Goal: Information Seeking & Learning: Learn about a topic

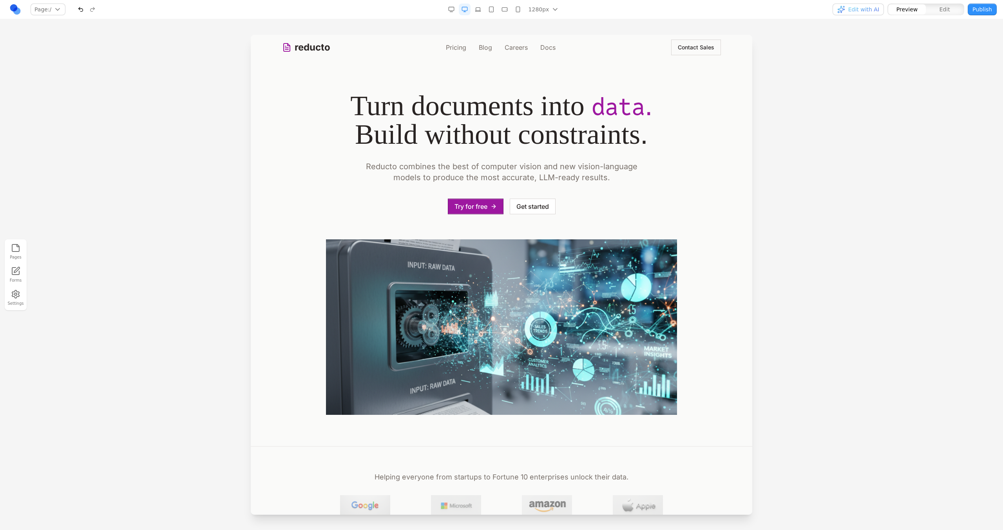
click at [486, 7] on div "1280px 1536px 1280px 1024px 768px 480px 375px" at bounding box center [504, 10] width 116 height 12
click at [506, 9] on icon "button" at bounding box center [505, 9] width 6 height 6
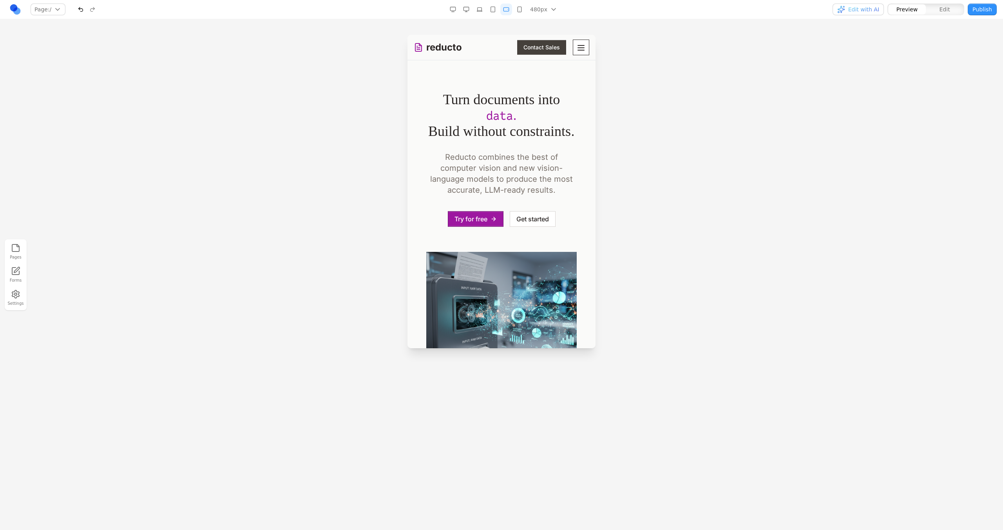
click at [578, 47] on icon "Toggle mobile menu" at bounding box center [581, 47] width 6 height 5
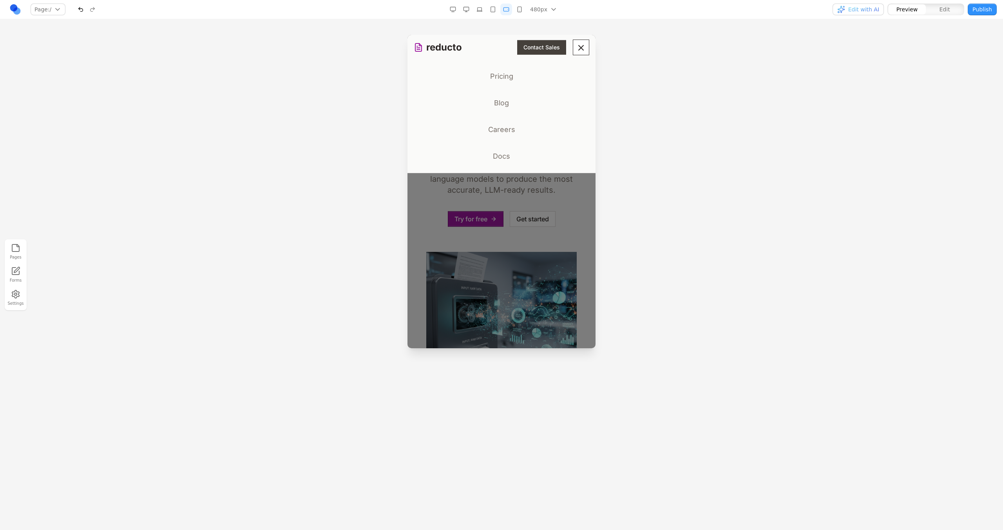
click at [579, 47] on icon "Toggle mobile menu" at bounding box center [581, 47] width 5 height 5
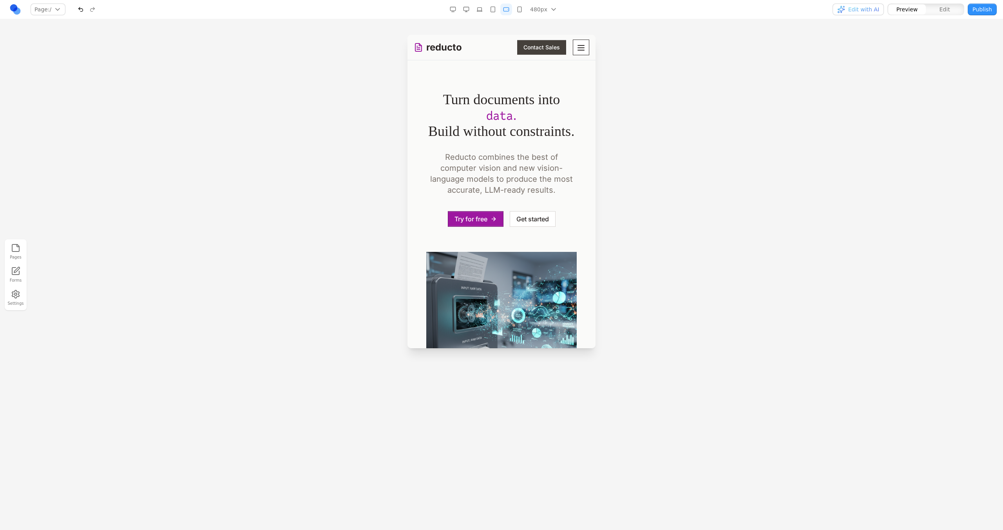
click at [578, 47] on icon "Toggle mobile menu" at bounding box center [581, 47] width 6 height 5
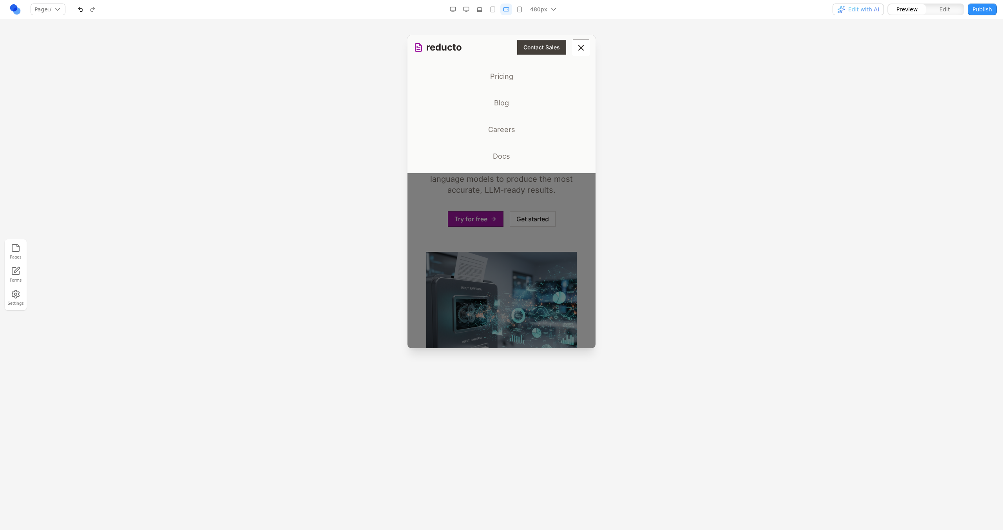
click at [579, 47] on icon "Toggle mobile menu" at bounding box center [581, 47] width 5 height 5
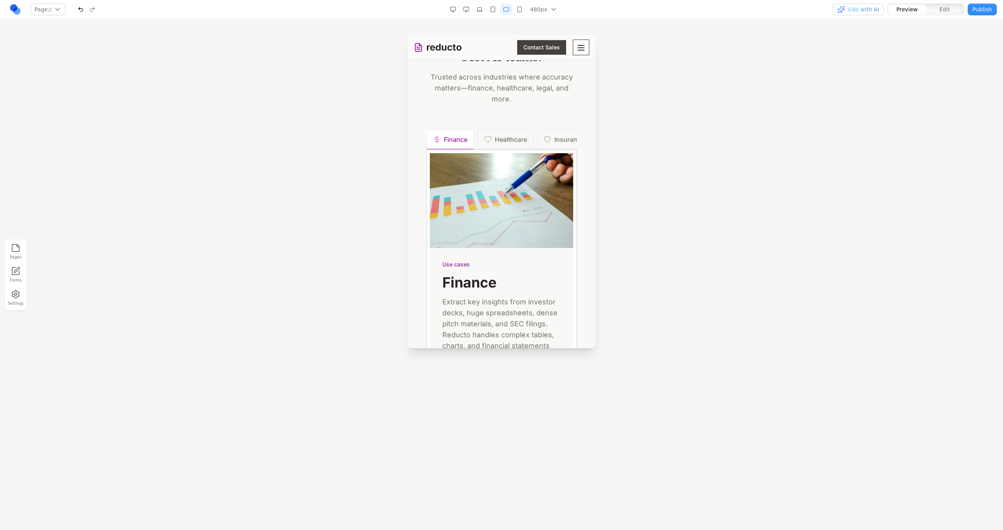
scroll to position [1, 0]
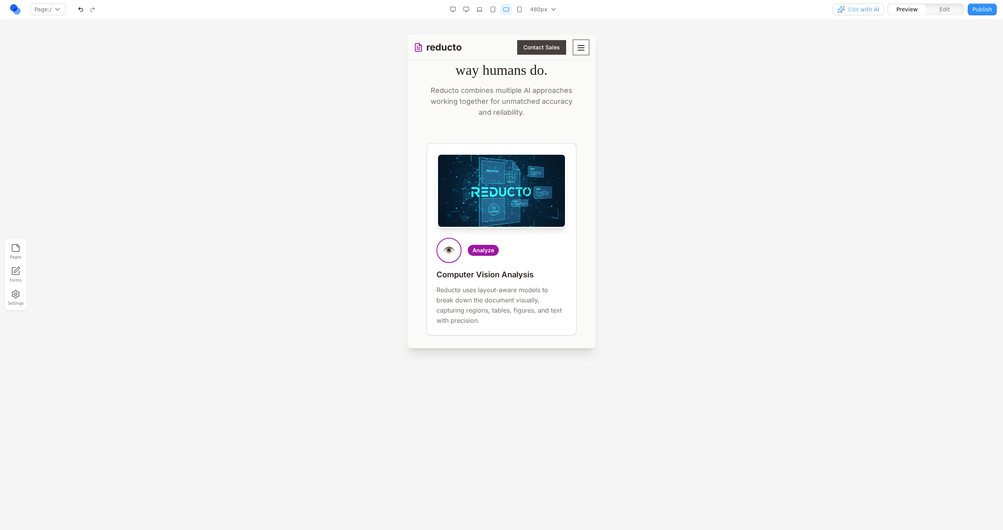
click at [467, 6] on icon "button" at bounding box center [466, 9] width 6 height 6
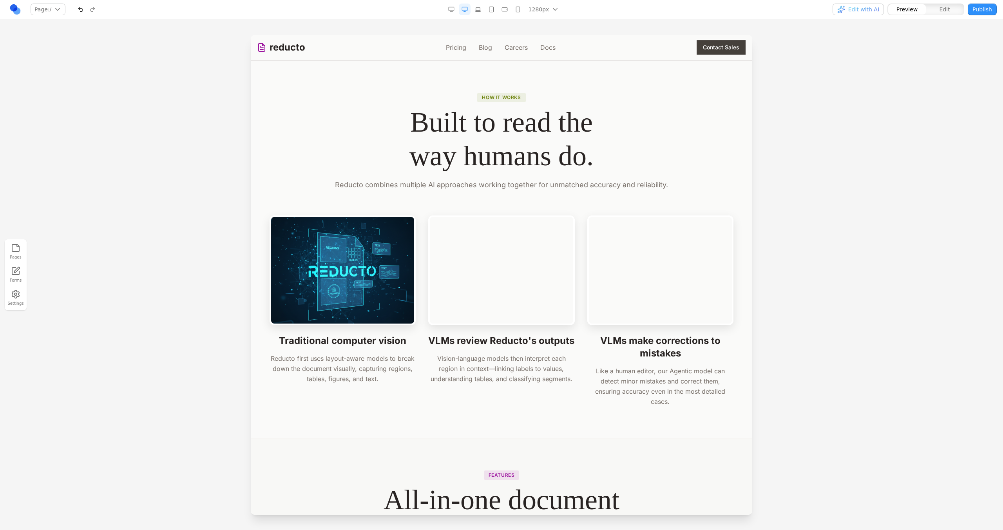
scroll to position [1396, 0]
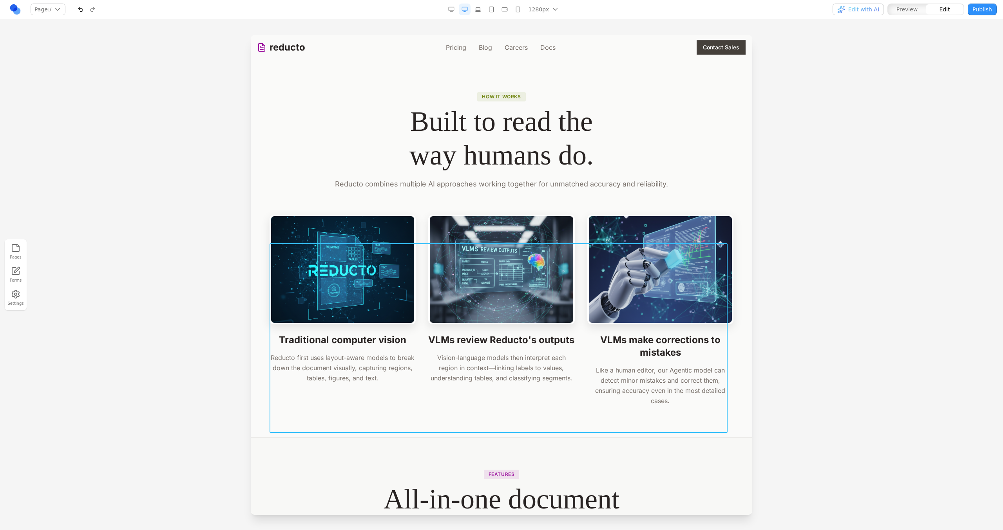
click at [421, 393] on div "Traditional computer vision Reducto first uses layout-aware models to break dow…" at bounding box center [502, 310] width 464 height 191
click at [469, 229] on icon at bounding box center [473, 231] width 8 height 8
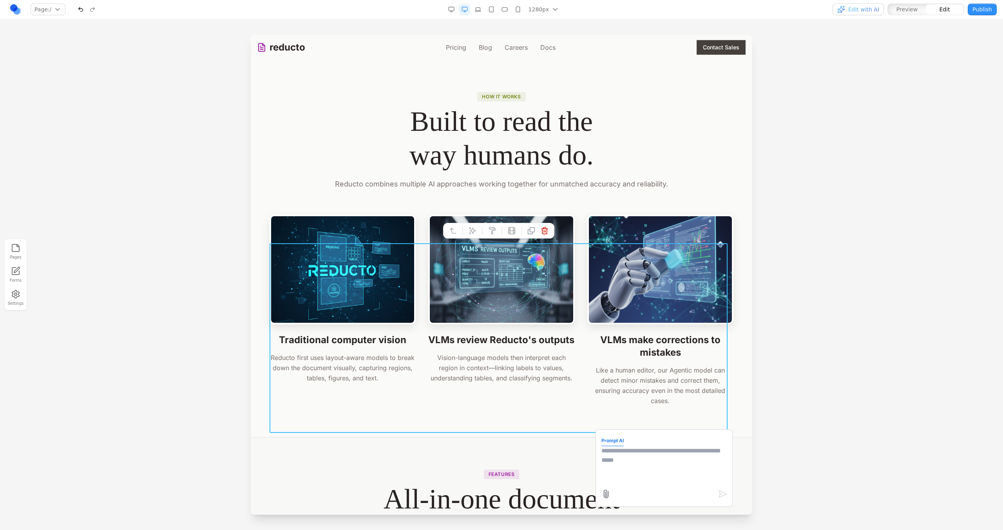
click at [636, 467] on textarea at bounding box center [664, 465] width 125 height 39
paste textarea
type textarea "**********"
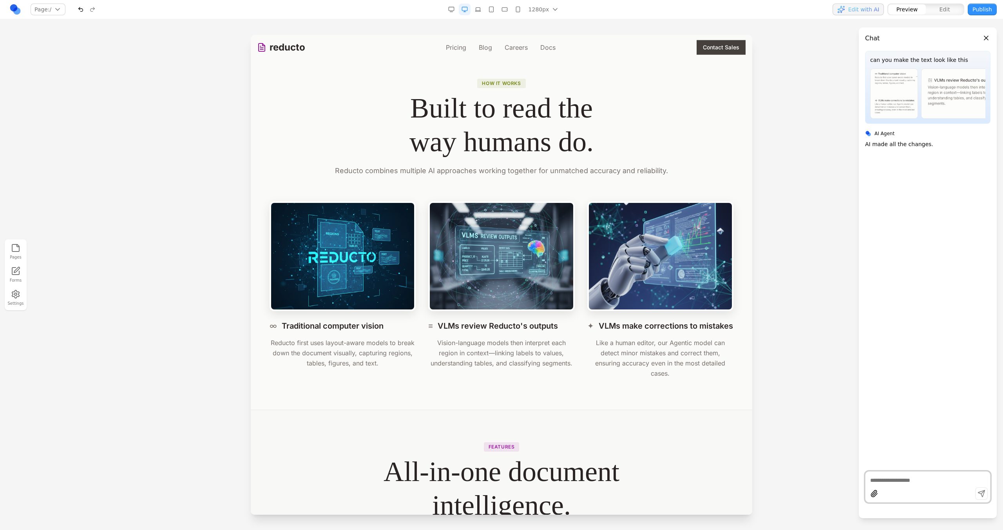
scroll to position [1439, 0]
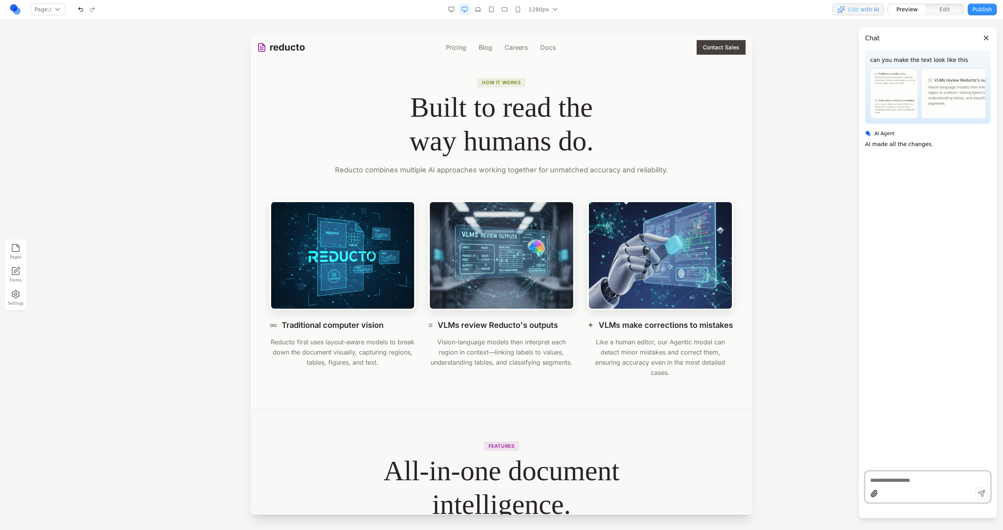
click at [604, 331] on h3 "VLMs make corrections to mistakes" at bounding box center [666, 325] width 134 height 11
click at [599, 329] on h3 "VLMs make corrections to mistakes" at bounding box center [666, 325] width 134 height 11
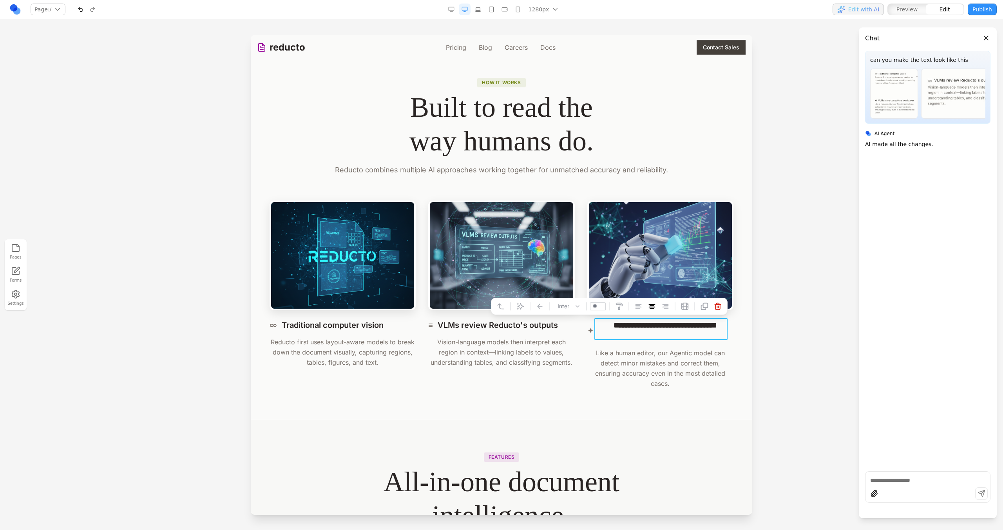
click at [589, 348] on p "Like a human editor, our Agentic model can detect minor mistakes and correct th…" at bounding box center [660, 368] width 146 height 41
click at [606, 329] on h3 "**********" at bounding box center [665, 331] width 133 height 22
click at [612, 376] on p "Like a human editor, our Agentic model can detect minor mistakes and correct th…" at bounding box center [660, 368] width 146 height 41
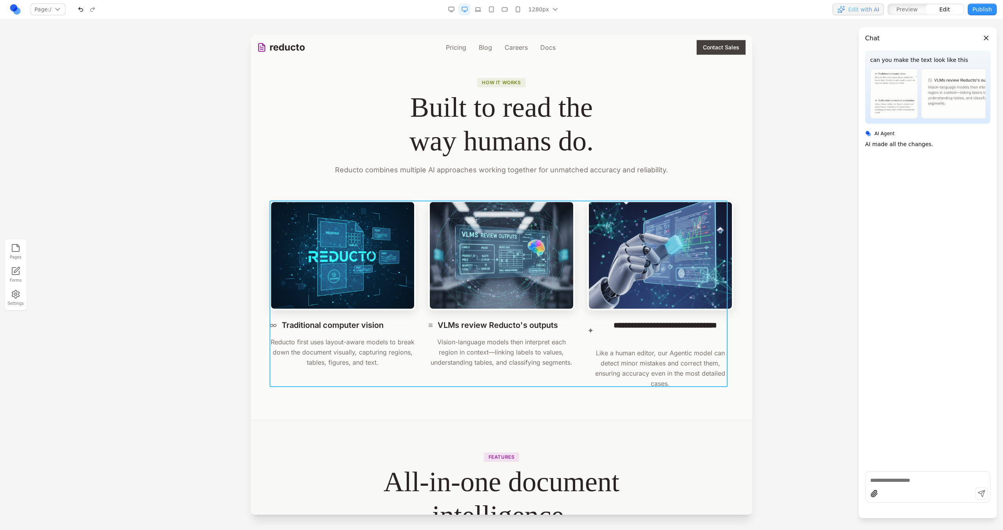
click at [582, 307] on div "**********" at bounding box center [502, 295] width 464 height 188
click at [473, 189] on icon at bounding box center [473, 188] width 8 height 8
click at [645, 468] on textarea at bounding box center [664, 465] width 125 height 39
paste textarea "**"
type textarea "**********"
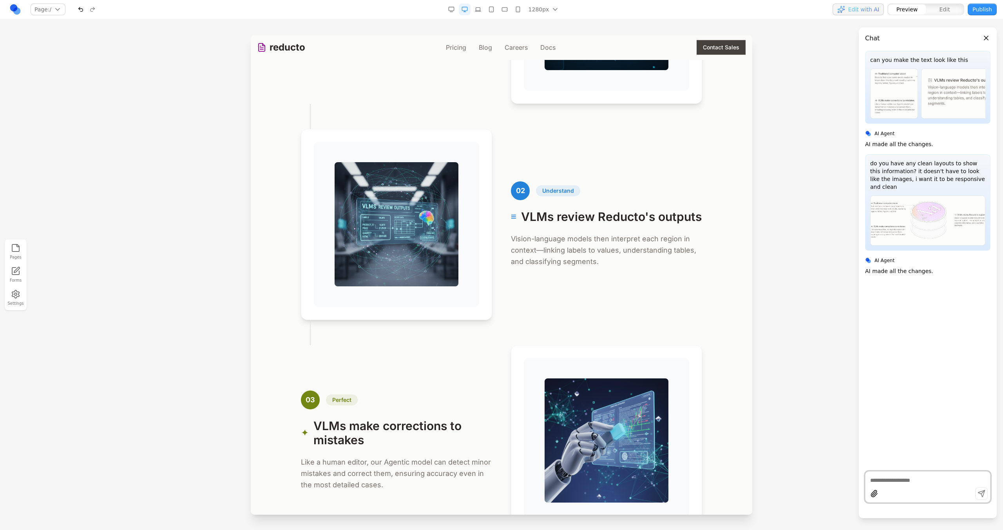
scroll to position [1718, 0]
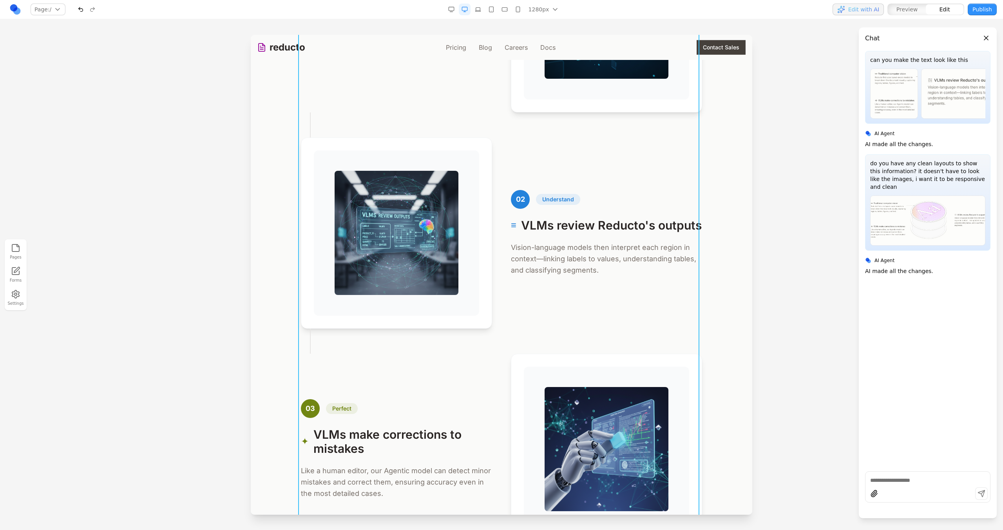
click at [513, 334] on div "01 Analyze ∞ Traditional computer vision Reducto first uses layout-aware models…" at bounding box center [501, 233] width 401 height 624
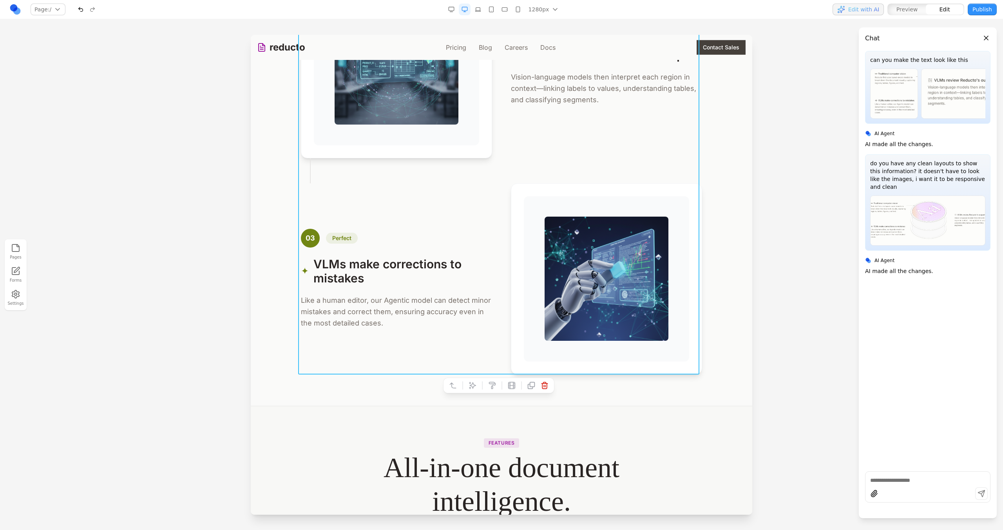
scroll to position [1967, 0]
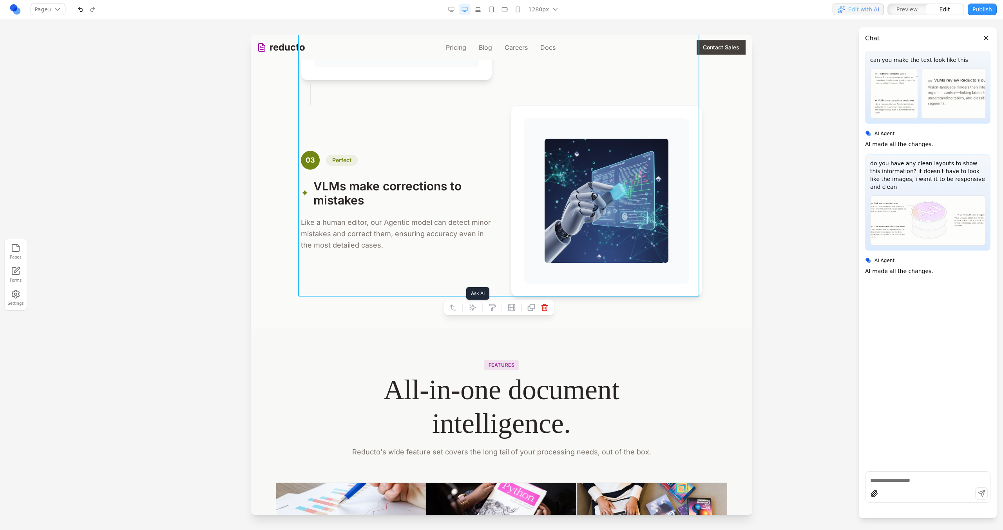
click at [472, 306] on icon at bounding box center [473, 308] width 8 height 8
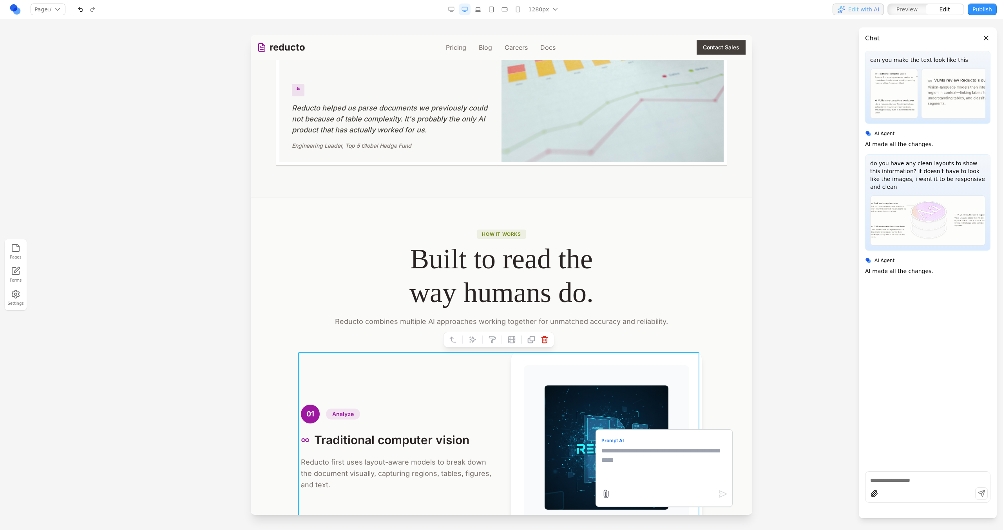
scroll to position [1294, 0]
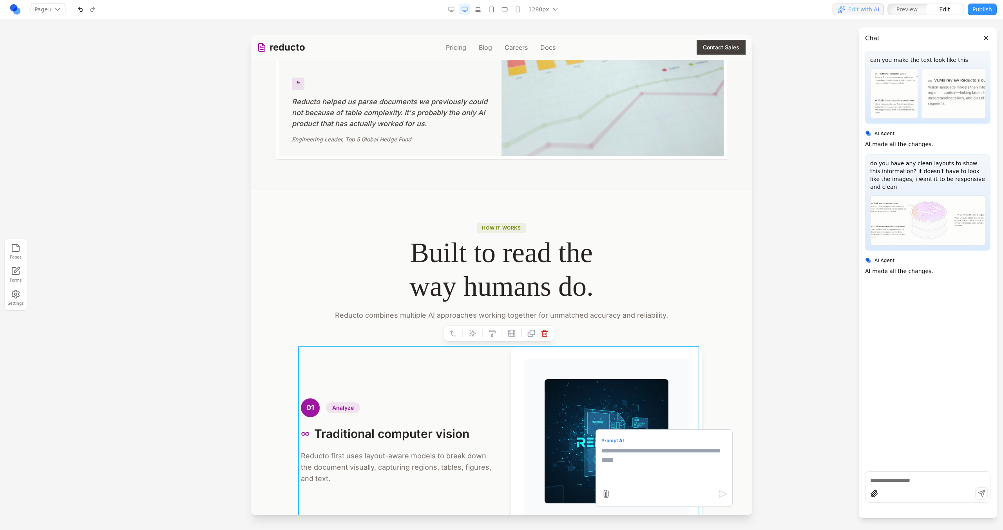
click at [674, 455] on textarea at bounding box center [664, 465] width 125 height 39
type textarea "**********"
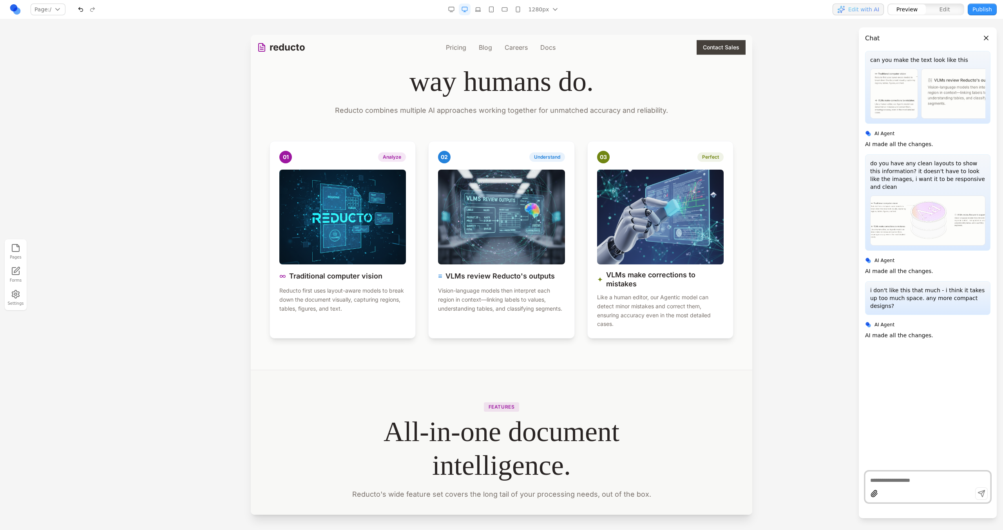
scroll to position [1488, 0]
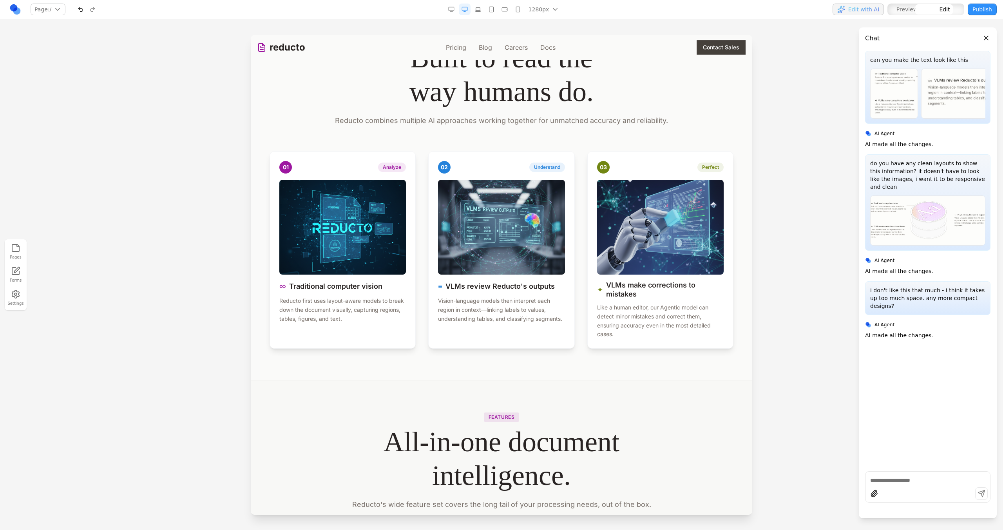
click at [579, 300] on div "01 Analyze ∞ Traditional computer vision Reducto first uses layout-aware models…" at bounding box center [502, 250] width 464 height 198
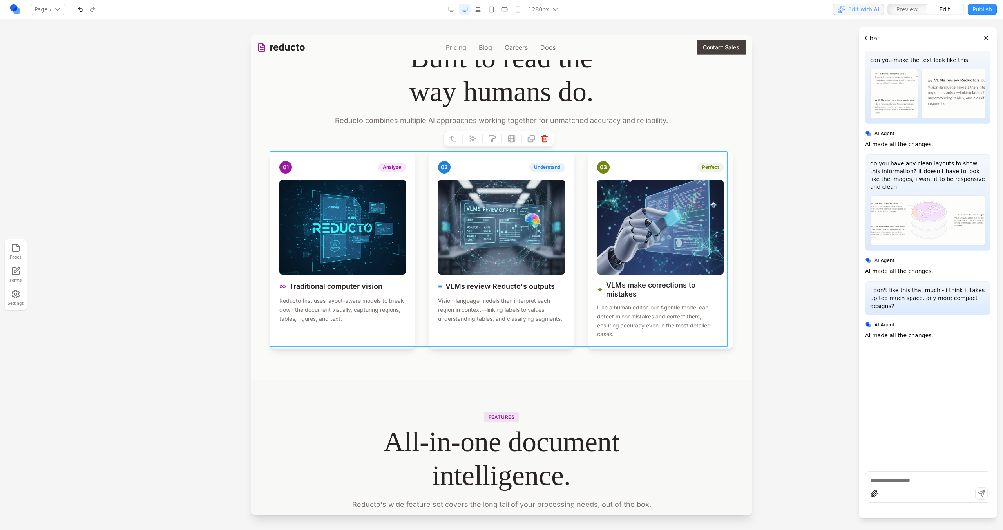
click at [466, 144] on div at bounding box center [498, 139] width 111 height 16
click at [467, 141] on button at bounding box center [472, 138] width 13 height 13
click at [638, 466] on textarea at bounding box center [664, 465] width 125 height 39
click at [704, 450] on textarea "**********" at bounding box center [664, 465] width 125 height 39
type textarea "**********"
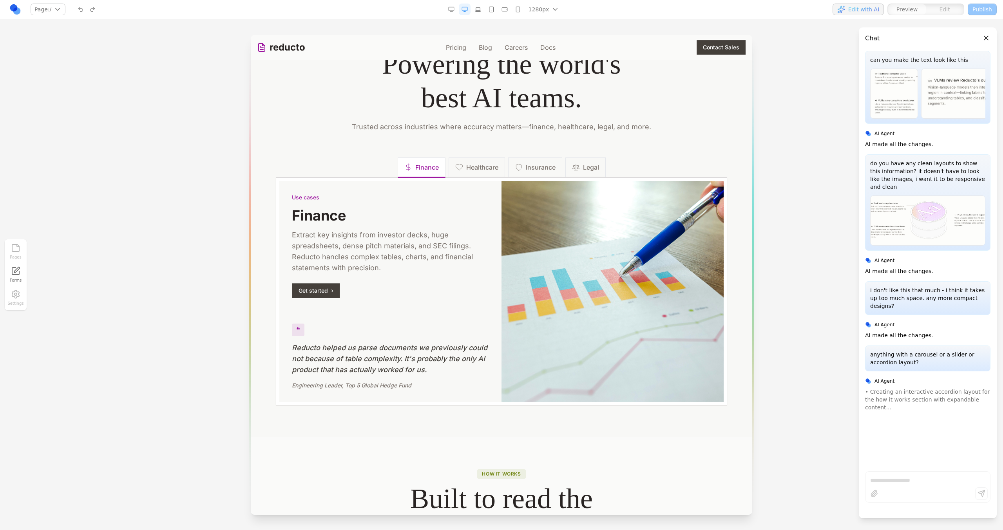
scroll to position [1027, 0]
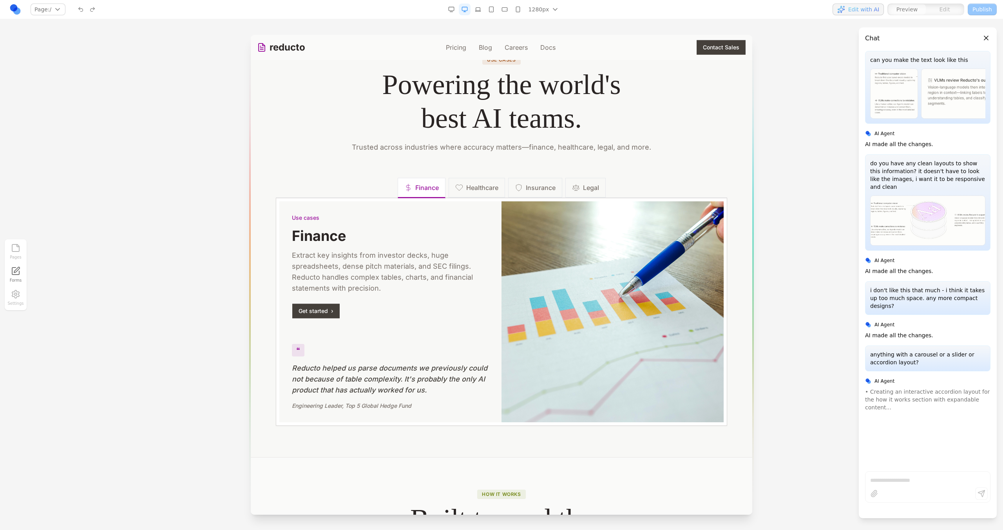
click at [486, 198] on div "Use cases Finance Extract key insights from investor decks, huge spreadsheets, …" at bounding box center [501, 311] width 451 height 227
click at [486, 197] on button "Healthcare" at bounding box center [477, 186] width 56 height 21
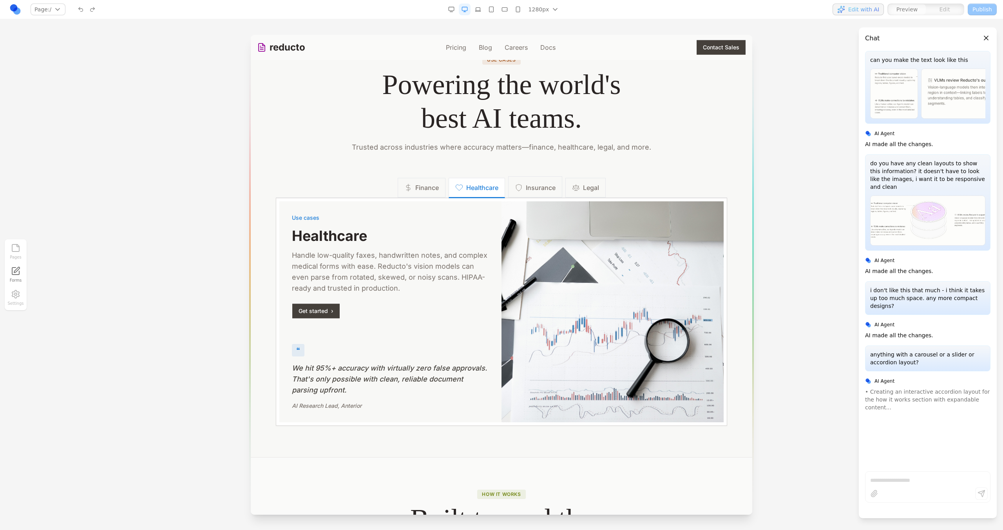
click at [519, 192] on button "Insurance" at bounding box center [535, 186] width 54 height 21
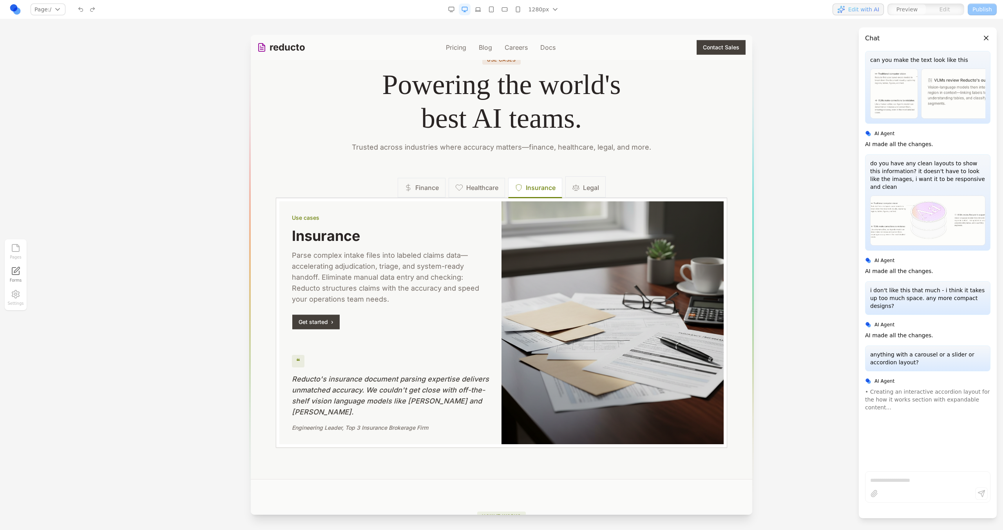
click at [602, 194] on button "Legal" at bounding box center [586, 186] width 40 height 21
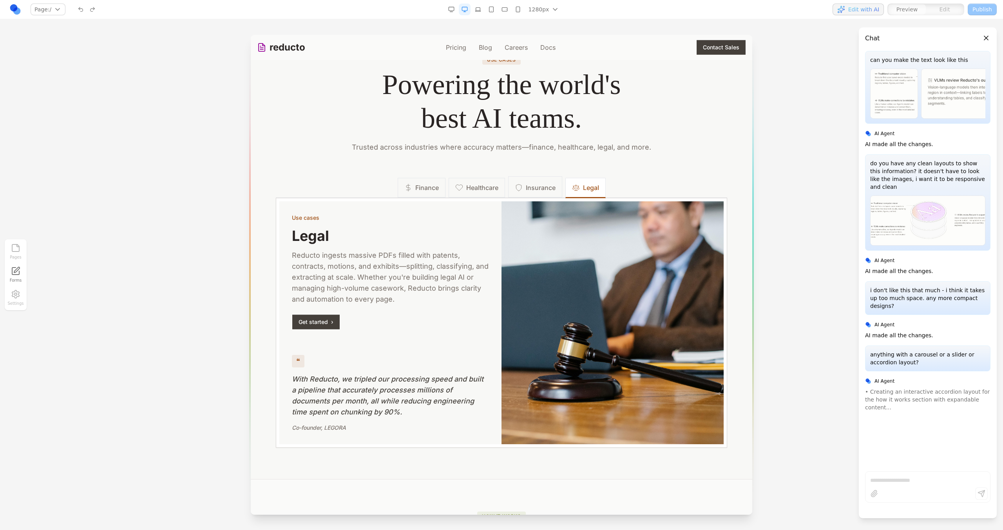
click at [536, 191] on span "Insurance" at bounding box center [541, 187] width 30 height 9
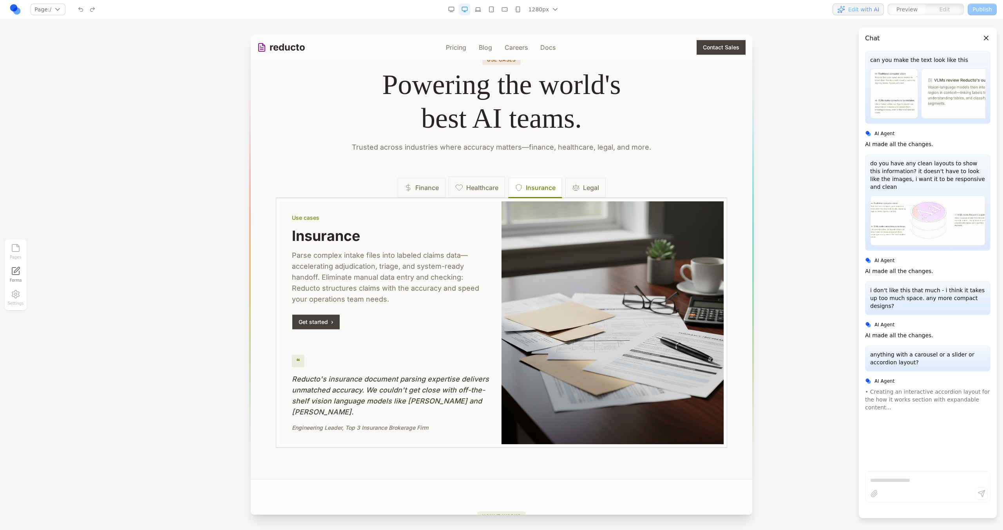
click at [466, 191] on span "Healthcare" at bounding box center [482, 187] width 32 height 9
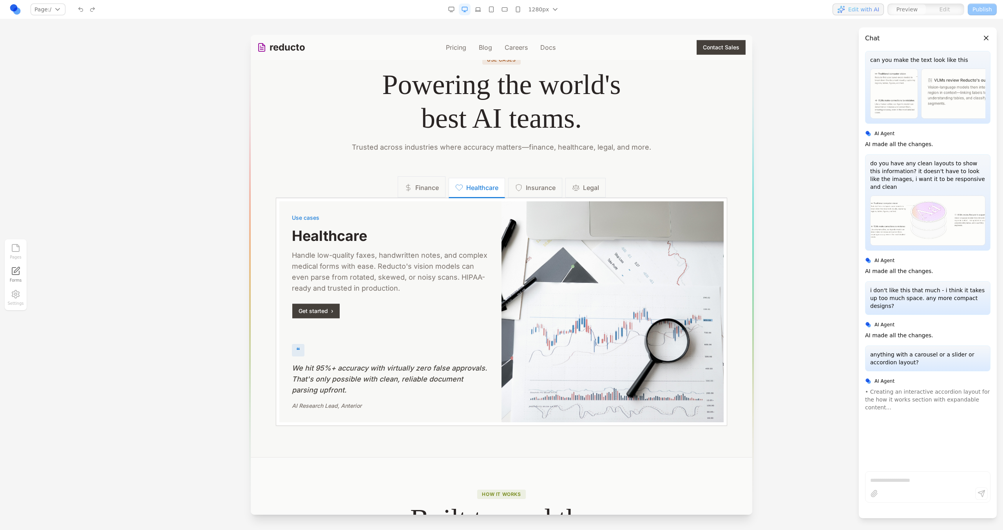
click at [419, 191] on span "Finance" at bounding box center [427, 187] width 24 height 9
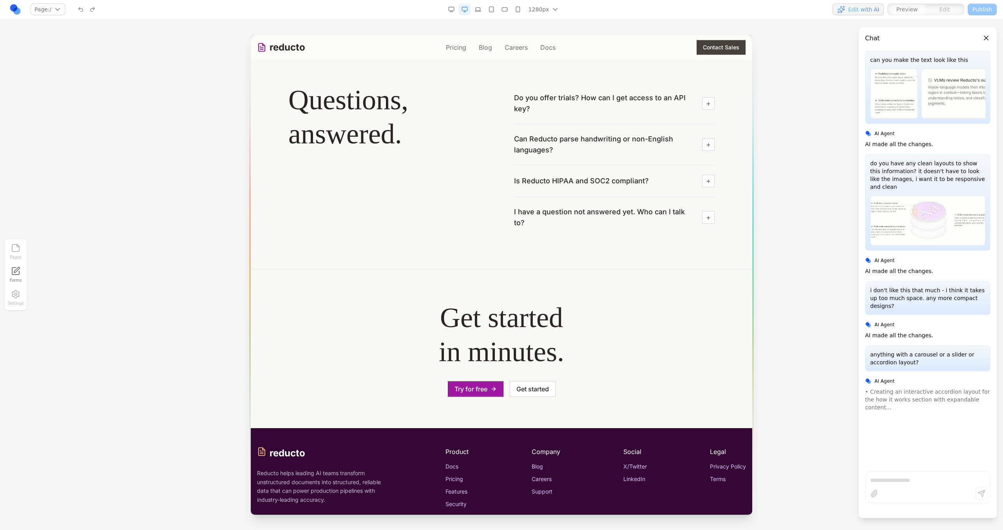
scroll to position [2598, 0]
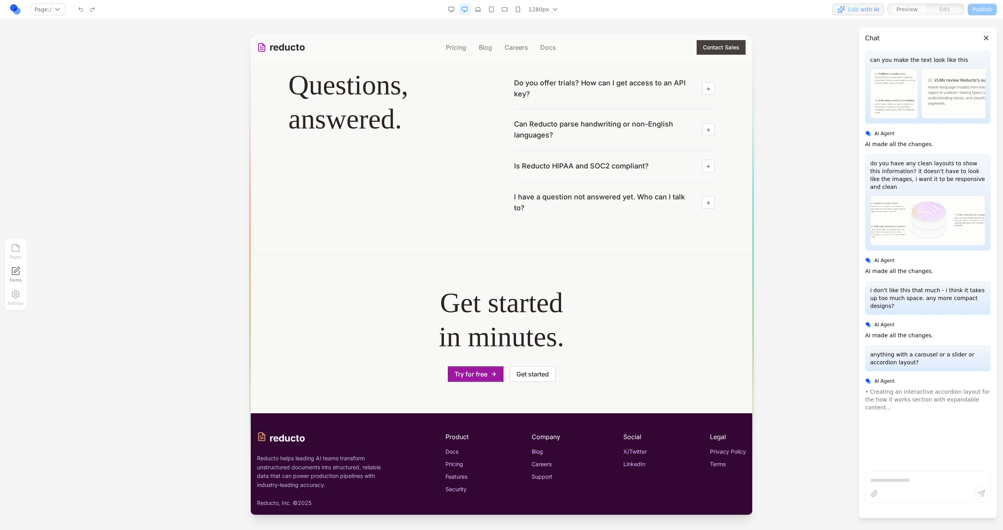
click at [702, 196] on div "button" at bounding box center [708, 202] width 13 height 13
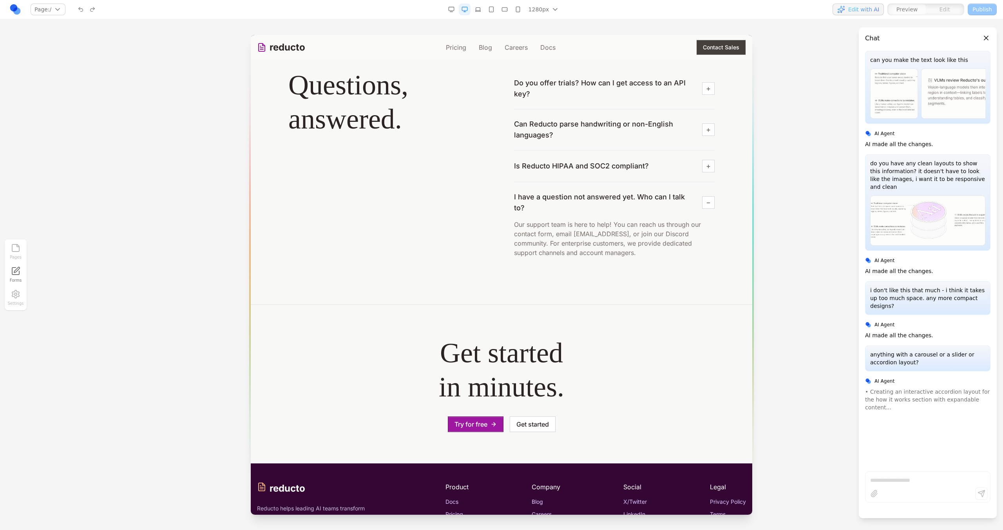
click at [702, 196] on div "button" at bounding box center [708, 202] width 13 height 13
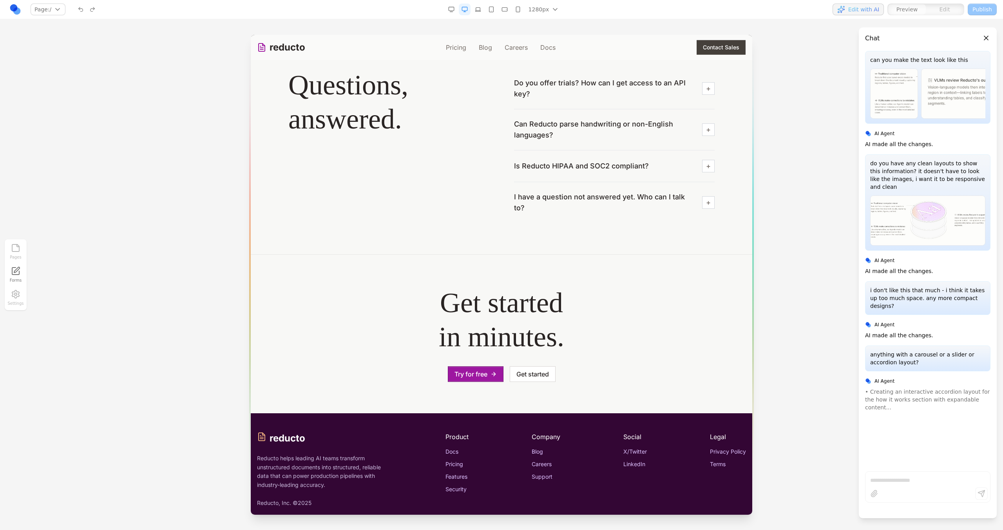
click at [707, 164] on div "button" at bounding box center [708, 166] width 13 height 13
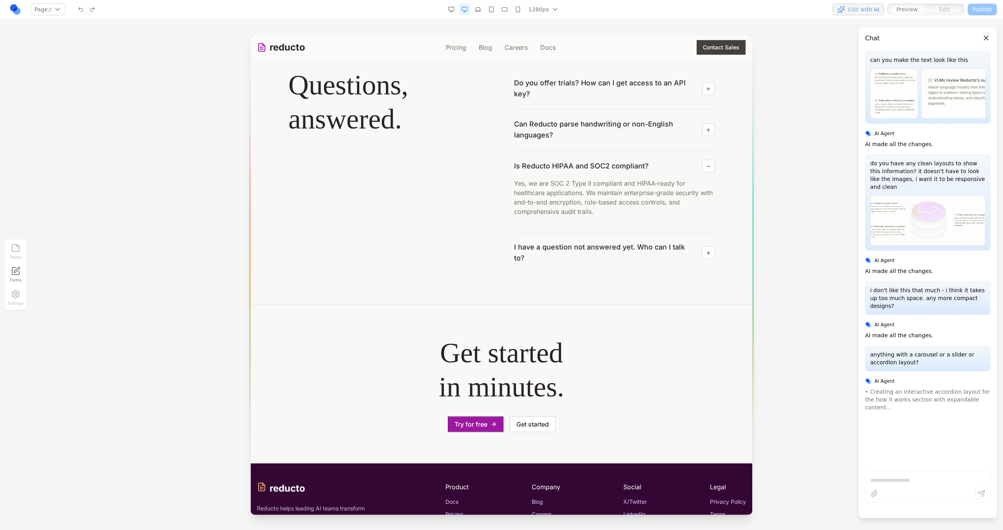
click at [707, 164] on div "button" at bounding box center [708, 166] width 13 height 13
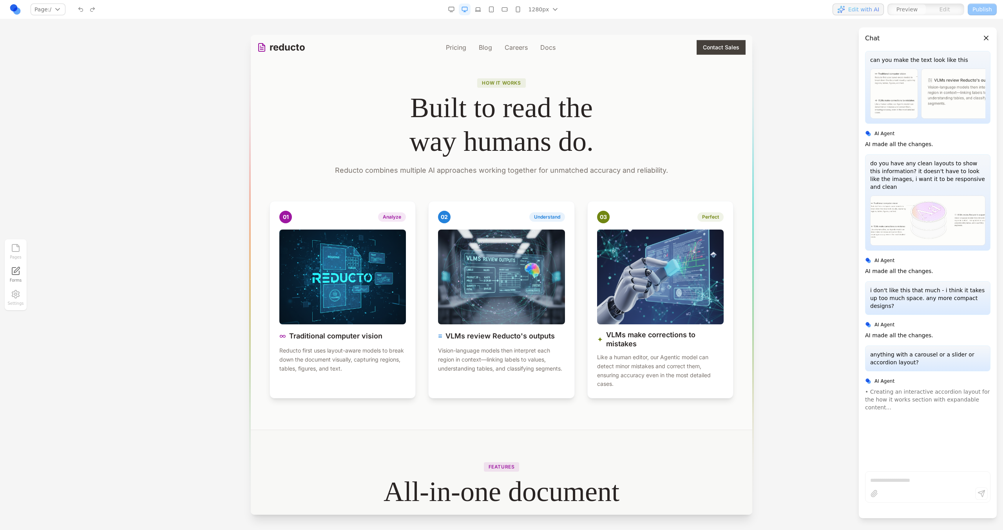
scroll to position [1436, 0]
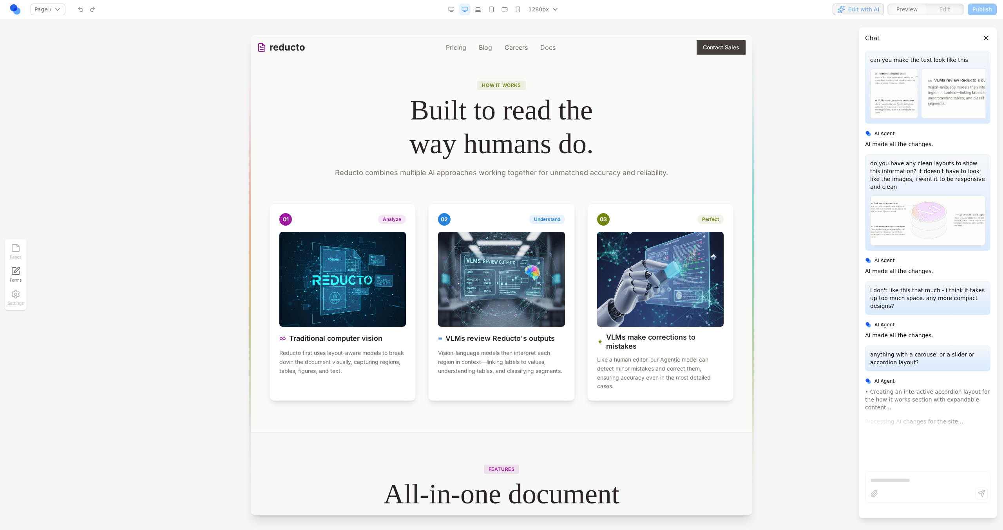
click at [168, 158] on div at bounding box center [501, 282] width 1003 height 495
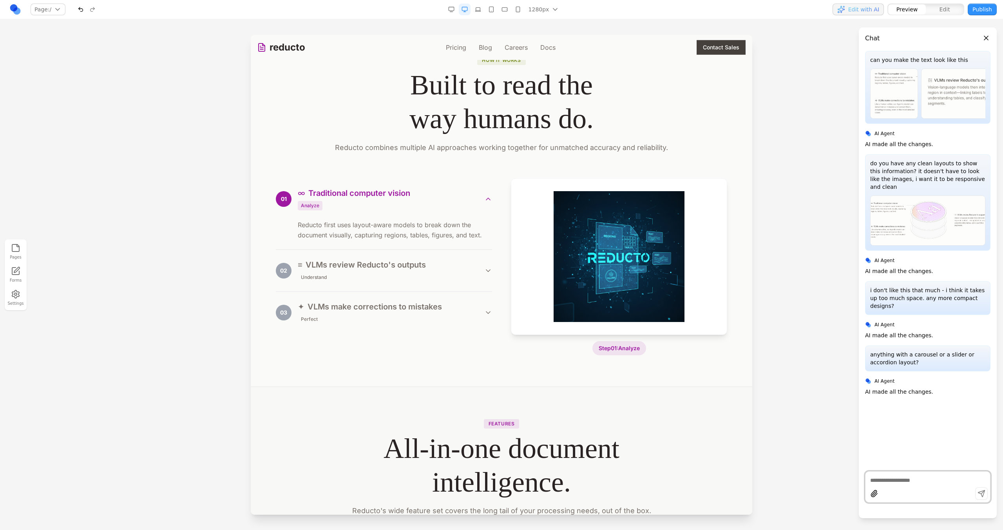
scroll to position [1475, 0]
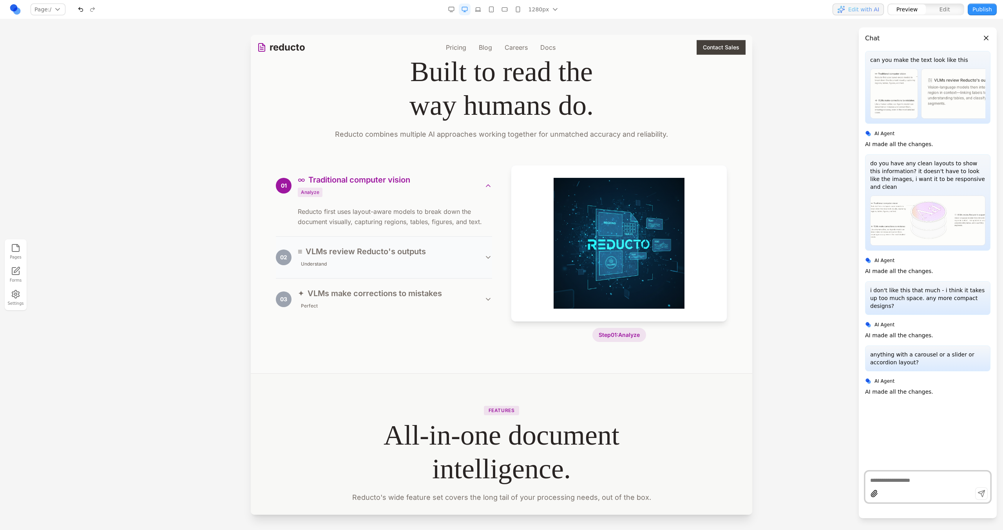
click at [460, 261] on div "02 ≡ VLMs review Reducto's outputs Understand" at bounding box center [384, 257] width 216 height 23
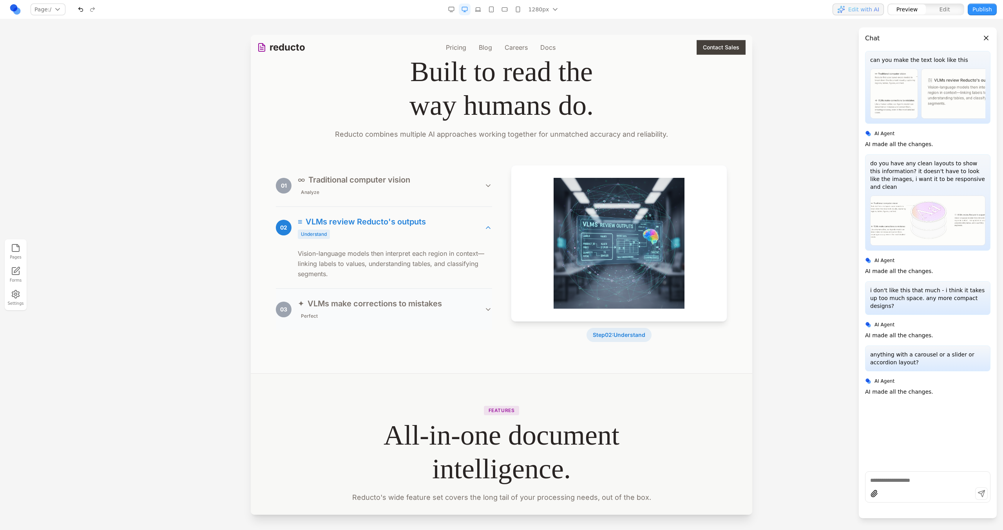
click at [452, 304] on div "03 ✦ VLMs make corrections to mistakes Perfect" at bounding box center [384, 309] width 216 height 23
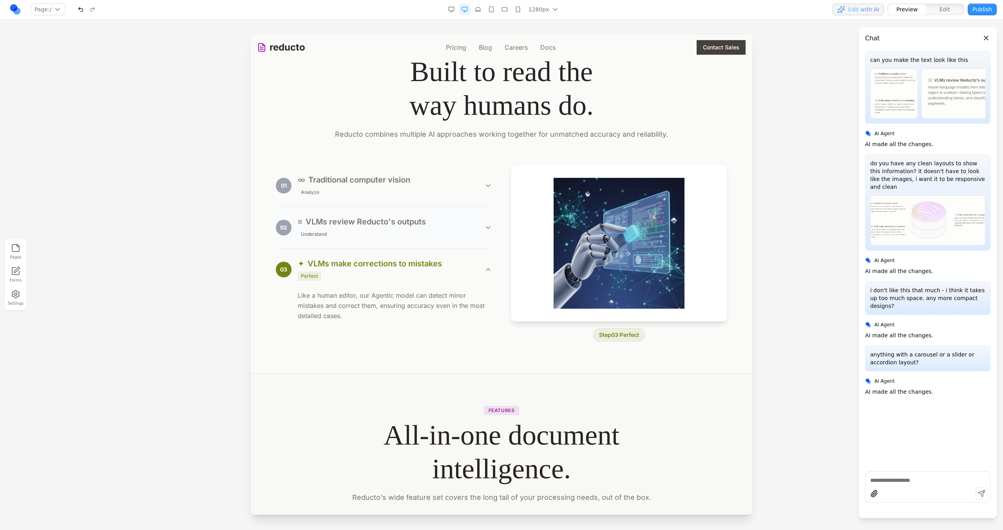
click at [453, 229] on div "02 ≡ VLMs review Reducto's outputs Understand" at bounding box center [384, 227] width 216 height 23
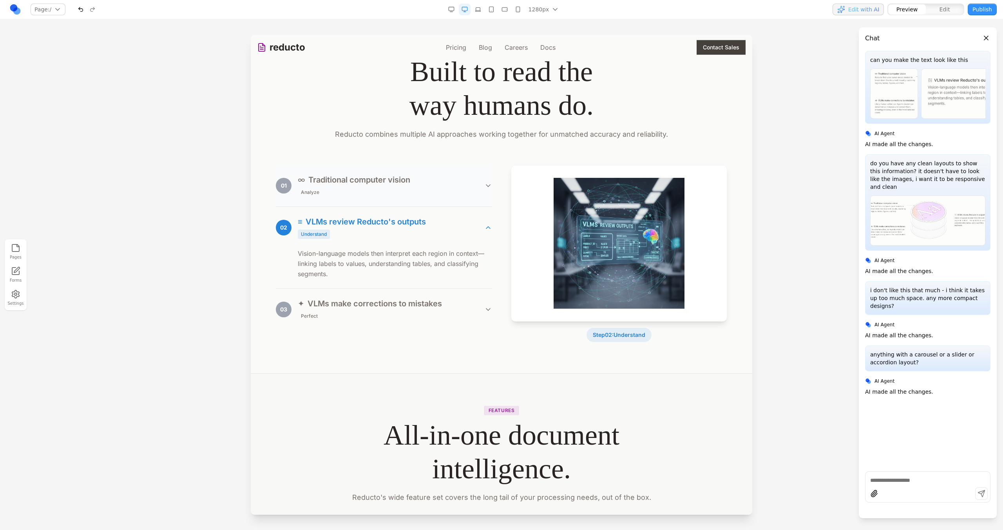
click at [447, 194] on div "01 ∞ Traditional computer vision Analyze" at bounding box center [384, 185] width 216 height 23
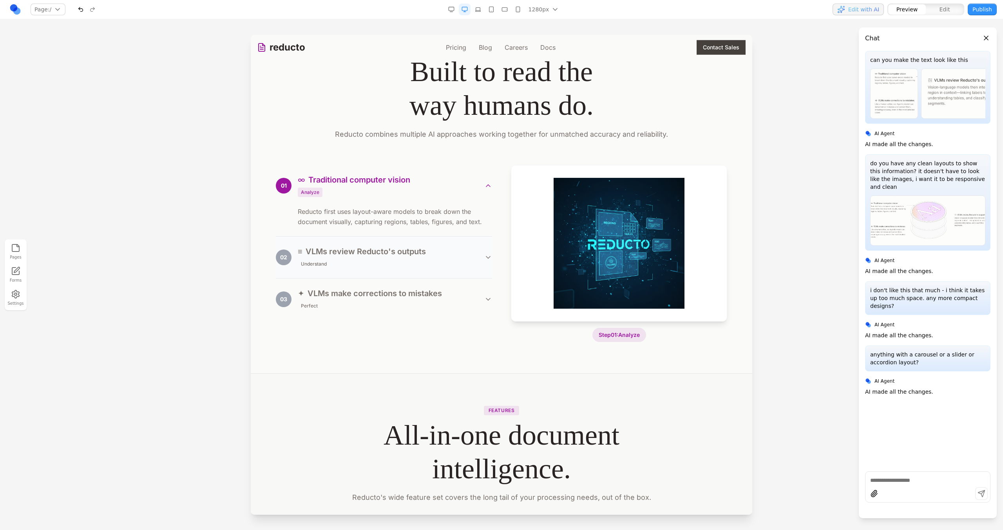
click at [449, 257] on div "02 ≡ VLMs review Reducto's outputs Understand" at bounding box center [384, 257] width 216 height 23
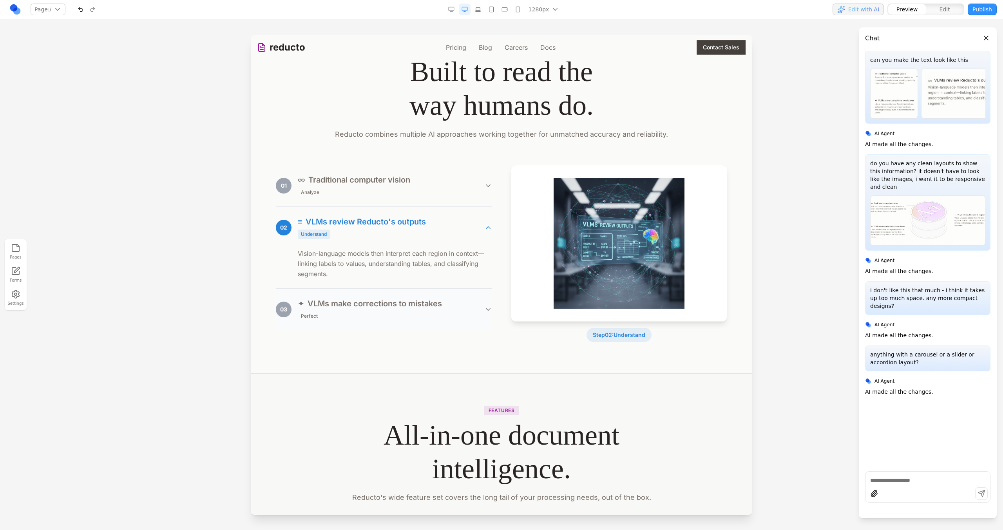
click at [452, 322] on button "03 ✦ VLMs make corrections to mistakes Perfect" at bounding box center [384, 310] width 216 height 42
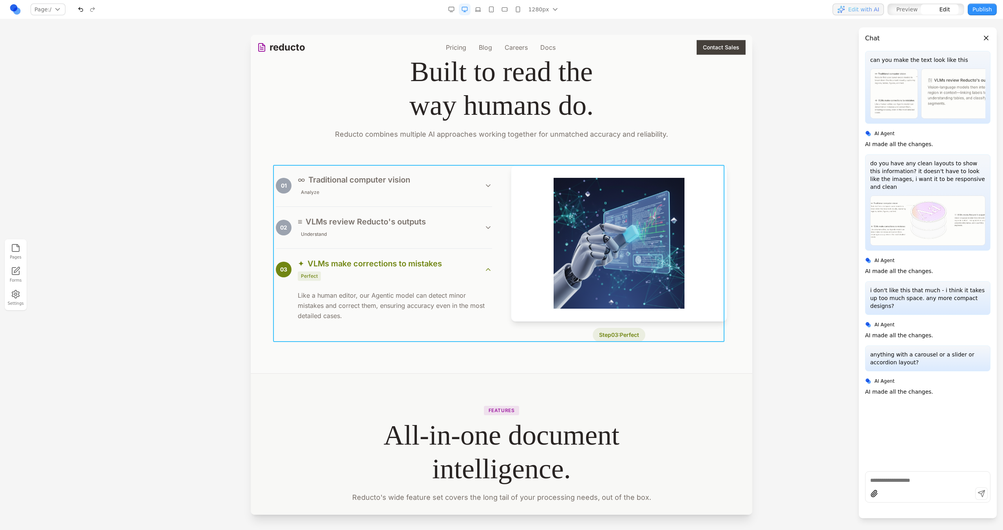
click at [504, 265] on div "01 ∞ Traditional computer vision Analyze Reducto first uses layout-aware models…" at bounding box center [501, 253] width 451 height 177
click at [475, 153] on icon at bounding box center [473, 153] width 8 height 8
click at [629, 466] on textarea at bounding box center [664, 465] width 125 height 39
type textarea "**********"
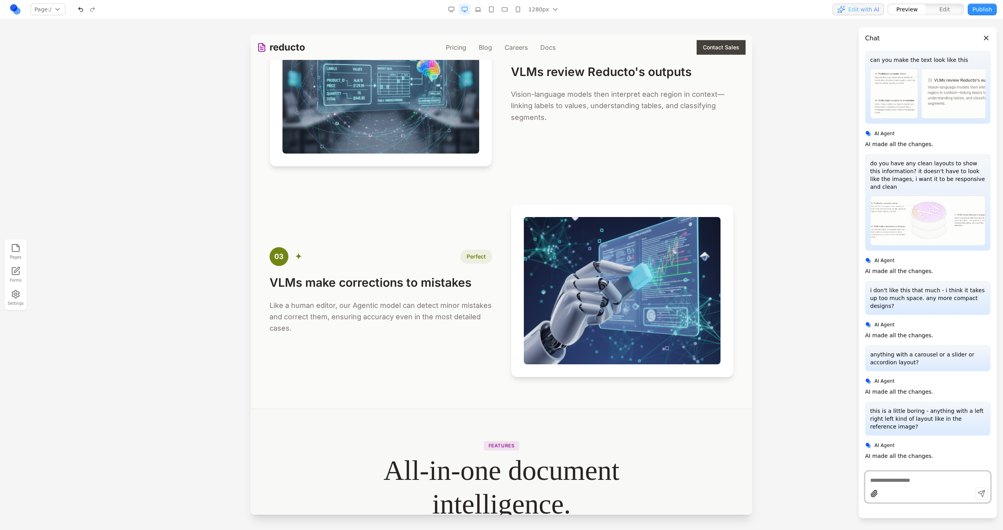
scroll to position [1842, 0]
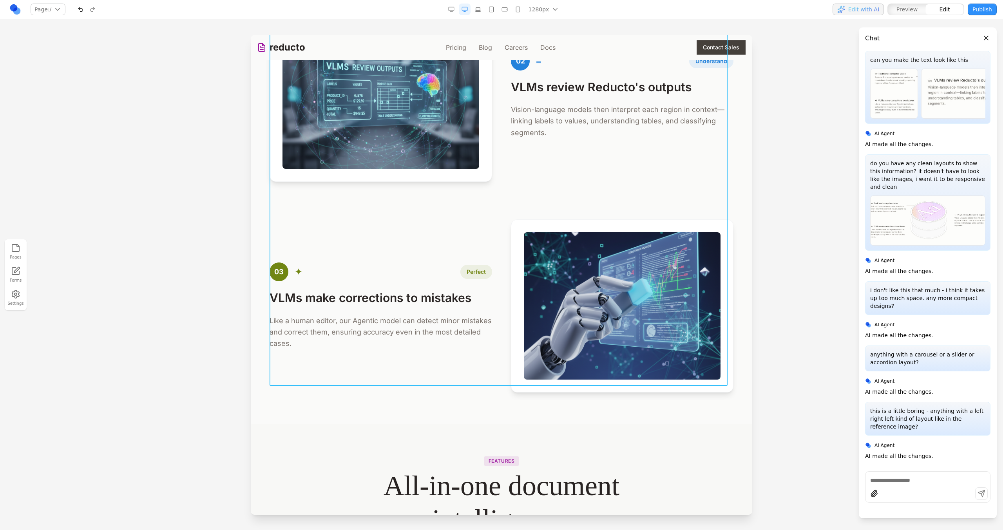
click at [491, 192] on div "01 ∞ Analyze Traditional computer vision Reducto first uses layout-aware models…" at bounding box center [502, 95] width 464 height 596
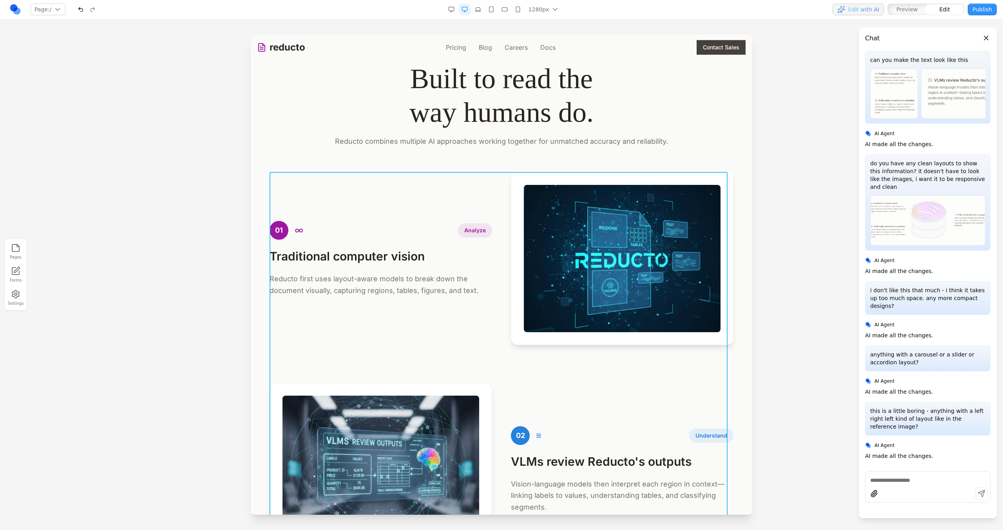
scroll to position [1449, 0]
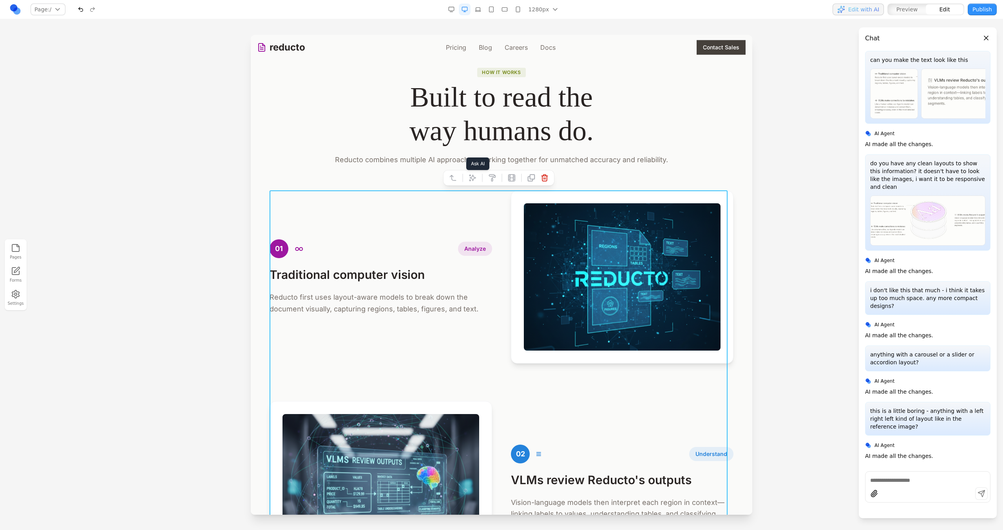
click at [471, 176] on icon at bounding box center [473, 178] width 8 height 8
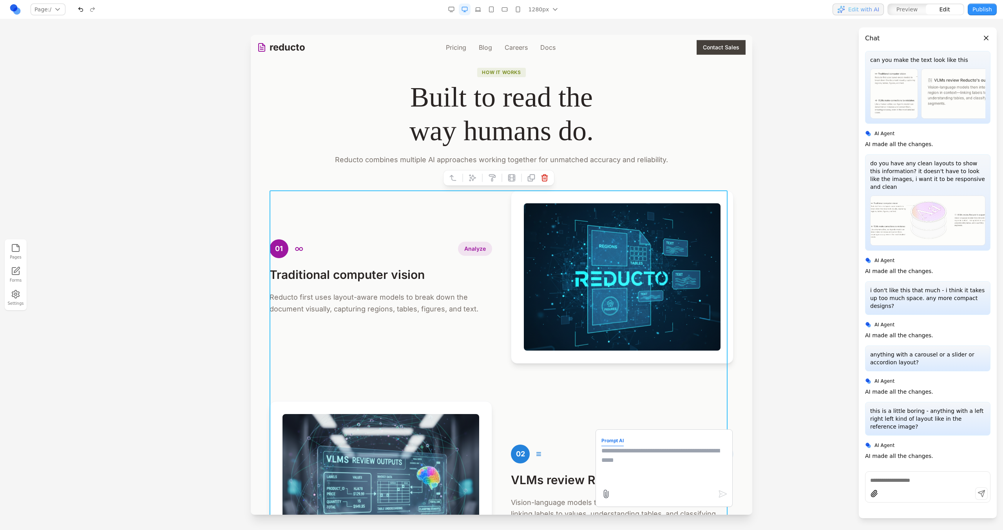
drag, startPoint x: 614, startPoint y: 463, endPoint x: 607, endPoint y: 441, distance: 22.9
click at [614, 463] on textarea at bounding box center [664, 465] width 125 height 39
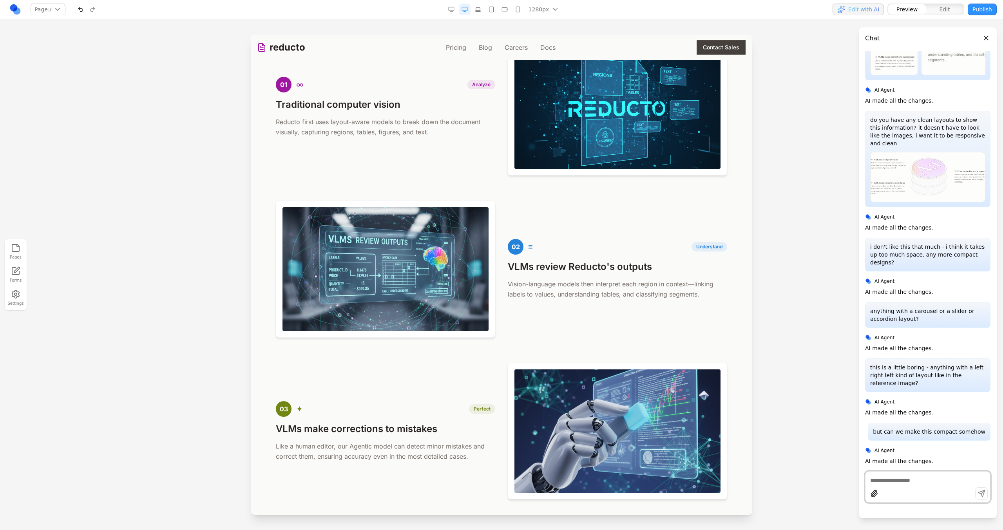
scroll to position [1586, 0]
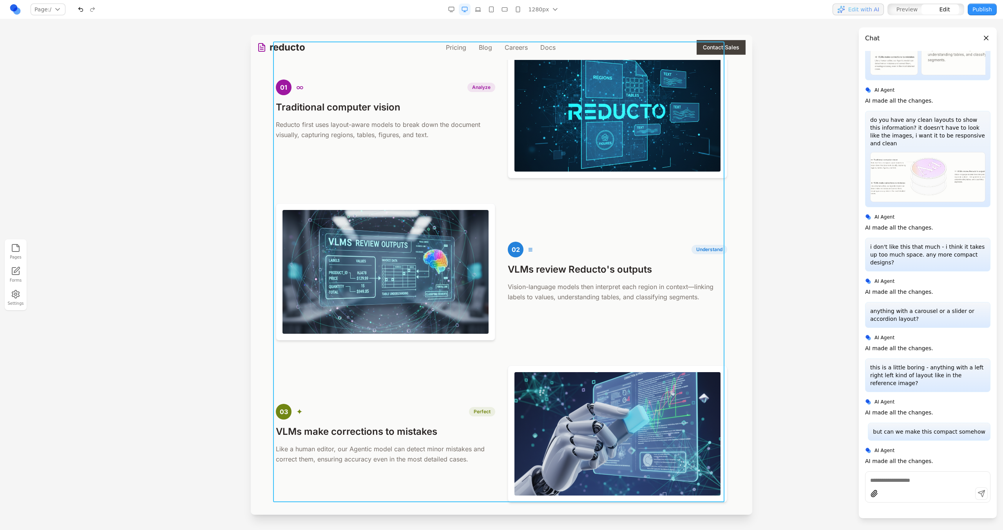
click at [531, 202] on div "01 ∞ Analyze Traditional computer vision Reducto first uses layout-aware models…" at bounding box center [501, 272] width 451 height 461
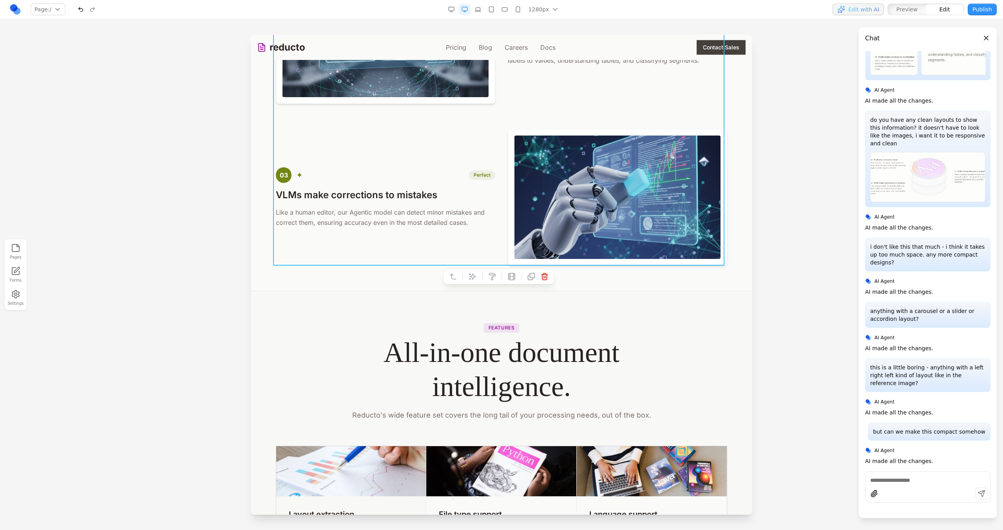
scroll to position [1839, 0]
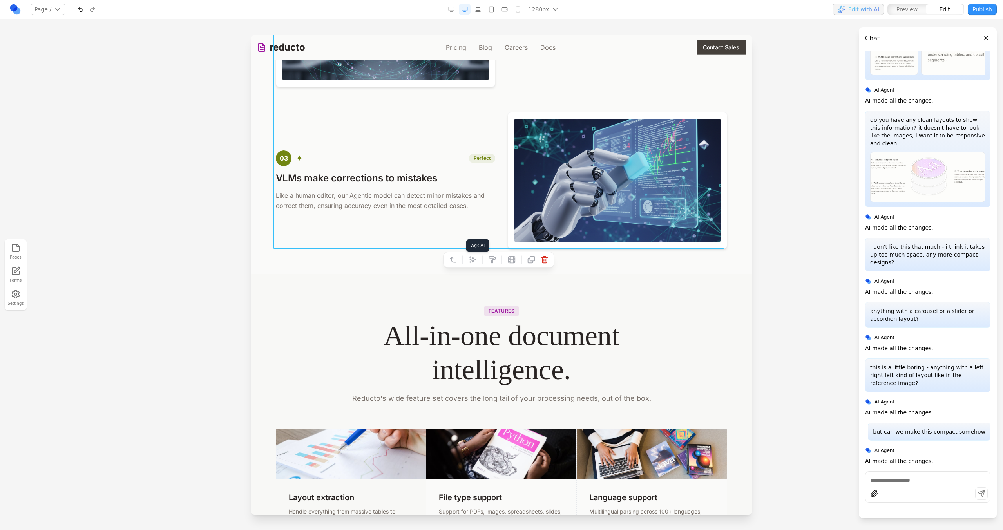
click at [469, 264] on button at bounding box center [472, 260] width 13 height 13
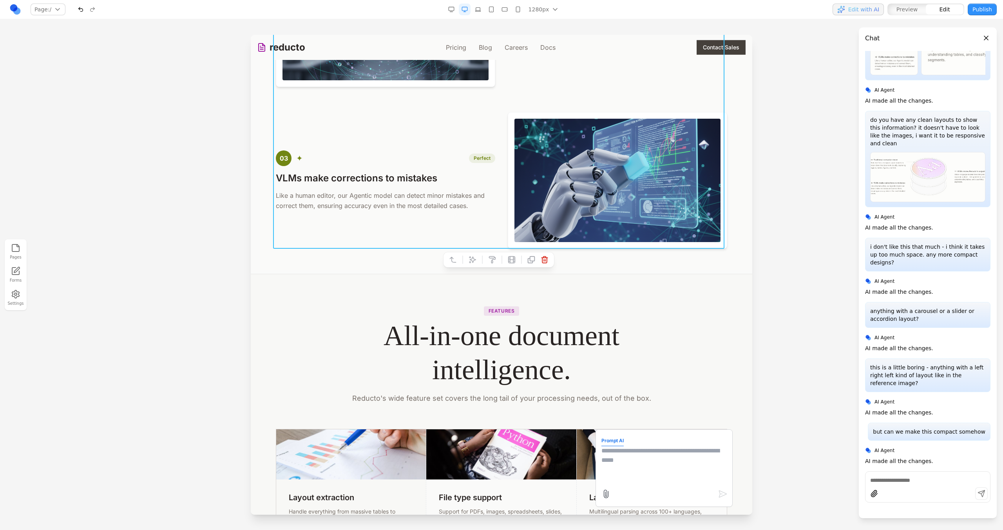
click at [634, 476] on textarea at bounding box center [664, 465] width 125 height 39
type textarea "**********"
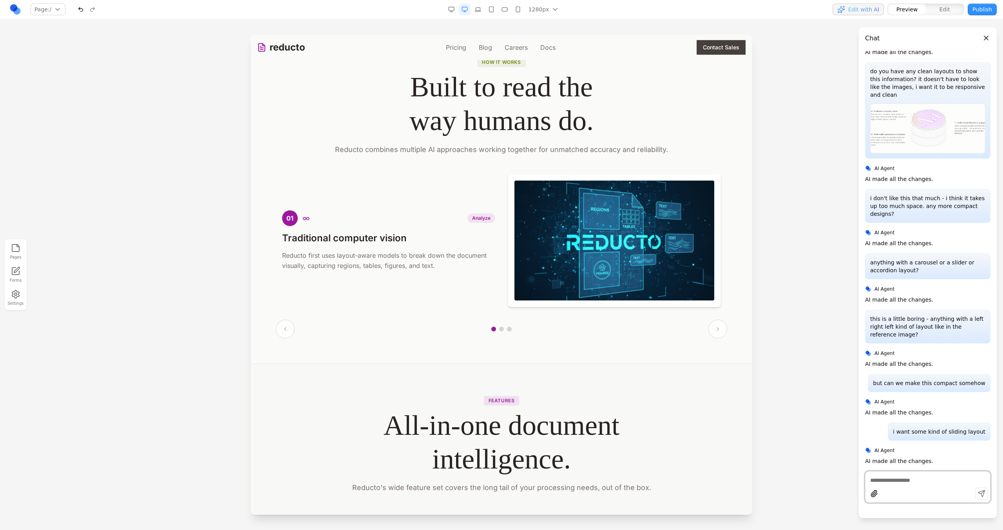
scroll to position [1454, 0]
click at [722, 333] on button at bounding box center [718, 328] width 19 height 19
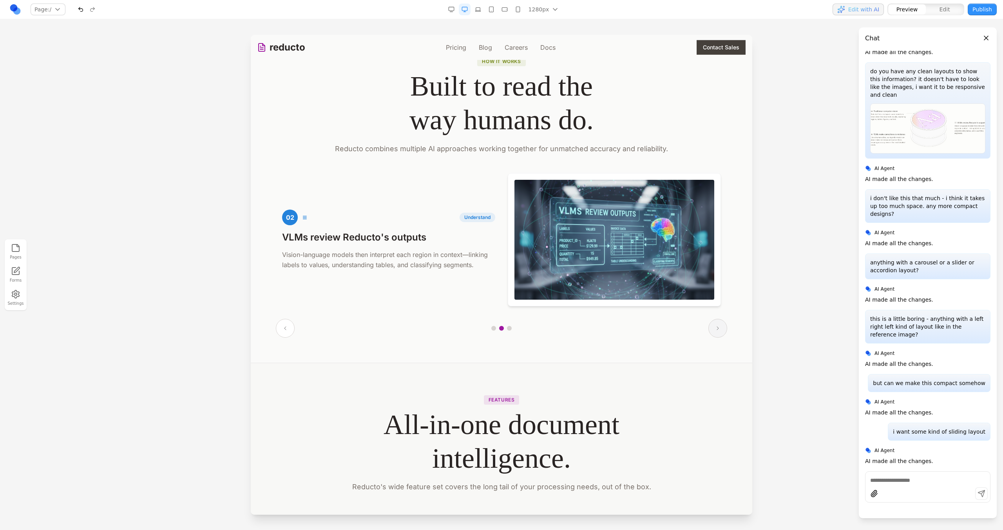
click at [722, 333] on button at bounding box center [718, 328] width 19 height 19
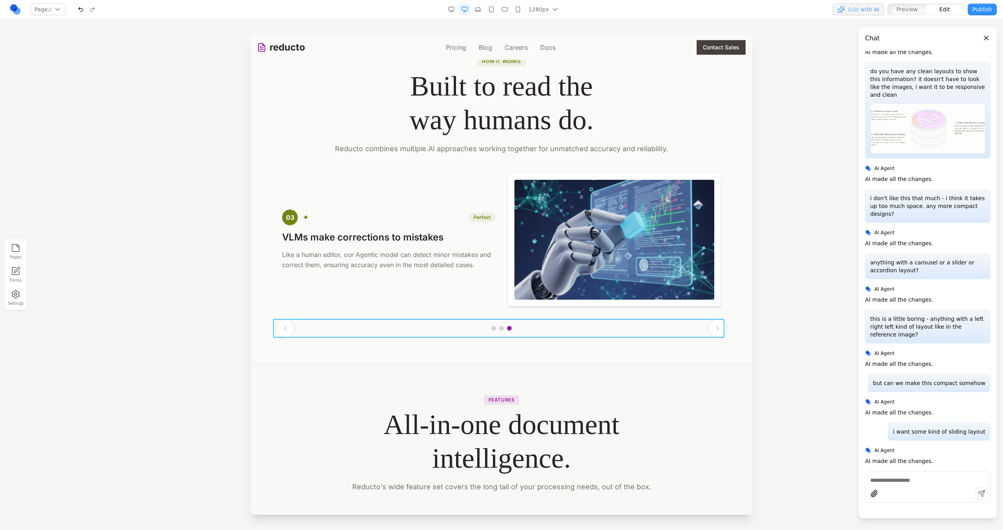
click at [645, 323] on div at bounding box center [501, 328] width 451 height 19
click at [613, 321] on div at bounding box center [501, 328] width 451 height 19
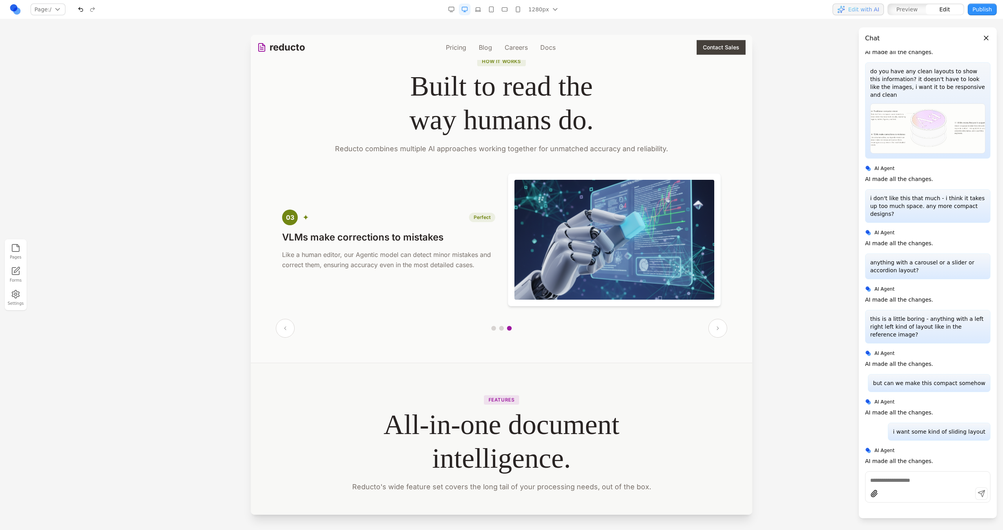
click at [614, 312] on div "01 ∞ Analyze Traditional computer vision Reducto first uses layout-aware models…" at bounding box center [501, 255] width 451 height 165
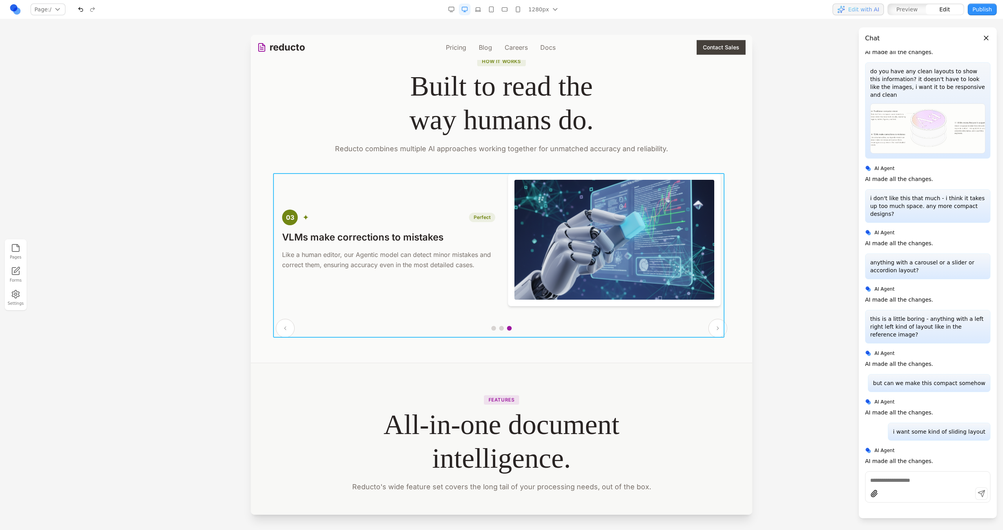
click at [621, 313] on div "01 ∞ Analyze Traditional computer vision Reducto first uses layout-aware models…" at bounding box center [501, 255] width 451 height 165
click at [469, 158] on icon at bounding box center [473, 161] width 8 height 8
click at [621, 467] on textarea at bounding box center [664, 465] width 125 height 39
type textarea "*"
type textarea "**********"
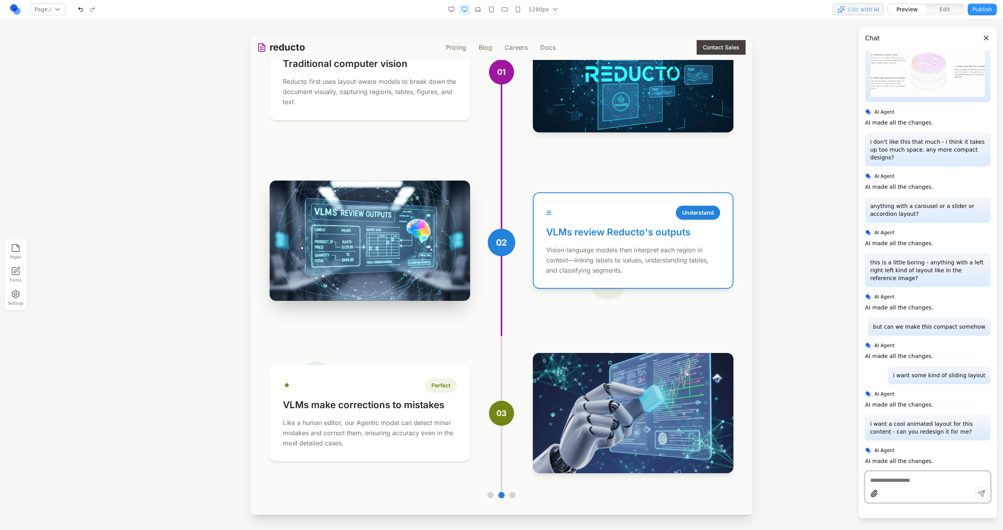
scroll to position [1759, 0]
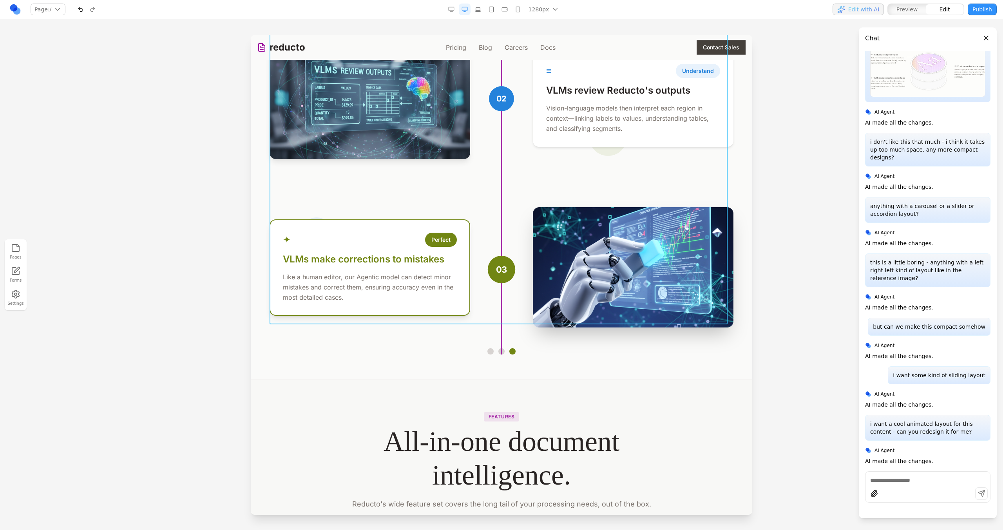
click at [539, 172] on div "01 01 ∞ Analyze Traditional computer vision Reducto first uses layout-aware mod…" at bounding box center [502, 99] width 464 height 462
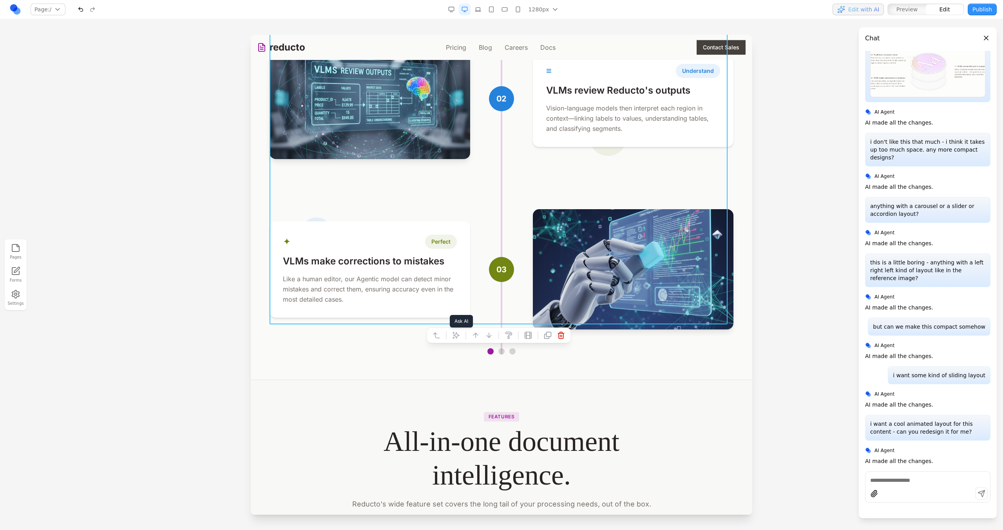
click at [453, 334] on icon at bounding box center [456, 336] width 8 height 8
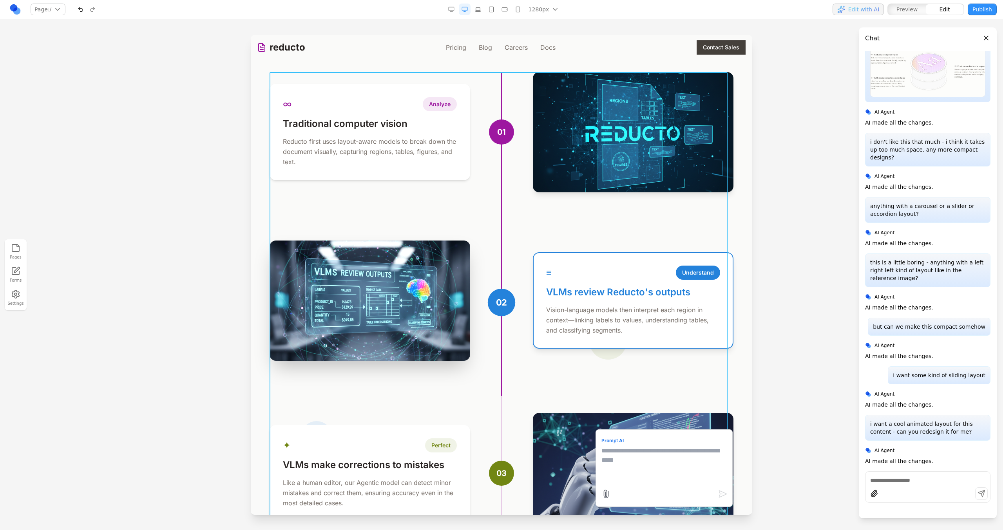
scroll to position [1441, 0]
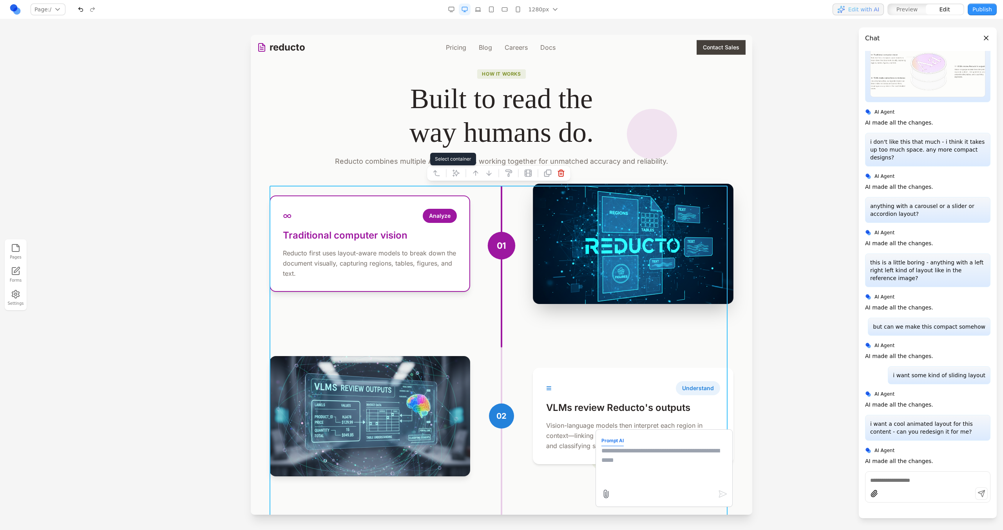
click at [439, 178] on button at bounding box center [436, 173] width 13 height 13
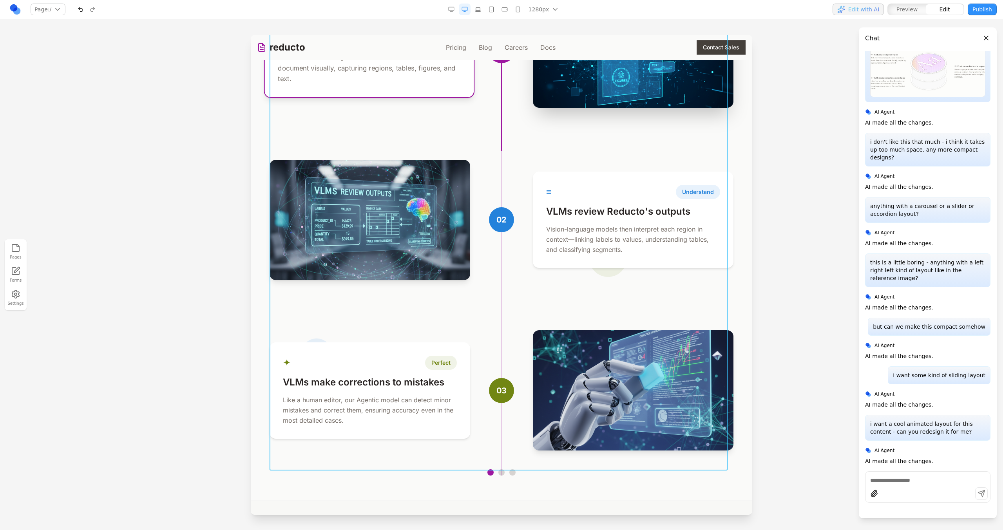
scroll to position [1806, 0]
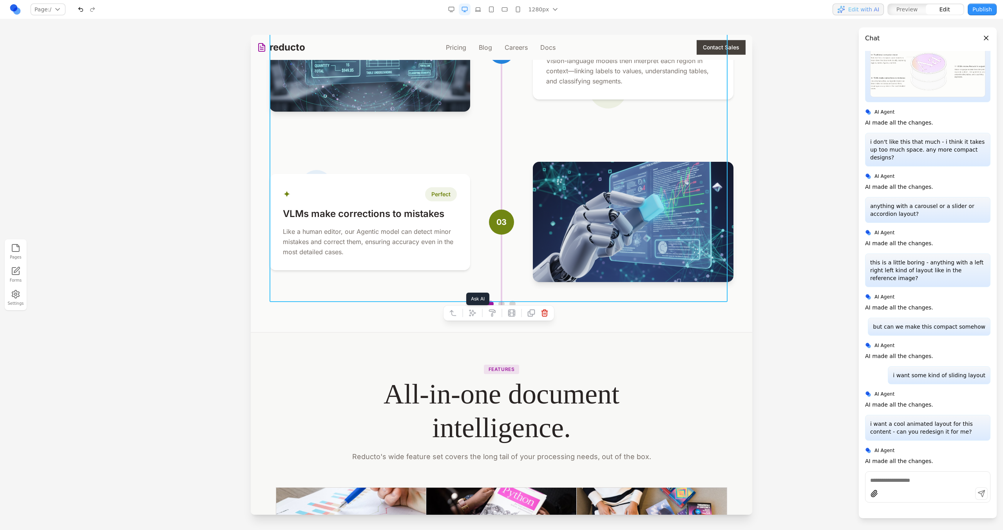
click at [471, 312] on icon at bounding box center [472, 313] width 7 height 7
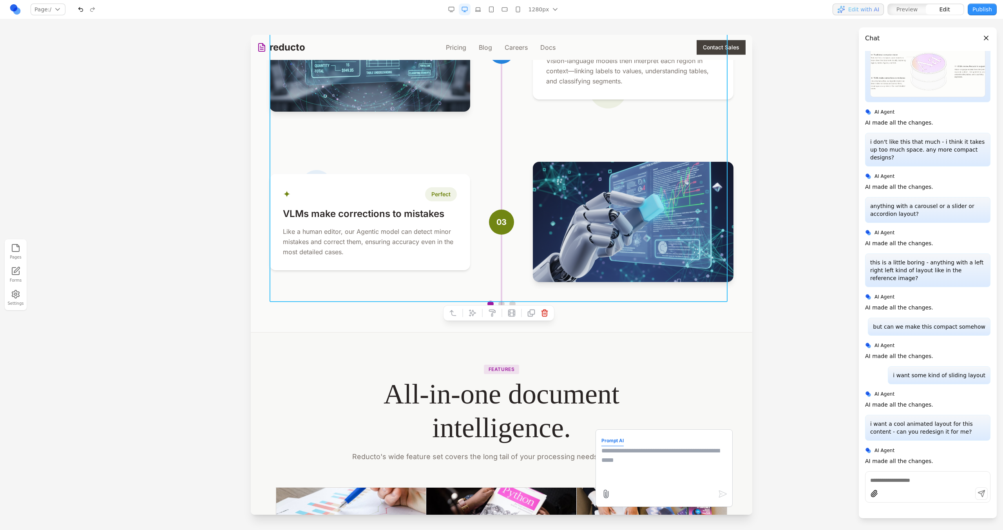
click at [614, 456] on textarea at bounding box center [664, 465] width 125 height 39
type textarea "**********"
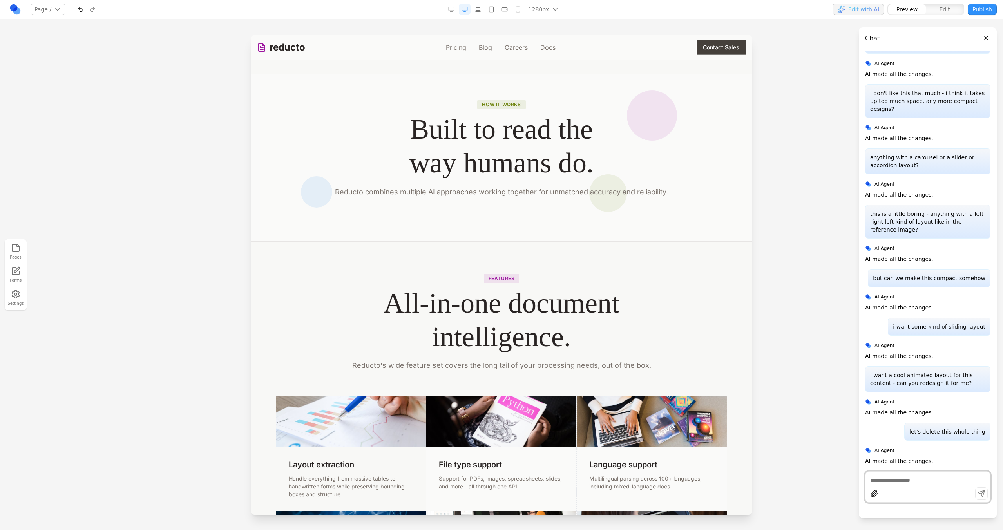
scroll to position [1372, 0]
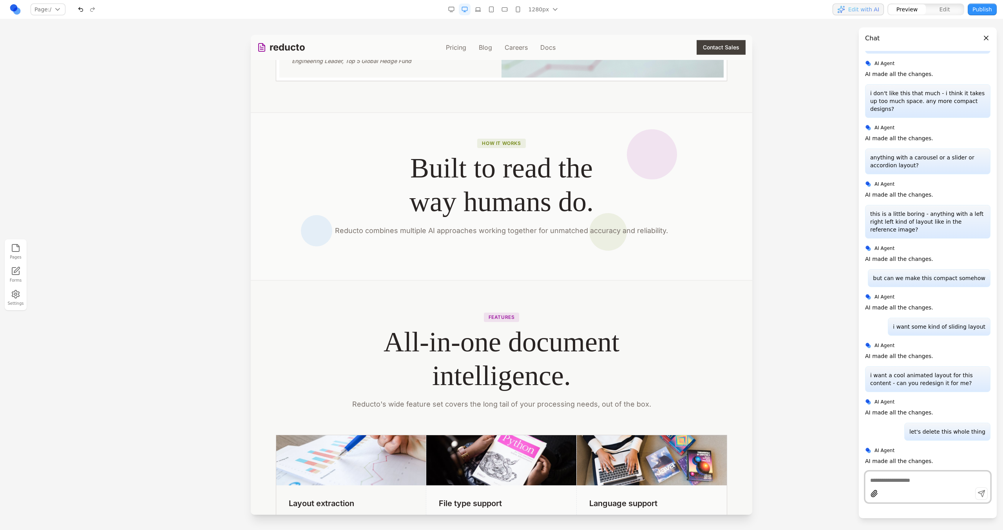
click at [81, 9] on button "button" at bounding box center [81, 10] width 12 height 12
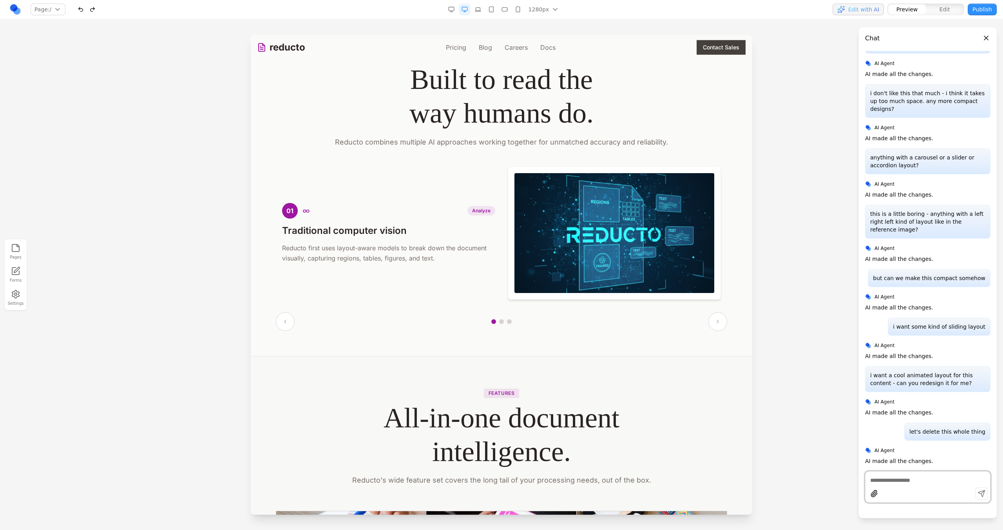
scroll to position [1495, 0]
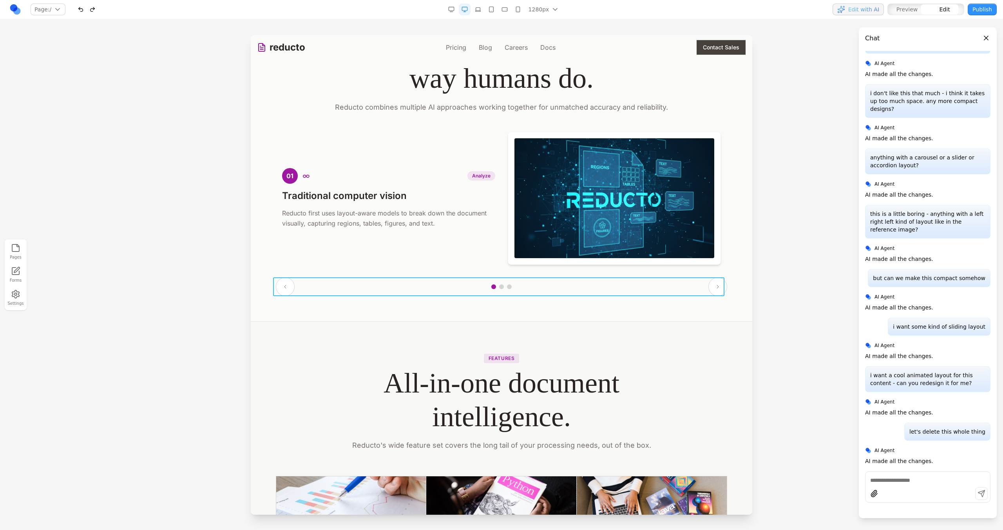
click at [564, 286] on div at bounding box center [501, 286] width 451 height 19
click at [443, 268] on button at bounding box center [443, 265] width 13 height 13
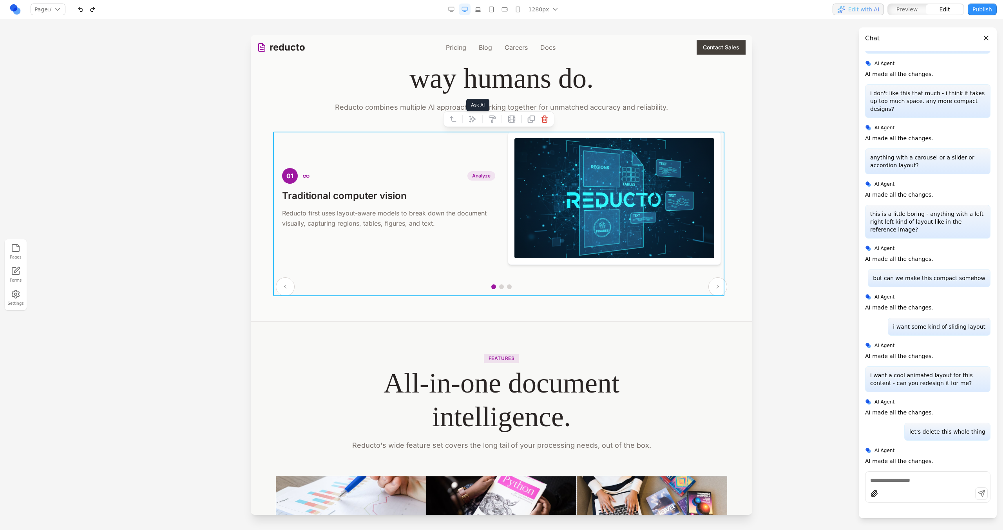
click at [475, 121] on icon at bounding box center [473, 119] width 8 height 8
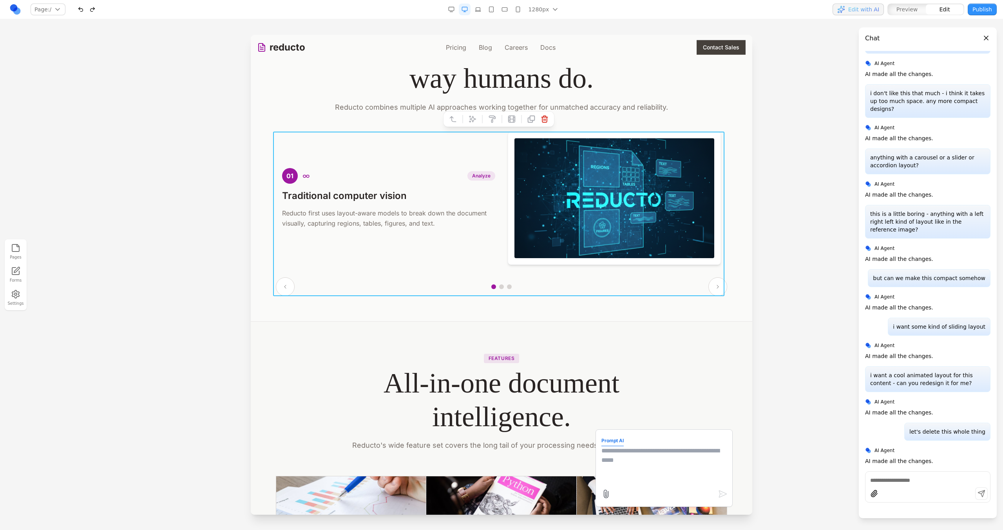
click at [617, 479] on textarea at bounding box center [664, 465] width 125 height 39
type textarea "**********"
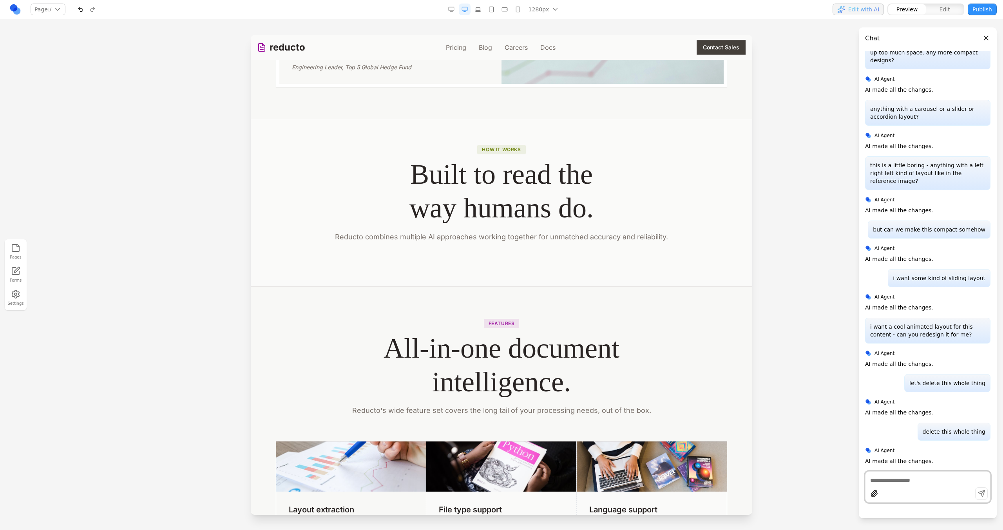
scroll to position [1367, 0]
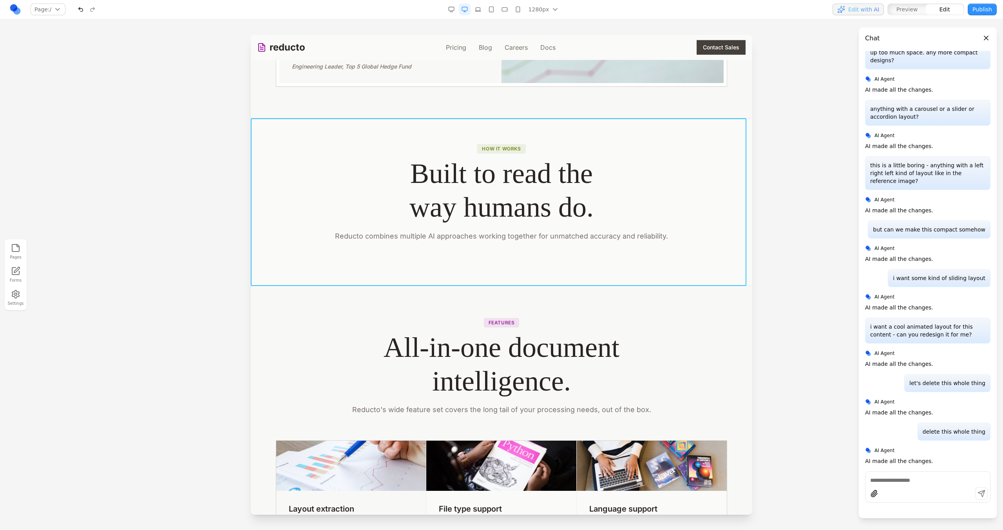
click at [665, 256] on section "How it works Built to read the way humans do. Reducto combines multiple AI appr…" at bounding box center [502, 202] width 502 height 168
click at [460, 103] on button at bounding box center [456, 106] width 13 height 13
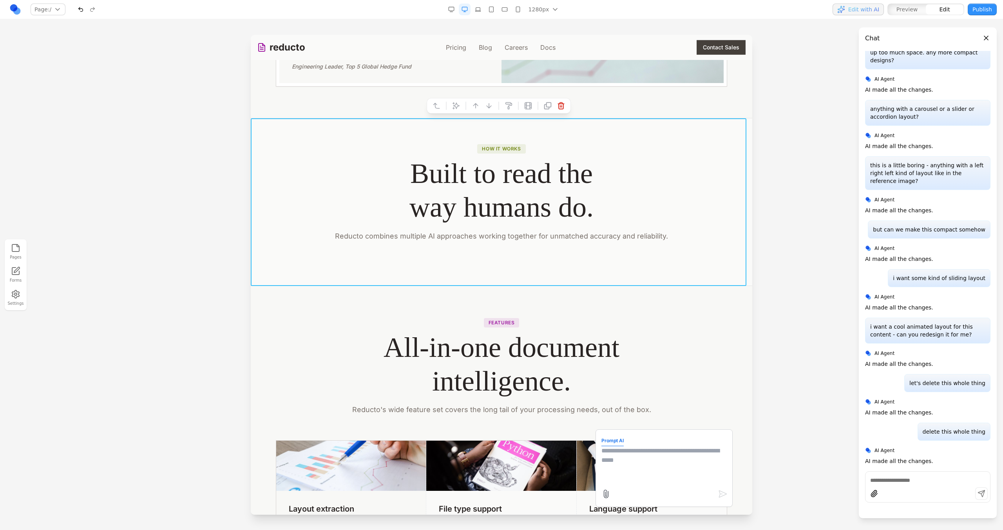
click at [663, 457] on textarea at bounding box center [664, 465] width 125 height 39
type textarea "**********"
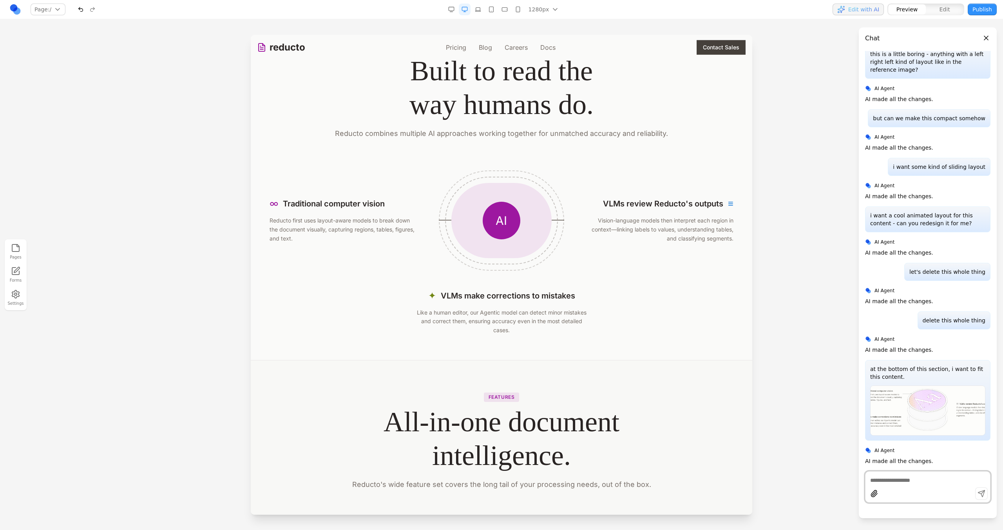
scroll to position [1444, 0]
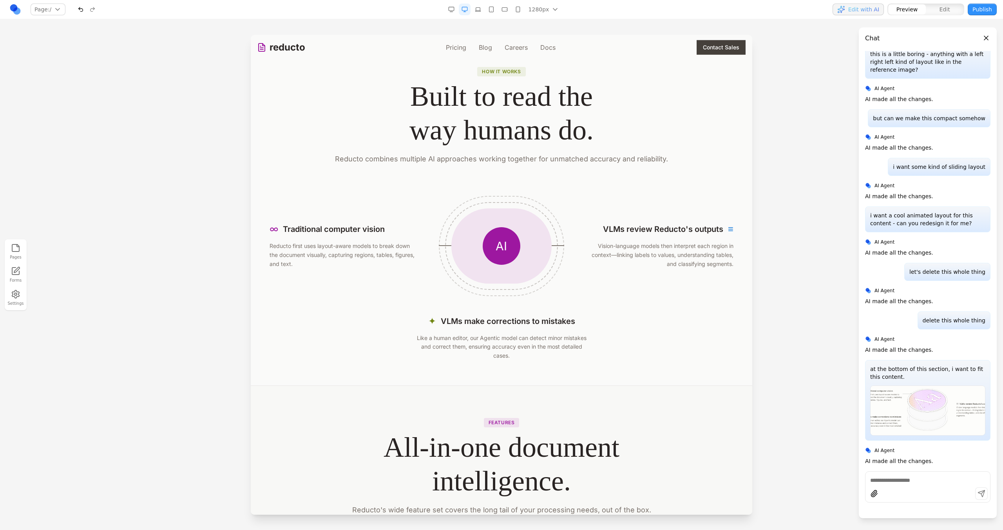
click at [484, 7] on button "button" at bounding box center [478, 10] width 12 height 12
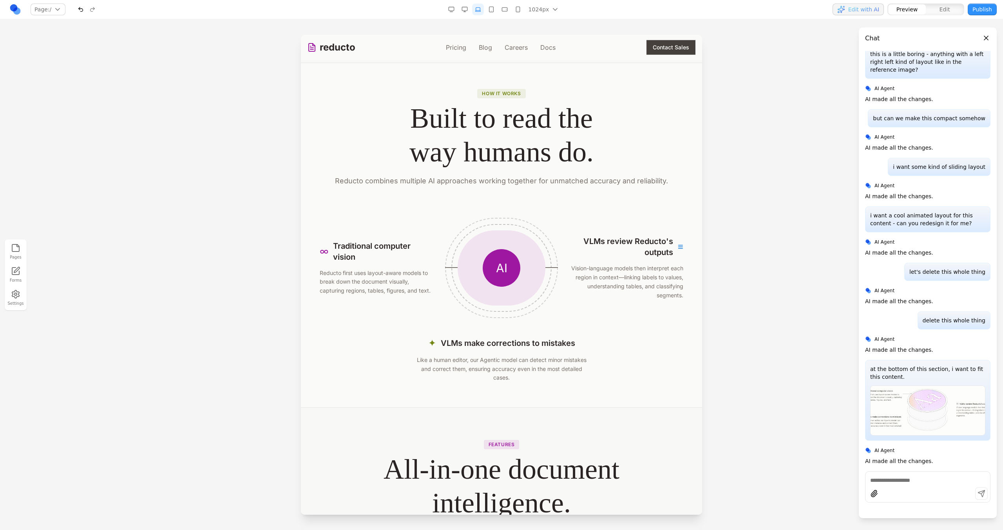
click at [490, 8] on rect "button" at bounding box center [491, 9] width 4 height 5
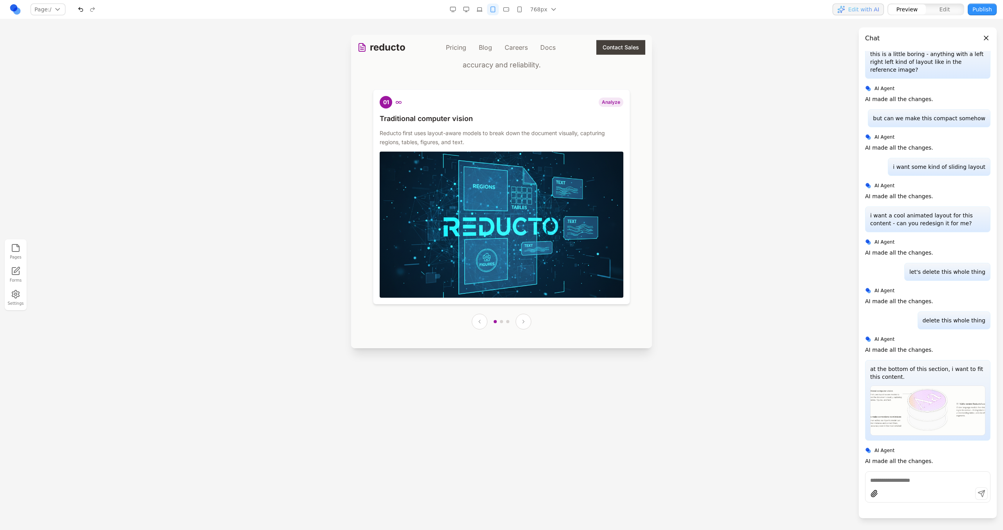
scroll to position [1562, 0]
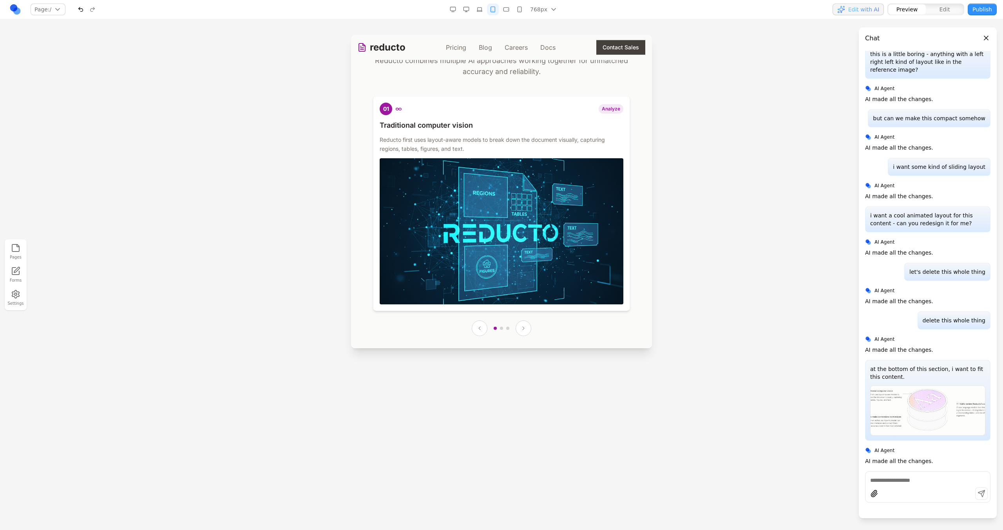
click at [469, 11] on icon "button" at bounding box center [466, 9] width 6 height 6
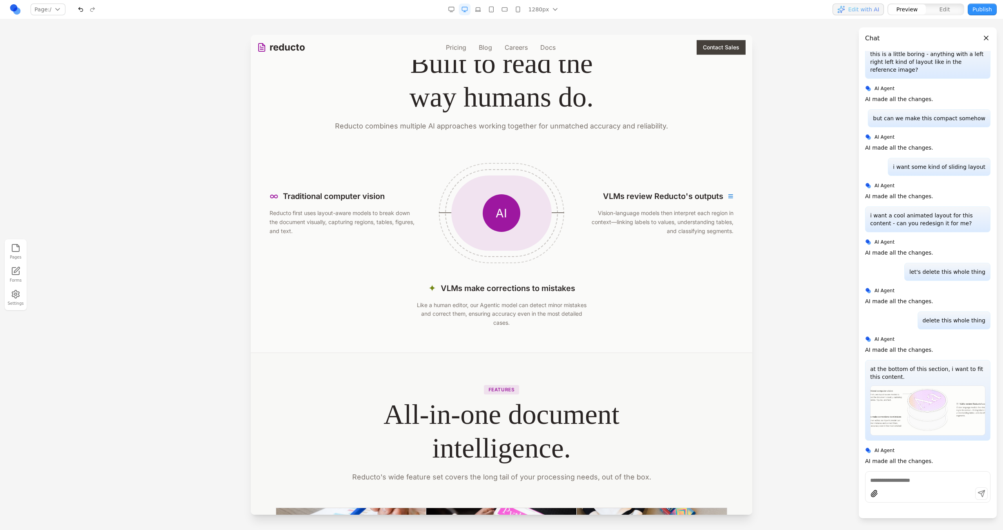
scroll to position [1535, 0]
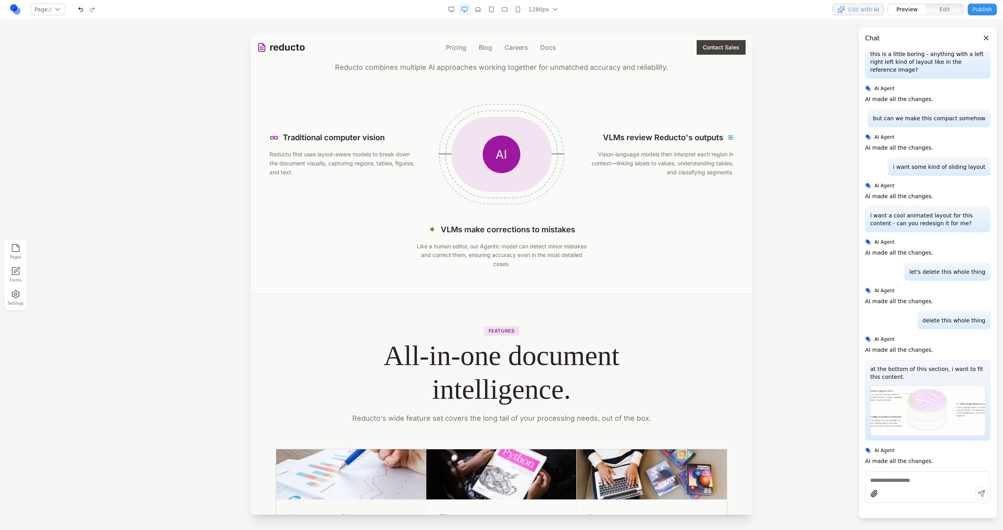
click at [506, 8] on icon "button" at bounding box center [505, 9] width 6 height 6
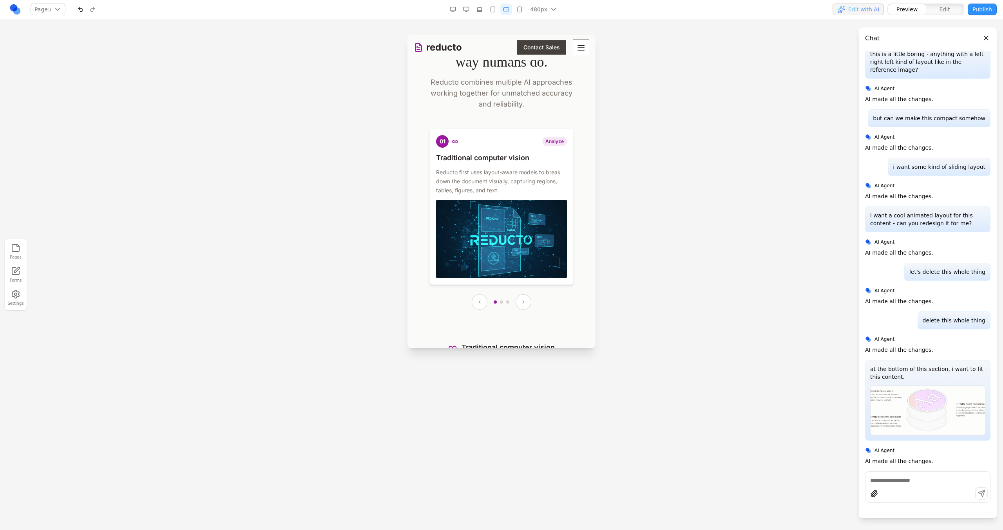
scroll to position [1785, 0]
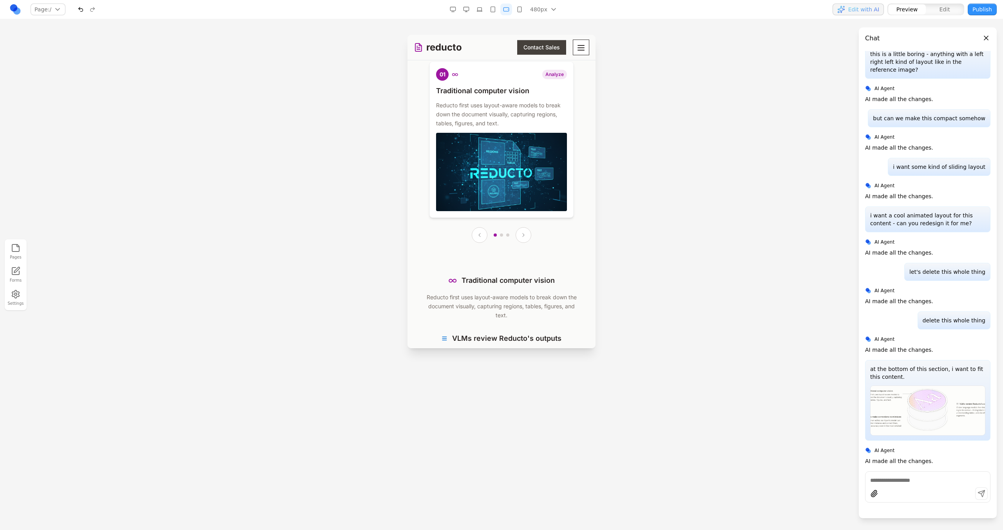
click at [469, 7] on rect "button" at bounding box center [466, 9] width 5 height 4
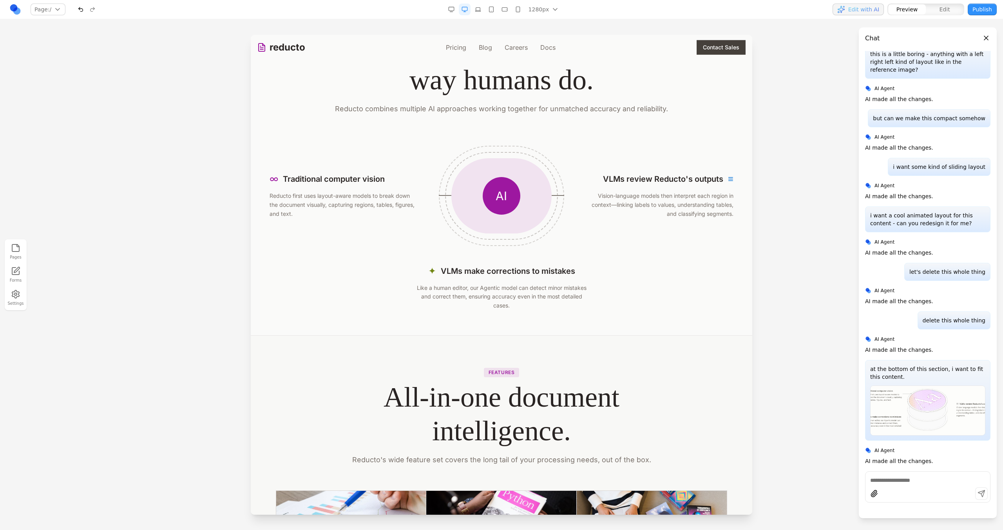
scroll to position [1491, 0]
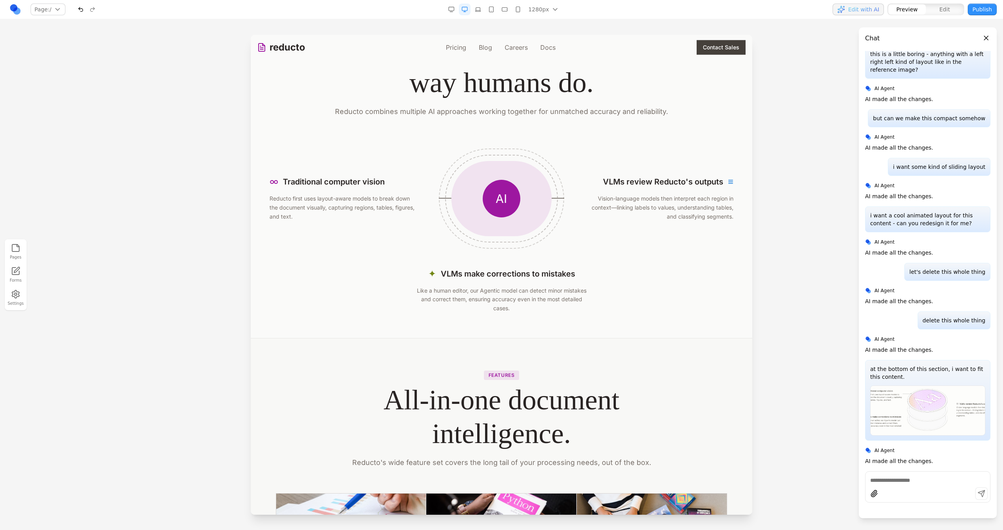
click at [488, 212] on div "AI" at bounding box center [502, 199] width 38 height 38
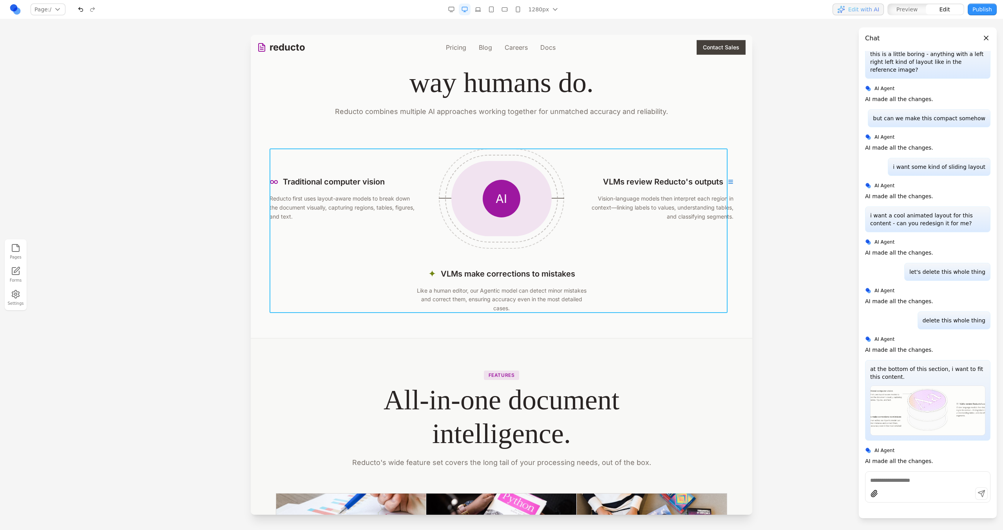
click at [587, 253] on div "∞ Traditional computer vision Reducto first uses layout-aware models to break d…" at bounding box center [502, 231] width 464 height 165
click at [462, 135] on icon at bounding box center [463, 136] width 8 height 8
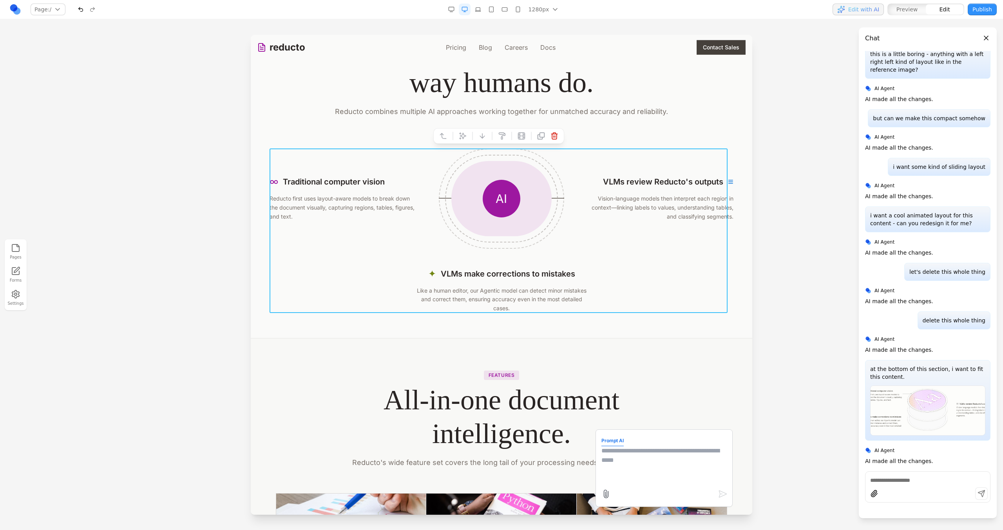
click at [612, 456] on textarea at bounding box center [664, 465] width 125 height 39
type textarea "**********"
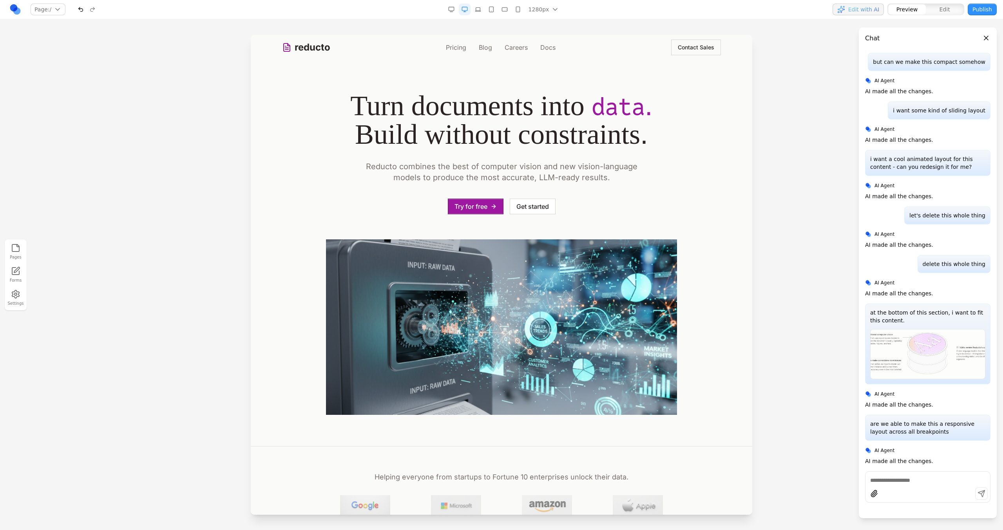
scroll to position [0, 0]
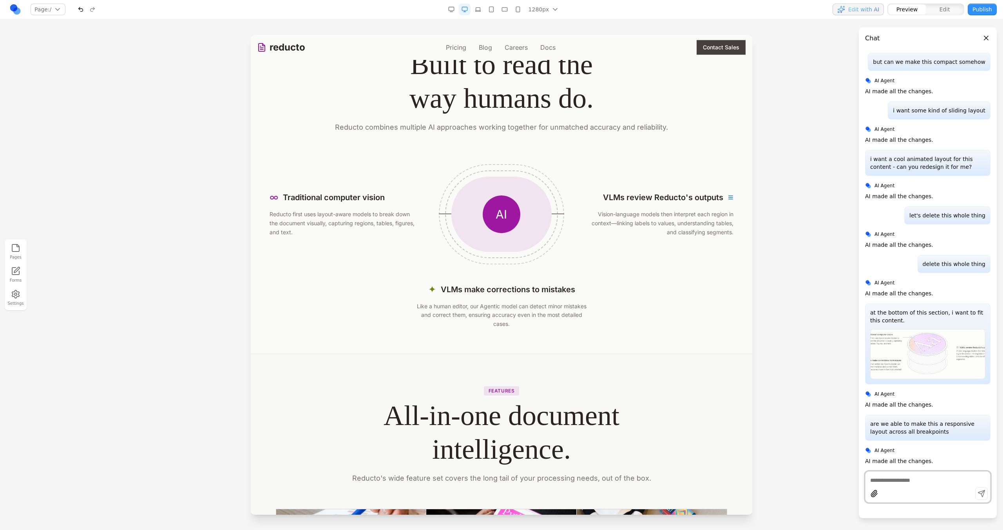
click at [481, 5] on button "button" at bounding box center [478, 10] width 12 height 12
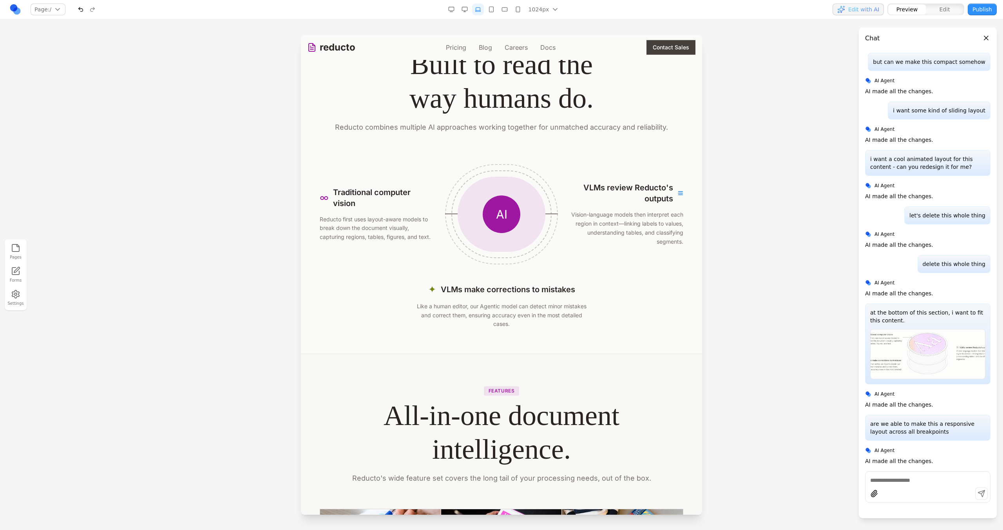
click at [497, 8] on button "button" at bounding box center [492, 10] width 12 height 12
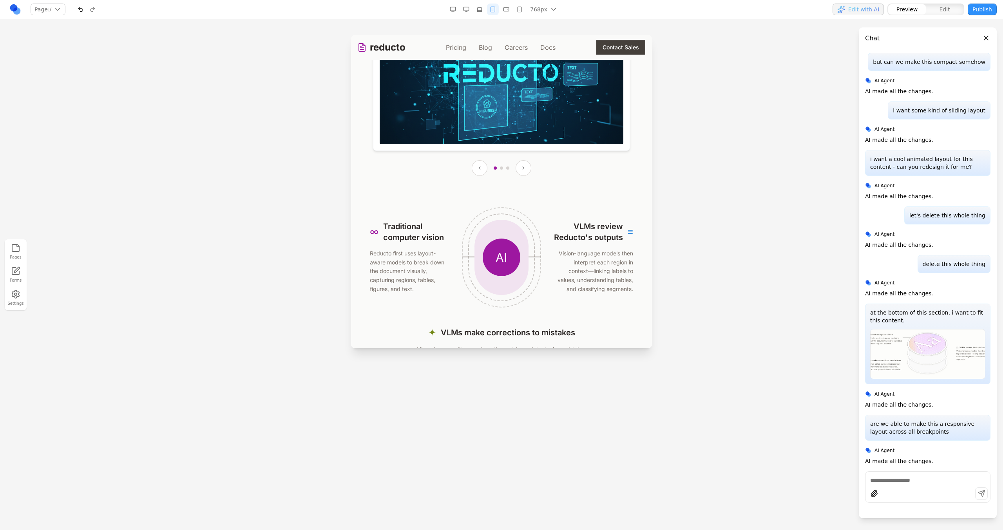
scroll to position [1704, 0]
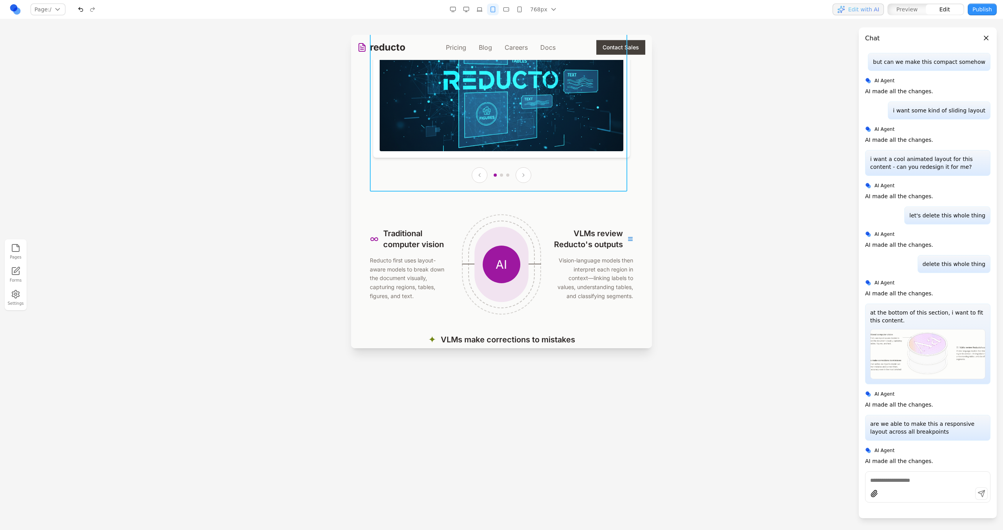
click at [555, 173] on div "01 ∞ Analyze Traditional computer vision Reducto first uses layout-aware models…" at bounding box center [501, 63] width 263 height 240
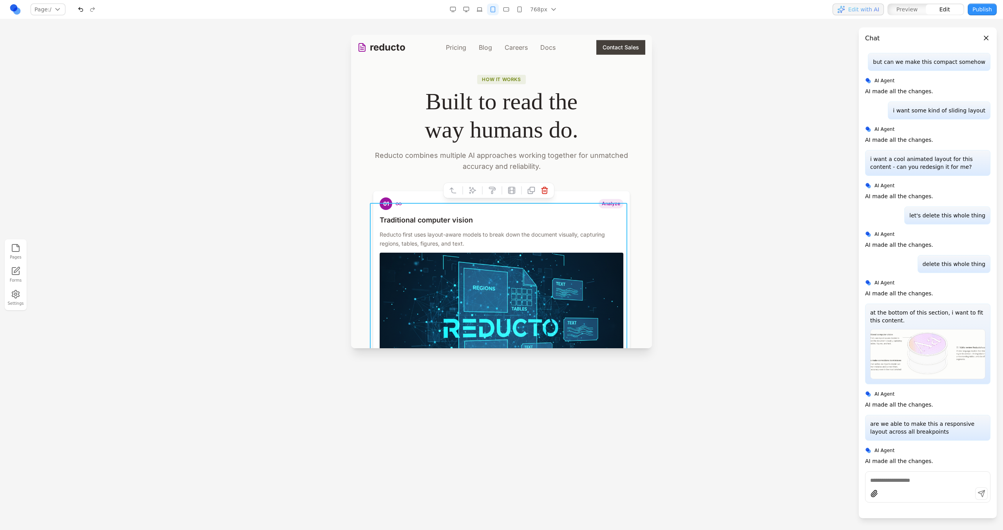
scroll to position [1548, 0]
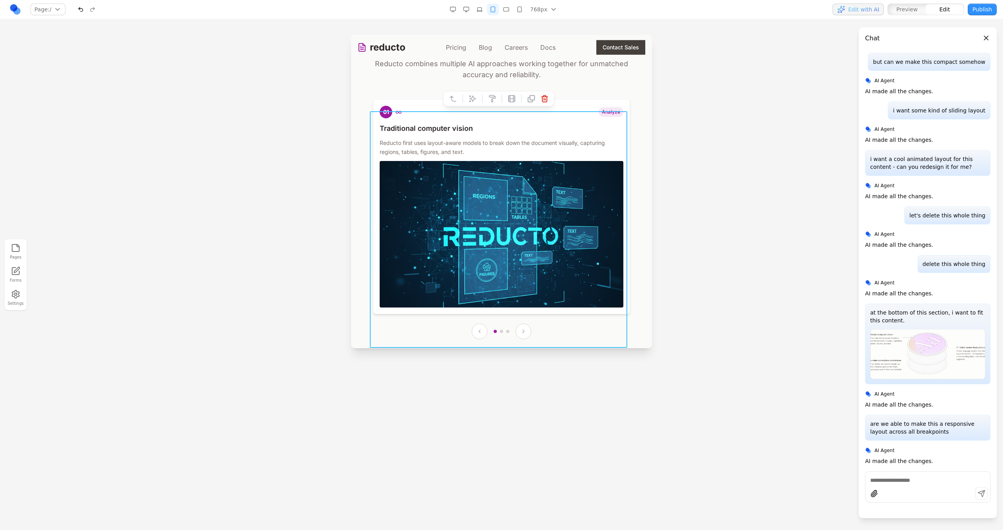
click at [469, 100] on icon at bounding box center [473, 99] width 8 height 8
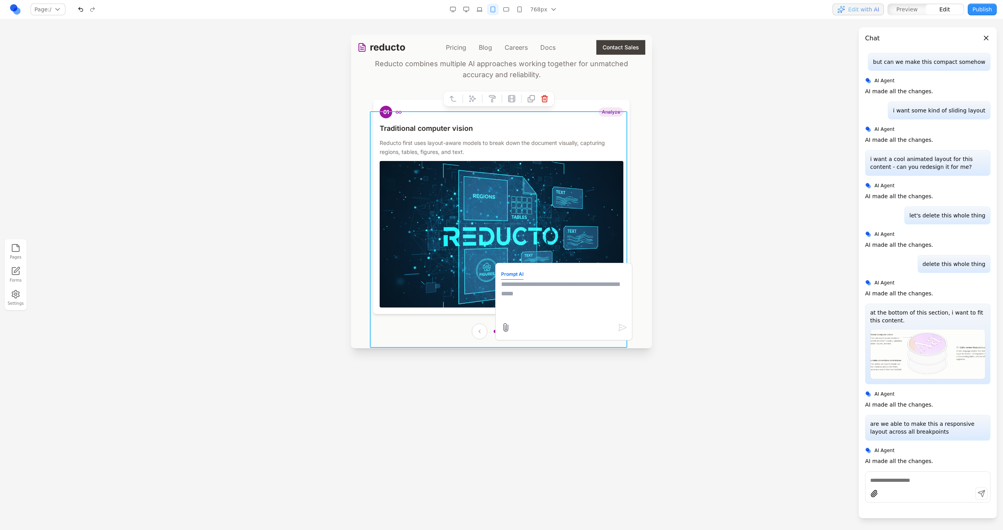
click at [549, 302] on textarea at bounding box center [563, 299] width 125 height 39
type textarea "**********"
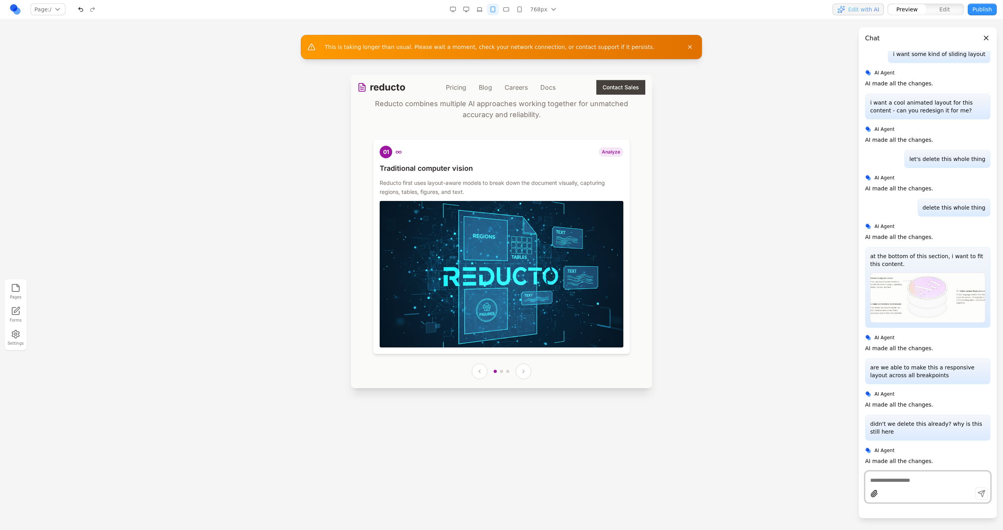
scroll to position [482, 0]
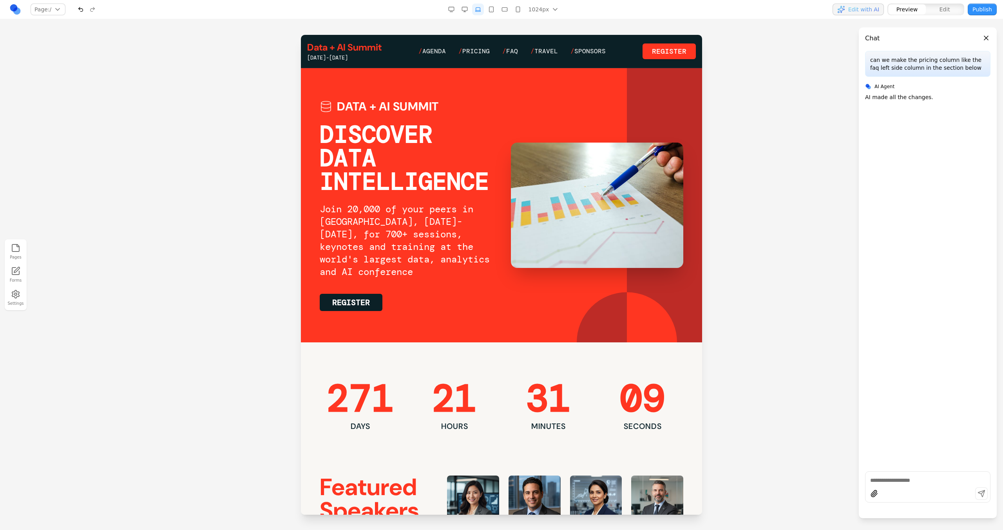
scroll to position [1603, 0]
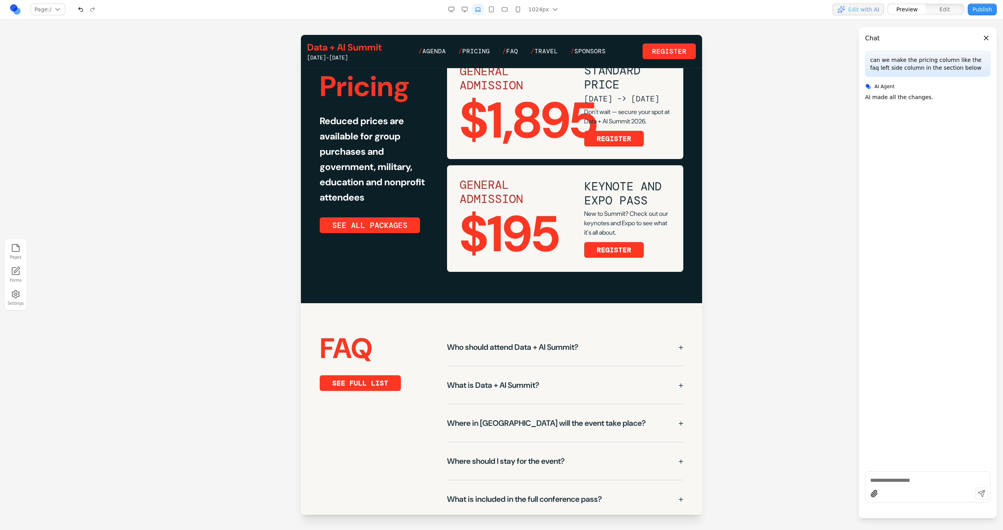
click at [464, 4] on button "button" at bounding box center [465, 10] width 12 height 12
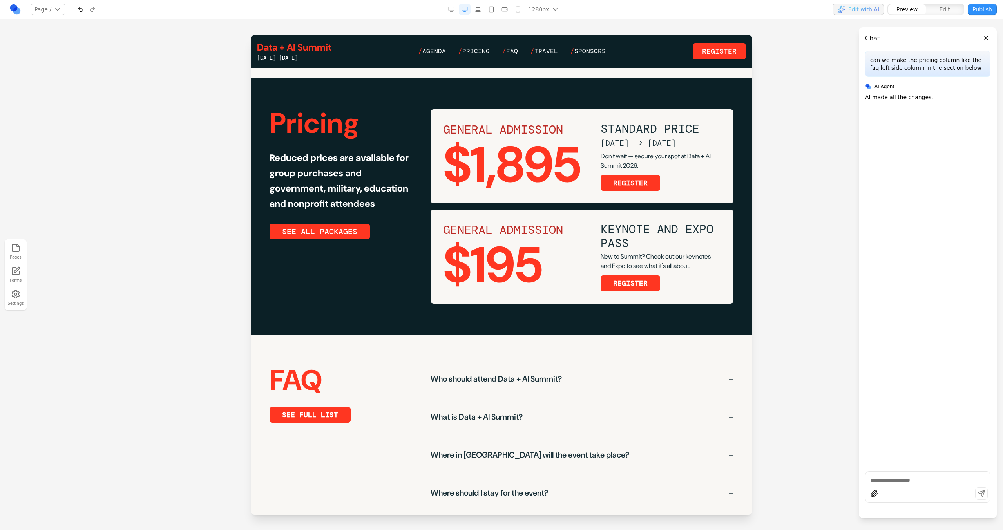
click at [473, 9] on button "button" at bounding box center [478, 10] width 12 height 12
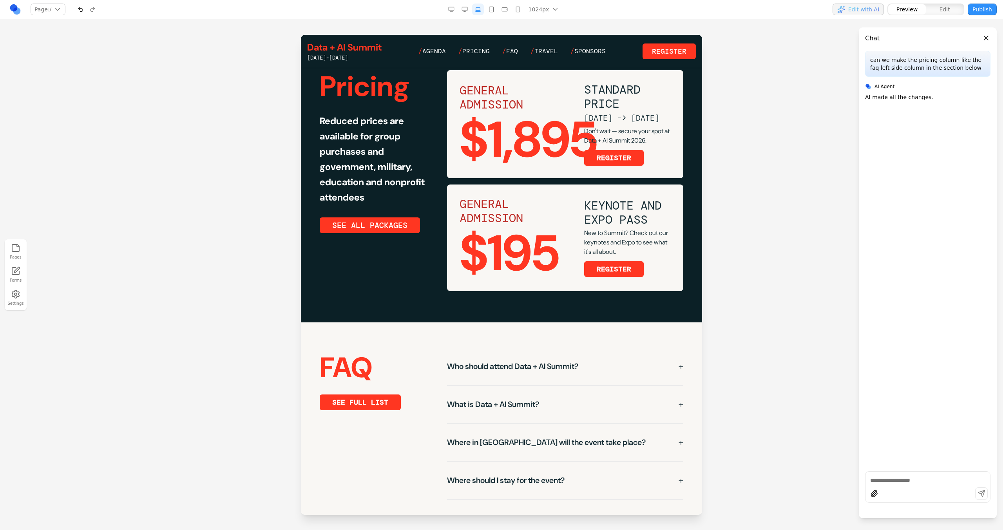
scroll to position [1582, 0]
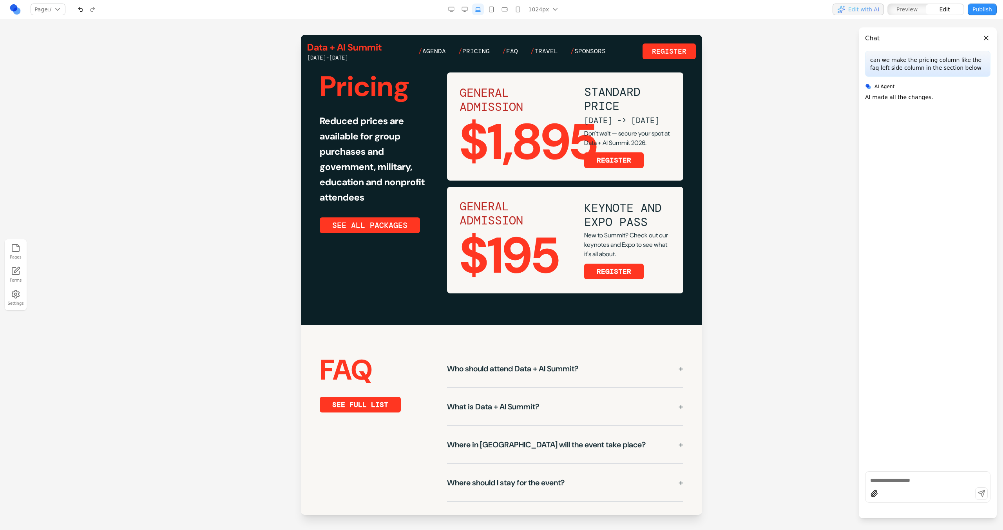
click at [508, 264] on div "GENERAL ADMISSION $195 KEYNOTE AND EXPO PASS New to Summit? Check out our keyno…" at bounding box center [565, 240] width 236 height 107
click at [491, 263] on div "GENERAL ADMISSION $1,895 STANDARD PRICE MAY 1 -> JUNE 12 Don't wait — secure yo…" at bounding box center [565, 183] width 236 height 221
click at [507, 257] on div "GENERAL ADMISSION $1,895 STANDARD PRICE MAY 1 -> JUNE 12 Don't wait — secure yo…" at bounding box center [565, 183] width 236 height 221
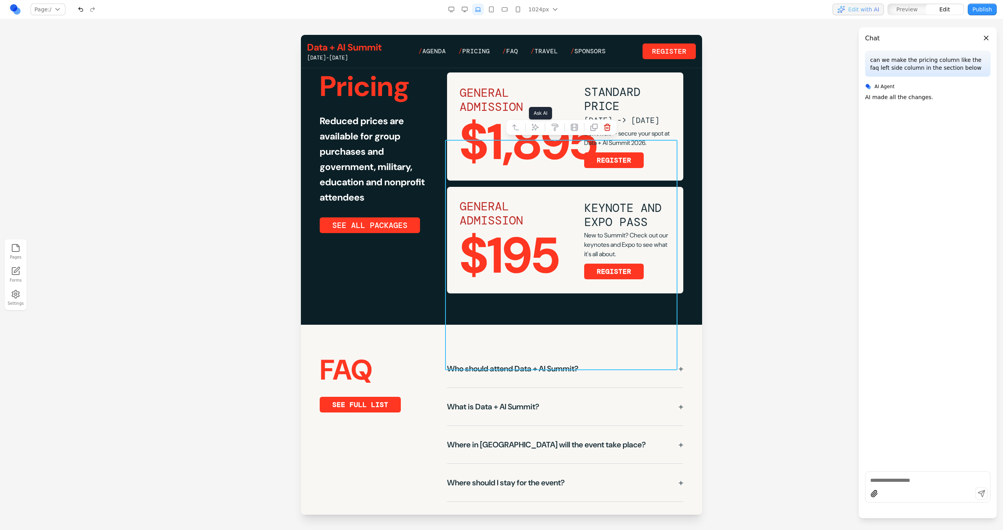
click at [533, 134] on div at bounding box center [561, 128] width 111 height 16
click at [533, 131] on button at bounding box center [535, 127] width 13 height 13
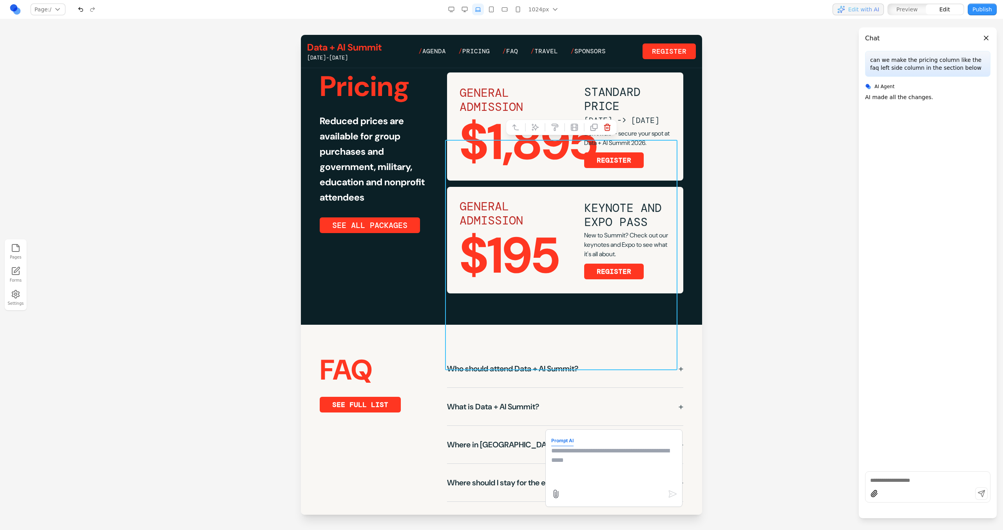
click at [564, 448] on textarea at bounding box center [613, 465] width 125 height 39
type textarea "**********"
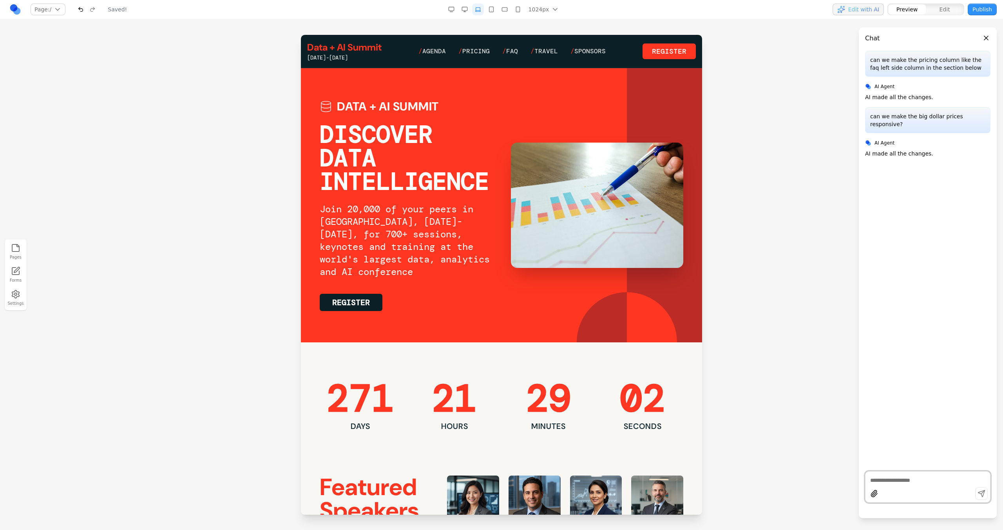
scroll to position [0, 0]
click at [467, 10] on rect "button" at bounding box center [464, 9] width 5 height 4
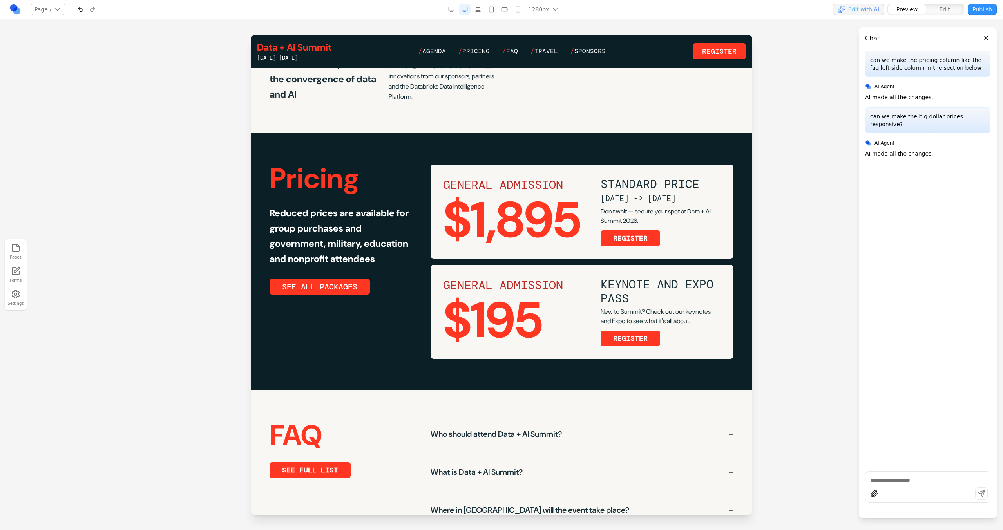
scroll to position [1483, 0]
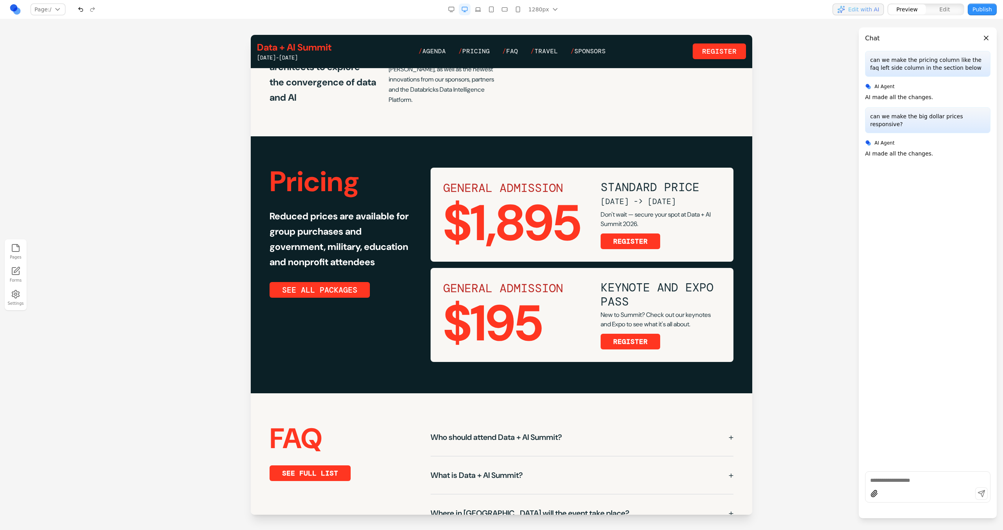
click at [443, 0] on nav "Page: / / /agenda /pricing /faq /speakers /travel /sponsors Manage pages 1280px…" at bounding box center [501, 9] width 1003 height 19
click at [450, 4] on button "button" at bounding box center [452, 10] width 12 height 12
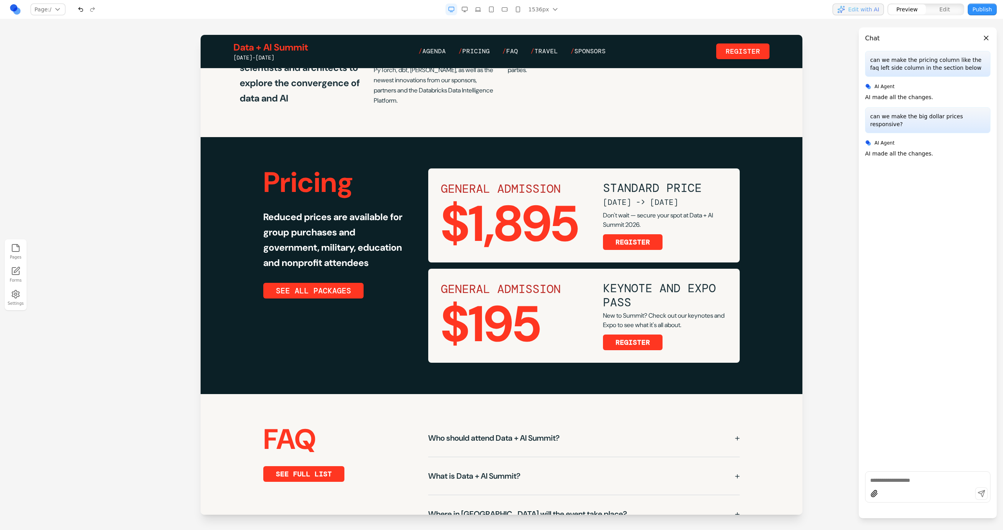
click at [460, 8] on button "button" at bounding box center [465, 10] width 12 height 12
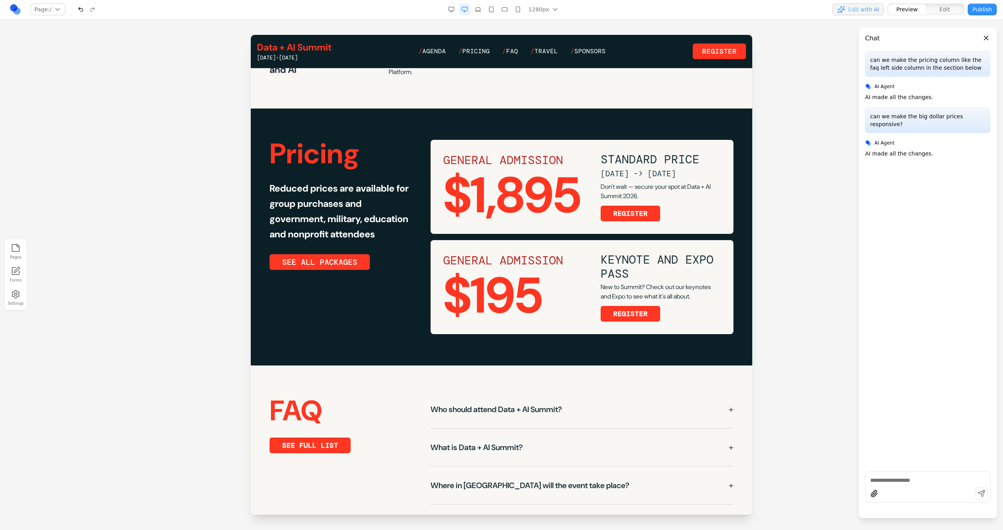
scroll to position [1494, 0]
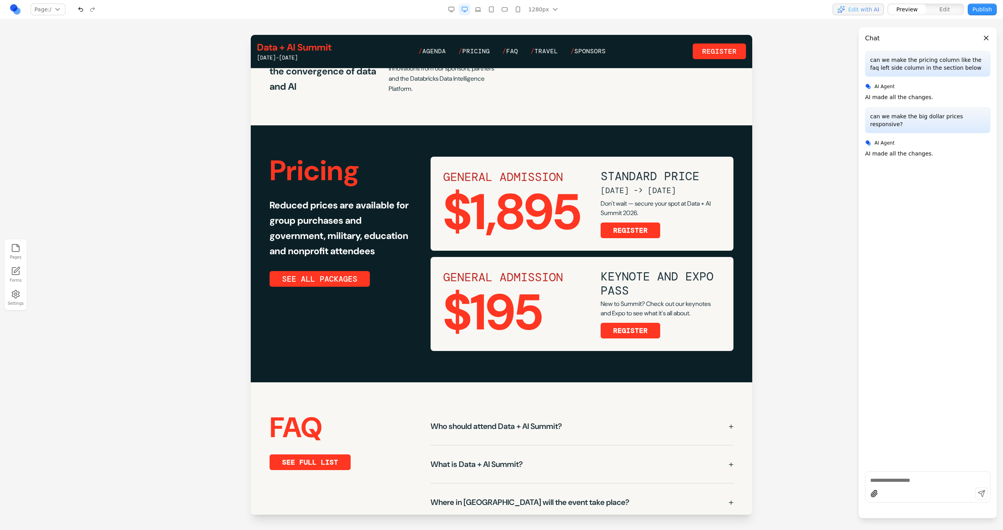
click at [484, 214] on div "$1,895" at bounding box center [512, 212] width 139 height 50
click at [485, 215] on div "$1,895" at bounding box center [512, 212] width 139 height 50
click at [509, 196] on div "$1,895" at bounding box center [512, 212] width 139 height 50
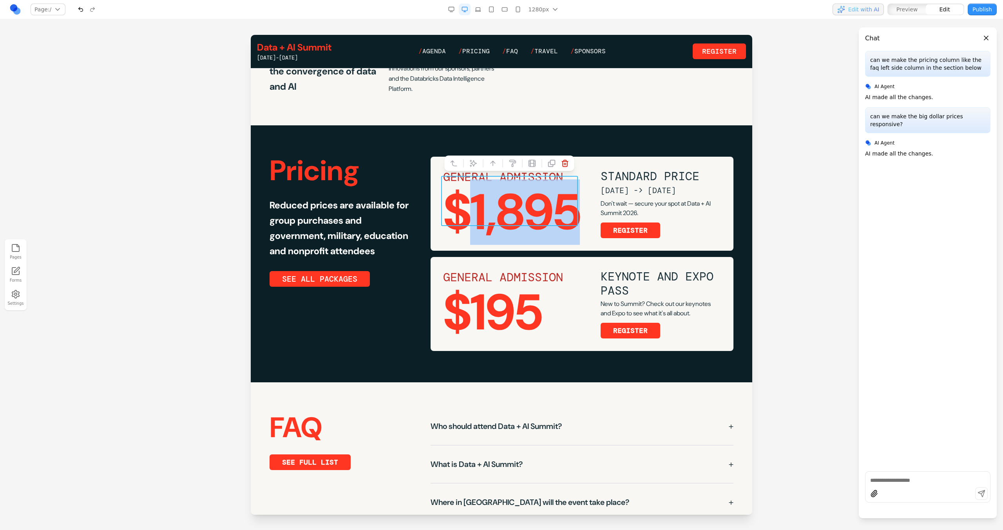
click at [509, 196] on div "$1,895" at bounding box center [512, 212] width 139 height 50
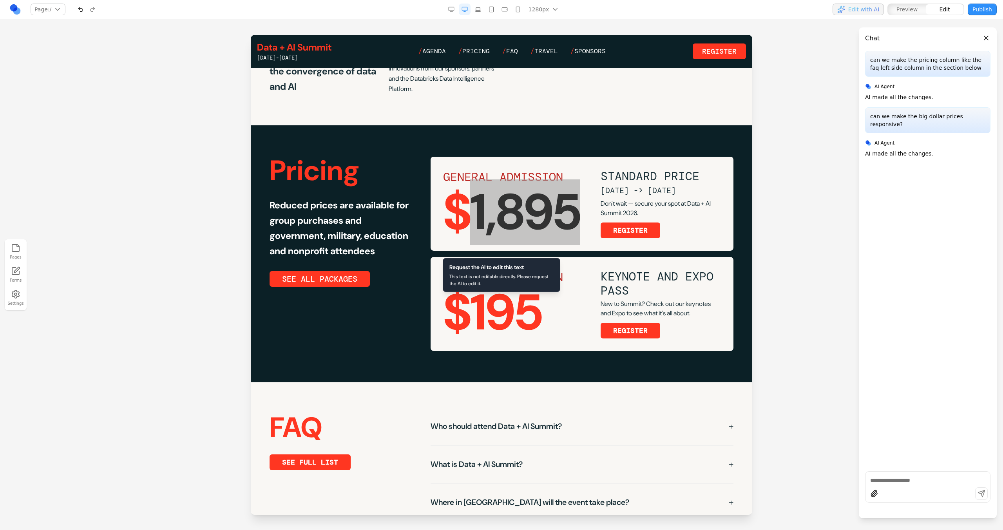
click at [234, 238] on div at bounding box center [501, 282] width 1003 height 495
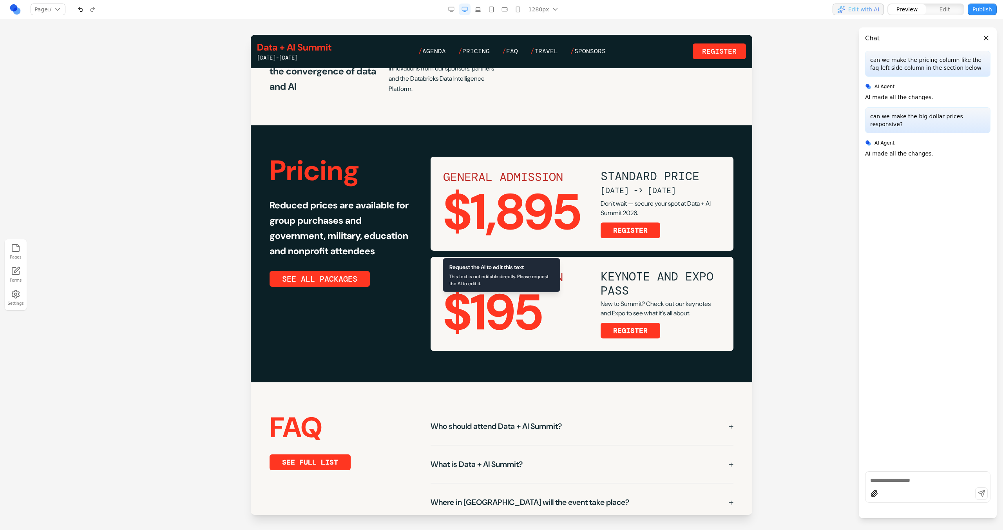
click at [431, 205] on div "GENERAL ADMISSION $1,895 STANDARD PRICE MAY 1 -> JUNE 12 Don't wait — secure yo…" at bounding box center [582, 204] width 303 height 94
click at [480, 9] on icon "button" at bounding box center [478, 9] width 6 height 6
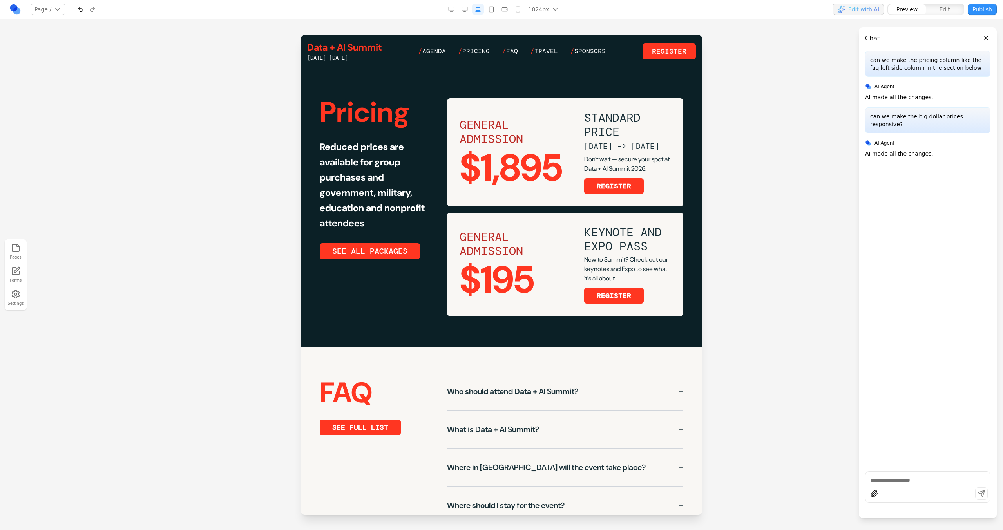
click at [493, 11] on icon "button" at bounding box center [491, 9] width 6 height 6
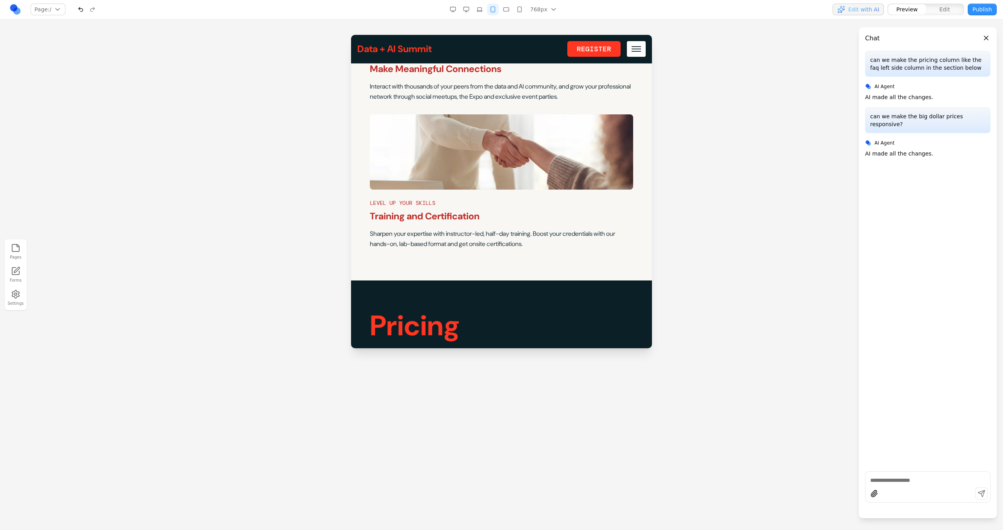
click at [484, 10] on button "button" at bounding box center [480, 10] width 12 height 12
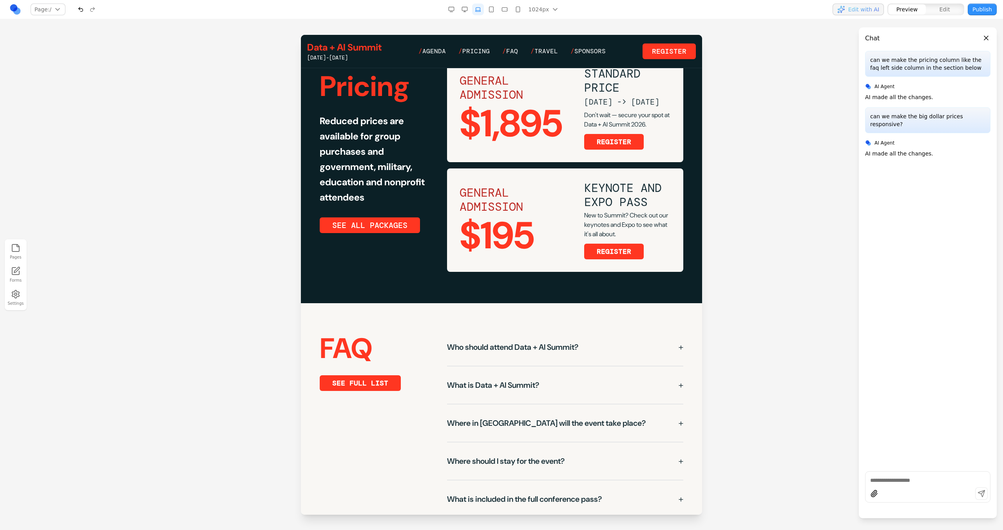
scroll to position [1593, 0]
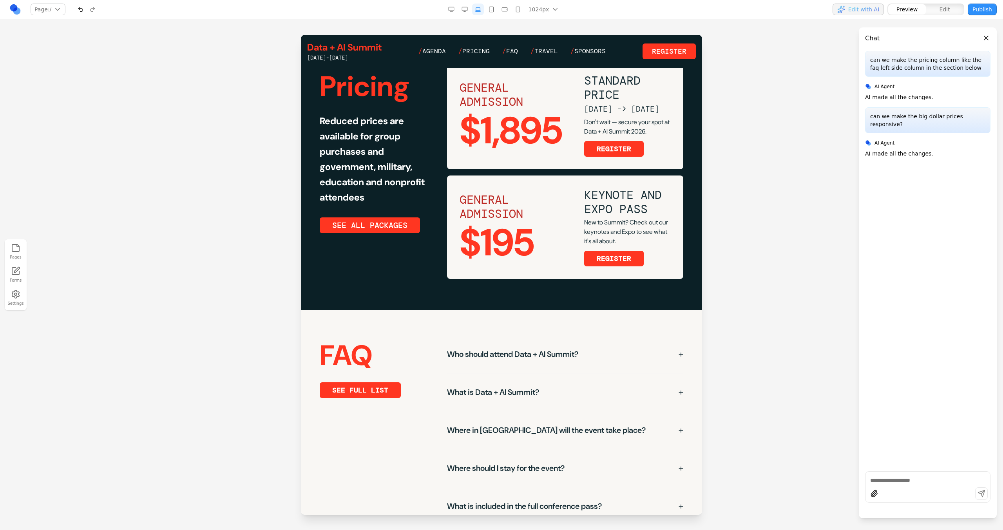
click at [493, 12] on rect "button" at bounding box center [491, 9] width 4 height 5
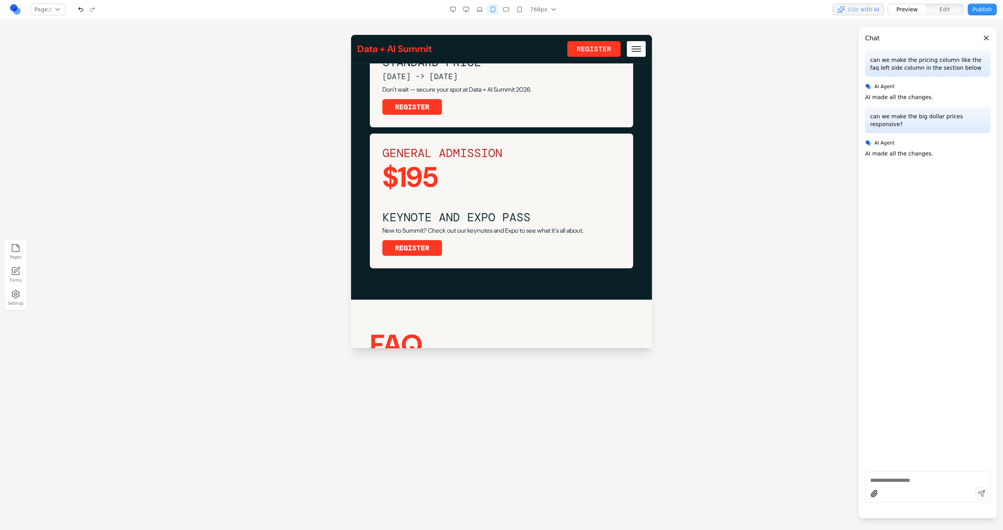
click at [509, 10] on icon "button" at bounding box center [506, 9] width 6 height 6
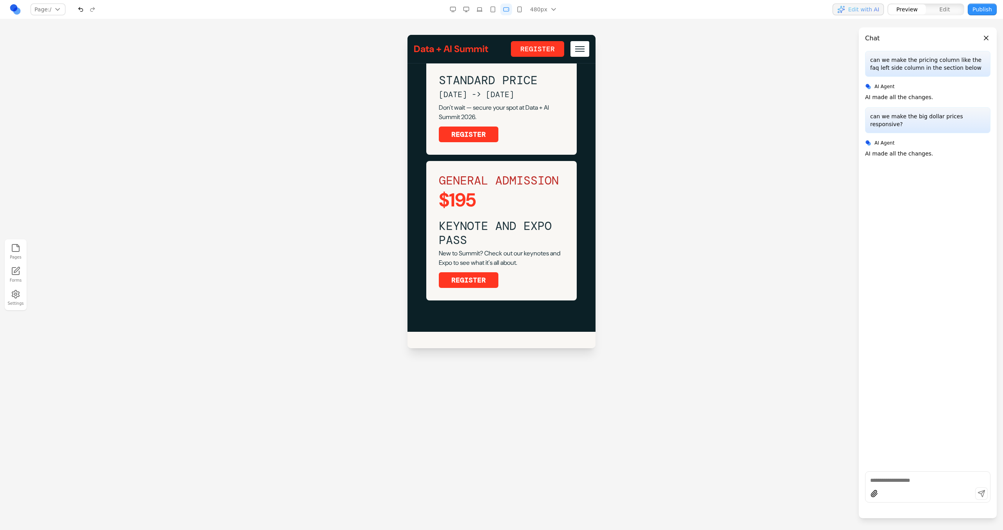
scroll to position [3068, 0]
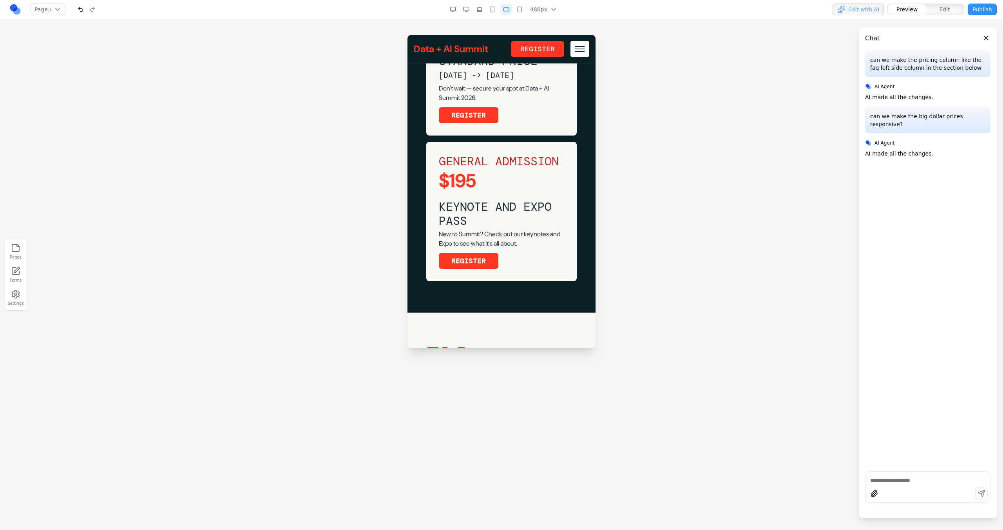
click at [520, 7] on icon "button" at bounding box center [520, 9] width 6 height 6
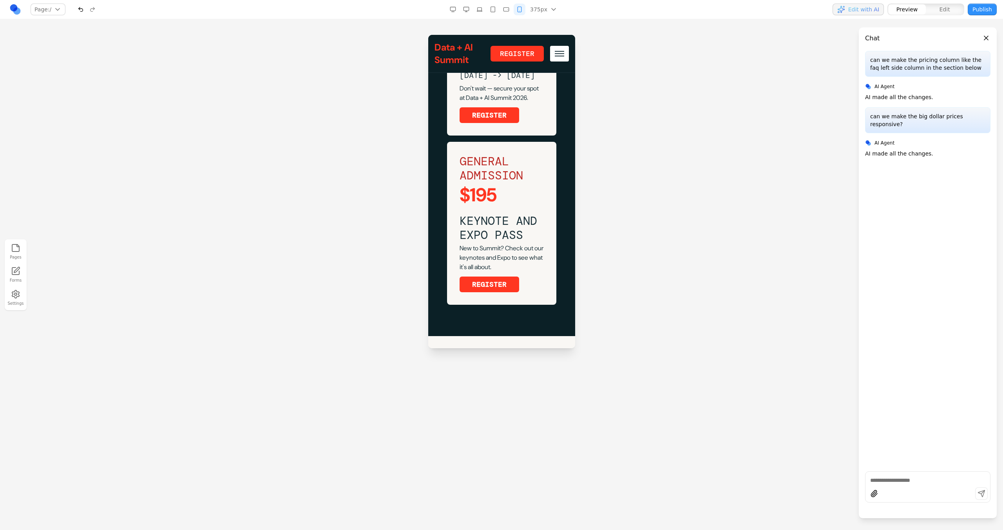
scroll to position [3202, 0]
click at [483, 11] on icon "button" at bounding box center [480, 9] width 6 height 6
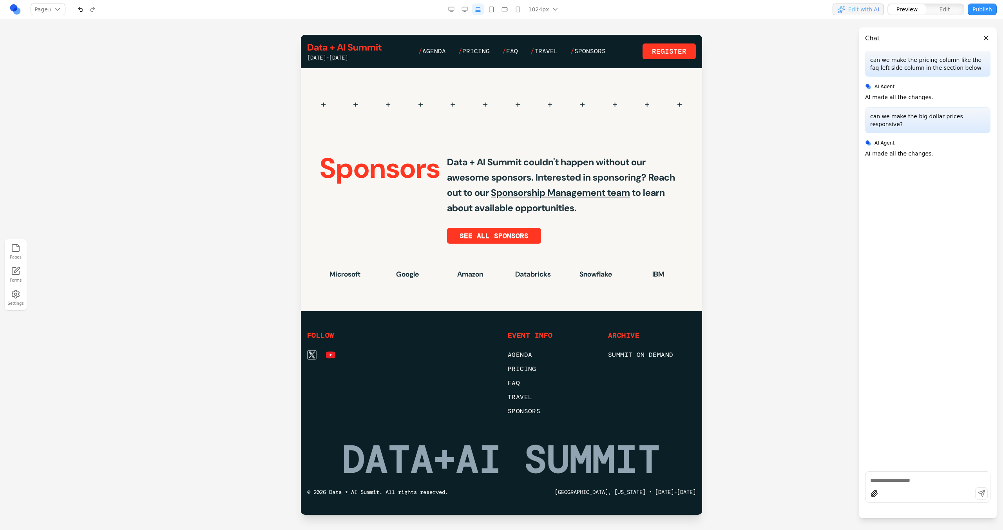
click at [465, 11] on icon "button" at bounding box center [465, 9] width 6 height 6
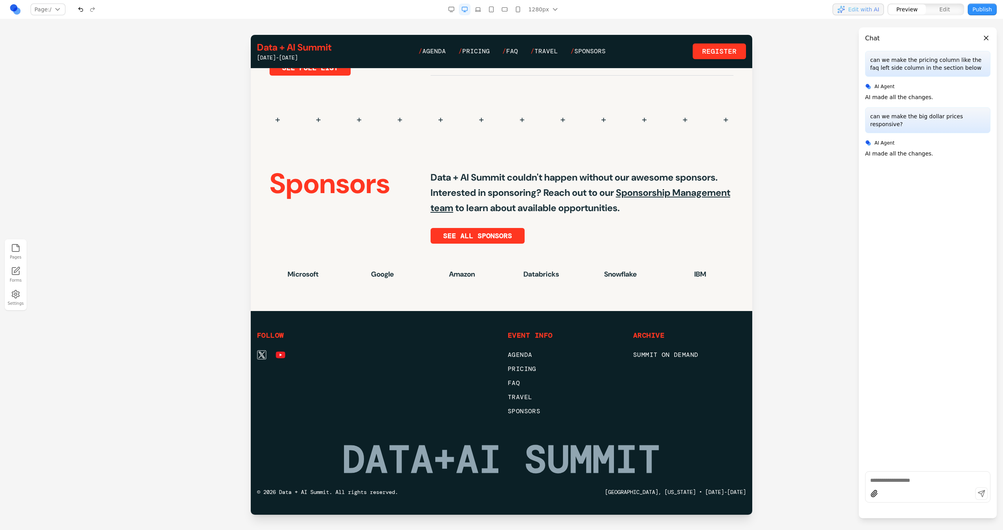
click at [479, 11] on icon "button" at bounding box center [477, 9] width 5 height 4
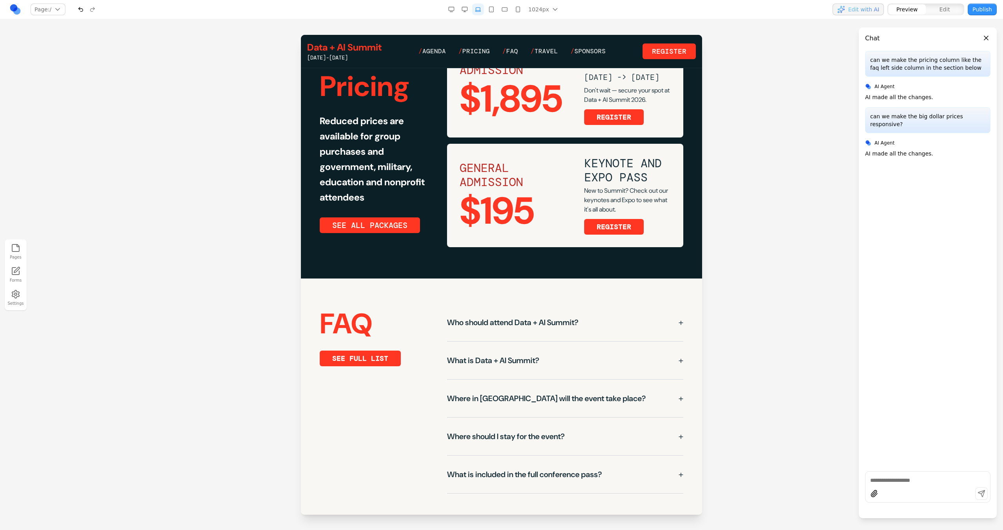
scroll to position [1592, 0]
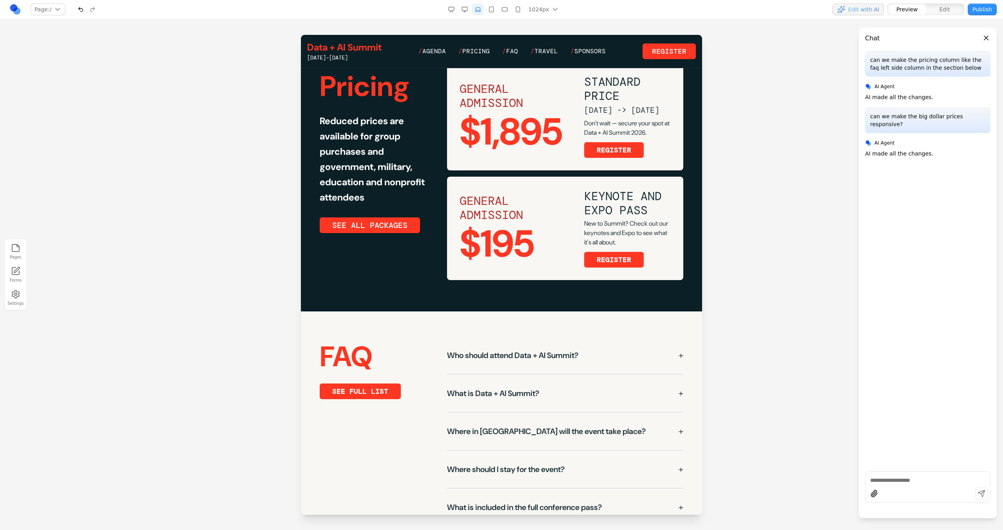
click at [495, 13] on button "button" at bounding box center [492, 10] width 12 height 12
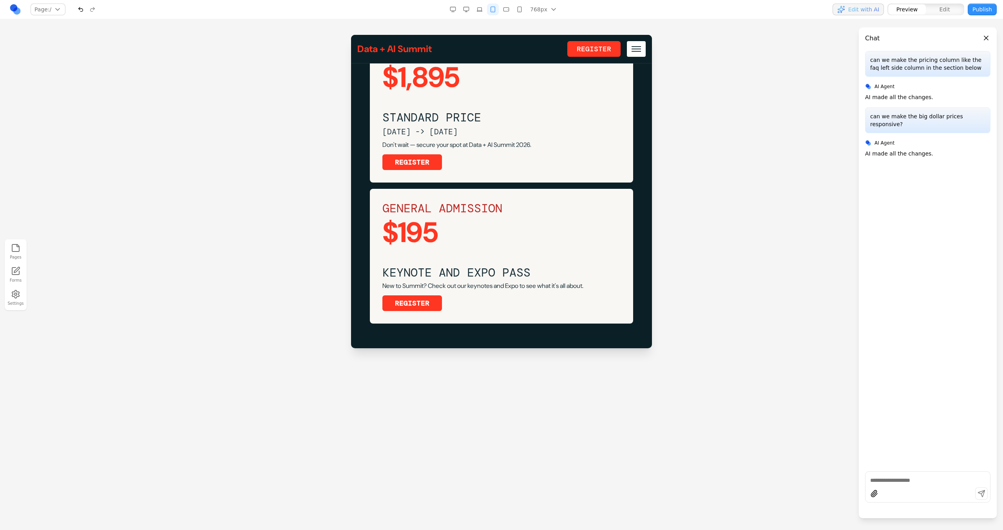
scroll to position [2202, 0]
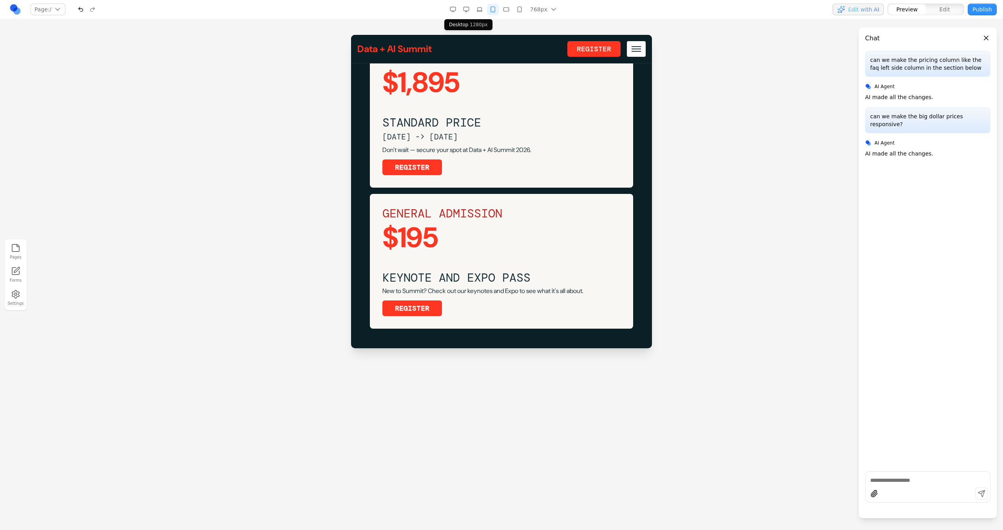
click at [471, 10] on button "button" at bounding box center [466, 10] width 12 height 12
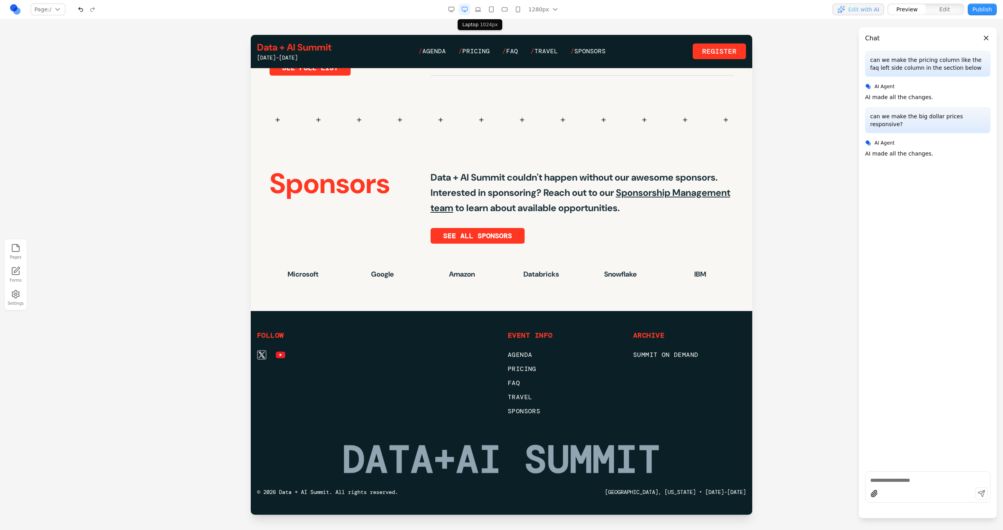
click at [479, 11] on icon "button" at bounding box center [477, 9] width 5 height 4
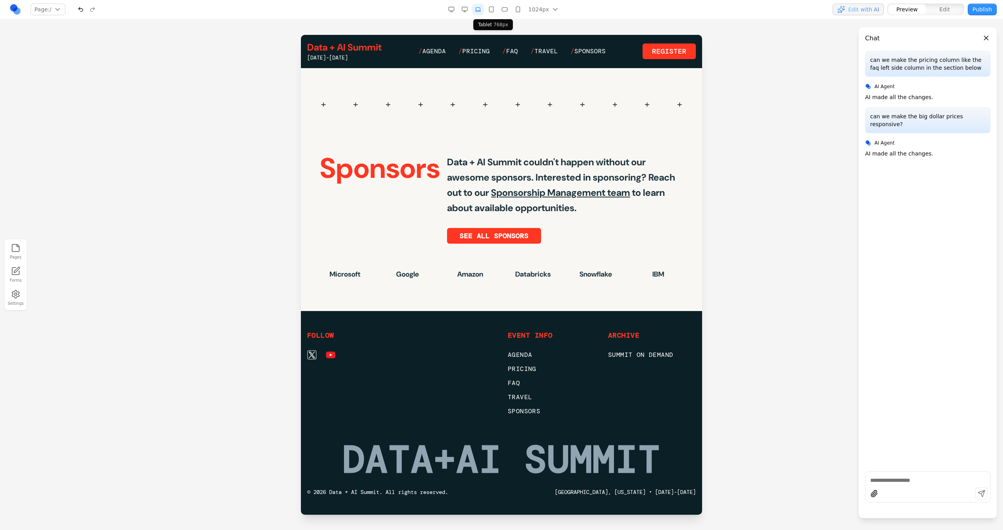
click at [496, 12] on button "button" at bounding box center [492, 10] width 12 height 12
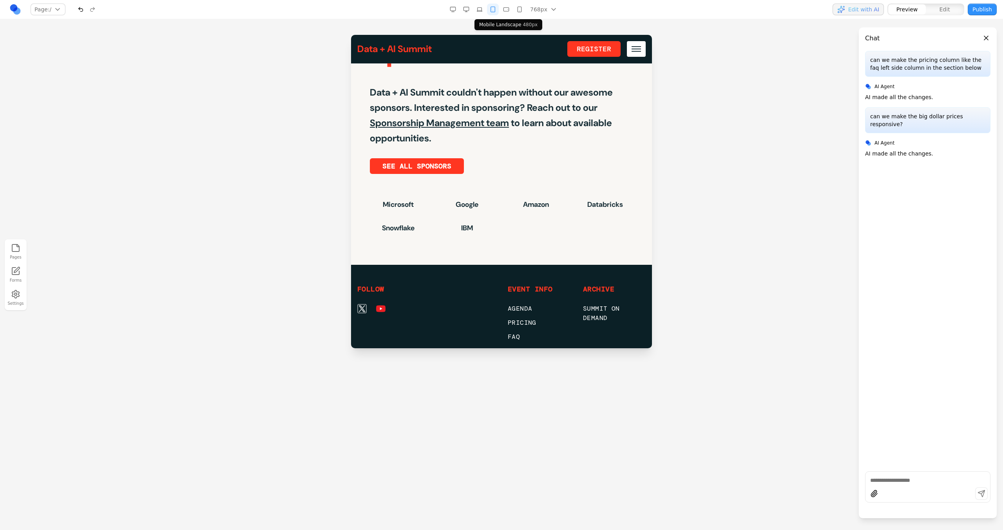
click at [503, 12] on button "button" at bounding box center [506, 10] width 12 height 12
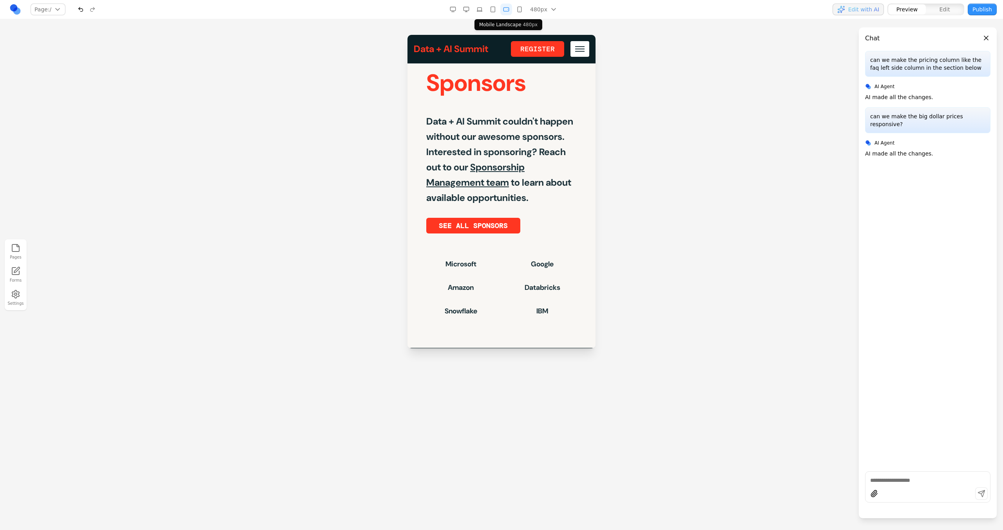
click at [515, 11] on button "button" at bounding box center [520, 10] width 12 height 12
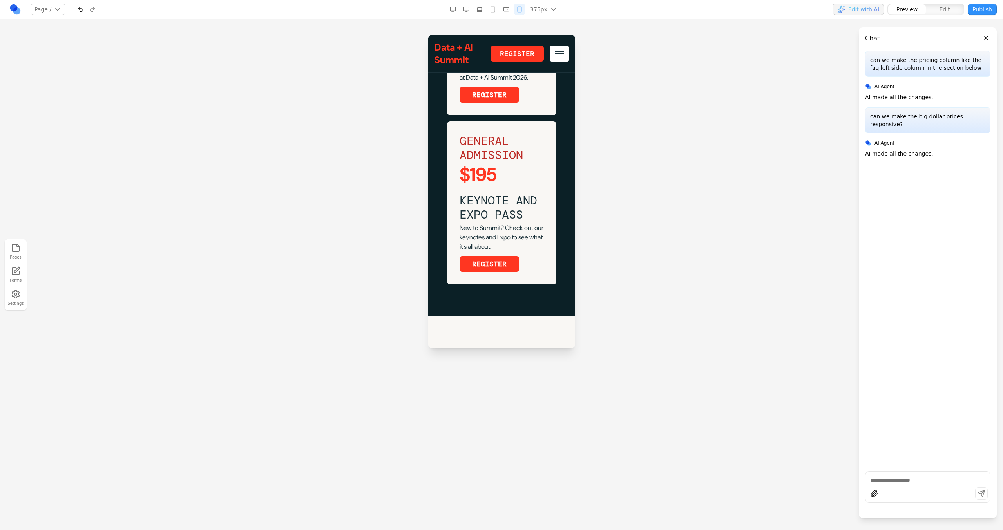
scroll to position [3249, 0]
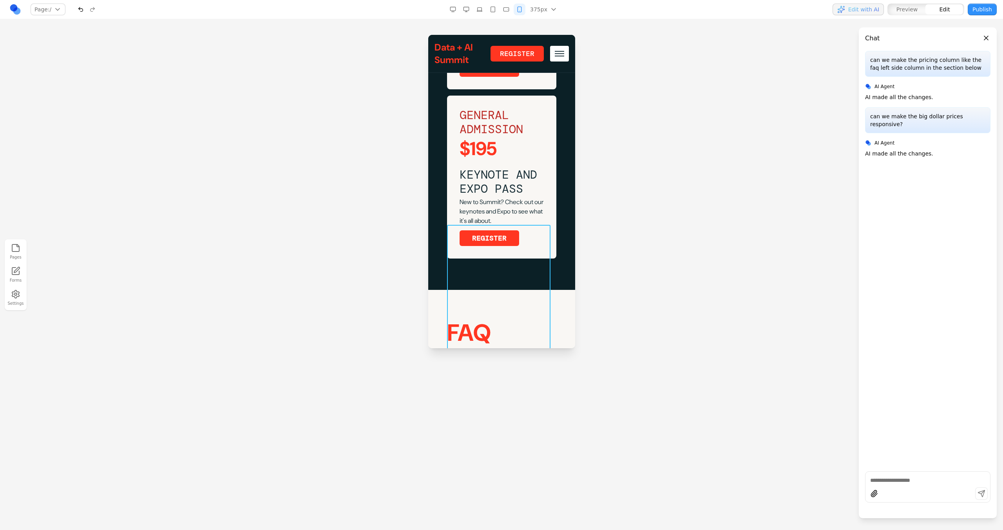
click at [488, 225] on div "GENERAL ADMISSION $195 KEYNOTE AND EXPO PASS New to Summit? Check out our keyno…" at bounding box center [501, 177] width 109 height 163
click at [559, 235] on div "Pricing Reduced prices are available for group purchases and government, milita…" at bounding box center [501, 3] width 134 height 512
click at [531, 89] on div "GENERAL ADMISSION $1,895 STANDARD PRICE MAY 1 -> JUNE 12 Don't wait — secure yo…" at bounding box center [501, 6] width 109 height 168
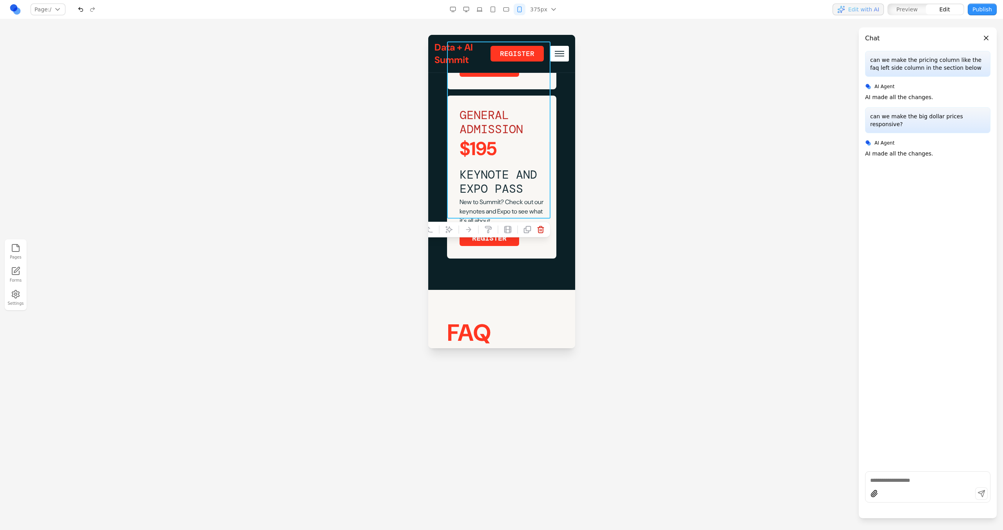
click at [582, 234] on div at bounding box center [501, 282] width 1003 height 495
click at [536, 223] on div "GENERAL ADMISSION $1,895 STANDARD PRICE [DATE] -> [DATE] Don't wait — secure yo…" at bounding box center [501, 90] width 109 height 337
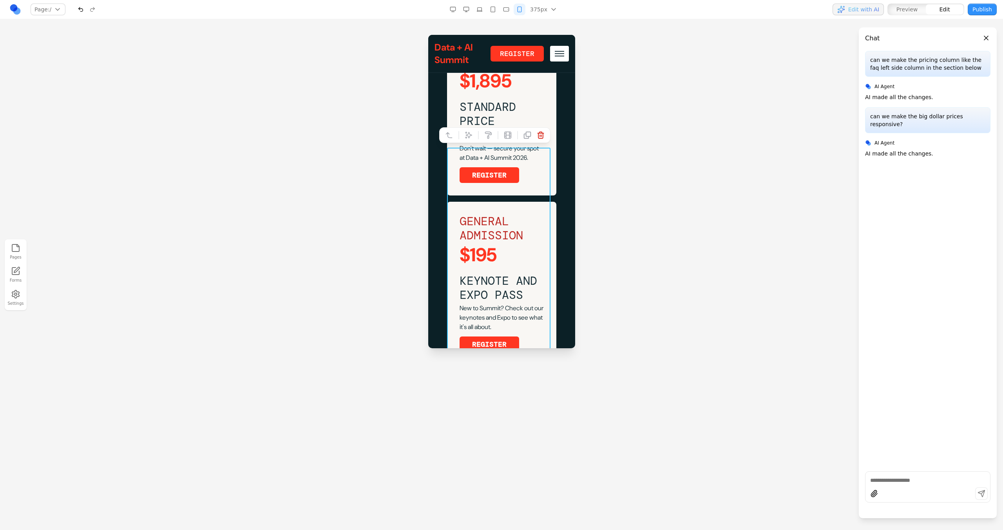
scroll to position [3123, 0]
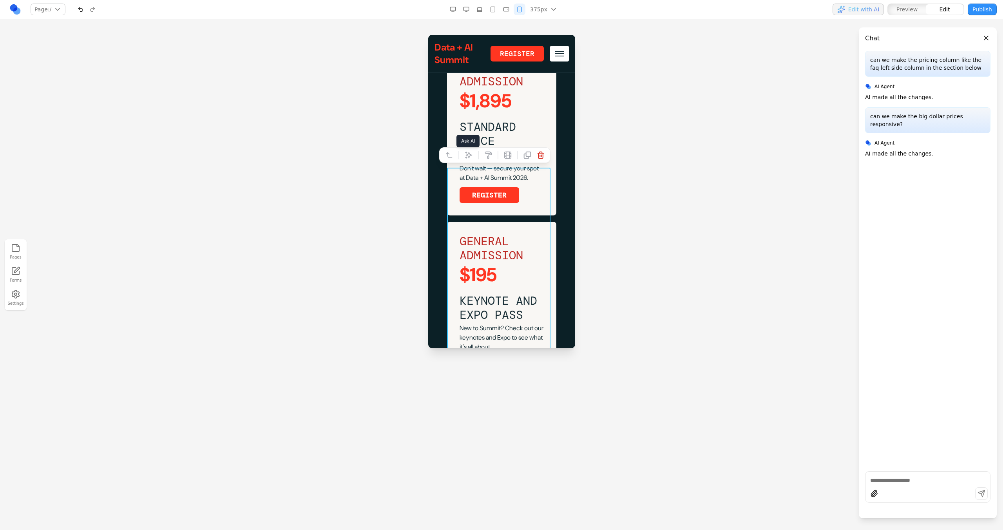
click at [467, 153] on button at bounding box center [468, 155] width 13 height 13
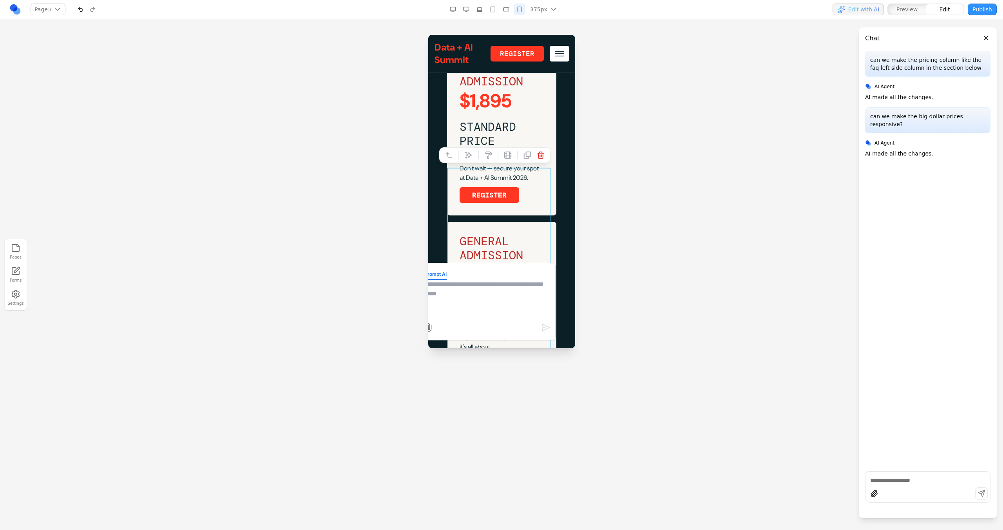
click at [464, 297] on textarea at bounding box center [486, 299] width 125 height 39
type textarea "**********"
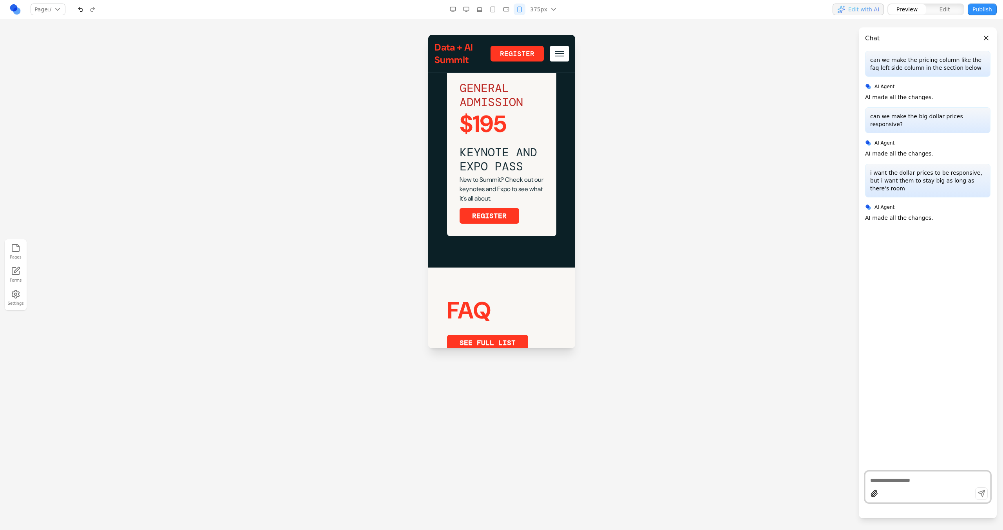
scroll to position [3273, 0]
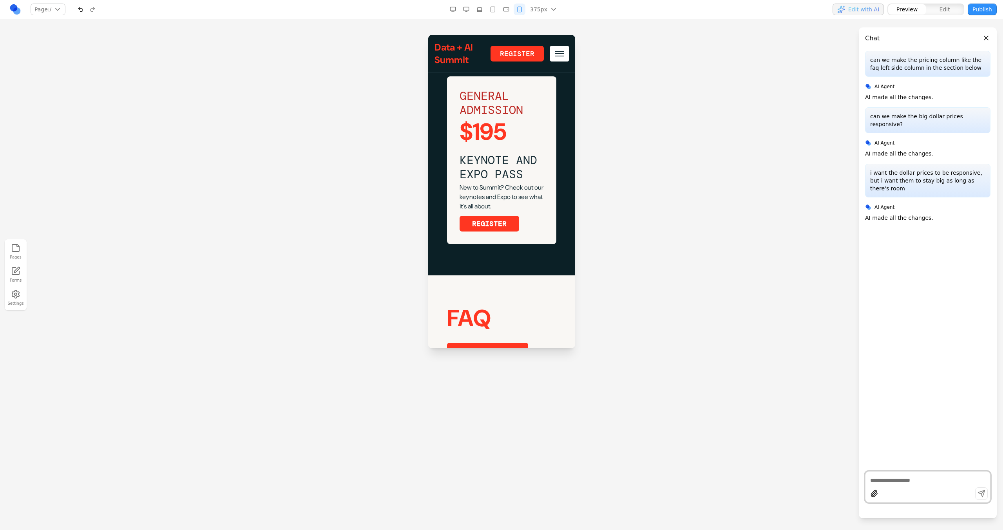
click at [513, 11] on div "375px 1536px 1280px 1024px 768px 480px 375px" at bounding box center [503, 10] width 112 height 12
click at [511, 11] on button "button" at bounding box center [506, 10] width 12 height 12
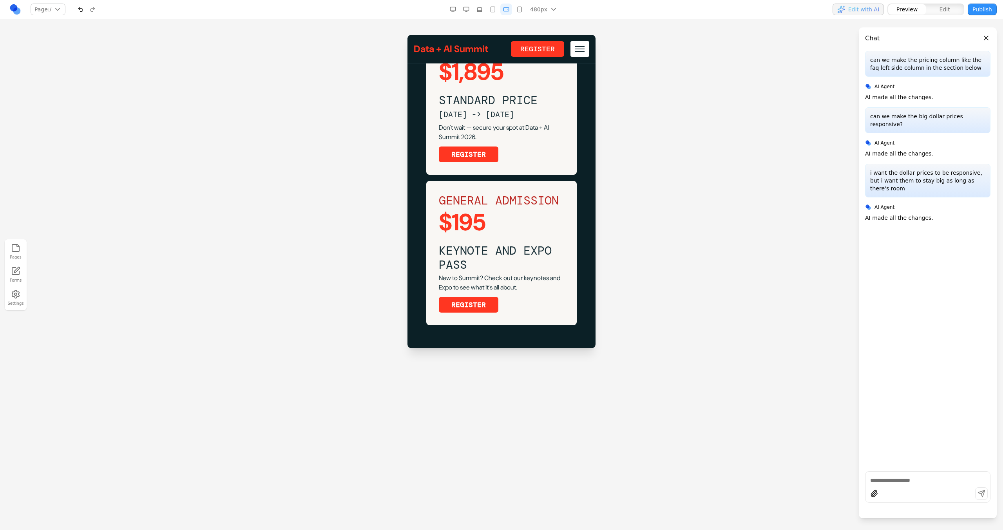
click at [495, 9] on rect "button" at bounding box center [493, 9] width 4 height 5
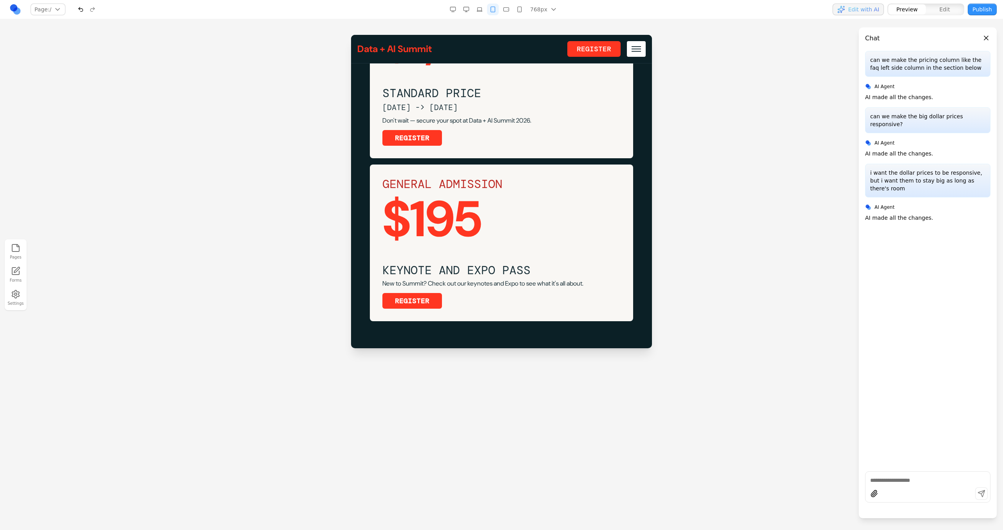
scroll to position [2234, 0]
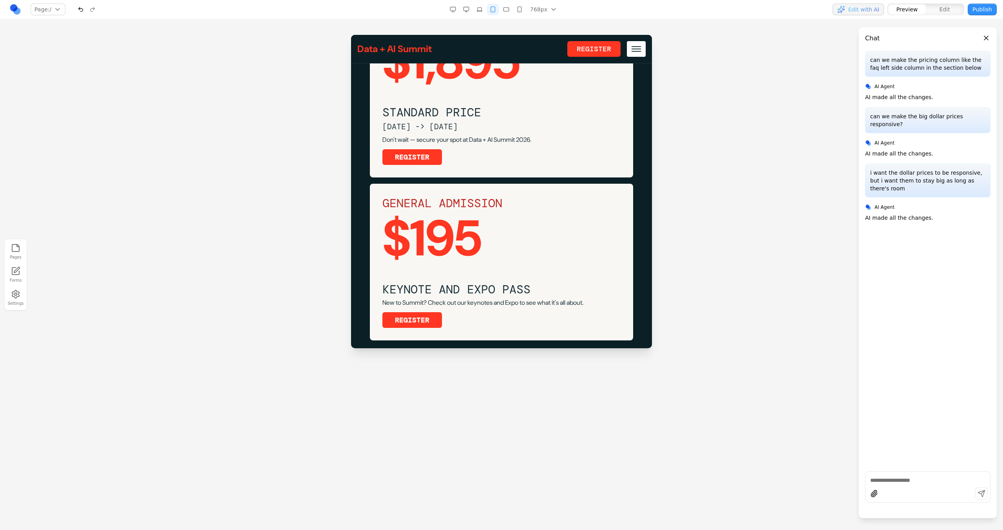
click at [475, 8] on button "button" at bounding box center [480, 10] width 12 height 12
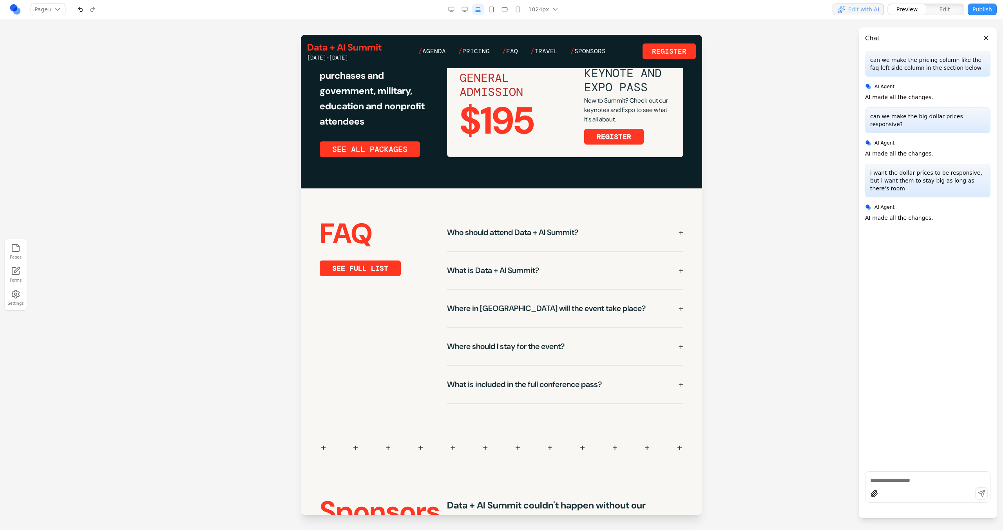
scroll to position [1574, 0]
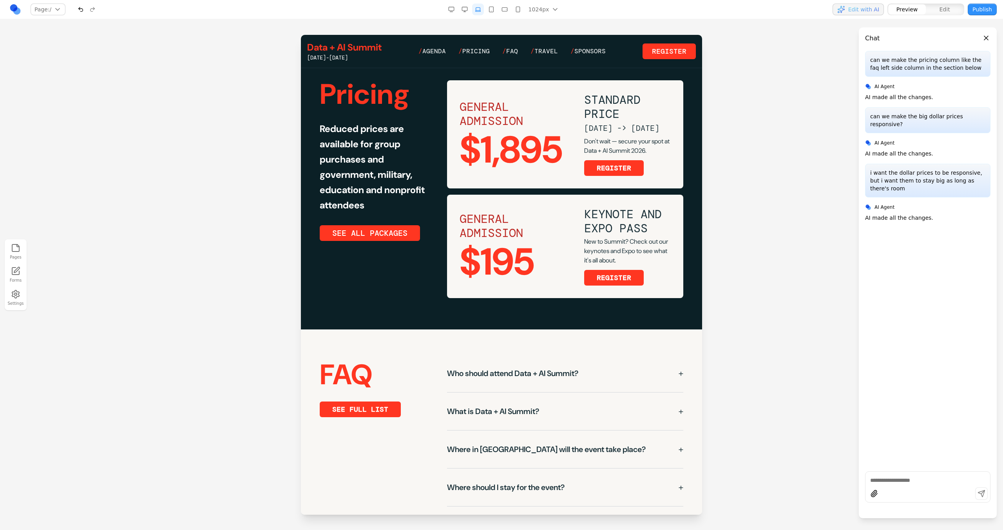
click at [468, 13] on button "button" at bounding box center [465, 10] width 12 height 12
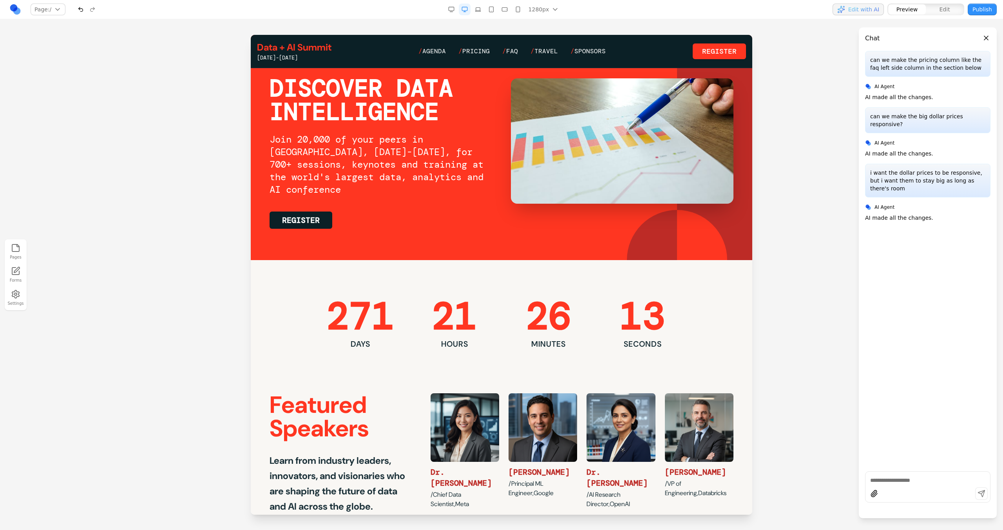
scroll to position [0, 0]
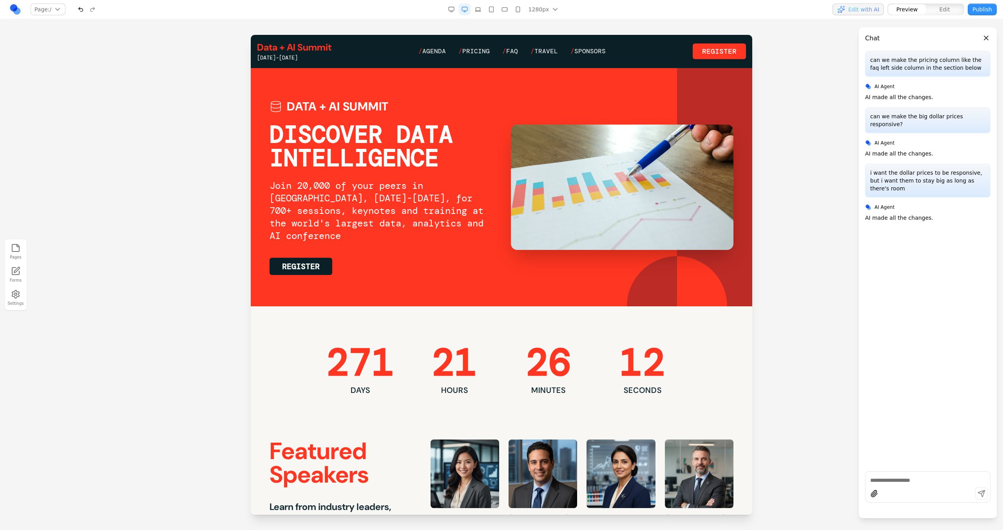
click at [481, 9] on icon "button" at bounding box center [478, 9] width 6 height 6
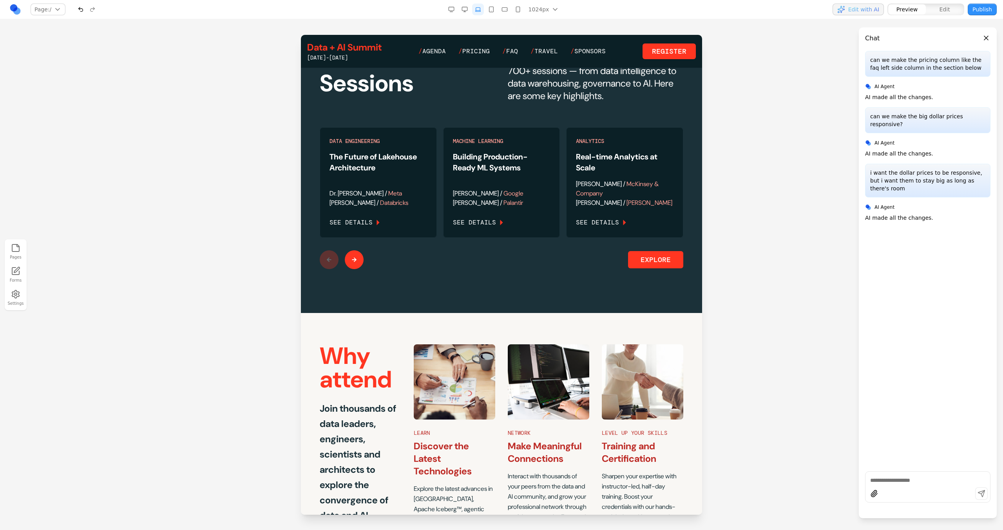
scroll to position [987, 0]
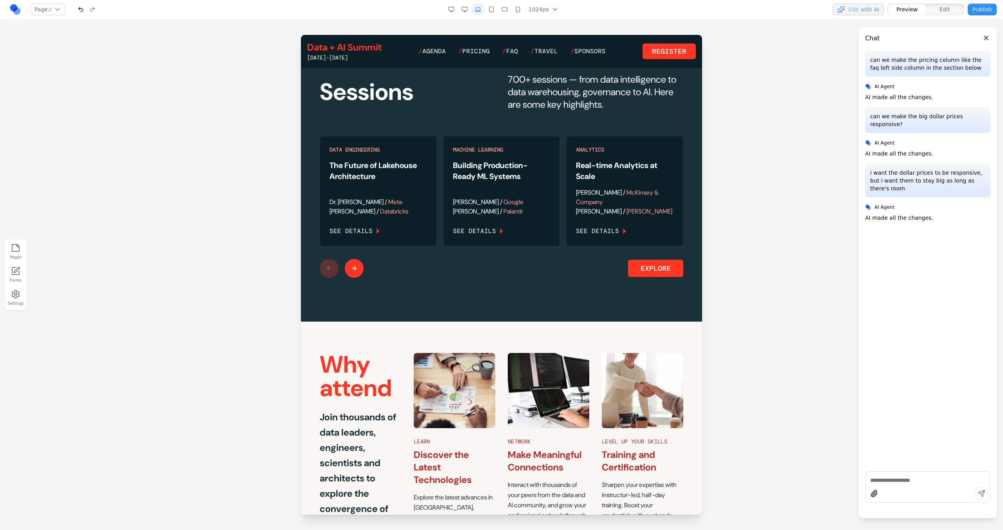
click at [362, 278] on button at bounding box center [354, 268] width 19 height 19
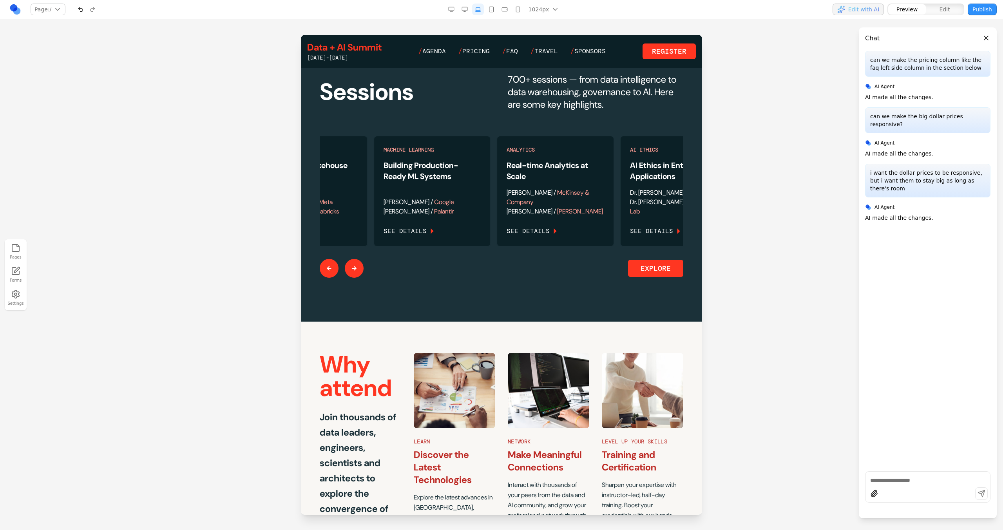
click at [362, 278] on button at bounding box center [354, 268] width 19 height 19
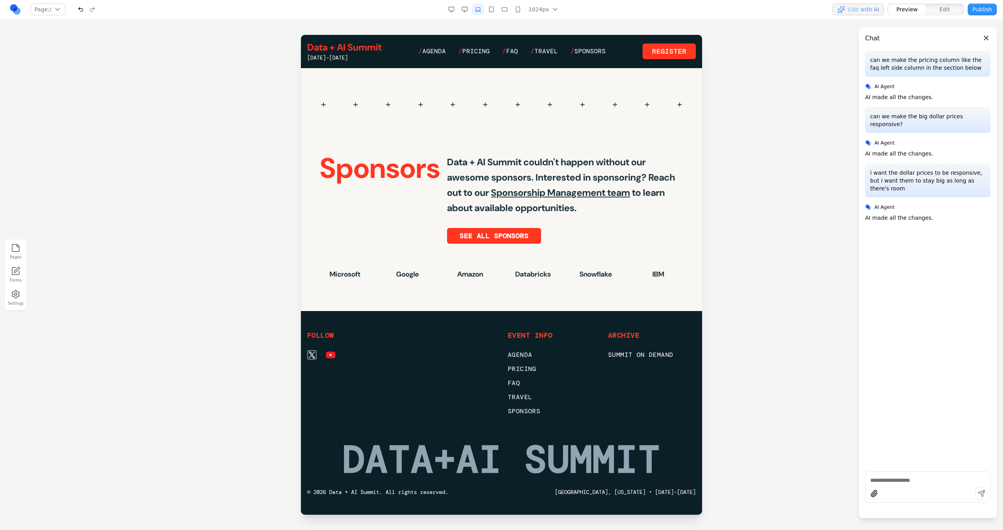
scroll to position [2135, 0]
click at [494, 6] on button "button" at bounding box center [492, 10] width 12 height 12
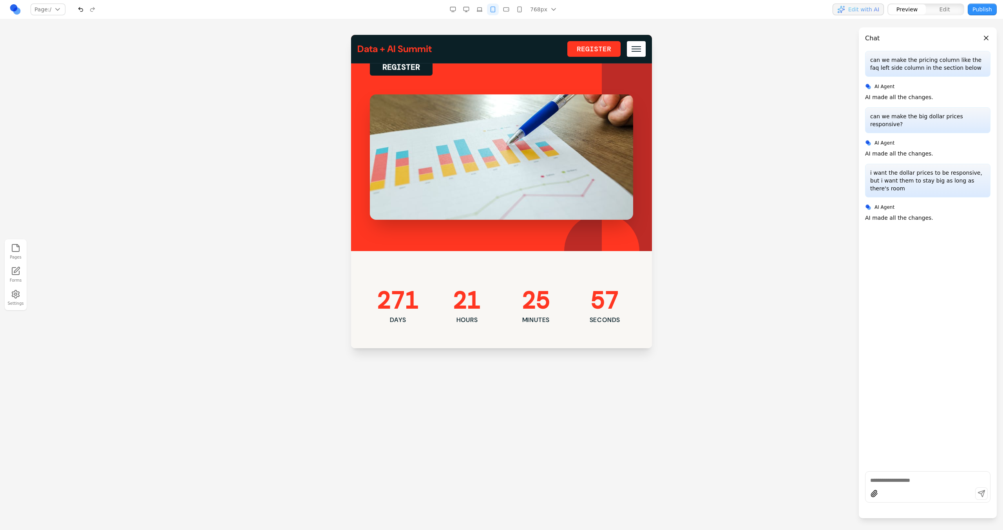
scroll to position [0, 0]
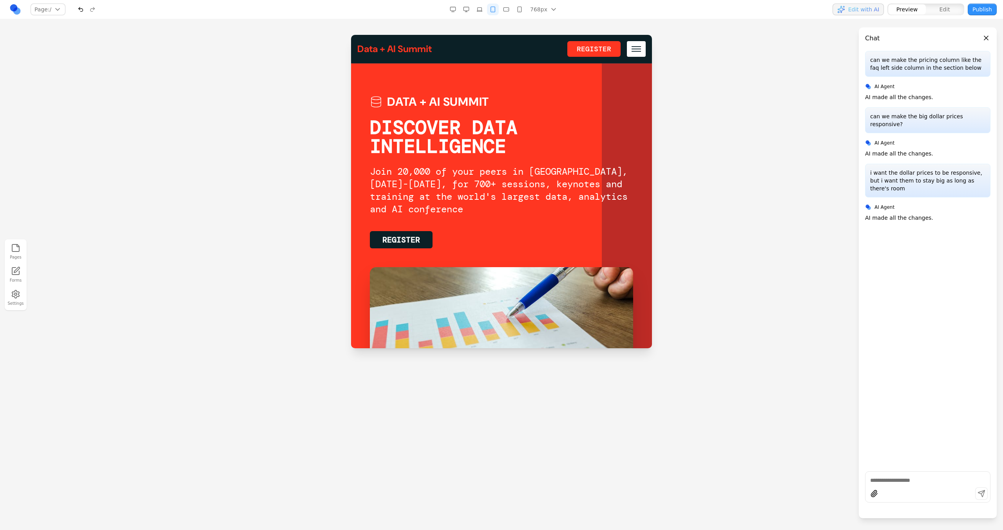
click at [628, 38] on div "Data + AI Summit June 15-18, 2026 / Agenda / Pricing / FAQ / Travel / Sponsors …" at bounding box center [501, 49] width 301 height 28
click at [632, 49] on span "Toggle mobile menu" at bounding box center [636, 49] width 9 height 1
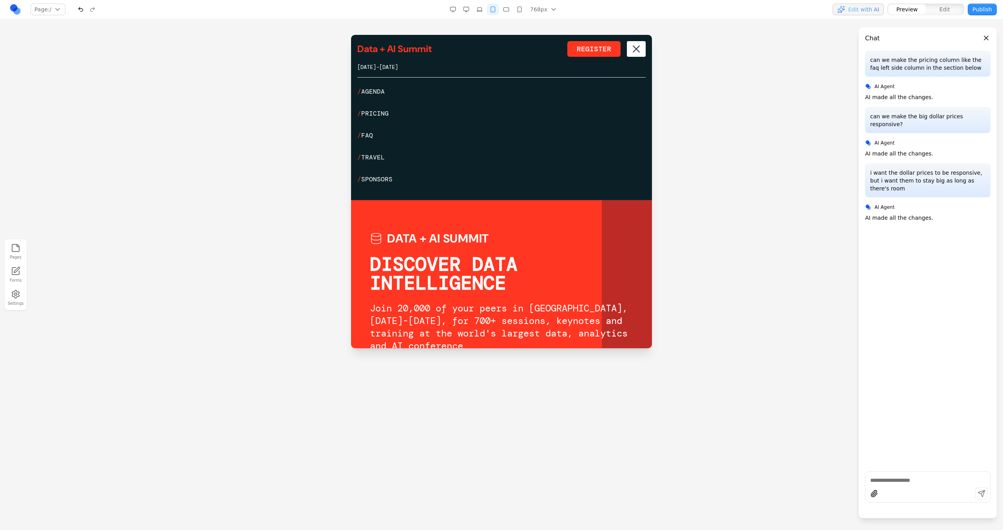
click at [633, 49] on span "Toggle mobile menu" at bounding box center [636, 48] width 7 height 7
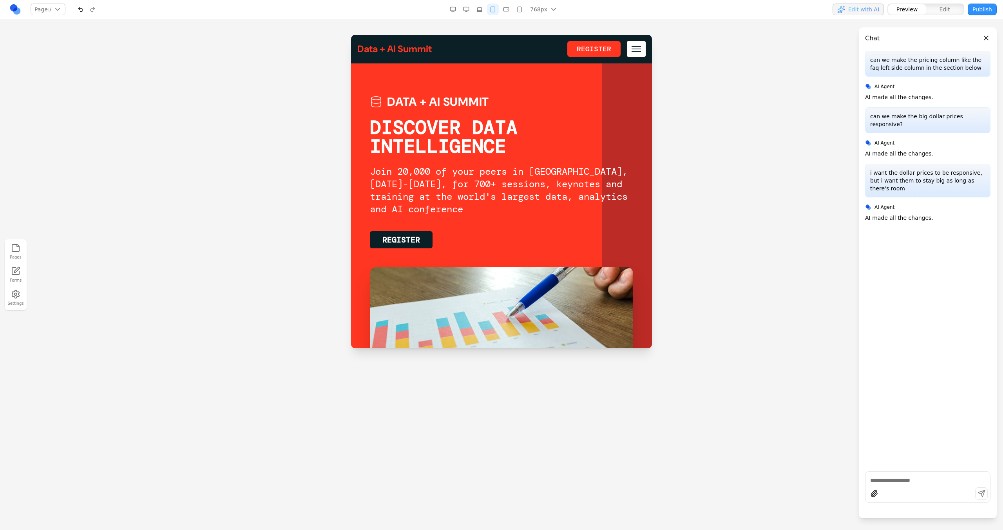
click at [630, 49] on button "Toggle mobile menu" at bounding box center [636, 49] width 19 height 16
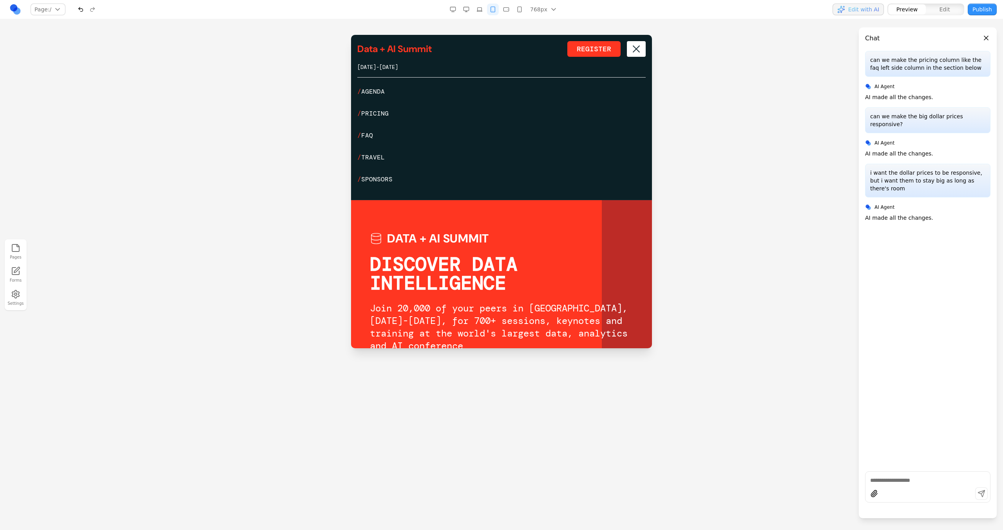
click at [630, 50] on button "Toggle mobile menu" at bounding box center [636, 49] width 19 height 16
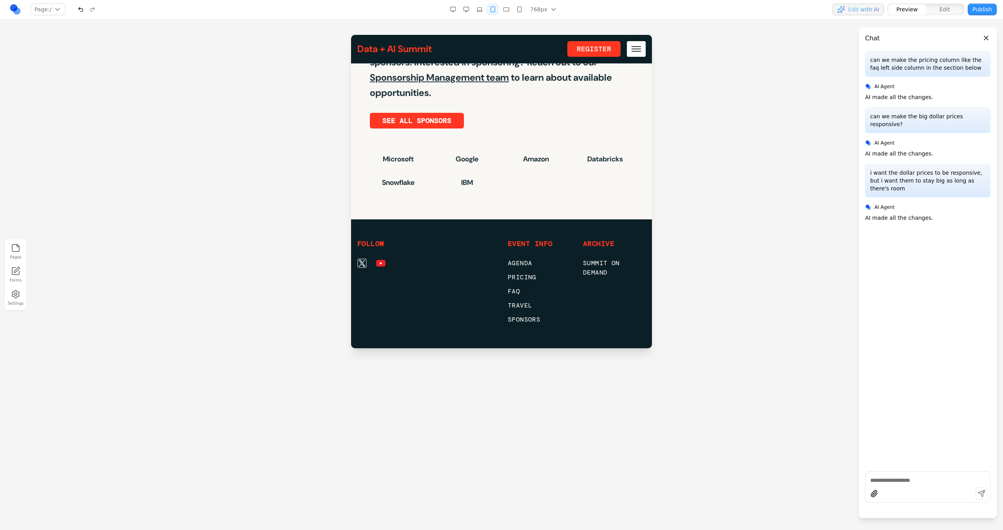
scroll to position [2817, 0]
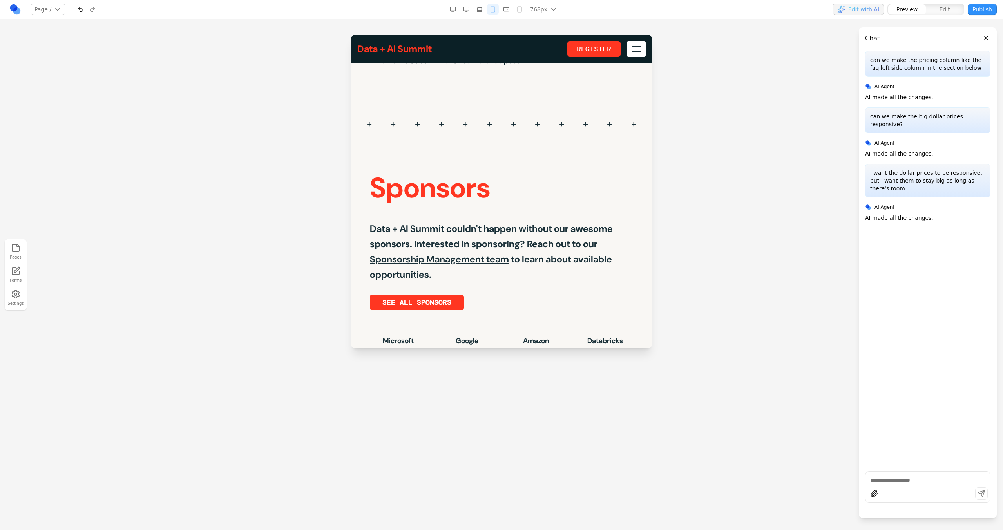
click at [508, 16] on nav "Page: / / /agenda /pricing /faq /speakers /travel /sponsors Manage pages 768px …" at bounding box center [501, 9] width 1003 height 19
click at [508, 15] on button "button" at bounding box center [506, 10] width 12 height 12
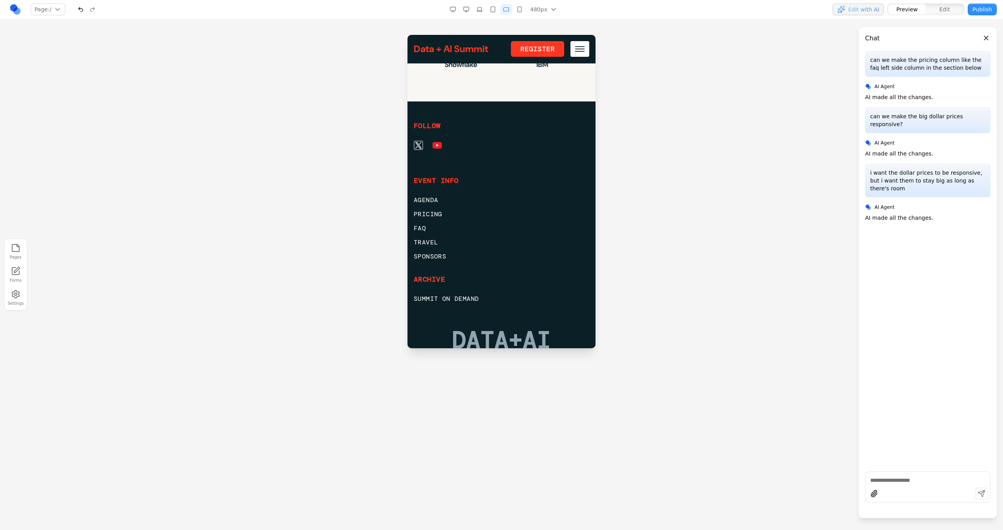
scroll to position [4119, 0]
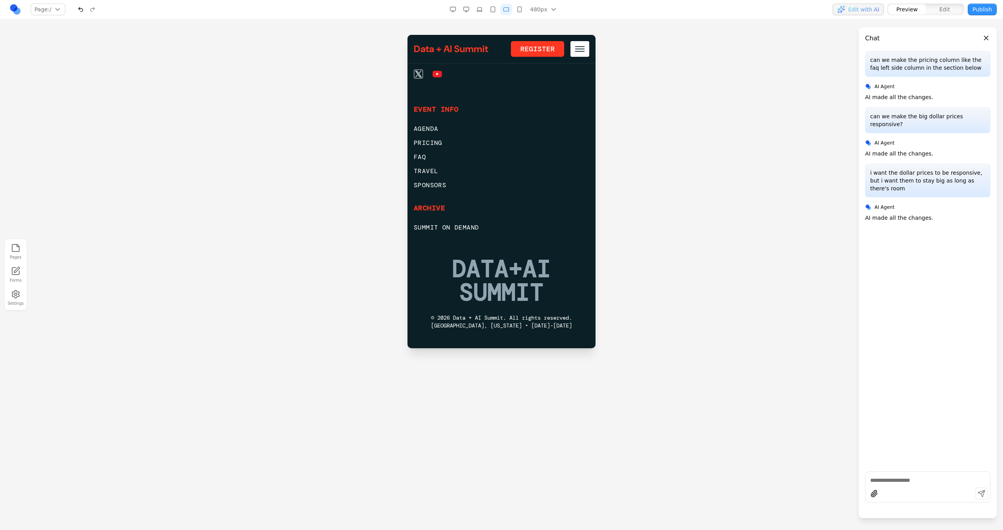
click at [519, 13] on button "button" at bounding box center [520, 10] width 12 height 12
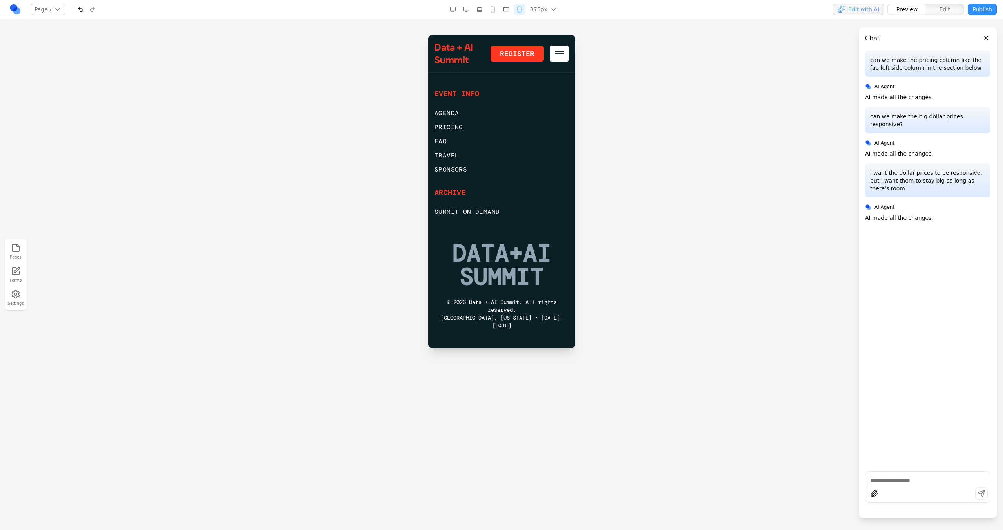
scroll to position [4439, 0]
click at [471, 13] on button "button" at bounding box center [466, 10] width 12 height 12
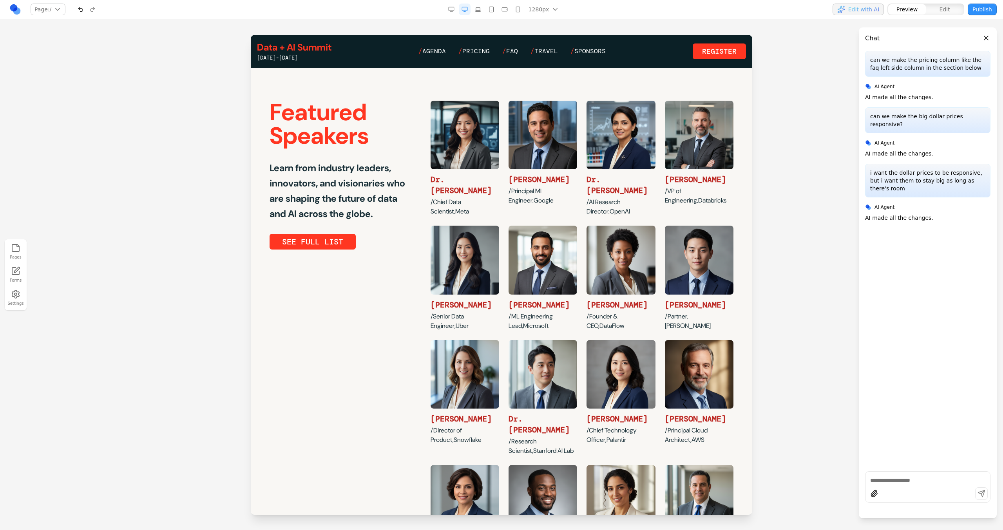
scroll to position [0, 0]
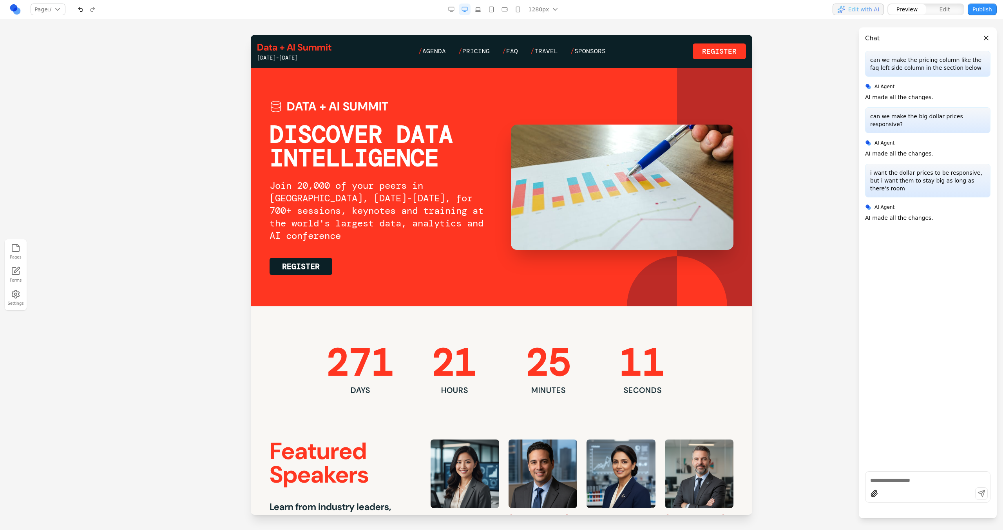
click at [443, 51] on link "/ Agenda" at bounding box center [432, 51] width 27 height 9
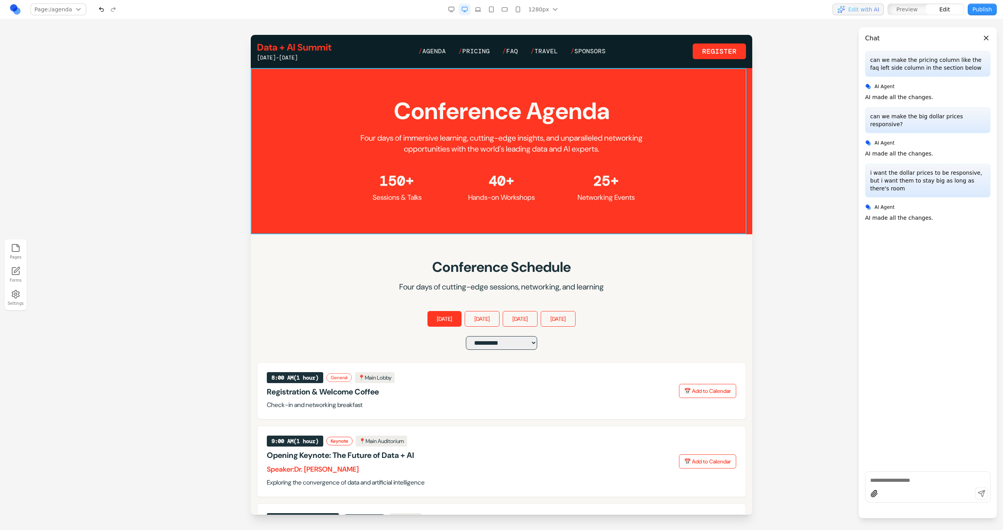
click at [692, 86] on section "Conference Agenda Four days of immersive learning, cutting-edge insights, and u…" at bounding box center [502, 151] width 502 height 166
click at [460, 58] on icon at bounding box center [462, 56] width 7 height 7
click at [625, 473] on textarea at bounding box center [664, 465] width 125 height 39
type textarea "**********"
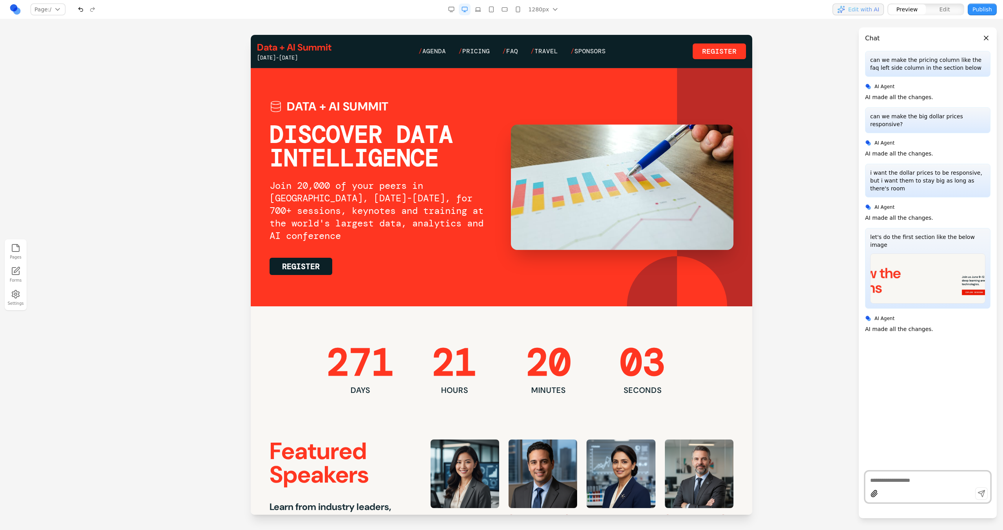
click at [444, 49] on link "/ Agenda" at bounding box center [432, 51] width 27 height 9
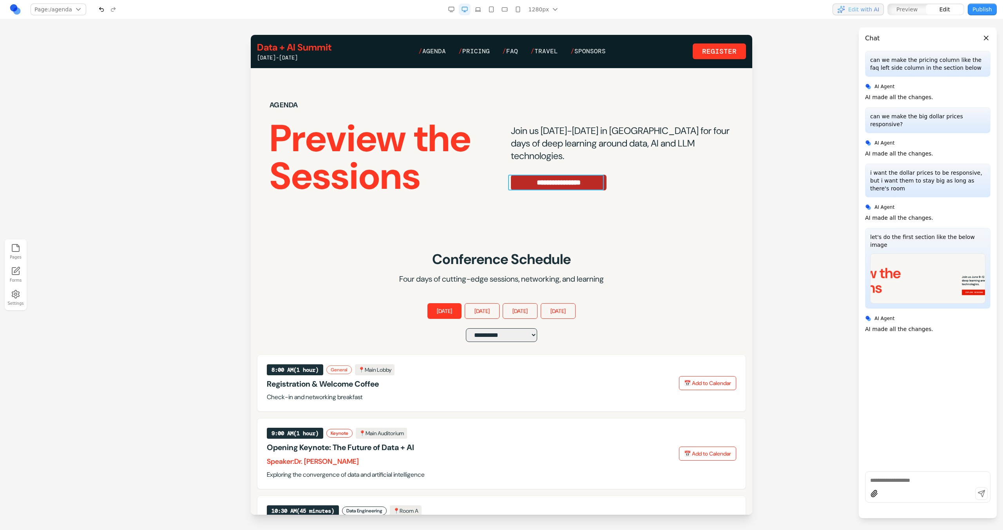
click at [595, 184] on link "**********" at bounding box center [559, 183] width 96 height 16
click at [543, 216] on section "**********" at bounding box center [502, 147] width 502 height 158
click at [555, 183] on link "**********" at bounding box center [559, 183] width 96 height 16
click at [483, 164] on button at bounding box center [477, 163] width 13 height 13
click at [482, 237] on section "**********" at bounding box center [502, 519] width 502 height 584
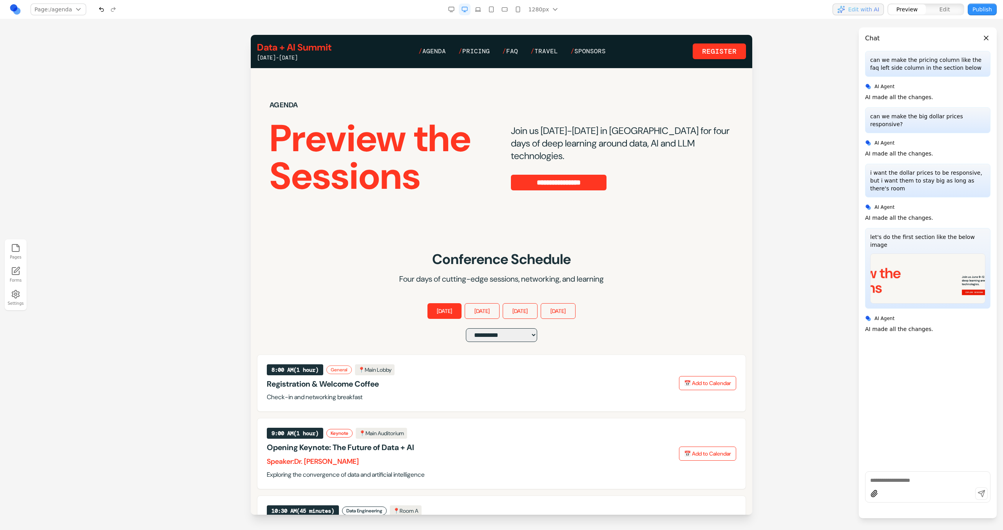
click at [303, 54] on div "[DATE]-[DATE]" at bounding box center [294, 58] width 74 height 8
click at [303, 47] on link "Data + AI Summit" at bounding box center [294, 47] width 74 height 13
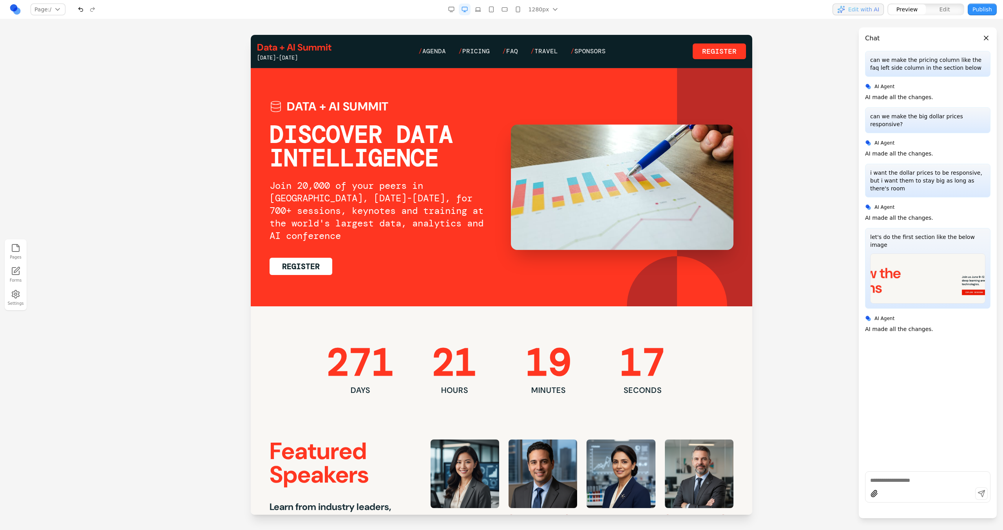
click at [318, 270] on link "Register" at bounding box center [301, 266] width 63 height 17
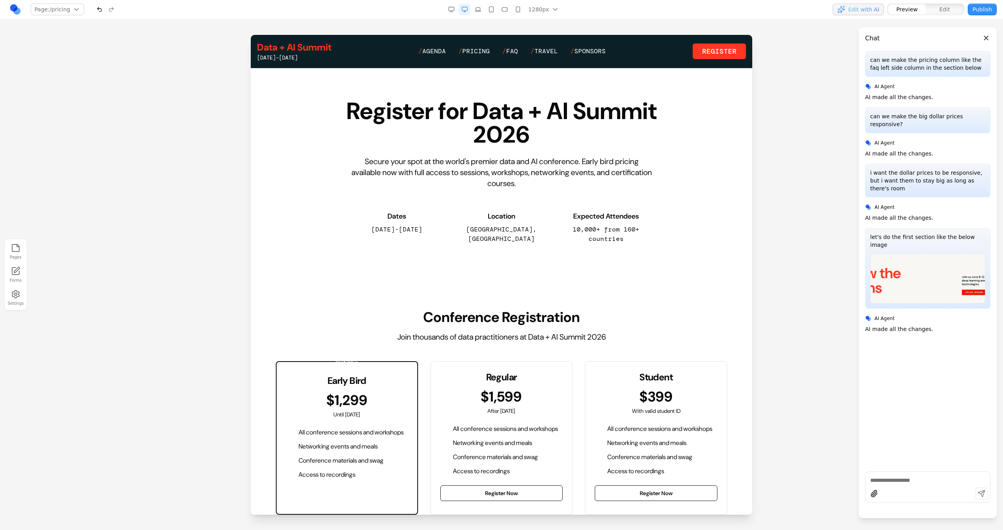
click at [305, 51] on link "Data + AI Summit" at bounding box center [294, 47] width 74 height 13
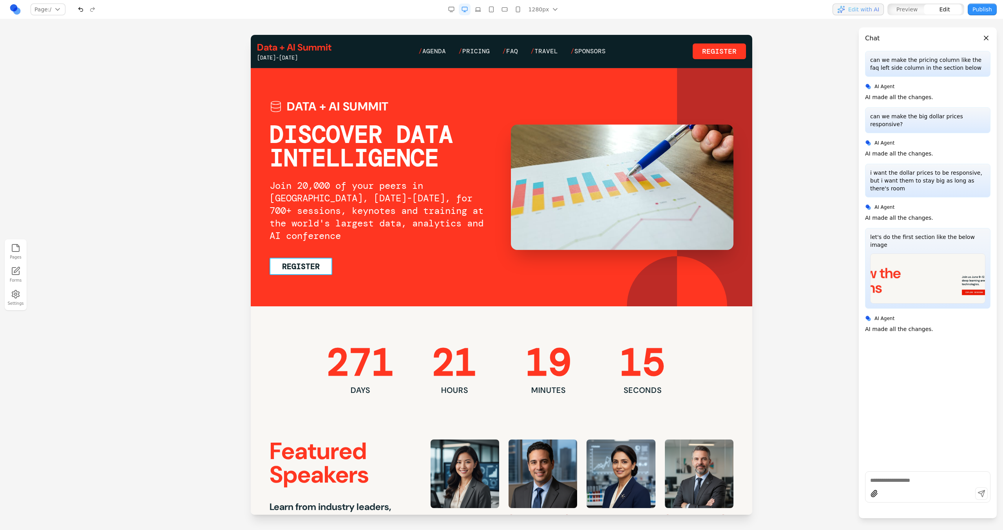
click at [309, 266] on link "Register" at bounding box center [301, 266] width 63 height 17
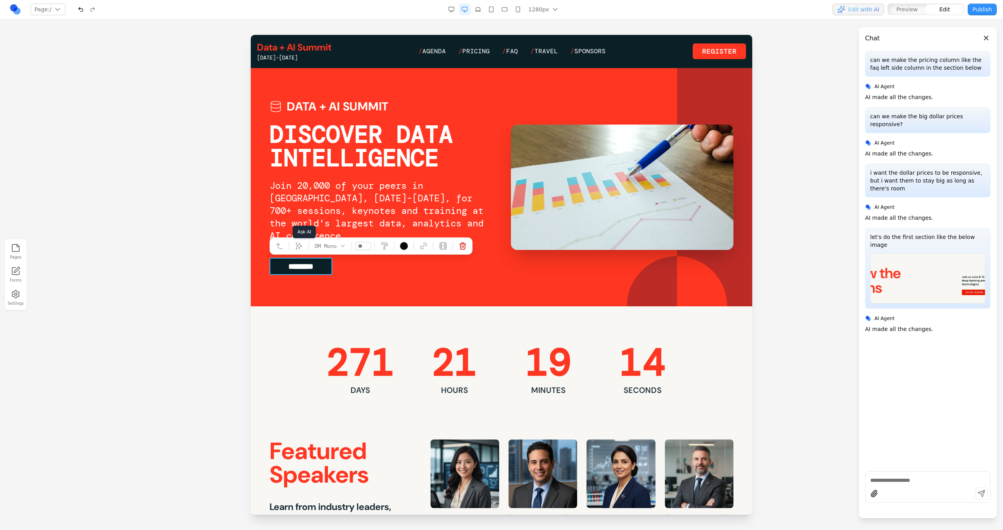
click at [300, 249] on icon at bounding box center [299, 246] width 8 height 8
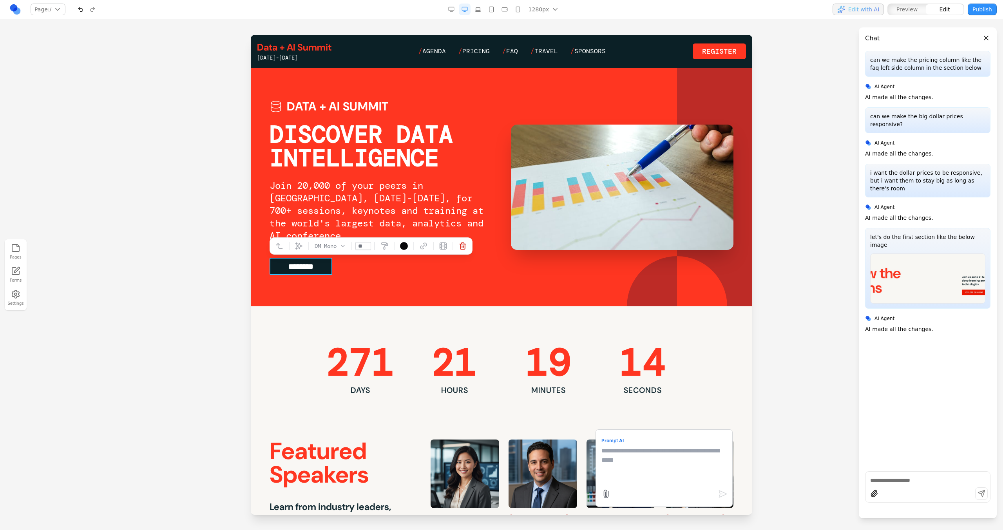
click at [616, 460] on textarea at bounding box center [664, 465] width 125 height 39
type textarea "**********"
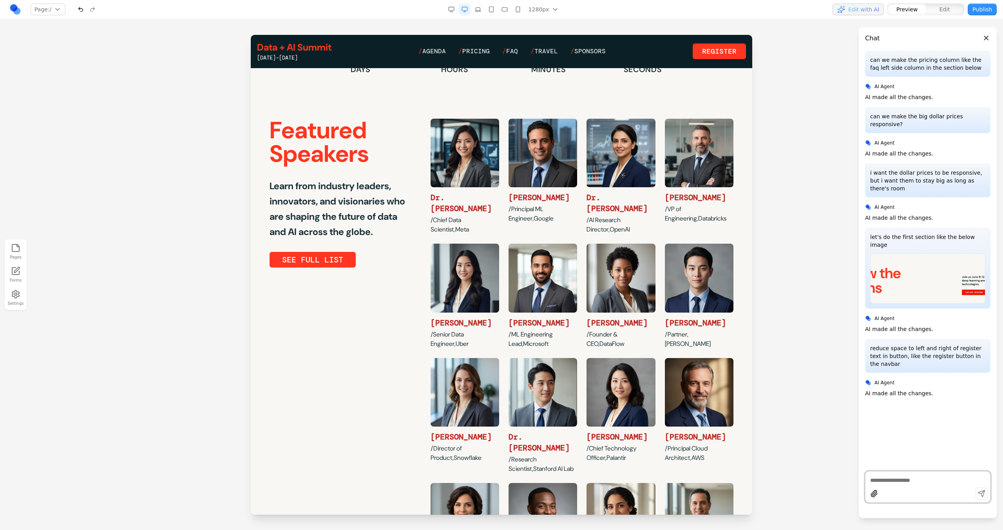
scroll to position [322, 0]
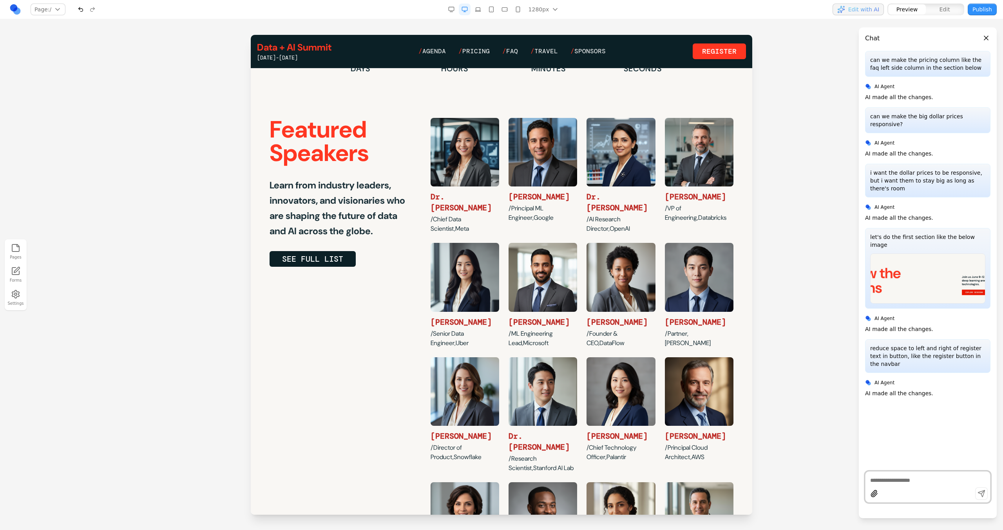
click at [341, 259] on link "see FULL LIST" at bounding box center [313, 259] width 86 height 16
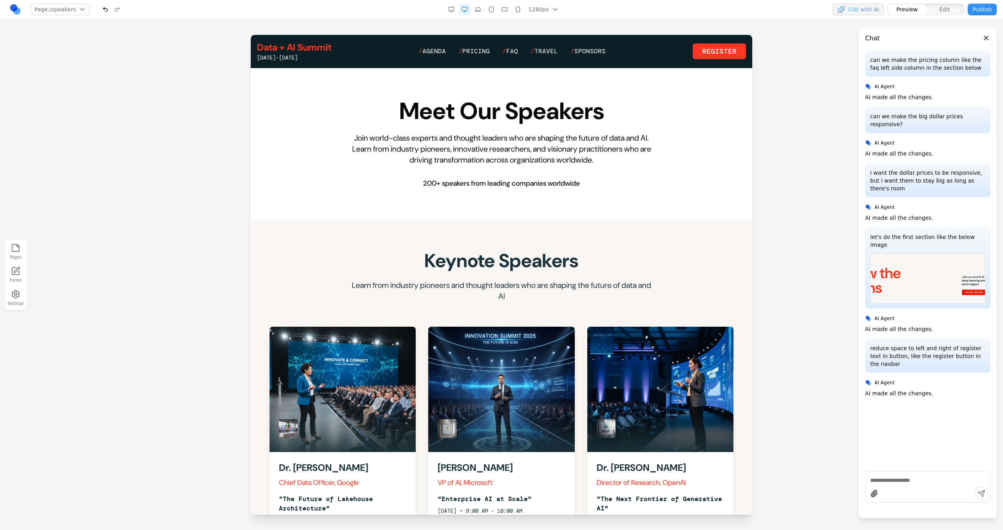
click at [297, 47] on link "Data + AI Summit" at bounding box center [294, 47] width 74 height 13
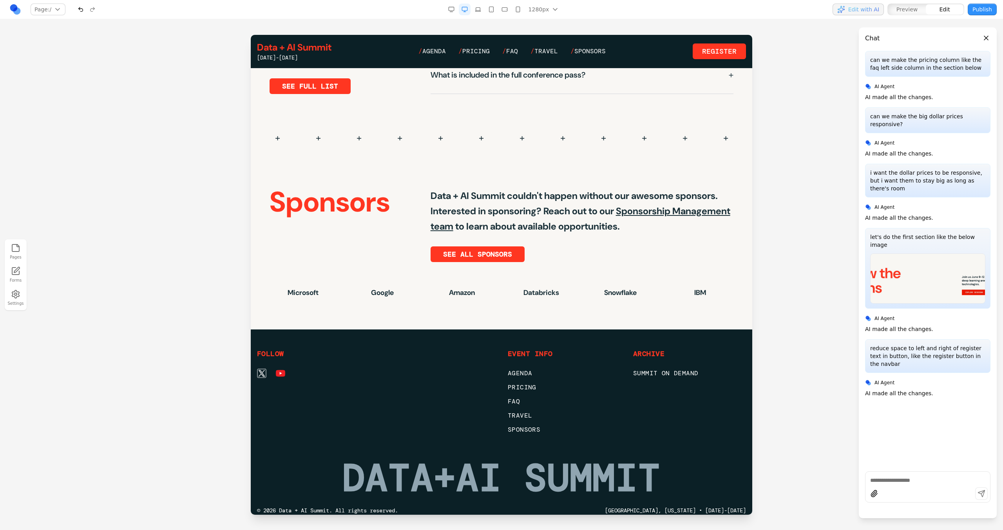
scroll to position [2019, 0]
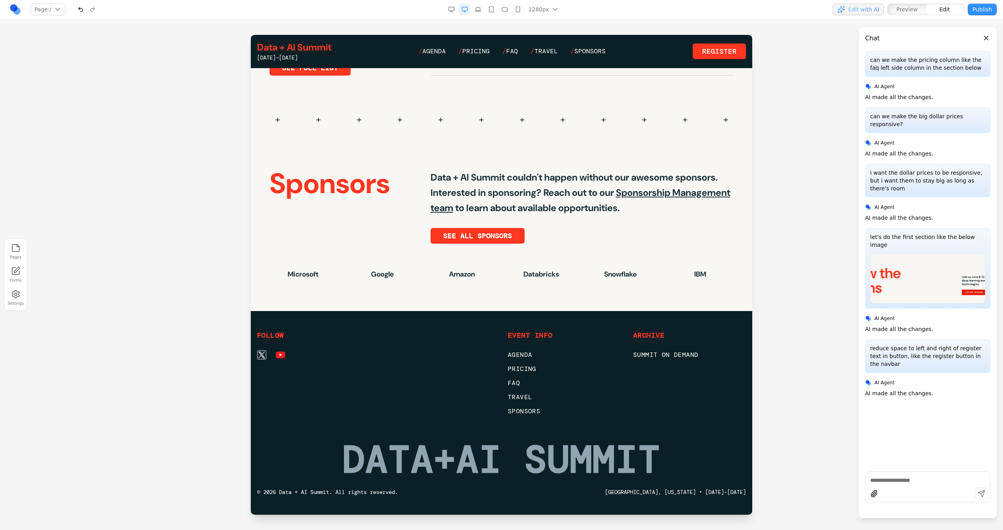
click at [909, 485] on div at bounding box center [927, 486] width 125 height 31
type textarea "**********"
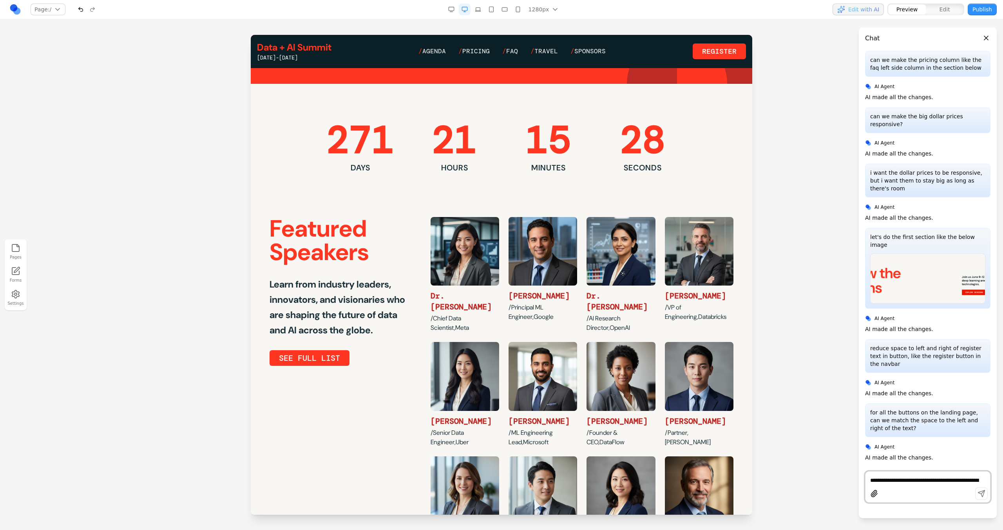
scroll to position [0, 0]
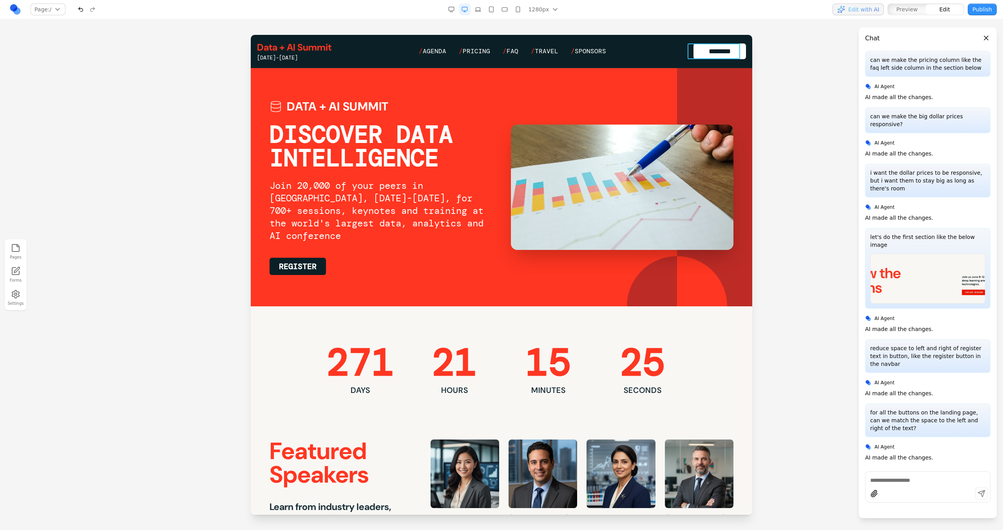
click at [699, 51] on link "********" at bounding box center [720, 52] width 53 height 16
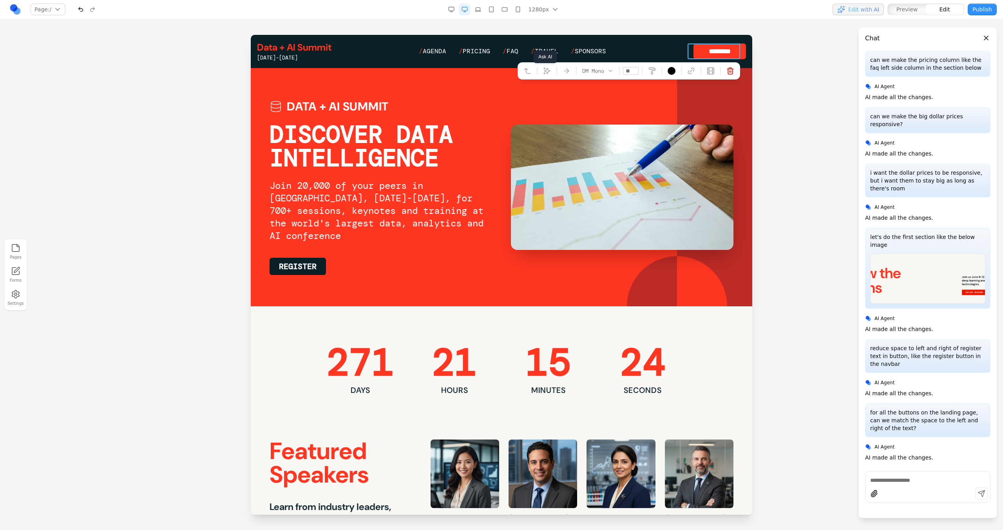
click at [544, 71] on icon at bounding box center [547, 71] width 7 height 7
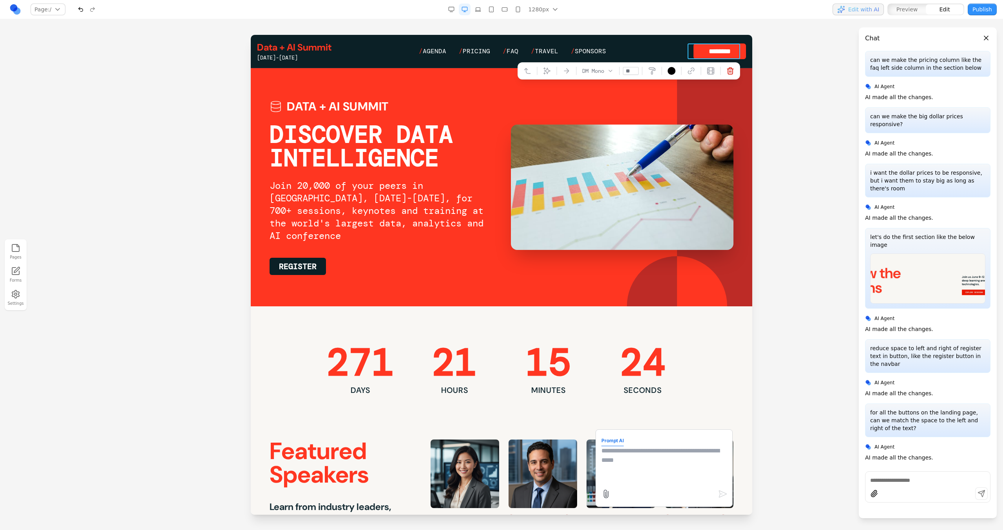
click at [676, 469] on textarea at bounding box center [664, 465] width 125 height 39
type textarea "**********"
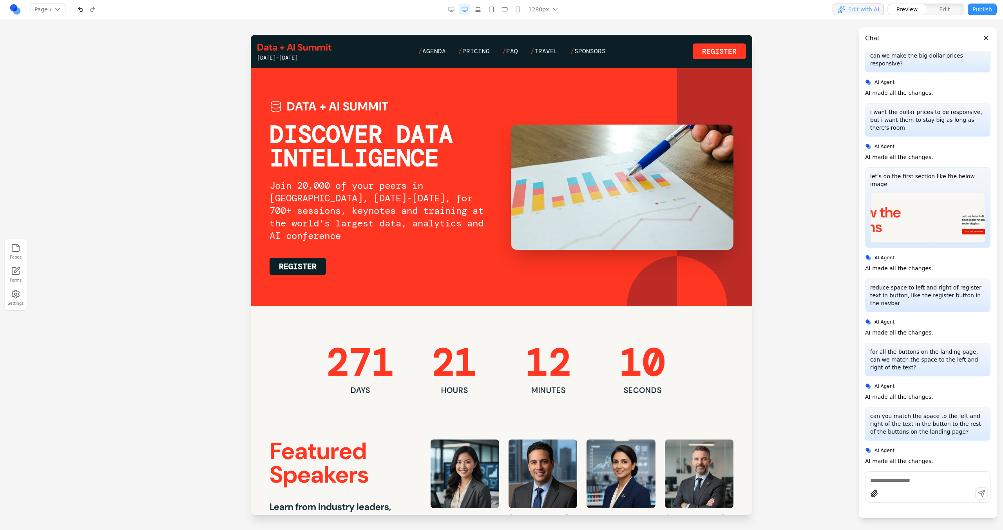
click at [437, 50] on link "/ Agenda" at bounding box center [432, 51] width 27 height 9
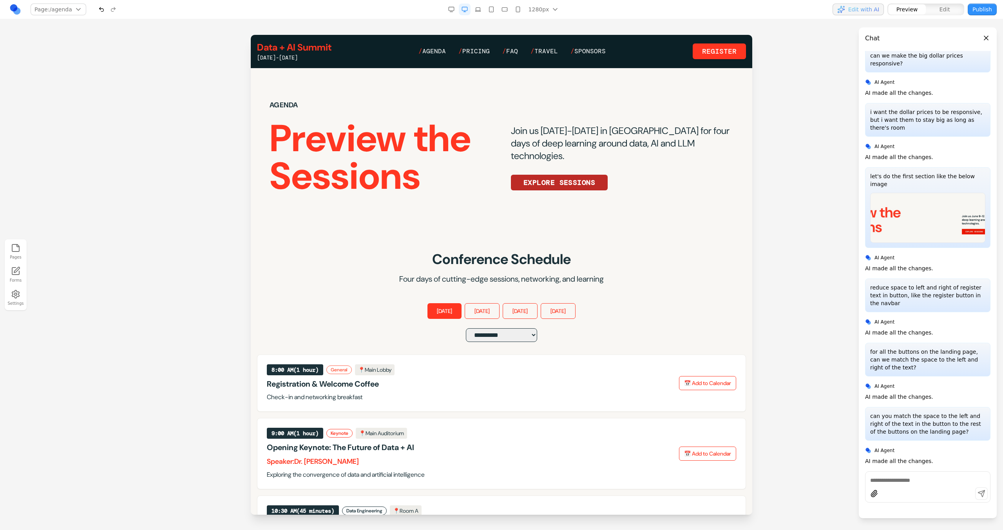
click at [569, 184] on link "EXPLORE SESSIONS" at bounding box center [559, 183] width 97 height 16
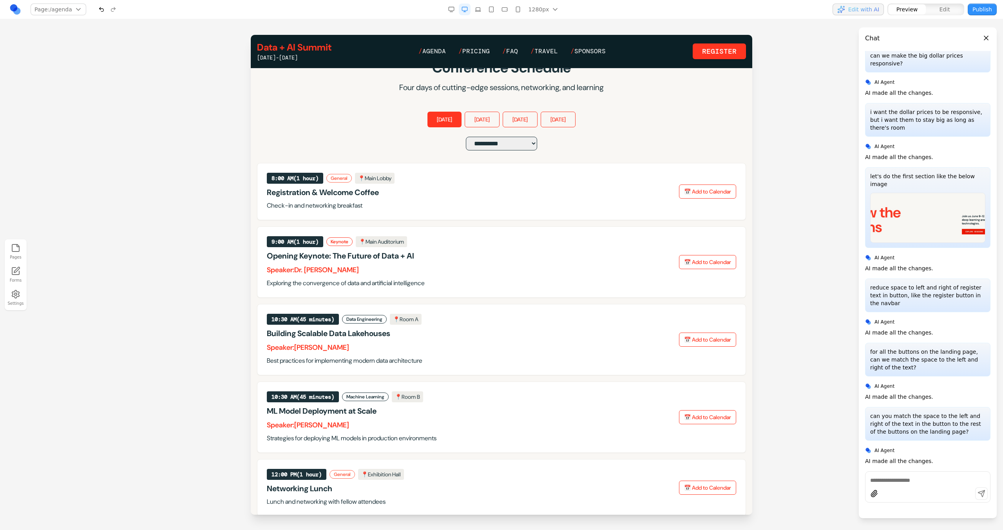
click at [432, 51] on link "/ Agenda" at bounding box center [432, 51] width 27 height 9
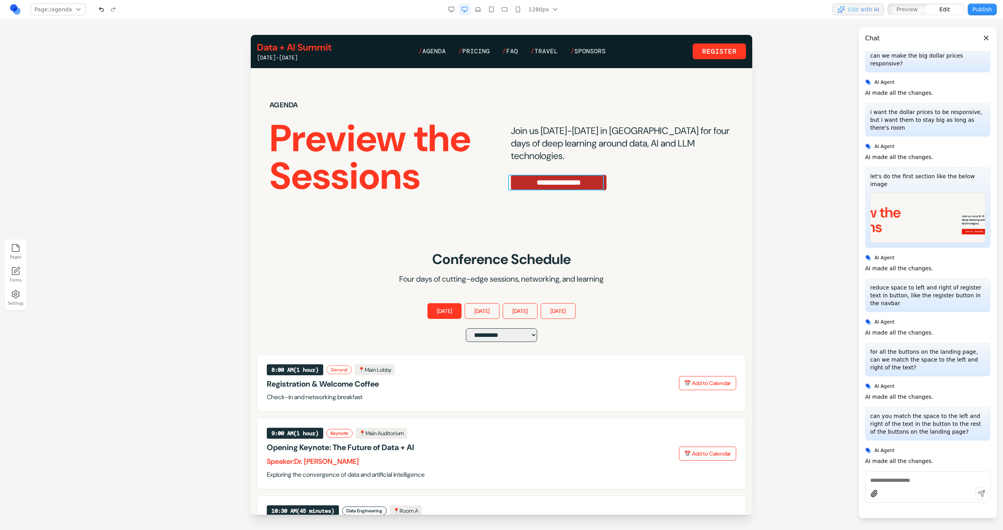
click at [544, 176] on link "**********" at bounding box center [559, 183] width 96 height 16
click at [480, 158] on button at bounding box center [477, 163] width 13 height 13
click at [634, 464] on textarea at bounding box center [664, 465] width 125 height 39
click at [671, 450] on textarea "**********" at bounding box center [664, 465] width 125 height 39
click at [679, 468] on textarea "**********" at bounding box center [664, 465] width 125 height 39
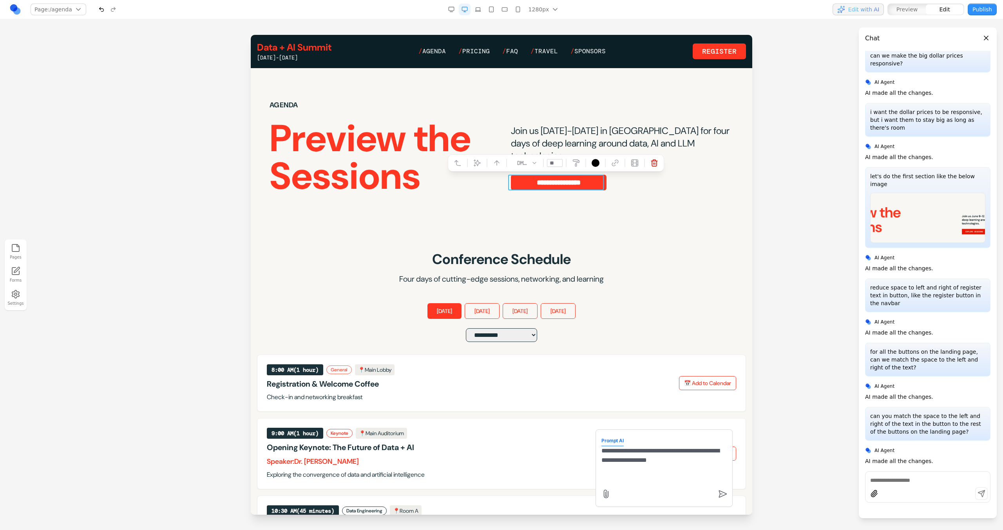
type textarea "**********"
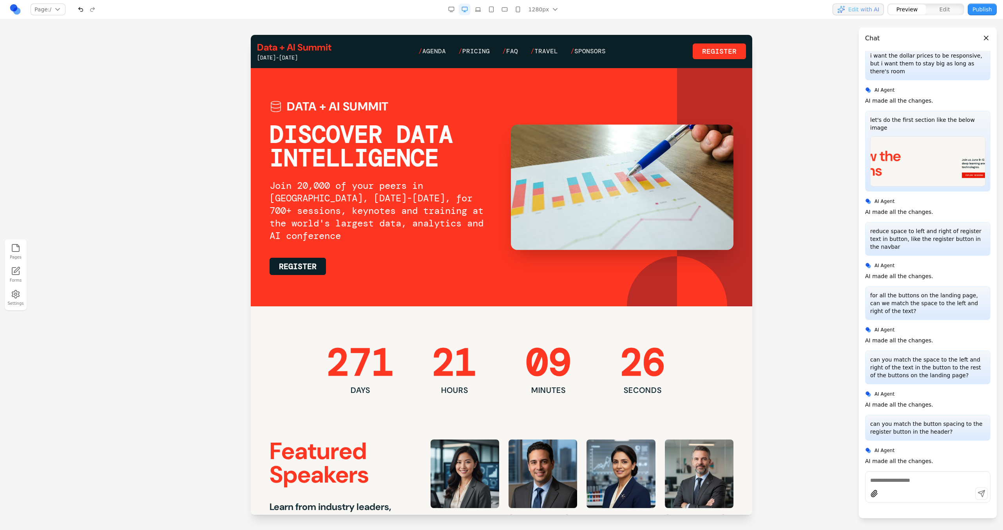
click at [442, 47] on link "/ Agenda" at bounding box center [432, 51] width 27 height 9
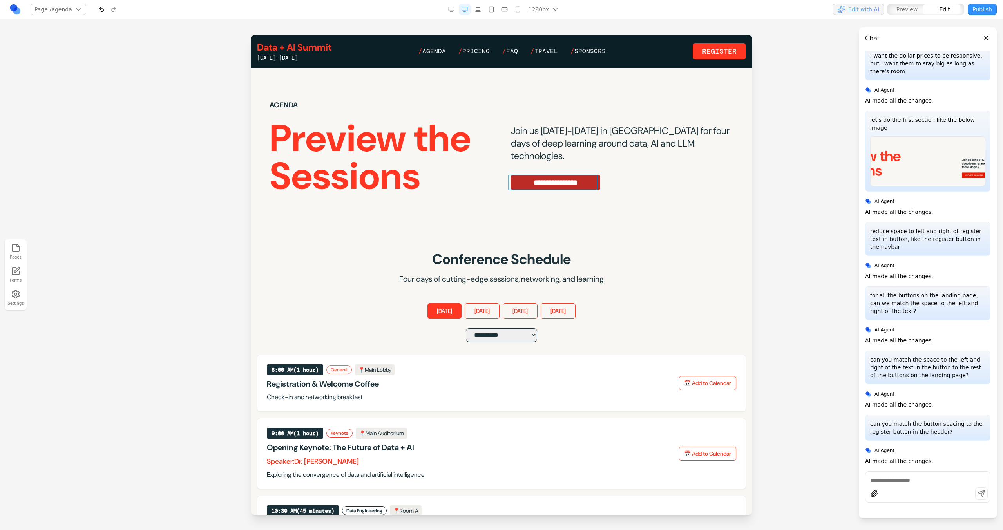
click at [582, 180] on link "**********" at bounding box center [555, 183] width 89 height 16
click at [478, 165] on button at bounding box center [474, 163] width 13 height 13
click at [622, 460] on textarea at bounding box center [664, 465] width 125 height 39
click at [339, 131] on h1 "Preview the Sessions" at bounding box center [381, 157] width 223 height 75
click at [317, 57] on div "[DATE]-[DATE]" at bounding box center [294, 58] width 74 height 8
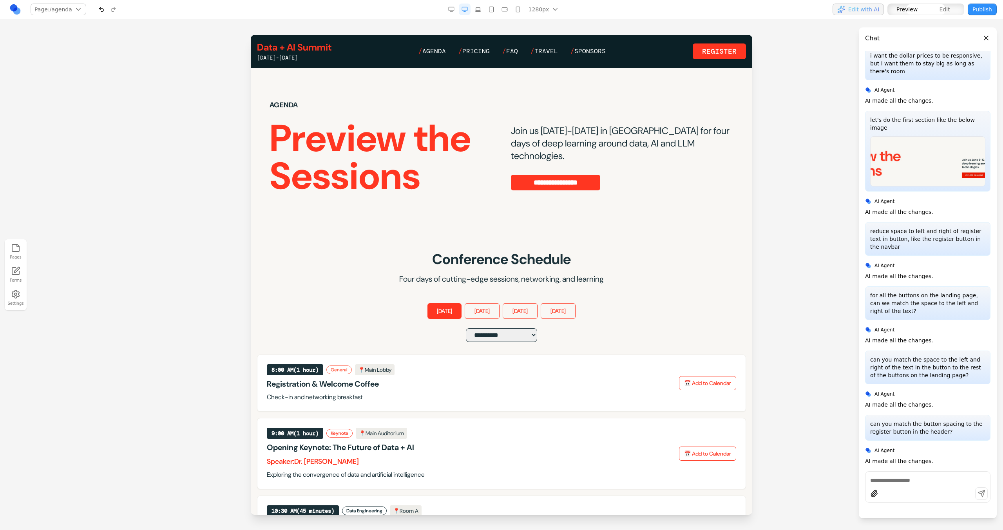
click at [325, 49] on link "Data + AI Summit" at bounding box center [294, 47] width 74 height 13
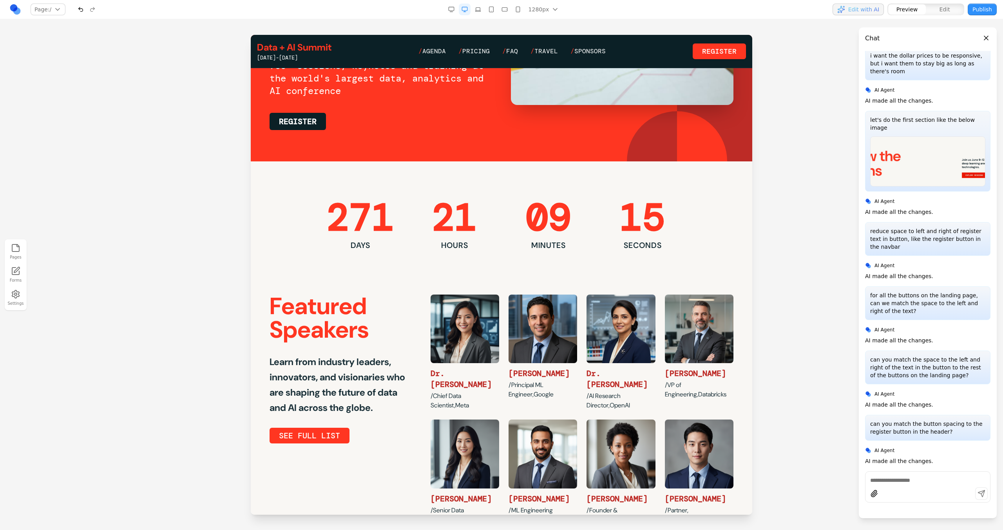
scroll to position [415, 0]
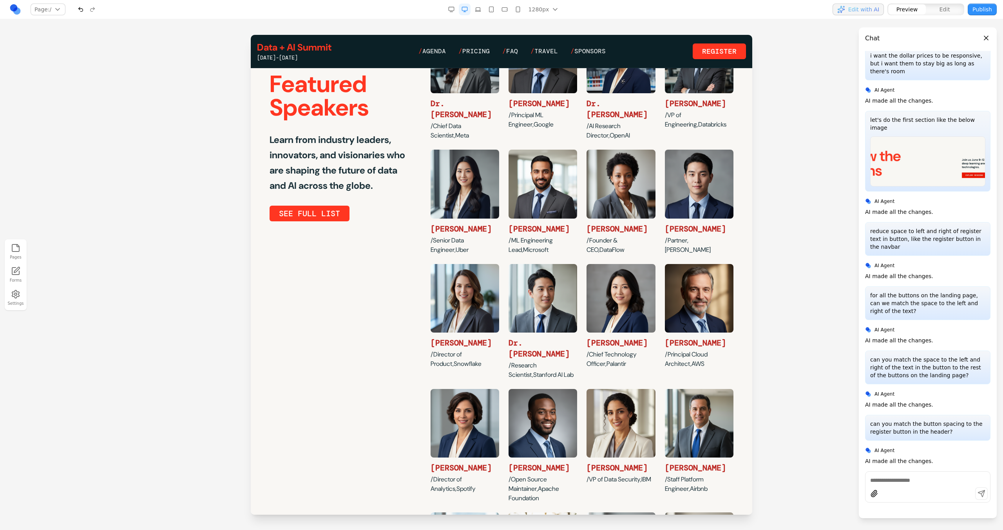
click at [440, 50] on link "/ Agenda" at bounding box center [432, 51] width 27 height 9
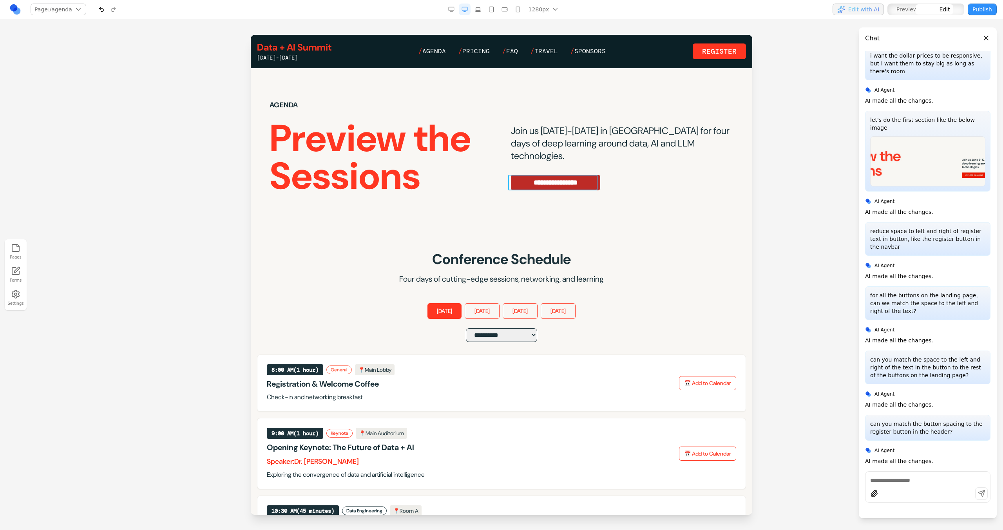
click at [541, 185] on link "**********" at bounding box center [555, 183] width 89 height 16
click at [480, 164] on div "DM Mono **" at bounding box center [553, 162] width 216 height 17
click at [471, 165] on icon at bounding box center [474, 163] width 7 height 7
click at [633, 456] on textarea at bounding box center [664, 465] width 125 height 39
type textarea "**********"
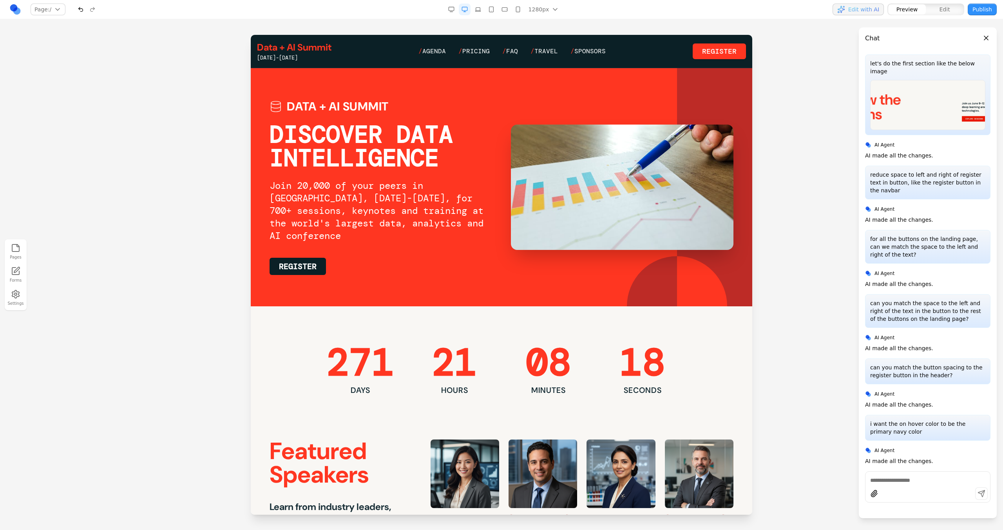
scroll to position [174, 0]
click at [442, 53] on link "/ Agenda" at bounding box center [432, 51] width 27 height 9
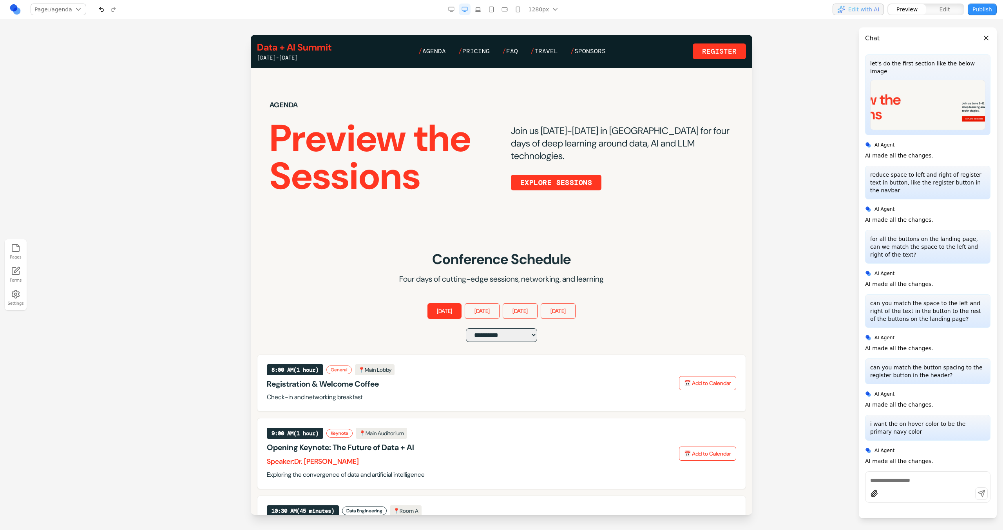
click at [714, 175] on div "Join us June 15-18 in San Francisco for four days of deep learning around data,…" at bounding box center [622, 145] width 223 height 91
click at [592, 180] on link "EXPLORE SESSIONS" at bounding box center [556, 183] width 91 height 16
click at [482, 165] on div at bounding box center [483, 163] width 5 height 15
click at [477, 165] on icon at bounding box center [474, 163] width 8 height 8
click at [636, 459] on textarea at bounding box center [664, 465] width 125 height 39
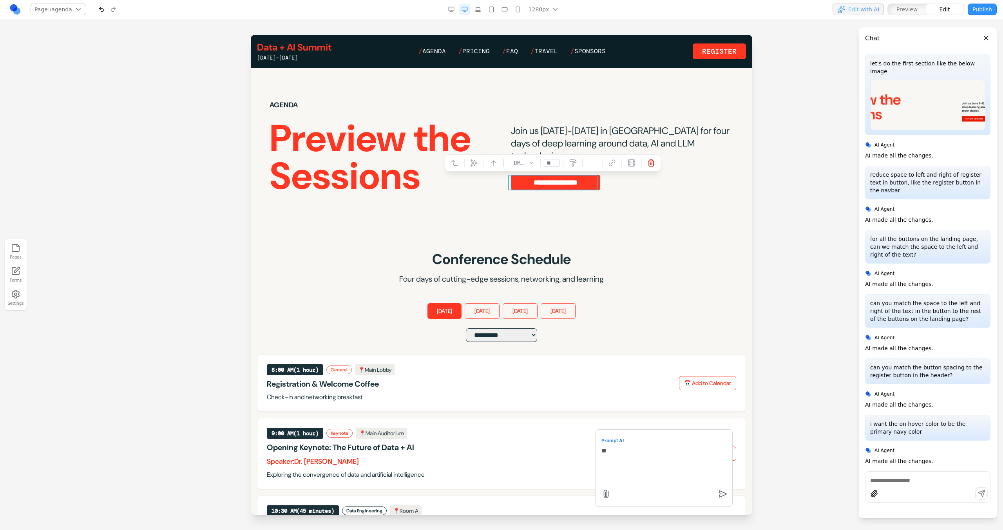
type textarea "*"
type textarea "**********"
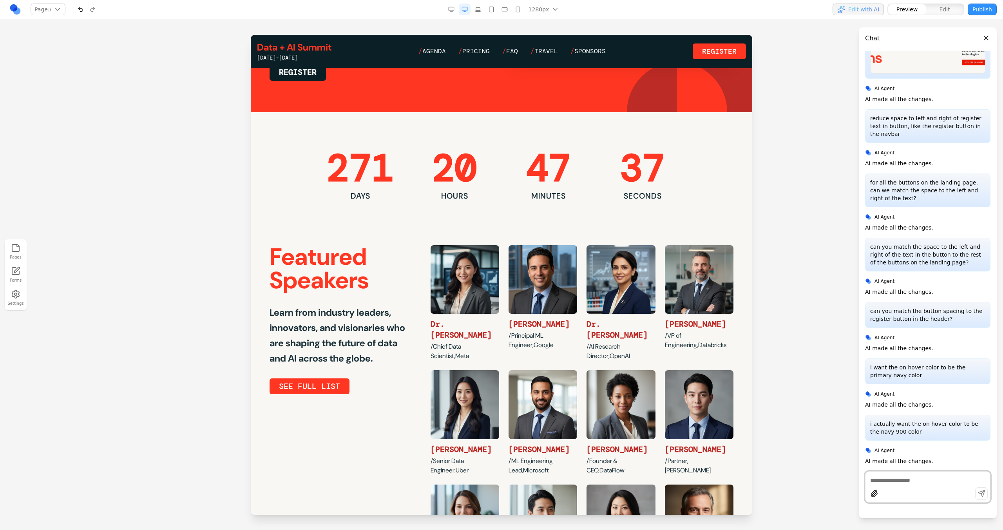
scroll to position [177, 0]
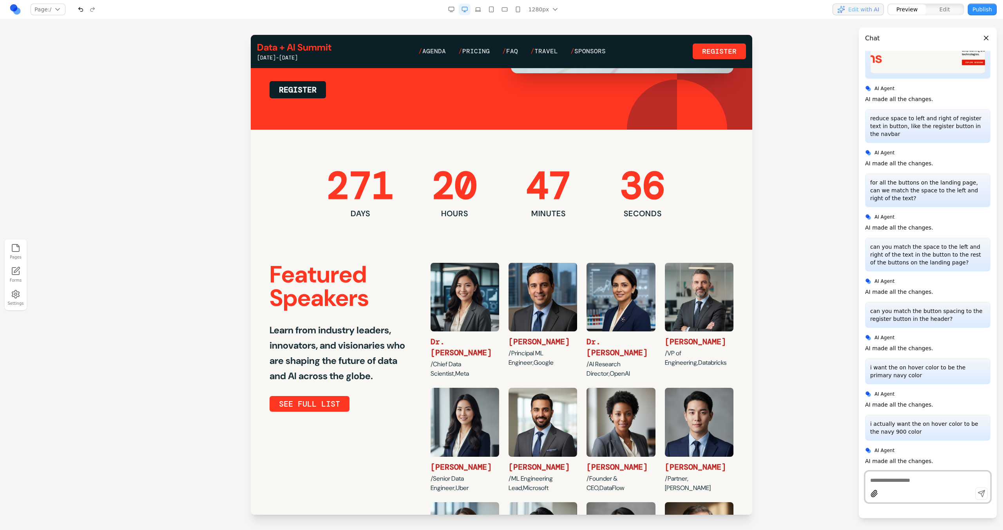
click at [434, 47] on link "/ Agenda" at bounding box center [432, 51] width 27 height 9
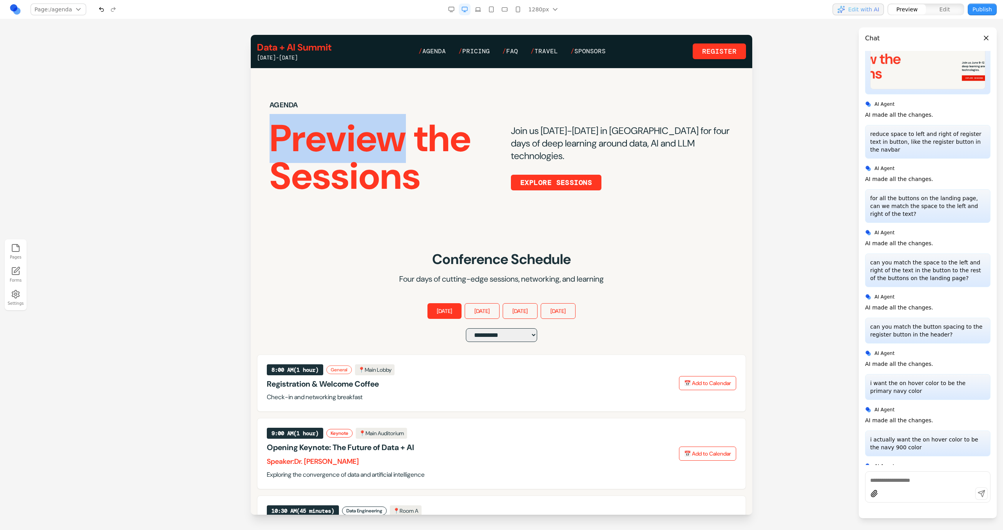
scroll to position [230, 0]
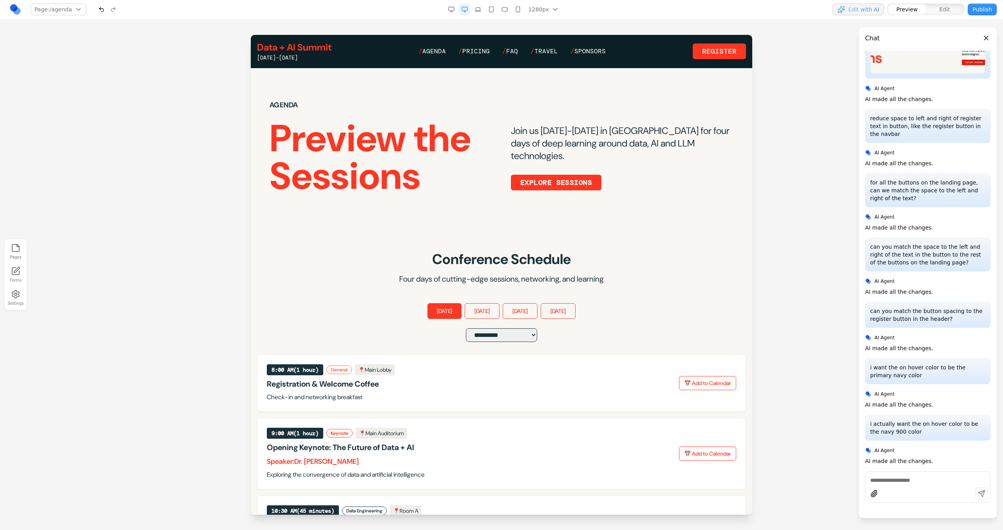
click at [301, 103] on div "AGENDA" at bounding box center [381, 105] width 223 height 11
click at [290, 105] on div "AGENDA" at bounding box center [381, 105] width 223 height 11
click at [286, 103] on div "AGENDA" at bounding box center [381, 105] width 223 height 11
click at [287, 103] on div "AGENDA" at bounding box center [381, 105] width 223 height 11
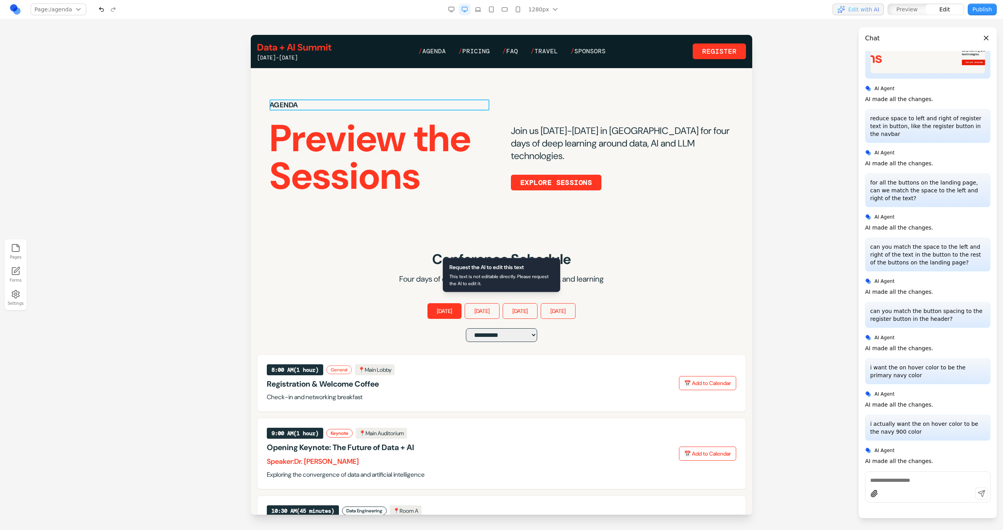
click at [287, 104] on div "AGENDA" at bounding box center [381, 105] width 223 height 11
click at [343, 88] on icon at bounding box center [343, 87] width 7 height 7
click at [629, 461] on textarea at bounding box center [664, 465] width 125 height 39
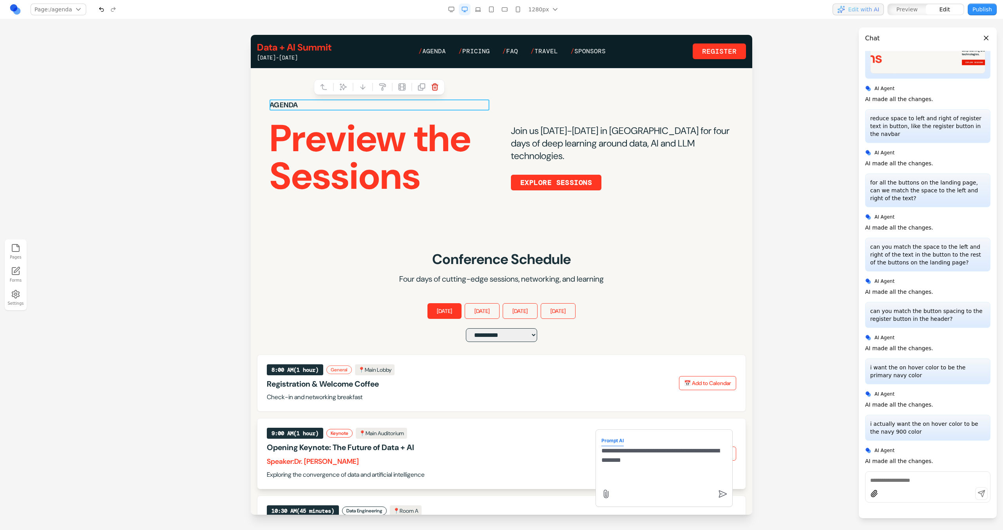
type textarea "**********"
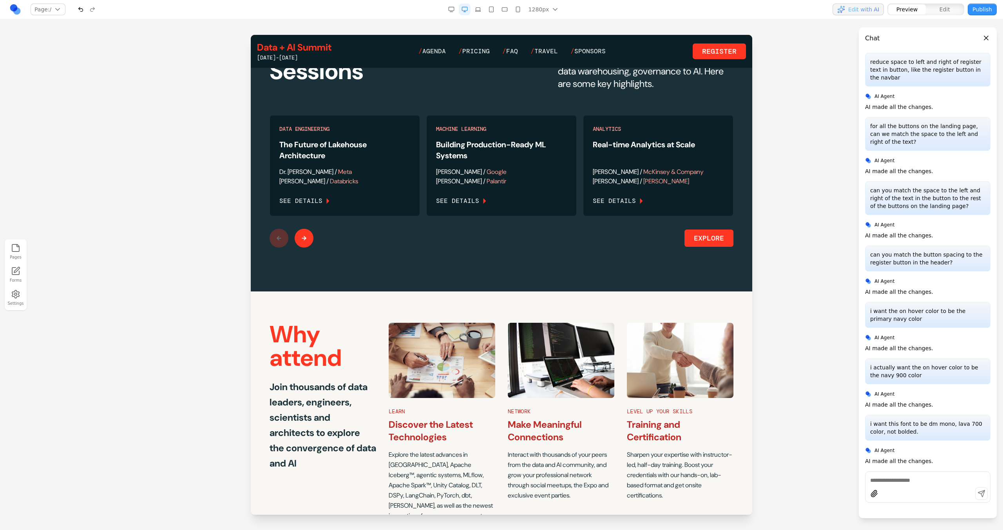
scroll to position [1090, 0]
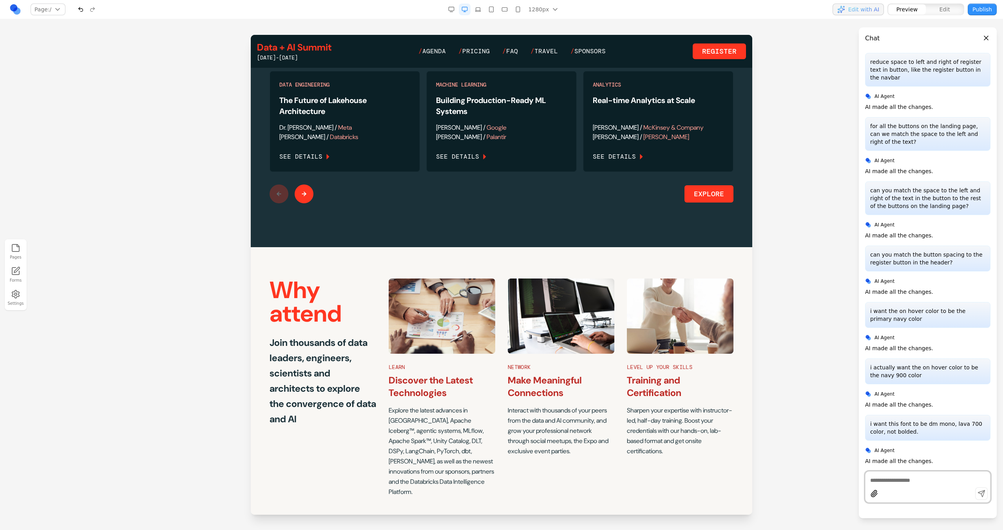
click at [438, 51] on link "/ Agenda" at bounding box center [432, 51] width 27 height 9
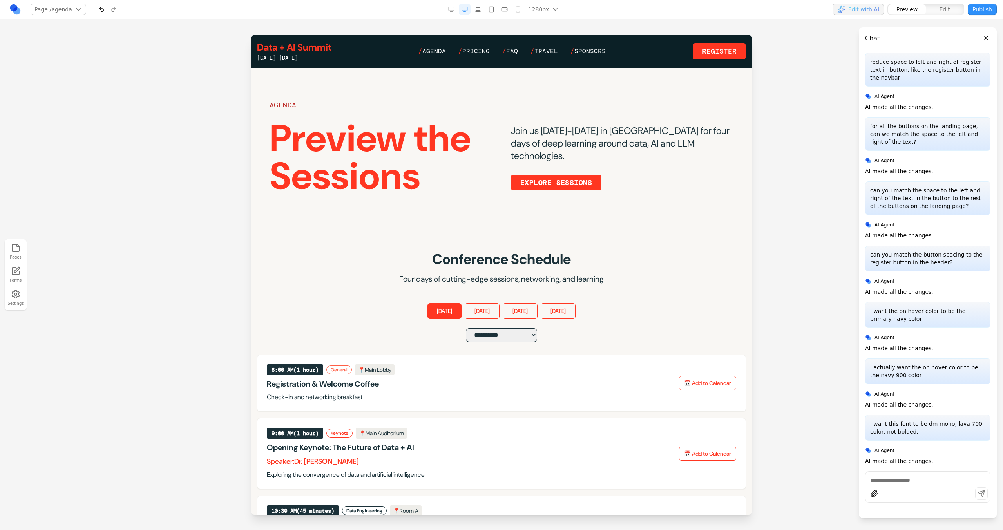
click at [673, 244] on section "**********" at bounding box center [502, 519] width 502 height 584
click at [976, 13] on button "Publish" at bounding box center [982, 10] width 29 height 12
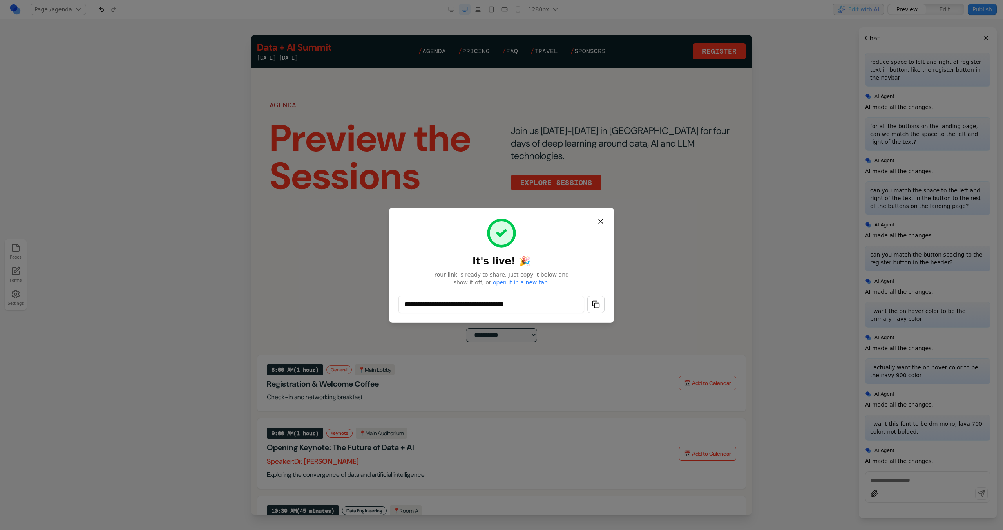
click at [599, 305] on button "button" at bounding box center [595, 304] width 17 height 17
click at [603, 218] on button "Close" at bounding box center [601, 221] width 14 height 14
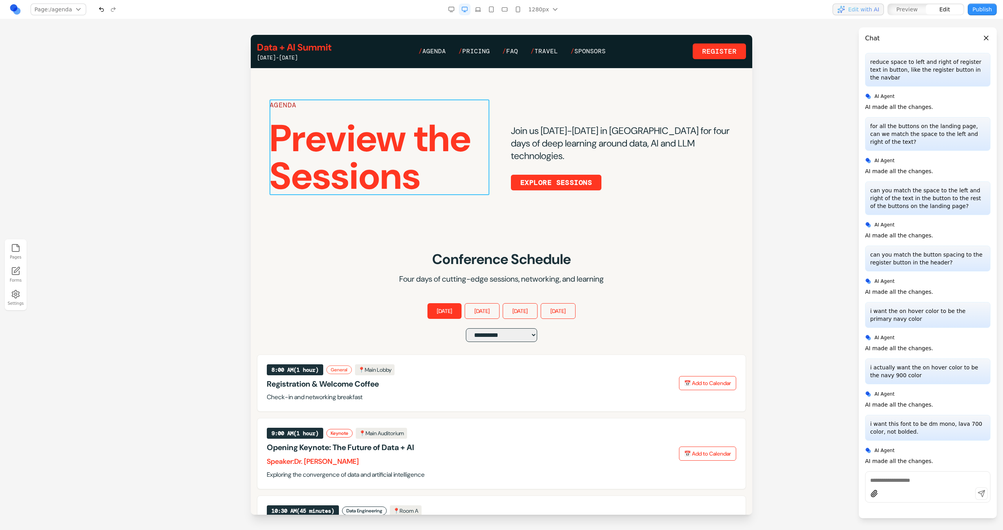
click at [424, 112] on div "AGENDA Preview the Sessions" at bounding box center [381, 148] width 223 height 96
click at [339, 84] on icon at bounding box center [343, 87] width 8 height 8
click at [633, 473] on textarea at bounding box center [664, 465] width 125 height 39
type textarea "**********"
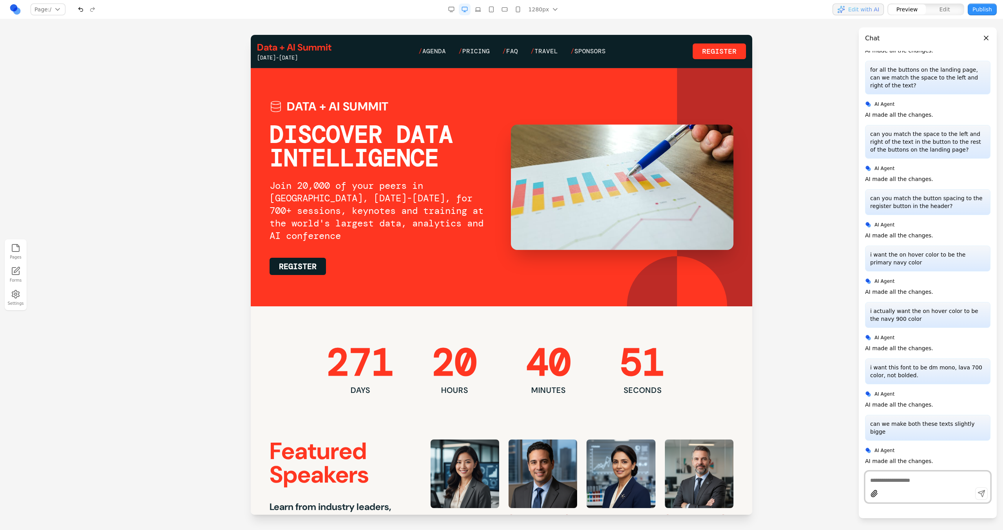
click at [441, 52] on link "/ Agenda" at bounding box center [432, 51] width 27 height 9
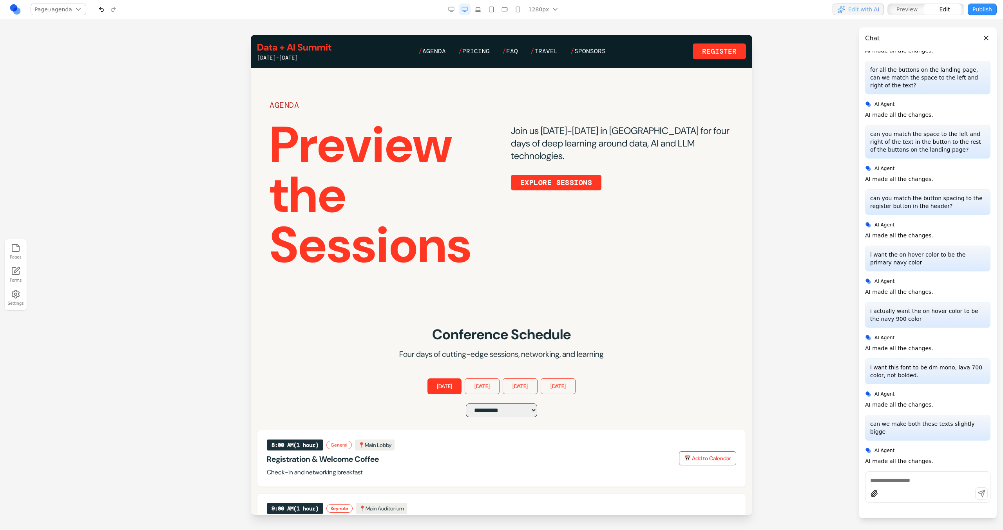
click at [419, 143] on h1 "Preview the Sessions" at bounding box center [381, 195] width 223 height 150
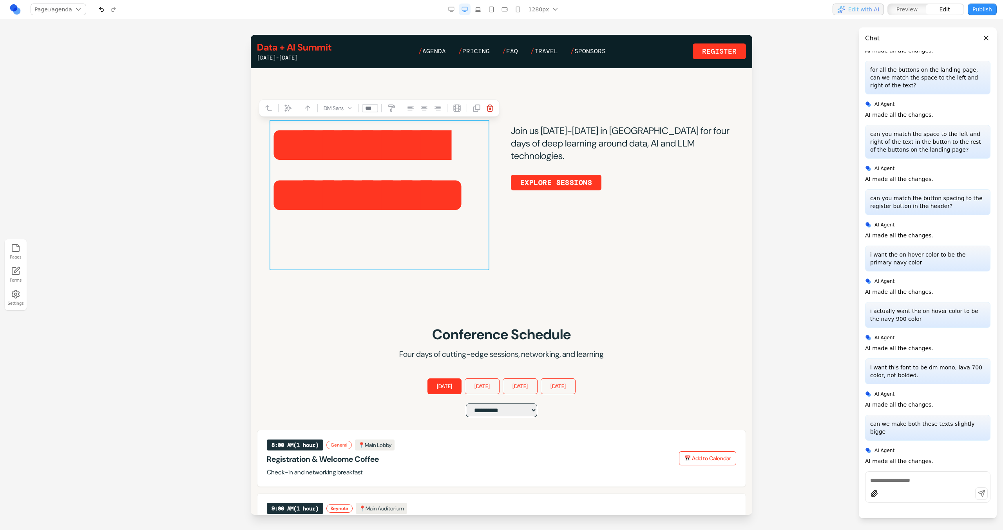
click at [517, 256] on div "**********" at bounding box center [502, 185] width 464 height 171
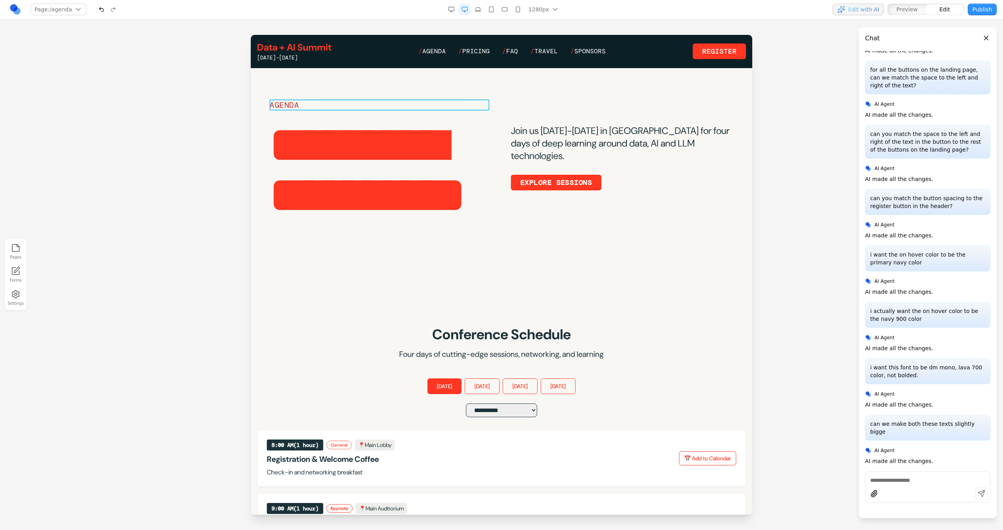
click at [404, 104] on div "AGENDA" at bounding box center [381, 105] width 223 height 11
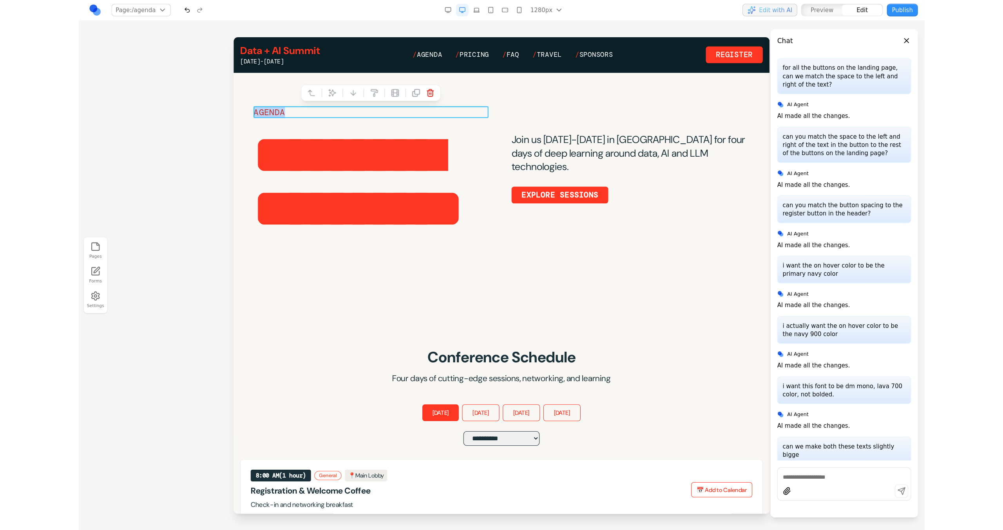
scroll to position [343, 0]
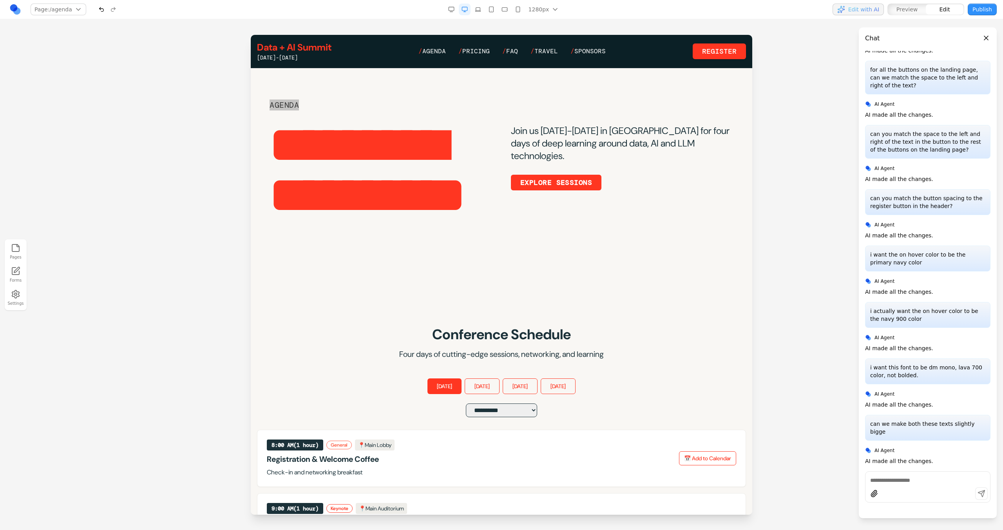
click at [767, 127] on div at bounding box center [501, 282] width 1003 height 495
click at [979, 12] on button "Publish" at bounding box center [982, 10] width 29 height 12
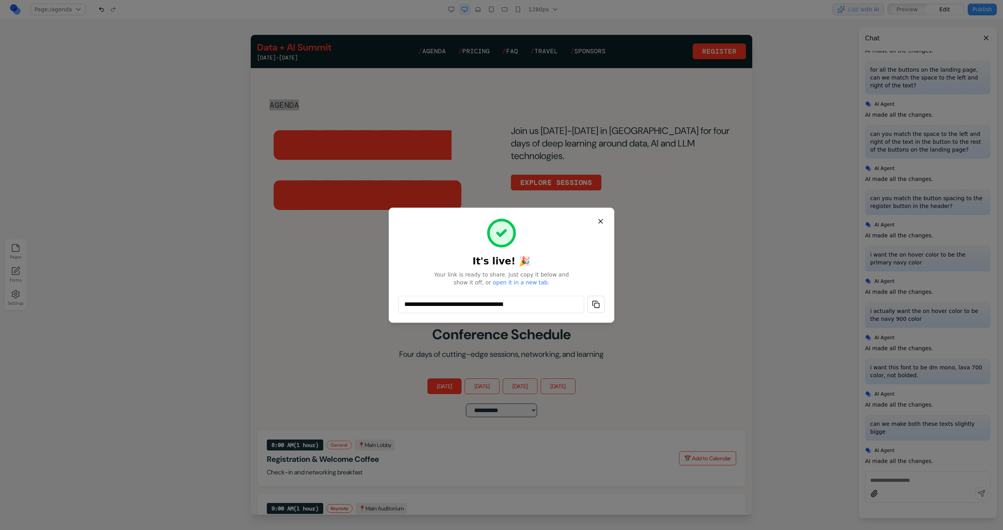
click at [596, 309] on button "button" at bounding box center [595, 304] width 17 height 17
click at [604, 223] on button "Close" at bounding box center [601, 221] width 14 height 14
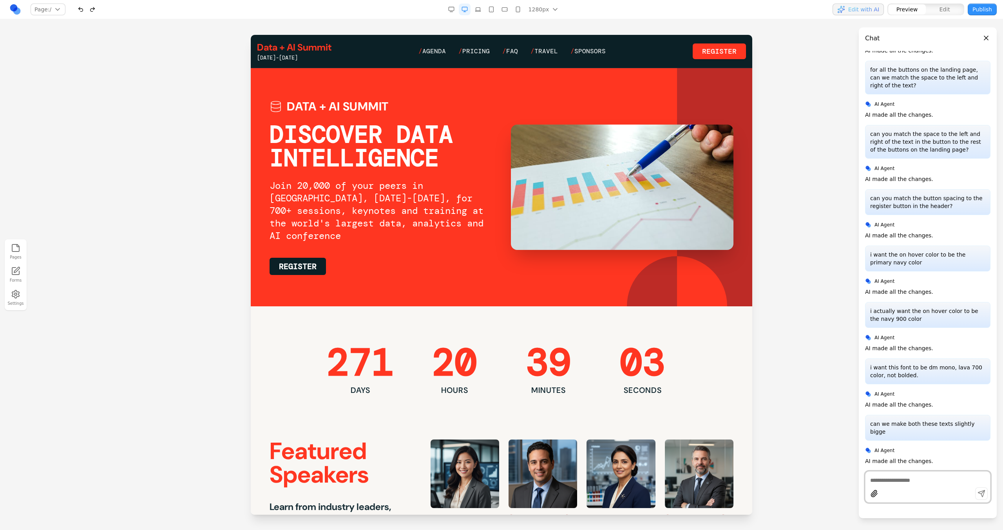
click at [442, 50] on link "/ Agenda" at bounding box center [432, 51] width 27 height 9
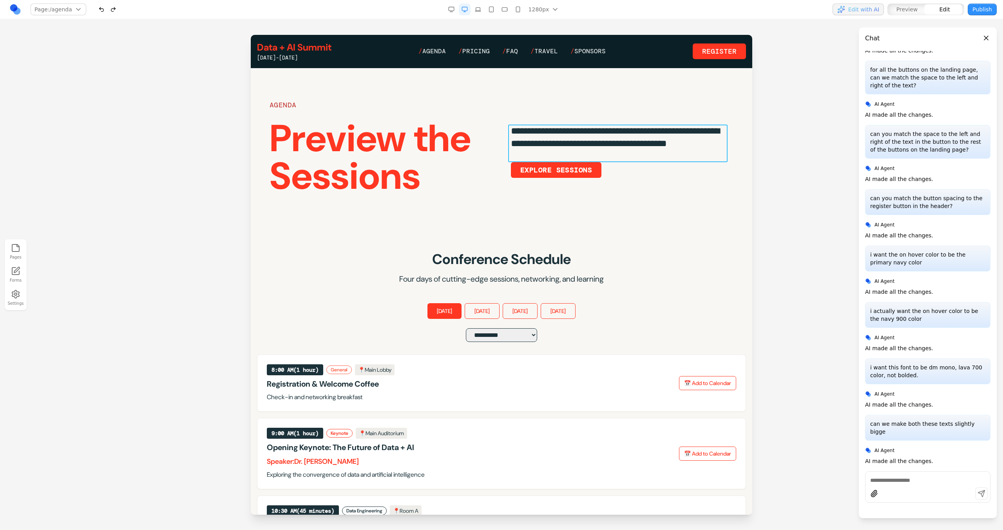
click at [567, 148] on p "**********" at bounding box center [622, 137] width 223 height 25
click at [360, 102] on div "AGENDA" at bounding box center [381, 105] width 223 height 11
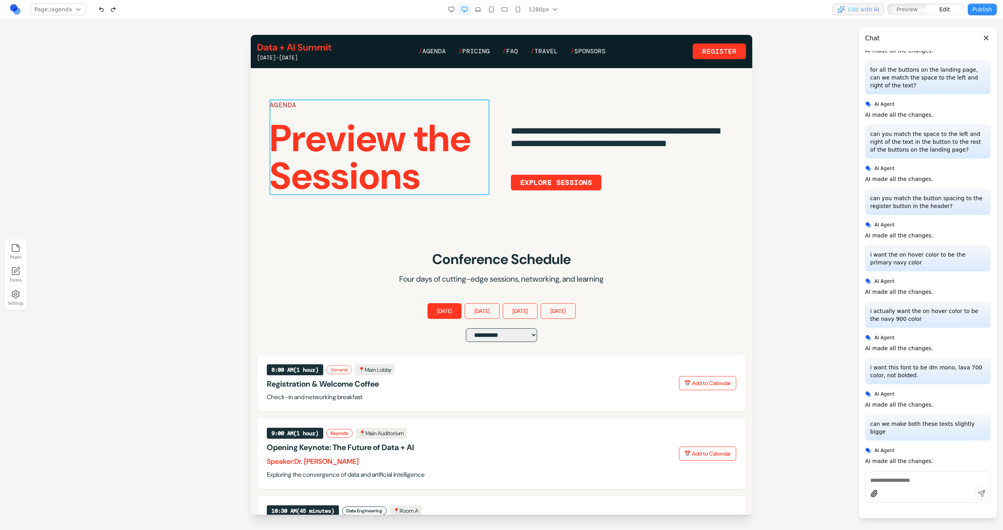
click at [533, 134] on p "**********" at bounding box center [621, 144] width 220 height 38
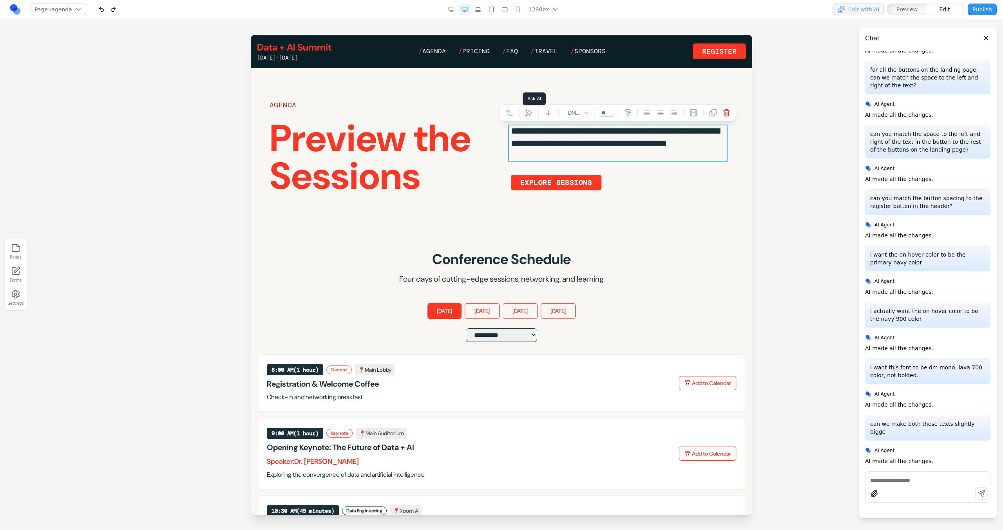
click at [531, 113] on icon at bounding box center [529, 113] width 8 height 8
click at [638, 449] on textarea at bounding box center [664, 465] width 125 height 39
type textarea "**********"
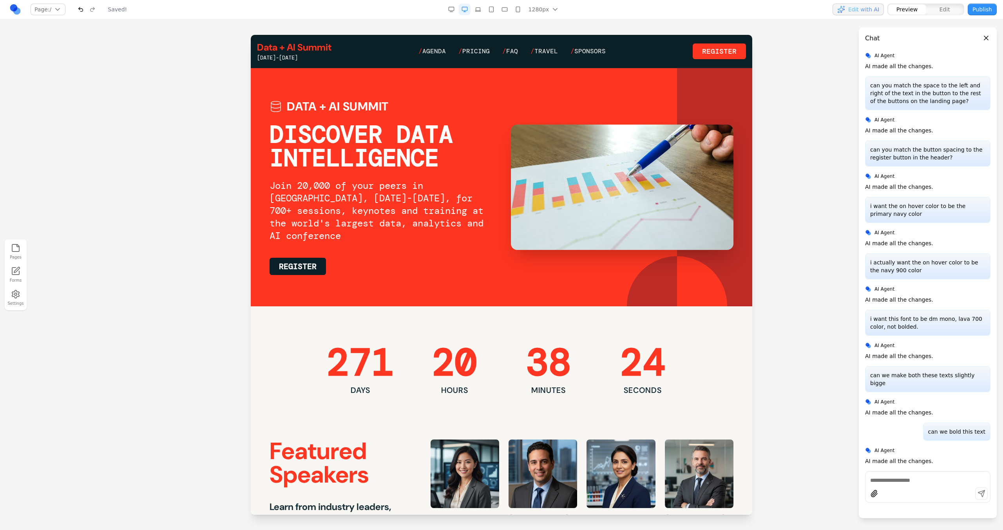
scroll to position [0, 0]
click at [435, 49] on link "/ Agenda" at bounding box center [432, 51] width 27 height 9
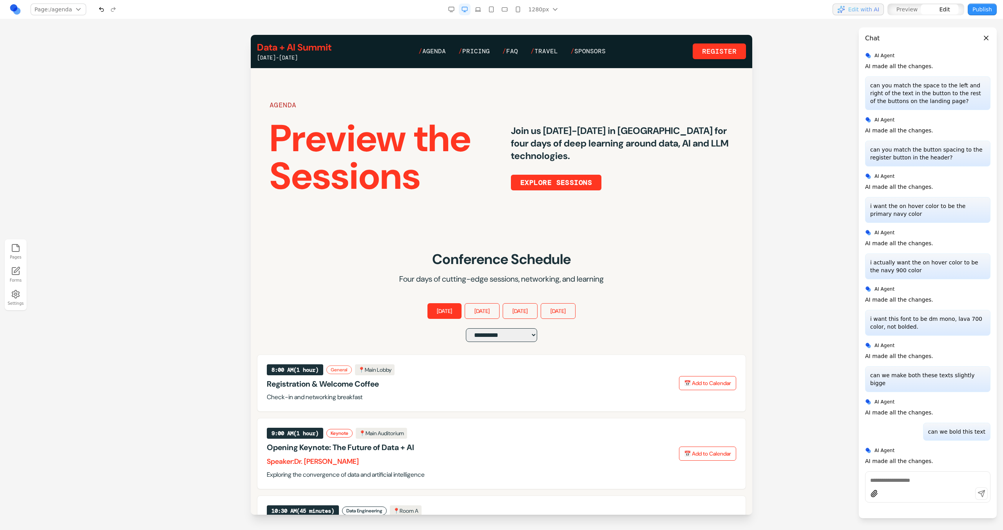
click at [536, 157] on p "Join us [DATE]-[DATE] in [GEOGRAPHIC_DATA] for four days of deep learning aroun…" at bounding box center [622, 144] width 223 height 38
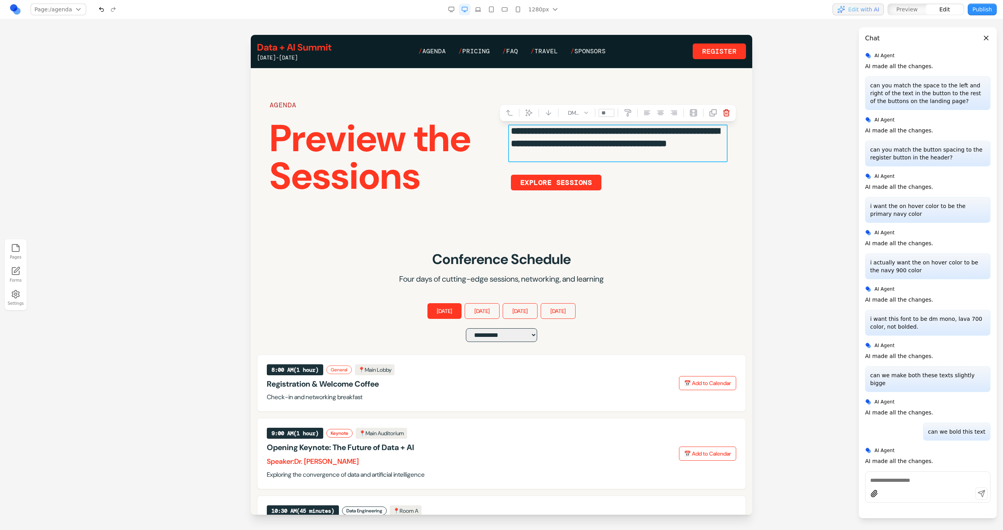
click at [566, 132] on p "**********" at bounding box center [621, 144] width 220 height 38
click at [537, 115] on icon at bounding box center [537, 113] width 6 height 6
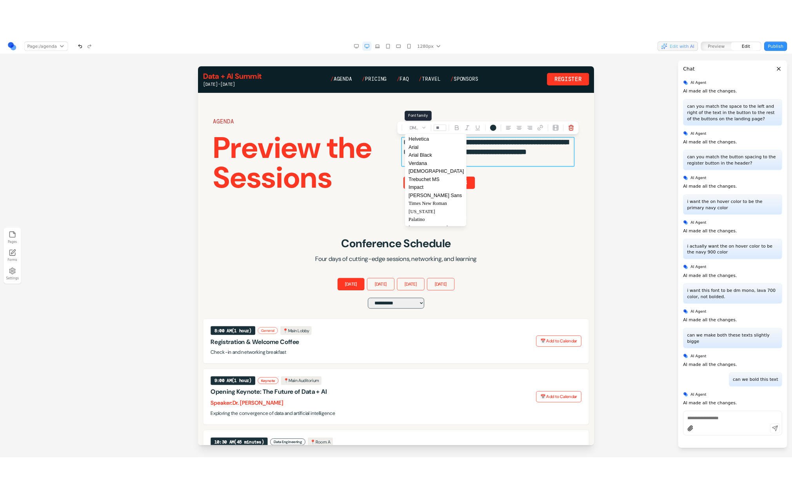
scroll to position [125, 0]
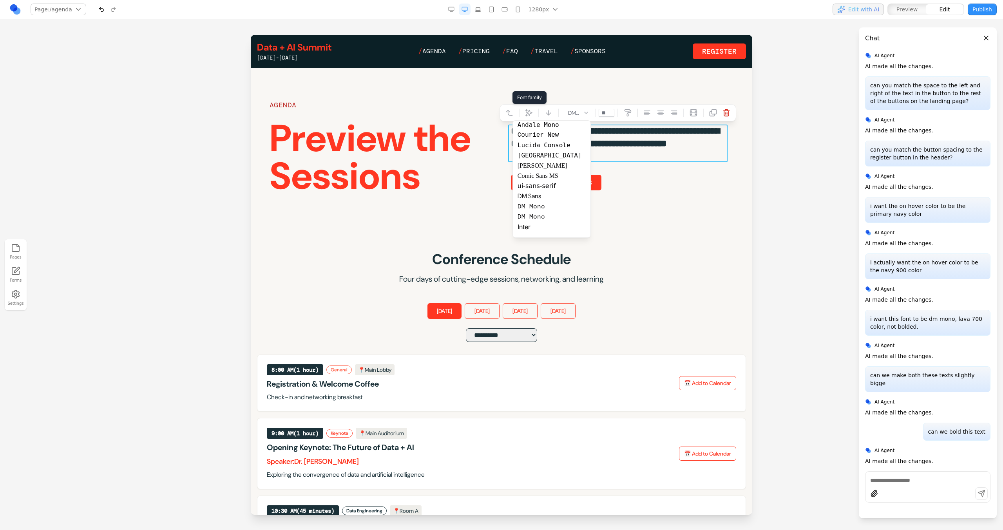
click at [537, 197] on div "DM Sans" at bounding box center [552, 196] width 78 height 10
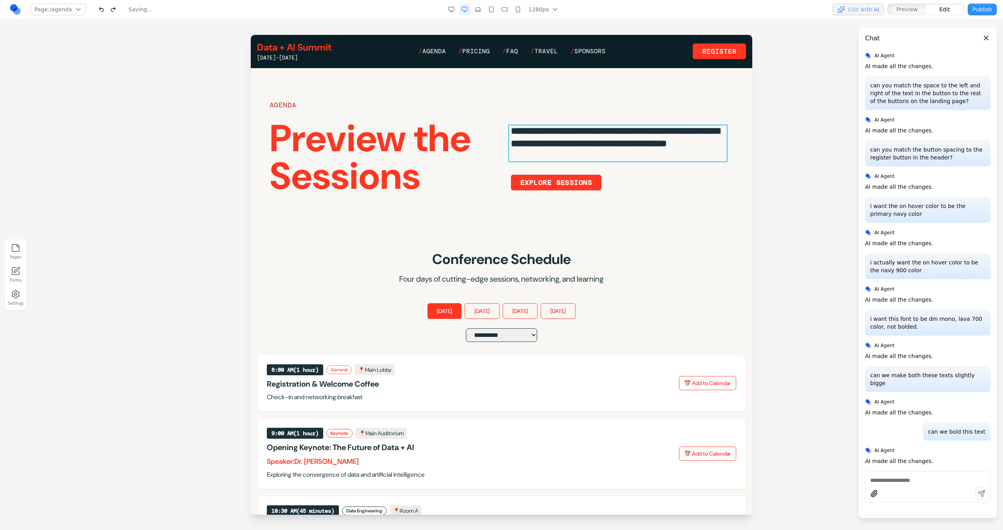
click at [545, 141] on p "**********" at bounding box center [621, 144] width 220 height 38
click at [472, 199] on section "**********" at bounding box center [502, 147] width 502 height 158
click at [582, 134] on p "**********" at bounding box center [621, 144] width 220 height 38
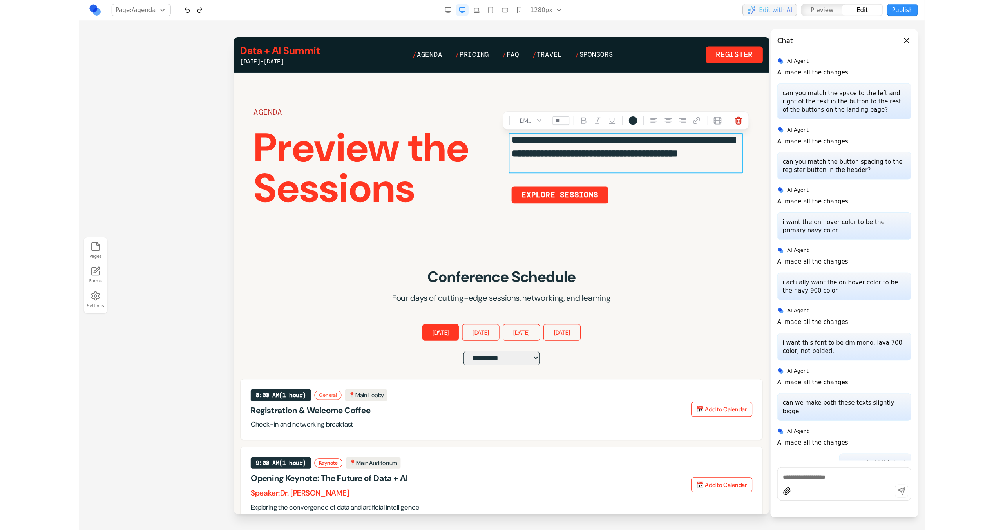
scroll to position [392, 0]
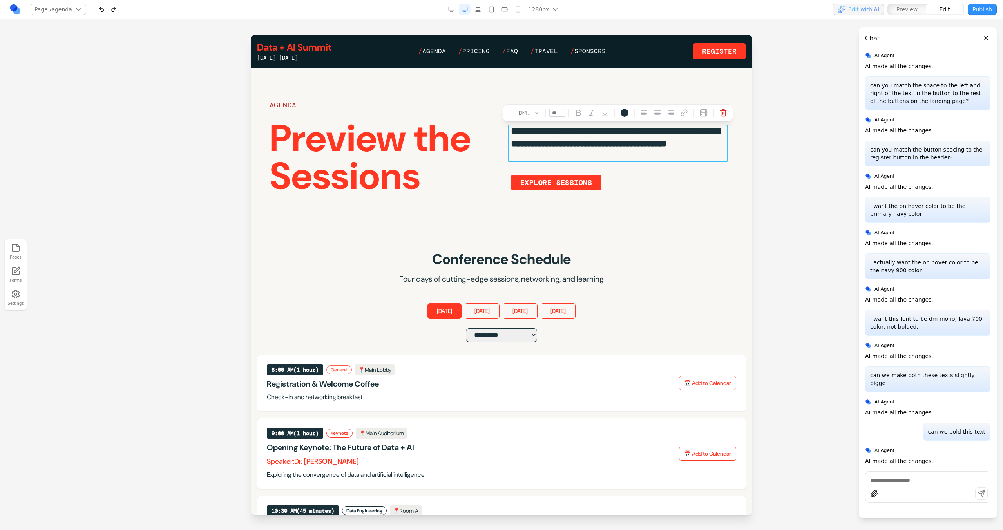
click at [791, 129] on div at bounding box center [501, 282] width 1003 height 495
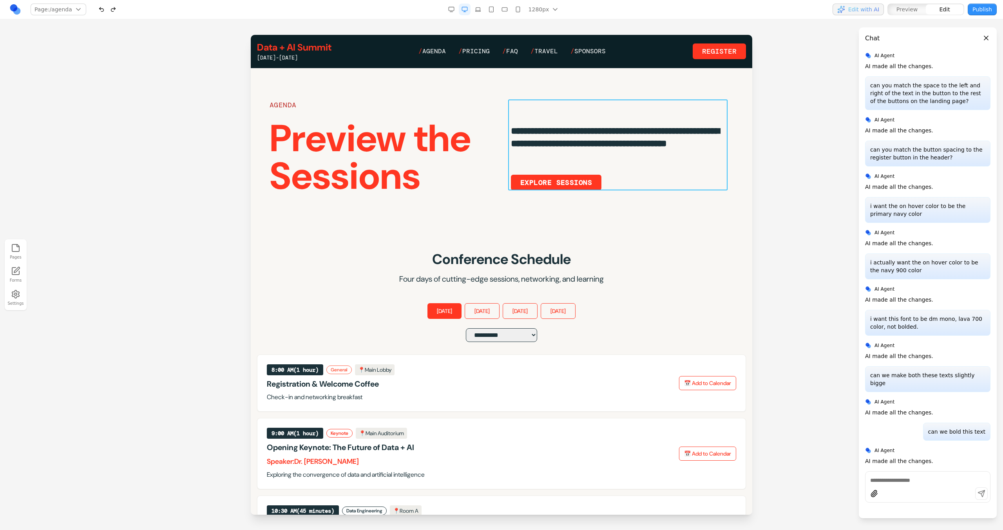
click at [700, 173] on div "**********" at bounding box center [622, 145] width 223 height 91
click at [695, 203] on section "**********" at bounding box center [502, 147] width 502 height 158
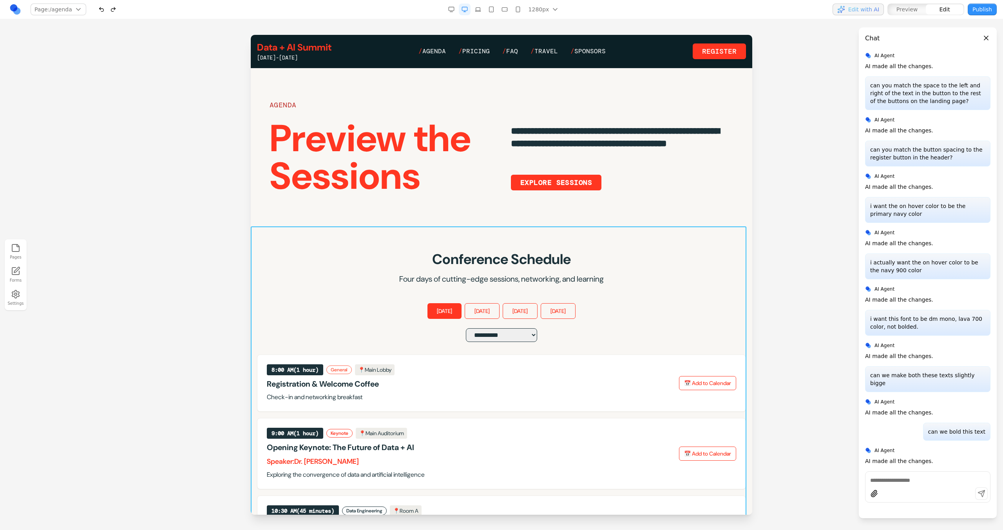
click at [607, 236] on section "**********" at bounding box center [502, 519] width 502 height 584
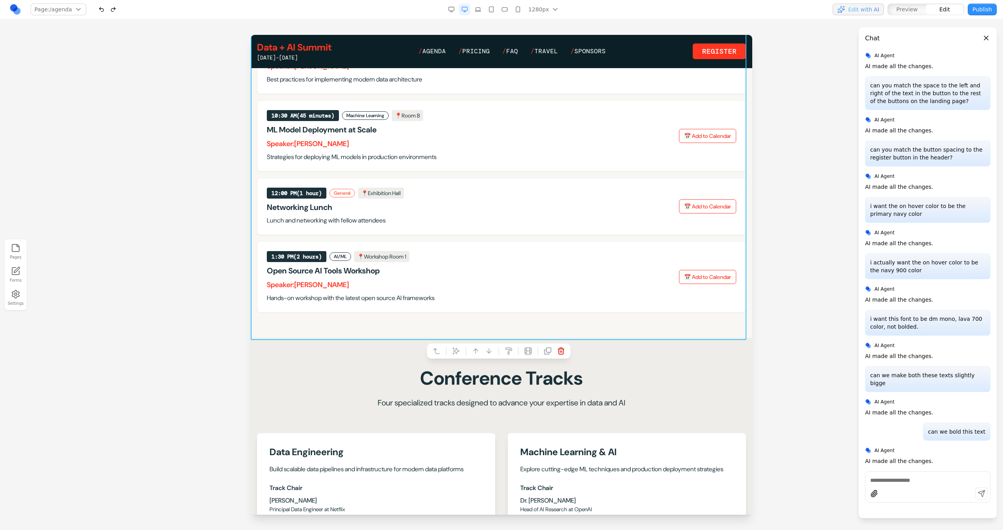
scroll to position [515, 0]
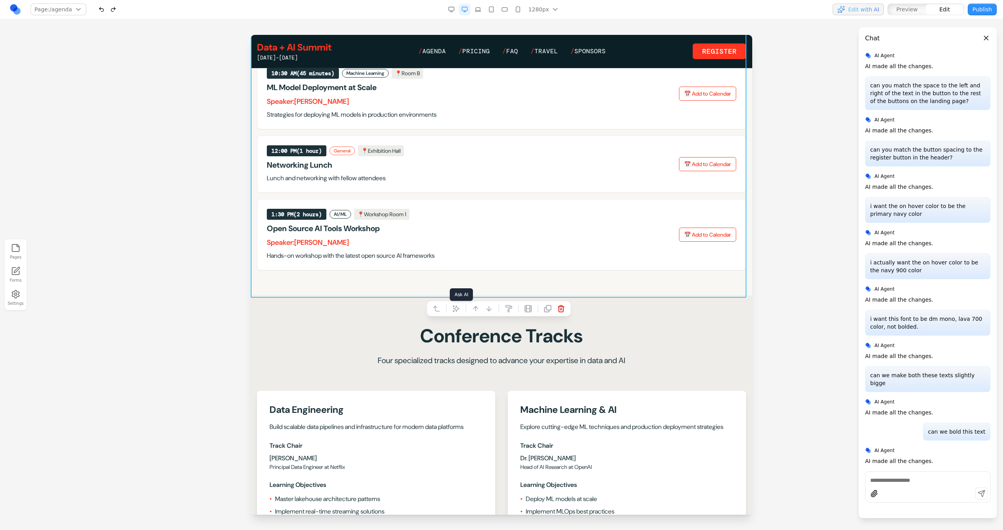
click at [452, 306] on icon at bounding box center [456, 309] width 8 height 8
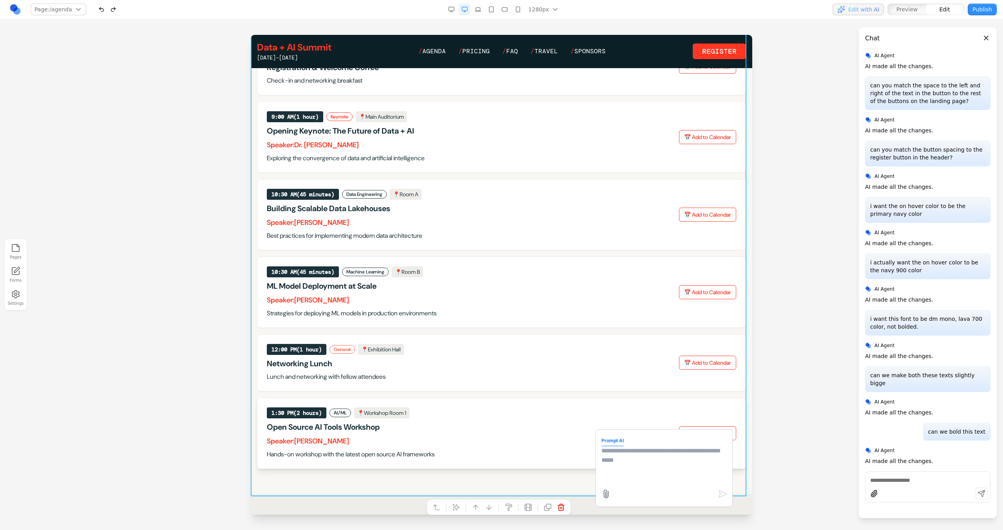
scroll to position [0, 0]
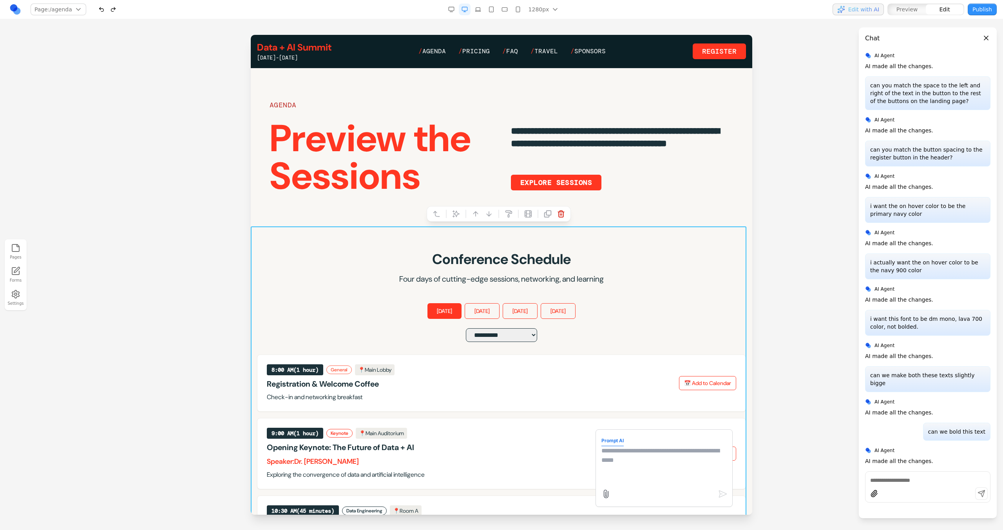
click at [628, 464] on textarea at bounding box center [664, 465] width 125 height 39
type textarea "**********"
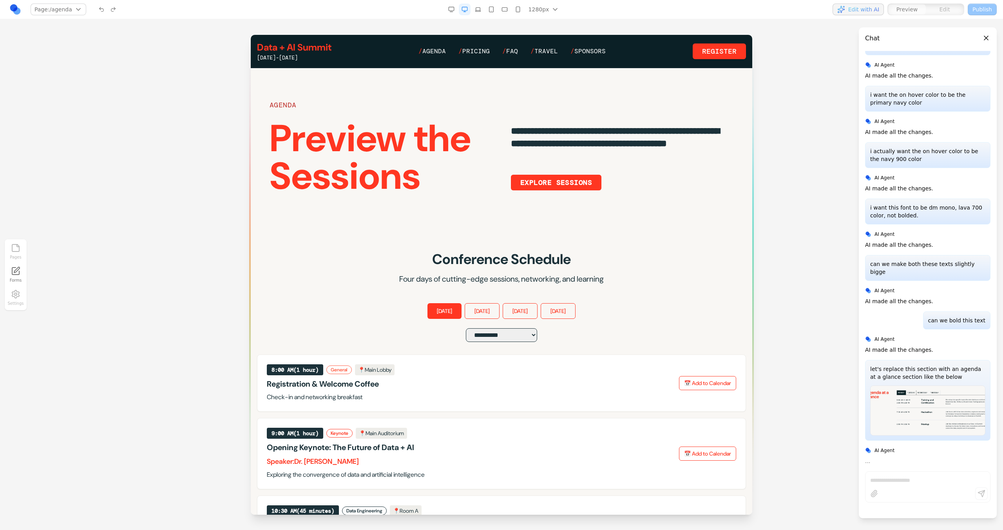
scroll to position [511, 0]
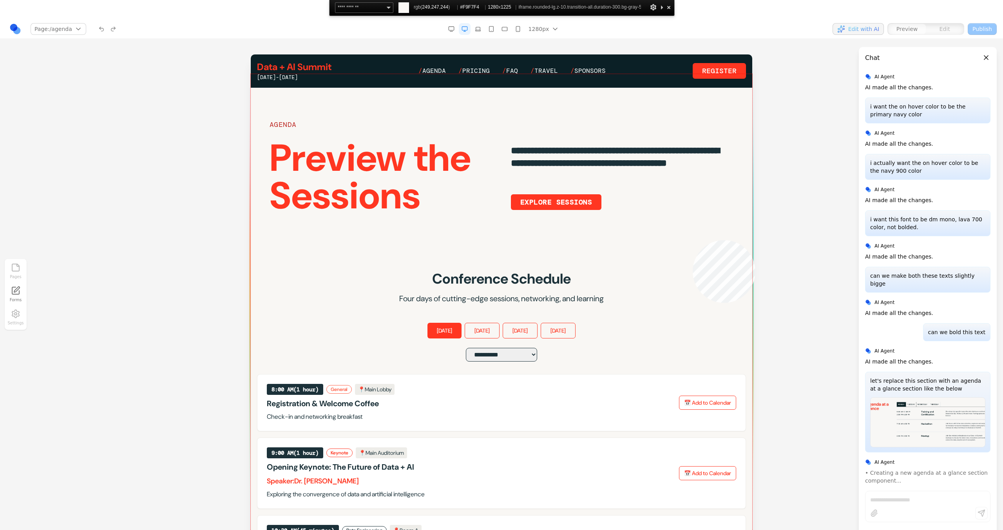
click at [693, 240] on div at bounding box center [502, 314] width 502 height 480
click at [670, 7] on div at bounding box center [669, 7] width 8 height 10
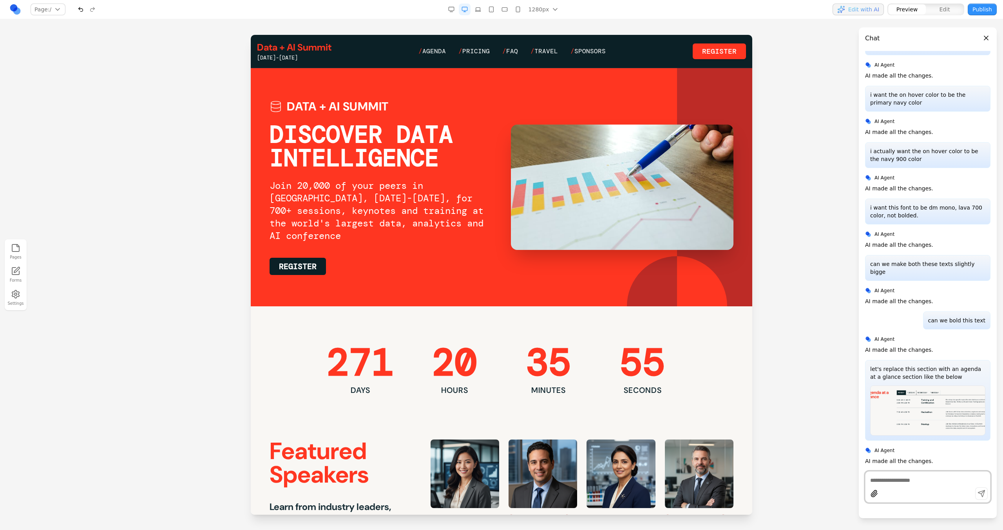
scroll to position [503, 0]
click at [445, 46] on div "Data + AI Summit [DATE]-[DATE] / Agenda / Pricing / FAQ / Travel / Sponsors Reg…" at bounding box center [501, 51] width 489 height 20
click at [440, 53] on link "/ Agenda" at bounding box center [432, 51] width 27 height 9
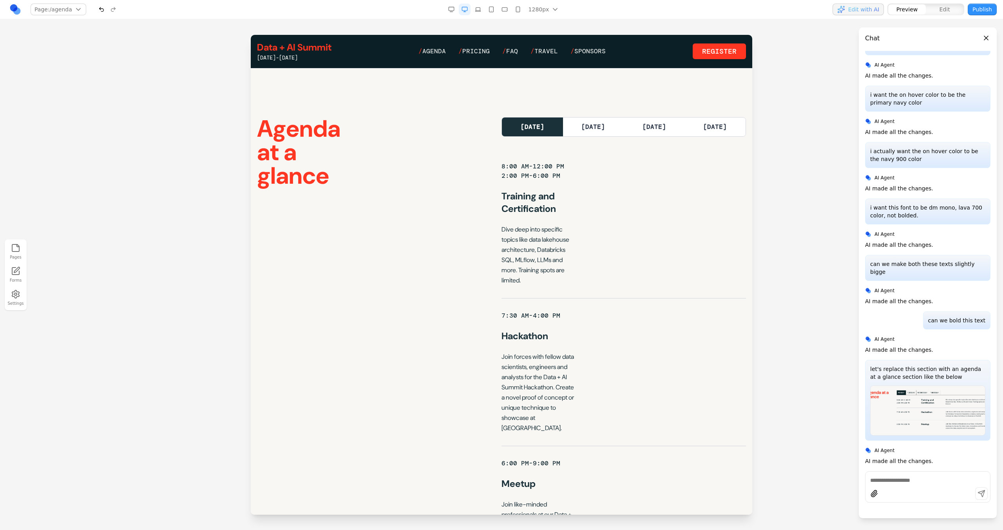
scroll to position [0, 0]
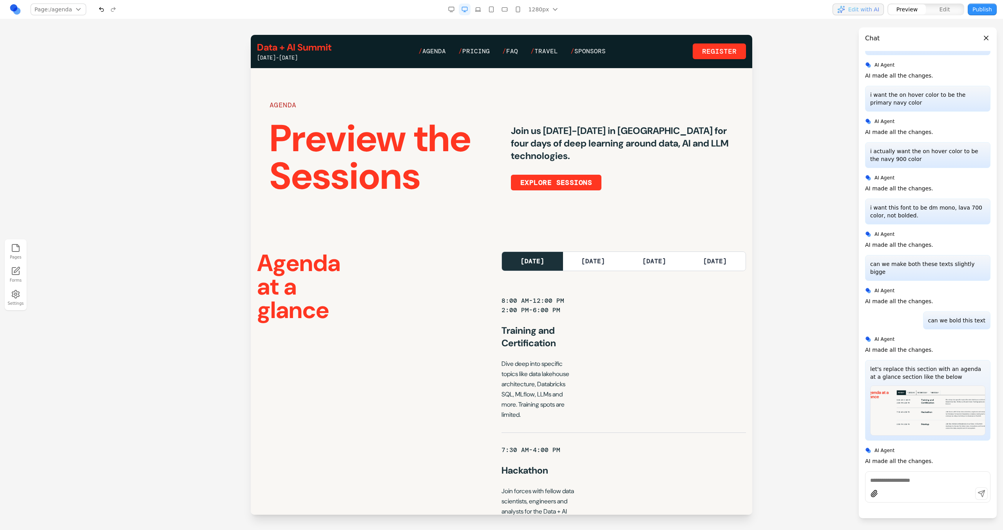
click at [423, 266] on div "Agenda at a glance [DATE] [DATE] [DATE] [DATE] 8:00 AM-12:00 PM 2:00 PM-6:00 PM…" at bounding box center [501, 485] width 489 height 466
click at [453, 259] on div "Agenda at a glance [DATE] [DATE] [DATE] [DATE] 8:00 AM-12:00 PM 2:00 PM-6:00 PM…" at bounding box center [501, 485] width 489 height 466
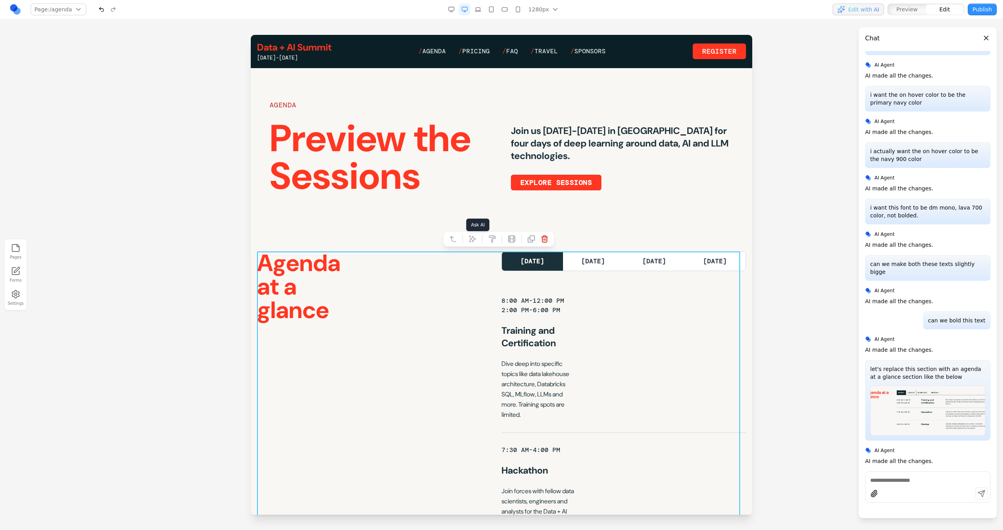
click at [469, 238] on icon at bounding box center [473, 239] width 8 height 8
click at [615, 459] on textarea at bounding box center [664, 465] width 125 height 39
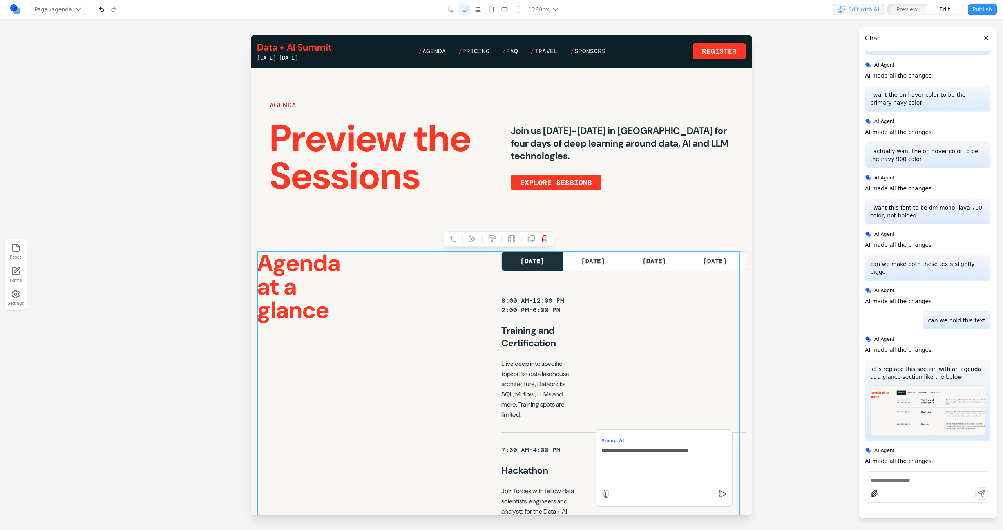
paste textarea "**"
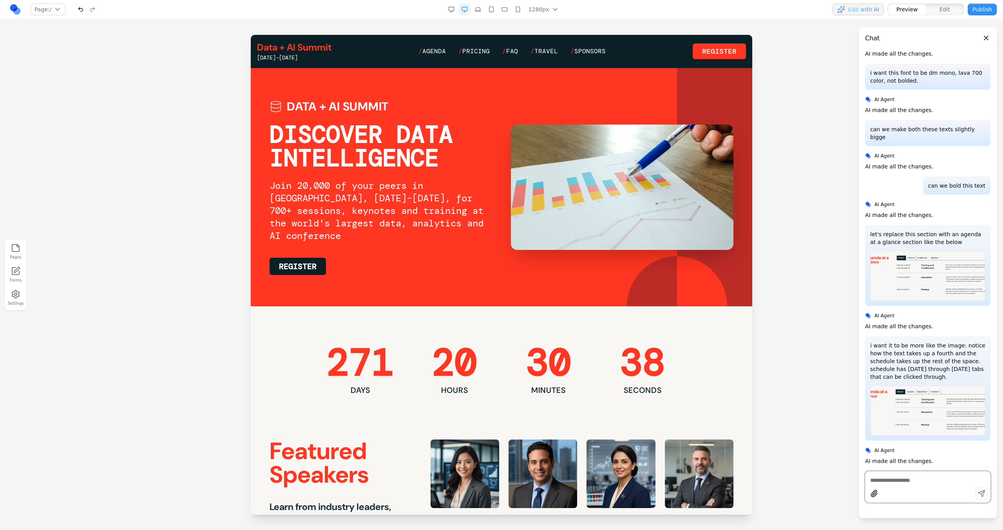
scroll to position [638, 0]
click at [444, 48] on link "/ Agenda" at bounding box center [432, 51] width 27 height 9
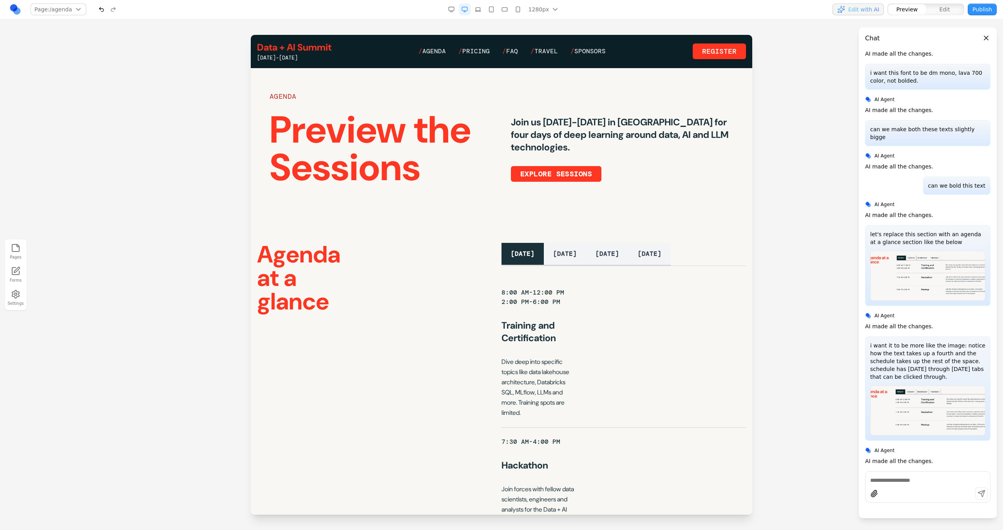
scroll to position [5, 0]
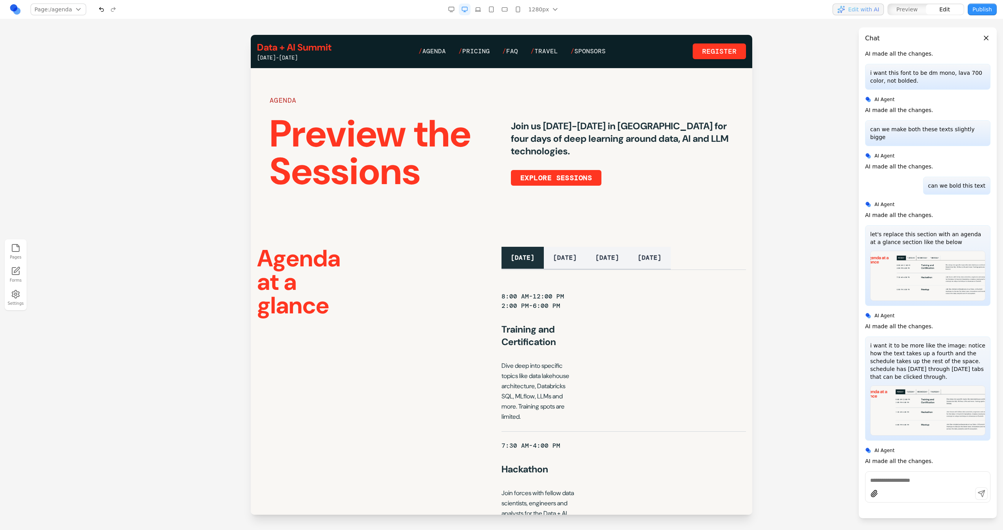
click at [477, 274] on div "Agenda at a glance [DATE] [DATE] [DATE] [DATE] 8:00 AM-12:00 PM 2:00 PM-6:00 PM…" at bounding box center [501, 482] width 489 height 470
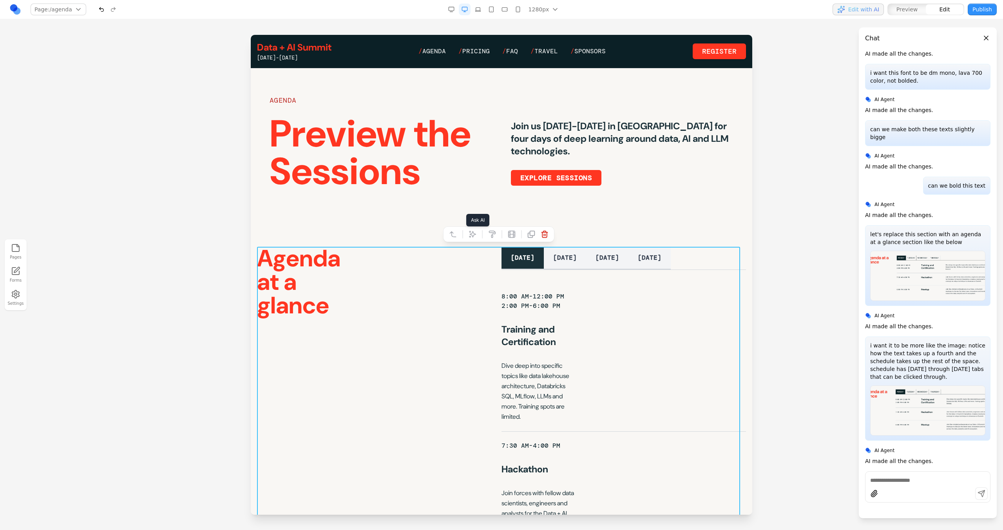
click at [469, 233] on icon at bounding box center [473, 234] width 8 height 8
click at [641, 438] on form "Prompt AI" at bounding box center [664, 468] width 125 height 66
click at [641, 453] on textarea at bounding box center [664, 465] width 125 height 39
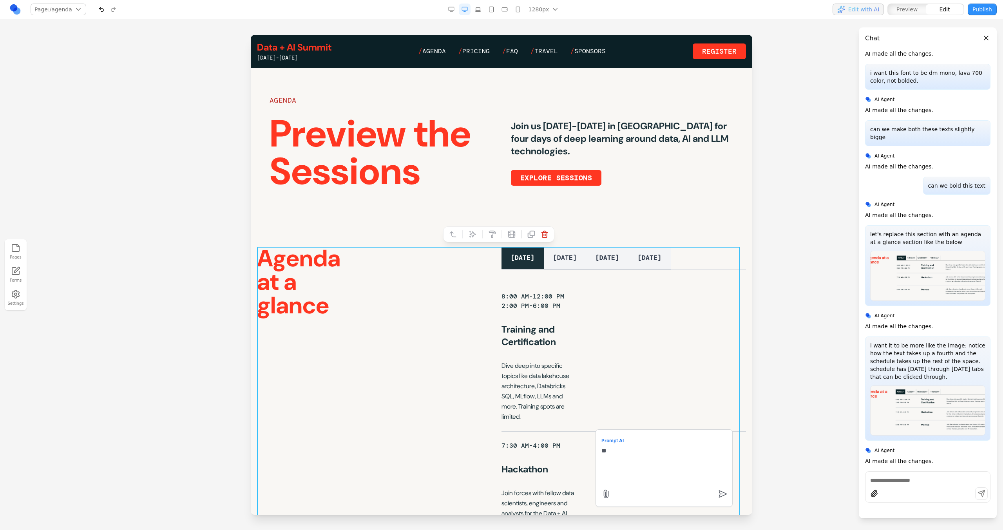
type textarea "*"
click at [709, 462] on textarea "**********" at bounding box center [664, 465] width 125 height 39
click at [695, 480] on textarea "**********" at bounding box center [664, 465] width 125 height 39
type textarea "**********"
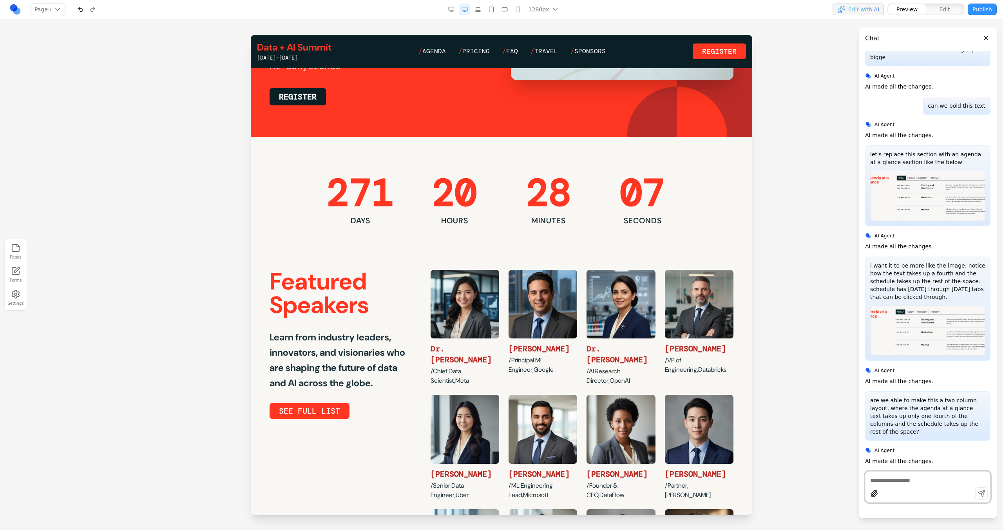
scroll to position [0, 0]
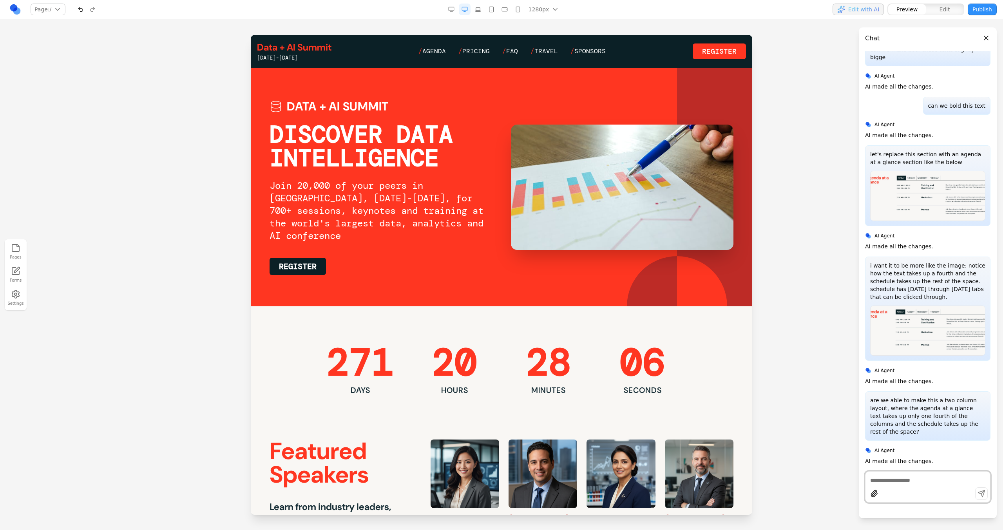
click at [438, 59] on div "Data + AI Summit [DATE]-[DATE] / Agenda / Pricing / FAQ / Travel / Sponsors Reg…" at bounding box center [501, 51] width 489 height 20
click at [438, 55] on link "/ Agenda" at bounding box center [432, 51] width 27 height 9
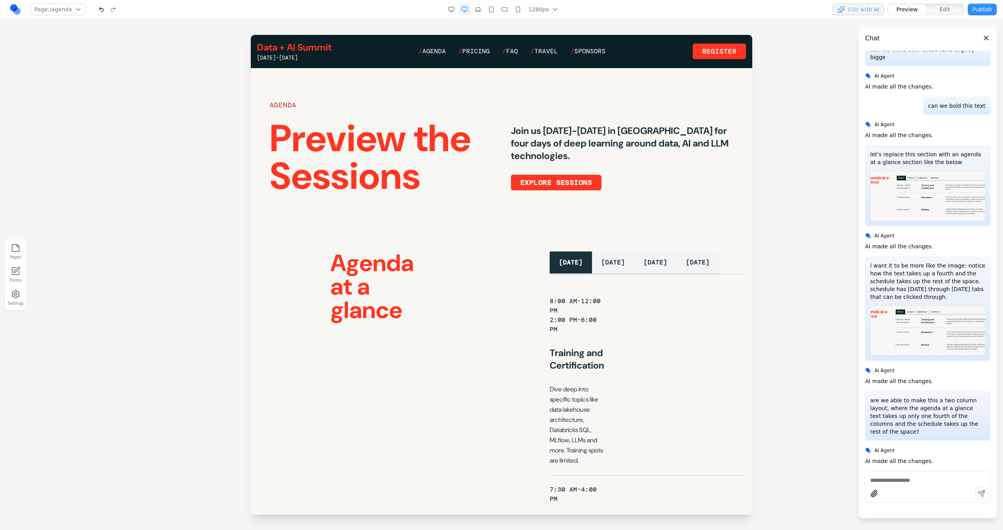
click at [312, 59] on div "[DATE]-[DATE]" at bounding box center [294, 58] width 74 height 8
click at [310, 53] on link "Data + AI Summit" at bounding box center [294, 47] width 74 height 13
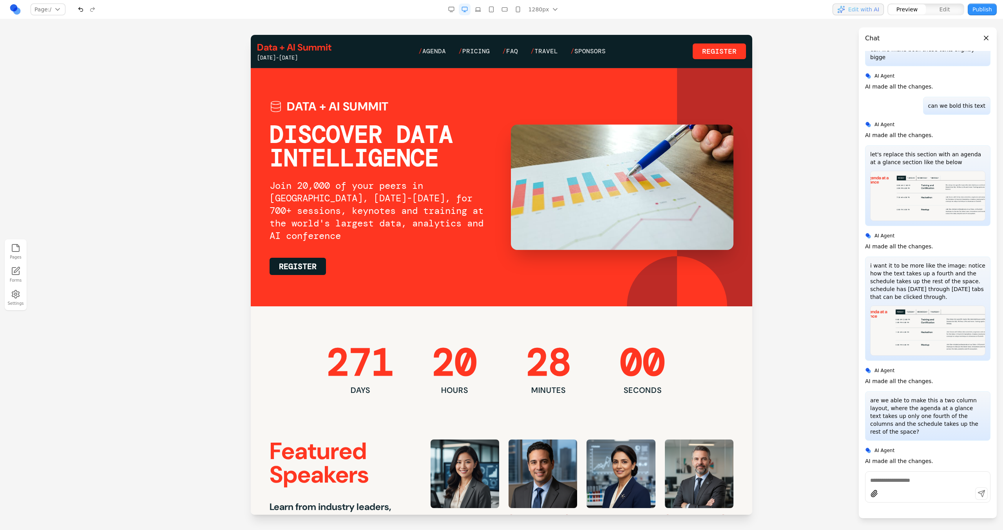
click at [436, 45] on div "Data + AI Summit [DATE]-[DATE] / Agenda / Pricing / FAQ / Travel / Sponsors Reg…" at bounding box center [501, 51] width 489 height 20
click at [436, 48] on link "/ Agenda" at bounding box center [432, 51] width 27 height 9
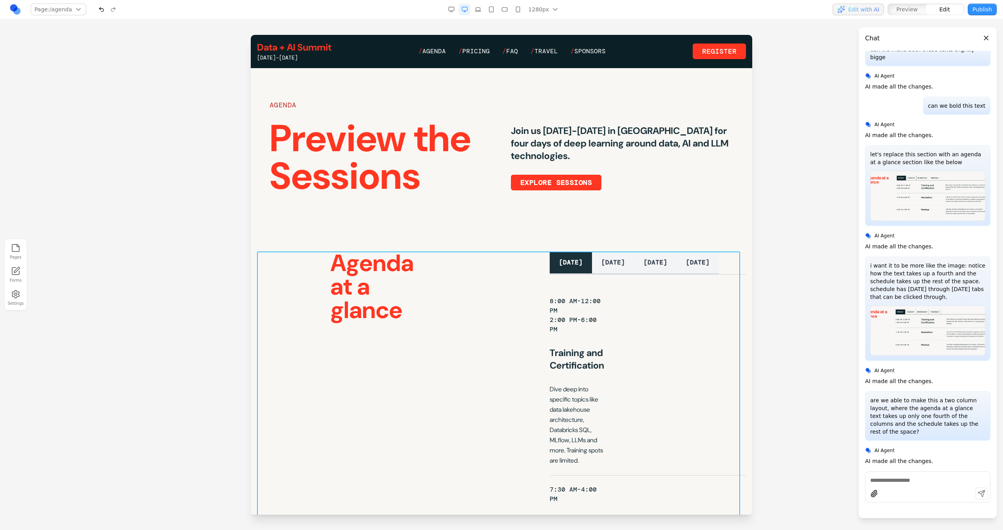
click at [474, 234] on button at bounding box center [472, 239] width 13 height 13
click at [605, 472] on textarea at bounding box center [664, 465] width 125 height 39
type textarea "**********"
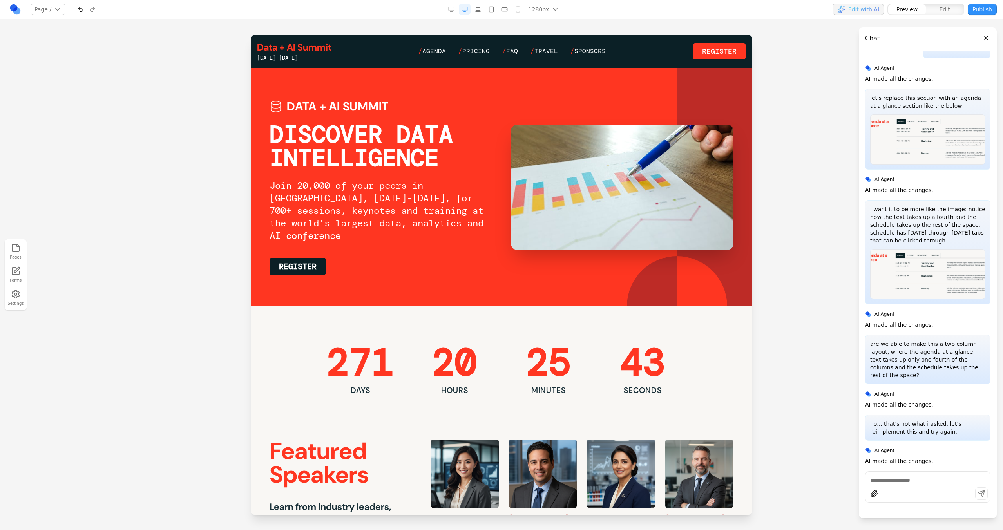
click at [428, 49] on link "/ Agenda" at bounding box center [432, 51] width 27 height 9
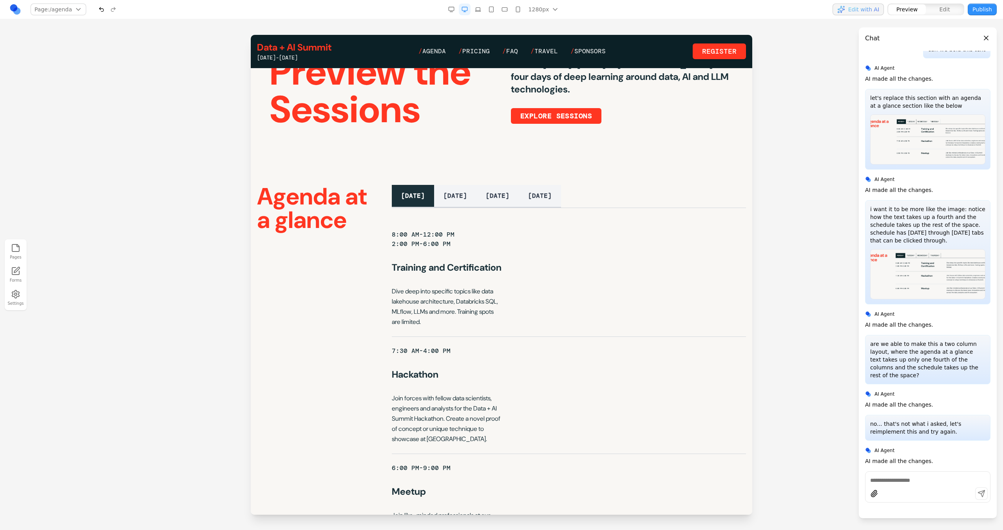
scroll to position [47, 0]
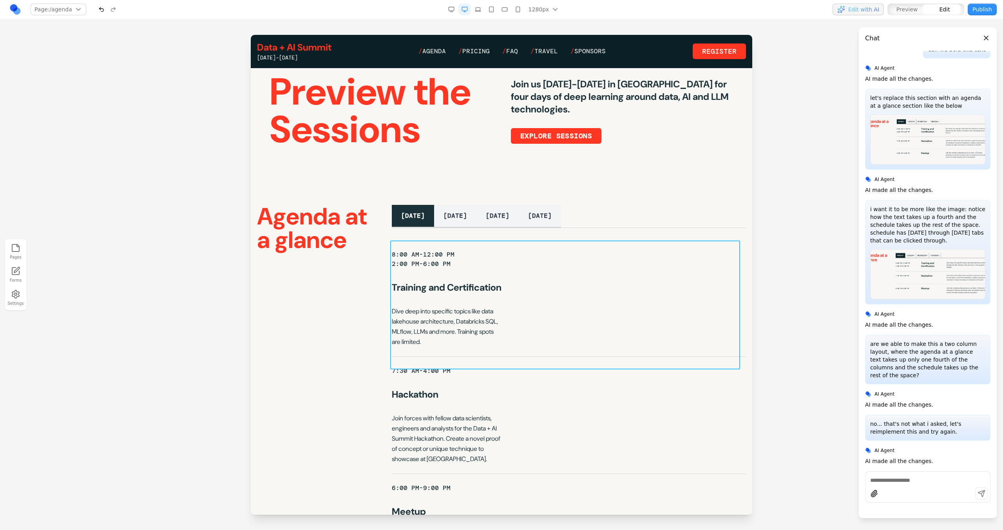
click at [513, 251] on div "8:00 AM-12:00 PM 2:00 PM-6:00 PM Training and Certification Dive deep into spec…" at bounding box center [569, 299] width 354 height 116
click at [365, 249] on h2 "Agenda at a glance" at bounding box center [318, 228] width 122 height 47
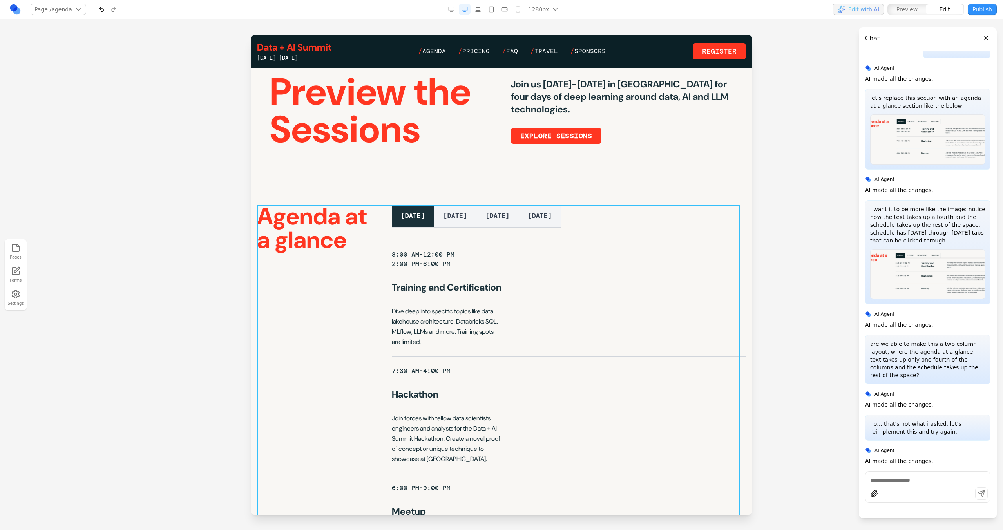
click at [357, 343] on div "Agenda at a glance [DATE] [DATE] [DATE] [DATE] 8:00 AM-12:00 PM 2:00 PM-6:00 PM…" at bounding box center [501, 398] width 489 height 386
click at [470, 194] on icon at bounding box center [473, 193] width 8 height 8
click at [642, 463] on textarea at bounding box center [664, 465] width 125 height 39
type textarea "**********"
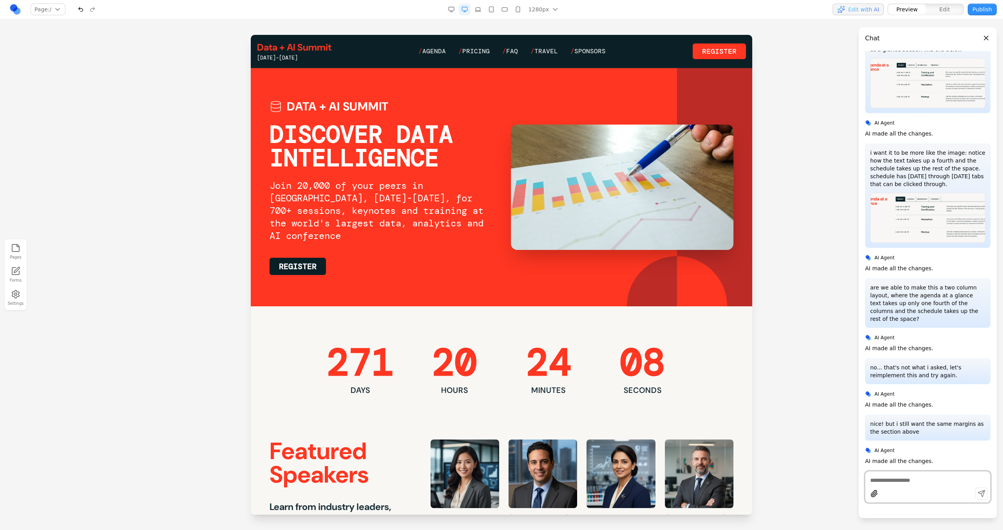
scroll to position [0, 0]
click at [434, 54] on link "/ Agenda" at bounding box center [432, 51] width 27 height 9
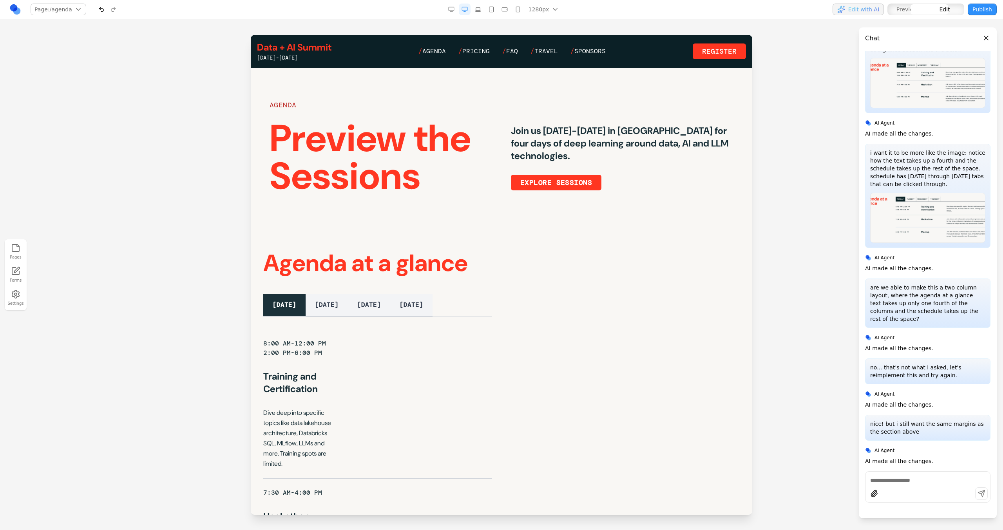
click at [558, 296] on div "Agenda at a glance [DATE] [DATE] [DATE] [DATE] 8:00 AM-12:00 PM 2:00 PM-6:00 PM…" at bounding box center [501, 508] width 477 height 512
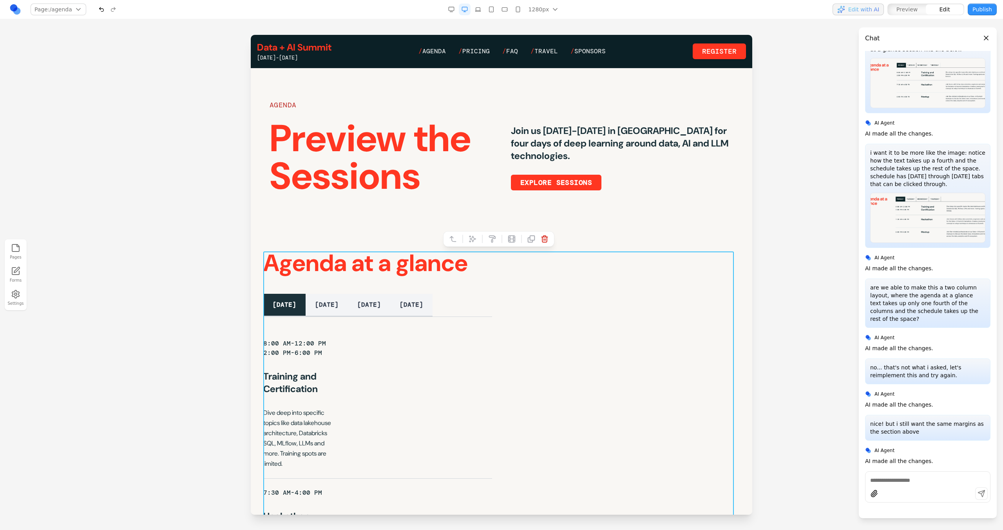
click at [473, 236] on icon at bounding box center [473, 239] width 8 height 8
click at [631, 455] on textarea at bounding box center [664, 465] width 125 height 39
type textarea "**********"
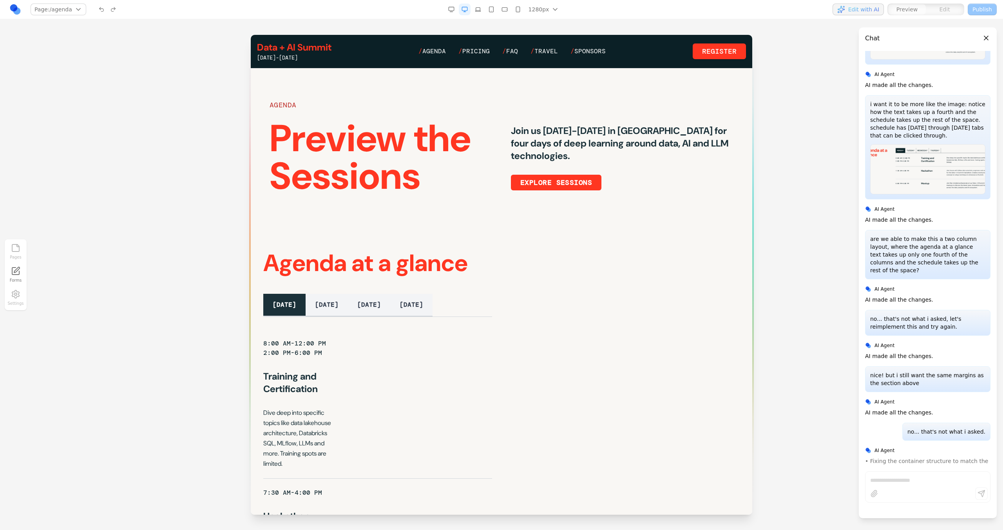
scroll to position [887, 0]
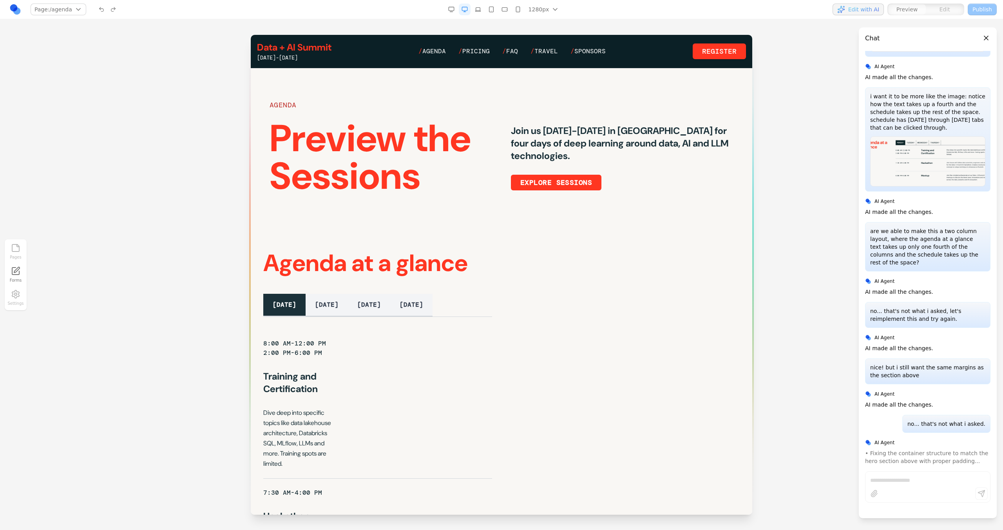
click at [296, 56] on div "[DATE]-[DATE]" at bounding box center [294, 58] width 74 height 8
click at [306, 50] on link "Data + AI Summit" at bounding box center [294, 47] width 74 height 13
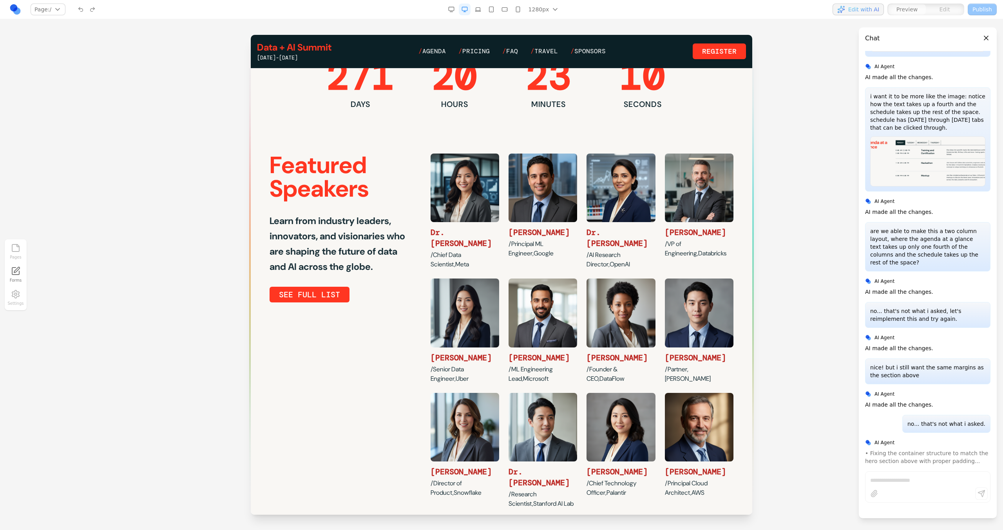
scroll to position [276, 0]
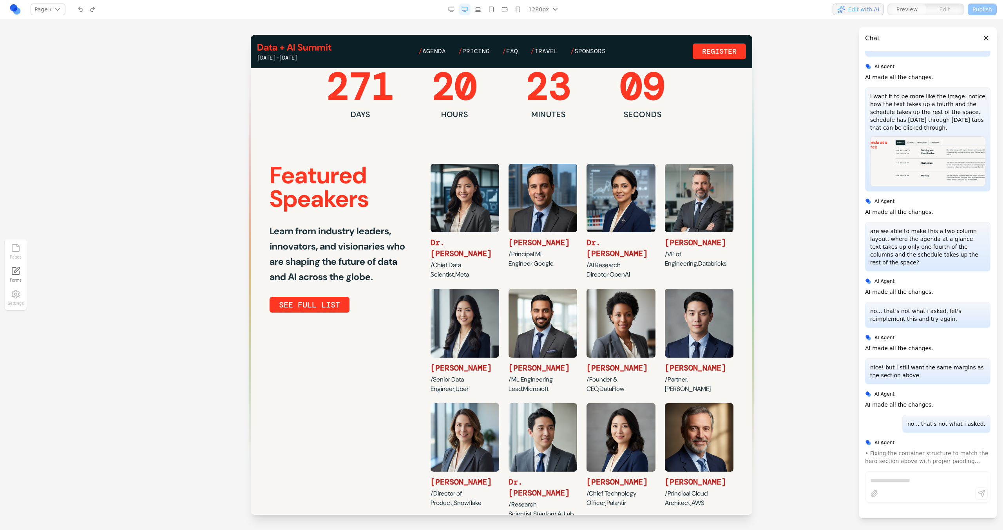
click at [433, 52] on link "/ Agenda" at bounding box center [432, 51] width 27 height 9
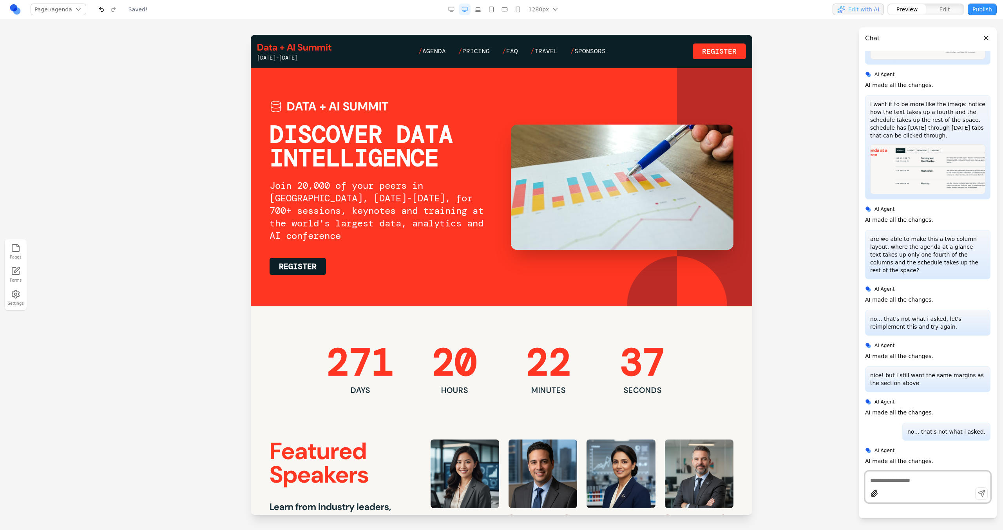
scroll to position [0, 0]
click at [427, 52] on link "/ Agenda" at bounding box center [432, 51] width 27 height 9
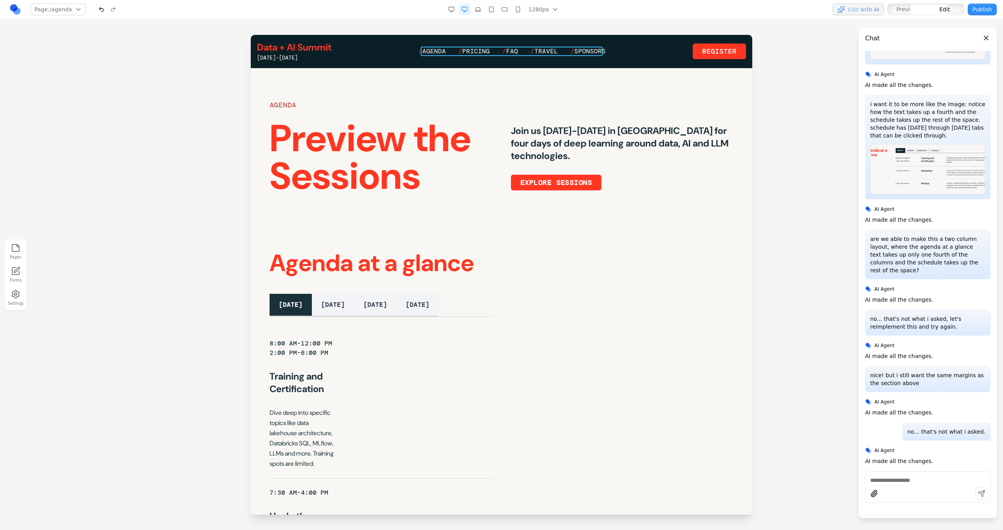
click at [453, 52] on nav "/ Agenda / Pricing / FAQ / Travel / Sponsors" at bounding box center [512, 51] width 187 height 9
click at [471, 71] on button at bounding box center [469, 67] width 13 height 13
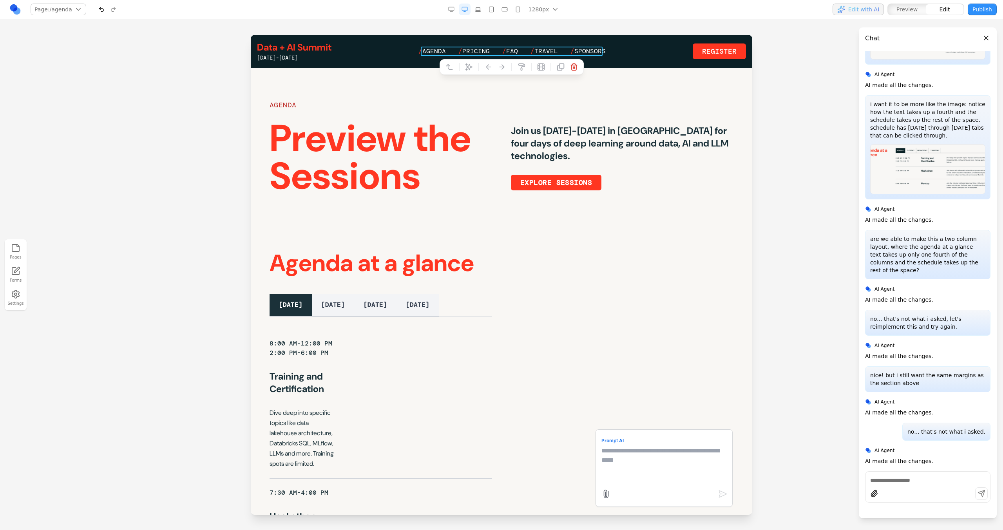
click at [638, 475] on textarea at bounding box center [664, 465] width 125 height 39
type textarea "**********"
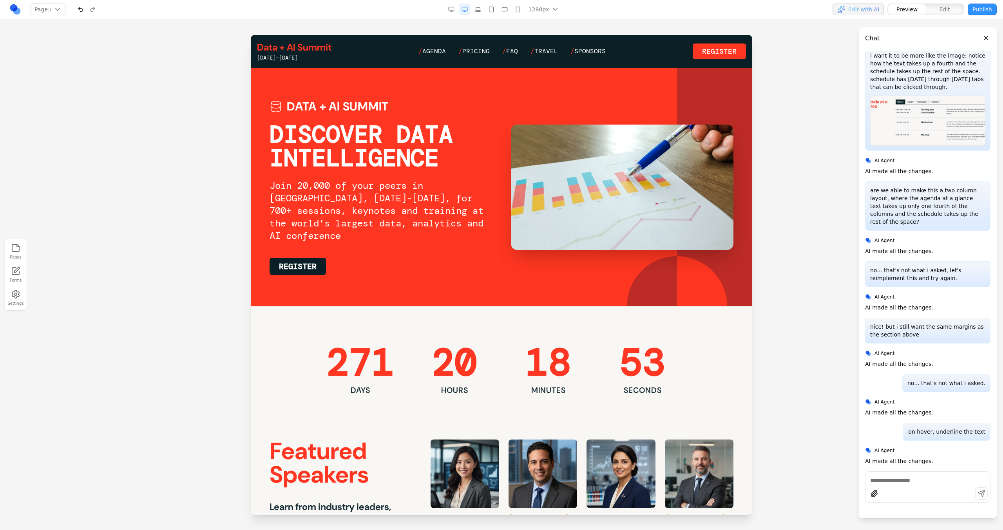
click at [455, 73] on section "Data + AI Summit DISCOVER DATA INTELLIGENCE Join 20,000 of your peers in San Fr…" at bounding box center [502, 187] width 502 height 238
click at [452, 54] on nav "/ Agenda / Pricing / FAQ / Travel / Sponsors" at bounding box center [512, 51] width 187 height 9
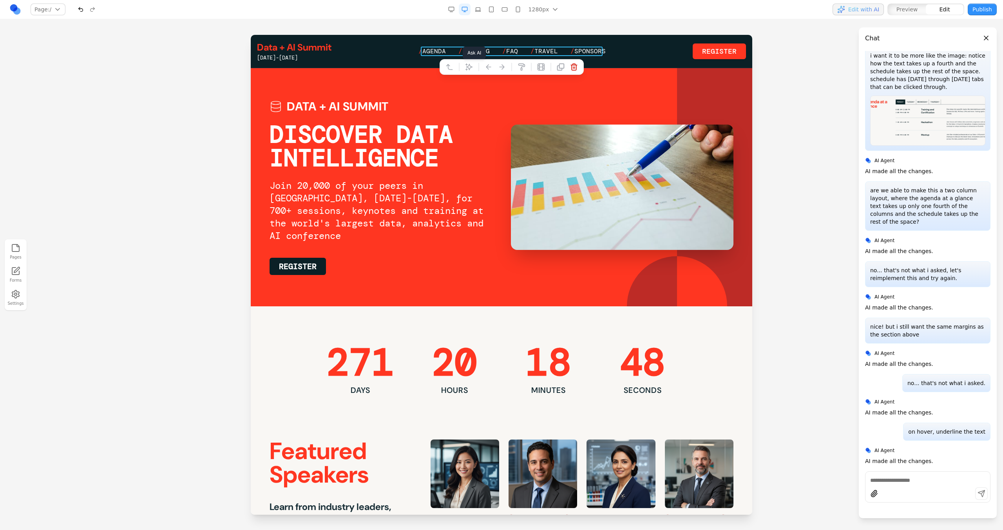
click at [469, 69] on icon at bounding box center [469, 67] width 7 height 7
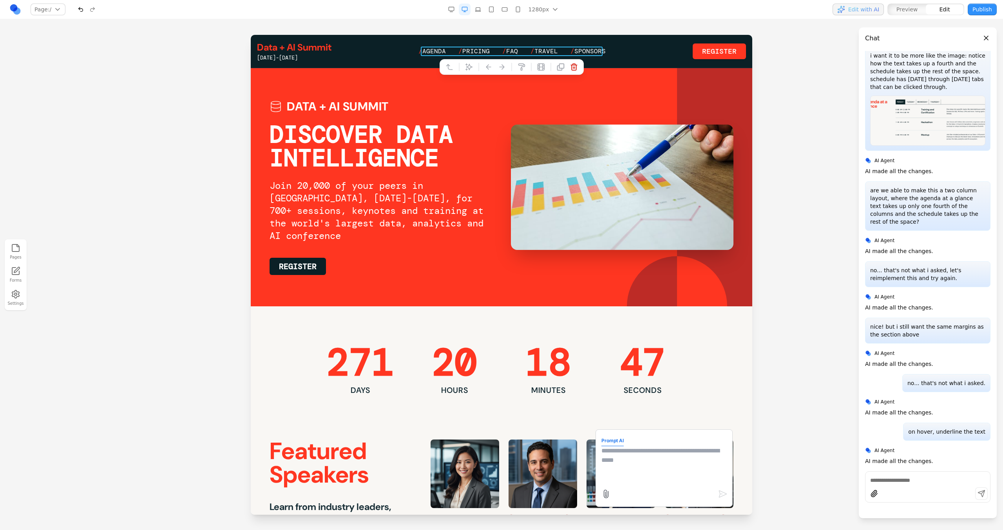
click at [610, 474] on textarea at bounding box center [664, 465] width 125 height 39
type textarea "**********"
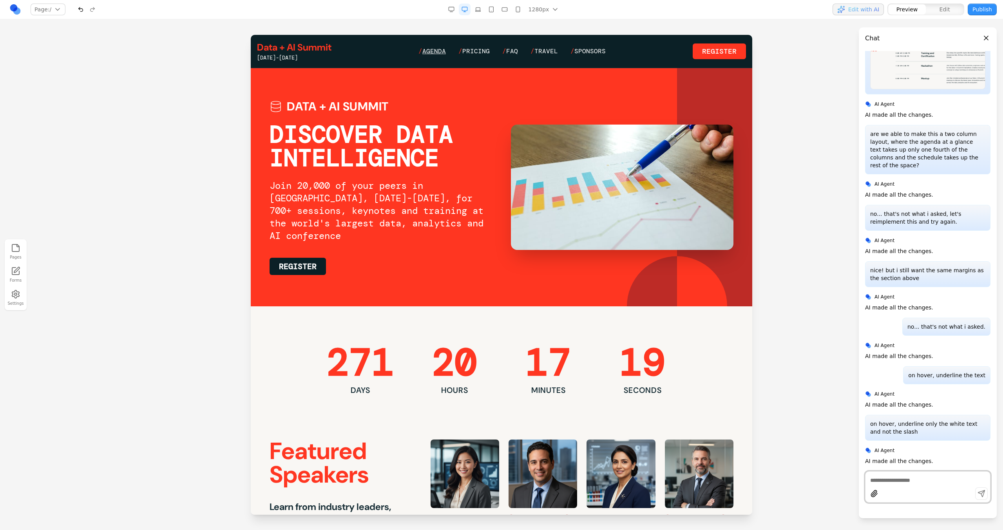
click at [442, 49] on span "Agenda" at bounding box center [434, 51] width 24 height 8
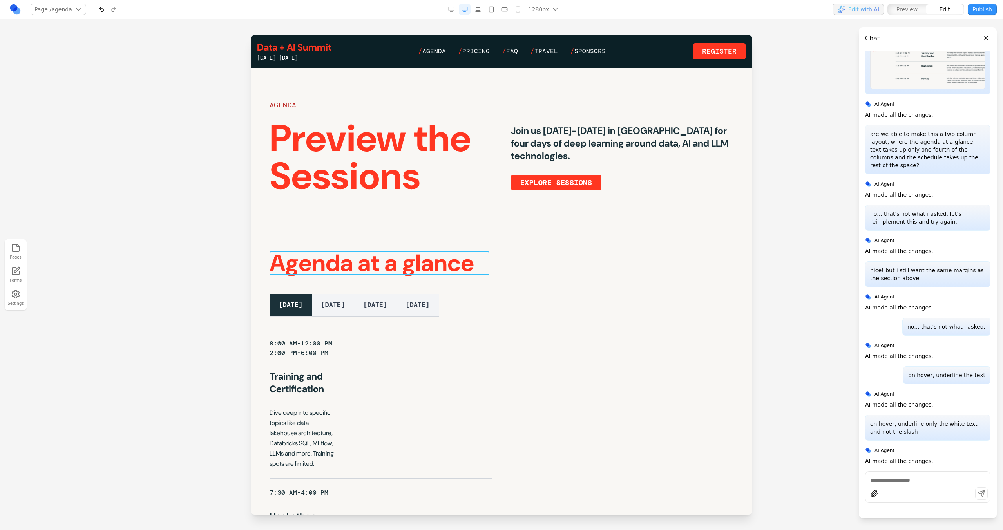
click at [487, 268] on h2 "Agenda at a glance" at bounding box center [381, 264] width 223 height 24
click at [284, 240] on div "DM Sans **" at bounding box center [379, 239] width 221 height 17
click at [297, 241] on icon at bounding box center [298, 240] width 8 height 8
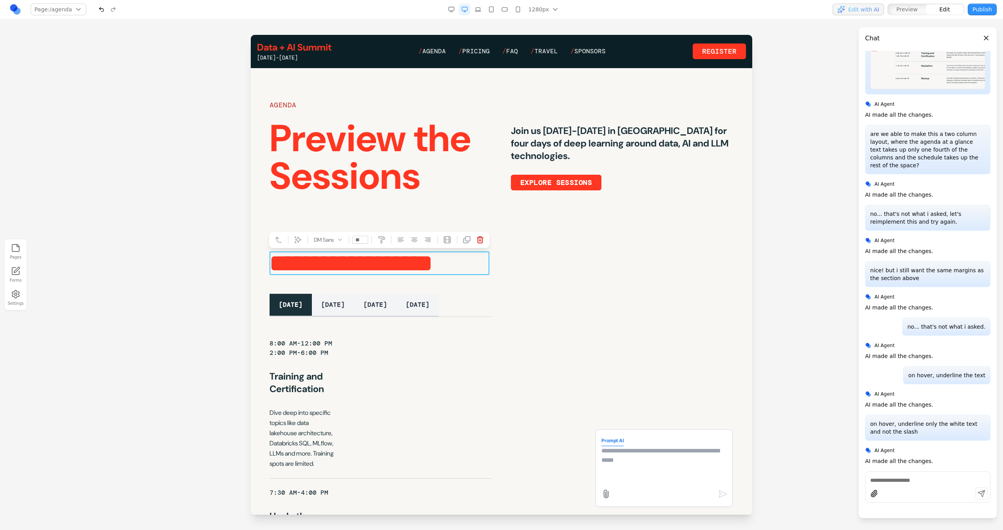
click at [616, 464] on textarea at bounding box center [664, 465] width 125 height 39
type textarea "**********"
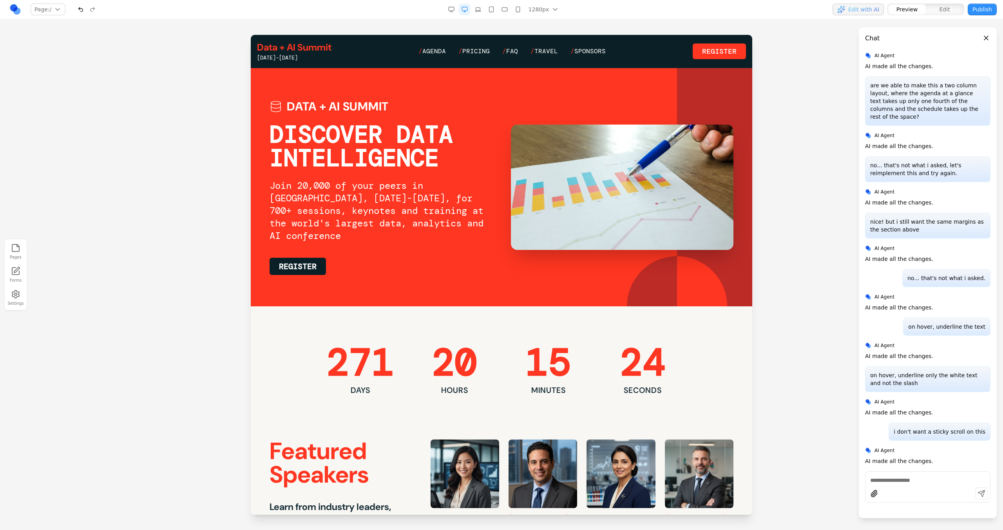
click at [432, 57] on div "Data + AI Summit [DATE]-[DATE] / Agenda / Pricing / FAQ / Travel / Sponsors Reg…" at bounding box center [501, 51] width 489 height 20
click at [432, 54] on span "Agenda" at bounding box center [434, 51] width 24 height 8
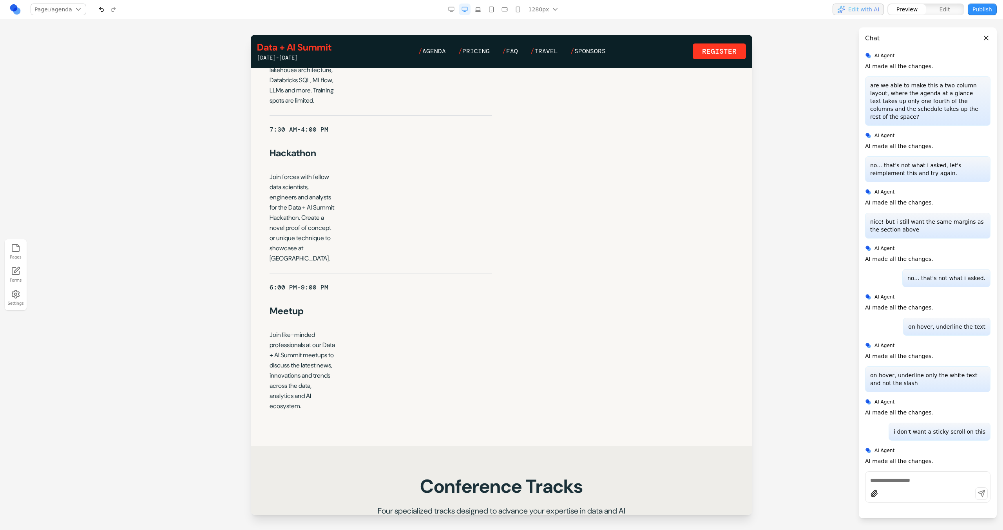
scroll to position [115, 0]
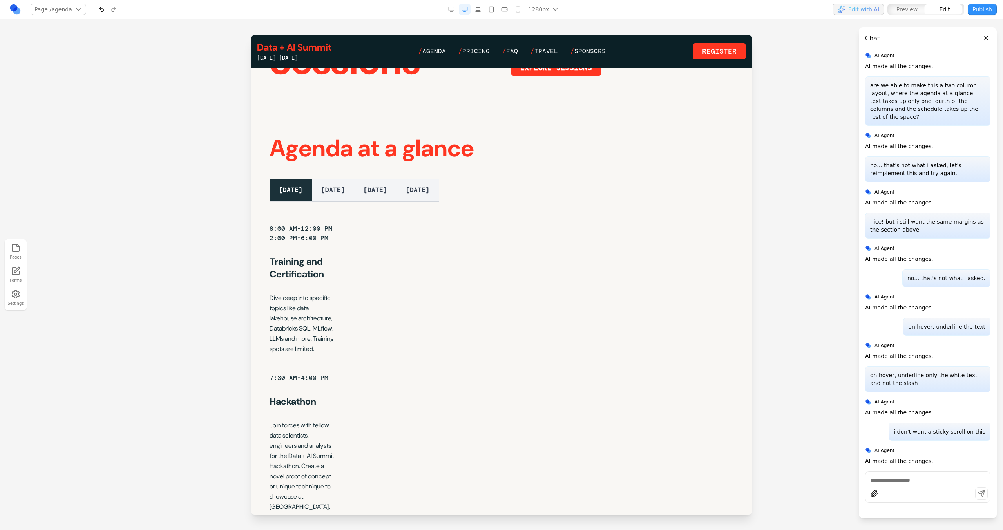
click at [574, 259] on div "Agenda at a glance [DATE] [DATE] [DATE] [DATE] 8:00 AM-12:00 PM 2:00 PM-6:00 PM…" at bounding box center [502, 403] width 464 height 533
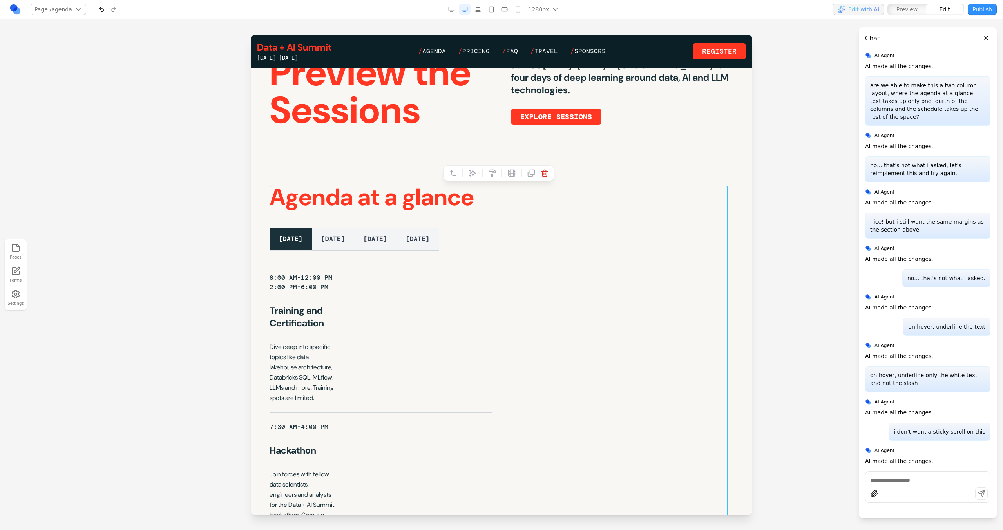
scroll to position [45, 0]
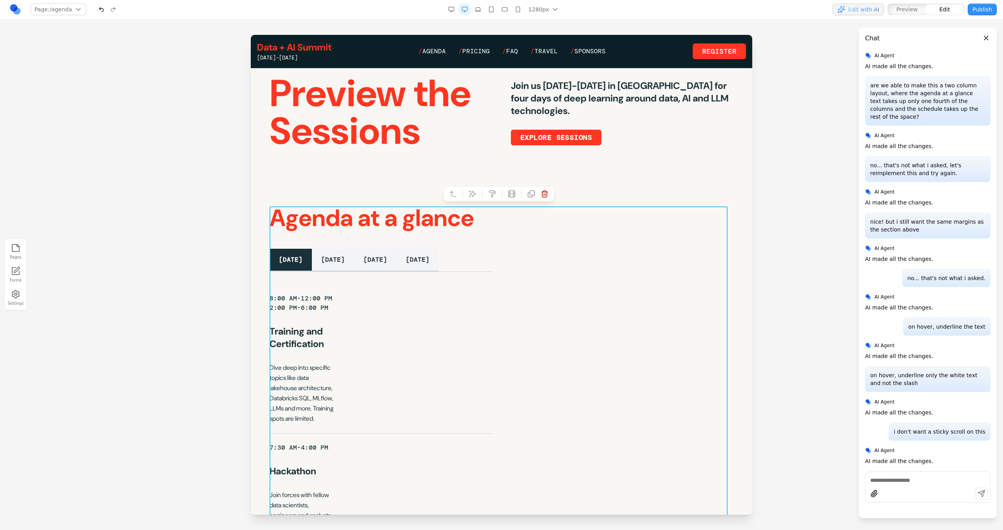
click at [474, 196] on icon at bounding box center [473, 194] width 8 height 8
click at [614, 471] on textarea at bounding box center [664, 465] width 125 height 39
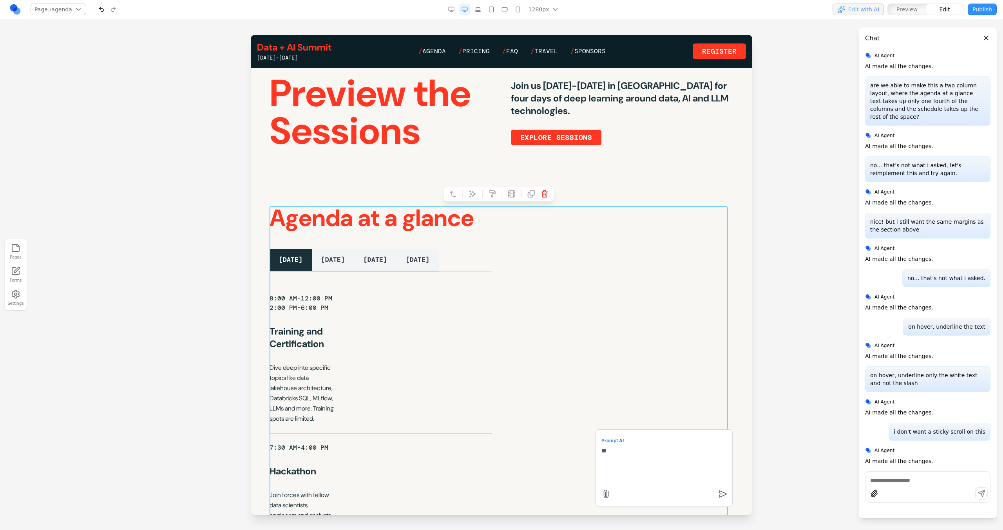
type textarea "*"
type textarea "**********"
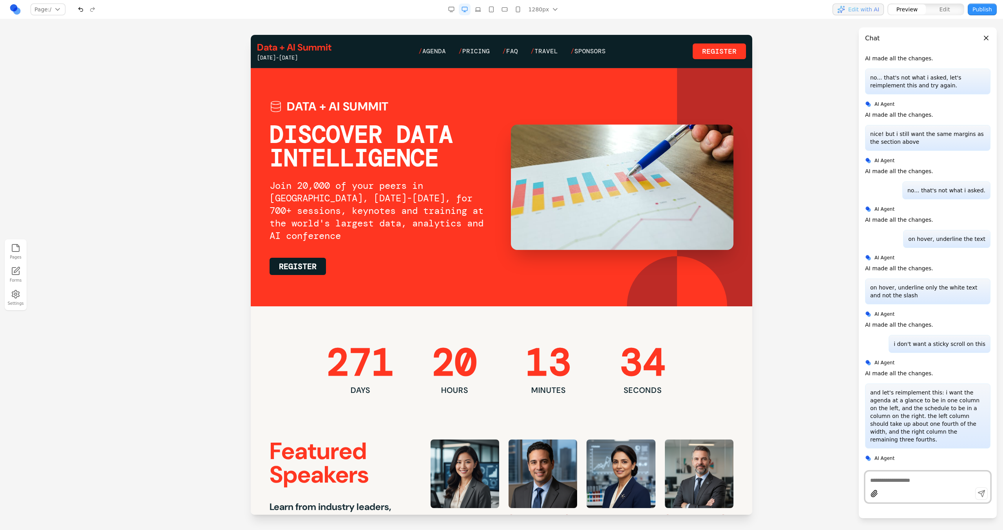
scroll to position [0, 0]
click at [438, 58] on div "Data + AI Summit [DATE]-[DATE] / Agenda / Pricing / FAQ / Travel / Sponsors Reg…" at bounding box center [501, 51] width 489 height 20
click at [438, 56] on div "Data + AI Summit [DATE]-[DATE] / Agenda / Pricing / FAQ / Travel / Sponsors Reg…" at bounding box center [501, 51] width 489 height 20
click at [438, 55] on link "/ Agenda" at bounding box center [432, 51] width 27 height 9
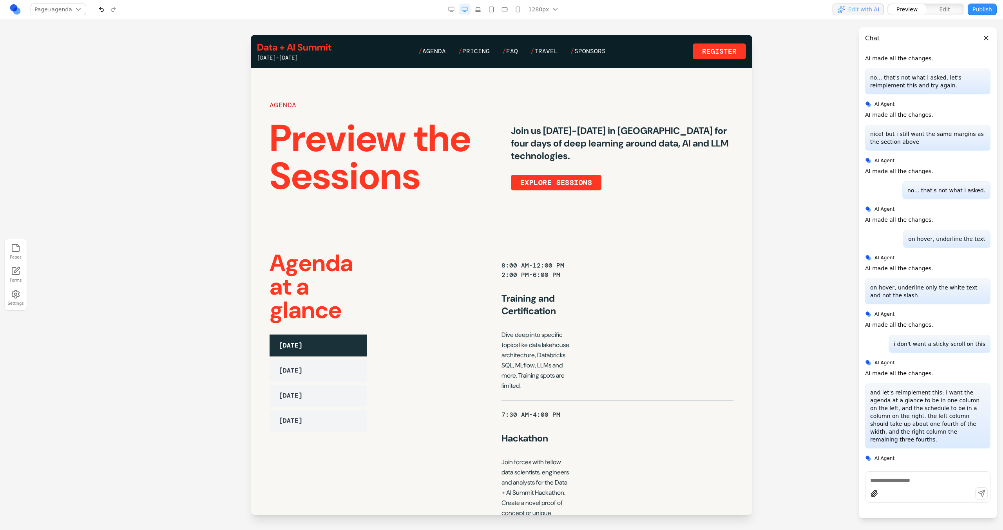
click at [324, 44] on link "Data + AI Summit" at bounding box center [294, 47] width 74 height 13
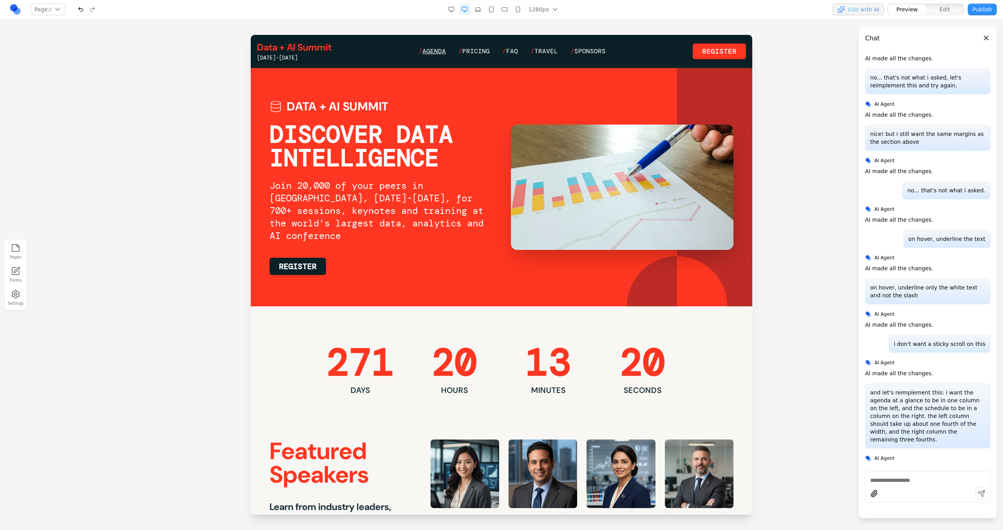
click at [441, 49] on span "Agenda" at bounding box center [434, 51] width 24 height 8
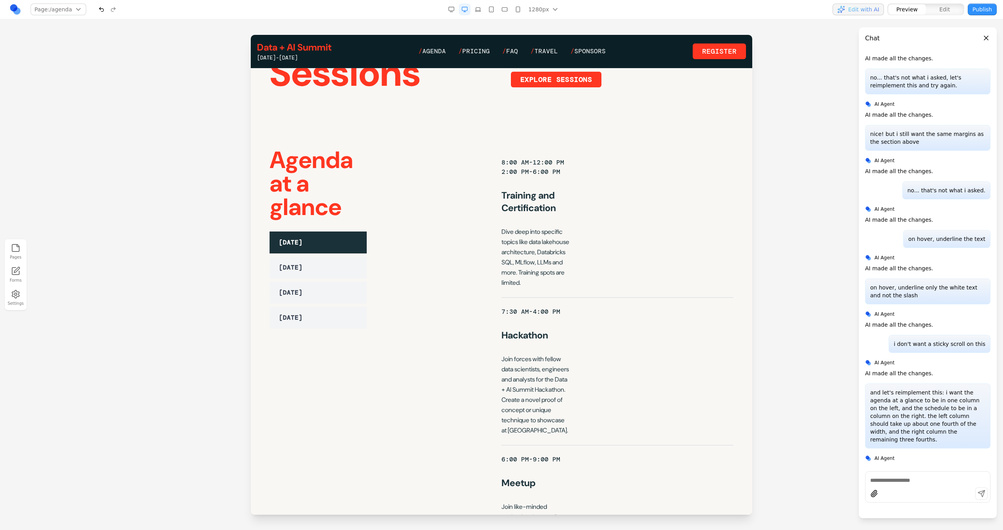
scroll to position [92, 0]
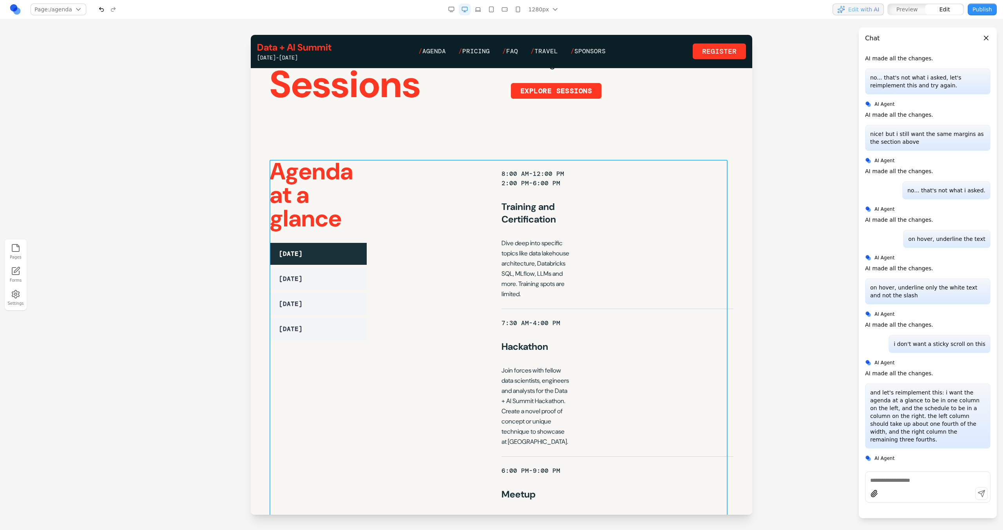
click at [433, 232] on div "Agenda at a glance [DATE] [DATE] [DATE] [DATE] 8:00 AM-12:00 PM 2:00 PM-6:00 PM…" at bounding box center [502, 377] width 464 height 434
click at [473, 152] on button at bounding box center [472, 147] width 13 height 13
click at [627, 462] on textarea at bounding box center [664, 465] width 125 height 39
type textarea "**********"
click at [674, 458] on textarea "**********" at bounding box center [664, 465] width 125 height 39
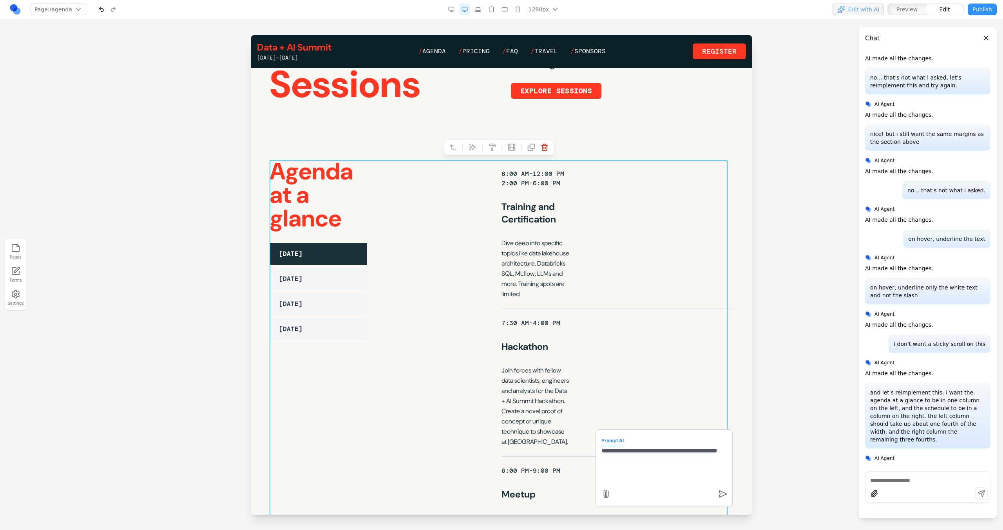
click at [676, 459] on textarea "**********" at bounding box center [664, 465] width 125 height 39
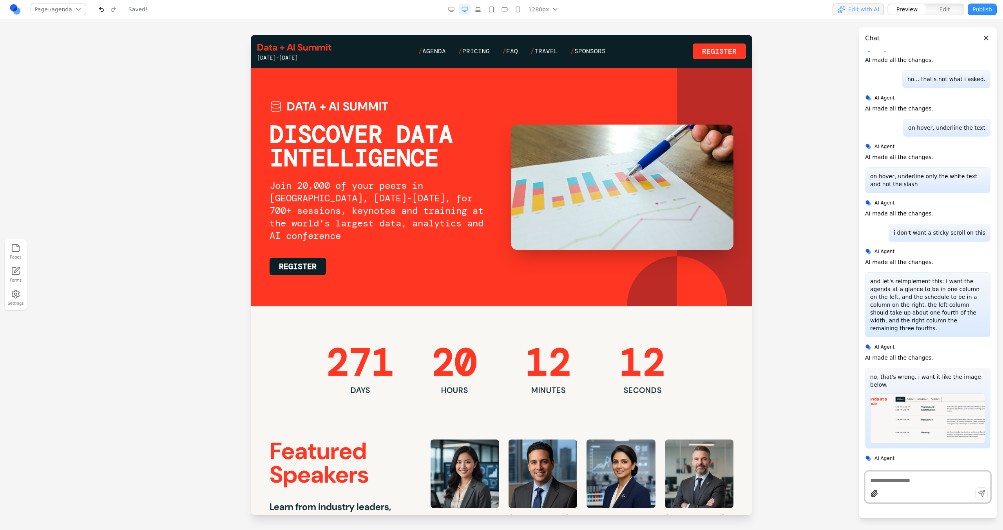
scroll to position [0, 0]
click at [438, 46] on div "Data + AI Summit [DATE]-[DATE] / Agenda / Pricing / FAQ / Travel / Sponsors Reg…" at bounding box center [501, 51] width 489 height 20
click at [439, 49] on span "Agenda" at bounding box center [434, 51] width 24 height 8
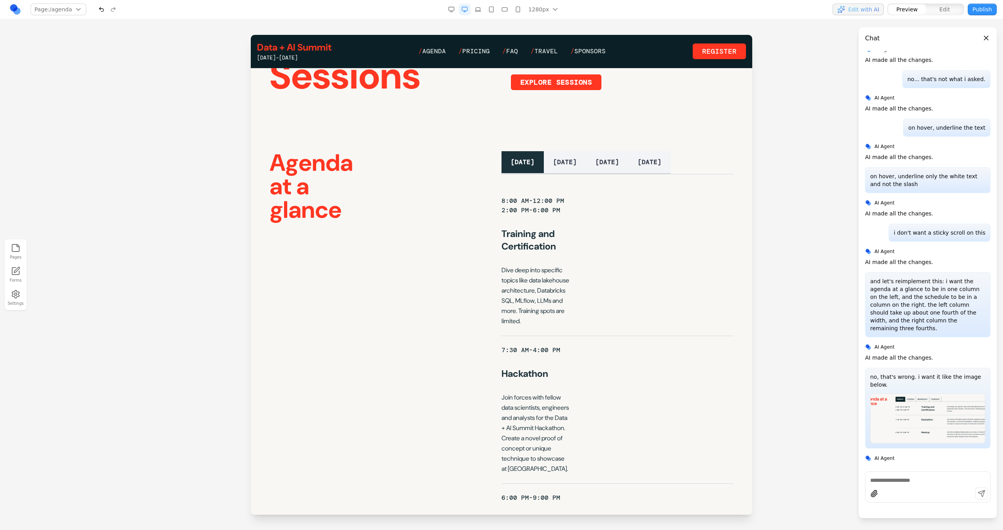
scroll to position [99, 0]
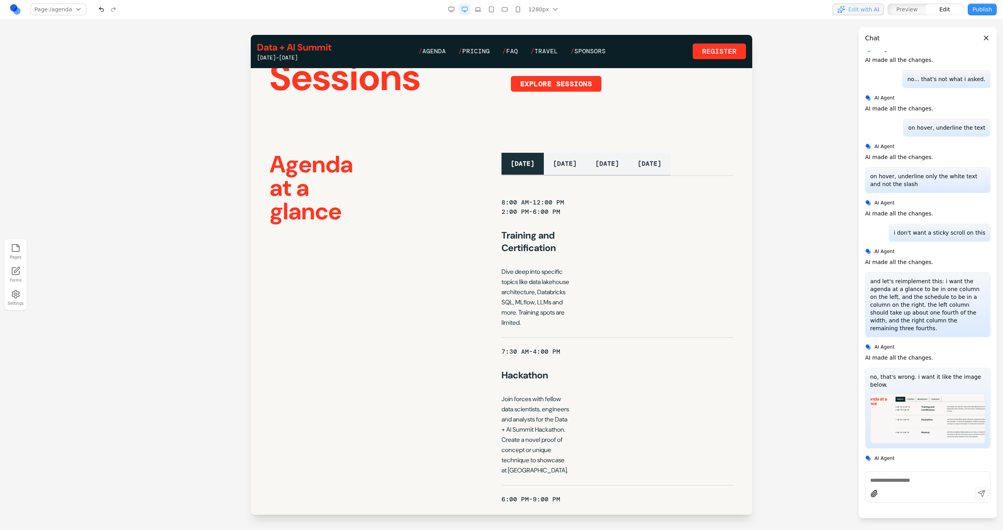
click at [424, 205] on div "Agenda at a glance [DATE] [DATE] [DATE] [DATE] 8:00 AM-12:00 PM 2:00 PM-6:00 PM…" at bounding box center [502, 388] width 464 height 470
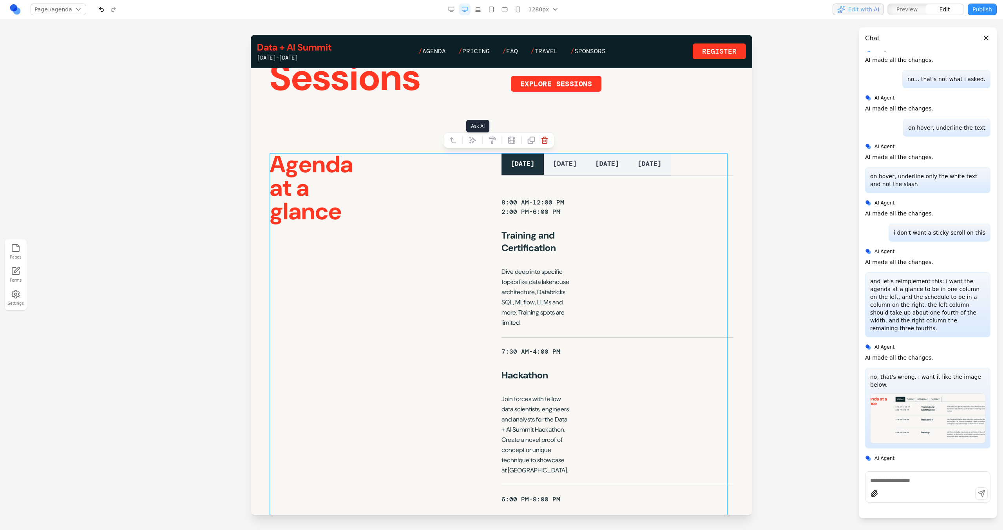
click at [470, 140] on icon at bounding box center [472, 140] width 7 height 7
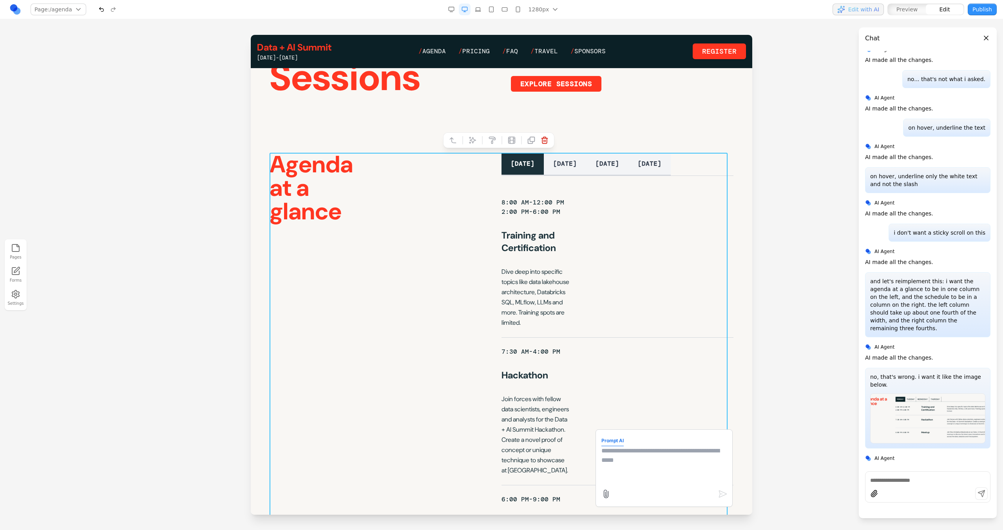
click at [321, 139] on section "Agenda at a glance [DATE] [DATE] [DATE] [DATE] 8:00 AM-12:00 PM 2:00 PM-6:00 PM…" at bounding box center [502, 388] width 502 height 520
click at [411, 185] on div "Agenda at a glance [DATE] [DATE] [DATE] [DATE] 8:00 AM-12:00 PM 2:00 PM-6:00 PM…" at bounding box center [502, 388] width 464 height 470
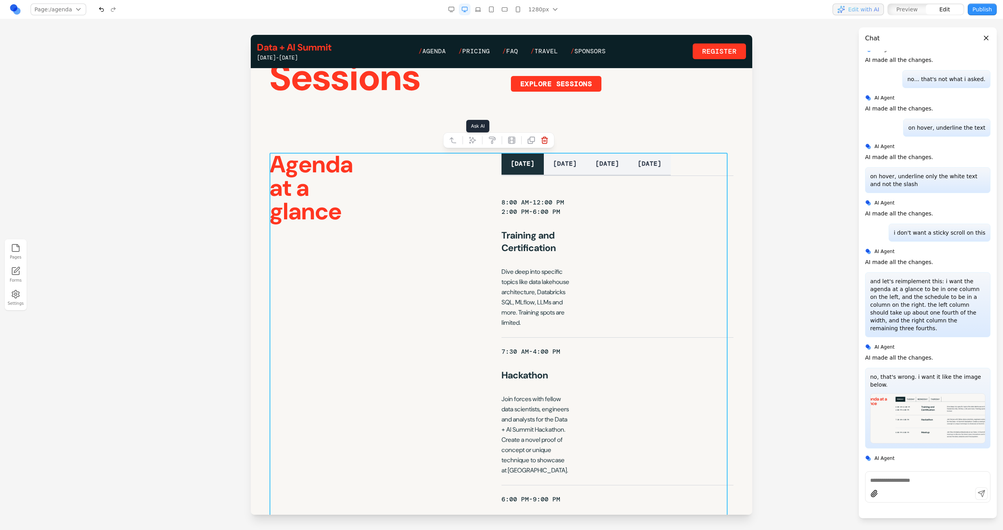
click at [469, 139] on icon at bounding box center [473, 140] width 8 height 8
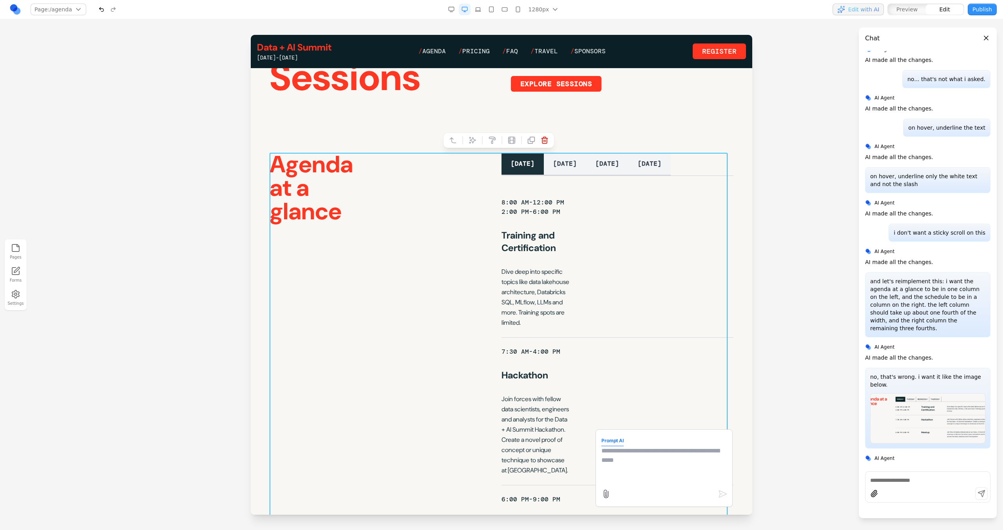
click at [602, 459] on textarea at bounding box center [664, 465] width 125 height 39
type textarea "**********"
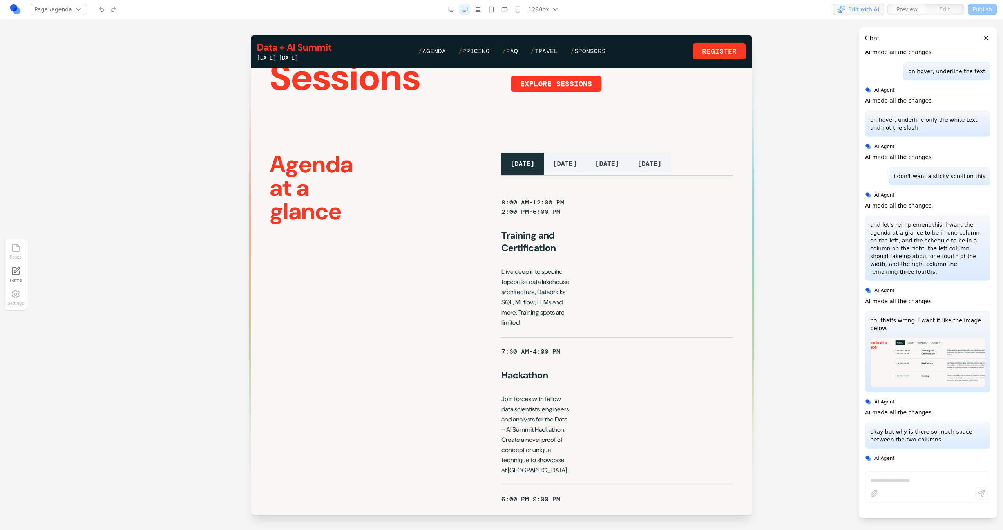
click at [599, 458] on div "7:30 AM-4:00 PM Hackathon Join forces with fellow data scientists, engineers an…" at bounding box center [618, 412] width 232 height 148
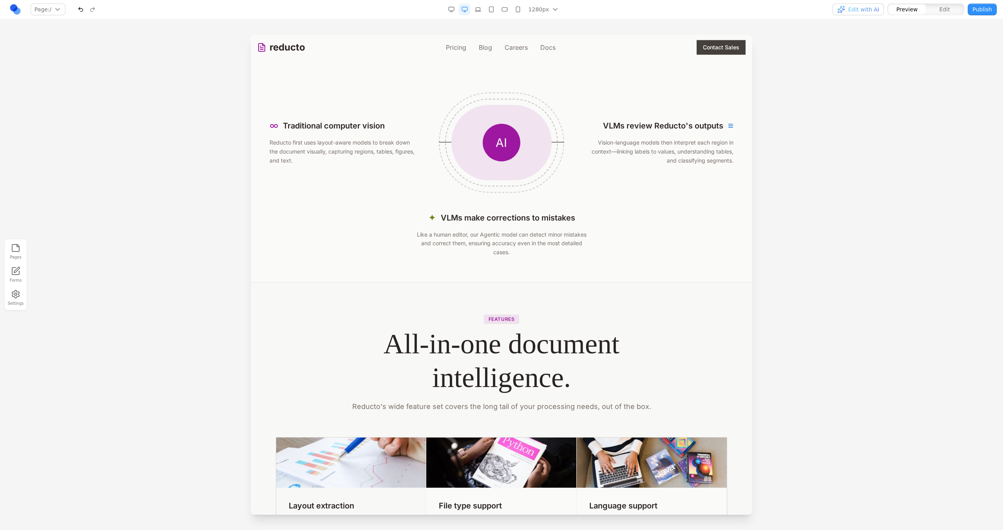
click at [494, 13] on button "button" at bounding box center [492, 10] width 12 height 12
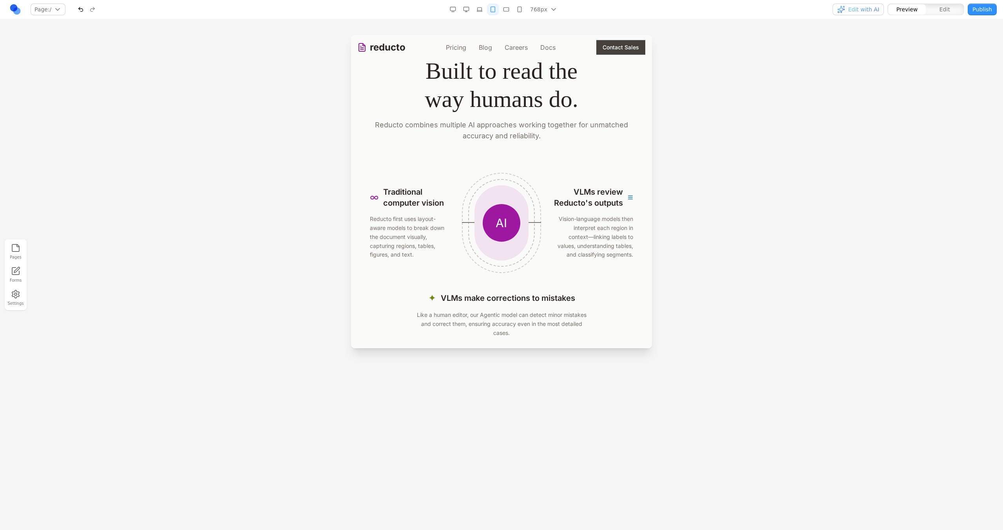
scroll to position [1498, 0]
click at [500, 5] on div "768px 1536px 1280px 1024px 768px 480px 375px" at bounding box center [503, 10] width 112 height 12
click at [507, 7] on icon "button" at bounding box center [506, 9] width 6 height 6
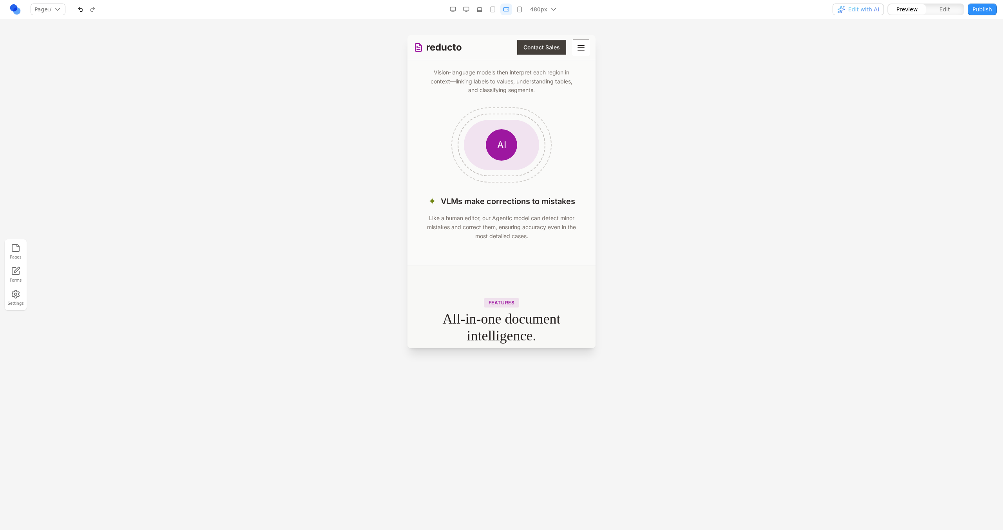
click at [518, 11] on icon "button" at bounding box center [520, 9] width 6 height 6
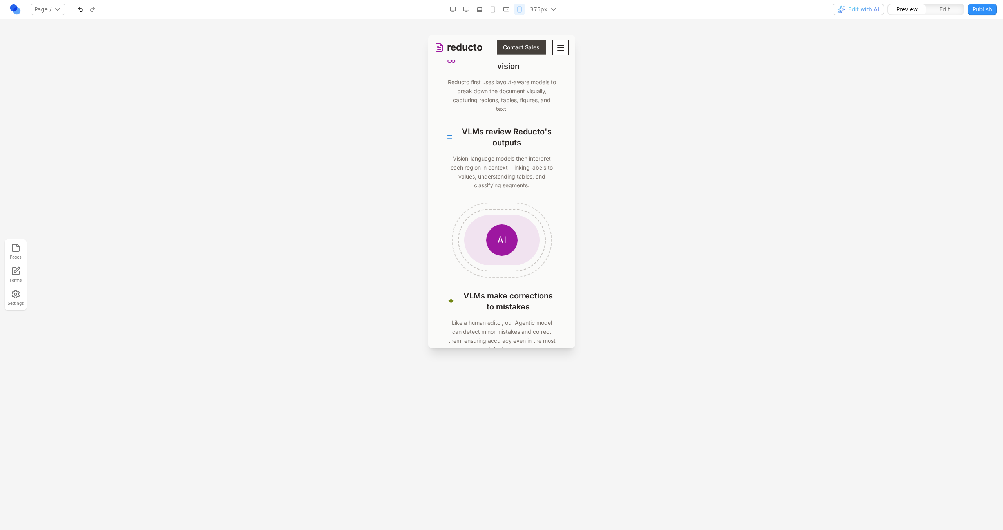
click at [471, 12] on button "button" at bounding box center [466, 10] width 12 height 12
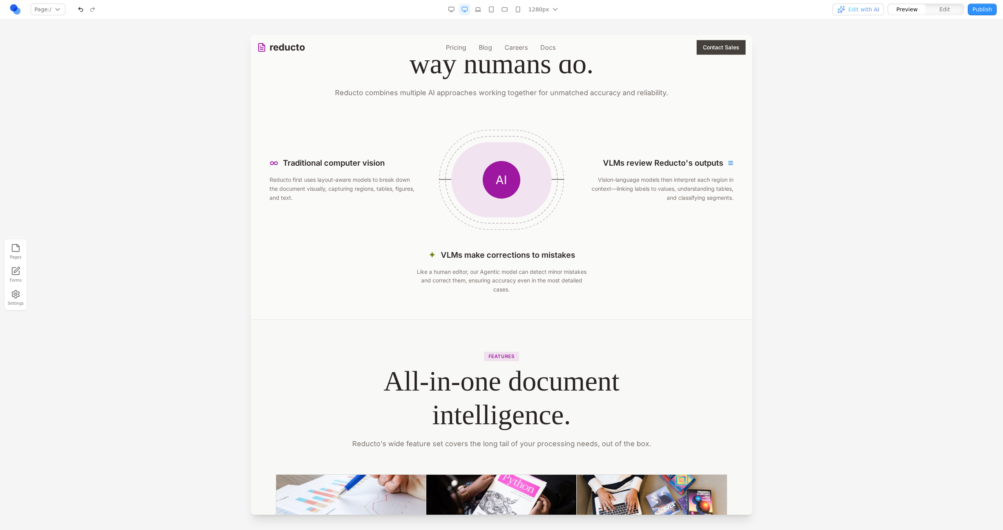
scroll to position [1473, 0]
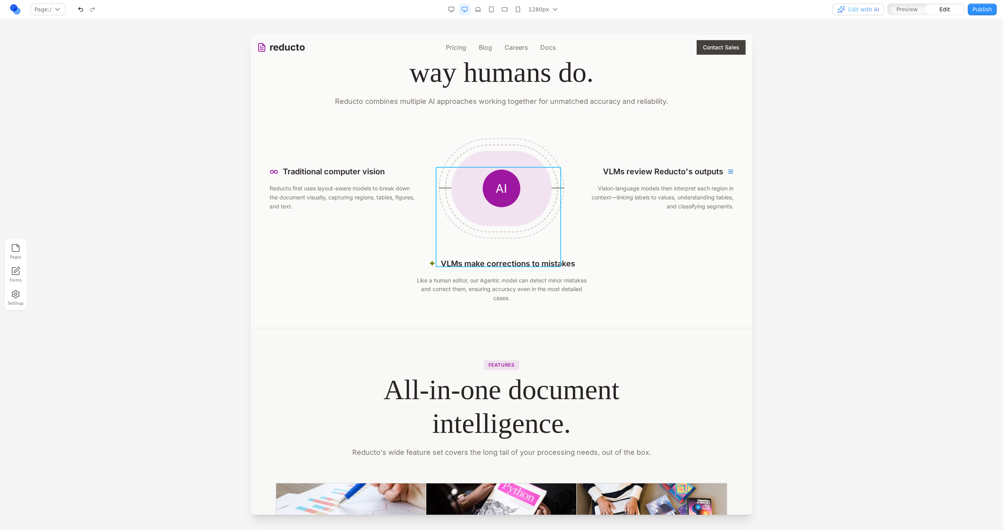
click at [557, 217] on div at bounding box center [501, 188] width 125 height 100
click at [465, 156] on icon at bounding box center [463, 154] width 8 height 8
click at [610, 239] on div "∞ Traditional computer vision Reducto first uses layout-aware models to break d…" at bounding box center [502, 188] width 464 height 100
click at [637, 239] on div "∞ Traditional computer vision Reducto first uses layout-aware models to break d…" at bounding box center [502, 188] width 464 height 100
click at [626, 276] on div "∞ Traditional computer vision Reducto first uses layout-aware models to break d…" at bounding box center [502, 220] width 464 height 165
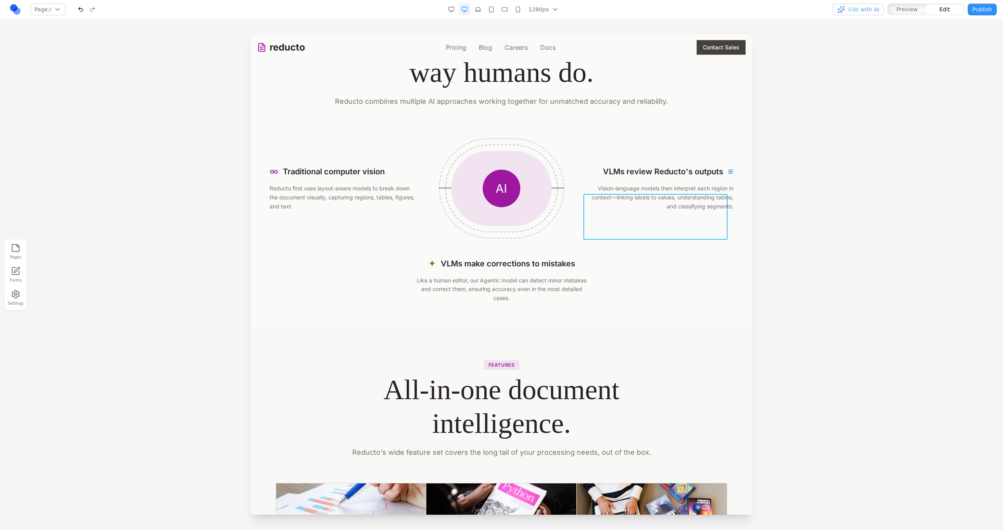
click at [663, 208] on div "VLMs review Reducto's outputs ≡ Vision-language models then interpret each regi…" at bounding box center [660, 187] width 146 height 45
click at [621, 187] on button at bounding box center [626, 181] width 13 height 13
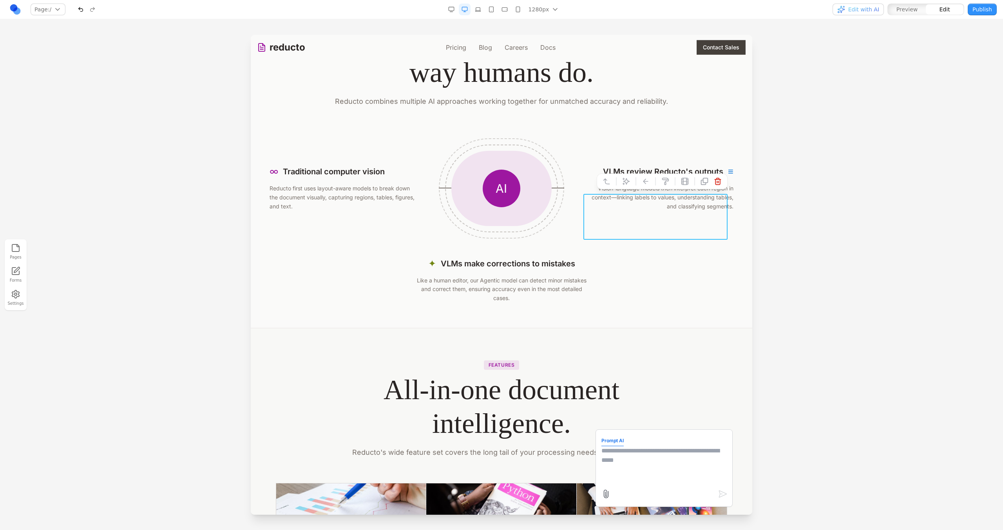
click at [618, 458] on textarea at bounding box center [664, 465] width 125 height 39
type textarea "**********"
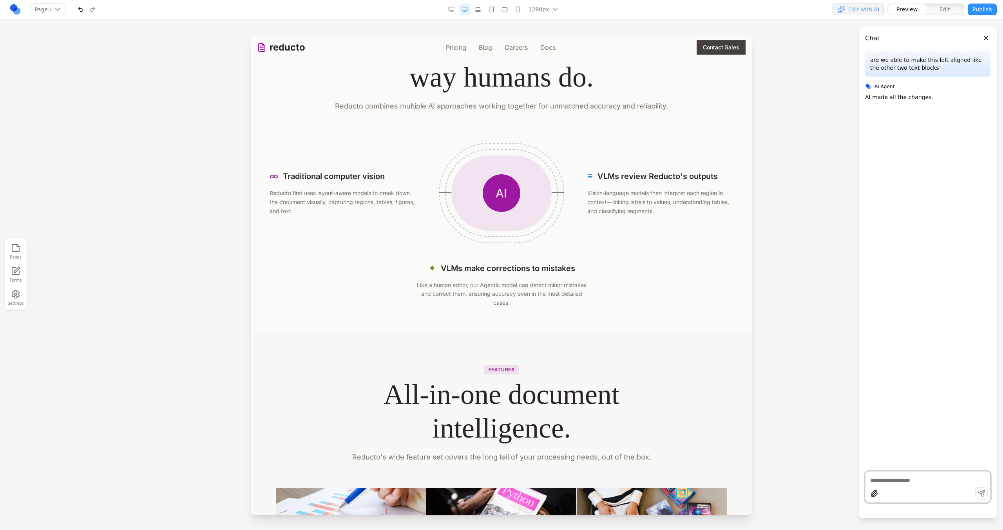
scroll to position [1494, 0]
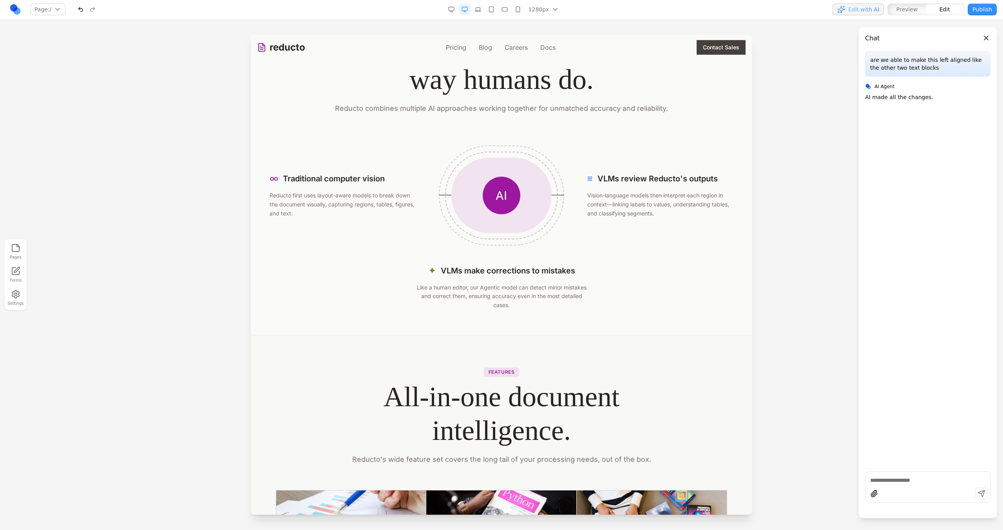
click at [407, 244] on div "∞ Traditional computer vision Reducto first uses layout-aware models to break d…" at bounding box center [502, 195] width 464 height 100
click at [382, 278] on div "✦ VLMs make corrections to mistakes Like a human editor, our Agentic model can …" at bounding box center [502, 287] width 464 height 45
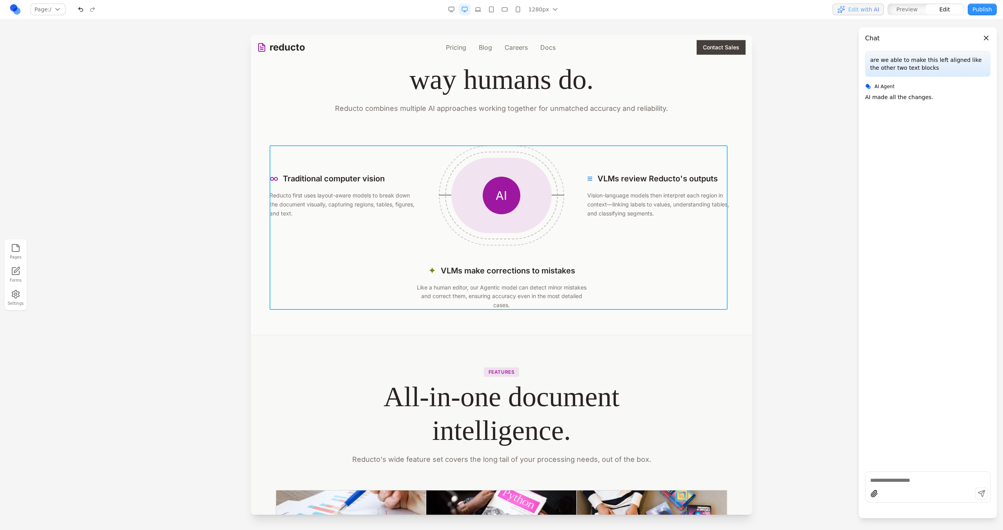
click at [401, 258] on div "∞ Traditional computer vision Reducto first uses layout-aware models to break d…" at bounding box center [502, 227] width 464 height 165
click at [462, 130] on icon at bounding box center [462, 132] width 7 height 7
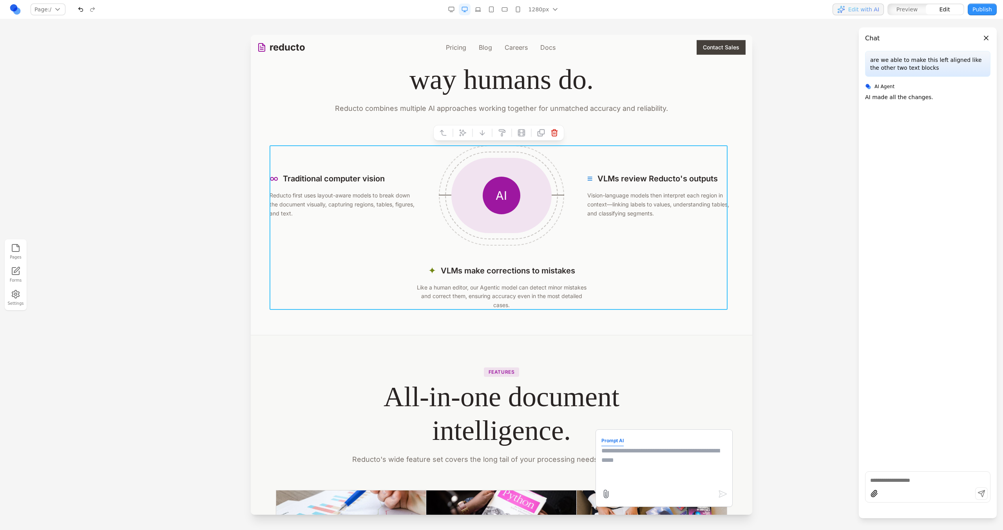
click at [616, 450] on textarea at bounding box center [664, 465] width 125 height 39
click at [672, 454] on textarea "**********" at bounding box center [664, 465] width 125 height 39
type textarea "**********"
click at [633, 314] on section "How it works Built to read the way humans do. Reducto combines multiple AI appr…" at bounding box center [502, 163] width 502 height 345
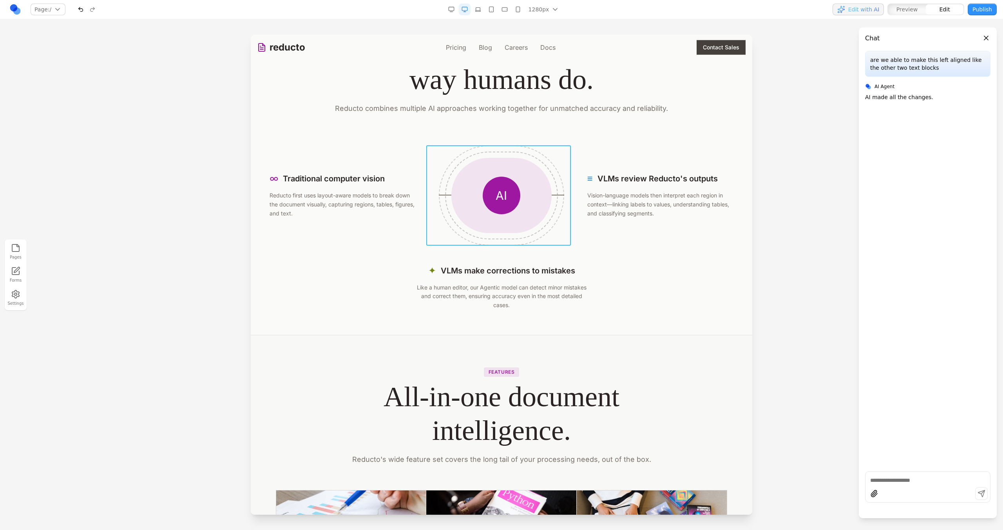
click at [561, 221] on div "AI" at bounding box center [501, 195] width 146 height 100
click at [457, 134] on icon at bounding box center [456, 132] width 7 height 7
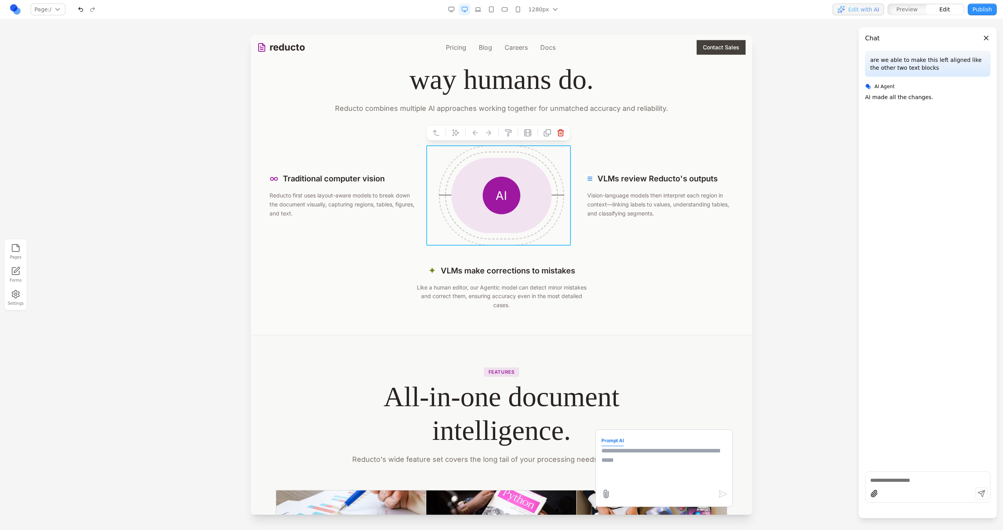
click at [644, 464] on textarea at bounding box center [664, 465] width 125 height 39
type textarea "**********"
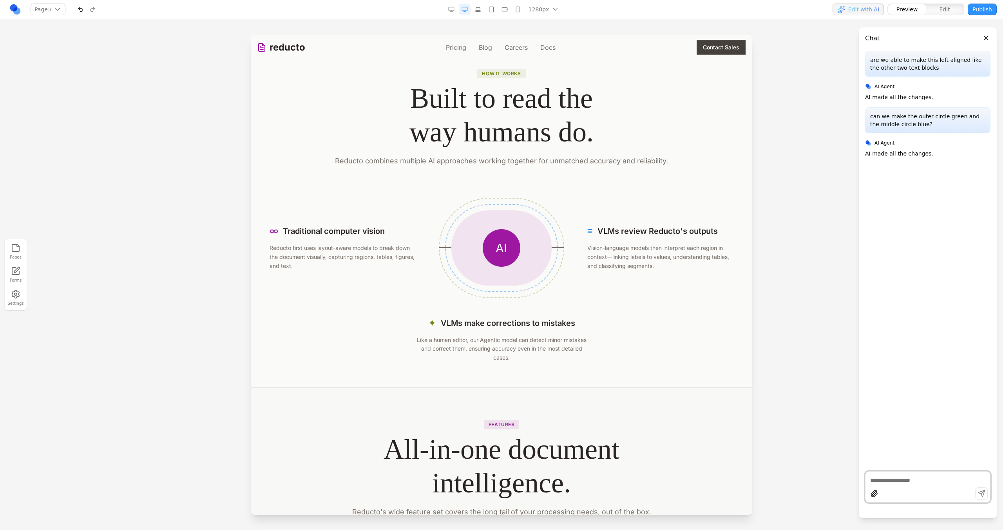
scroll to position [1441, 0]
click at [530, 256] on div "AI" at bounding box center [501, 248] width 100 height 75
click at [460, 200] on button at bounding box center [456, 198] width 13 height 13
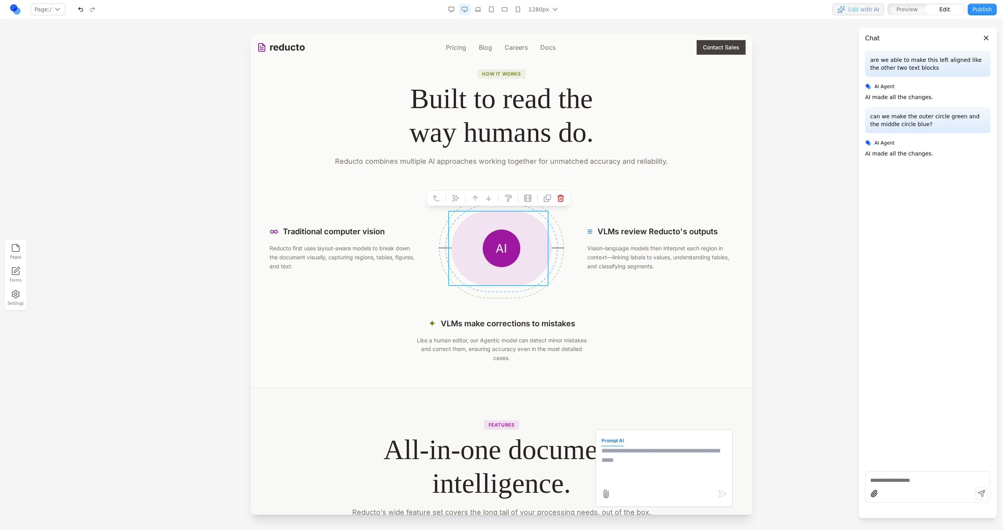
click at [619, 467] on textarea at bounding box center [664, 465] width 125 height 39
type textarea "**********"
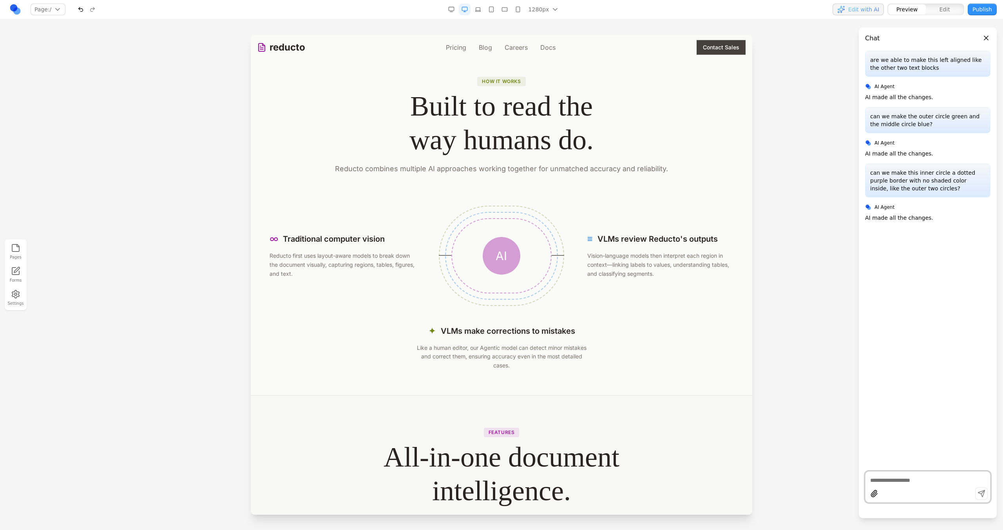
scroll to position [1447, 0]
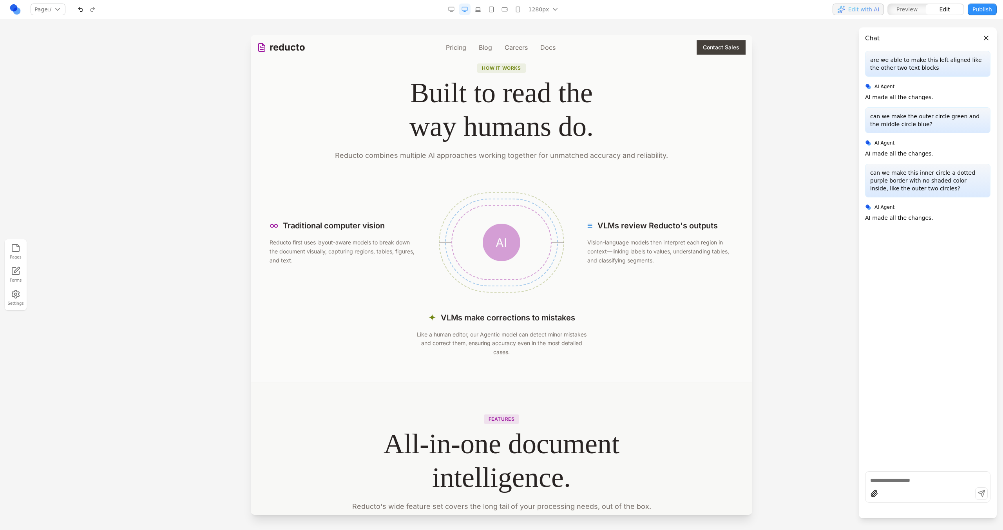
click at [578, 287] on div "∞ Traditional computer vision Reducto first uses layout-aware models to break d…" at bounding box center [502, 242] width 464 height 100
click at [424, 182] on div "How it works Built to read the way humans do. Reducto combines multiple AI appr…" at bounding box center [501, 210] width 489 height 294
click at [442, 206] on div "AI" at bounding box center [501, 242] width 125 height 100
click at [470, 183] on icon at bounding box center [472, 180] width 8 height 8
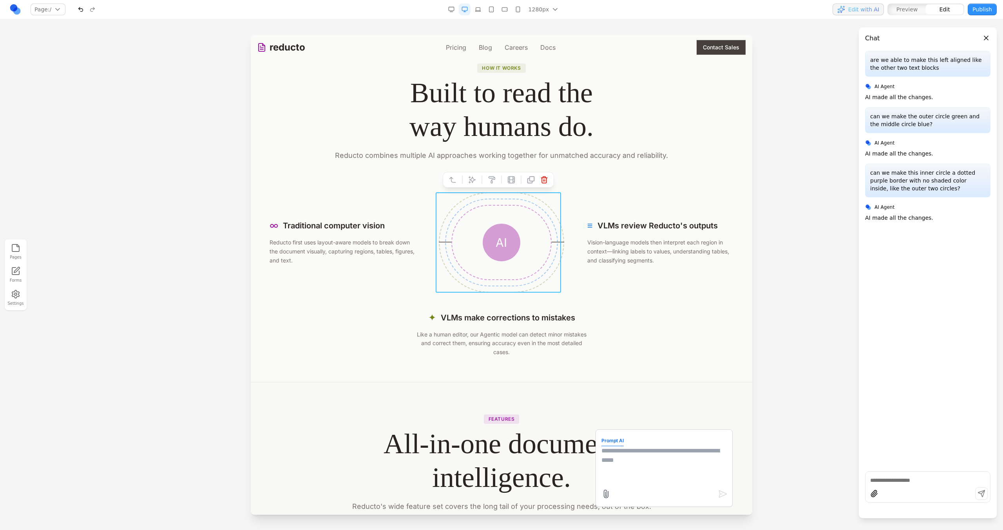
click at [639, 465] on textarea at bounding box center [664, 465] width 125 height 39
type textarea "**********"
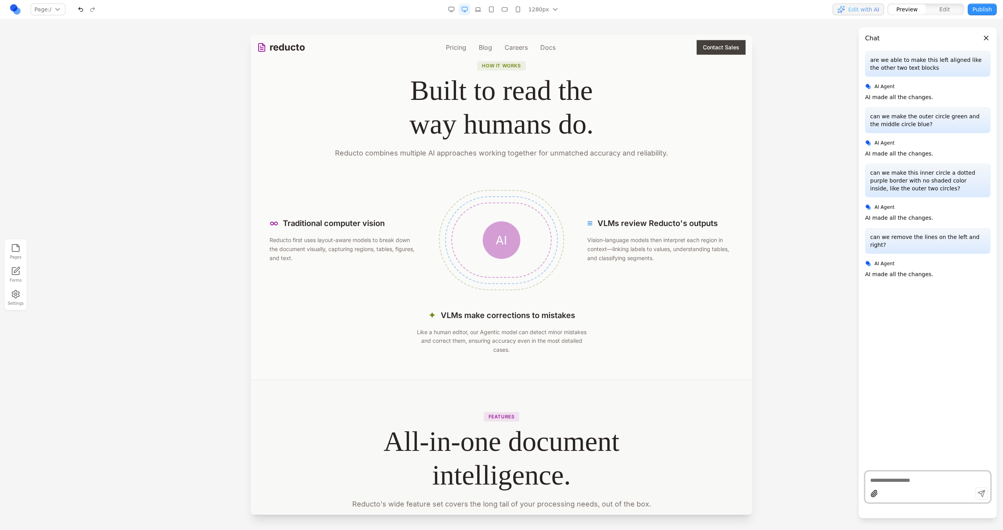
scroll to position [1449, 0]
click at [493, 254] on div "AI" at bounding box center [502, 241] width 38 height 38
click at [473, 210] on icon at bounding box center [472, 210] width 8 height 8
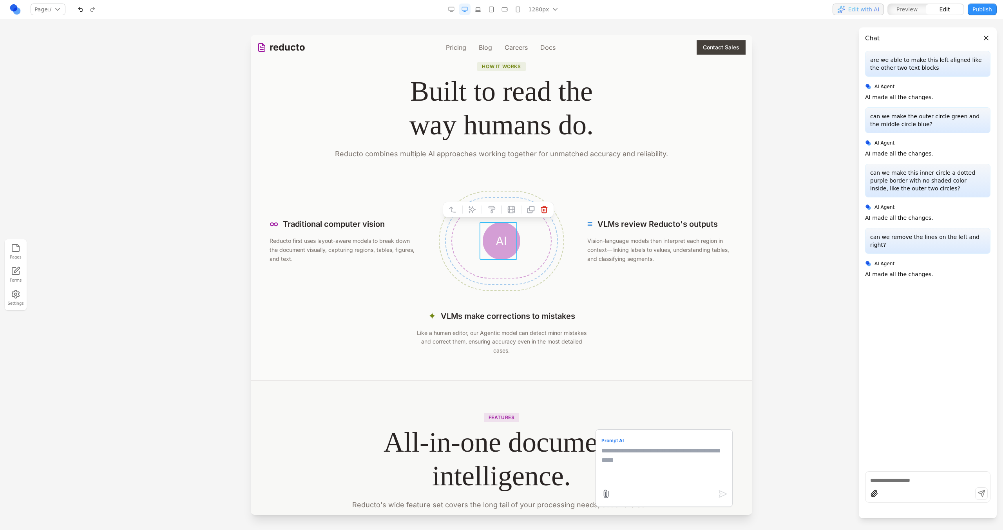
click at [638, 462] on textarea at bounding box center [664, 465] width 125 height 39
type textarea "**********"
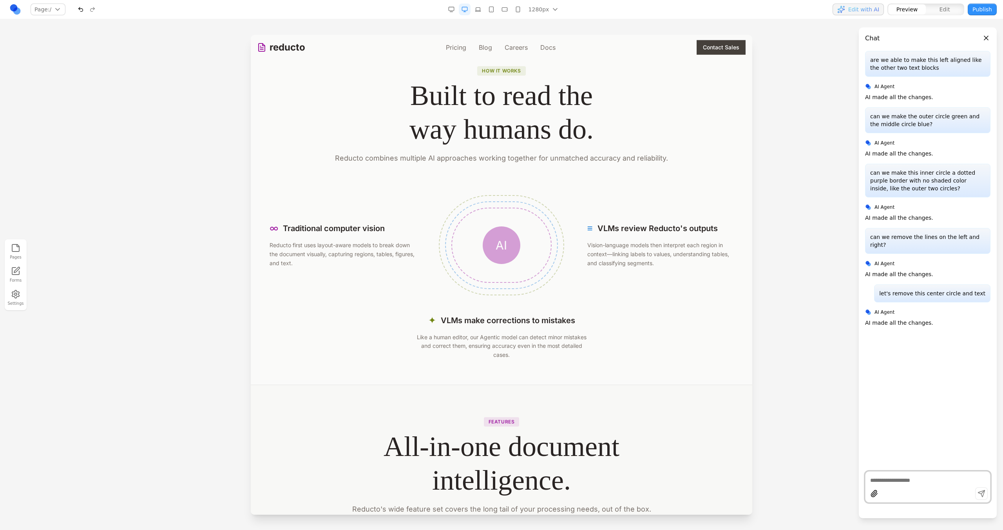
scroll to position [1444, 0]
click at [501, 253] on span "AI" at bounding box center [501, 246] width 11 height 14
click at [511, 248] on div "AI" at bounding box center [502, 246] width 38 height 38
click at [469, 214] on icon at bounding box center [472, 215] width 8 height 8
click at [621, 449] on textarea at bounding box center [664, 465] width 125 height 39
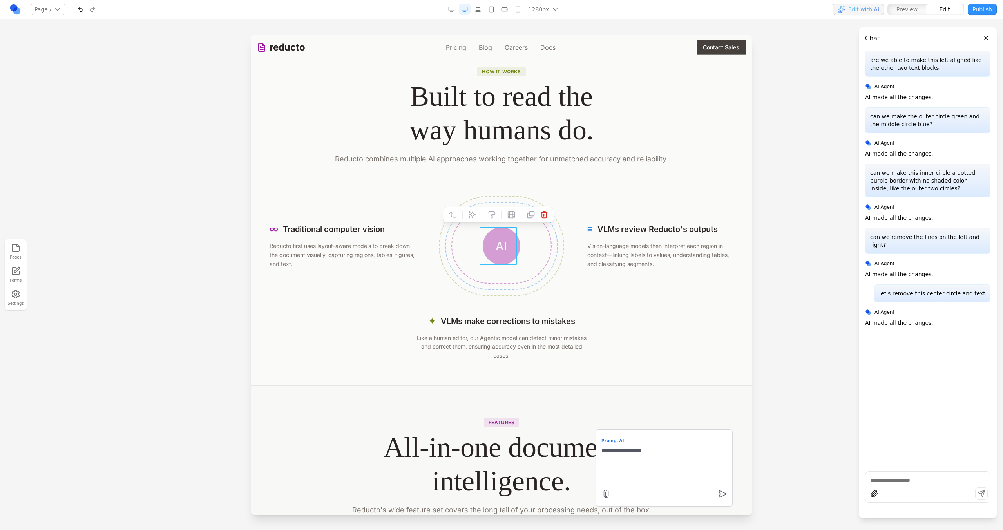
type textarea "**********"
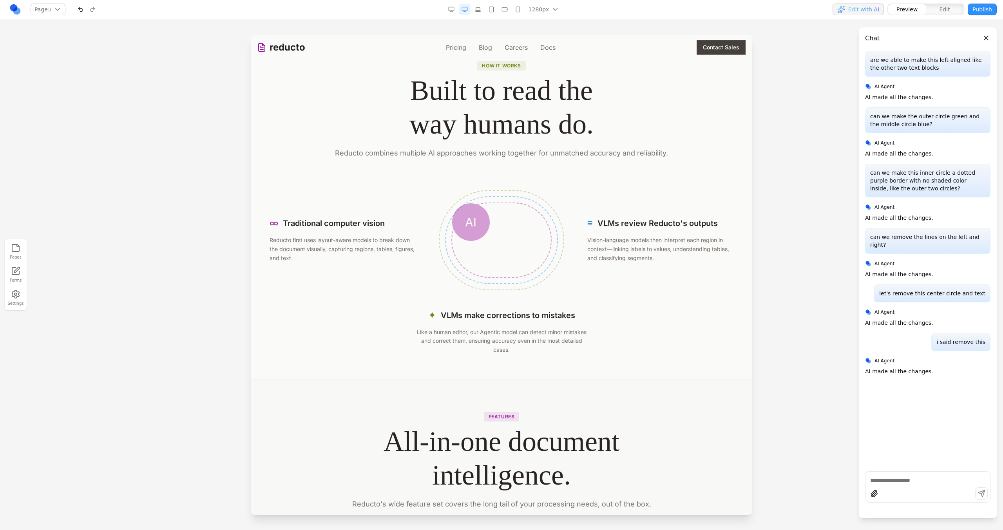
scroll to position [1471, 0]
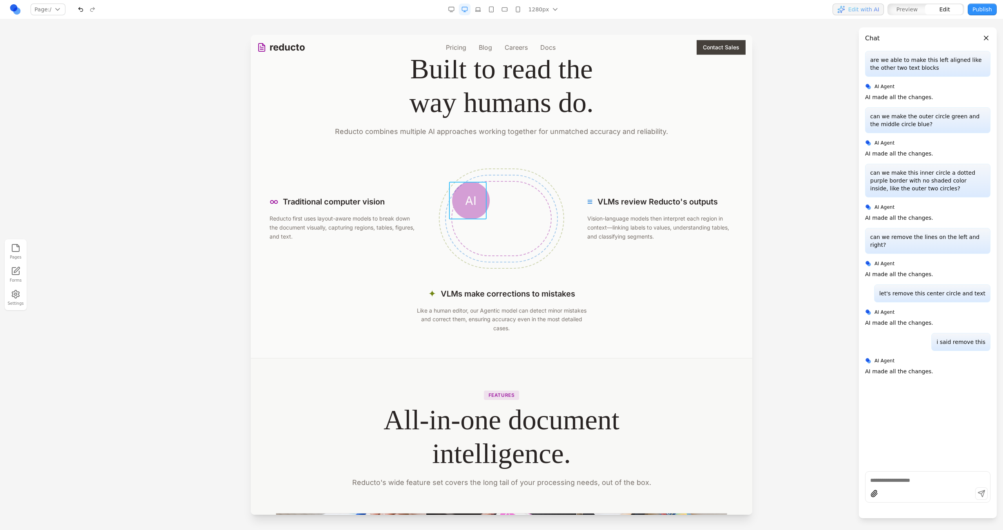
click at [480, 210] on div "AI" at bounding box center [471, 201] width 38 height 38
click at [442, 172] on icon at bounding box center [442, 169] width 7 height 7
click at [617, 459] on textarea at bounding box center [664, 465] width 125 height 39
type textarea "**********"
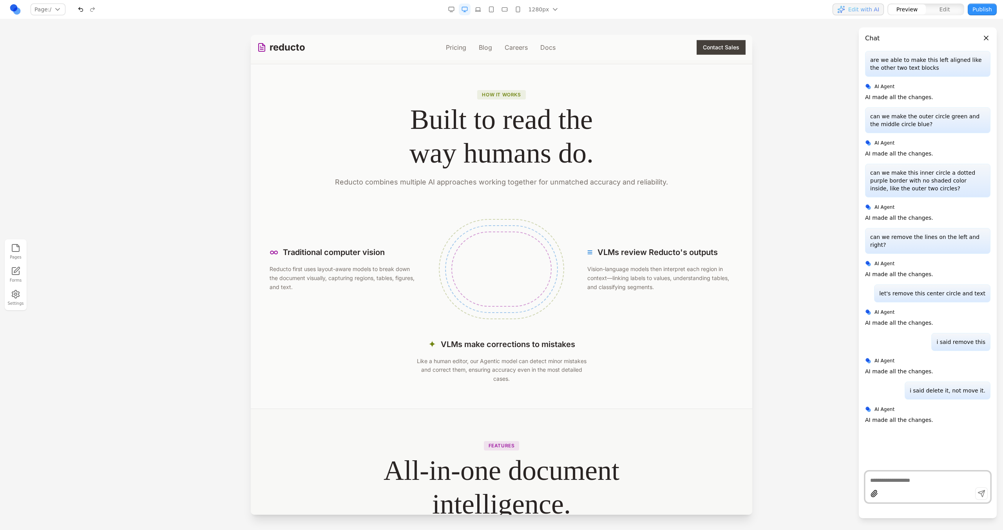
scroll to position [1425, 0]
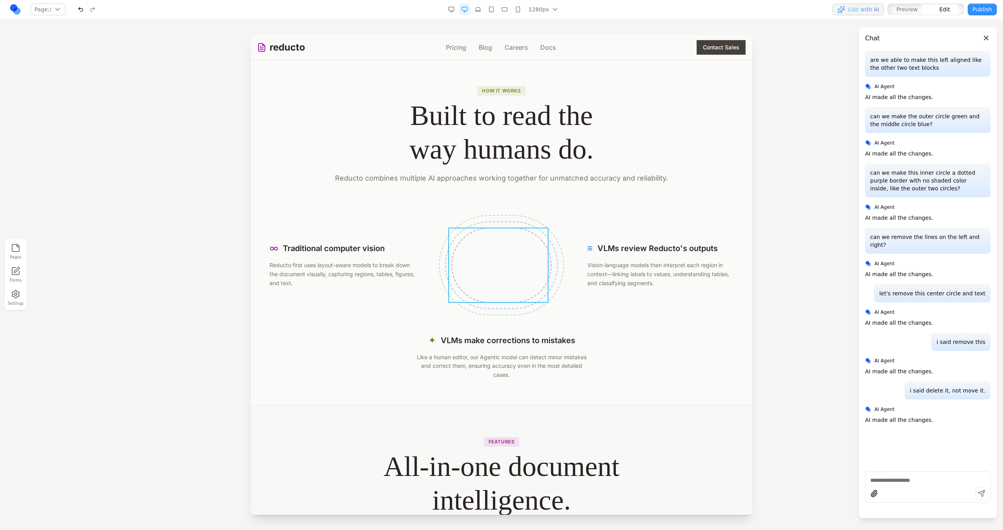
click at [533, 264] on div at bounding box center [501, 265] width 100 height 75
click at [565, 266] on div at bounding box center [501, 265] width 146 height 100
click at [562, 270] on div at bounding box center [501, 265] width 146 height 100
click at [456, 200] on icon at bounding box center [456, 202] width 7 height 7
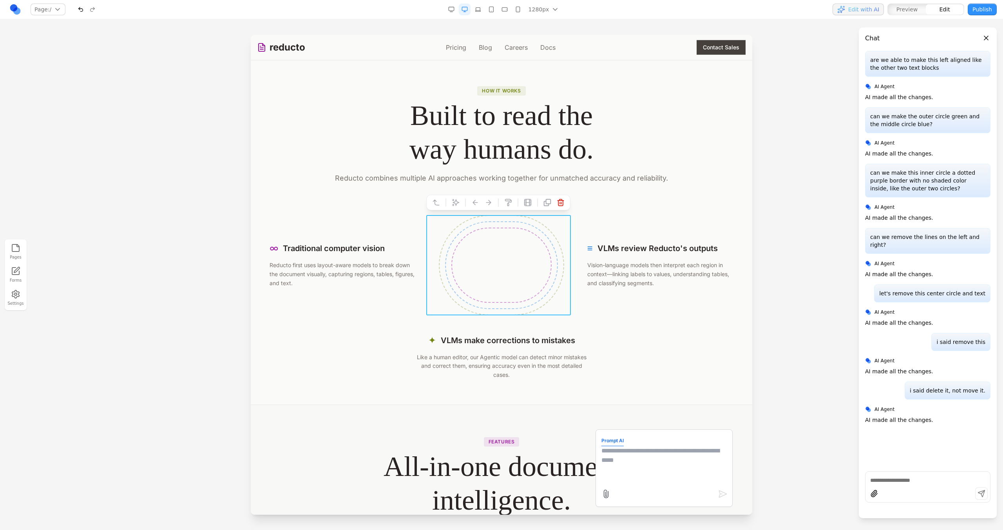
click at [640, 464] on textarea at bounding box center [664, 465] width 125 height 39
type textarea "**********"
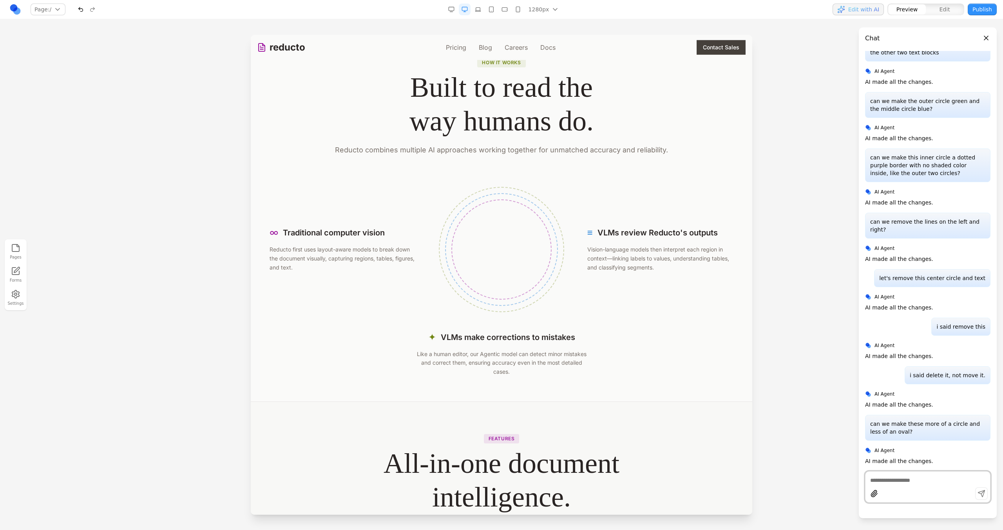
scroll to position [1452, 0]
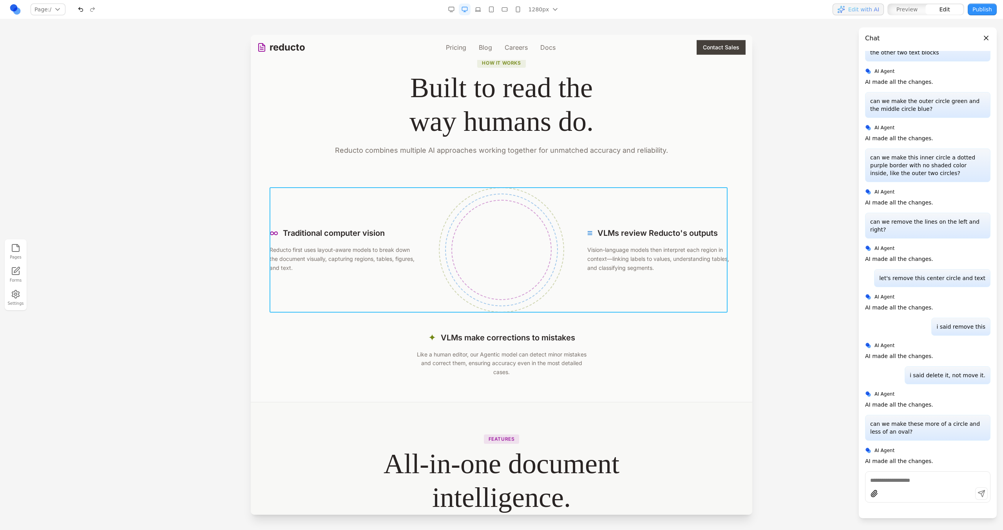
click at [413, 292] on div "∞ Traditional computer vision Reducto first uses layout-aware models to break d…" at bounding box center [502, 249] width 464 height 125
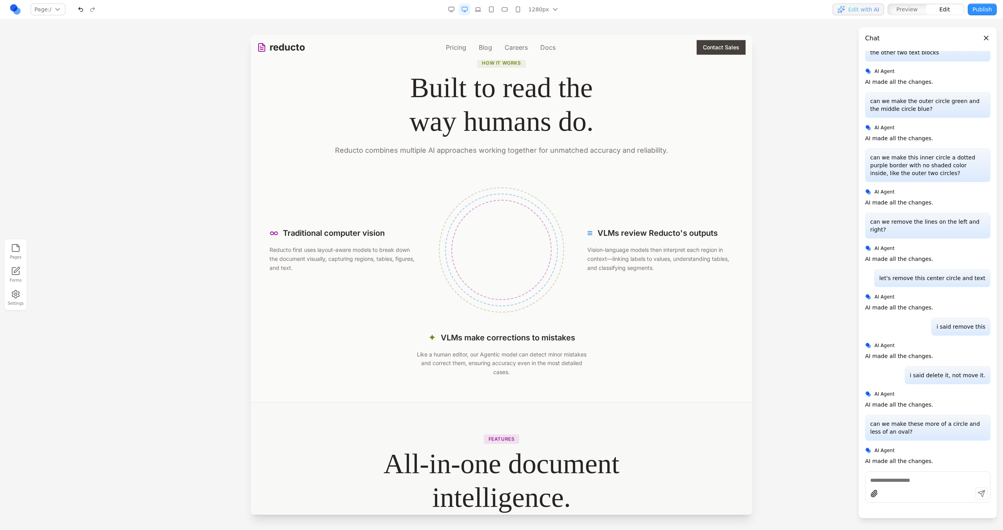
click at [389, 335] on div "✦ VLMs make corrections to mistakes Like a human editor, our Agentic model can …" at bounding box center [502, 354] width 464 height 45
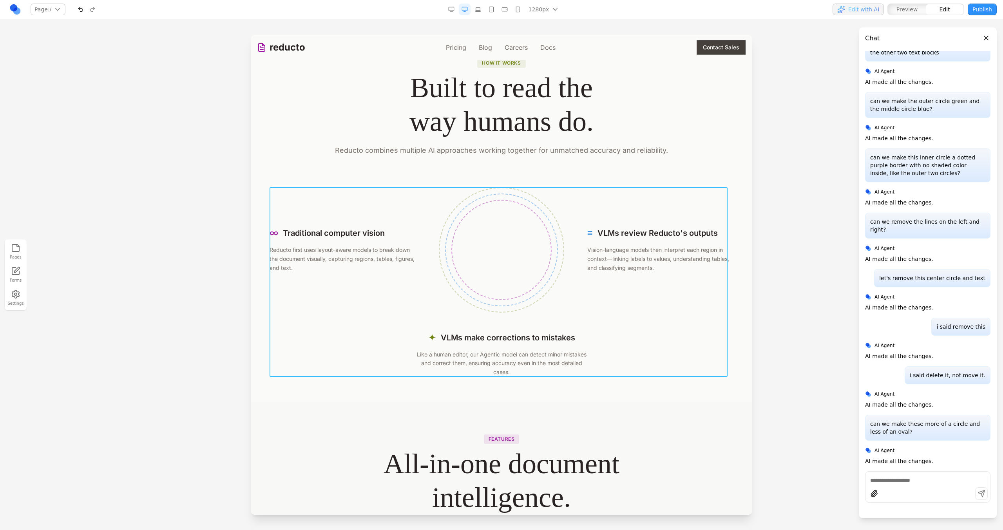
click at [381, 329] on div "∞ Traditional computer vision Reducto first uses layout-aware models to break d…" at bounding box center [502, 282] width 464 height 190
click at [462, 177] on icon at bounding box center [462, 174] width 7 height 7
click at [630, 473] on textarea at bounding box center [664, 465] width 125 height 39
type textarea "**********"
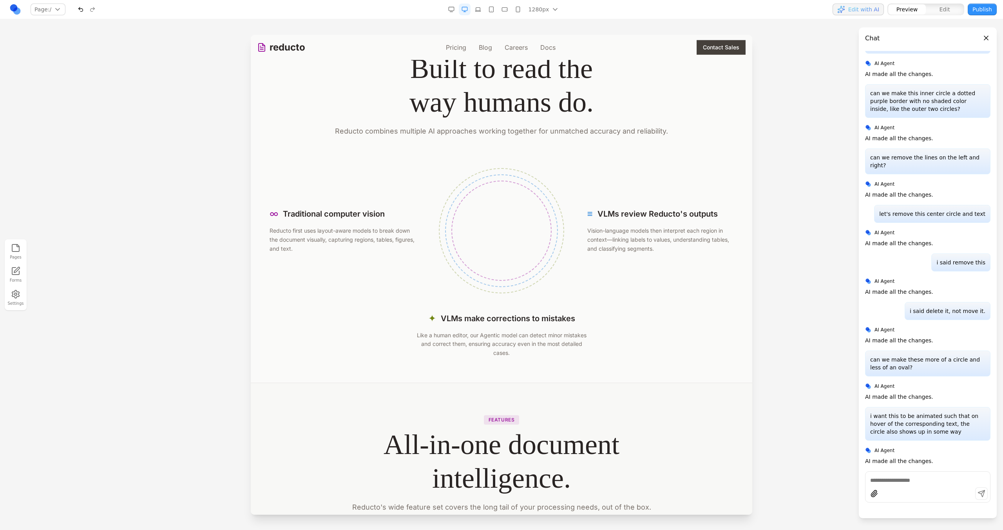
scroll to position [1456, 0]
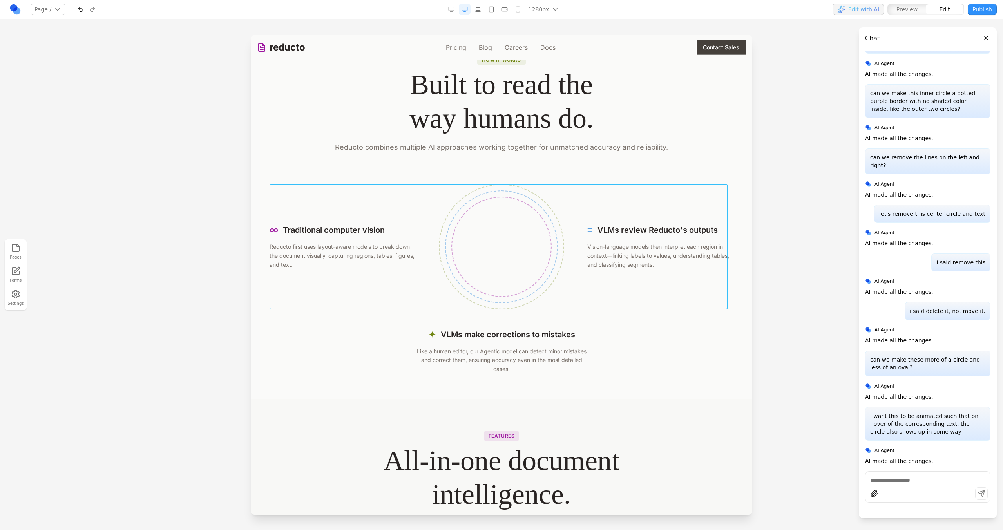
click at [401, 295] on div "∞ Traditional computer vision Reducto first uses layout-aware models to break d…" at bounding box center [502, 246] width 464 height 125
click at [378, 322] on div "∞ Traditional computer vision Reducto first uses layout-aware models to break d…" at bounding box center [502, 279] width 464 height 190
click at [372, 330] on div "✦ VLMs make corrections to mistakes Like a human editor, our Agentic model can …" at bounding box center [502, 350] width 464 height 45
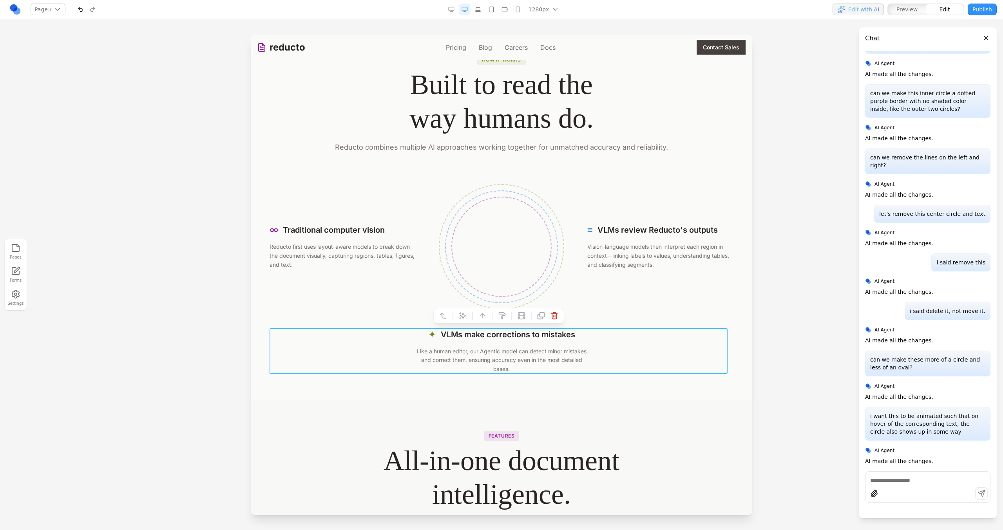
click at [371, 318] on div "∞ Traditional computer vision Reducto first uses layout-aware models to break d…" at bounding box center [502, 279] width 464 height 190
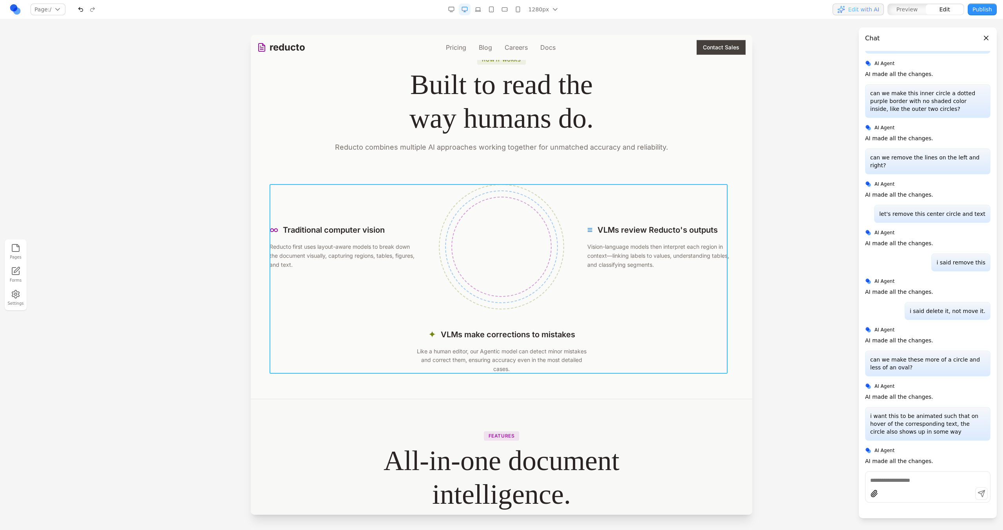
click at [366, 321] on div "∞ Traditional computer vision Reducto first uses layout-aware models to break d…" at bounding box center [502, 279] width 464 height 190
click at [467, 175] on button at bounding box center [463, 171] width 13 height 13
click at [648, 464] on textarea at bounding box center [664, 465] width 125 height 39
type textarea "**********"
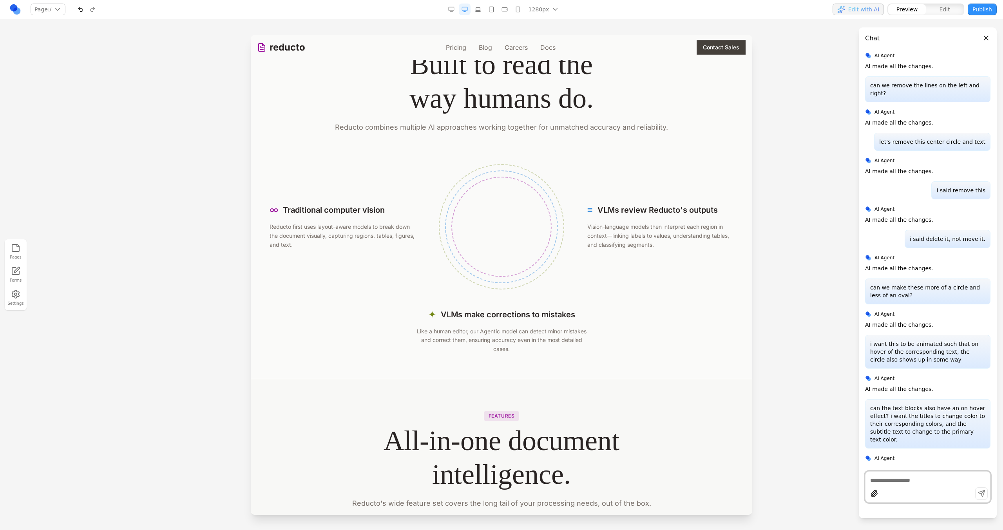
scroll to position [1478, 0]
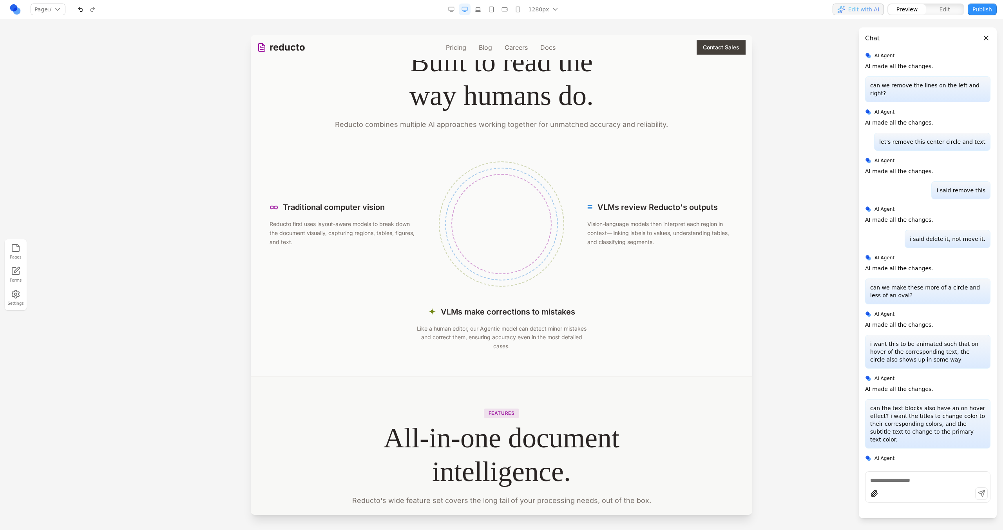
click at [456, 5] on button "button" at bounding box center [452, 10] width 12 height 12
click at [469, 8] on button "button" at bounding box center [465, 10] width 12 height 12
click at [475, 8] on button "button" at bounding box center [478, 10] width 12 height 12
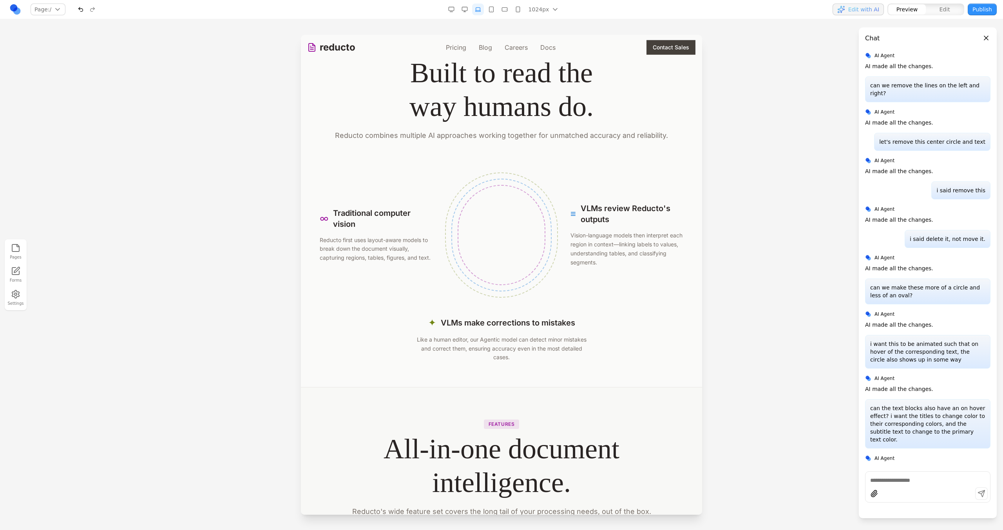
scroll to position [1483, 0]
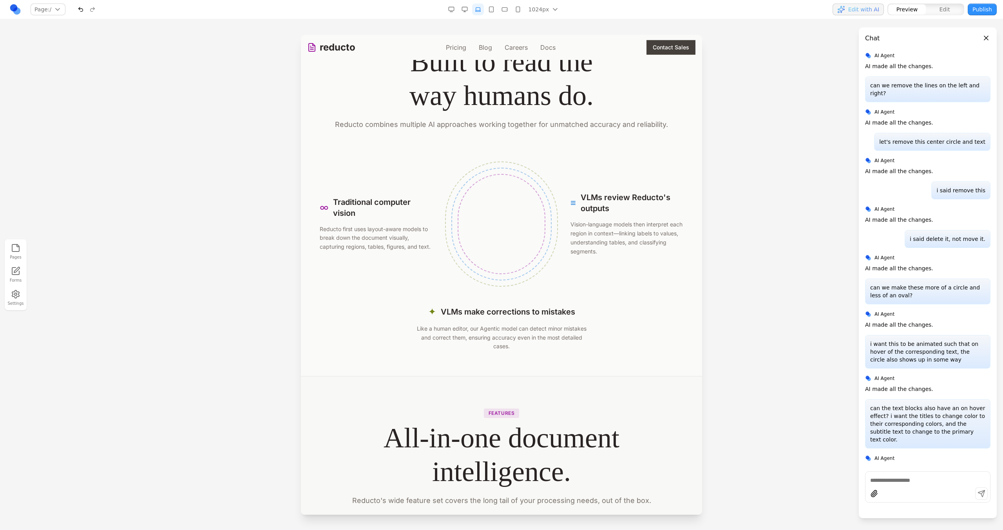
click at [493, 11] on icon "button" at bounding box center [491, 9] width 6 height 6
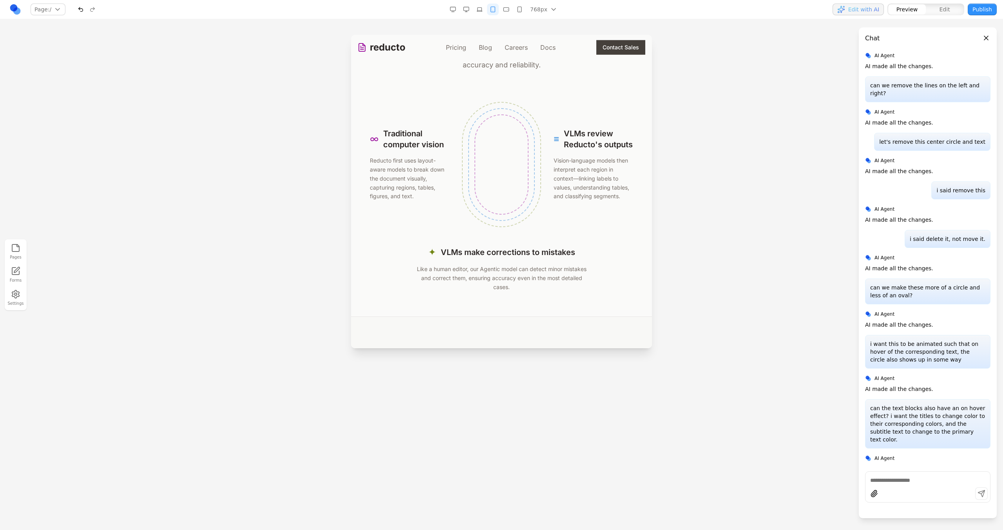
scroll to position [1568, 0]
click at [484, 13] on button "button" at bounding box center [480, 10] width 12 height 12
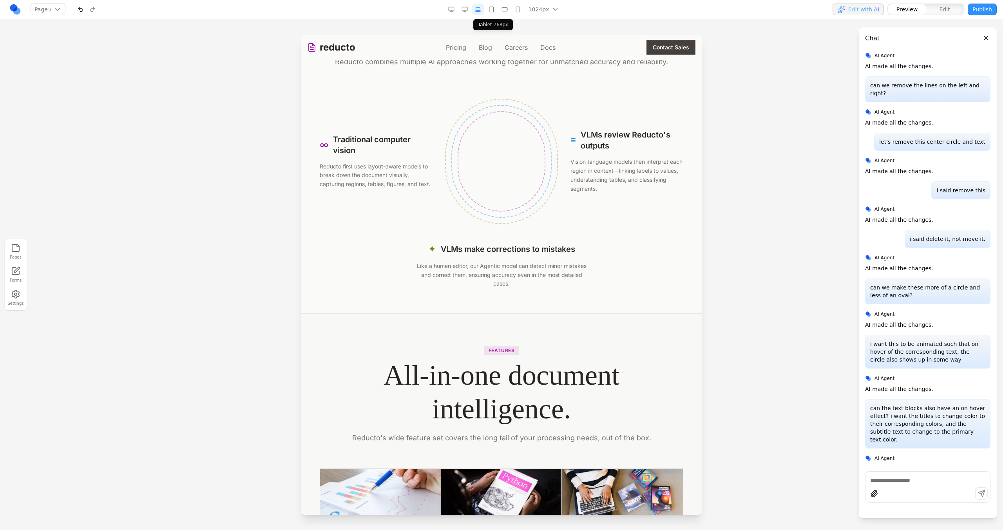
click at [487, 13] on button "button" at bounding box center [492, 10] width 12 height 12
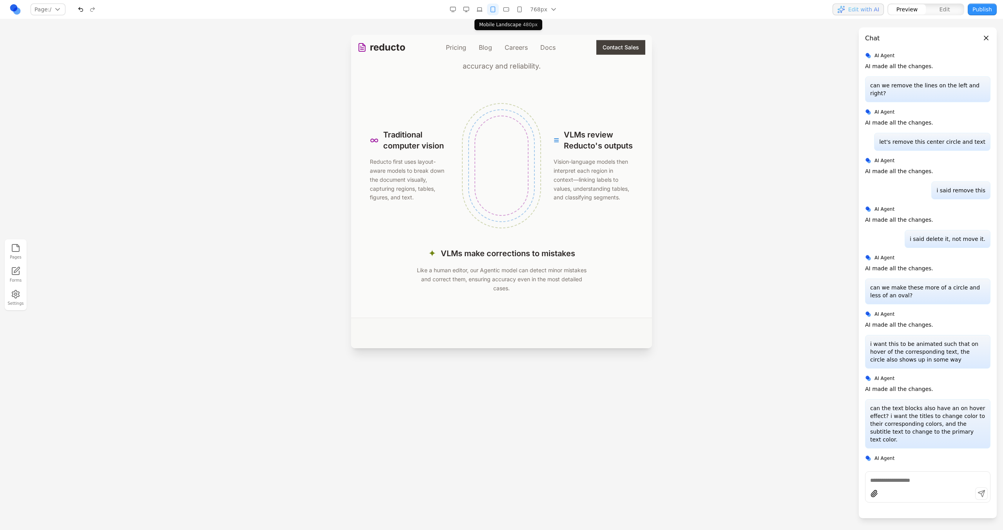
click at [507, 10] on icon "button" at bounding box center [506, 9] width 6 height 6
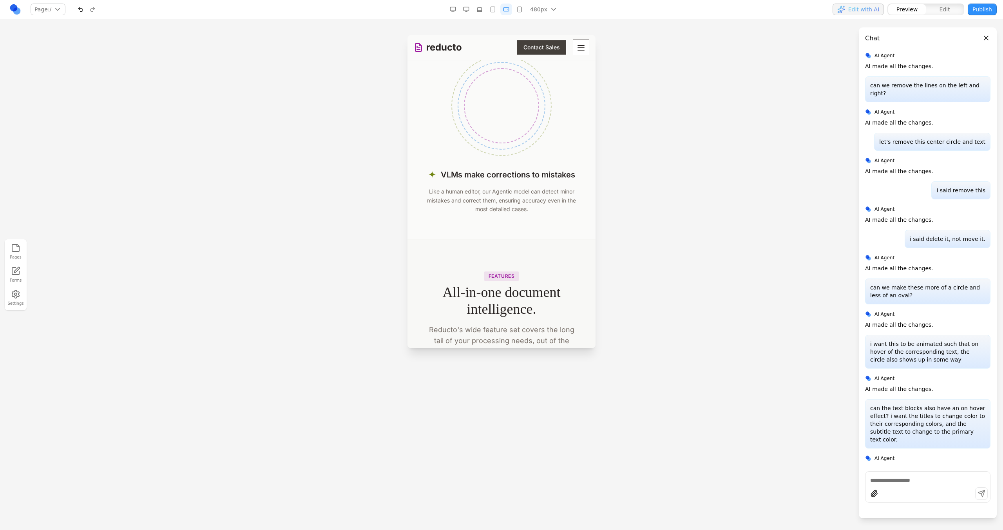
click at [493, 8] on icon "button" at bounding box center [493, 9] width 6 height 6
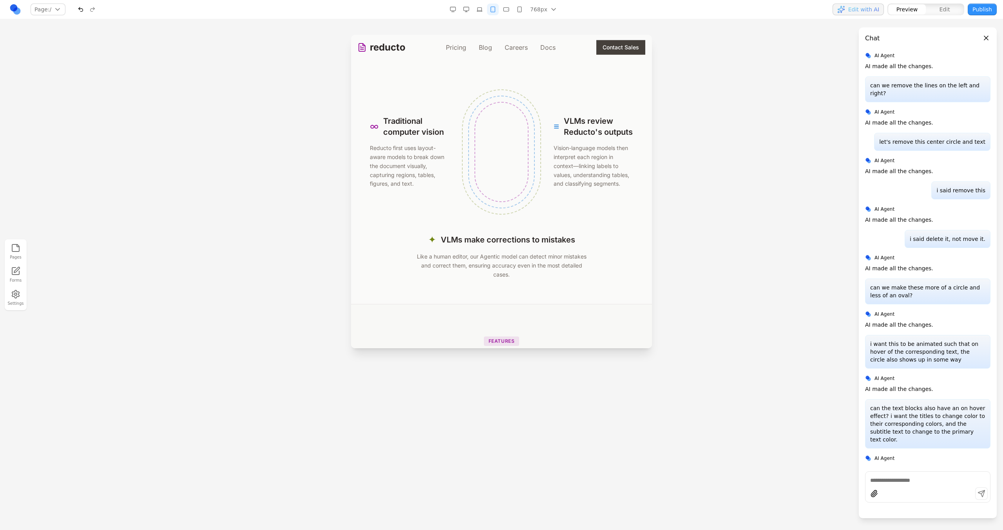
click at [504, 11] on rect "button" at bounding box center [506, 9] width 5 height 4
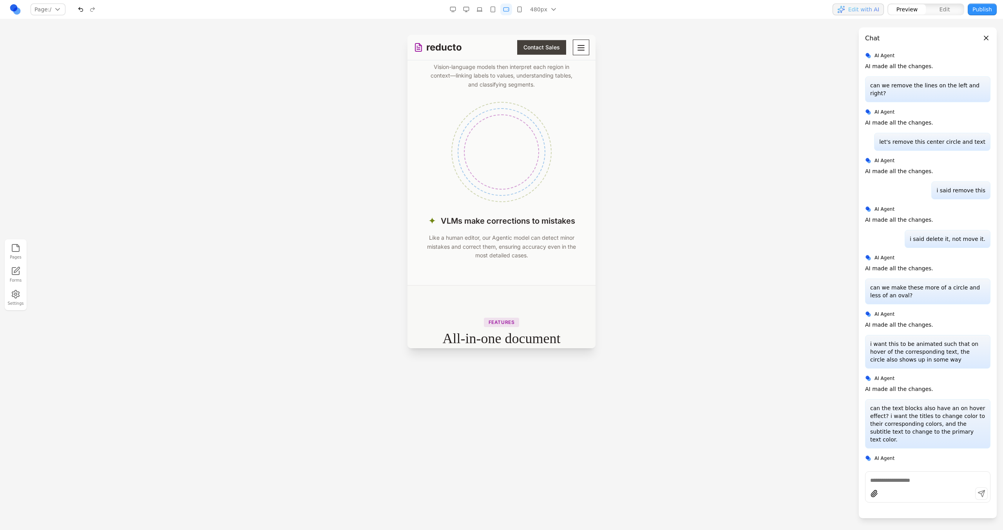
scroll to position [1873, 0]
click at [568, 188] on div at bounding box center [501, 153] width 150 height 100
click at [570, 203] on div at bounding box center [501, 153] width 150 height 100
click at [573, 256] on div "How it works Built to read the way humans do. Reducto combines multiple AI appr…" at bounding box center [502, 65] width 176 height 392
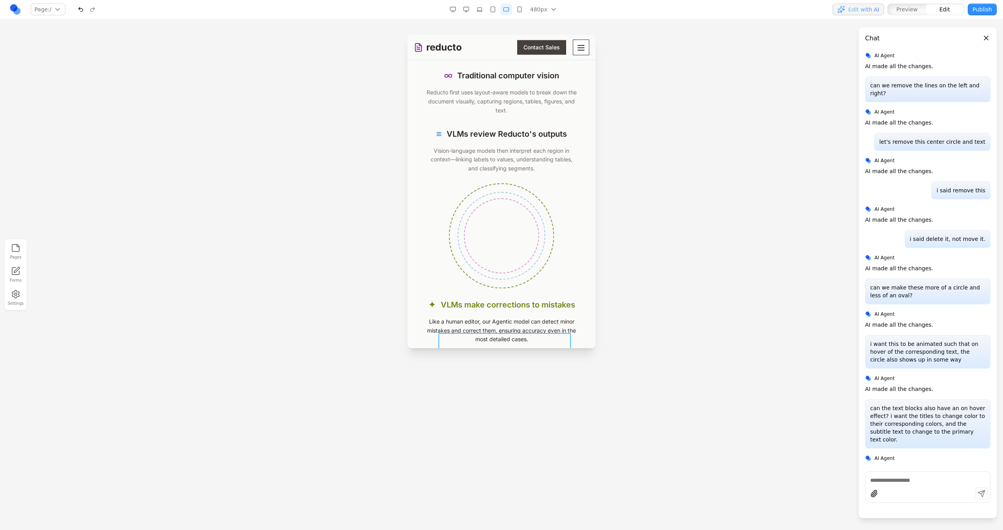
scroll to position [1778, 0]
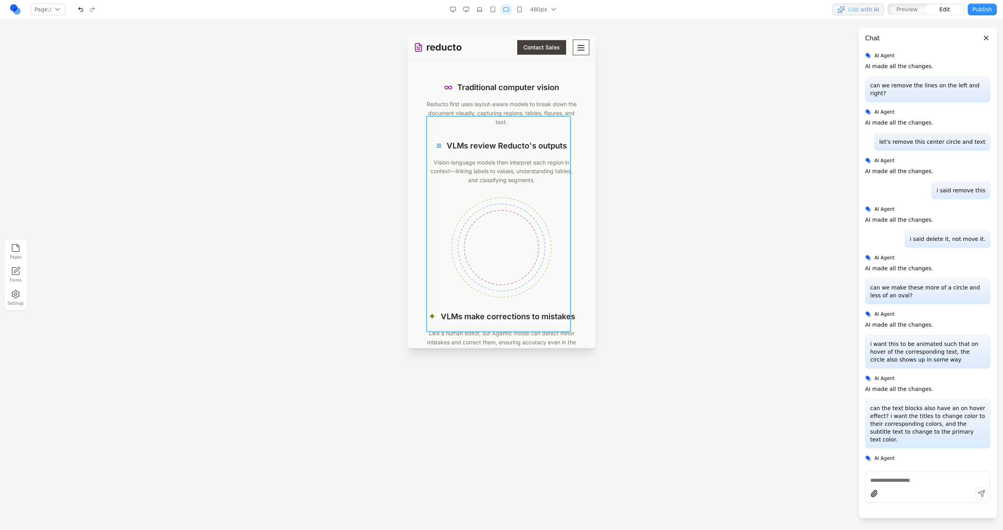
click at [567, 164] on div "∞ Traditional computer vision Reducto first uses layout-aware models to break d…" at bounding box center [501, 189] width 150 height 217
click at [457, 103] on div at bounding box center [459, 103] width 5 height 13
click at [448, 103] on button at bounding box center [450, 103] width 13 height 13
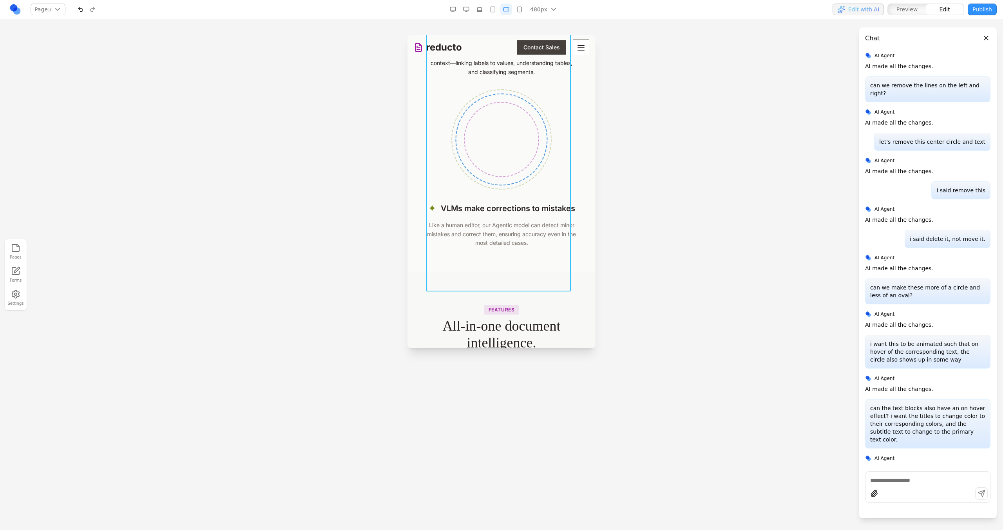
scroll to position [1906, 0]
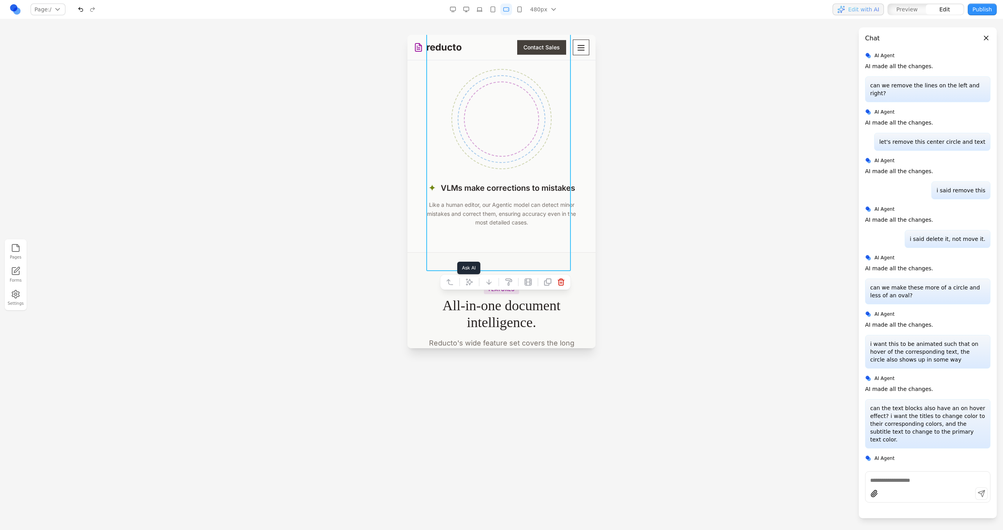
click at [466, 278] on icon at bounding box center [470, 282] width 8 height 8
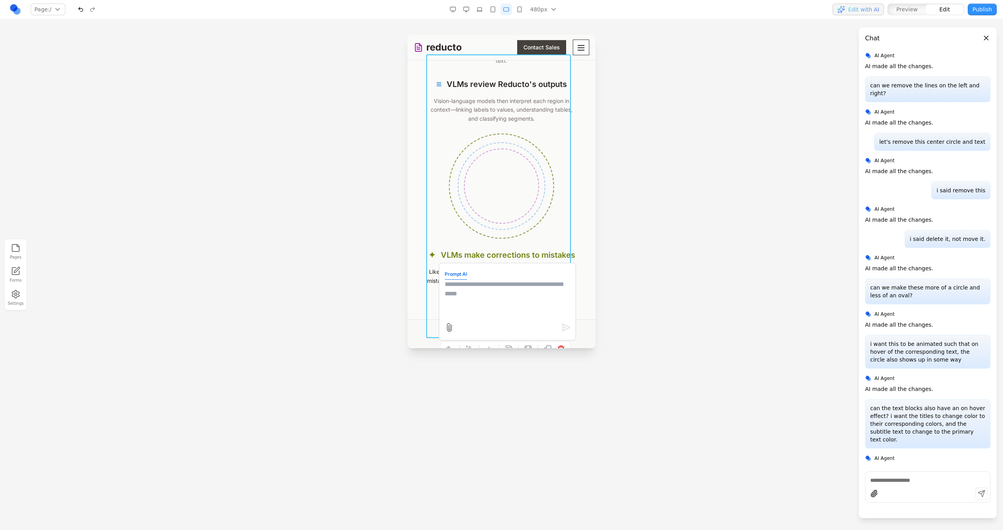
scroll to position [1795, 0]
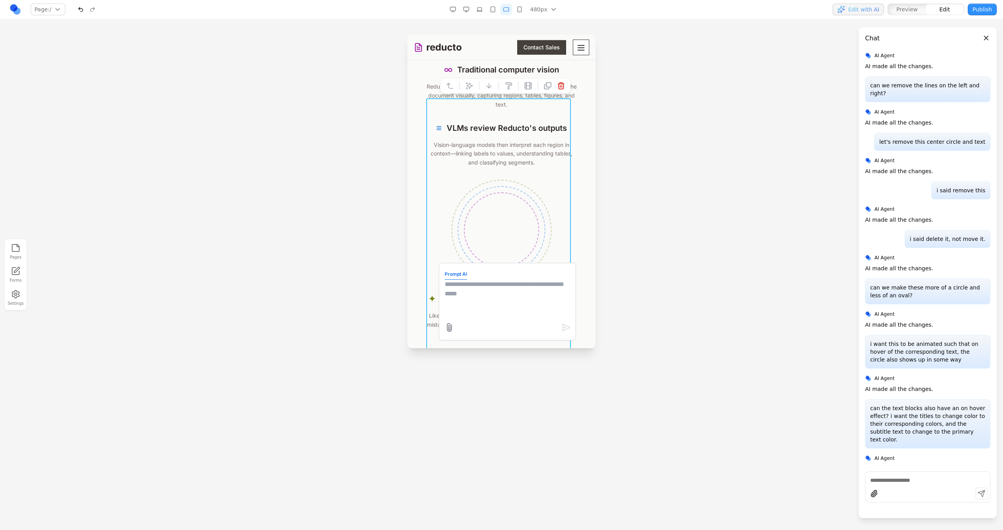
click at [477, 300] on textarea at bounding box center [507, 299] width 125 height 39
type textarea "**********"
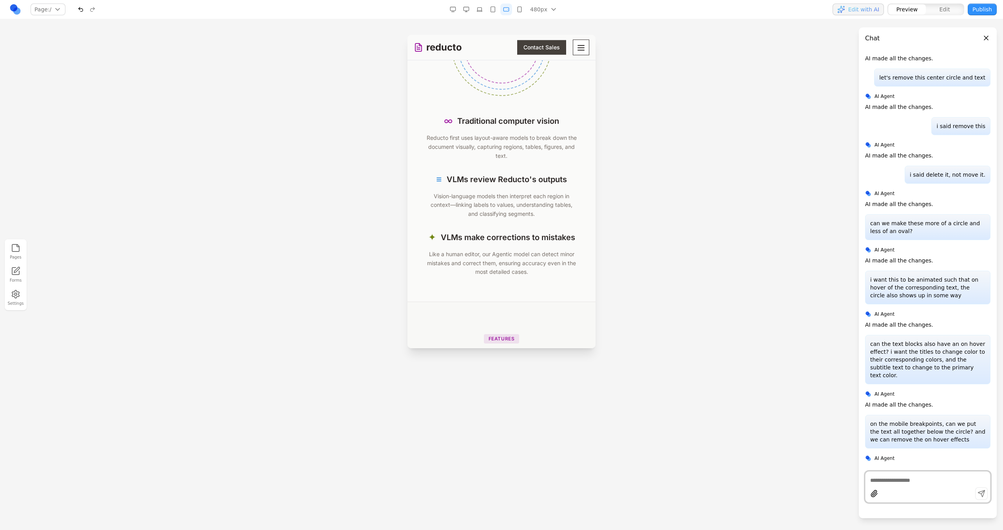
scroll to position [1867, 0]
click at [517, 13] on button "button" at bounding box center [520, 10] width 12 height 12
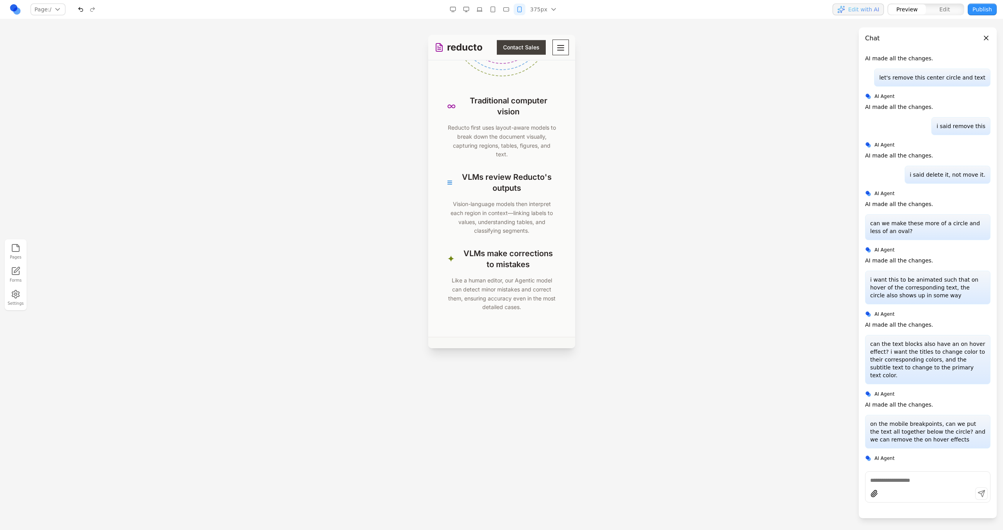
scroll to position [2031, 0]
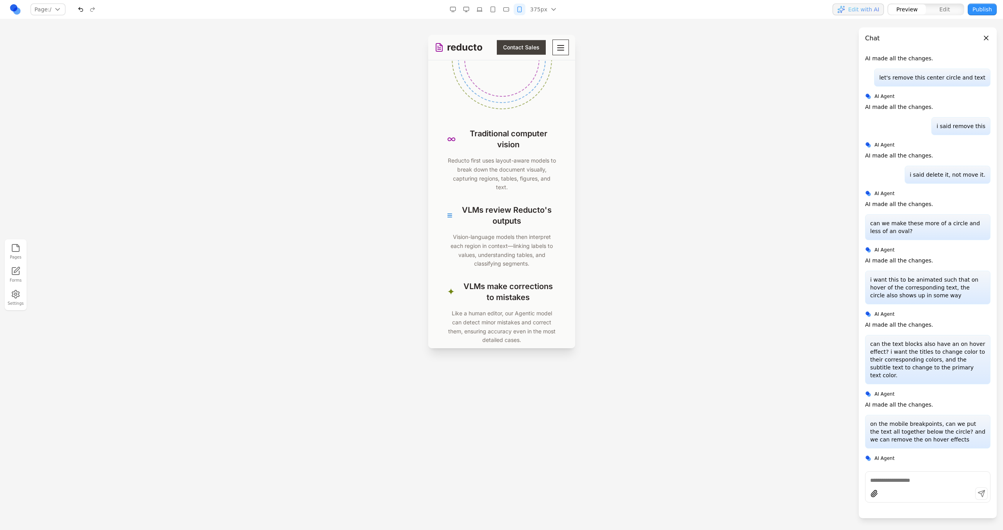
click at [486, 9] on div "375px 1536px 1280px 1024px 768px 480px 375px" at bounding box center [503, 10] width 112 height 12
click at [489, 9] on button "button" at bounding box center [493, 10] width 12 height 12
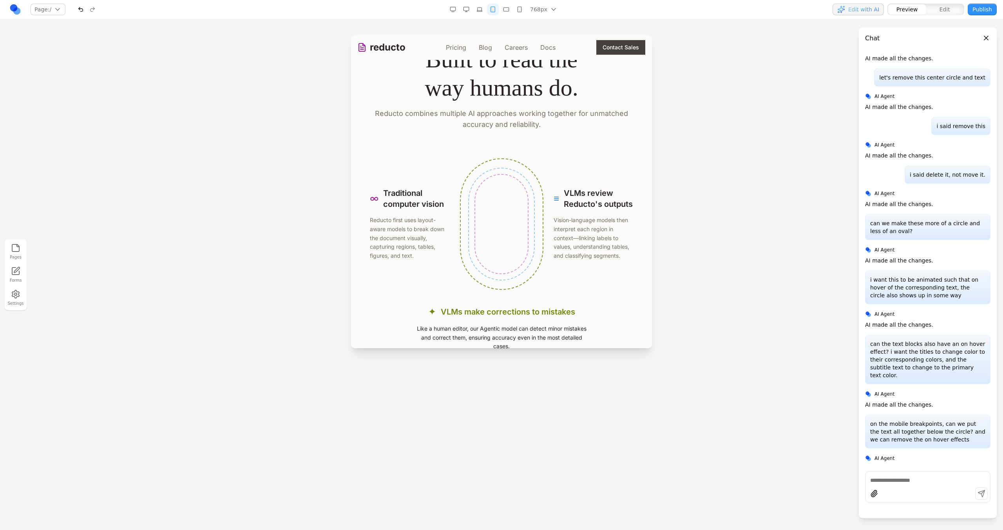
scroll to position [1496, 0]
click at [478, 7] on icon "button" at bounding box center [480, 9] width 6 height 6
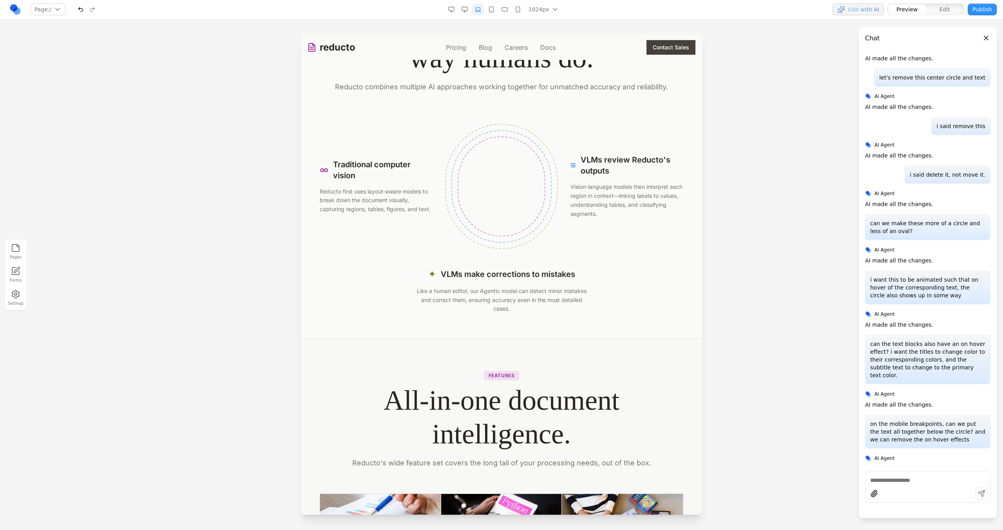
click at [467, 8] on icon "button" at bounding box center [465, 9] width 6 height 6
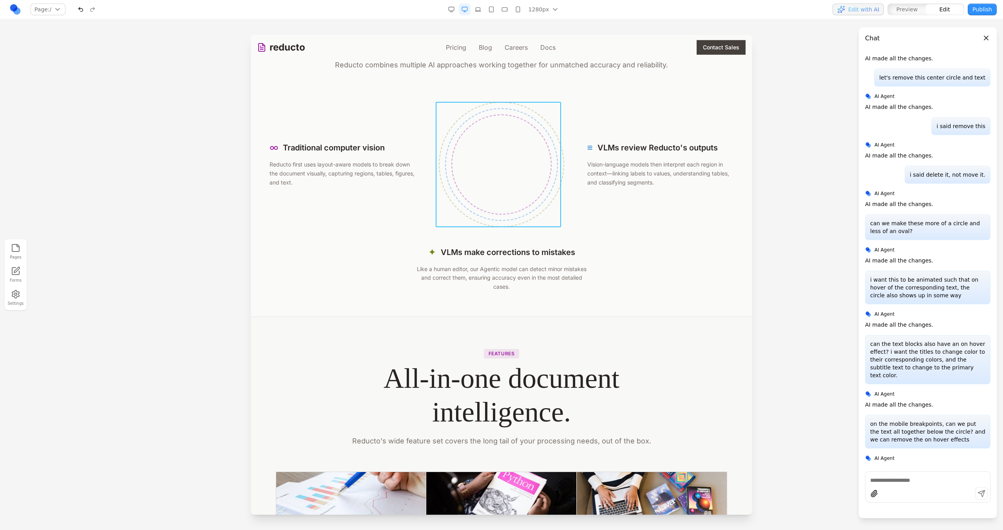
click at [558, 204] on div at bounding box center [501, 164] width 125 height 125
click at [474, 93] on button at bounding box center [472, 89] width 13 height 13
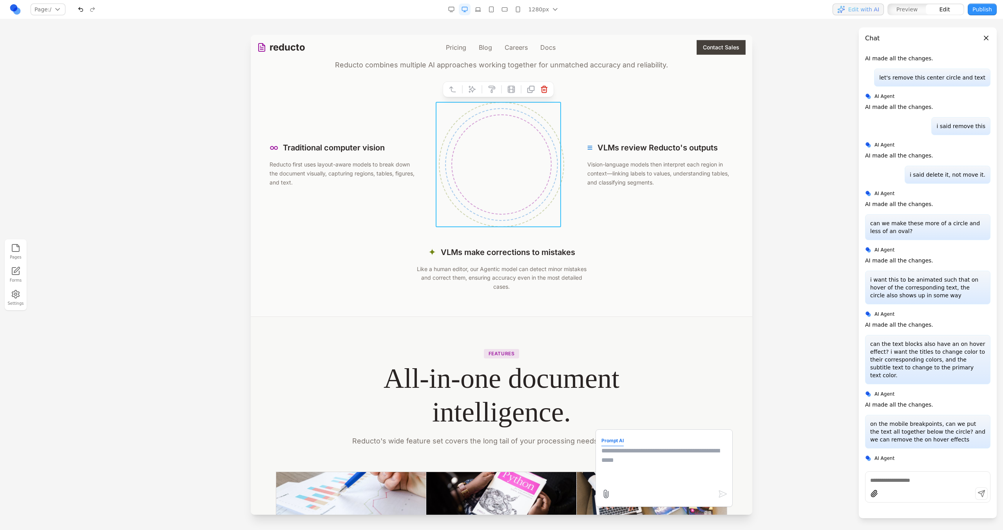
click at [620, 445] on form "Prompt AI" at bounding box center [664, 468] width 125 height 66
click at [622, 453] on textarea at bounding box center [664, 465] width 125 height 39
type textarea "*"
type textarea "**********"
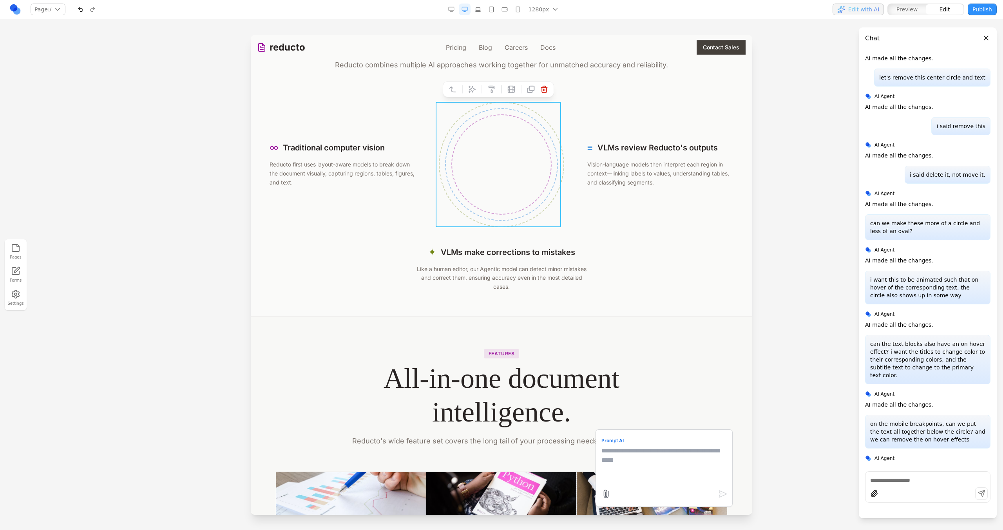
click at [588, 281] on div "✦ VLMs make corrections to mistakes Like a human editor, our Agentic model can …" at bounding box center [502, 268] width 464 height 45
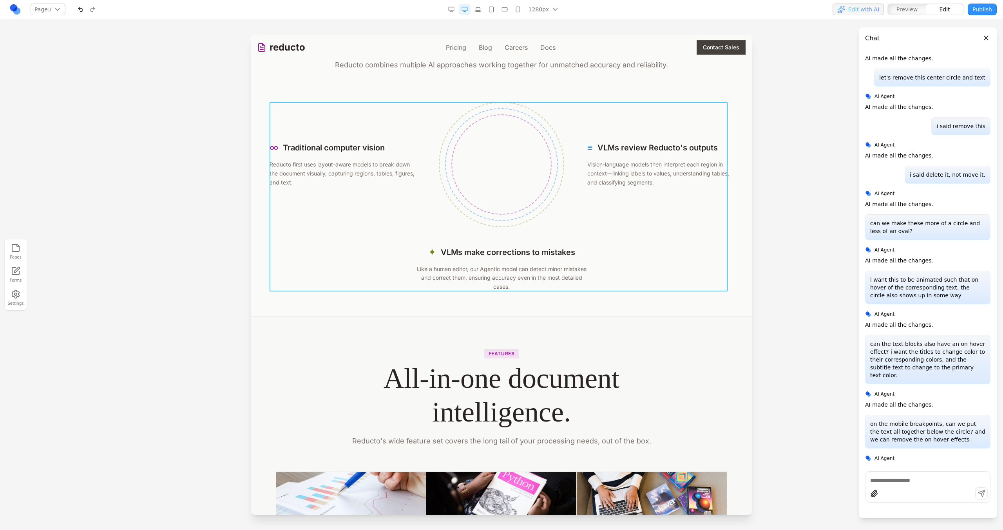
click at [627, 239] on div "∞ Traditional computer vision Reducto first uses layout-aware models to break d…" at bounding box center [502, 197] width 464 height 190
click at [475, 90] on icon at bounding box center [473, 89] width 8 height 8
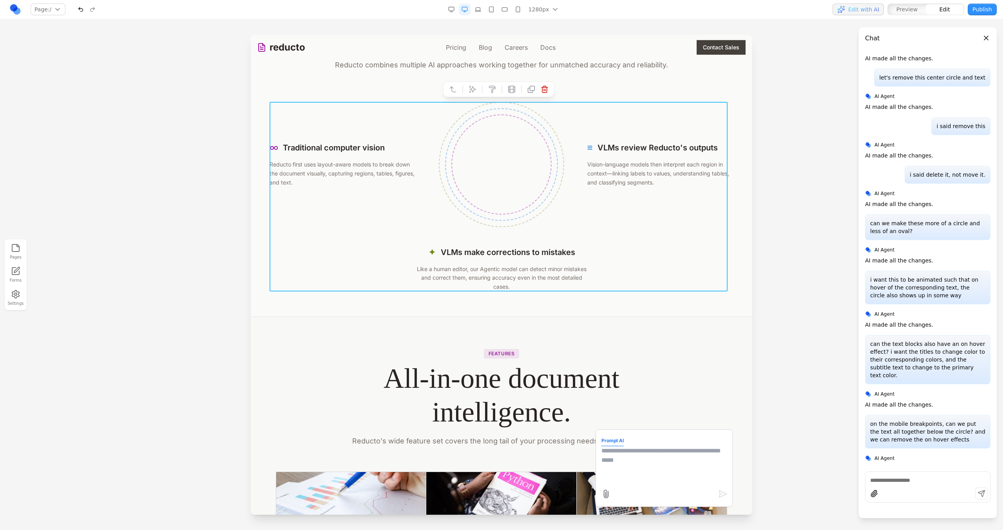
click at [626, 475] on textarea at bounding box center [664, 465] width 125 height 39
type textarea "**********"
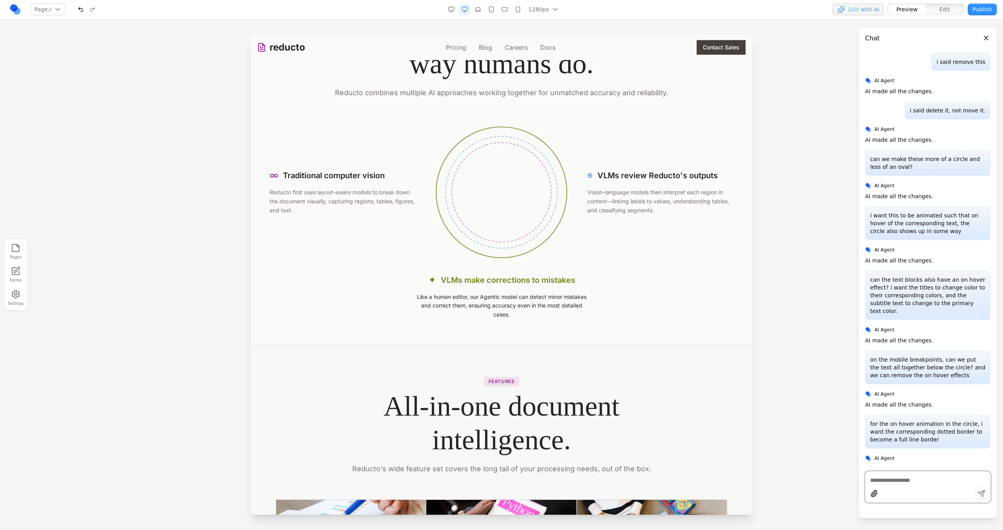
scroll to position [1514, 0]
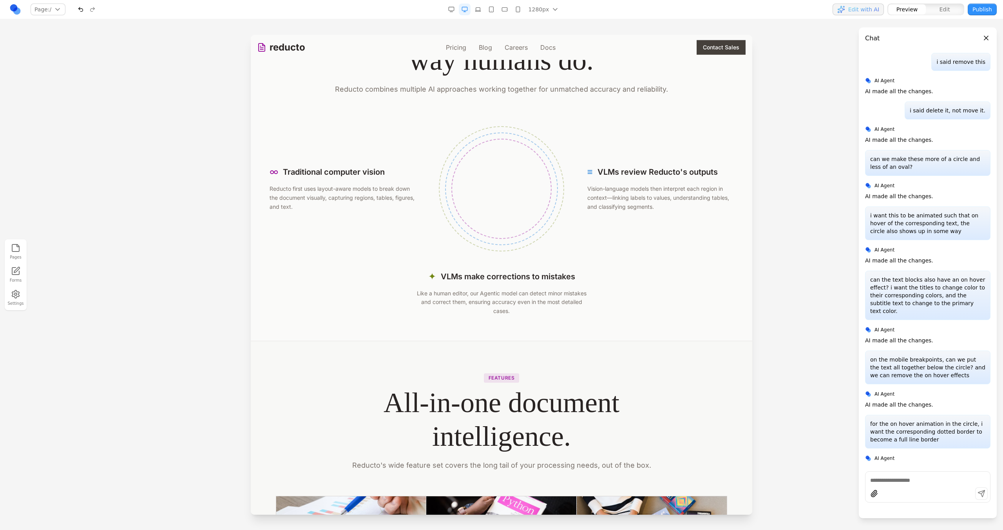
click at [448, 5] on button "button" at bounding box center [452, 10] width 12 height 12
click at [466, 10] on icon "button" at bounding box center [465, 9] width 6 height 6
click at [479, 11] on icon "button" at bounding box center [477, 9] width 5 height 4
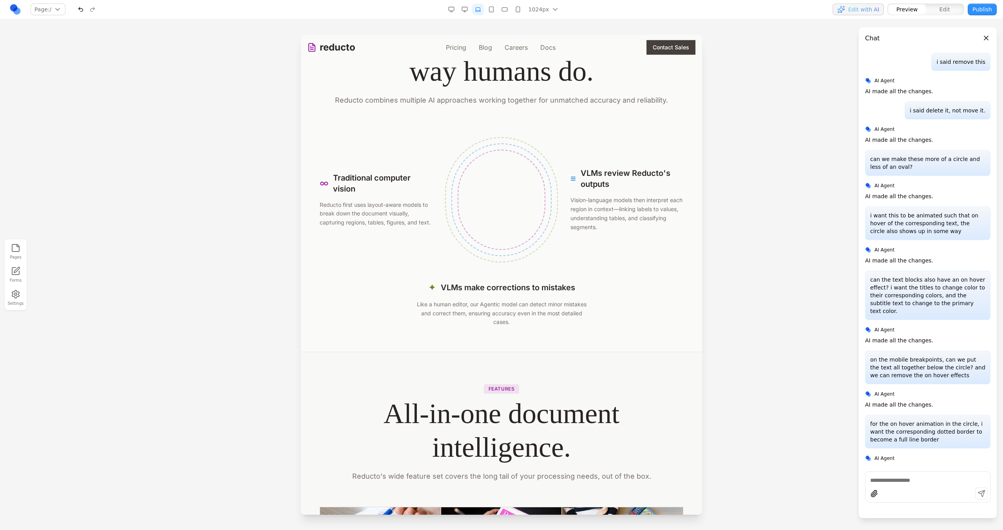
scroll to position [1518, 0]
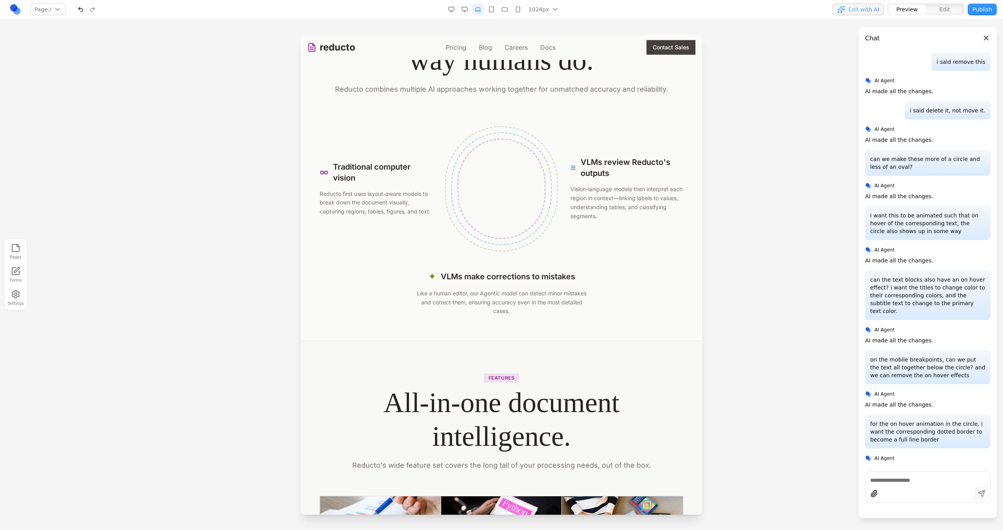
click at [488, 10] on button "button" at bounding box center [492, 10] width 12 height 12
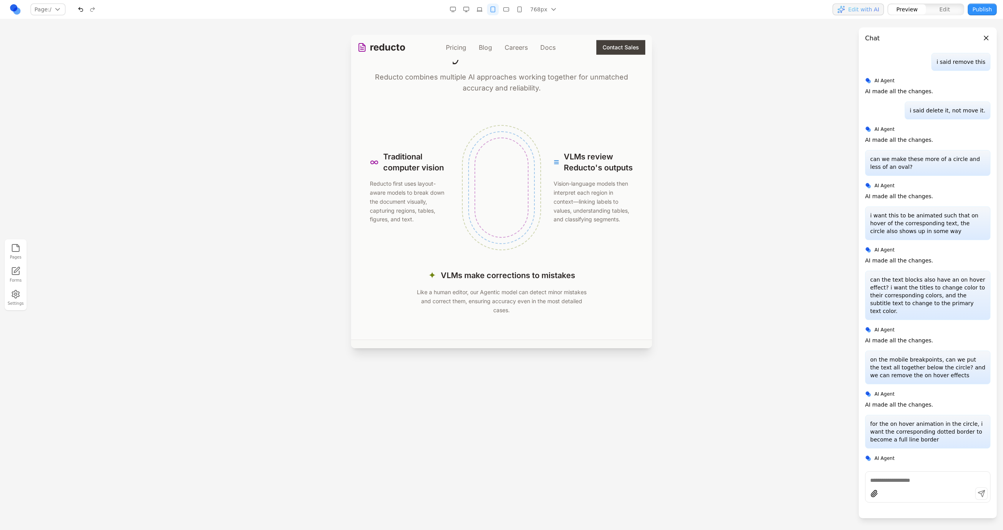
click at [475, 12] on button "button" at bounding box center [480, 10] width 12 height 12
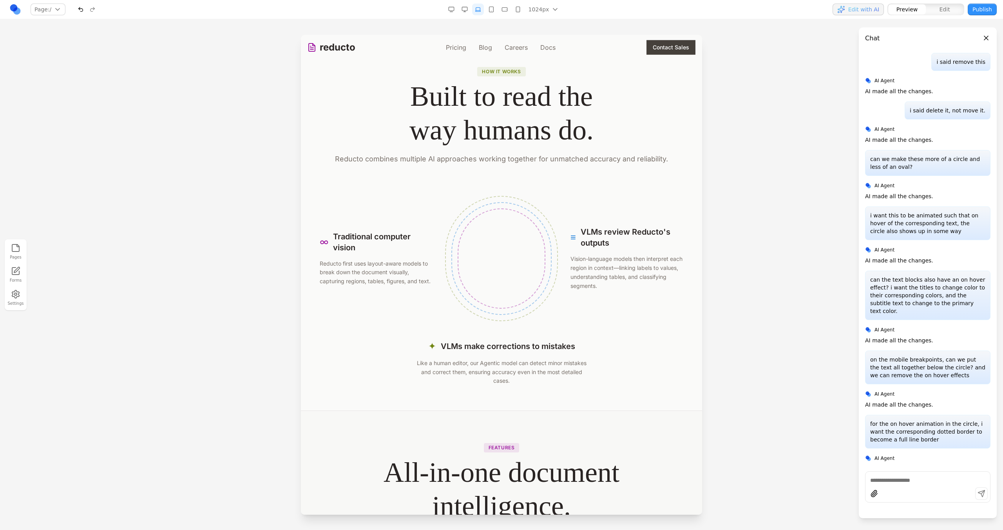
scroll to position [1518, 0]
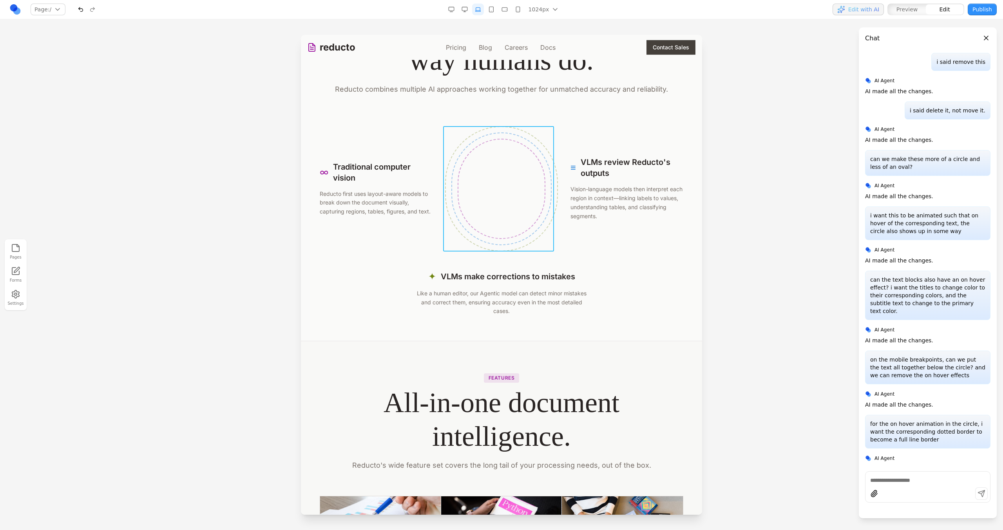
click at [553, 192] on div at bounding box center [501, 188] width 113 height 125
click at [467, 112] on button at bounding box center [463, 113] width 13 height 13
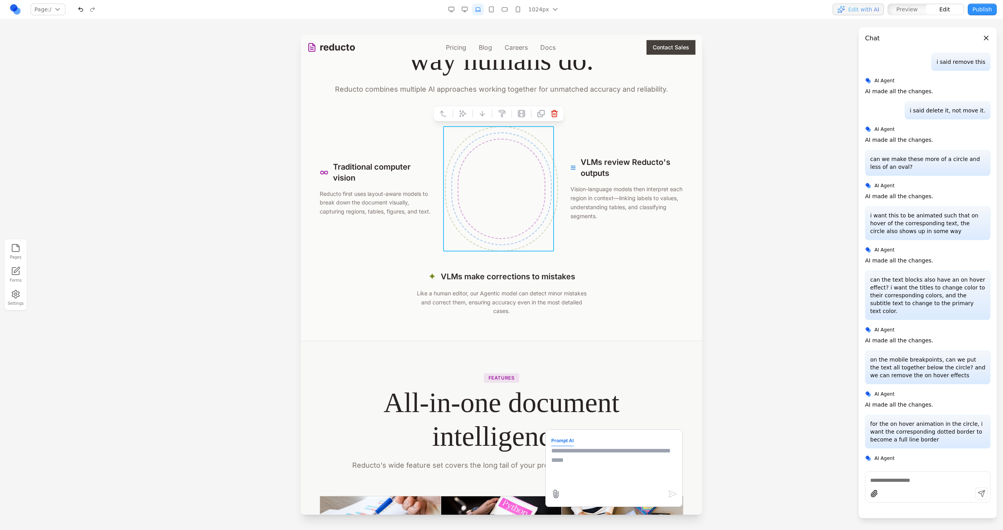
click at [562, 477] on textarea at bounding box center [613, 465] width 125 height 39
type textarea "**********"
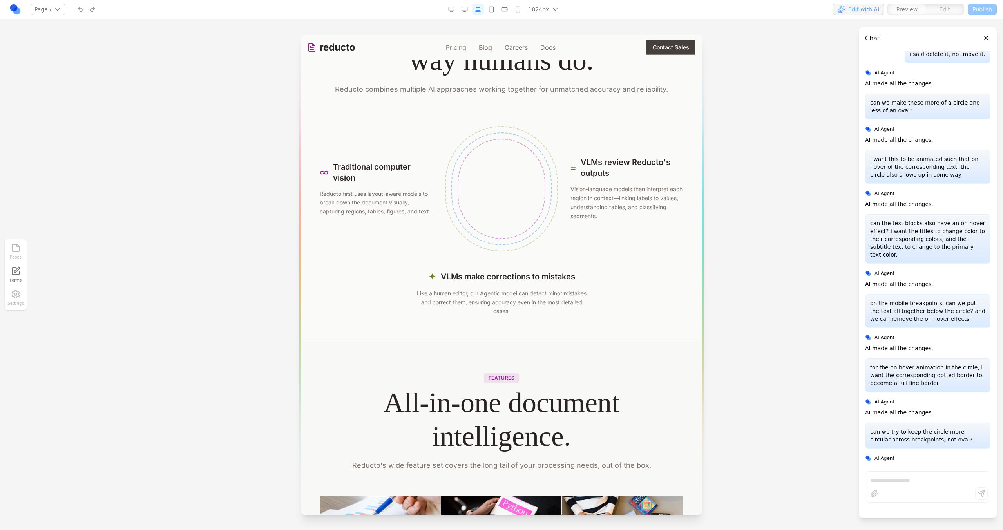
click at [519, 7] on rect "button" at bounding box center [518, 9] width 4 height 5
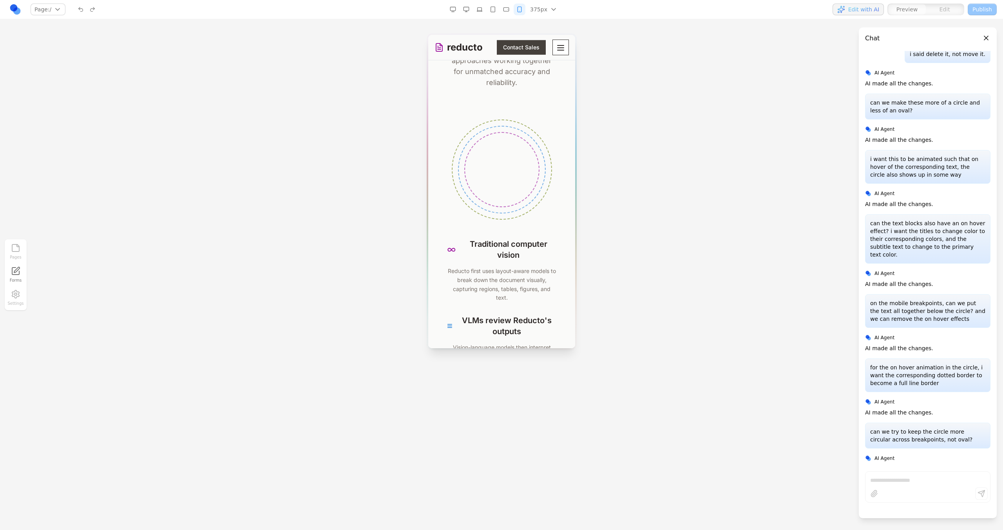
scroll to position [344, 0]
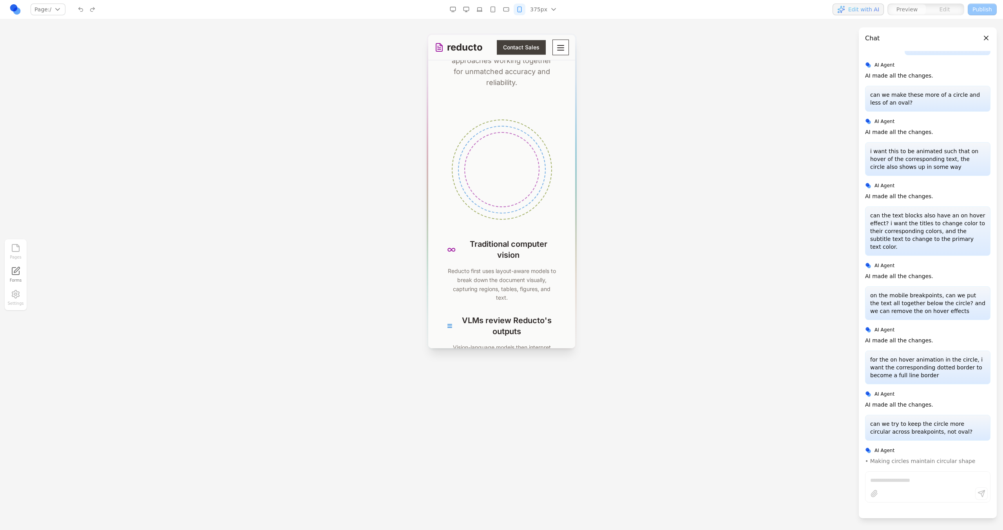
click at [506, 7] on icon "button" at bounding box center [506, 9] width 6 height 6
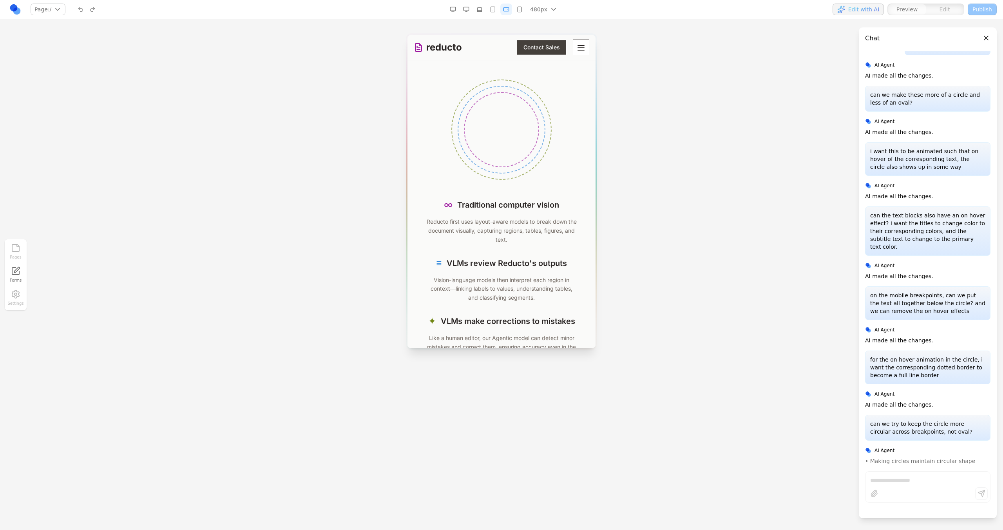
click at [498, 8] on button "button" at bounding box center [493, 10] width 12 height 12
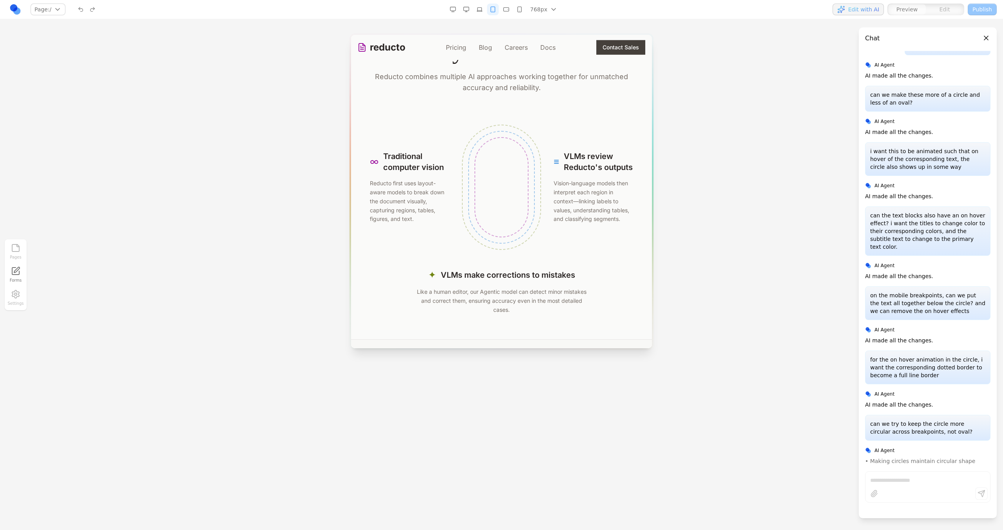
scroll to position [1546, 0]
click at [487, 8] on div "768px 1536px 1280px 1024px 768px 480px 375px" at bounding box center [503, 10] width 112 height 12
click at [483, 8] on icon "button" at bounding box center [480, 9] width 6 height 6
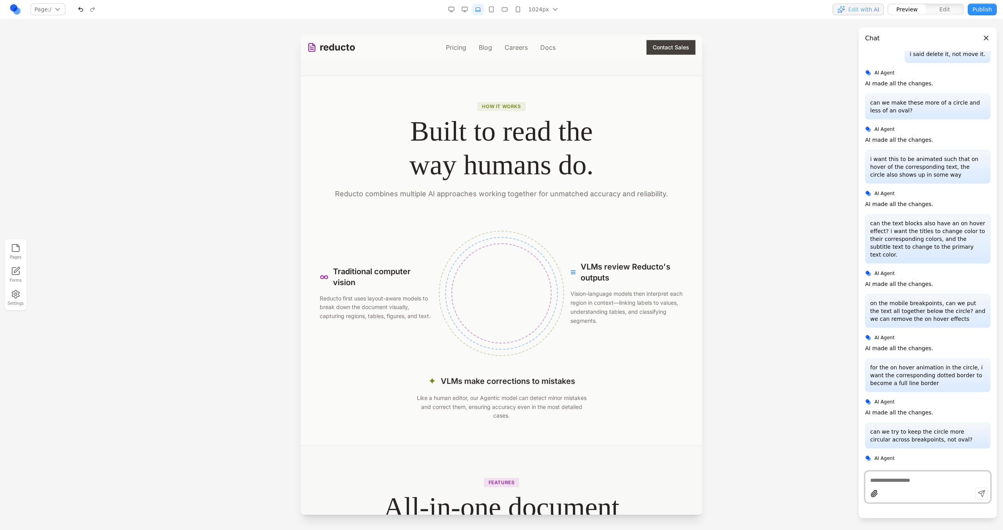
scroll to position [1452, 0]
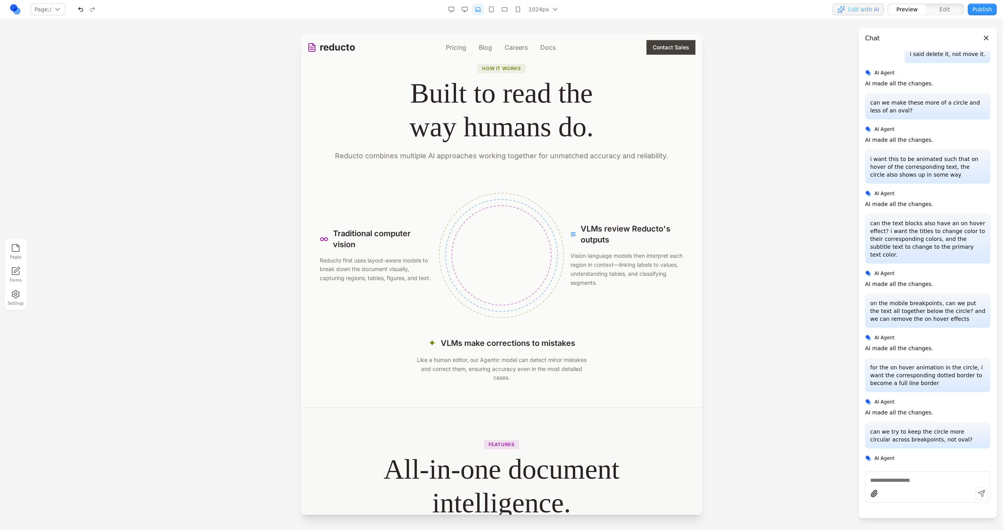
click at [465, 11] on line "button" at bounding box center [465, 11] width 0 height 1
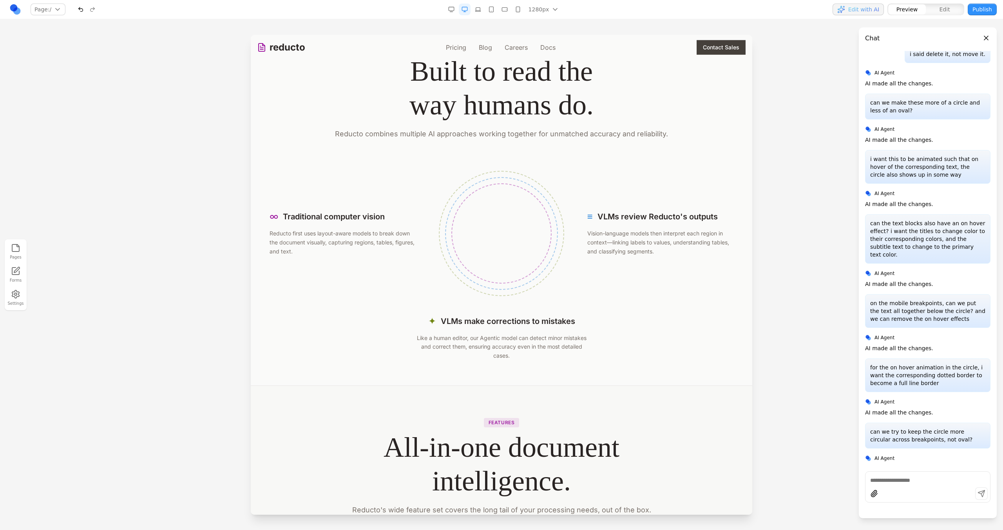
click at [453, 11] on icon "button" at bounding box center [451, 9] width 6 height 6
click at [468, 12] on icon "button" at bounding box center [465, 9] width 6 height 6
click at [479, 13] on button "button" at bounding box center [478, 10] width 12 height 12
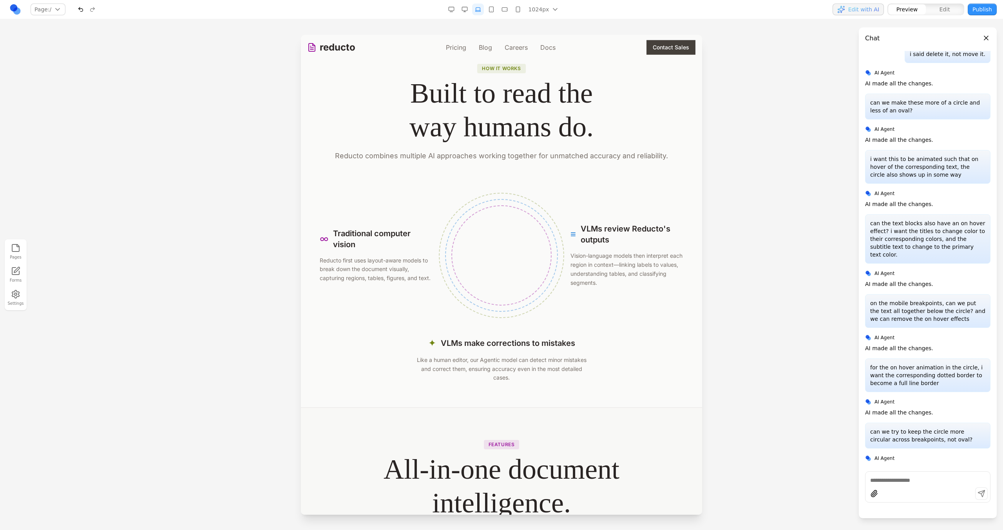
click at [495, 13] on button "button" at bounding box center [492, 10] width 12 height 12
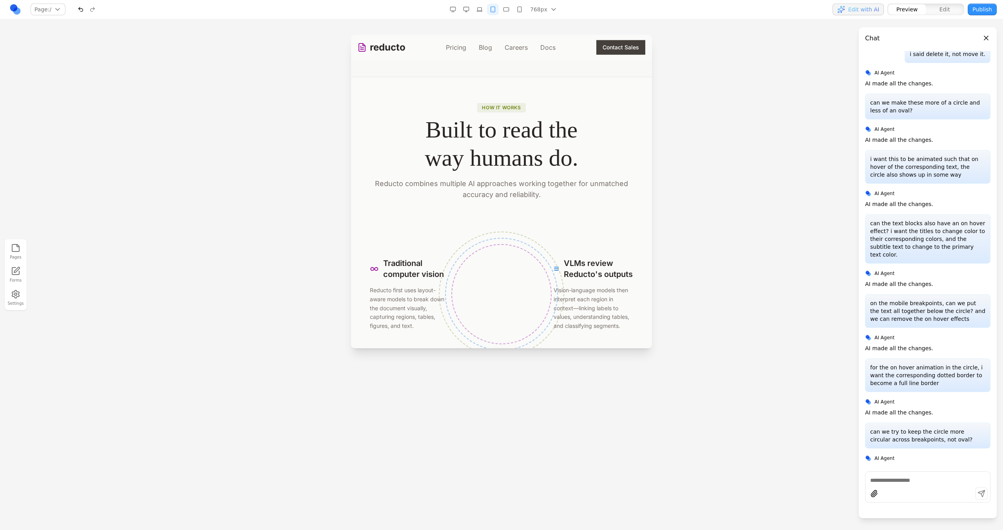
scroll to position [1493, 0]
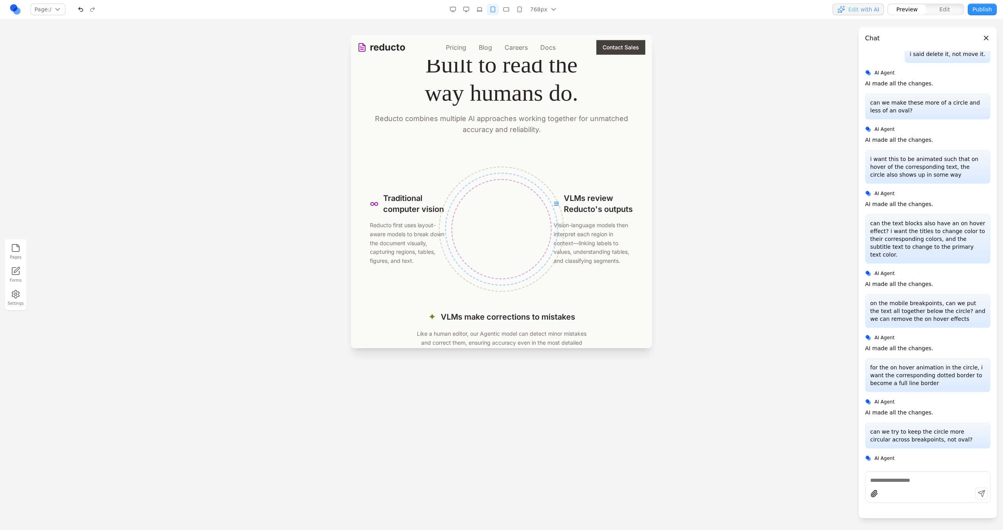
click at [506, 15] on div "768px 1536px 1280px 1024px 768px 480px 375px" at bounding box center [503, 9] width 325 height 13
click at [507, 13] on button "button" at bounding box center [506, 10] width 12 height 12
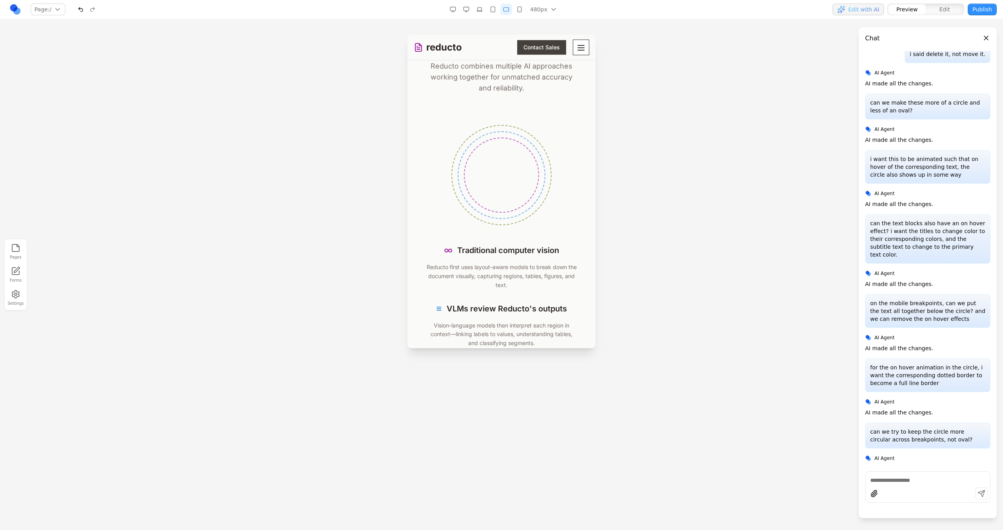
click at [517, 13] on button "button" at bounding box center [520, 10] width 12 height 12
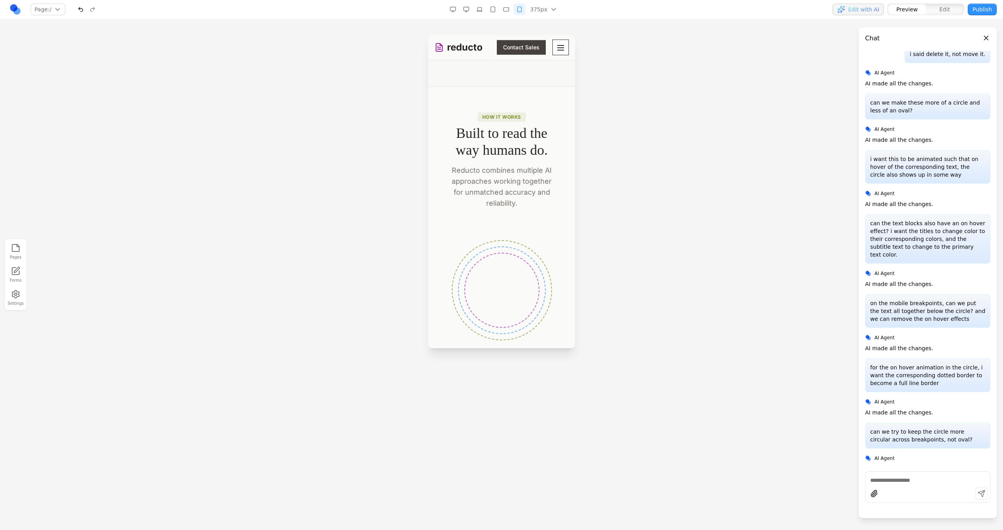
click at [482, 12] on icon "button" at bounding box center [480, 9] width 6 height 6
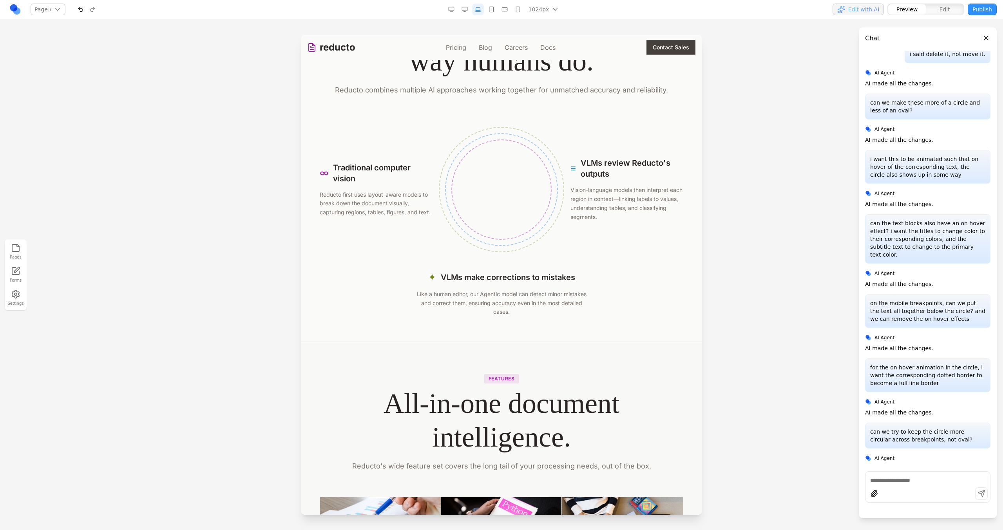
scroll to position [1517, 0]
click at [546, 249] on div at bounding box center [501, 189] width 125 height 125
click at [468, 112] on button at bounding box center [472, 115] width 13 height 13
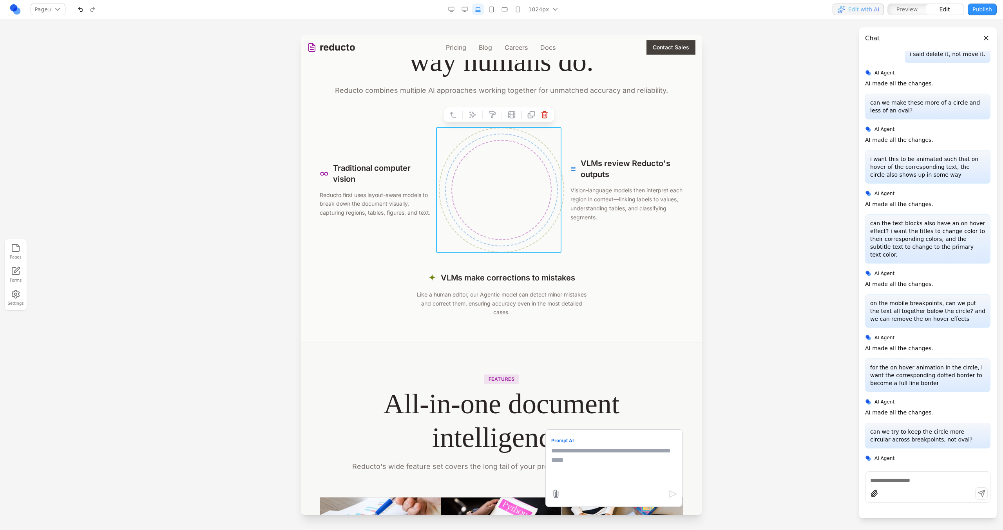
click at [585, 480] on textarea at bounding box center [613, 465] width 125 height 39
type textarea "**********"
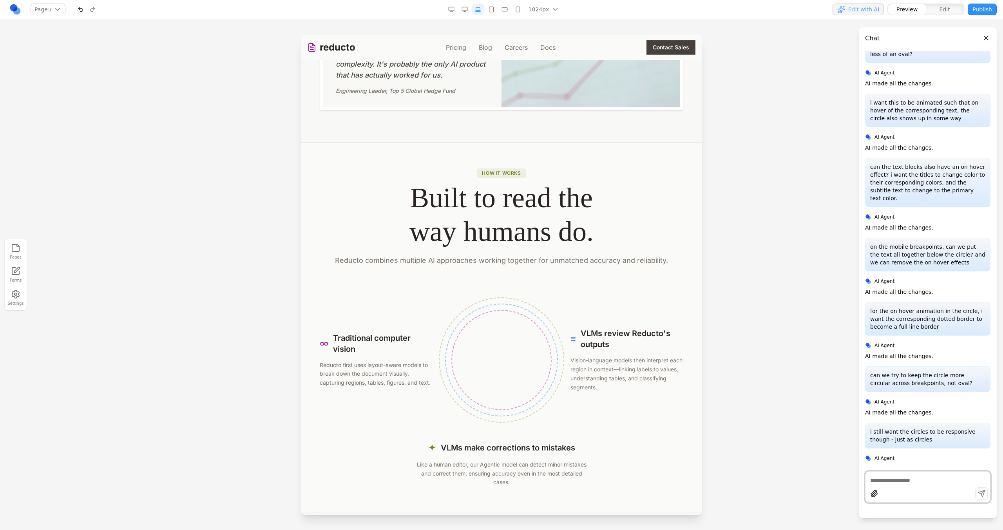
scroll to position [1443, 0]
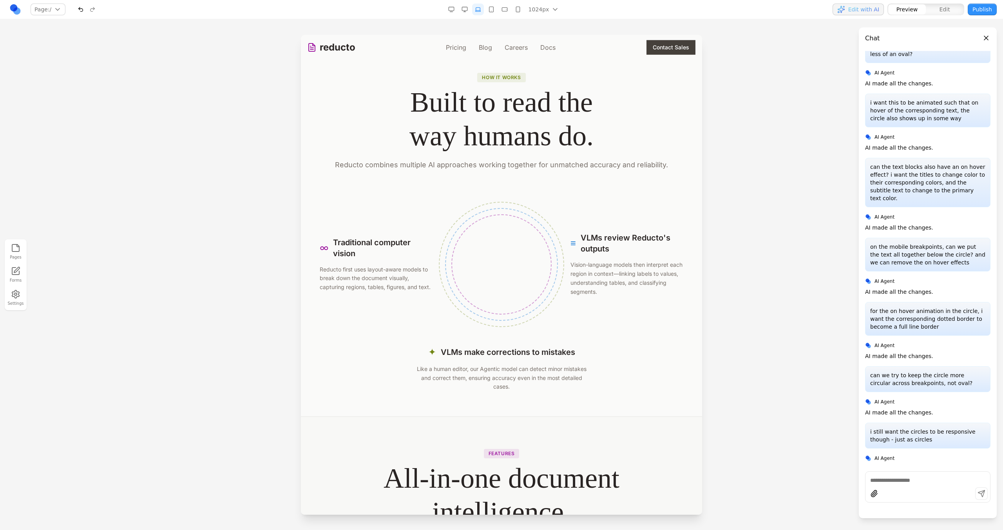
click at [463, 13] on button "button" at bounding box center [465, 10] width 12 height 12
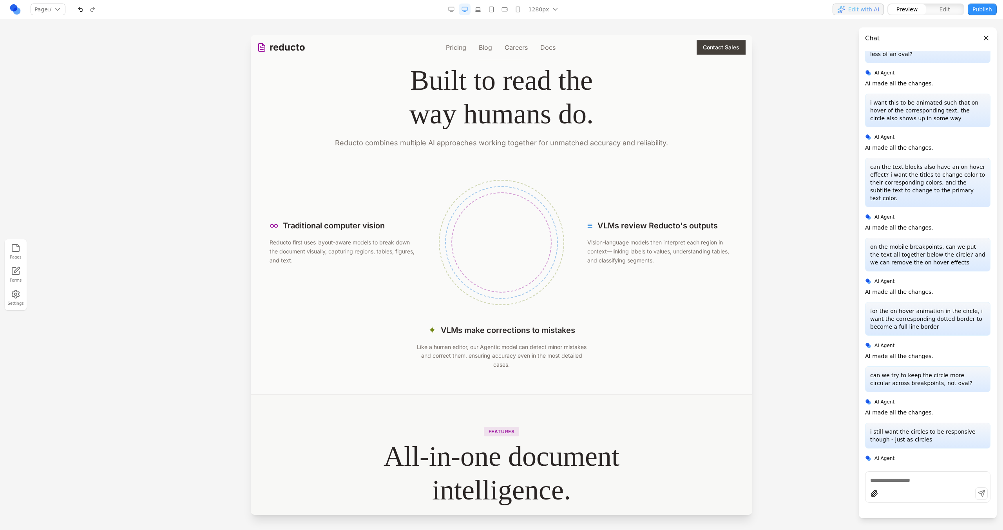
click at [453, 11] on icon "button" at bounding box center [451, 9] width 6 height 6
click at [462, 11] on button "button" at bounding box center [465, 10] width 12 height 12
click at [478, 11] on icon "button" at bounding box center [478, 11] width 4 height 0
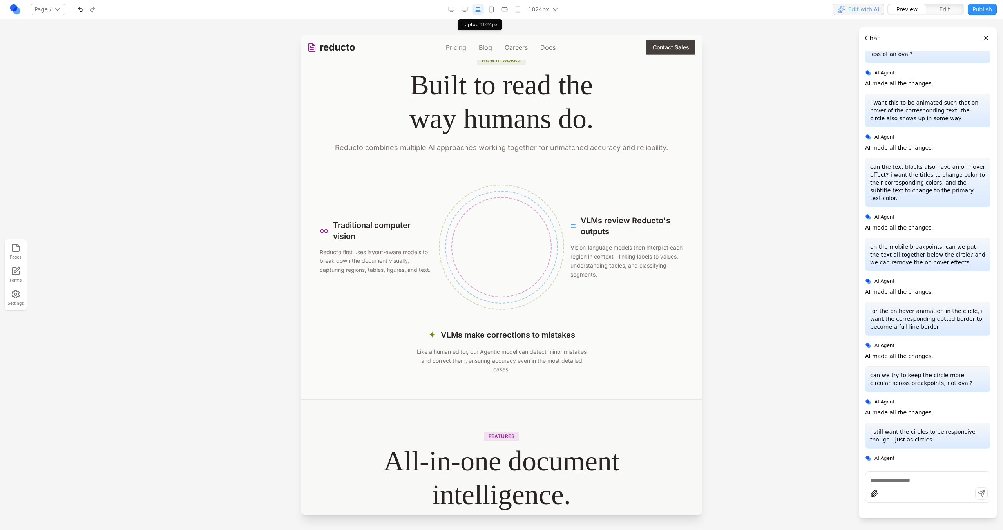
scroll to position [1443, 0]
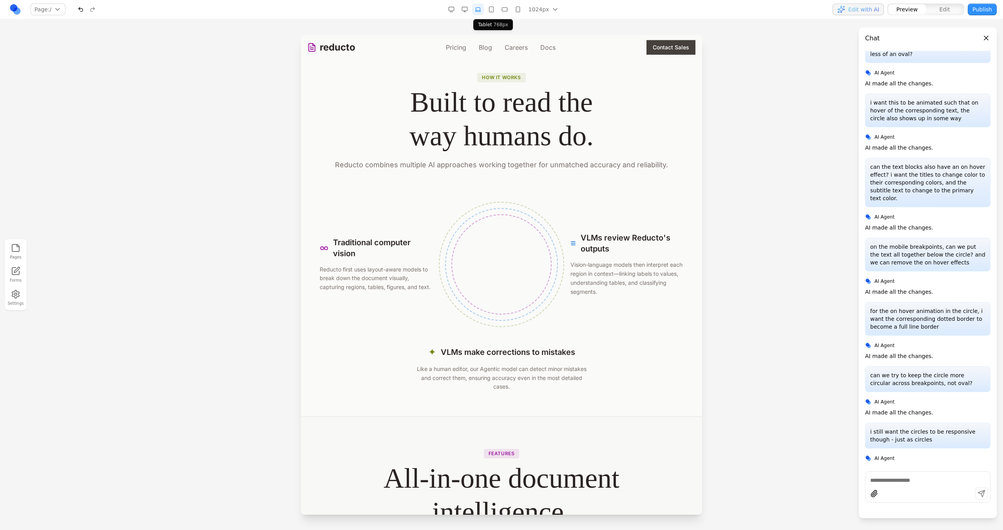
click at [492, 10] on icon "button" at bounding box center [491, 9] width 6 height 6
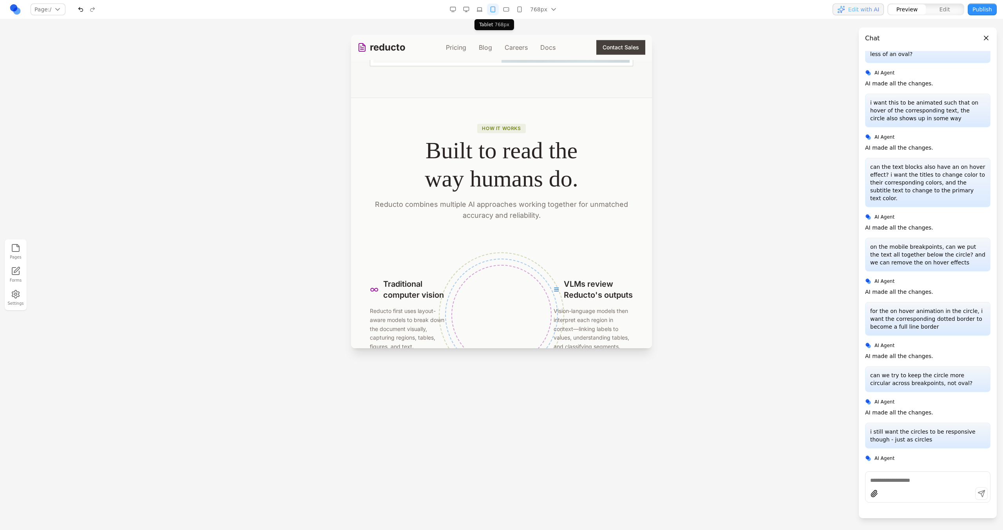
scroll to position [1418, 0]
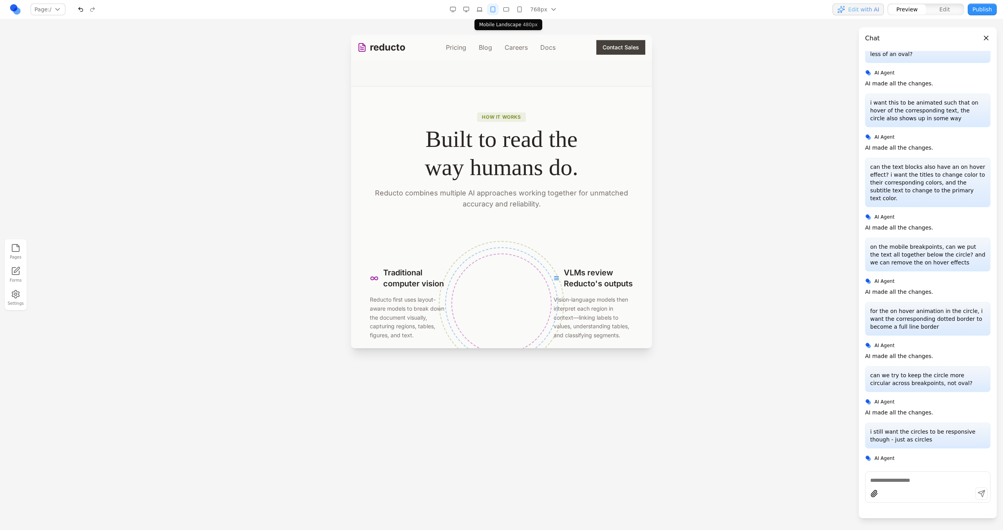
click at [510, 13] on button "button" at bounding box center [506, 10] width 12 height 12
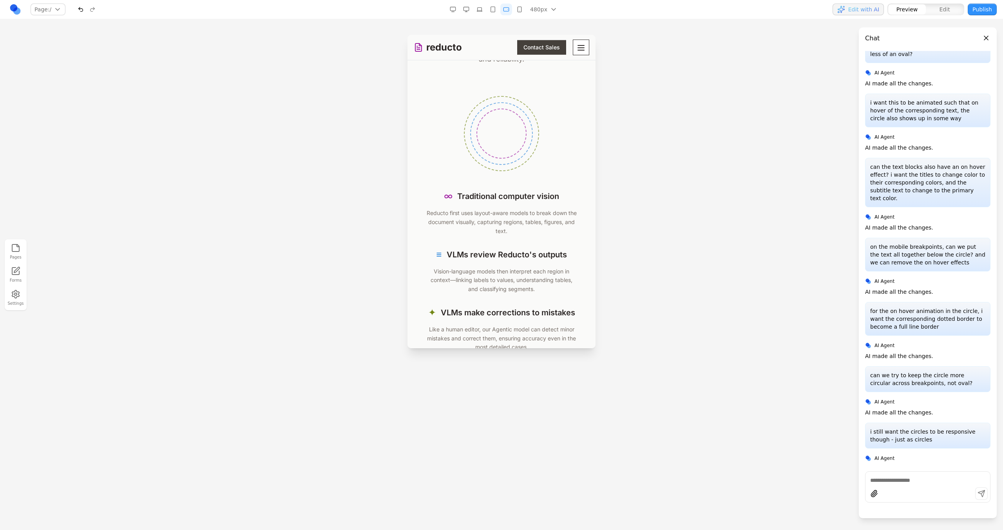
scroll to position [1738, 0]
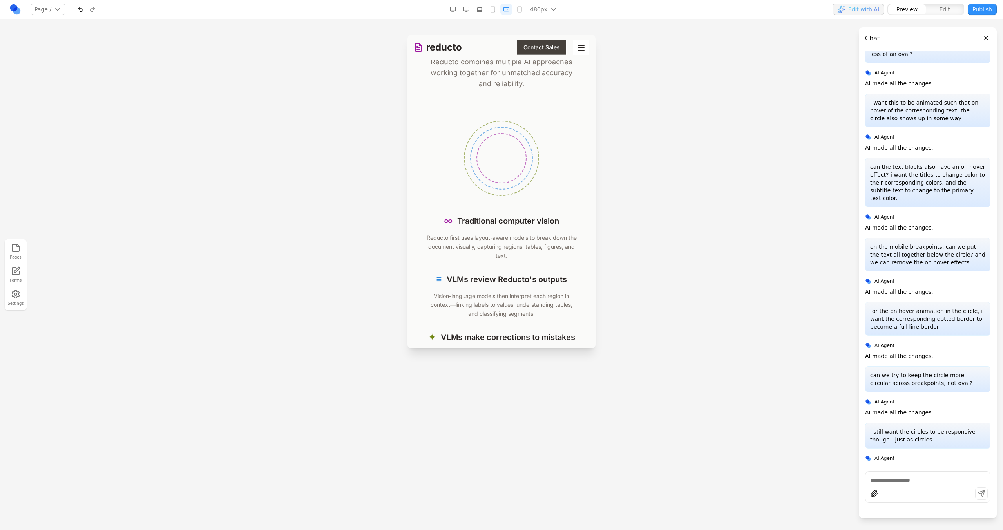
click at [518, 11] on rect "button" at bounding box center [520, 9] width 4 height 5
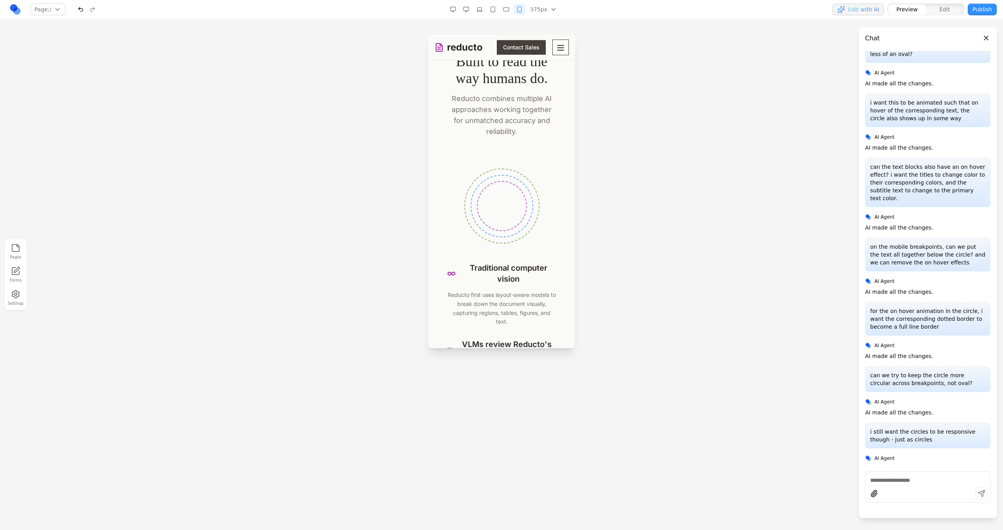
click at [478, 10] on icon "button" at bounding box center [480, 9] width 6 height 6
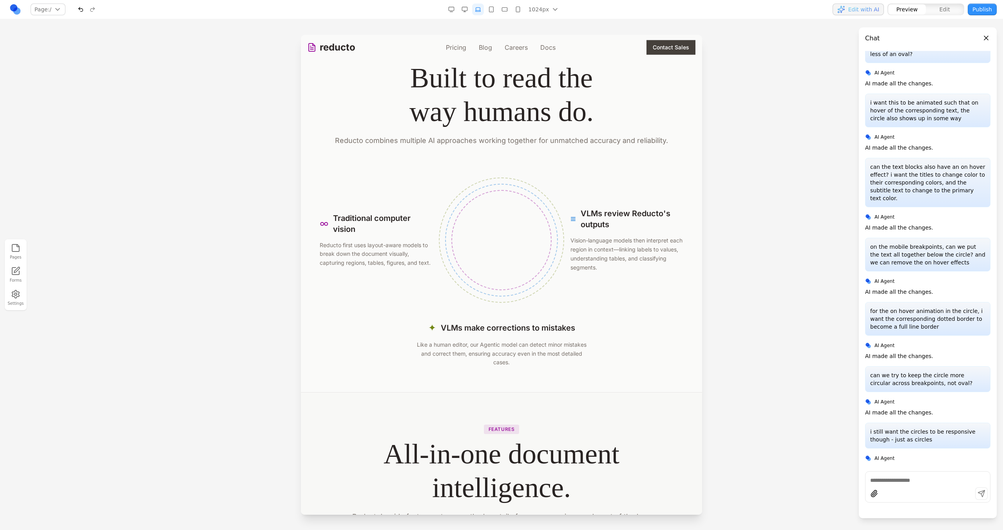
scroll to position [1466, 0]
click at [495, 10] on icon "button" at bounding box center [491, 9] width 6 height 6
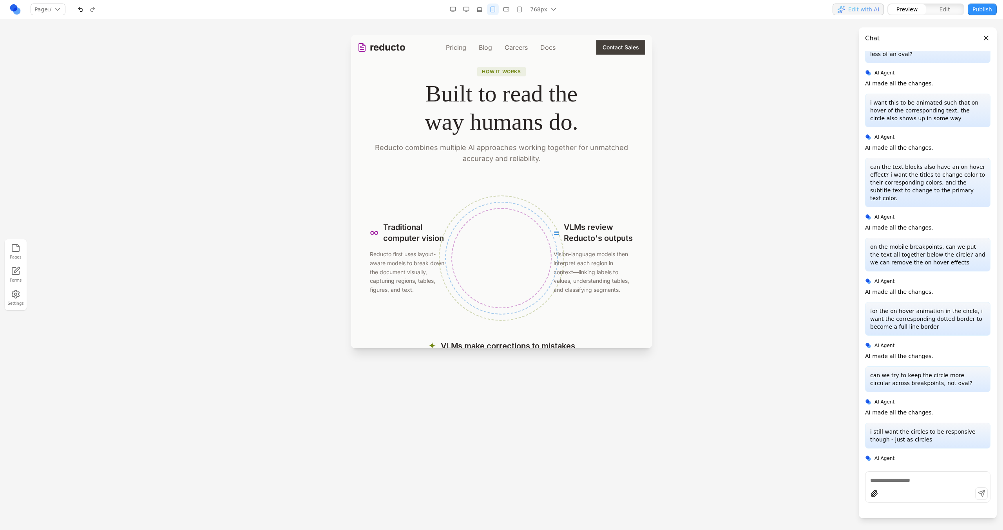
scroll to position [1475, 0]
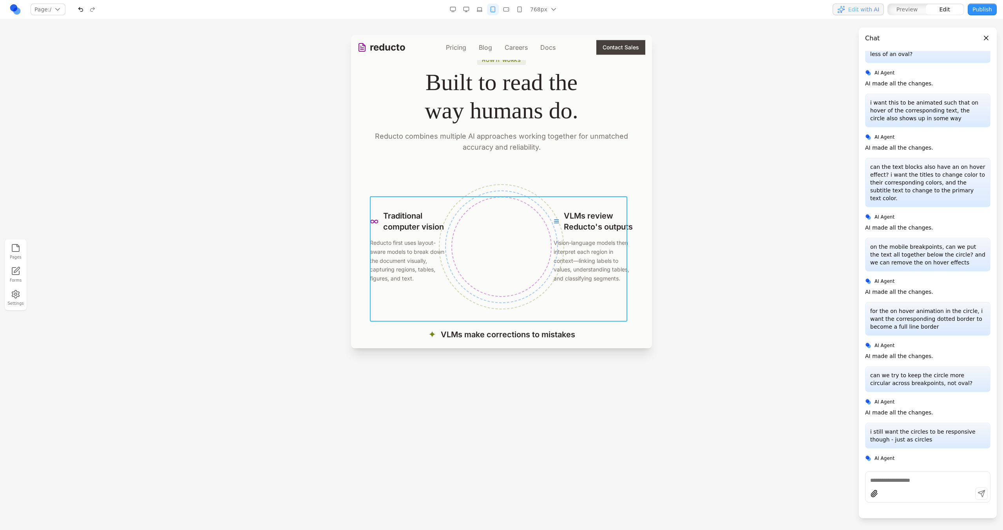
click at [408, 201] on div "∞ Traditional computer vision Reducto first uses layout-aware models to break d…" at bounding box center [501, 246] width 263 height 125
click at [472, 214] on div at bounding box center [501, 246] width 113 height 113
click at [469, 166] on div "How it works Built to read the way humans do. Reducto combines multiple AI appr…" at bounding box center [501, 214] width 288 height 319
click at [424, 330] on div "∞ Traditional computer vision Reducto first uses layout-aware models to break d…" at bounding box center [501, 279] width 263 height 190
click at [473, 188] on button at bounding box center [472, 184] width 13 height 13
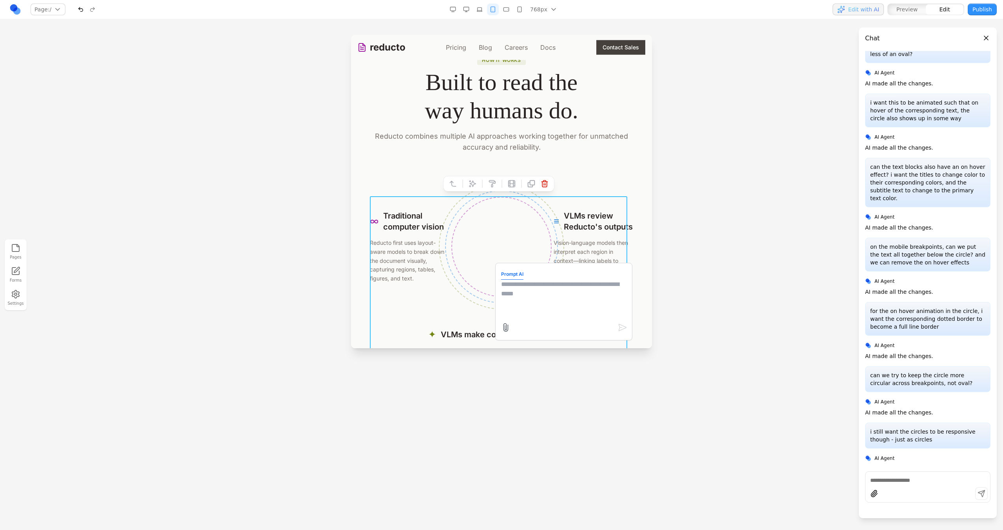
click at [537, 303] on textarea at bounding box center [563, 299] width 125 height 39
type textarea "*"
type textarea "**********"
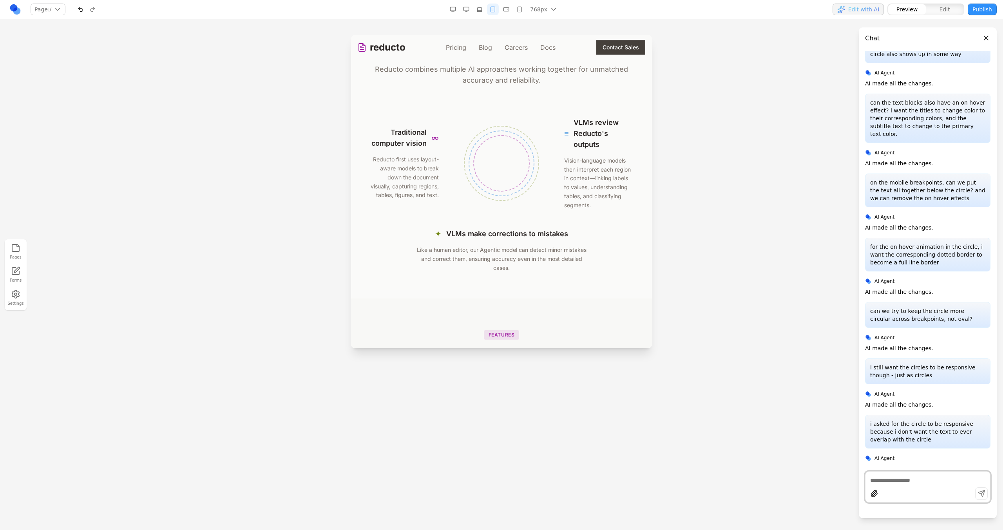
scroll to position [1547, 0]
click at [472, 8] on button "button" at bounding box center [466, 10] width 12 height 12
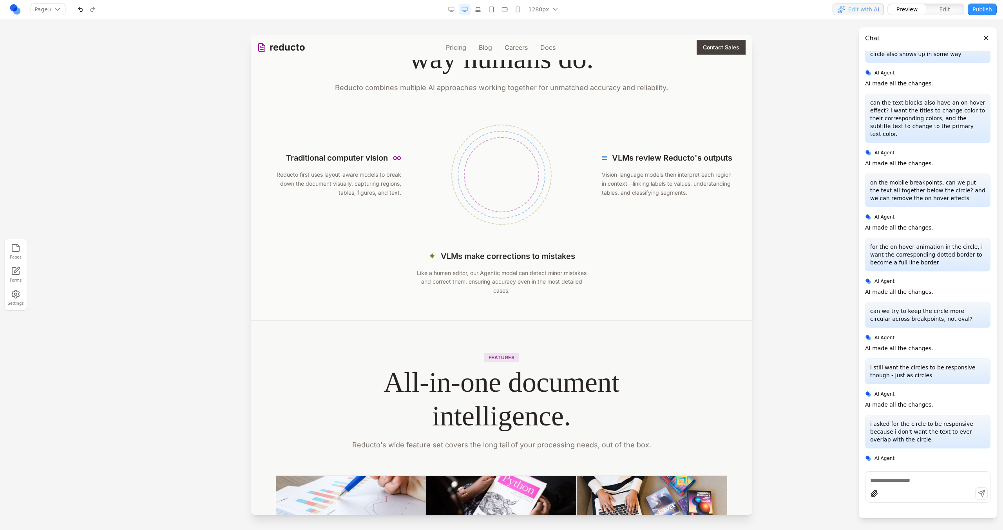
click at [477, 8] on icon "button" at bounding box center [478, 9] width 6 height 6
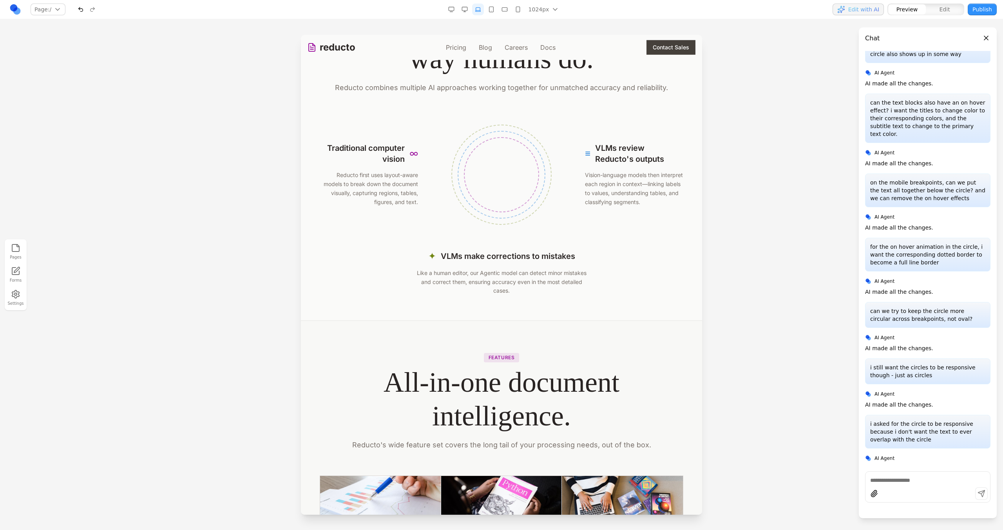
click at [463, 5] on button "button" at bounding box center [465, 10] width 12 height 12
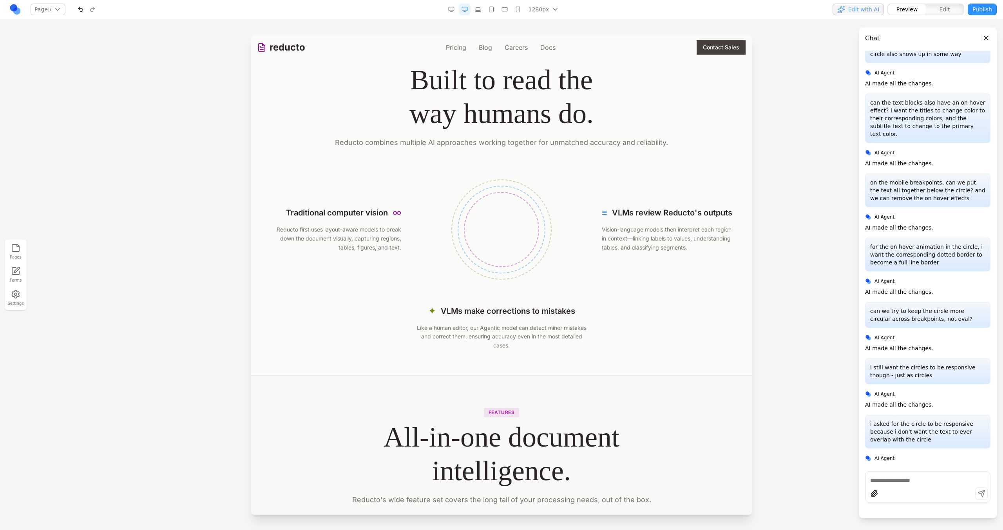
scroll to position [1453, 0]
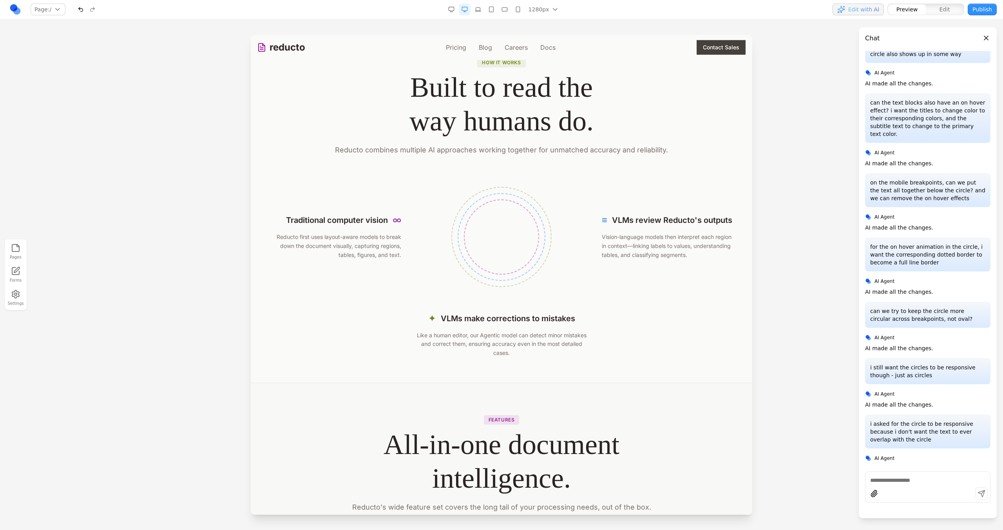
click at [477, 9] on icon "button" at bounding box center [478, 9] width 6 height 6
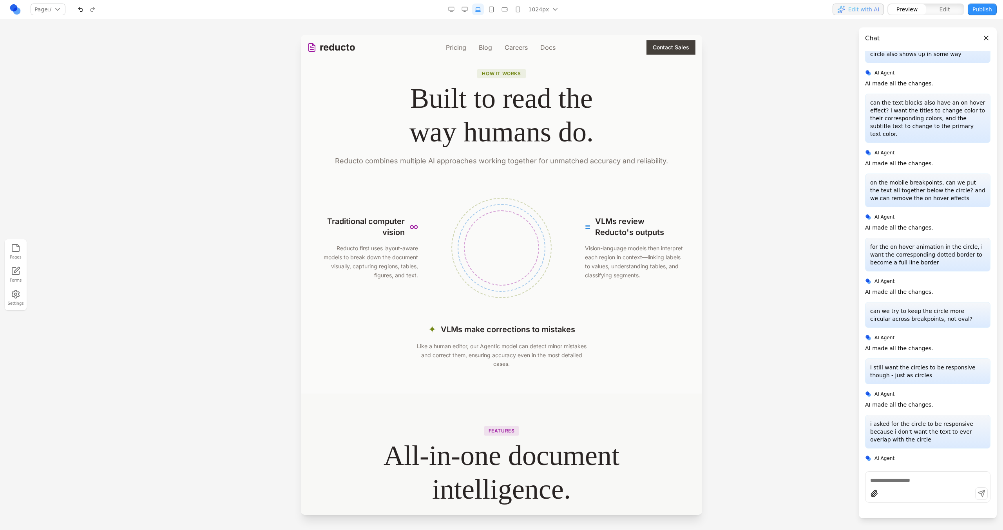
scroll to position [1457, 0]
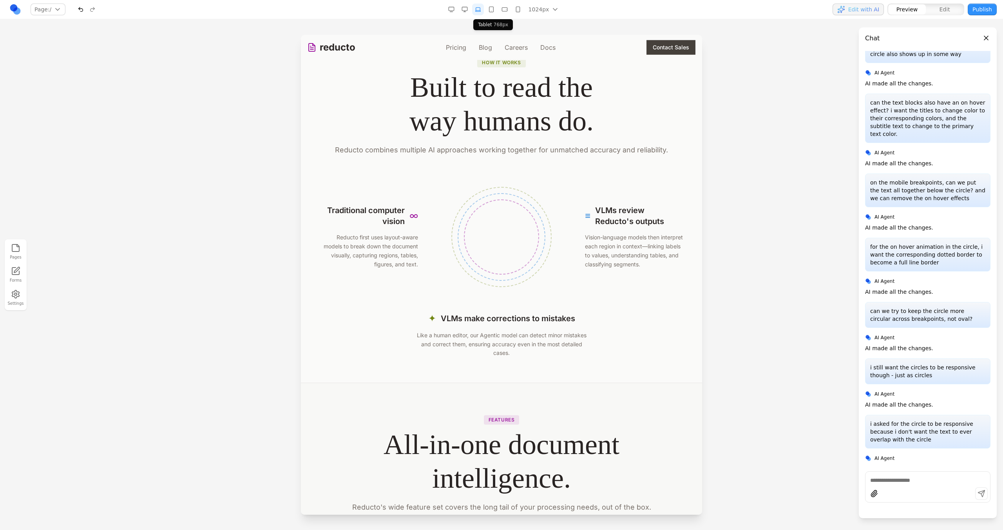
click at [493, 10] on icon "button" at bounding box center [491, 9] width 6 height 6
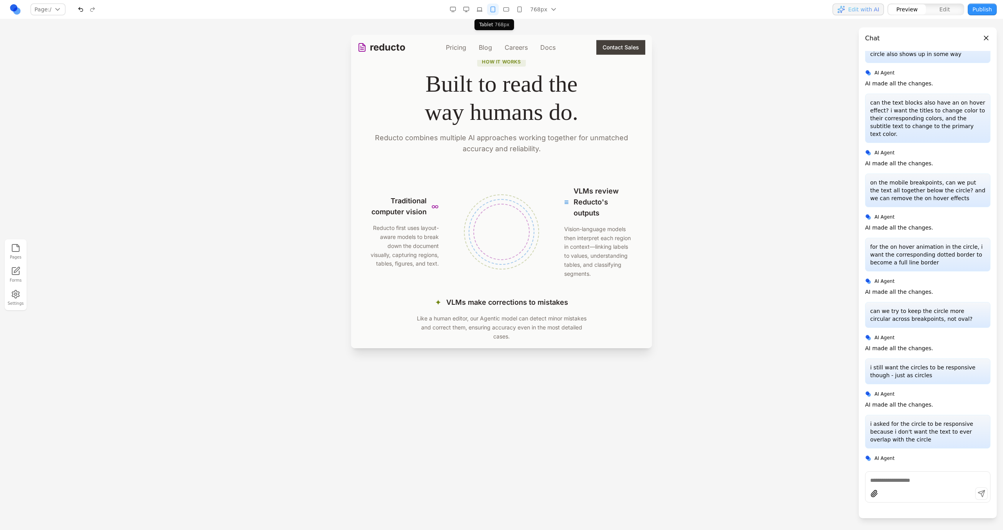
scroll to position [1485, 0]
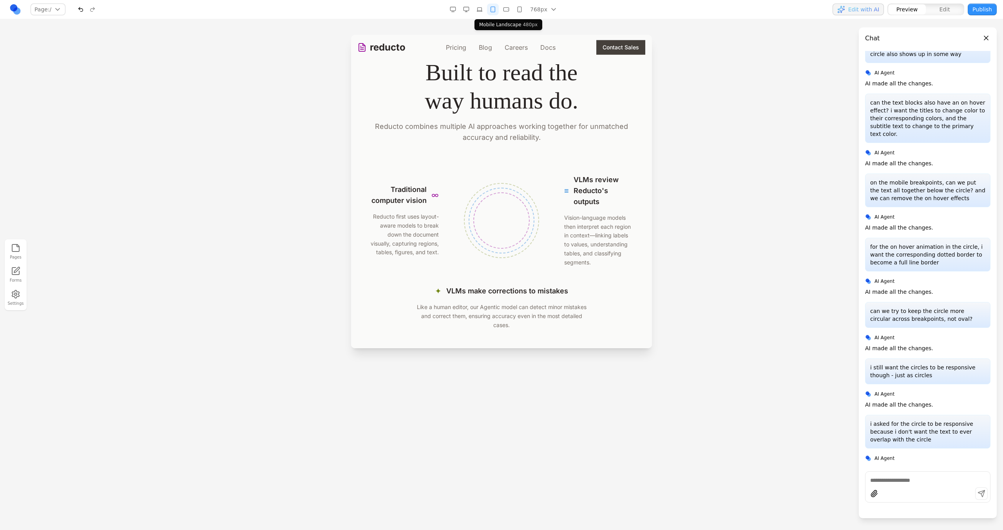
click at [506, 11] on icon "button" at bounding box center [506, 9] width 6 height 6
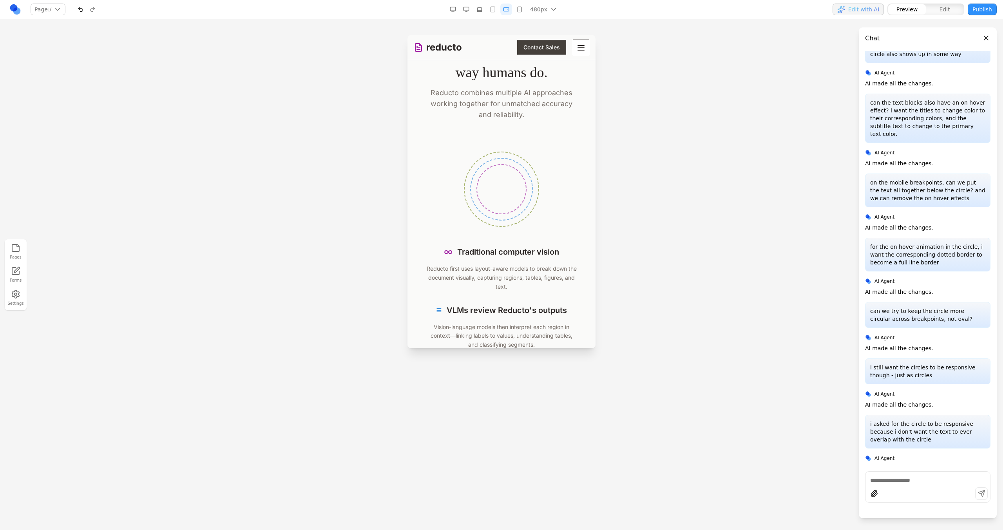
click at [519, 14] on button "button" at bounding box center [520, 10] width 12 height 12
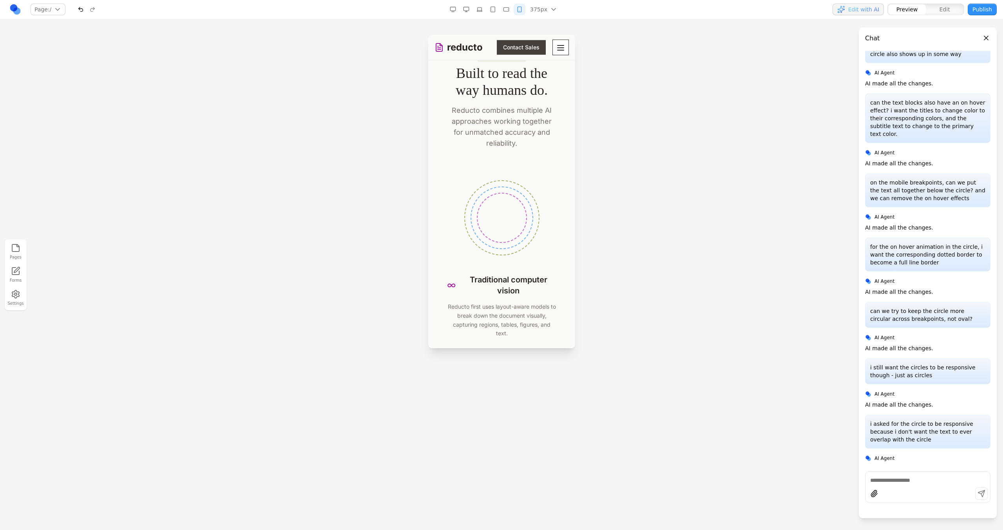
click at [466, 11] on icon "button" at bounding box center [466, 9] width 6 height 6
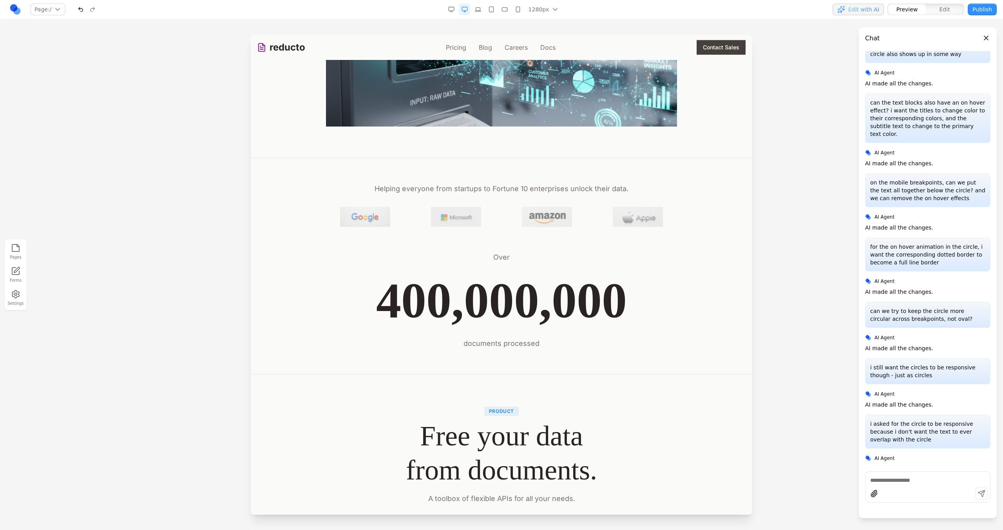
scroll to position [0, 0]
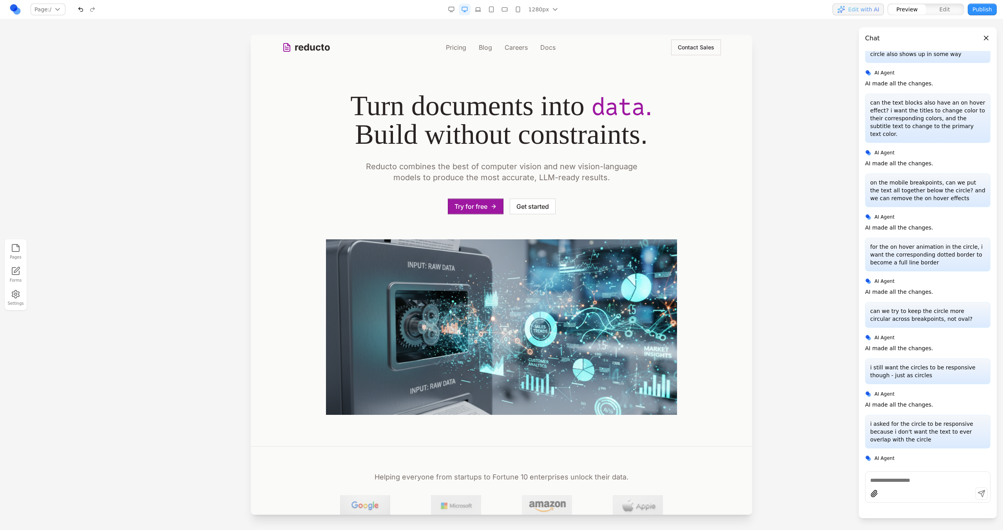
click at [479, 10] on icon "button" at bounding box center [478, 9] width 6 height 6
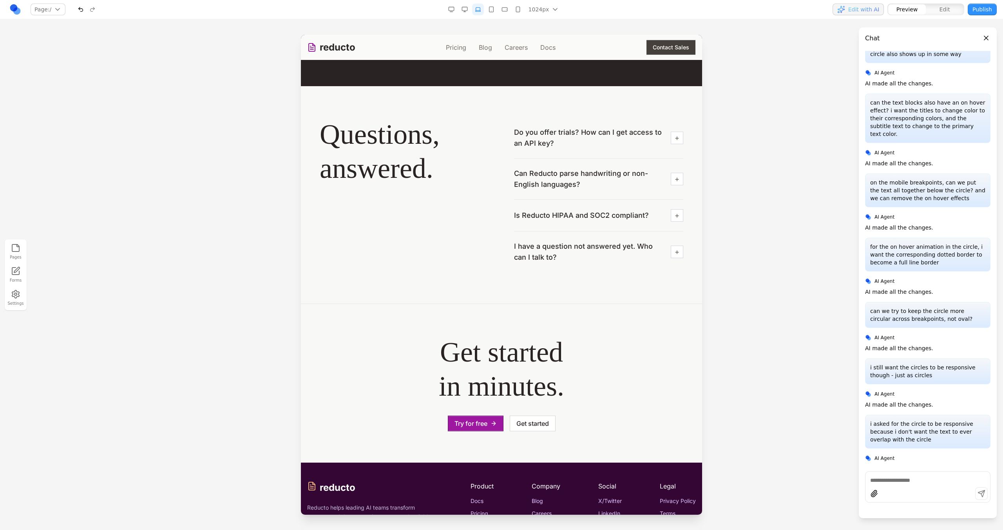
scroll to position [2604, 0]
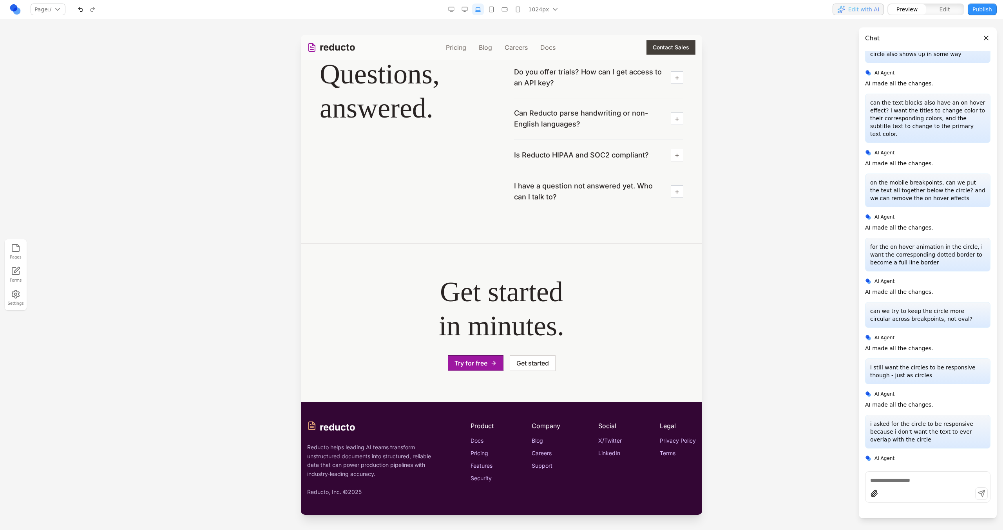
click at [491, 5] on button "button" at bounding box center [492, 10] width 12 height 12
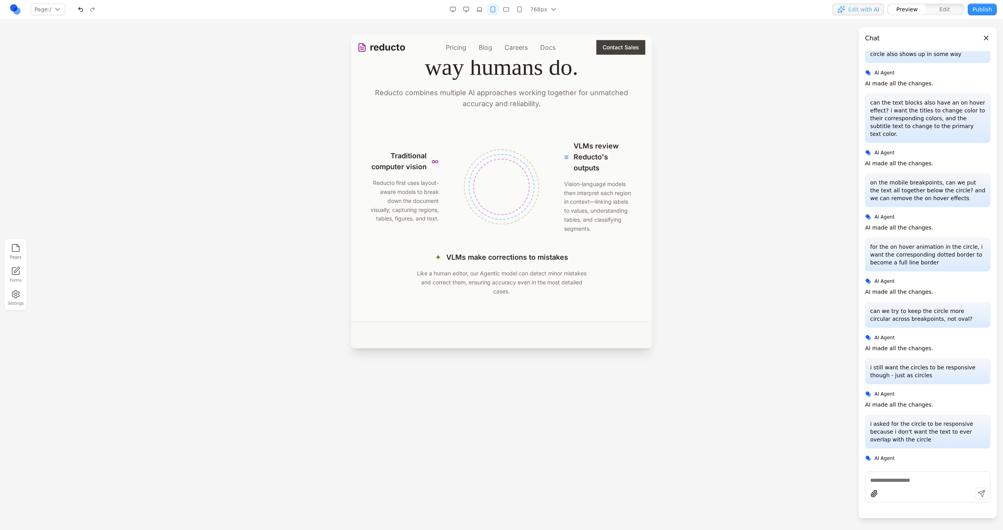
click at [508, 9] on icon "button" at bounding box center [506, 9] width 6 height 6
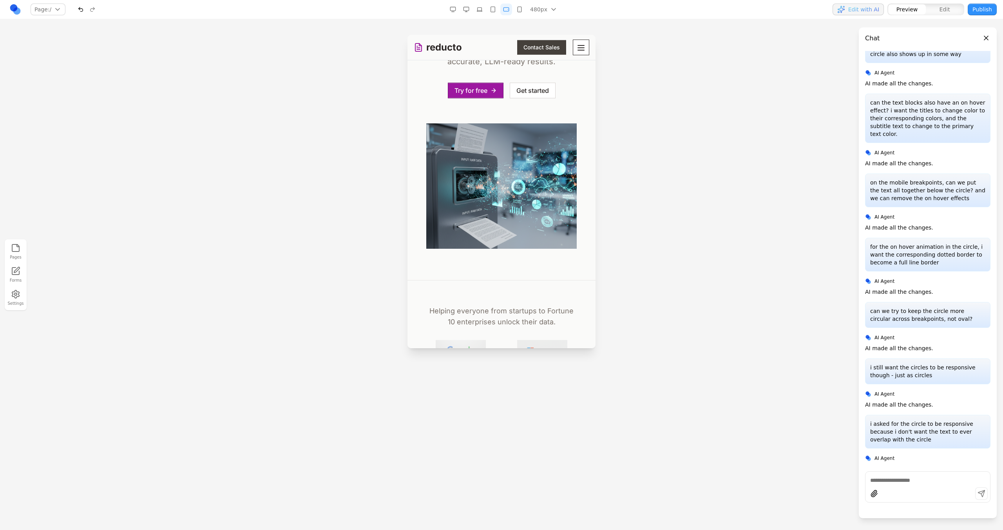
scroll to position [0, 0]
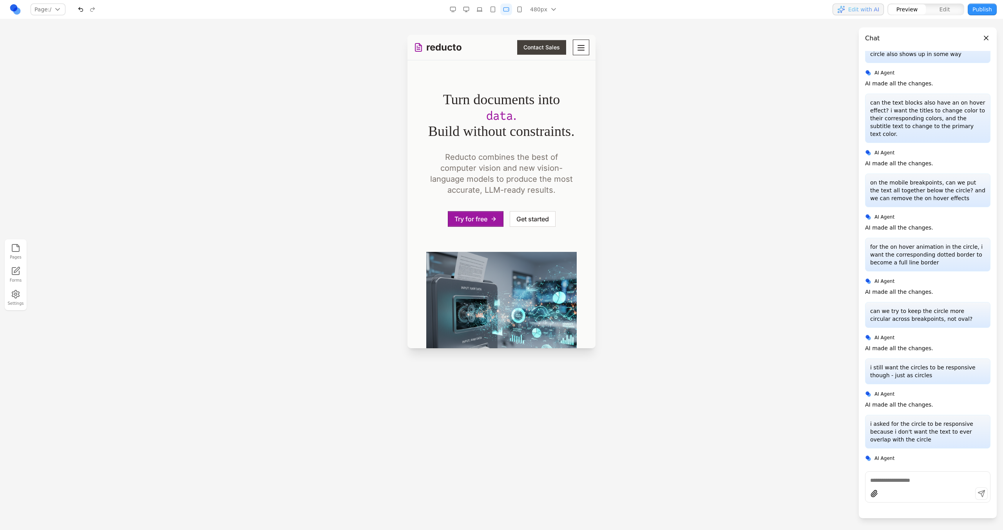
click at [517, 11] on button "button" at bounding box center [520, 10] width 12 height 12
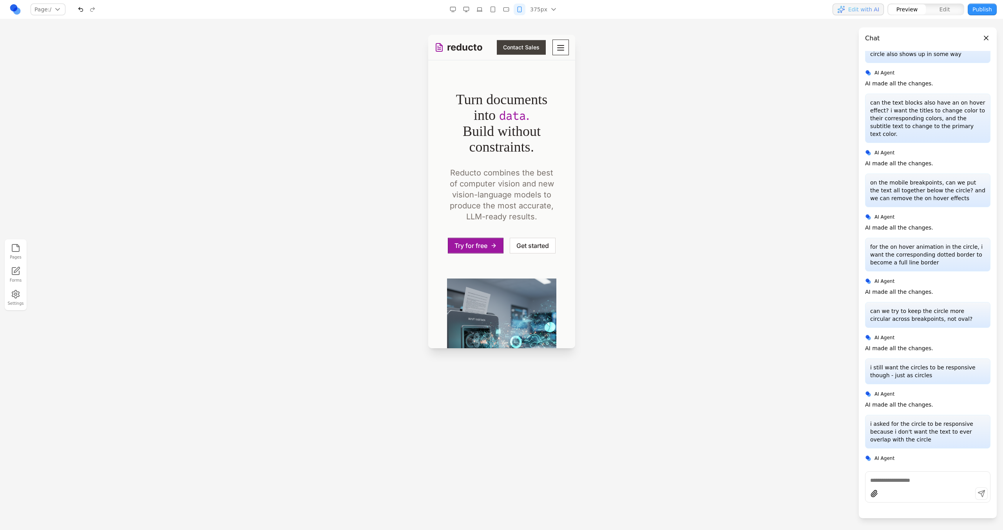
click at [467, 8] on icon "button" at bounding box center [466, 9] width 6 height 6
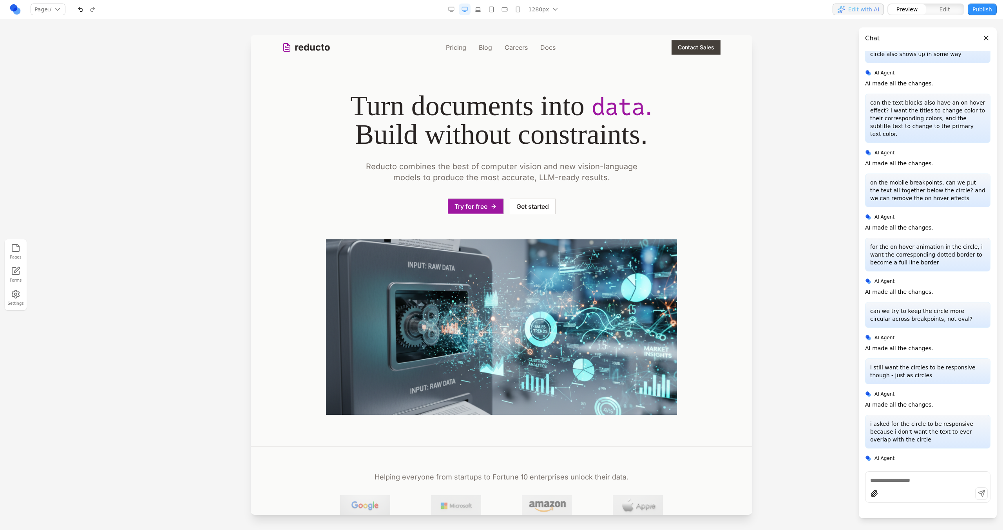
click at [984, 9] on button "Publish" at bounding box center [982, 10] width 29 height 12
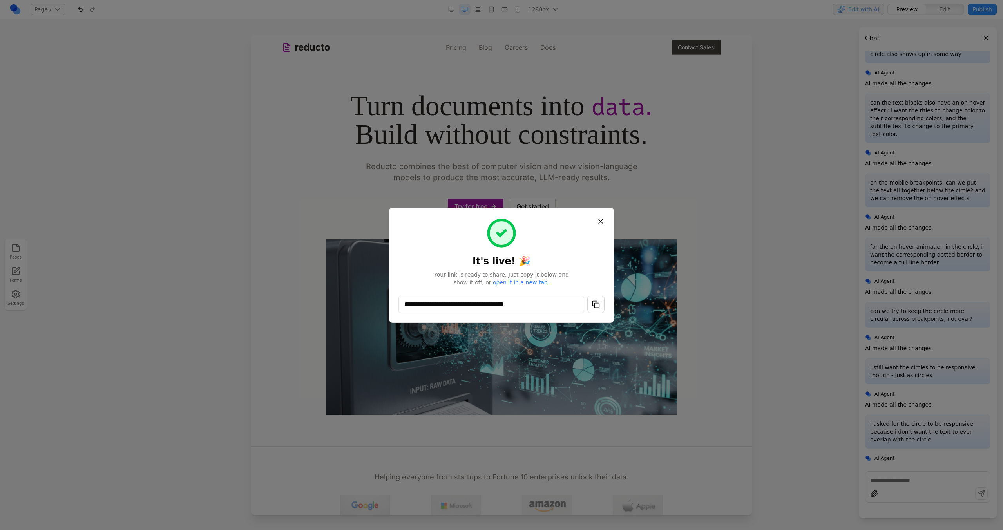
click at [601, 297] on button "button" at bounding box center [595, 304] width 17 height 17
click at [602, 227] on button "Close" at bounding box center [601, 221] width 14 height 14
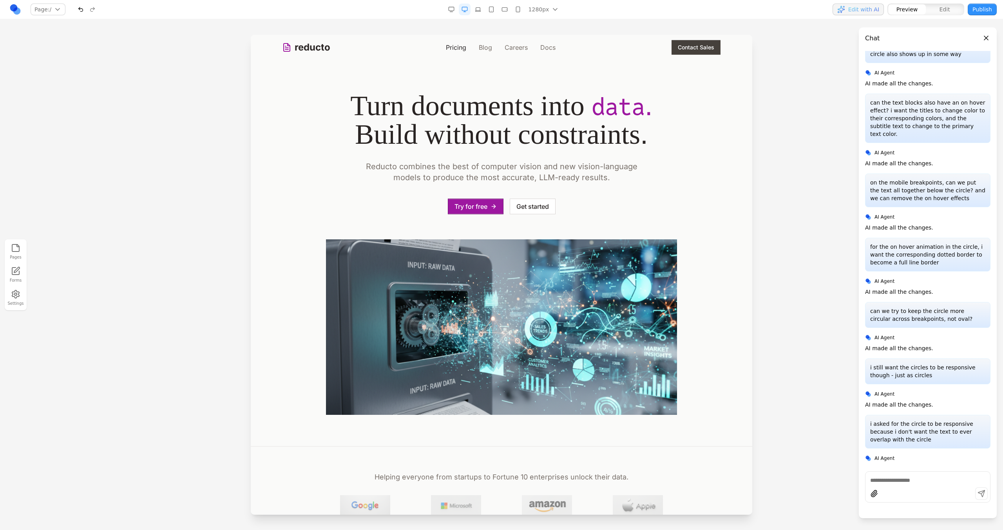
click at [456, 47] on link "Pricing" at bounding box center [456, 47] width 20 height 9
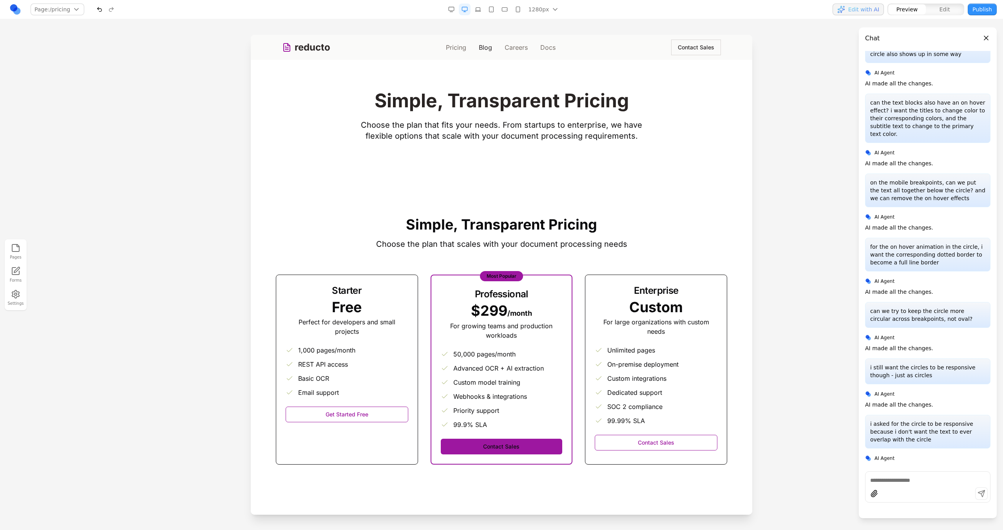
click at [482, 47] on link "Blog" at bounding box center [485, 47] width 13 height 9
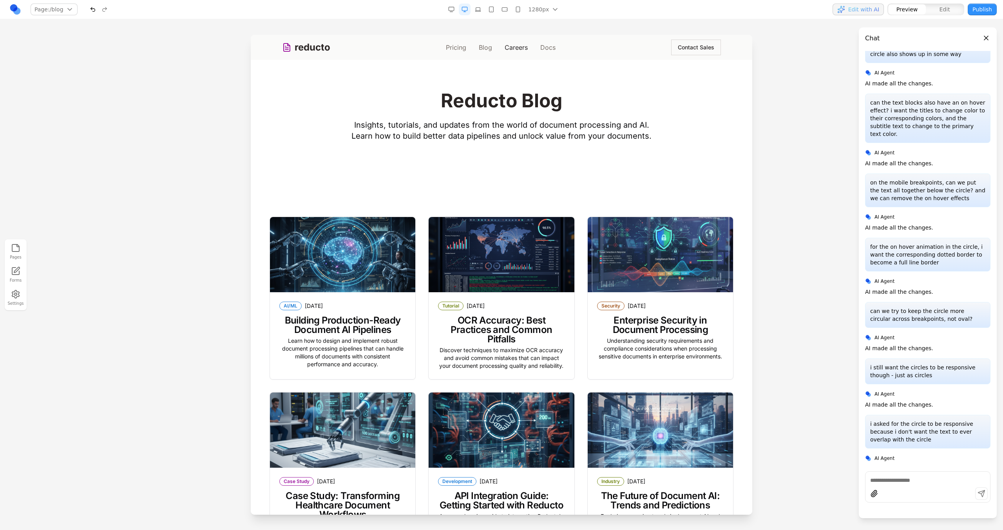
click at [517, 44] on link "Careers" at bounding box center [516, 47] width 23 height 9
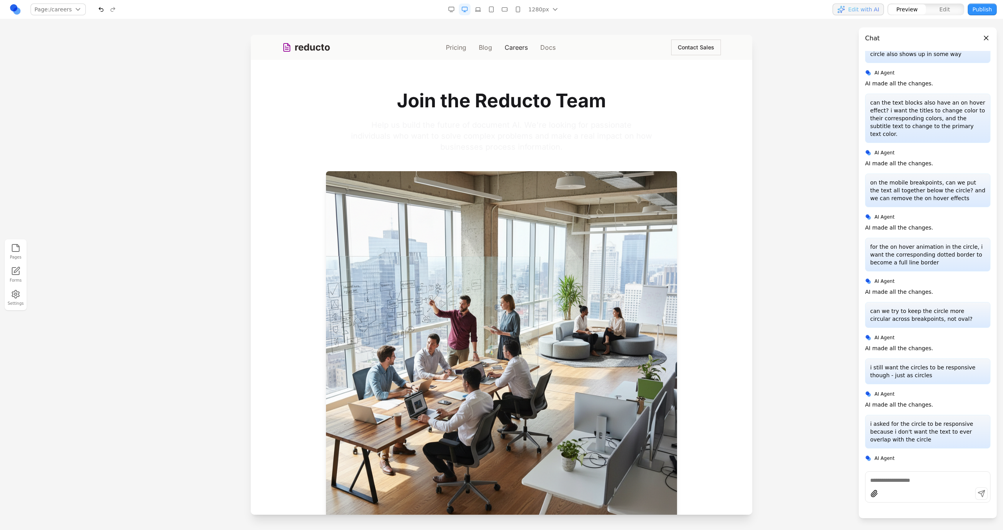
click at [529, 44] on nav "Pricing Blog Careers Docs" at bounding box center [501, 47] width 110 height 9
click at [537, 47] on nav "Pricing Blog Careers Docs" at bounding box center [501, 47] width 110 height 9
click at [540, 48] on link "Docs" at bounding box center [547, 47] width 15 height 9
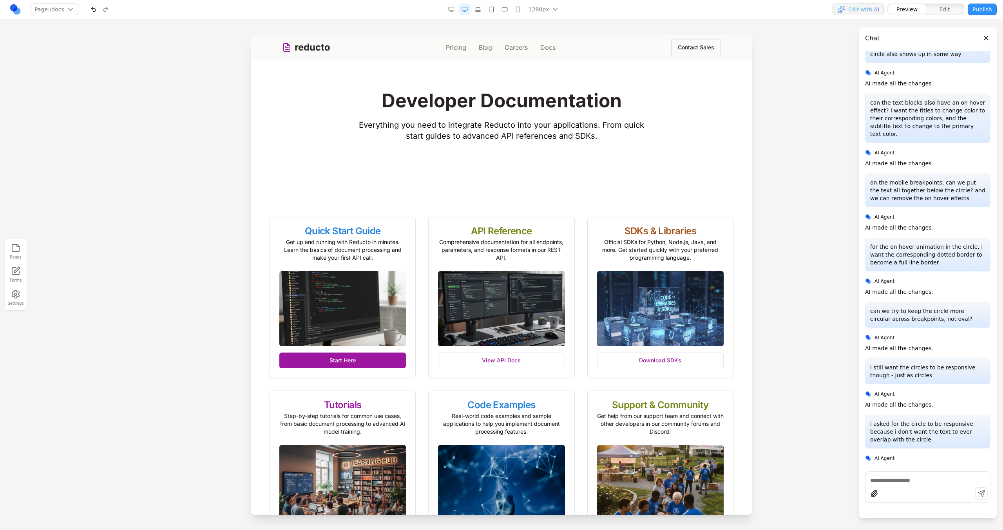
click at [314, 45] on link "reducto" at bounding box center [306, 47] width 48 height 13
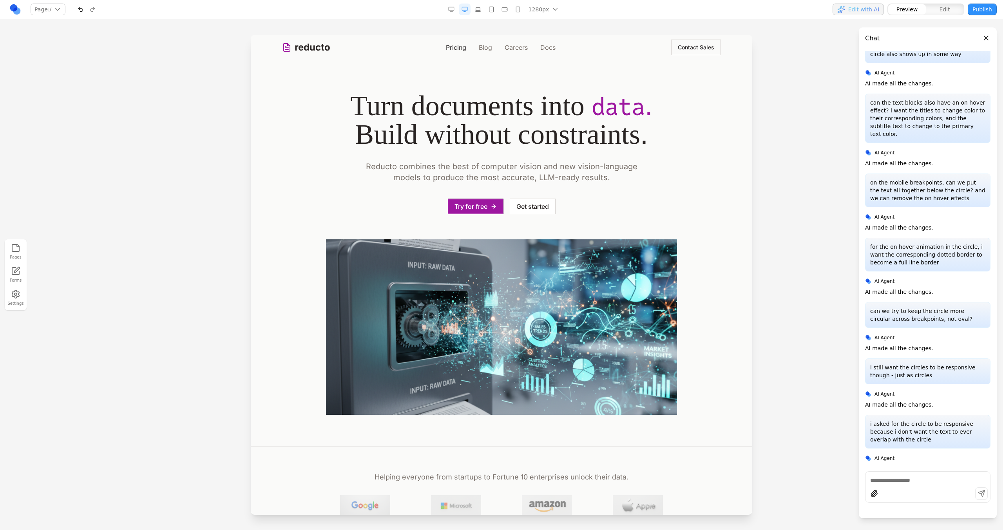
click at [455, 45] on link "Pricing" at bounding box center [456, 47] width 20 height 9
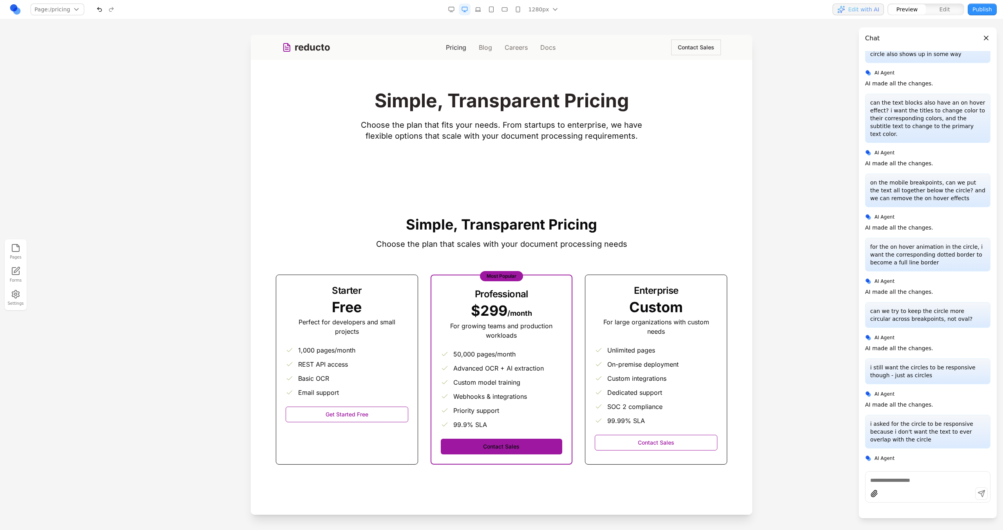
click at [458, 51] on link "Pricing" at bounding box center [456, 47] width 20 height 9
click at [482, 49] on link "Blog" at bounding box center [485, 47] width 13 height 9
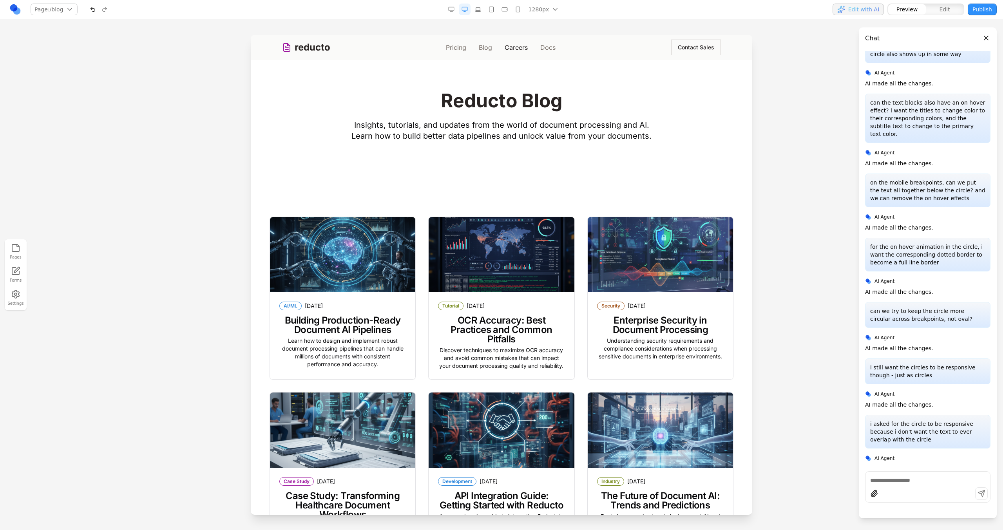
click at [512, 50] on link "Careers" at bounding box center [516, 47] width 23 height 9
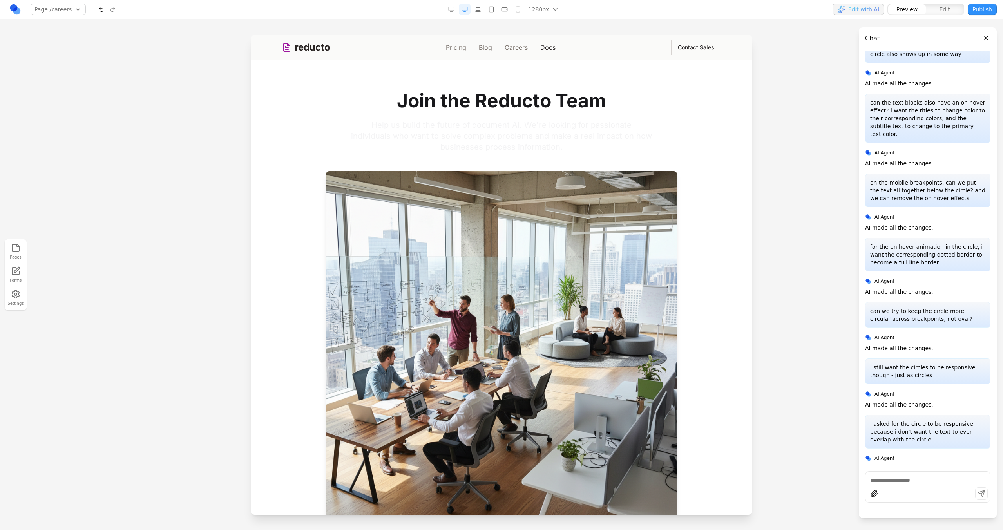
click at [544, 48] on link "Docs" at bounding box center [547, 47] width 15 height 9
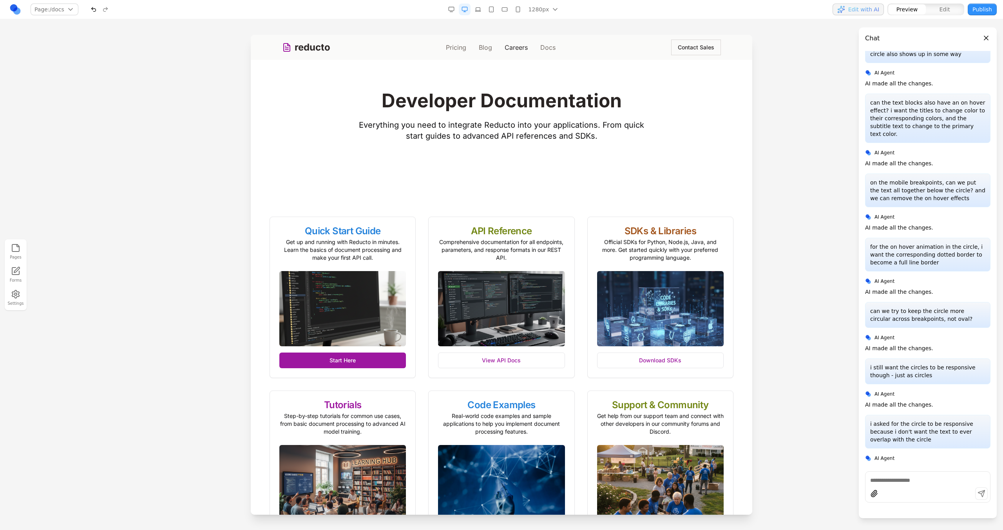
click at [515, 48] on link "Careers" at bounding box center [516, 47] width 23 height 9
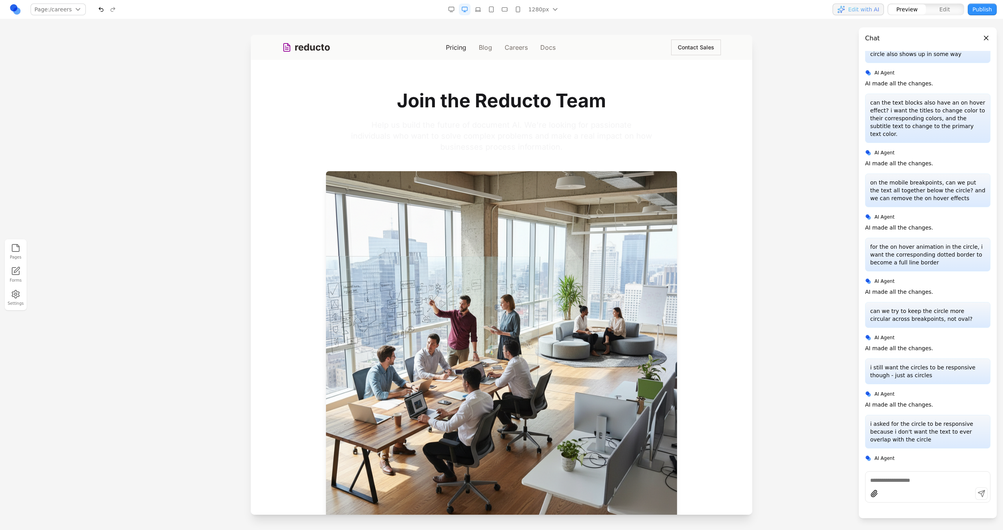
click at [461, 47] on link "Pricing" at bounding box center [456, 47] width 20 height 9
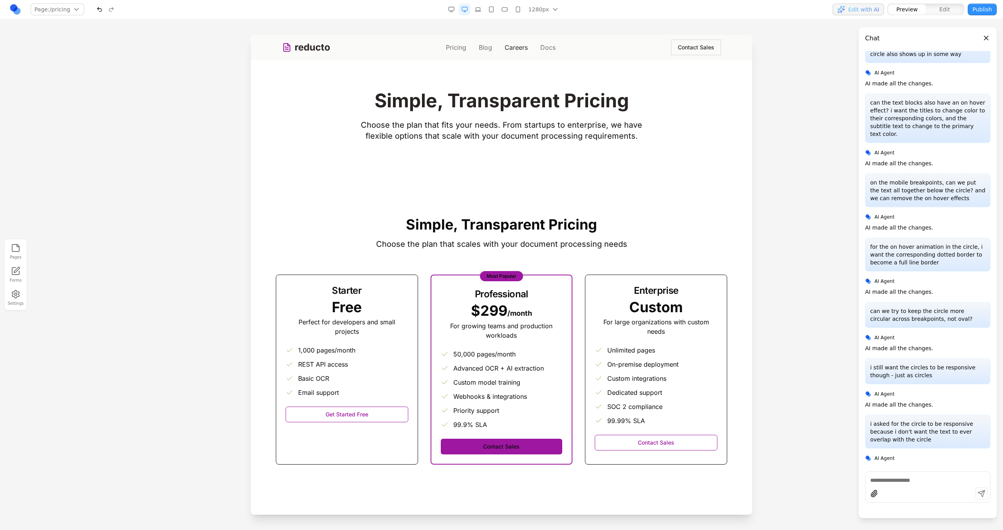
click at [505, 47] on link "Careers" at bounding box center [516, 47] width 23 height 9
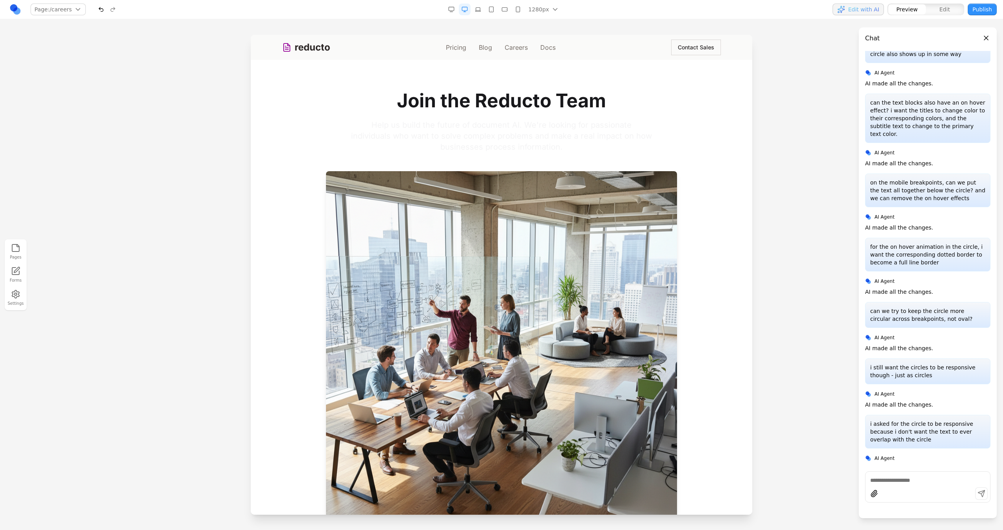
click at [547, 51] on link "Docs" at bounding box center [547, 47] width 15 height 9
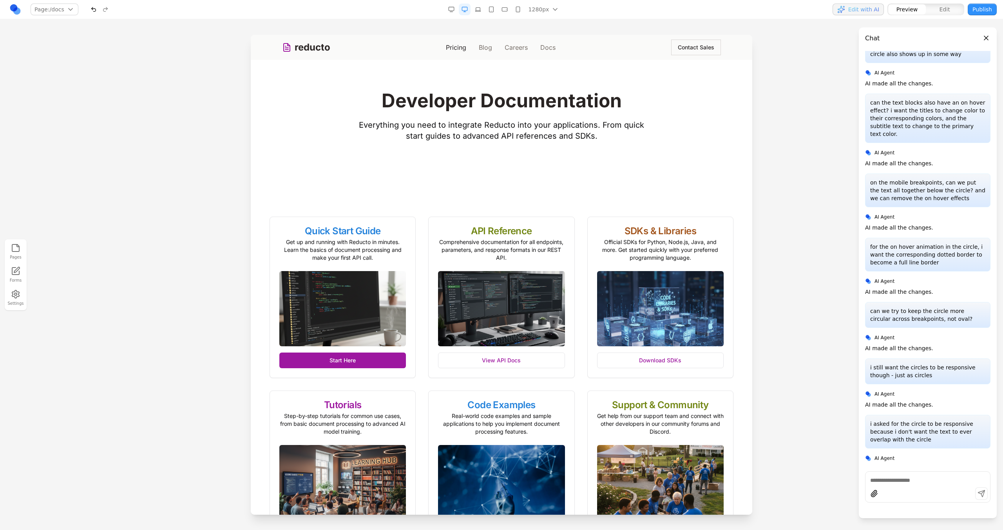
click at [457, 46] on link "Pricing" at bounding box center [456, 47] width 20 height 9
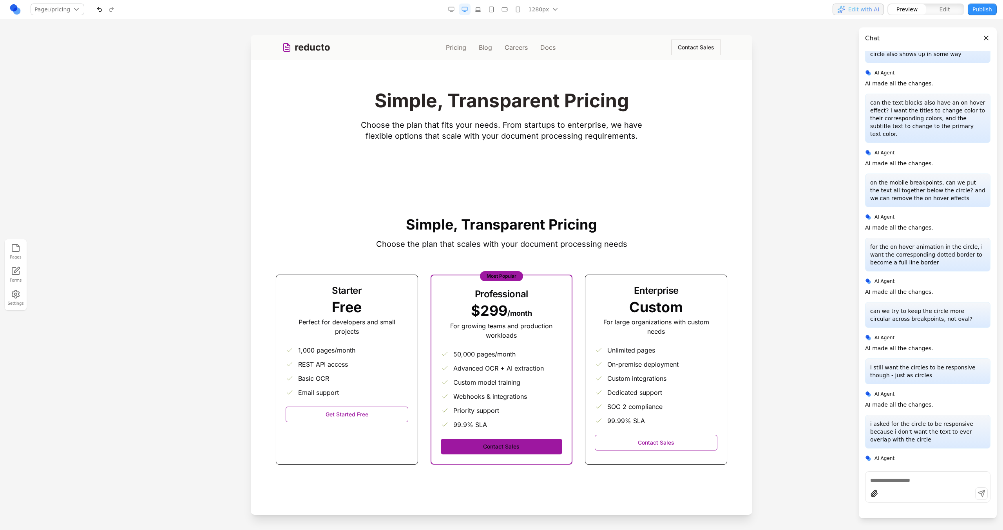
click at [325, 49] on link "reducto" at bounding box center [306, 47] width 48 height 13
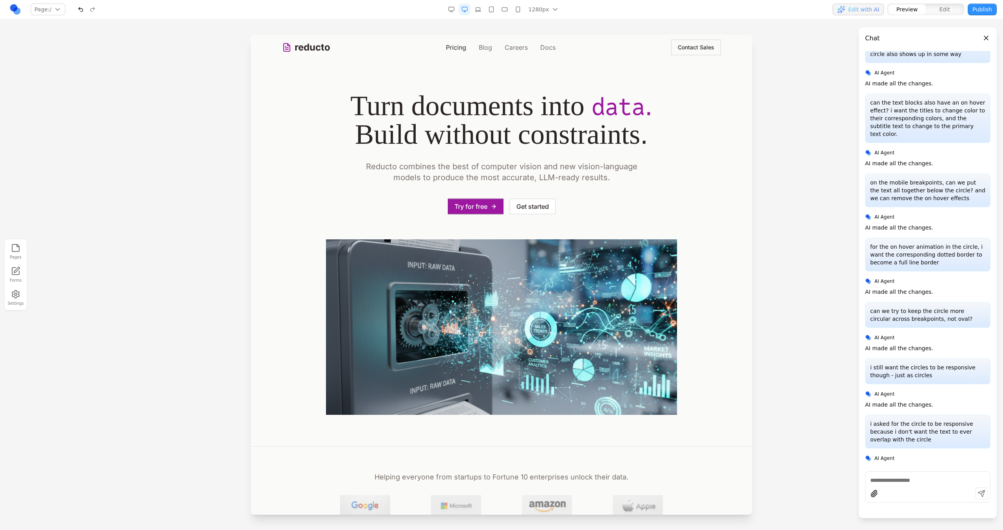
click at [455, 49] on link "Pricing" at bounding box center [456, 47] width 20 height 9
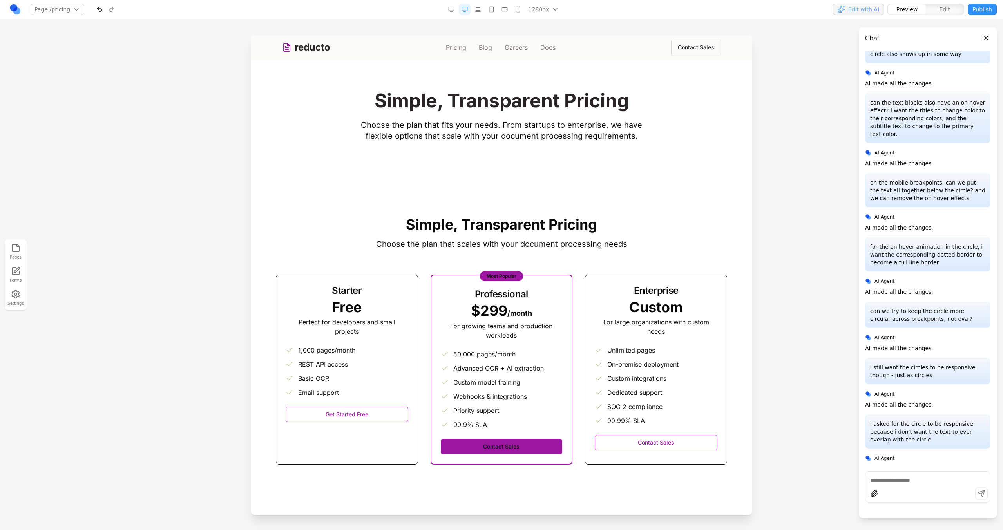
click at [309, 58] on div "reducto Pricing Blog Careers Docs Contact Sales" at bounding box center [501, 47] width 439 height 25
click at [310, 55] on div "reducto Pricing Blog Careers Docs Contact Sales" at bounding box center [501, 47] width 439 height 25
click at [314, 52] on link "reducto" at bounding box center [306, 47] width 48 height 13
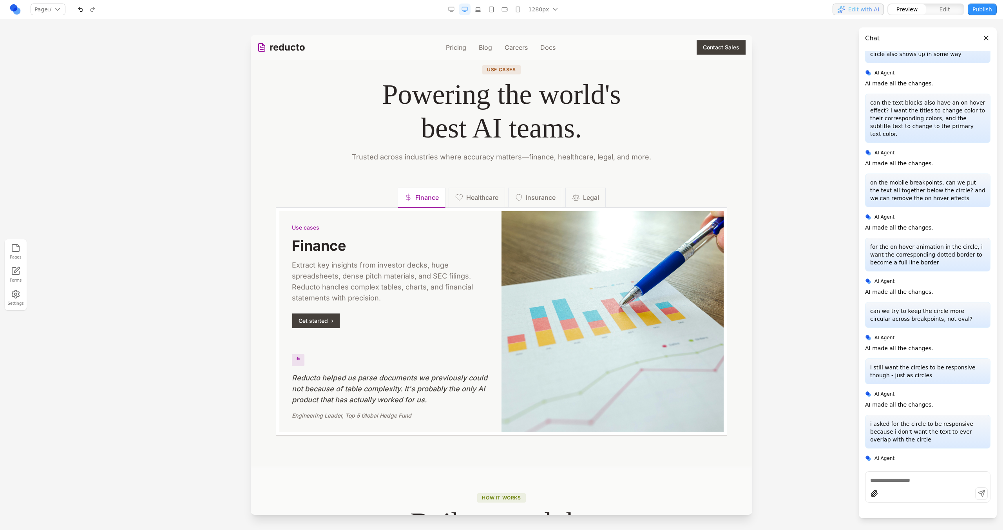
scroll to position [963, 0]
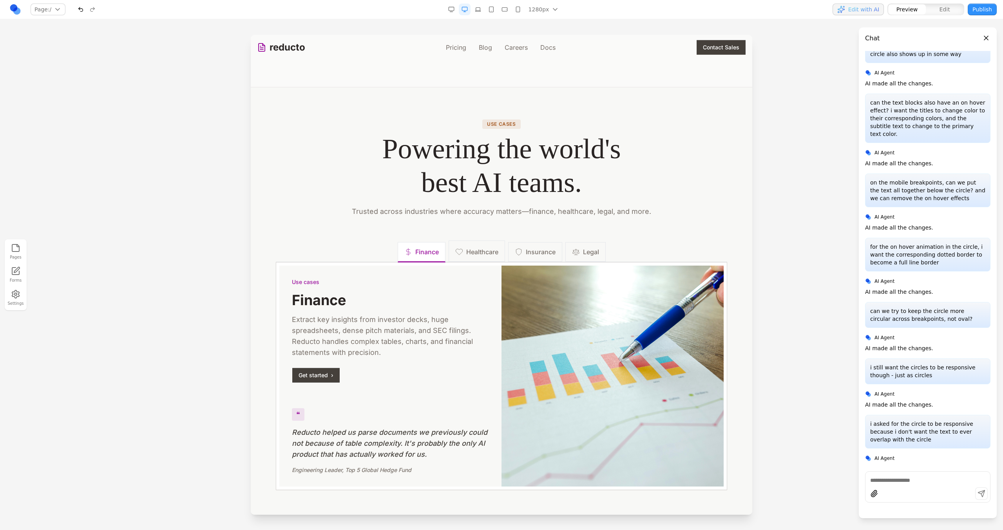
click at [481, 258] on button "Healthcare" at bounding box center [477, 251] width 56 height 21
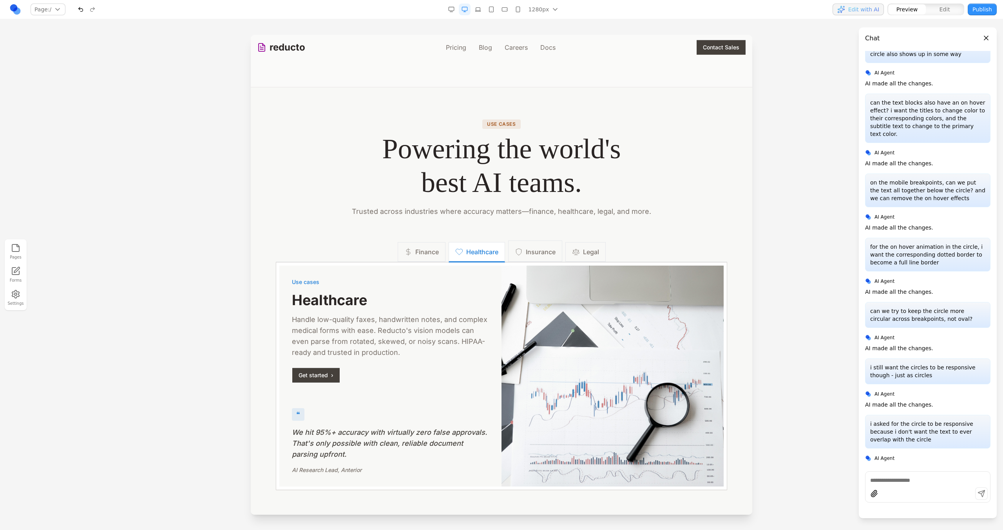
click at [553, 255] on button "Insurance" at bounding box center [535, 251] width 54 height 21
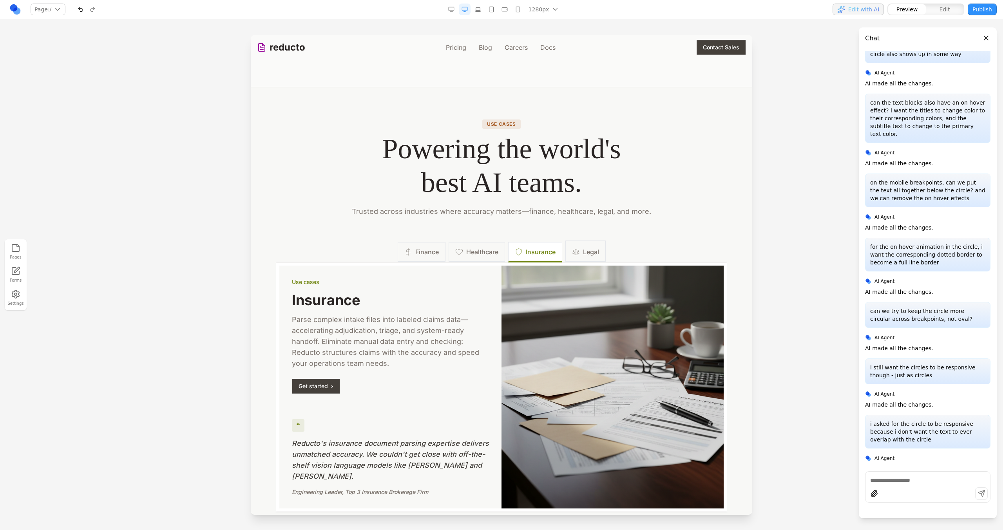
click at [583, 255] on span "Legal" at bounding box center [591, 251] width 16 height 9
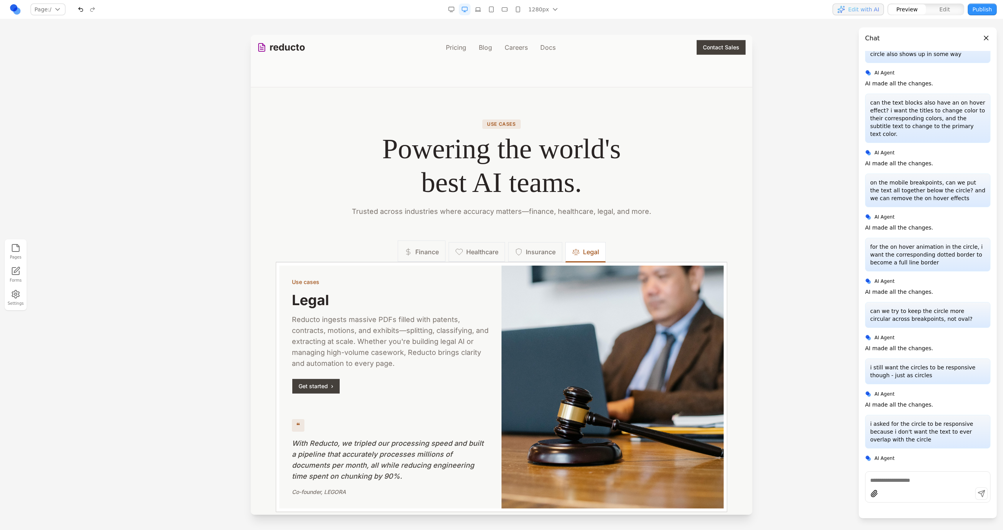
click at [431, 251] on span "Finance" at bounding box center [427, 251] width 24 height 9
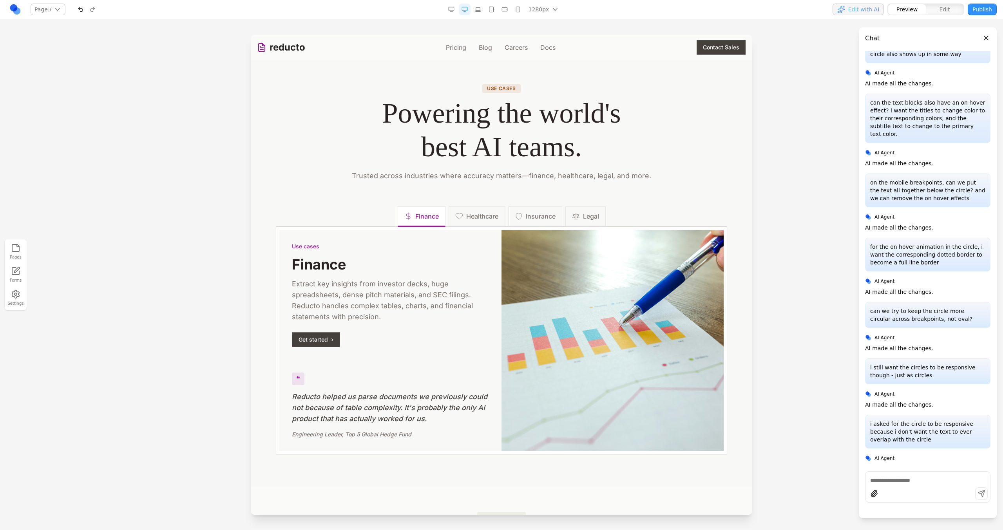
scroll to position [944, 0]
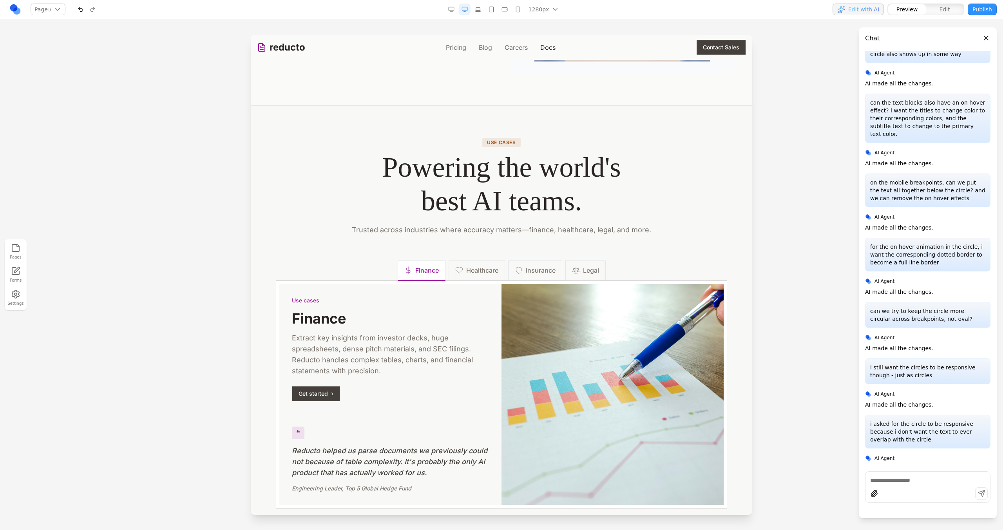
click at [545, 55] on div "reducto Pricing Blog Careers Docs Contact Sales" at bounding box center [501, 47] width 489 height 25
click at [545, 48] on link "Docs" at bounding box center [547, 47] width 15 height 9
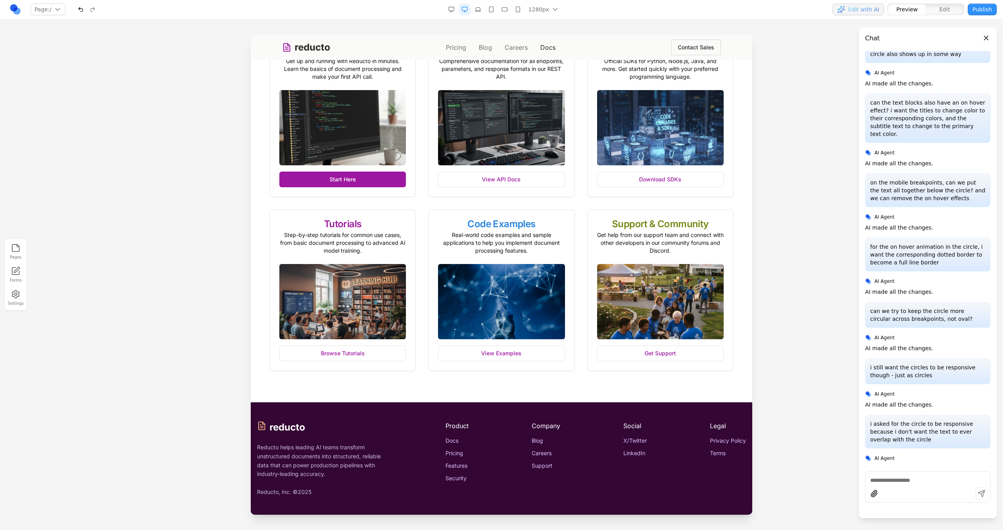
scroll to position [0, 0]
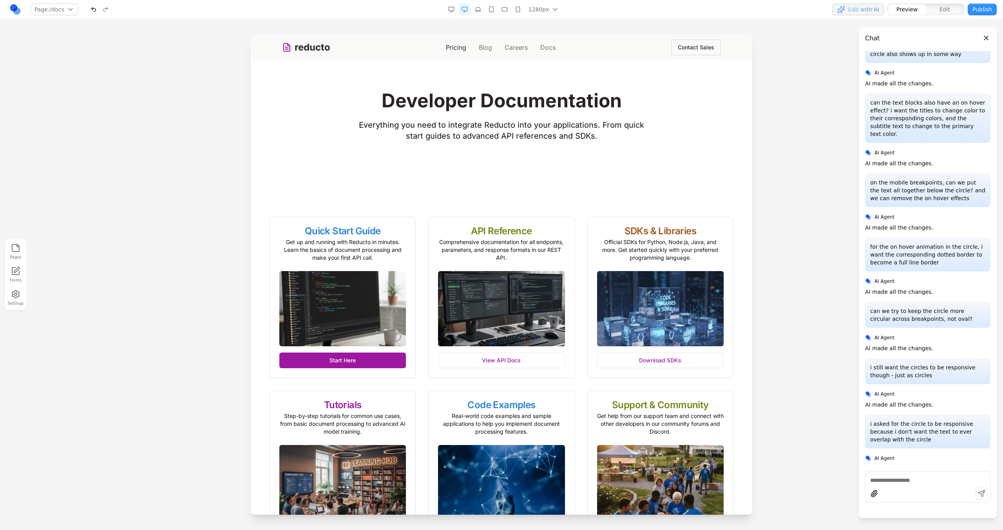
click at [453, 46] on link "Pricing" at bounding box center [456, 47] width 20 height 9
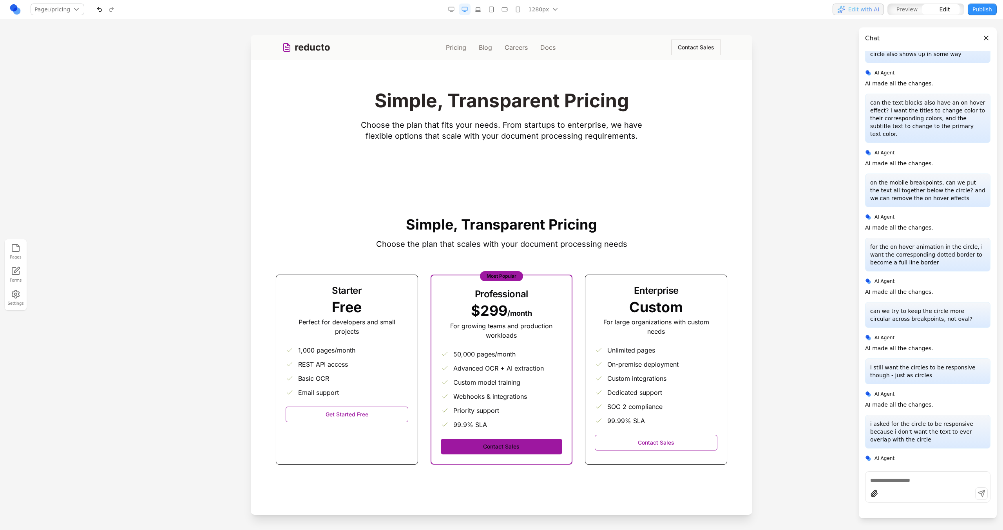
click at [313, 84] on section "Simple, Transparent Pricing Choose the plan that fits your needs. From startups…" at bounding box center [502, 122] width 502 height 125
click at [308, 188] on section "Simple, Transparent Pricing Choose the plan that scales with your document proc…" at bounding box center [502, 340] width 502 height 311
click at [900, 475] on div at bounding box center [928, 479] width 125 height 9
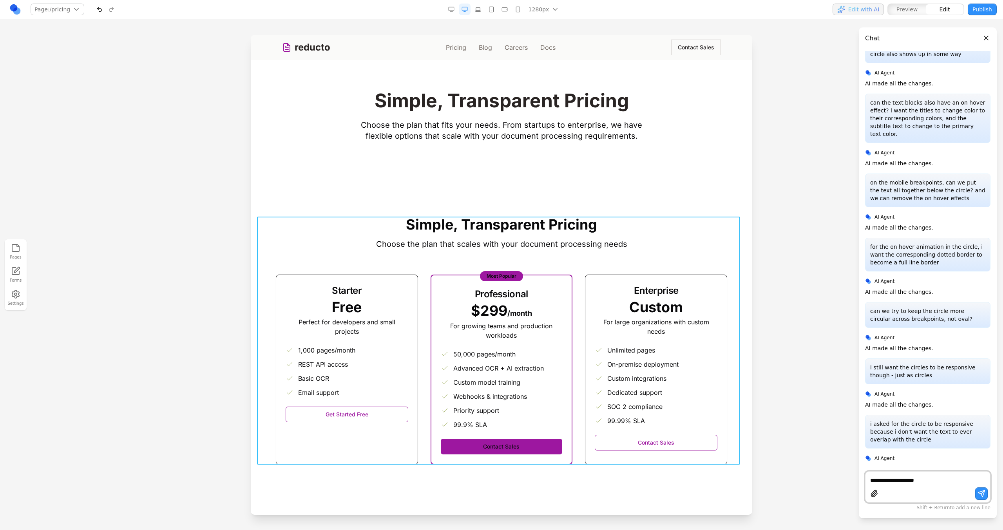
type textarea "**********"
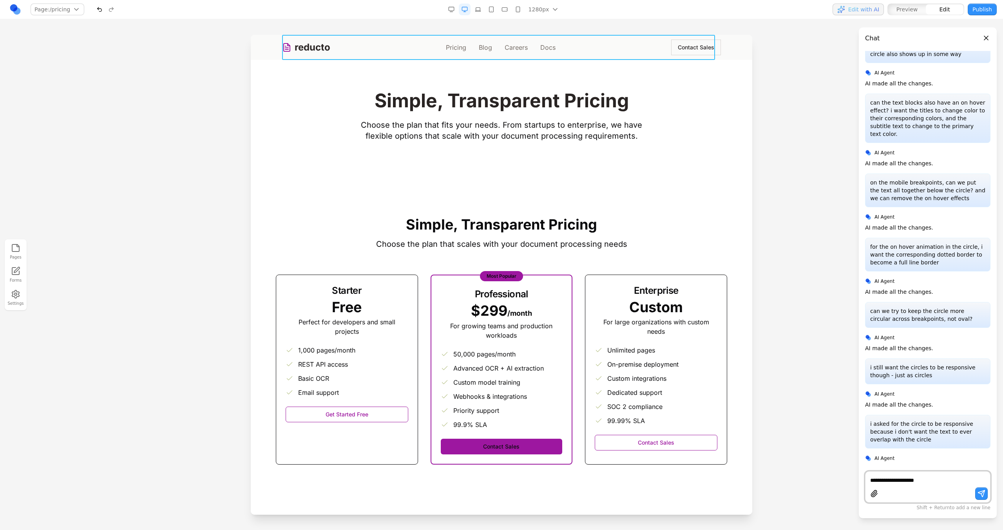
click at [307, 37] on div "reducto Pricing Blog Careers Docs Contact Sales" at bounding box center [501, 47] width 439 height 25
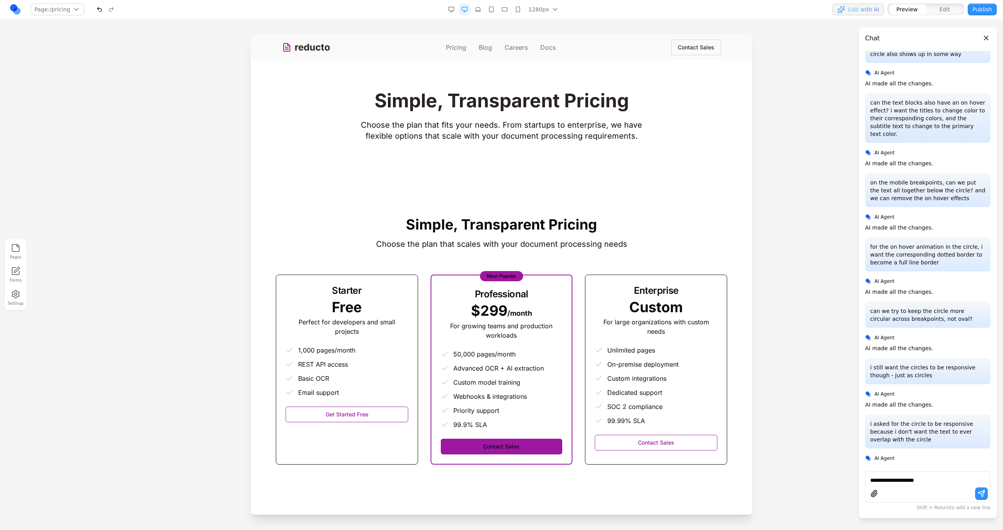
click at [306, 53] on link "reducto" at bounding box center [306, 47] width 48 height 13
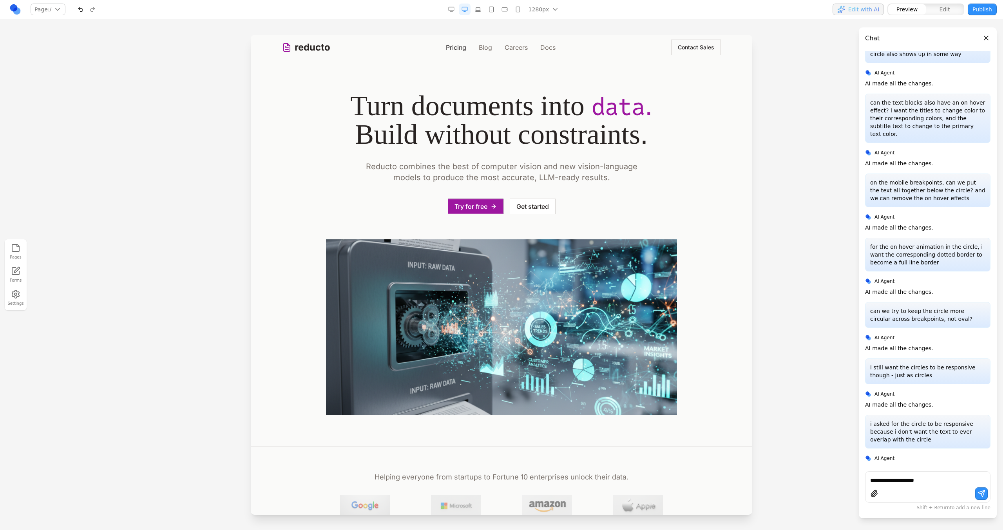
click at [449, 44] on link "Pricing" at bounding box center [456, 47] width 20 height 9
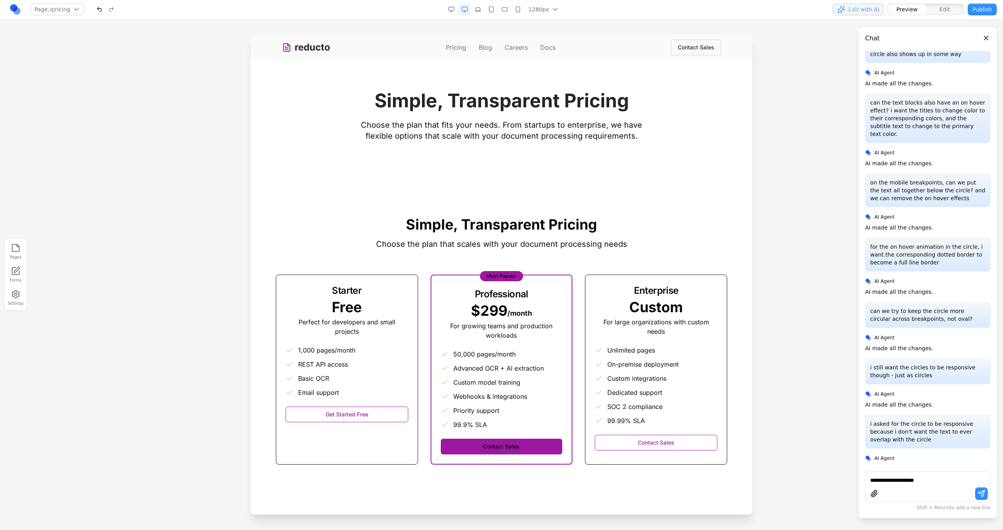
click at [946, 480] on textarea "**********" at bounding box center [927, 481] width 115 height 8
paste textarea "**********"
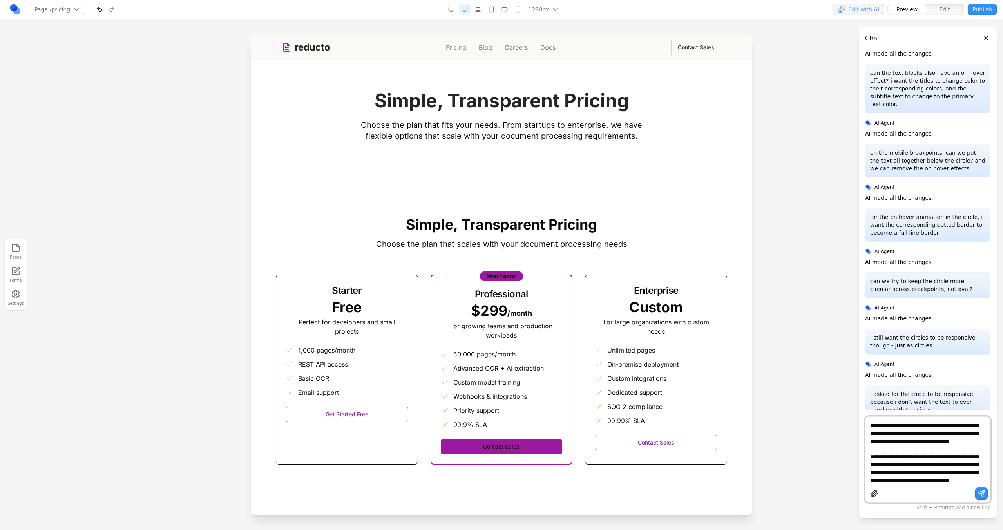
type textarea "**********"
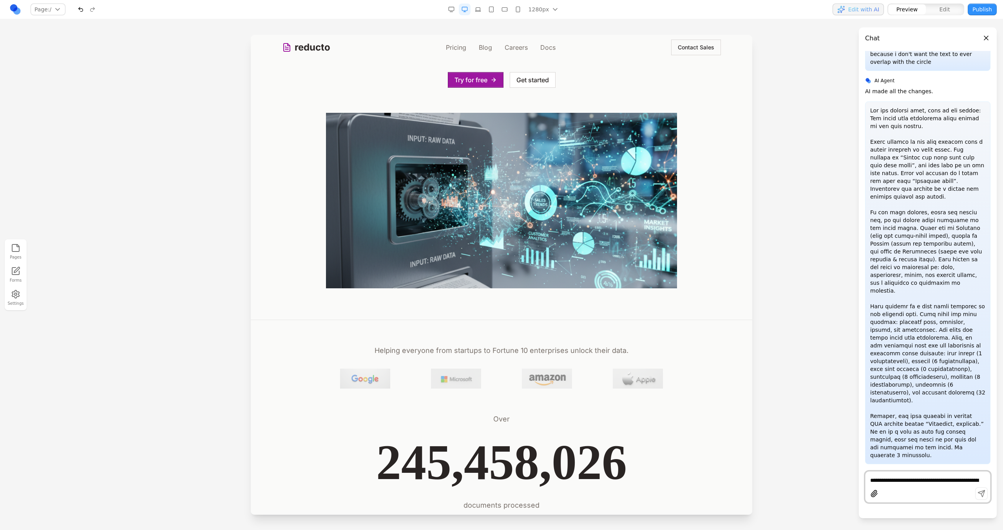
scroll to position [0, 0]
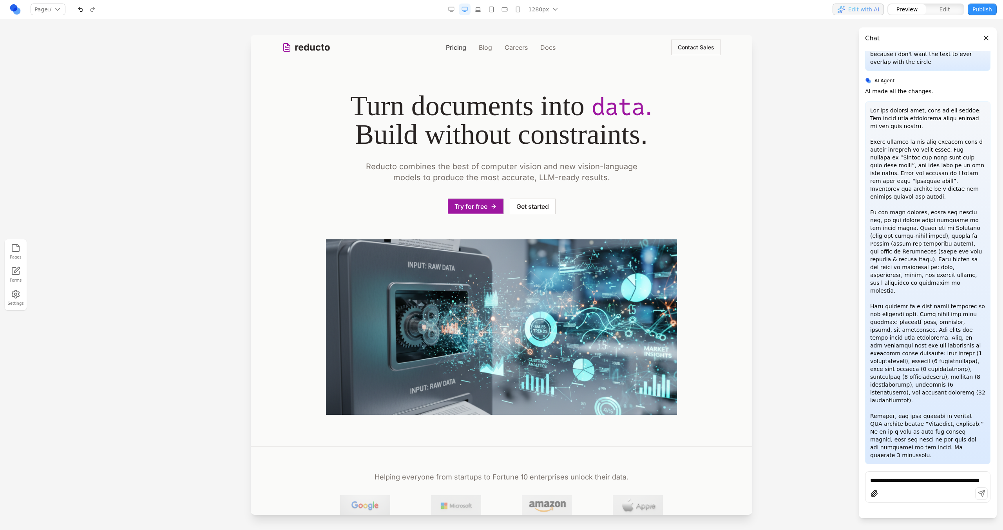
click at [460, 45] on link "Pricing" at bounding box center [456, 47] width 20 height 9
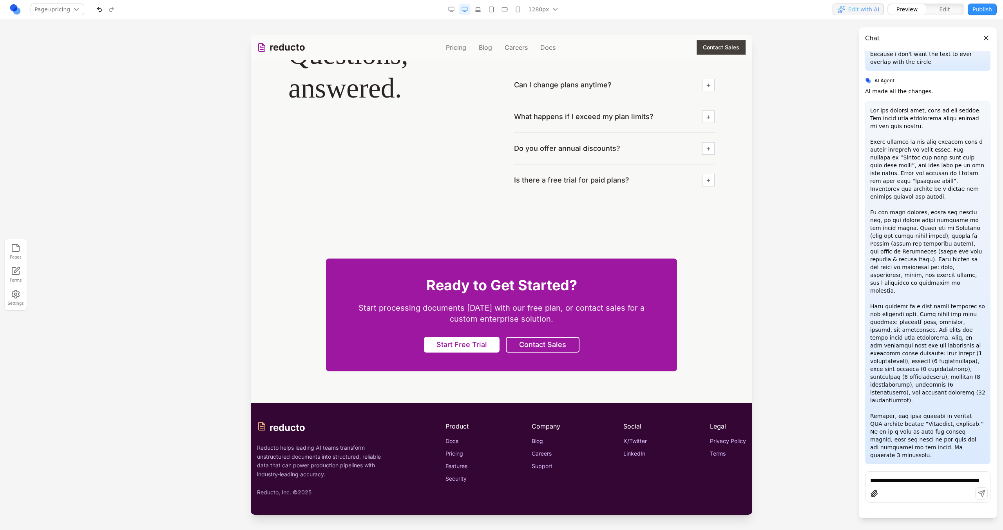
scroll to position [1470, 0]
click at [881, 475] on div at bounding box center [928, 479] width 125 height 9
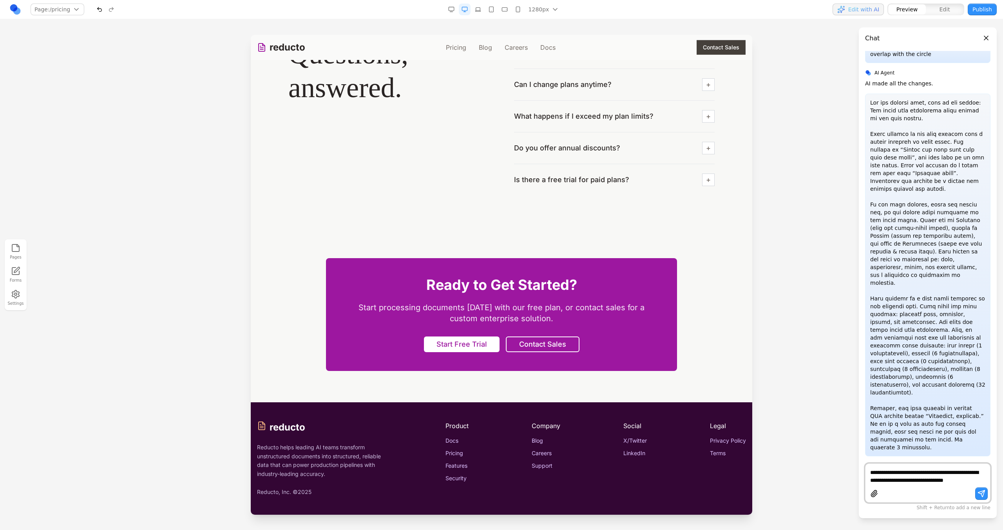
scroll to position [851, 0]
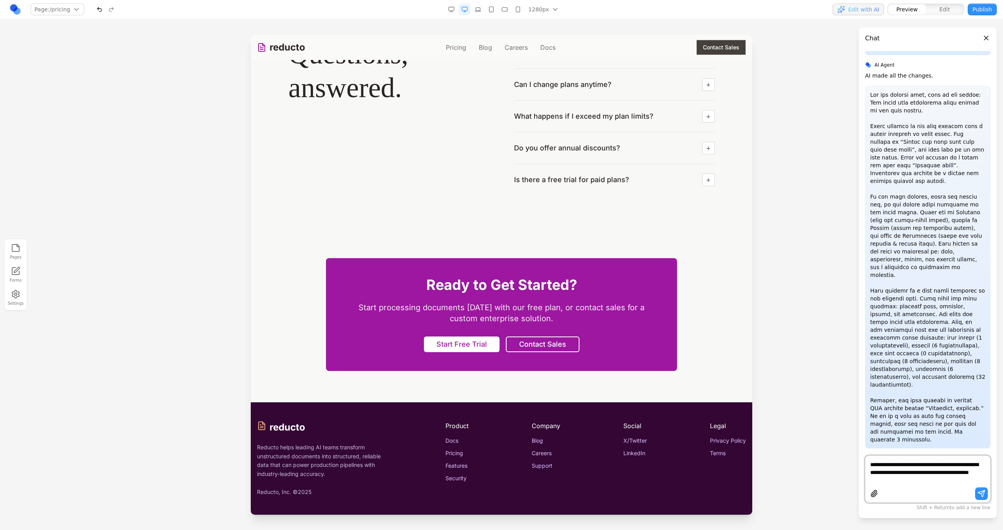
type textarea "**********"
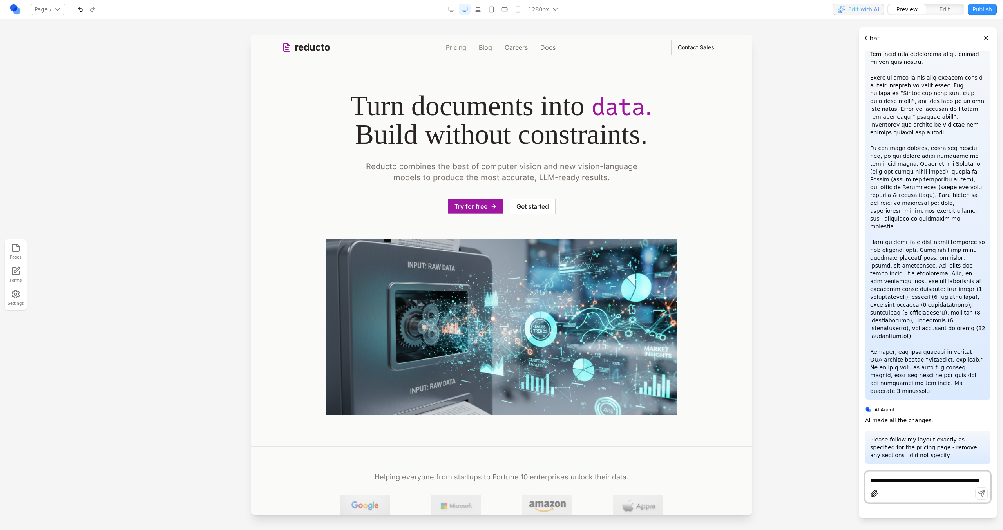
scroll to position [0, 0]
click at [458, 48] on link "Pricing" at bounding box center [456, 47] width 20 height 9
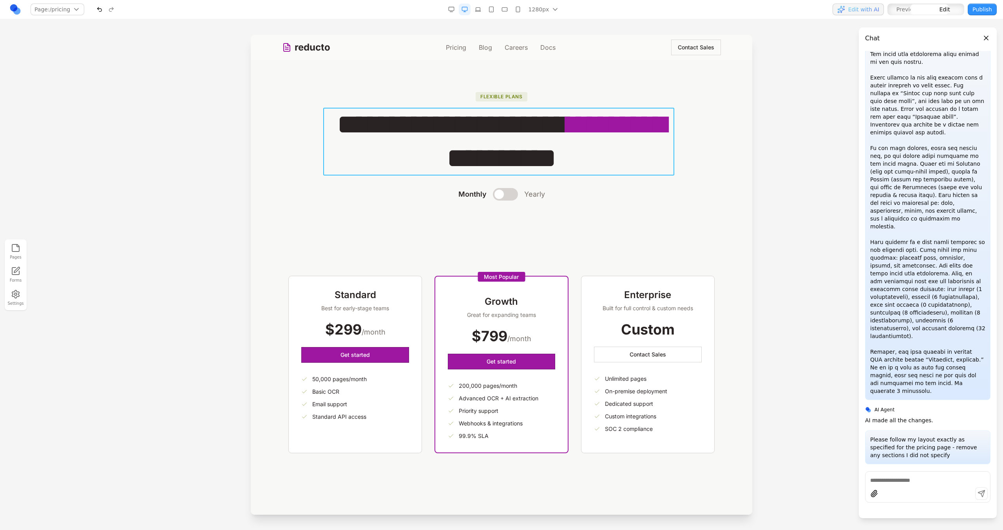
click at [552, 138] on h1 "**********" at bounding box center [501, 142] width 351 height 68
click at [393, 93] on icon at bounding box center [389, 96] width 8 height 8
click at [615, 466] on textarea at bounding box center [664, 465] width 125 height 39
type textarea "**********"
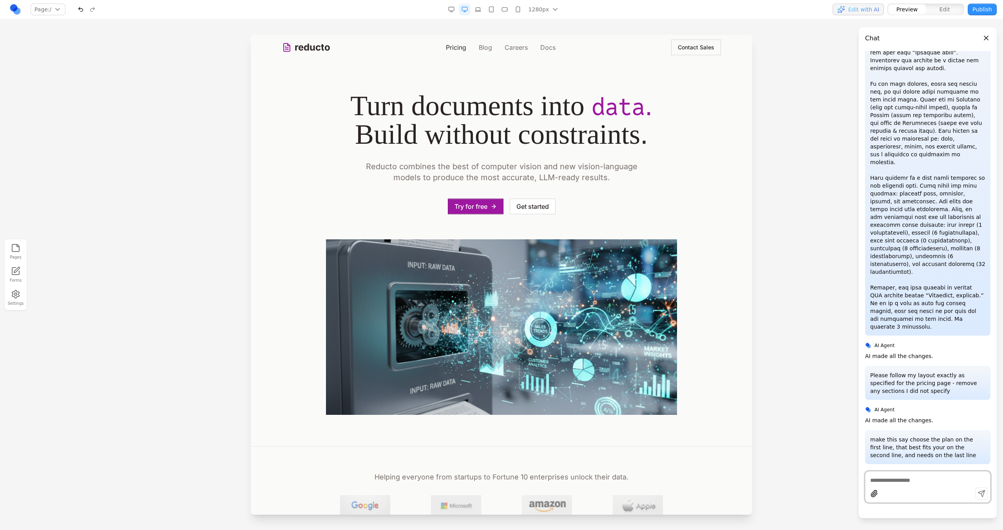
click at [462, 48] on link "Pricing" at bounding box center [456, 47] width 20 height 9
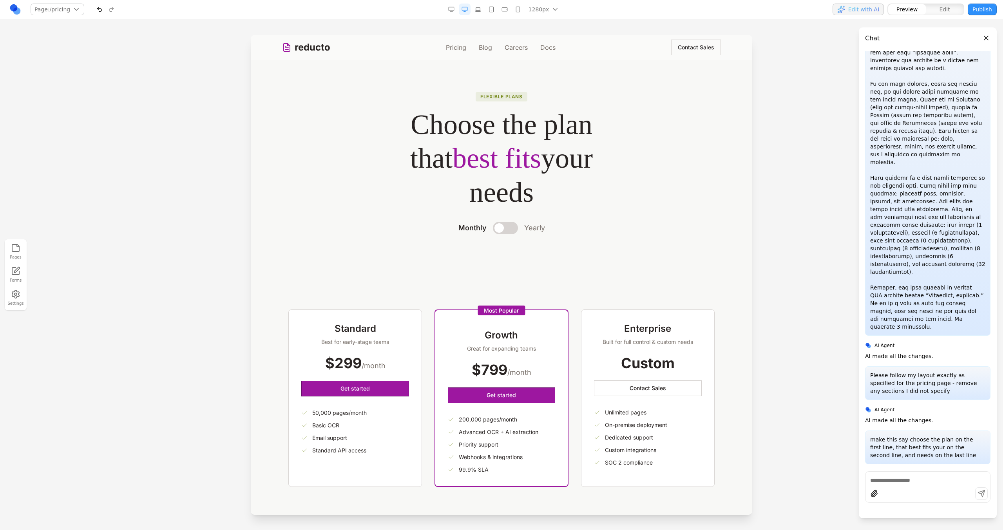
click at [493, 232] on button at bounding box center [505, 228] width 25 height 13
click at [486, 229] on div at bounding box center [490, 227] width 9 height 9
click at [486, 229] on div "Monthly Yearly" at bounding box center [501, 228] width 351 height 13
click at [500, 228] on div at bounding box center [499, 227] width 9 height 9
click at [495, 228] on div "Monthly Yearly Save 20%" at bounding box center [501, 228] width 351 height 13
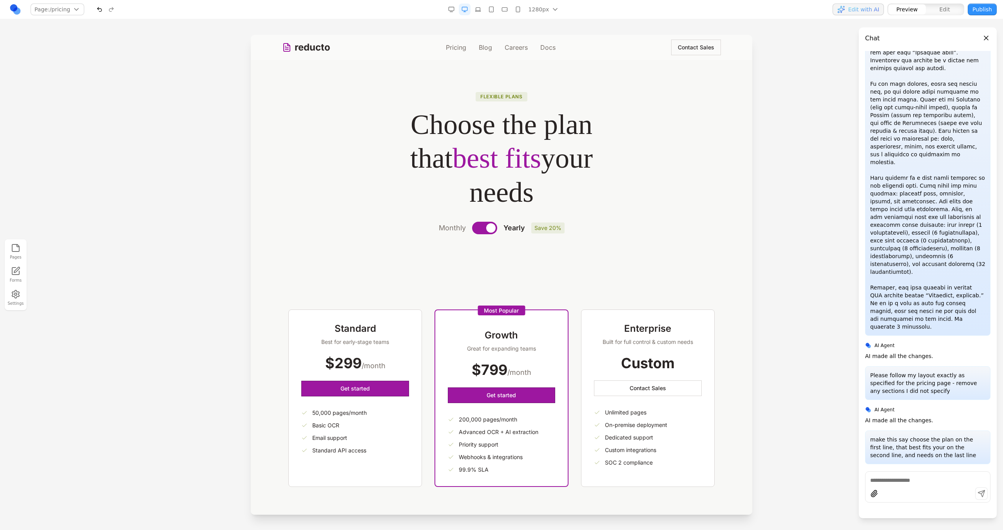
click at [464, 232] on div "Monthly Yearly Save 20%" at bounding box center [501, 228] width 351 height 13
click at [518, 172] on span "best fits" at bounding box center [497, 158] width 89 height 31
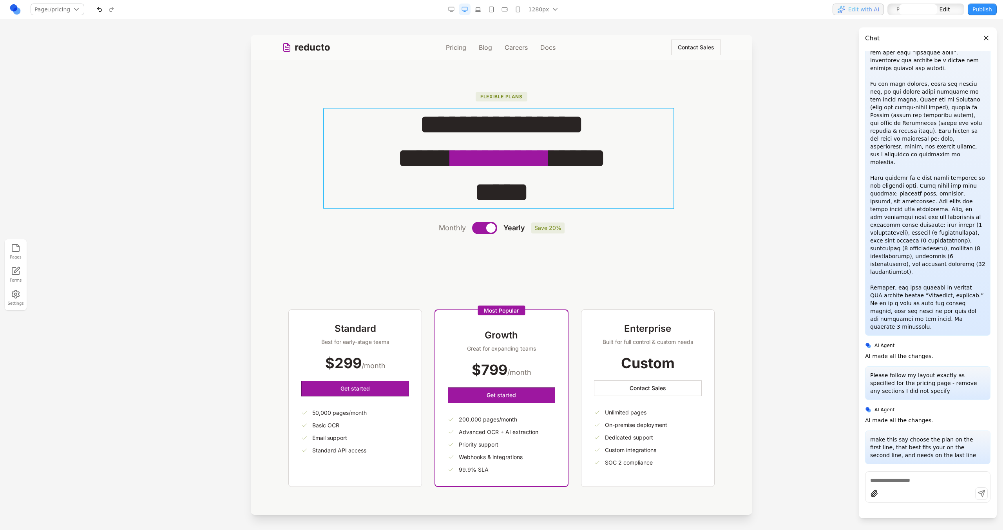
click at [521, 157] on span "*********" at bounding box center [501, 158] width 99 height 28
click at [388, 254] on section "**********" at bounding box center [502, 169] width 502 height 218
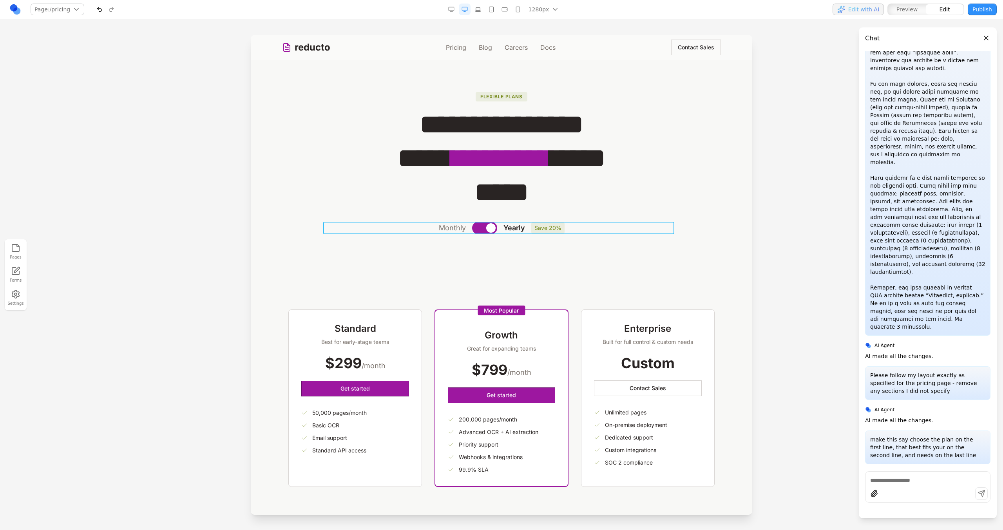
click at [468, 225] on div "Monthly Yearly Save 20%" at bounding box center [501, 228] width 351 height 13
click at [457, 210] on button at bounding box center [463, 209] width 13 height 13
click at [631, 461] on textarea at bounding box center [664, 465] width 125 height 39
type textarea "**********"
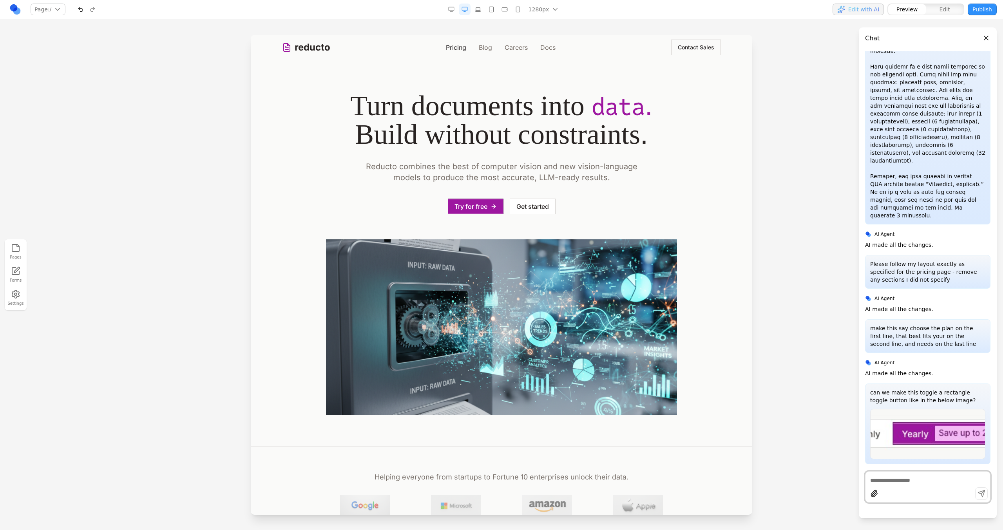
click at [457, 44] on link "Pricing" at bounding box center [456, 47] width 20 height 9
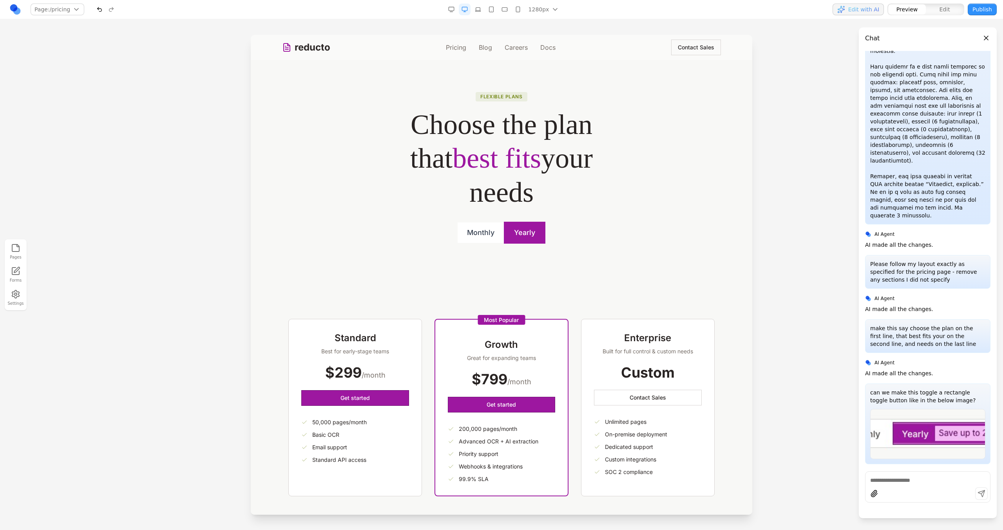
click at [471, 237] on button "Monthly" at bounding box center [481, 233] width 46 height 20
click at [520, 236] on button "Yearly" at bounding box center [525, 233] width 42 height 22
click at [480, 236] on button "Monthly" at bounding box center [481, 233] width 46 height 20
click at [488, 235] on button "Monthly" at bounding box center [481, 233] width 46 height 20
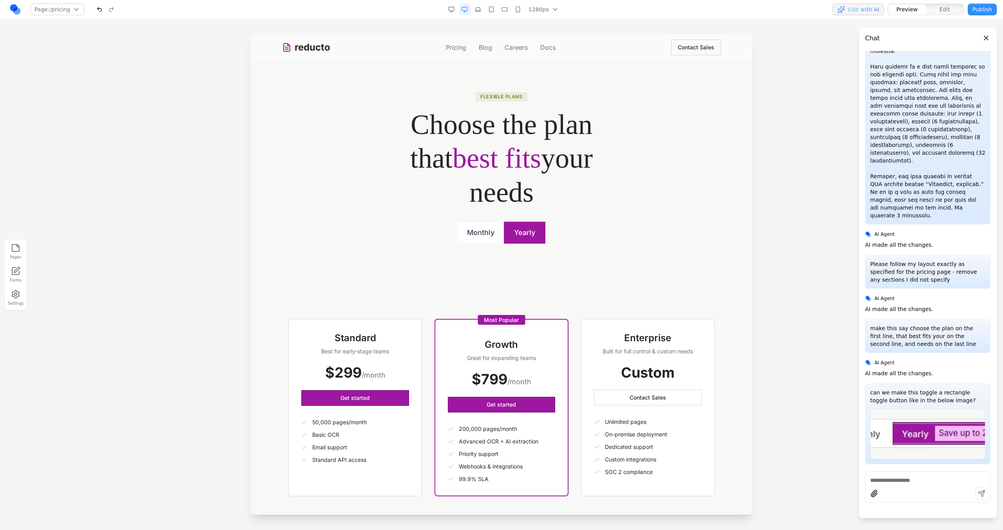
click at [534, 237] on button "Yearly" at bounding box center [525, 233] width 42 height 22
click at [497, 235] on button "Monthly" at bounding box center [481, 233] width 46 height 20
click at [517, 235] on button "Yearly" at bounding box center [525, 233] width 42 height 22
click at [497, 235] on button "Monthly" at bounding box center [481, 233] width 46 height 20
click at [491, 234] on button "Monthly" at bounding box center [481, 233] width 46 height 20
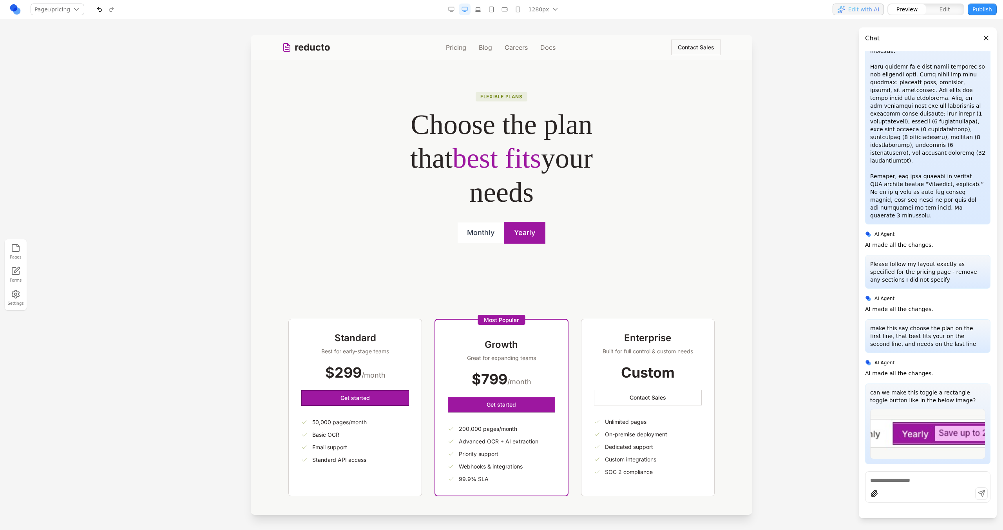
click at [491, 234] on button "Monthly" at bounding box center [481, 233] width 46 height 20
click at [544, 234] on div "Monthly Yearly" at bounding box center [501, 233] width 351 height 22
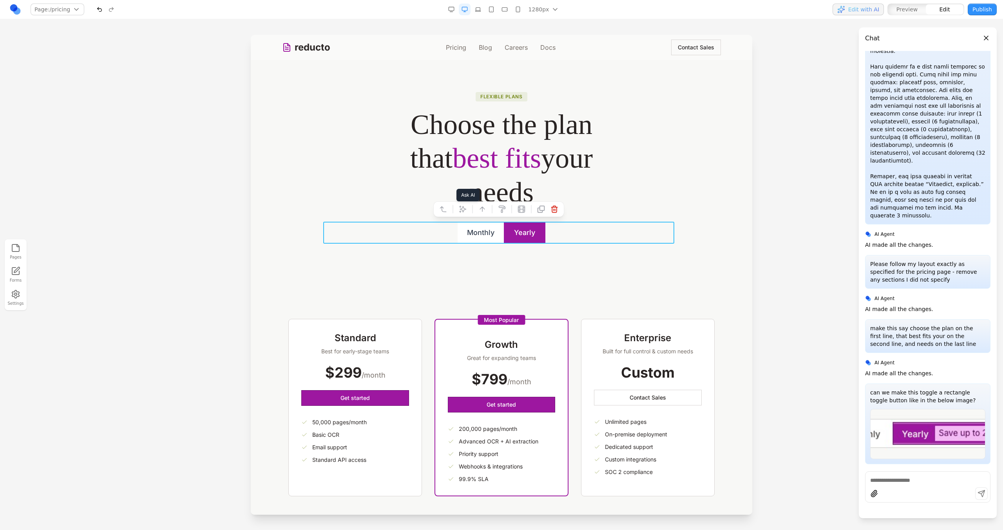
click at [465, 208] on icon at bounding box center [462, 209] width 7 height 7
click at [618, 450] on textarea at bounding box center [664, 465] width 125 height 39
type textarea "**********"
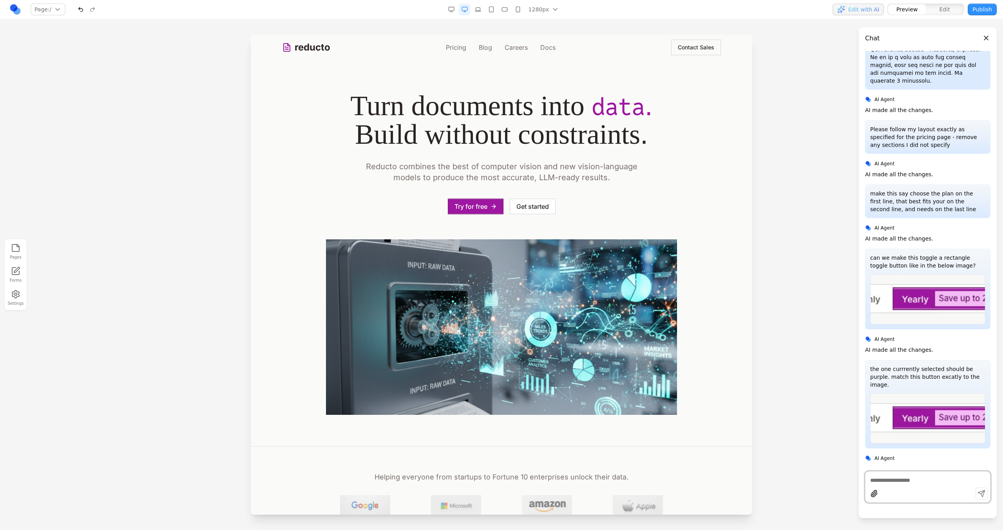
scroll to position [1194, 0]
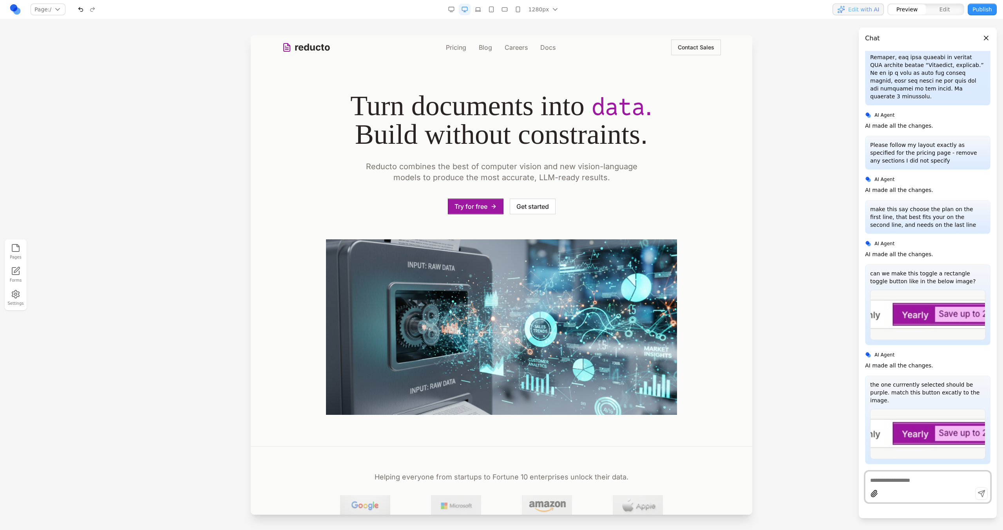
click at [452, 47] on link "Pricing" at bounding box center [456, 47] width 20 height 9
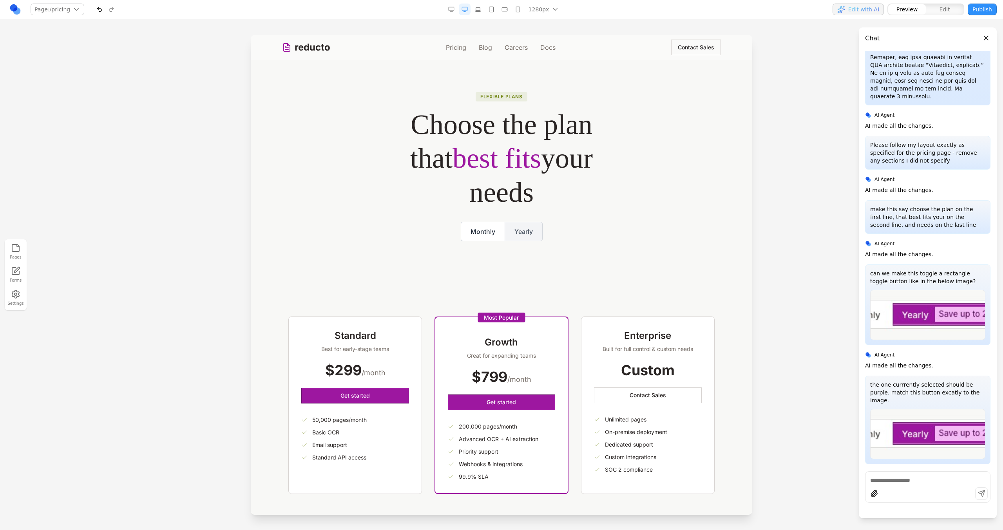
click at [485, 229] on button "Monthly" at bounding box center [483, 232] width 44 height 20
click at [518, 230] on button "Yearly" at bounding box center [524, 232] width 38 height 20
click at [462, 230] on button "Monthly" at bounding box center [457, 232] width 44 height 20
click at [511, 231] on button "Yearly" at bounding box center [524, 232] width 38 height 20
click at [471, 231] on button "Monthly" at bounding box center [457, 232] width 44 height 20
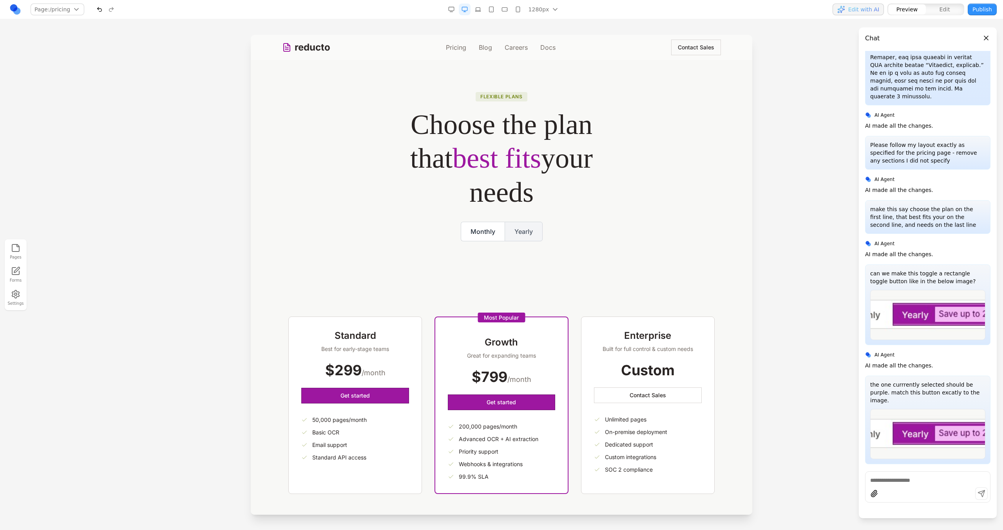
click at [512, 232] on button "Yearly" at bounding box center [524, 232] width 38 height 20
click at [569, 233] on div "Monthly Yearly Save up to 20%" at bounding box center [501, 232] width 351 height 20
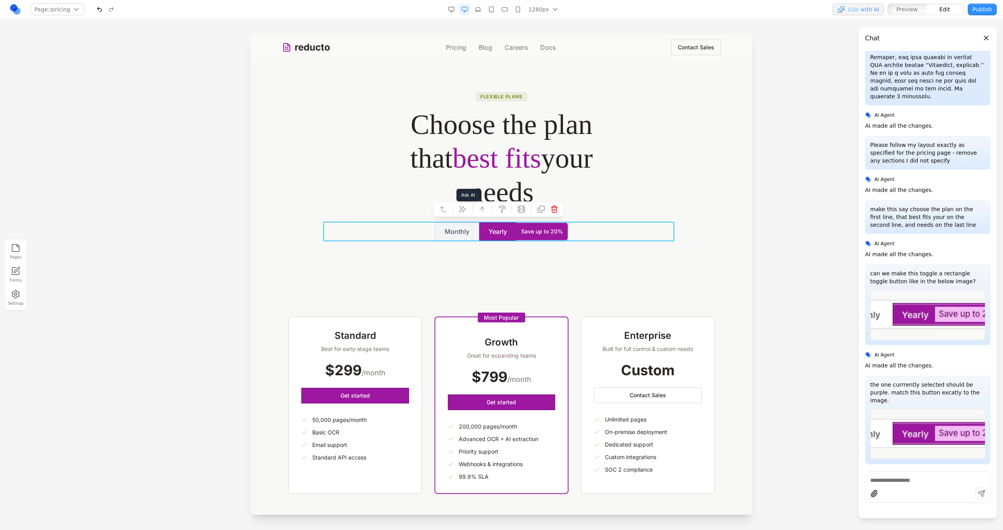
click at [464, 211] on icon at bounding box center [463, 209] width 8 height 8
click at [602, 471] on textarea at bounding box center [664, 465] width 125 height 39
type textarea "*"
paste textarea
type textarea "**********"
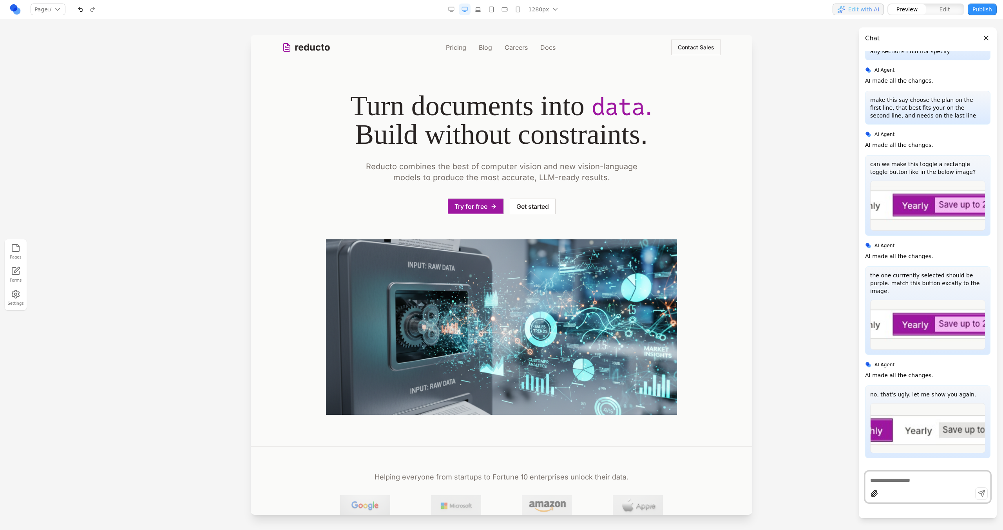
scroll to position [0, 0]
click at [455, 47] on link "Pricing" at bounding box center [456, 47] width 20 height 9
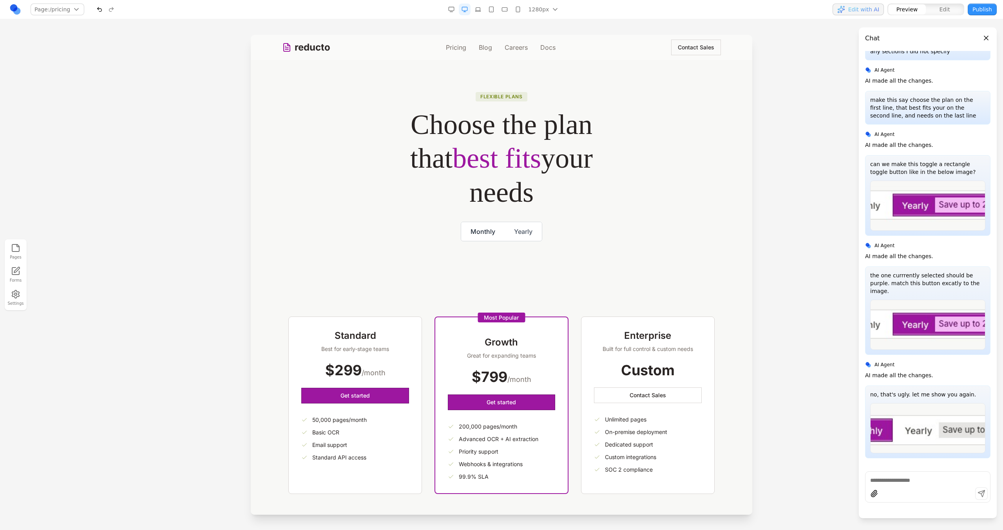
click at [484, 233] on button "Monthly" at bounding box center [483, 231] width 44 height 19
click at [486, 233] on button "Monthly" at bounding box center [483, 231] width 44 height 19
click at [494, 239] on button "Monthly" at bounding box center [483, 231] width 44 height 19
click at [487, 234] on button "Monthly" at bounding box center [483, 231] width 44 height 19
click at [508, 234] on button "Yearly" at bounding box center [523, 231] width 37 height 19
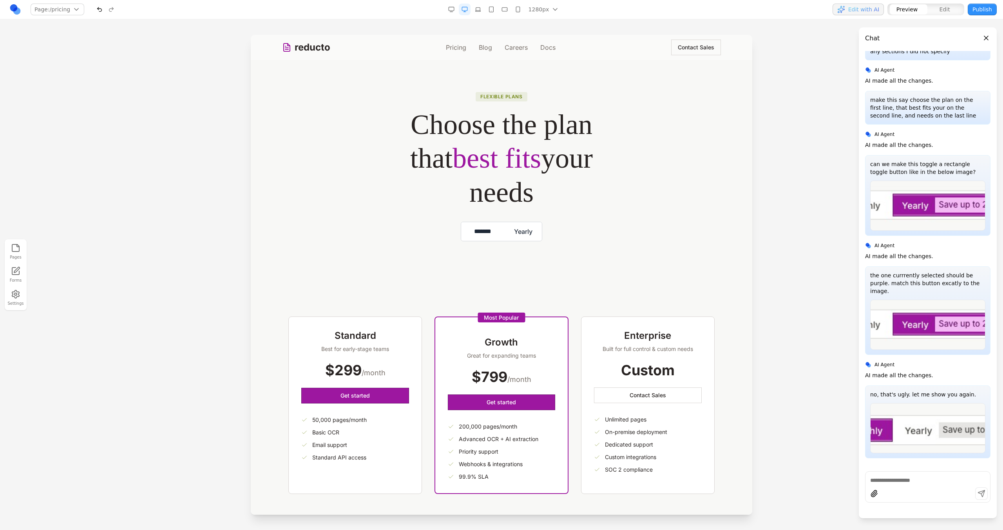
click at [509, 235] on button "Yearly" at bounding box center [523, 231] width 37 height 19
click at [470, 234] on button "*******" at bounding box center [455, 231] width 43 height 19
click at [505, 235] on button "Yearly" at bounding box center [523, 231] width 37 height 19
click at [477, 235] on button "Yearly" at bounding box center [495, 231] width 37 height 19
click at [506, 236] on button "Yearly" at bounding box center [495, 231] width 37 height 19
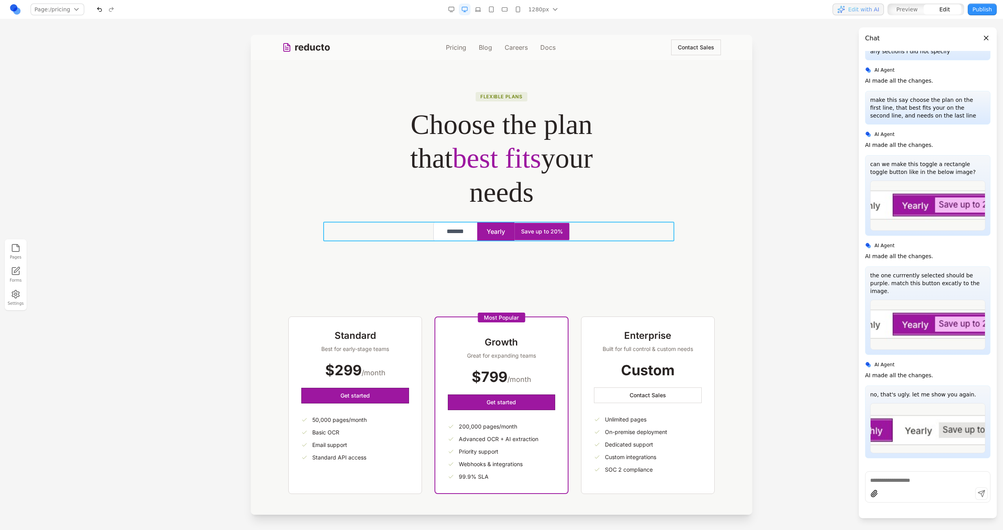
click at [588, 237] on div "******* Yearly Save up to 20%" at bounding box center [501, 232] width 351 height 20
click at [468, 208] on button at bounding box center [463, 209] width 13 height 13
drag, startPoint x: 620, startPoint y: 453, endPoint x: 616, endPoint y: 441, distance: 12.3
click at [620, 453] on textarea at bounding box center [664, 465] width 125 height 39
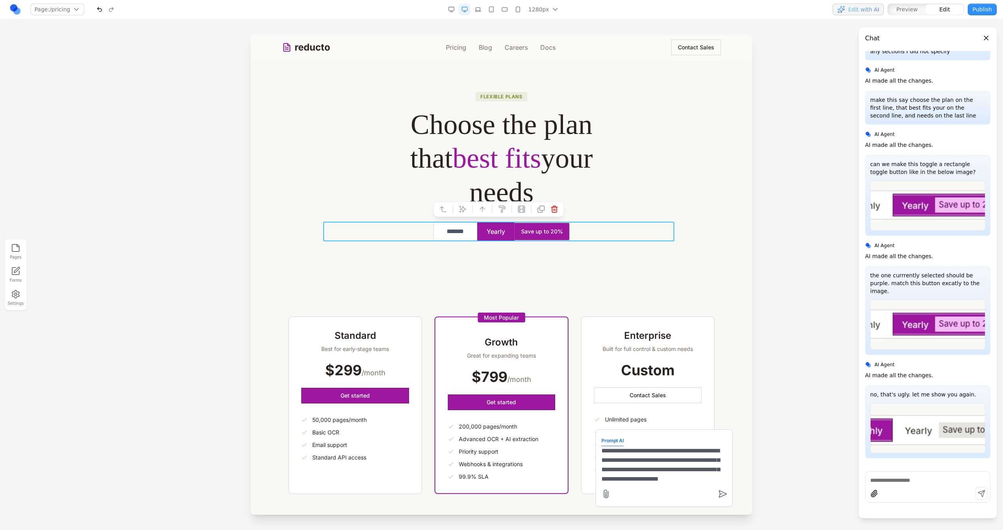
type textarea "**********"
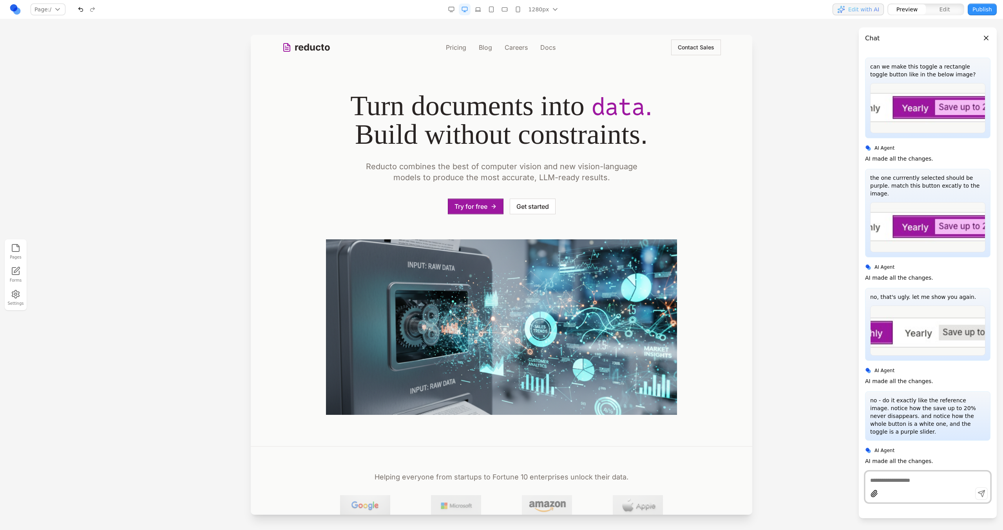
scroll to position [1383, 0]
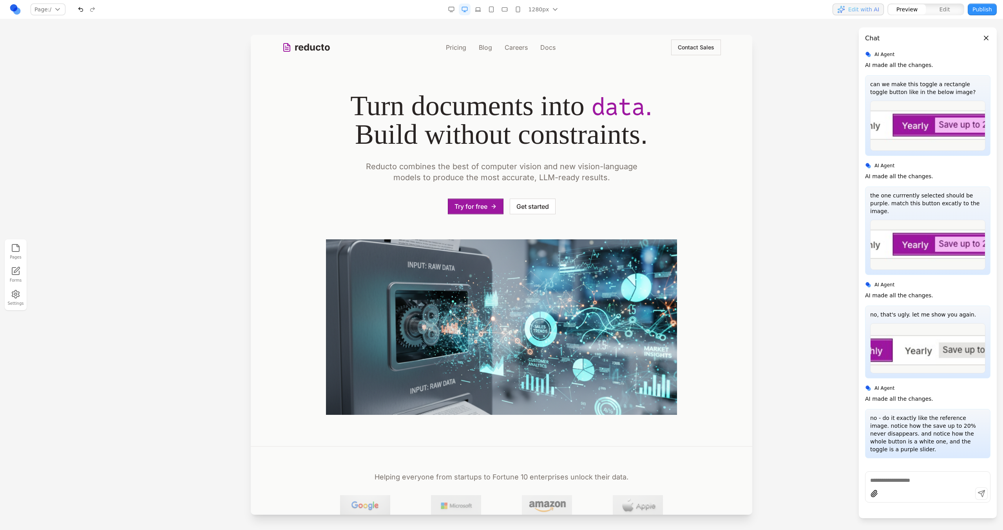
click at [456, 48] on link "Pricing" at bounding box center [456, 47] width 20 height 9
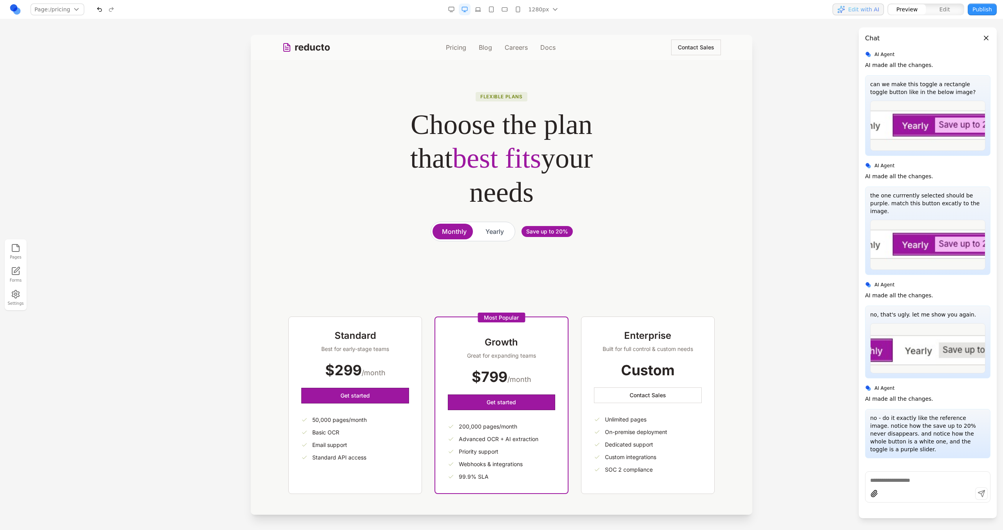
click at [499, 232] on button "Yearly" at bounding box center [494, 232] width 37 height 16
click at [464, 232] on button "Monthly" at bounding box center [455, 232] width 44 height 16
click at [479, 232] on button "Yearly" at bounding box center [494, 232] width 37 height 16
click at [445, 238] on button "Monthly" at bounding box center [455, 232] width 44 height 16
click at [482, 232] on button "Yearly" at bounding box center [494, 232] width 37 height 16
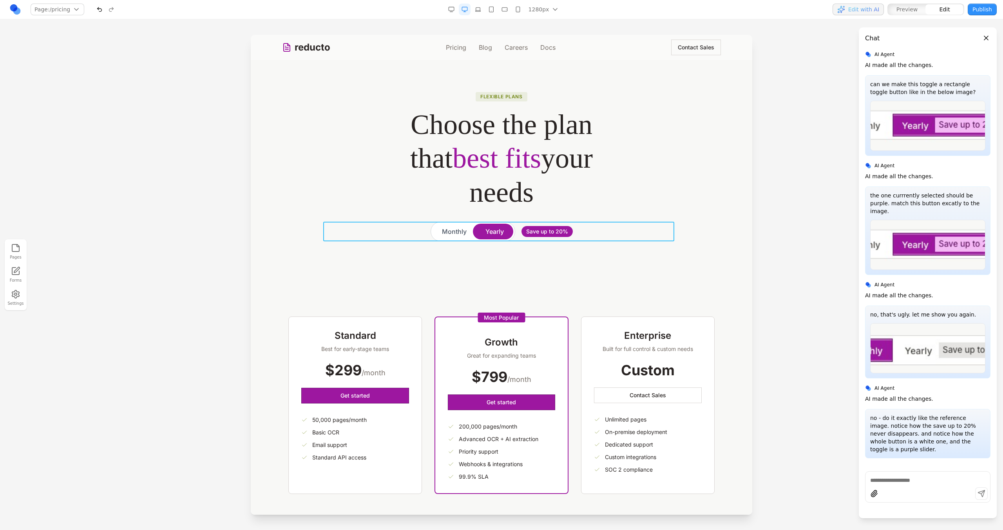
click at [582, 230] on div "Monthly Yearly Save up to 20%" at bounding box center [501, 232] width 351 height 20
click at [465, 211] on icon at bounding box center [463, 209] width 8 height 8
click at [649, 475] on textarea at bounding box center [664, 465] width 125 height 39
paste textarea "**"
type textarea "**********"
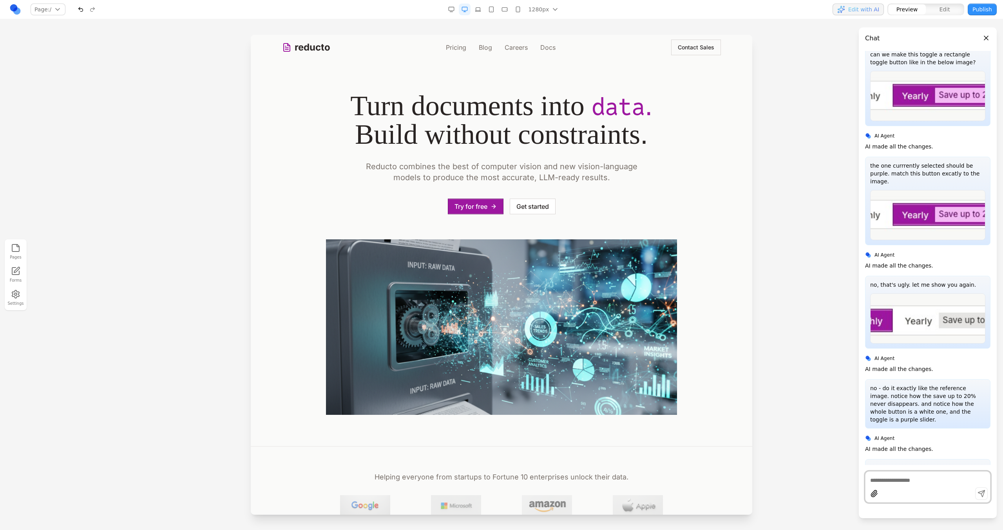
scroll to position [1503, 0]
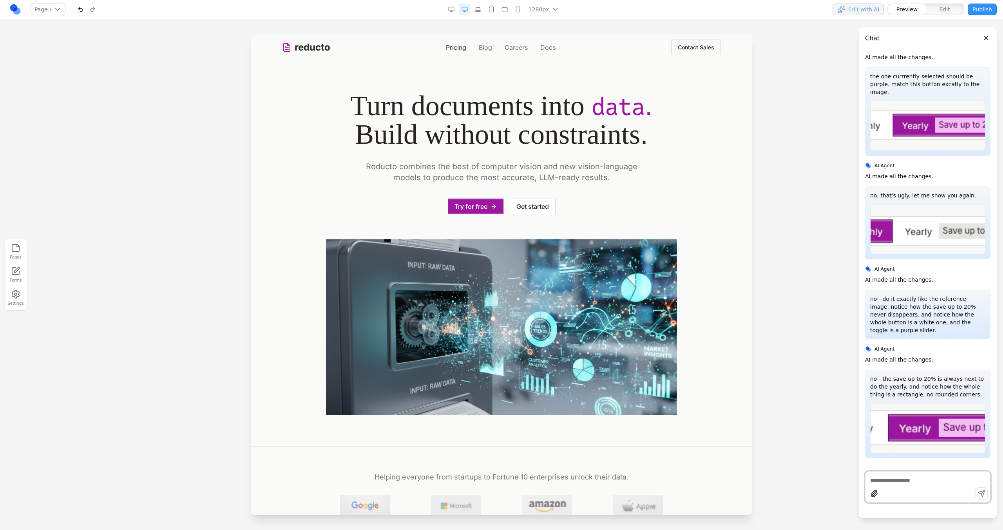
click at [459, 47] on link "Pricing" at bounding box center [456, 47] width 20 height 9
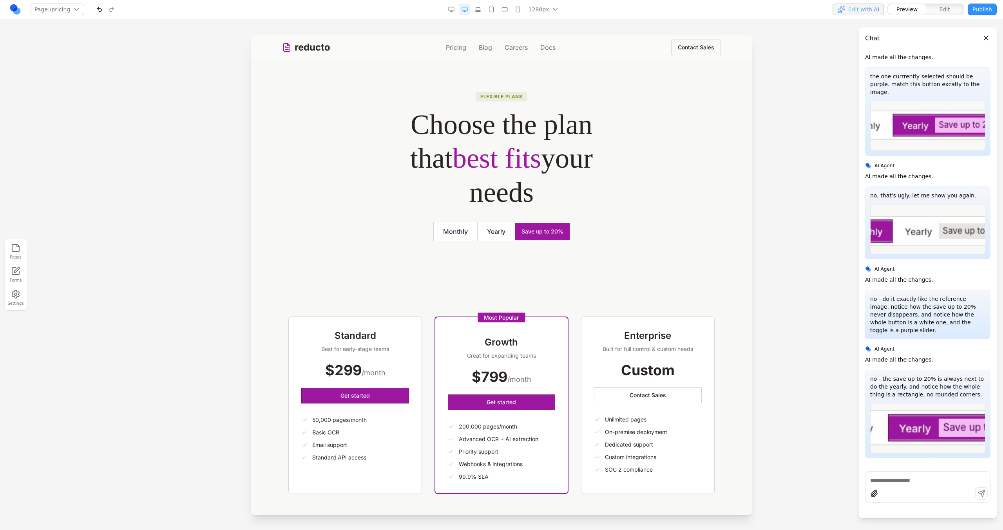
click at [494, 225] on button "Yearly" at bounding box center [496, 231] width 37 height 19
click at [455, 225] on button "Monthly" at bounding box center [456, 231] width 44 height 19
click at [503, 231] on button "Yearly" at bounding box center [496, 231] width 37 height 19
click at [456, 231] on button "Monthly" at bounding box center [456, 231] width 44 height 19
click at [500, 232] on button "Yearly" at bounding box center [496, 231] width 37 height 19
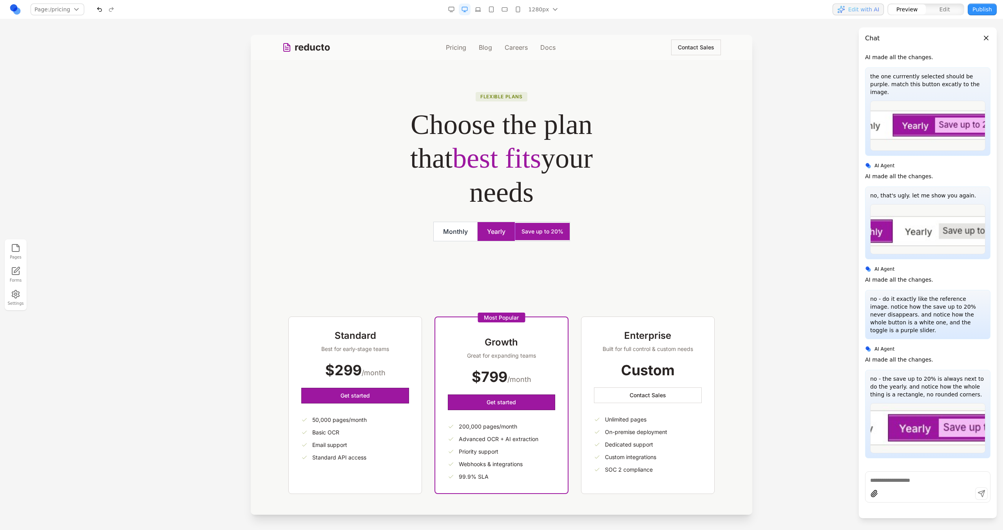
click at [451, 232] on button "Monthly" at bounding box center [456, 231] width 44 height 19
click at [508, 232] on button "Yearly" at bounding box center [496, 231] width 37 height 19
click at [539, 232] on span "Save up to 20%" at bounding box center [542, 231] width 55 height 17
click at [391, 137] on h1 "Choose the plan that best fits your needs" at bounding box center [501, 159] width 351 height 102
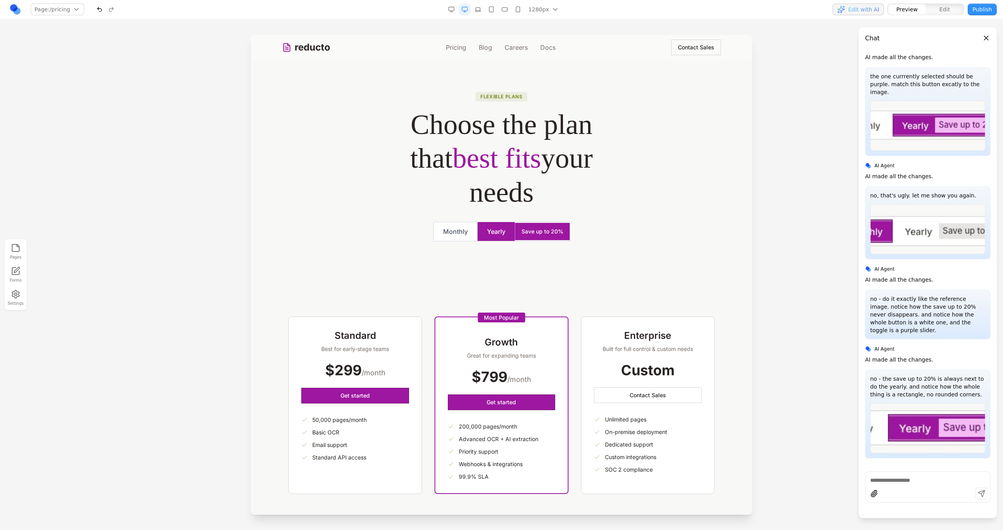
click at [517, 235] on span "Save up to 20%" at bounding box center [542, 231] width 55 height 17
click at [316, 117] on div "Flexible plans Choose the plan that best fits your needs Monthly Yearly Save up…" at bounding box center [501, 166] width 489 height 150
click at [587, 235] on div "Monthly Yearly Save up to 20%" at bounding box center [501, 232] width 351 height 20
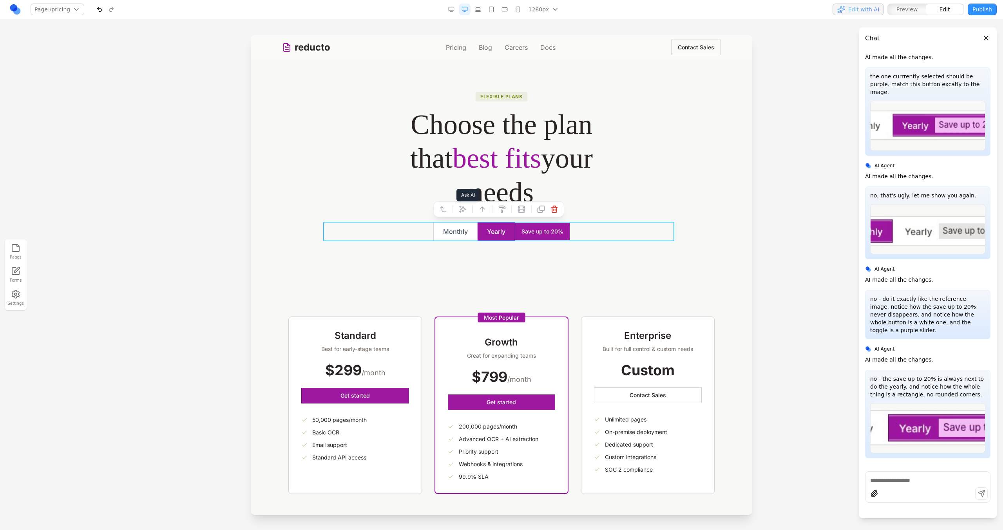
click at [467, 212] on button at bounding box center [463, 209] width 13 height 13
click at [596, 457] on div "Prompt AI" at bounding box center [664, 469] width 137 height 78
click at [610, 461] on textarea at bounding box center [664, 465] width 125 height 39
paste textarea "**"
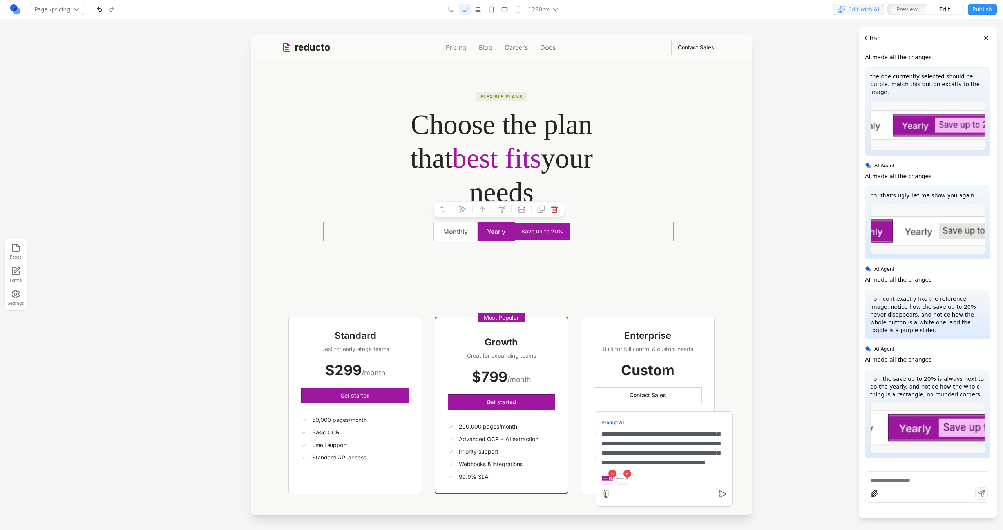
scroll to position [26, 0]
type textarea "**********"
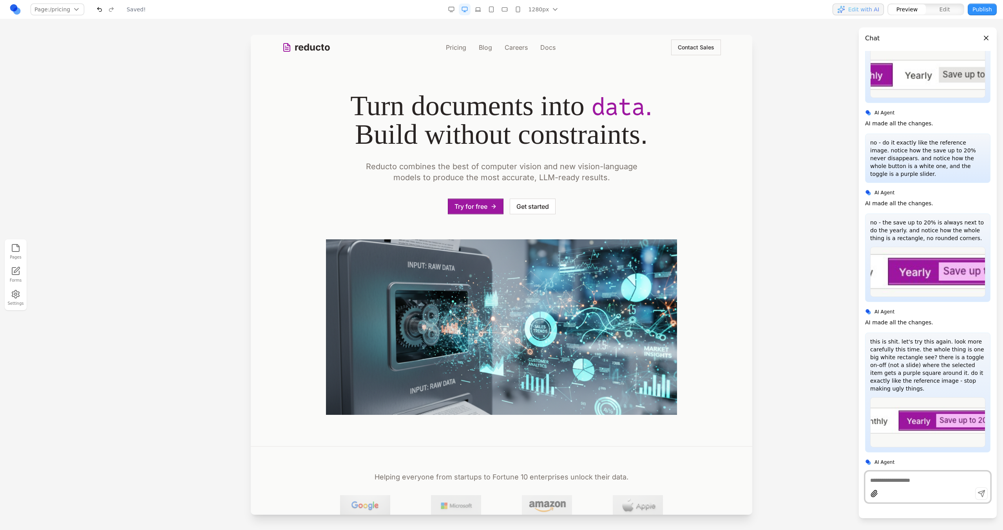
scroll to position [0, 0]
click at [459, 46] on link "Pricing" at bounding box center [456, 47] width 20 height 9
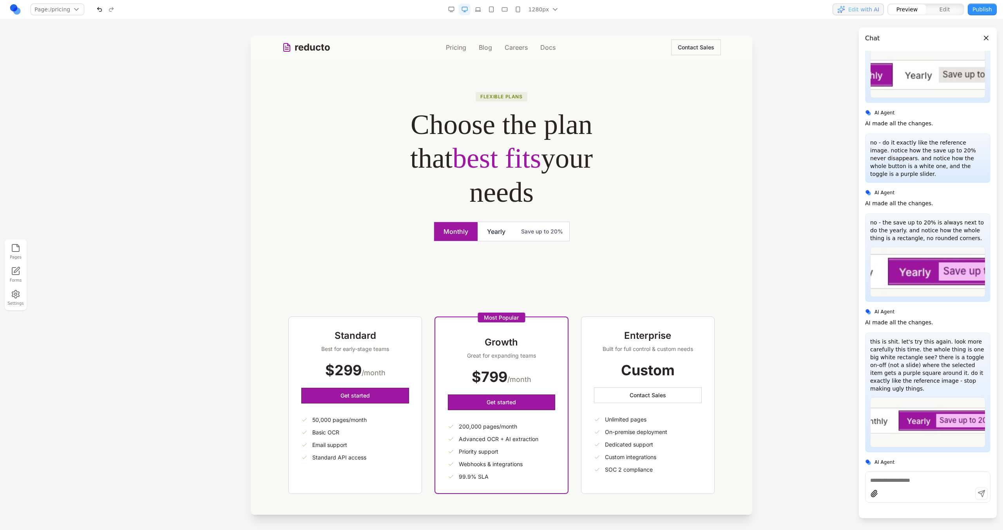
click at [494, 230] on button "Yearly" at bounding box center [496, 231] width 37 height 19
click at [526, 239] on span "Save up to 20%" at bounding box center [542, 231] width 54 height 17
click at [529, 238] on span "Save up to 20%" at bounding box center [542, 231] width 54 height 17
click at [491, 237] on button "Yearly" at bounding box center [496, 231] width 37 height 19
click at [522, 237] on span "Save up to 20%" at bounding box center [542, 231] width 54 height 17
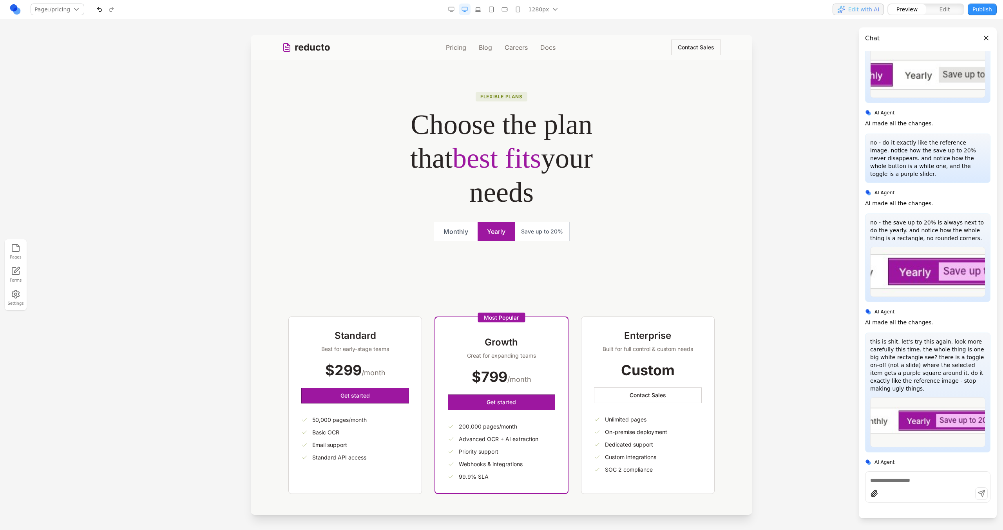
click at [515, 236] on span "Save up to 20%" at bounding box center [542, 231] width 54 height 17
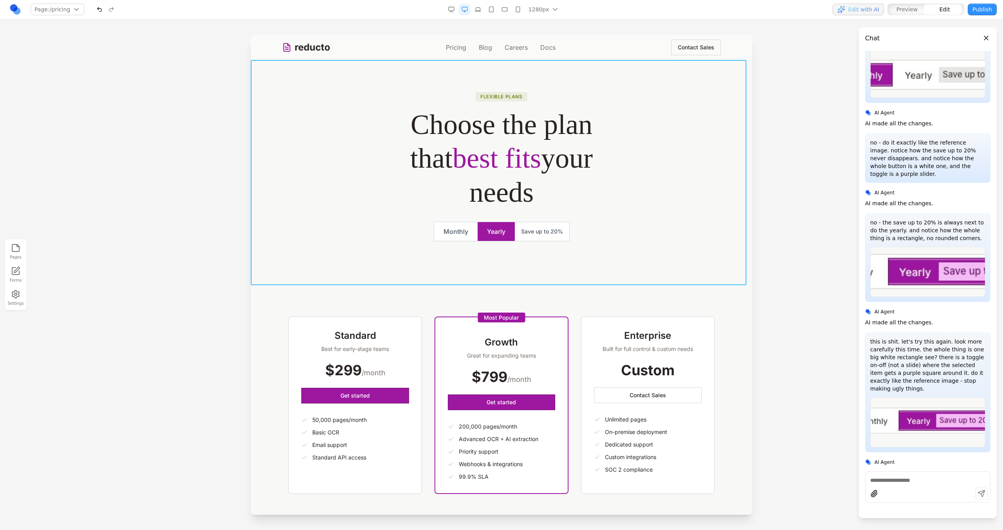
click at [528, 244] on section "Flexible plans Choose the plan that best fits your needs Monthly Yearly Save up…" at bounding box center [502, 172] width 502 height 225
click at [589, 205] on h1 "Choose the plan that best fits your needs" at bounding box center [501, 159] width 351 height 102
click at [571, 233] on div "Monthly Yearly Save up to 20%" at bounding box center [501, 232] width 351 height 20
click at [563, 296] on section "Standard Best for early-stage teams $299 /month Get started 50,000 pages/month …" at bounding box center [502, 405] width 502 height 240
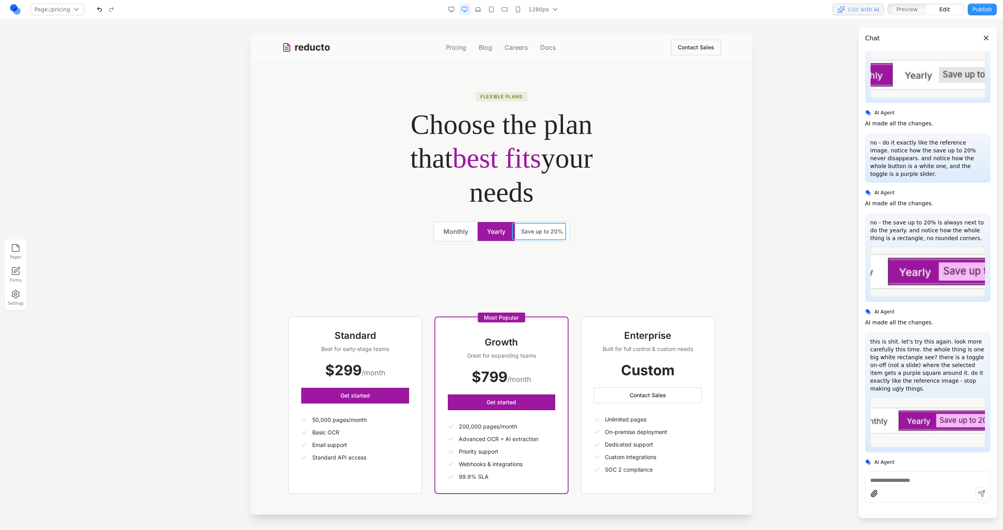
click at [557, 229] on span "Save up to 20%" at bounding box center [542, 231] width 54 height 17
click at [564, 239] on span "**********" at bounding box center [542, 231] width 54 height 17
click at [472, 243] on section "**********" at bounding box center [502, 172] width 502 height 225
click at [471, 236] on button "*******" at bounding box center [456, 231] width 43 height 19
click at [397, 209] on icon at bounding box center [397, 210] width 8 height 8
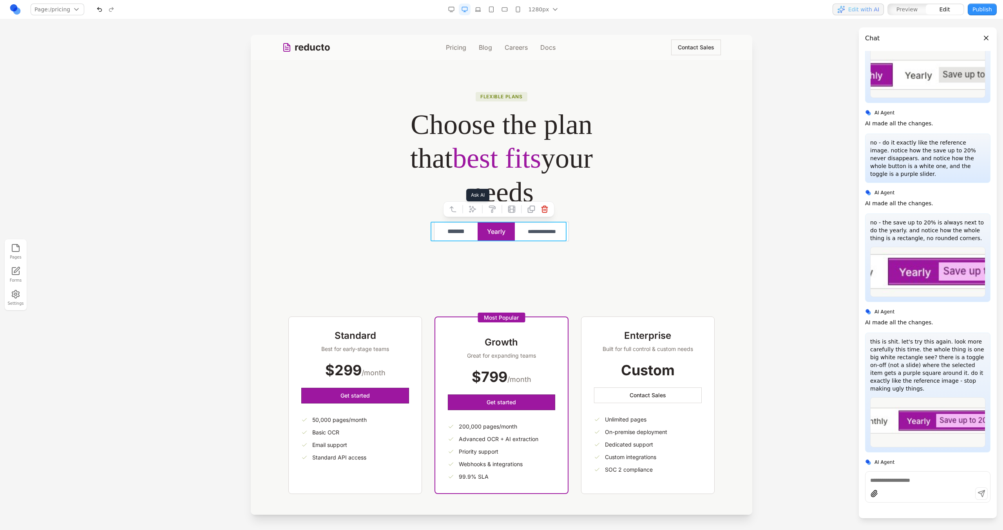
click at [469, 212] on icon at bounding box center [473, 209] width 8 height 8
click at [660, 466] on textarea at bounding box center [664, 465] width 125 height 39
type textarea "**********"
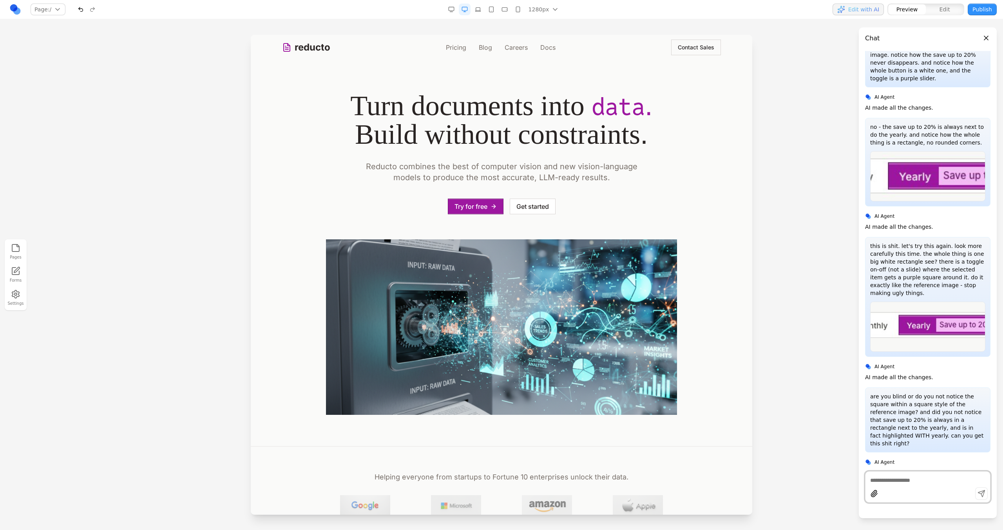
scroll to position [0, 0]
click at [461, 44] on link "Pricing" at bounding box center [456, 47] width 20 height 9
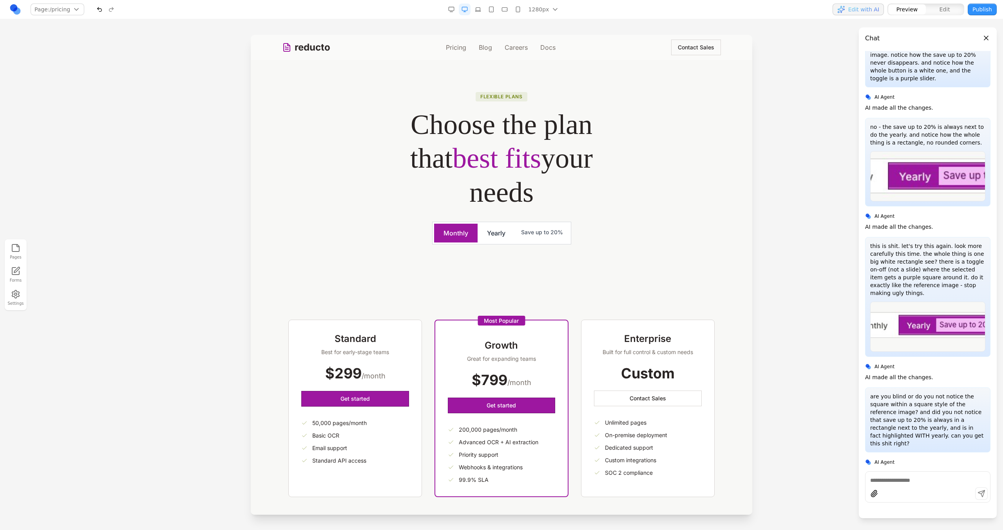
click at [496, 230] on button "Yearly" at bounding box center [496, 233] width 37 height 19
click at [455, 235] on button "Monthly" at bounding box center [456, 233] width 44 height 19
click at [511, 236] on button "Yearly" at bounding box center [496, 233] width 37 height 19
click at [461, 234] on button "Monthly" at bounding box center [456, 233] width 44 height 19
click at [486, 234] on button "Yearly" at bounding box center [496, 233] width 37 height 19
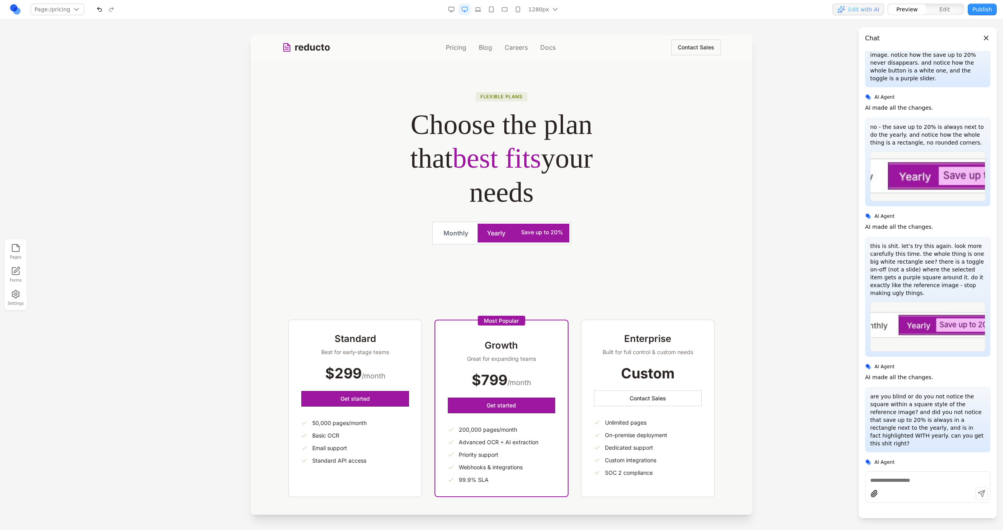
click at [308, 40] on div "reducto Pricing Blog Careers Docs Contact Sales" at bounding box center [501, 47] width 439 height 25
click at [310, 44] on link "reducto" at bounding box center [306, 47] width 48 height 13
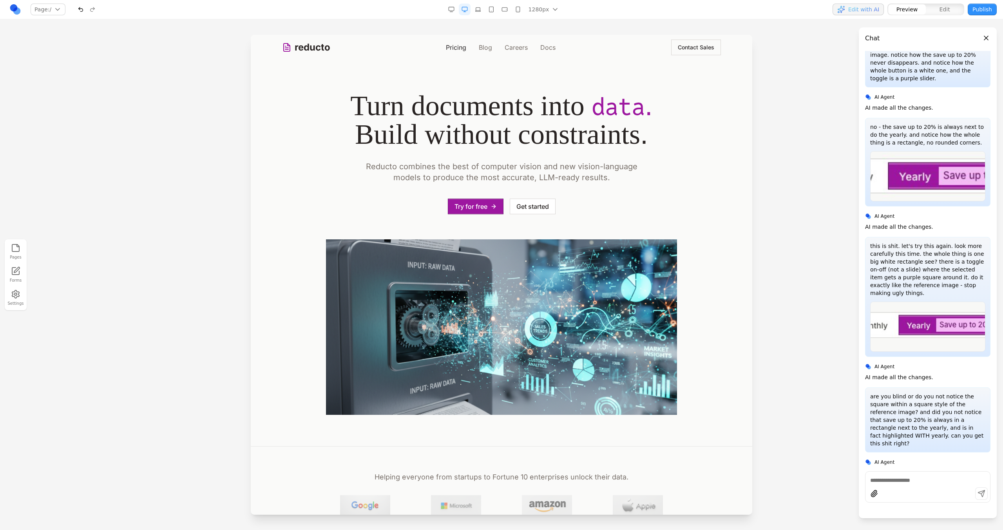
click at [447, 49] on link "Pricing" at bounding box center [456, 47] width 20 height 9
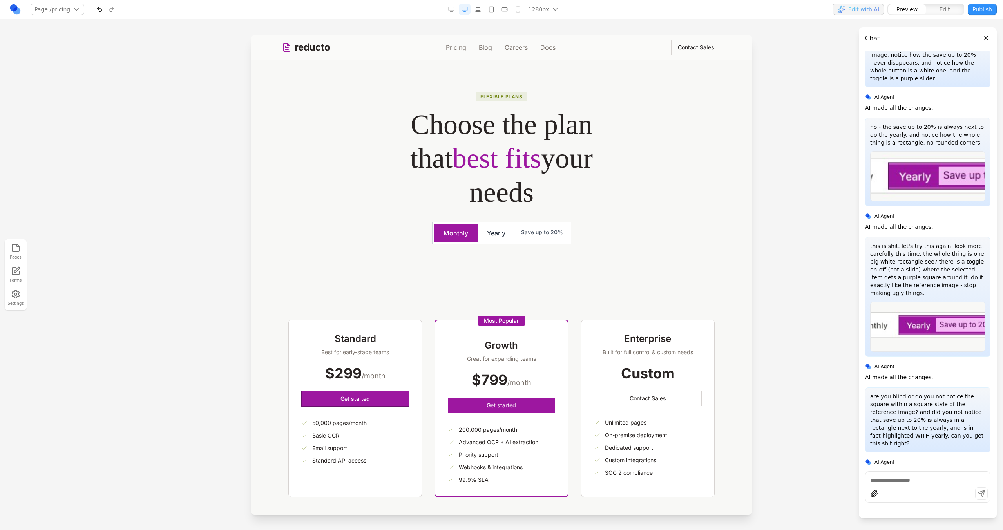
click at [488, 238] on button "Yearly" at bounding box center [496, 233] width 37 height 19
click at [475, 243] on div "Monthly Yearly Save up to 20%" at bounding box center [501, 233] width 139 height 23
click at [471, 211] on icon at bounding box center [473, 209] width 8 height 8
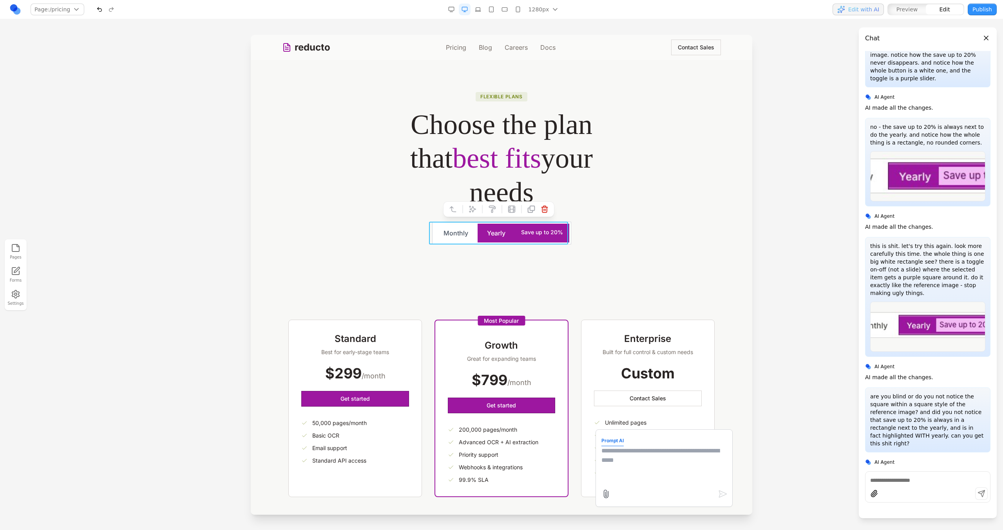
click at [623, 451] on textarea at bounding box center [664, 465] width 125 height 39
type textarea "**********"
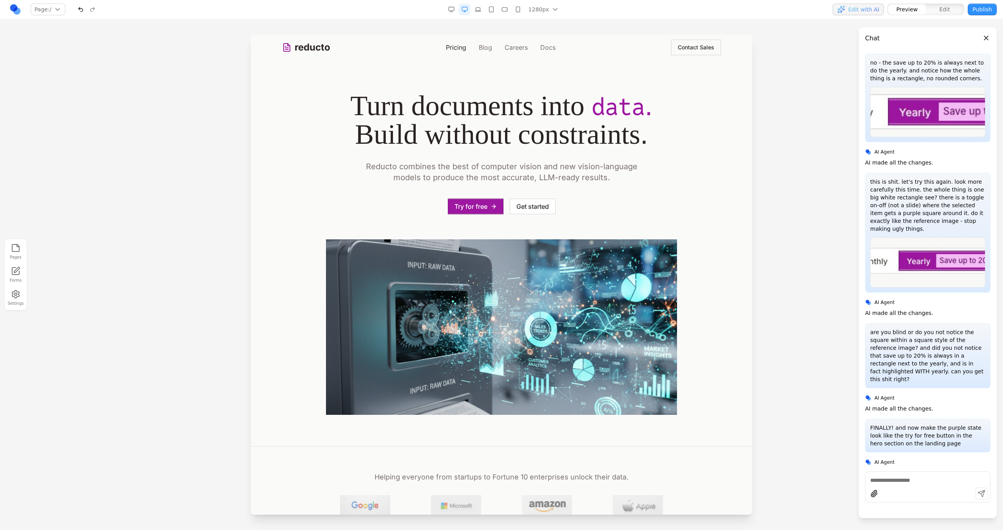
click at [450, 47] on link "Pricing" at bounding box center [456, 47] width 20 height 9
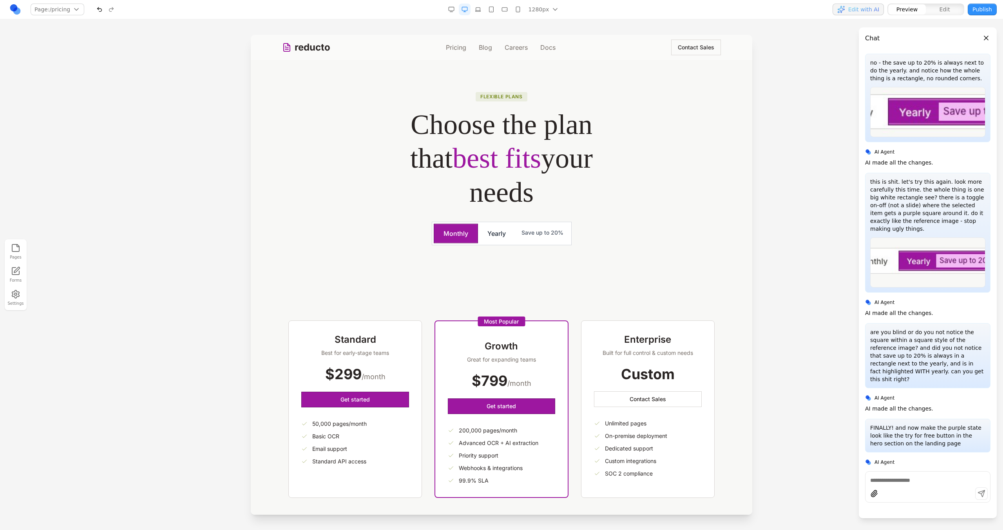
click at [499, 230] on button "Yearly" at bounding box center [496, 233] width 37 height 19
click at [534, 234] on span "Save up to 20%" at bounding box center [542, 234] width 55 height 20
click at [517, 235] on span "**********" at bounding box center [542, 234] width 55 height 20
click at [453, 210] on icon at bounding box center [451, 212] width 8 height 8
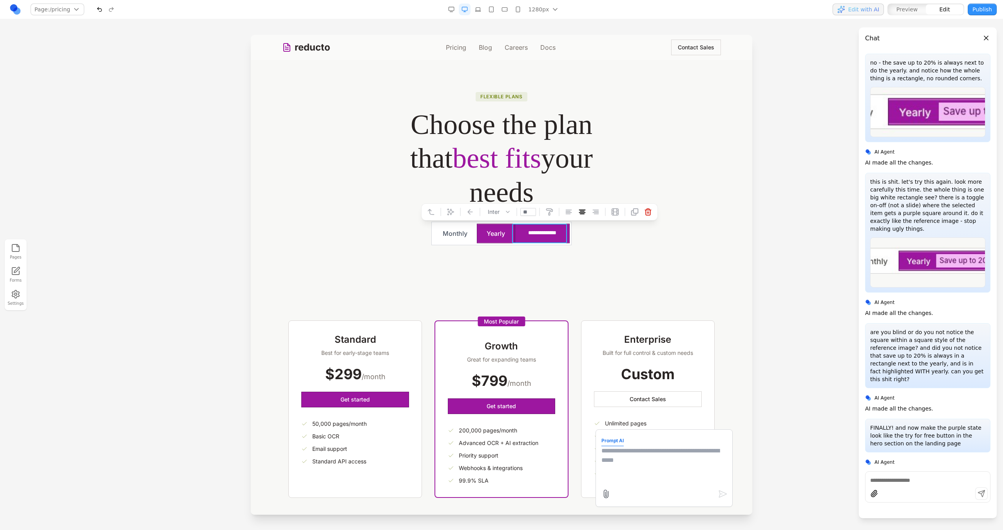
click at [624, 451] on textarea at bounding box center [664, 465] width 125 height 39
type textarea "*"
click at [600, 283] on section "**********" at bounding box center [502, 174] width 502 height 229
click at [459, 236] on button "Monthly" at bounding box center [455, 233] width 44 height 19
click at [482, 262] on section "**********" at bounding box center [502, 174] width 502 height 229
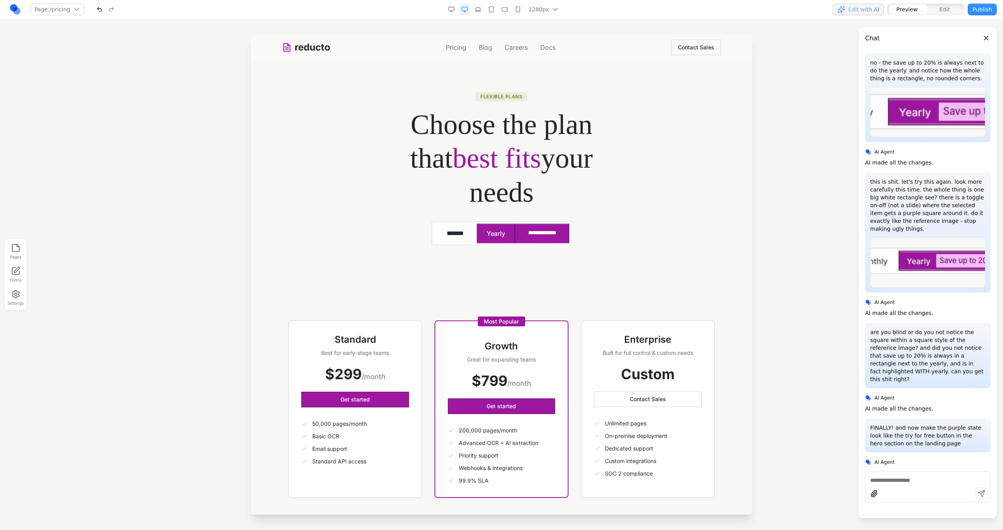
click at [460, 242] on button "*******" at bounding box center [455, 233] width 43 height 19
click at [529, 232] on span "**********" at bounding box center [542, 234] width 55 height 20
click at [446, 212] on button at bounding box center [450, 212] width 13 height 13
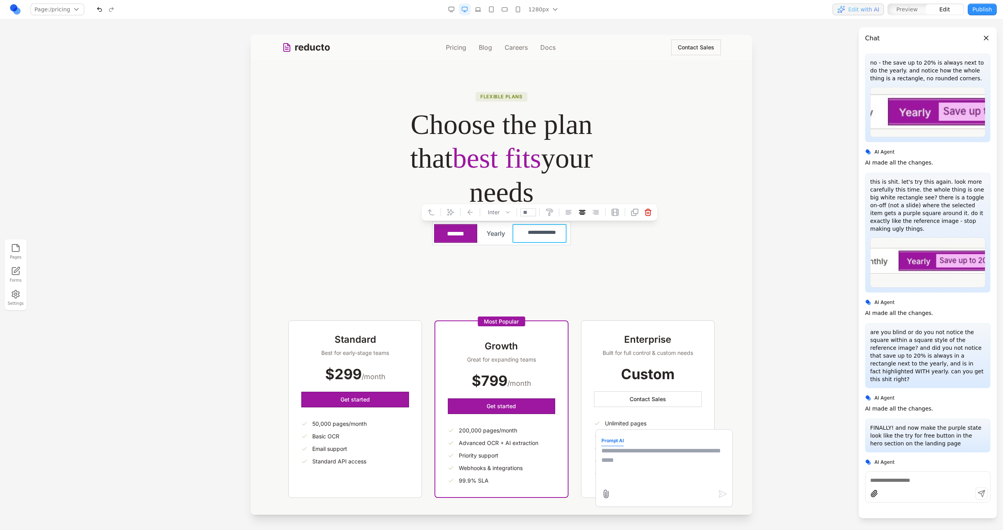
click at [643, 454] on textarea at bounding box center [664, 465] width 125 height 39
type textarea "**********"
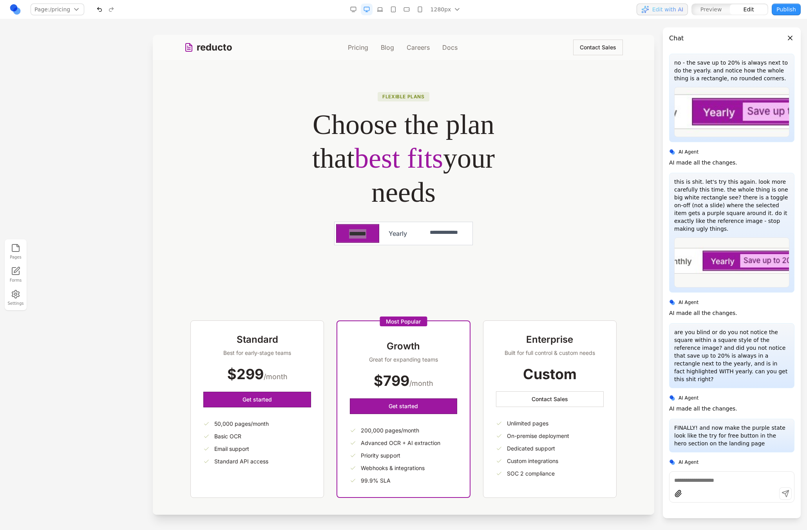
click at [754, 480] on textarea at bounding box center [731, 481] width 115 height 8
type textarea "**********"
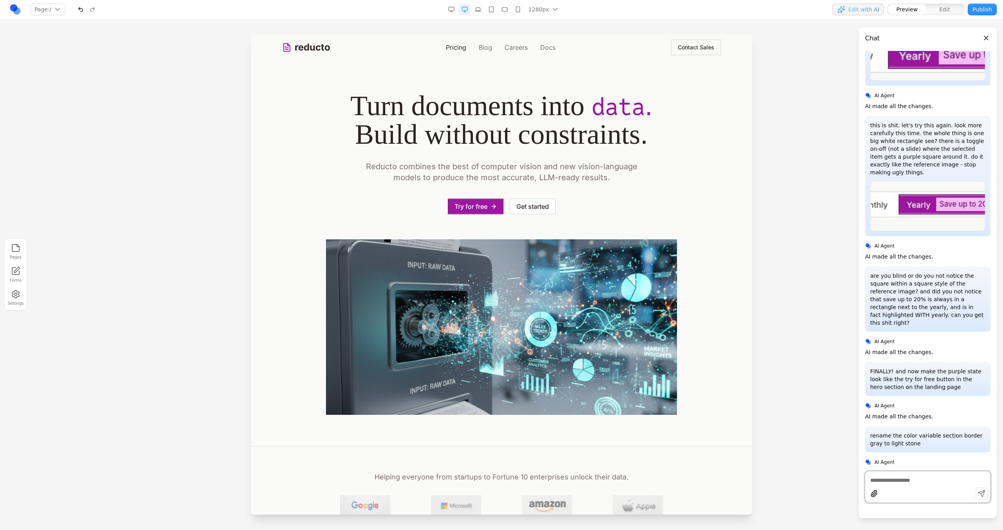
click at [461, 49] on link "Pricing" at bounding box center [456, 47] width 20 height 9
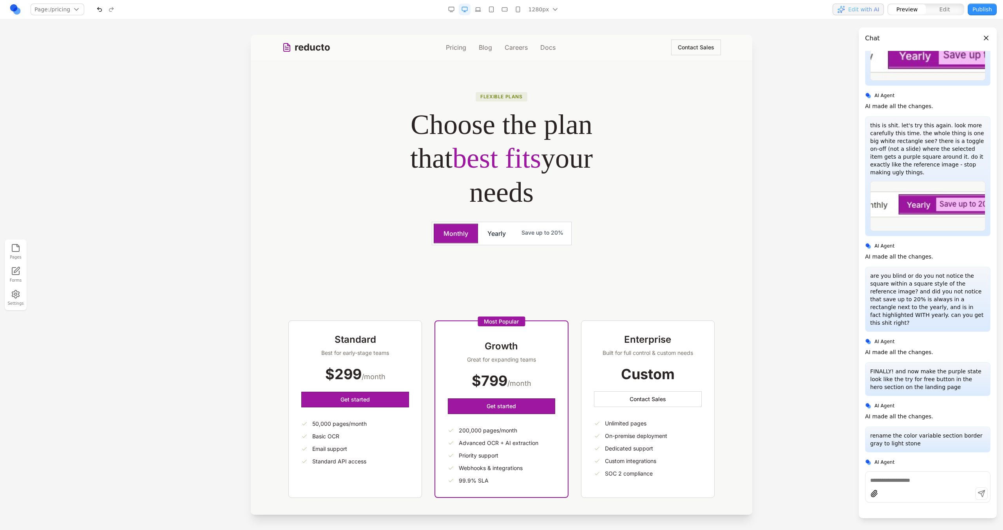
click at [498, 233] on button "Yearly" at bounding box center [496, 233] width 37 height 19
click at [538, 261] on section "Flexible plans Choose the plan that best fits your needs Monthly Yearly Save up…" at bounding box center [502, 174] width 502 height 229
click at [464, 234] on button "Monthly" at bounding box center [455, 233] width 44 height 19
click at [542, 233] on span "**********" at bounding box center [542, 233] width 54 height 19
click at [457, 212] on div "Inter **" at bounding box center [539, 212] width 237 height 17
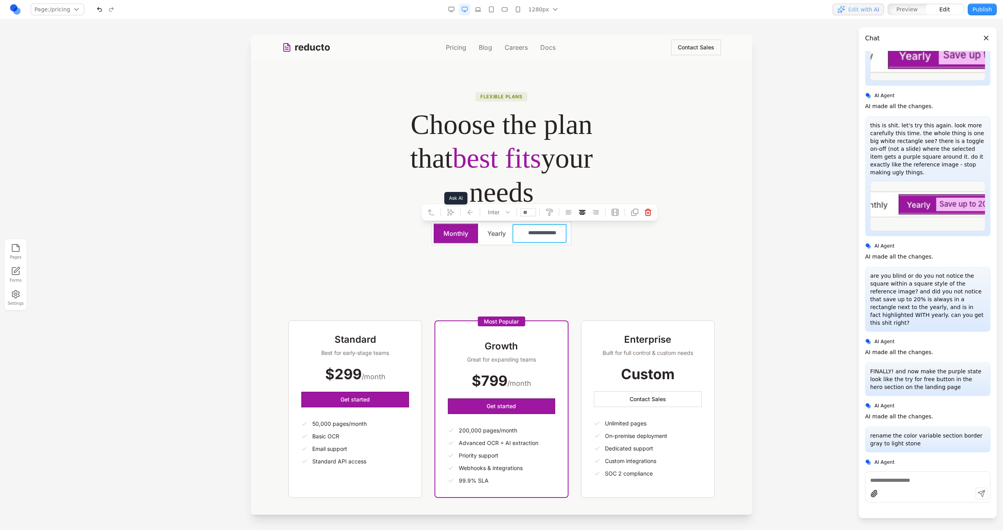
click at [451, 212] on icon at bounding box center [451, 212] width 8 height 8
click at [629, 456] on textarea at bounding box center [664, 465] width 125 height 39
type textarea "**********"
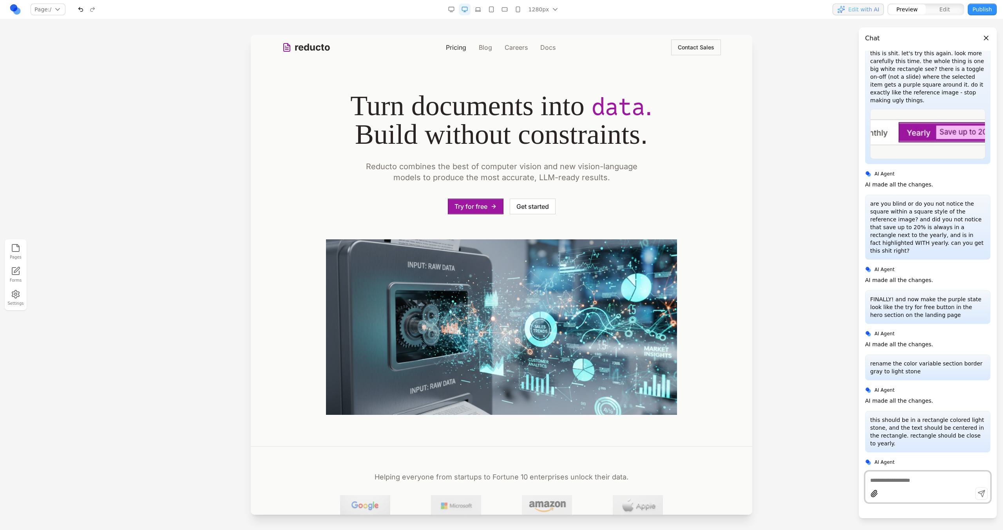
click at [457, 51] on link "Pricing" at bounding box center [456, 47] width 20 height 9
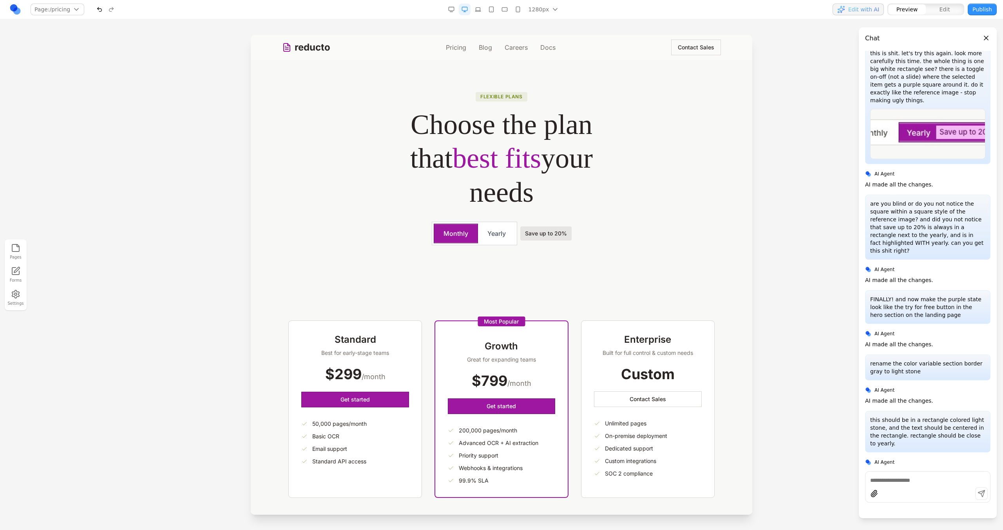
click at [495, 243] on div "Monthly Yearly" at bounding box center [474, 234] width 85 height 24
click at [493, 237] on button "Yearly" at bounding box center [496, 233] width 37 height 19
click at [455, 238] on button "Monthly" at bounding box center [456, 233] width 44 height 19
click at [579, 233] on div "Monthly Yearly Save up to 20%" at bounding box center [501, 234] width 351 height 24
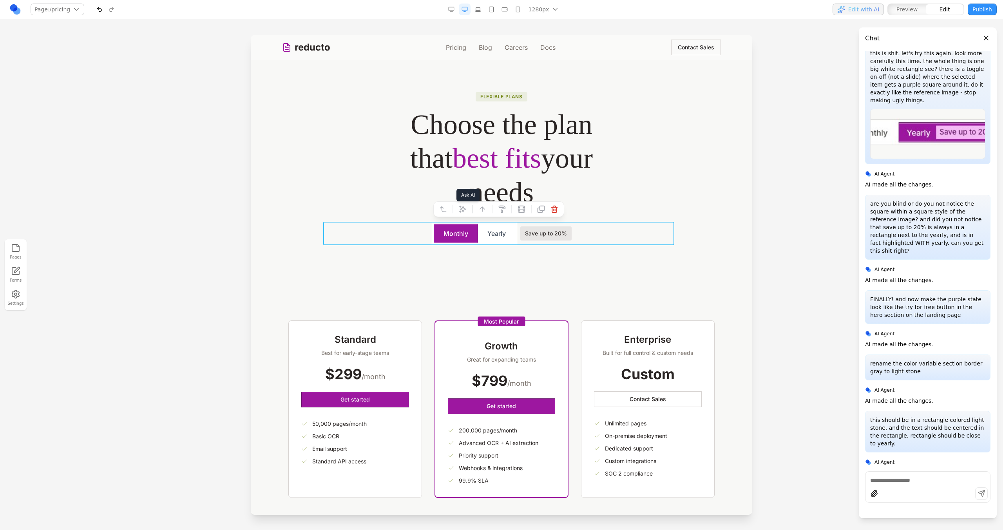
click at [464, 211] on icon at bounding box center [463, 209] width 8 height 8
click at [611, 468] on textarea at bounding box center [664, 465] width 125 height 39
type textarea "**********"
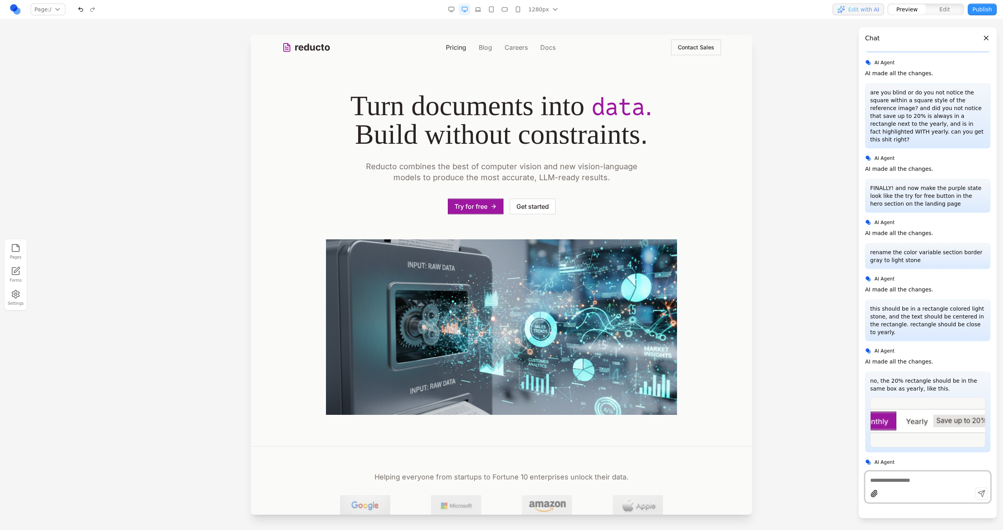
click at [459, 50] on link "Pricing" at bounding box center [456, 47] width 20 height 9
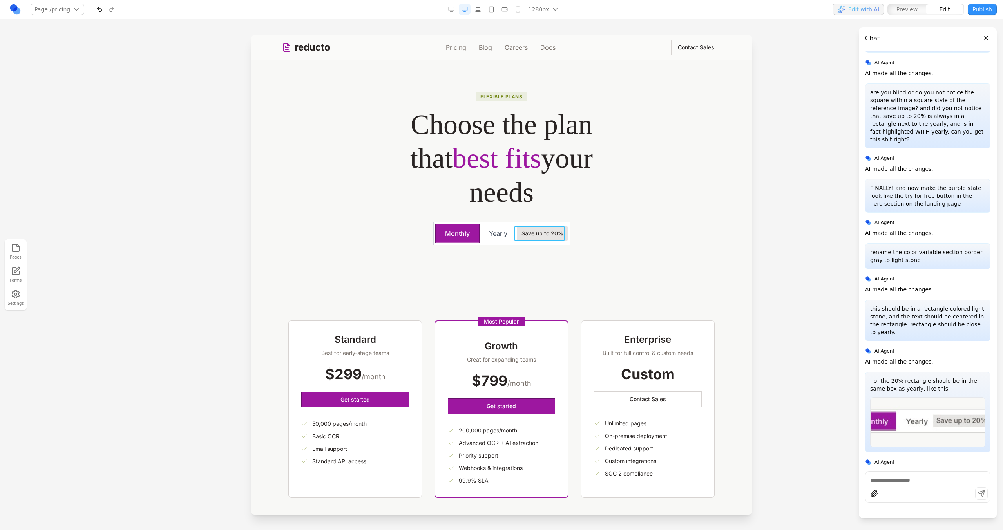
click at [526, 234] on span "Save up to 20%" at bounding box center [542, 234] width 51 height 14
click at [475, 216] on button at bounding box center [470, 214] width 13 height 13
click at [101, 11] on button "button" at bounding box center [100, 10] width 12 height 12
click at [518, 236] on span "**********" at bounding box center [542, 234] width 51 height 14
click at [451, 213] on icon at bounding box center [451, 215] width 8 height 8
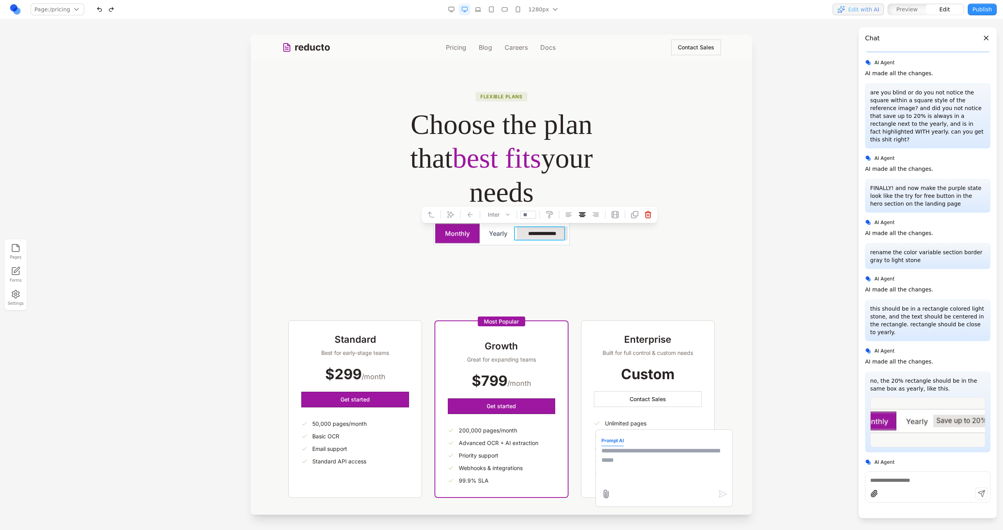
click at [627, 452] on textarea at bounding box center [664, 465] width 125 height 39
type textarea "*"
type textarea "**********"
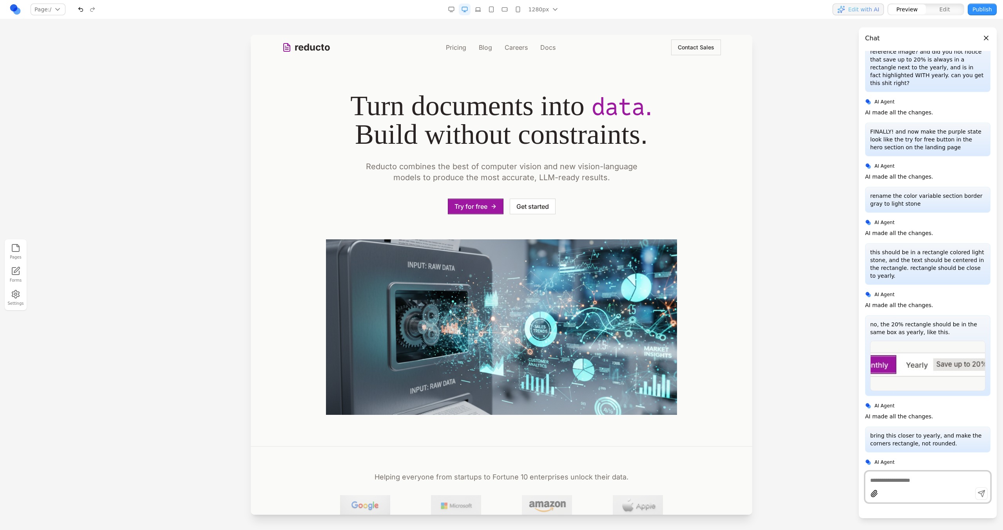
click at [464, 51] on nav "Pricing Blog Careers Docs" at bounding box center [501, 47] width 110 height 9
click at [459, 49] on link "Pricing" at bounding box center [456, 47] width 20 height 9
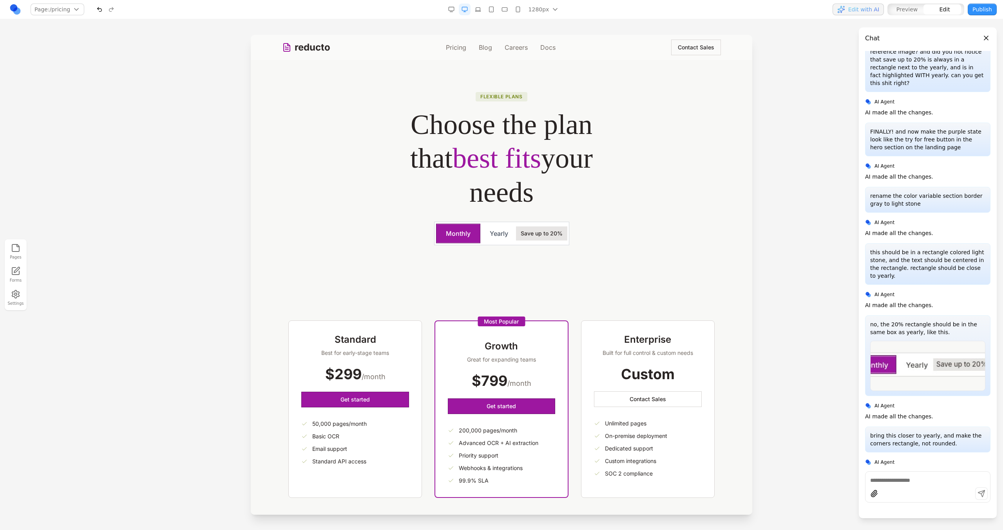
click at [544, 238] on span "Save up to 20%" at bounding box center [541, 234] width 51 height 14
click at [448, 214] on icon at bounding box center [449, 215] width 7 height 7
click at [635, 469] on textarea at bounding box center [664, 465] width 125 height 39
type textarea "**********"
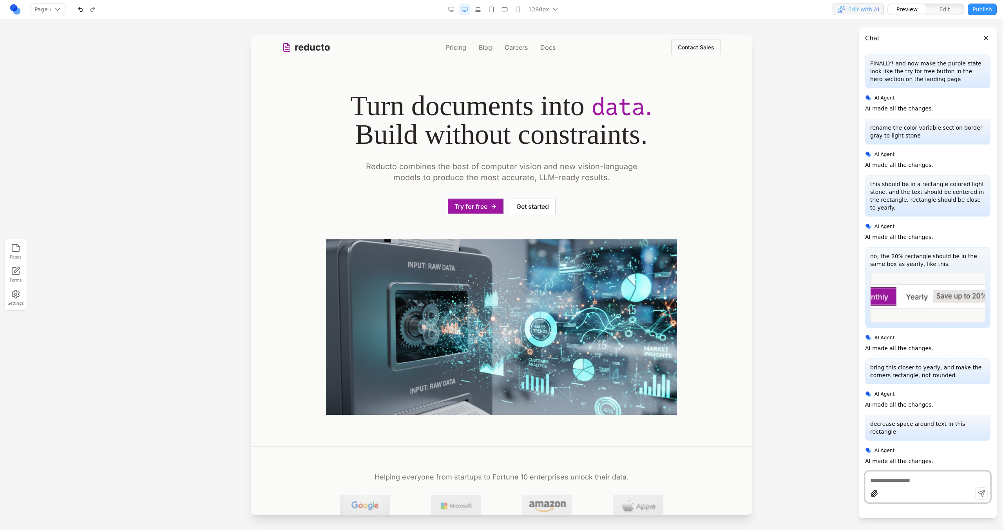
scroll to position [2172, 0]
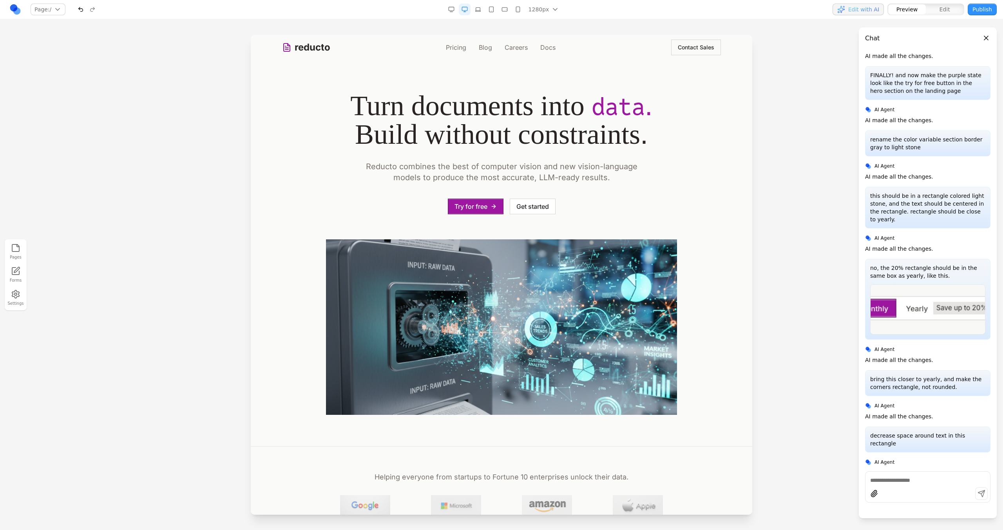
click at [459, 43] on link "Pricing" at bounding box center [456, 47] width 20 height 9
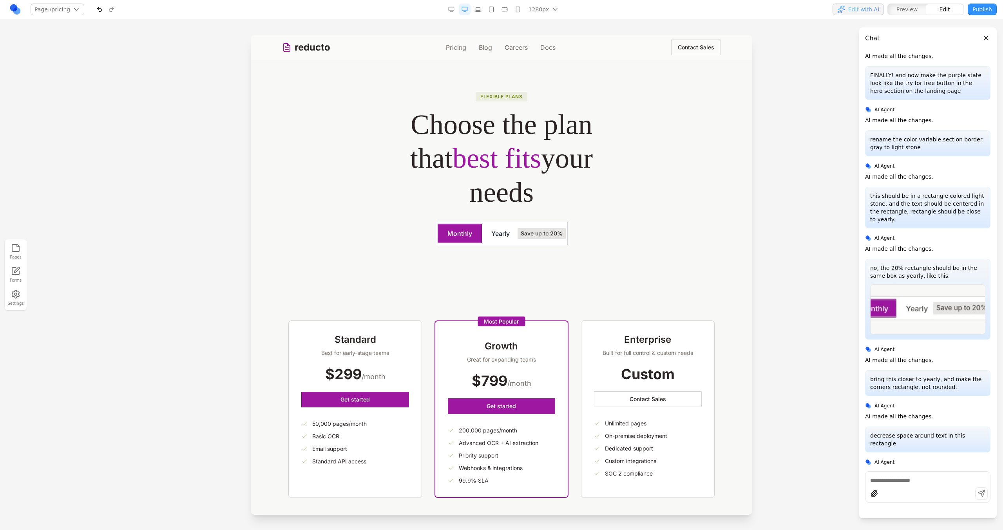
click at [511, 234] on button "Yearly" at bounding box center [500, 233] width 37 height 19
click at [520, 235] on span "Save up to 20%" at bounding box center [542, 233] width 48 height 11
click at [518, 235] on span "Save up to 20%" at bounding box center [542, 233] width 48 height 11
click at [520, 242] on div "**********" at bounding box center [502, 234] width 132 height 24
click at [518, 243] on div "**********" at bounding box center [502, 234] width 132 height 24
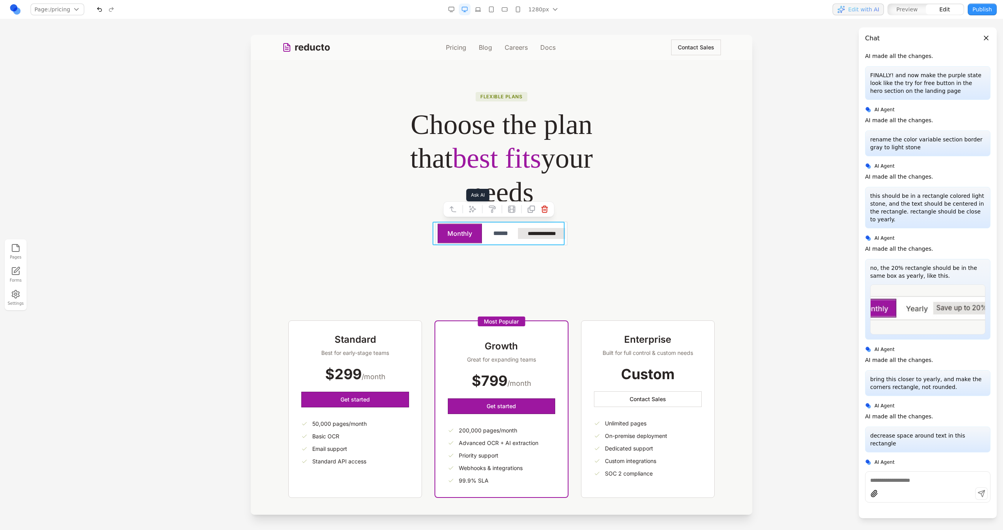
click at [475, 210] on icon at bounding box center [473, 209] width 8 height 8
click at [638, 458] on textarea at bounding box center [664, 465] width 125 height 39
type textarea "**********"
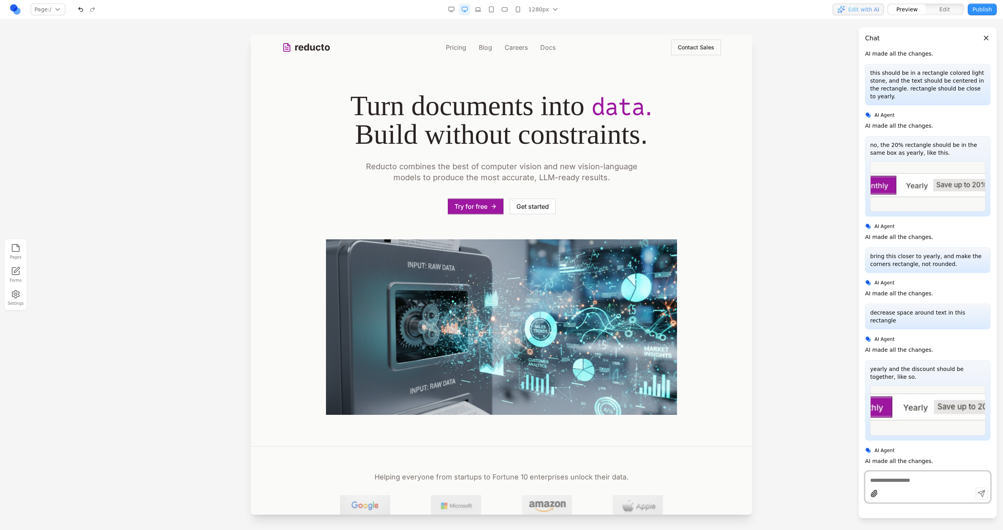
scroll to position [2283, 0]
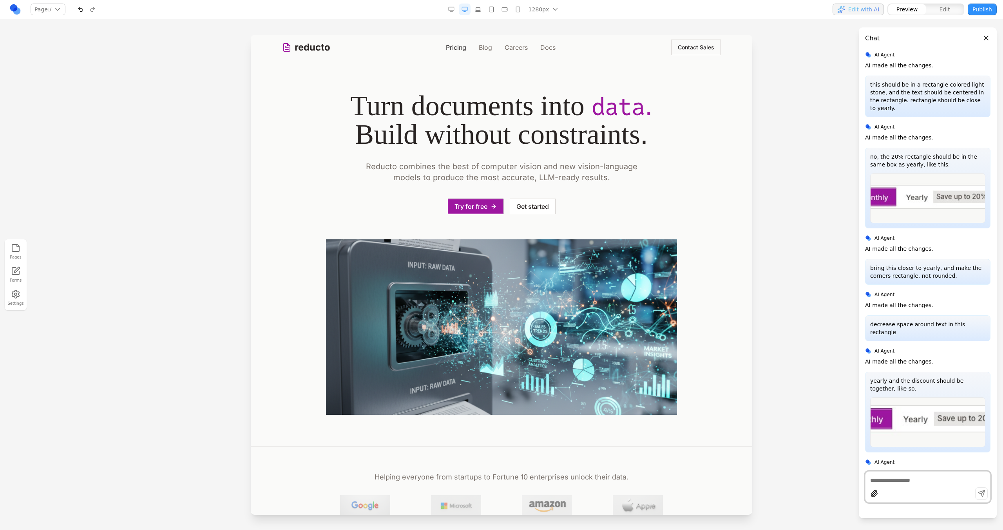
click at [461, 49] on link "Pricing" at bounding box center [456, 47] width 20 height 9
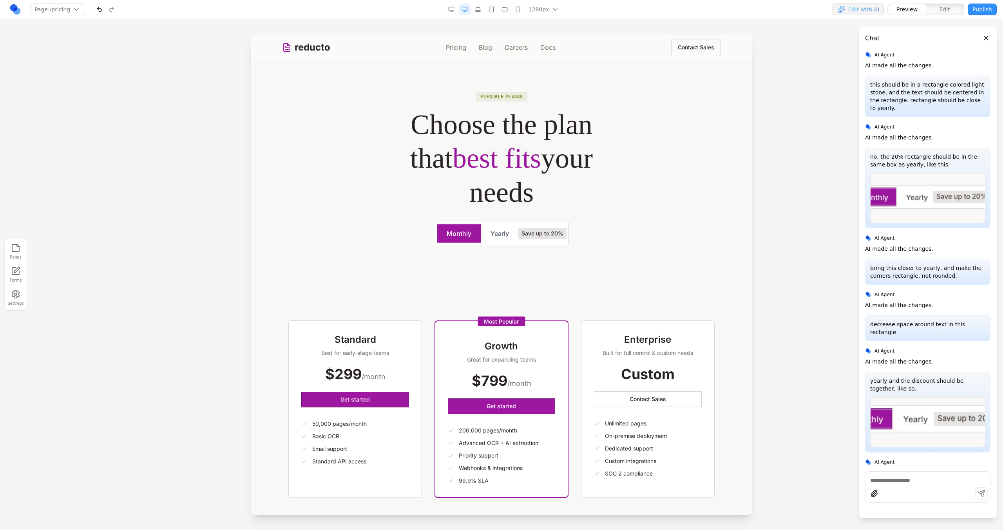
click at [605, 197] on h1 "Choose the plan that best fits your needs" at bounding box center [501, 159] width 351 height 102
click at [514, 239] on button "******" at bounding box center [500, 233] width 38 height 19
click at [523, 239] on span "Save up to 20%" at bounding box center [542, 233] width 48 height 11
click at [524, 236] on span "Save up to 20%" at bounding box center [542, 233] width 48 height 11
click at [514, 238] on button "******" at bounding box center [500, 233] width 38 height 19
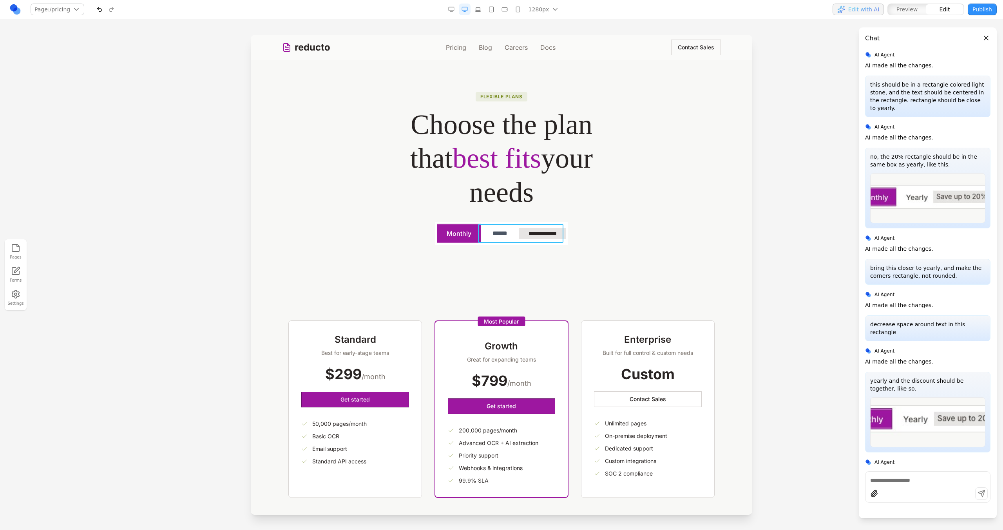
click at [517, 240] on div "**********" at bounding box center [523, 233] width 85 height 19
click at [487, 212] on icon at bounding box center [484, 211] width 7 height 7
click at [627, 471] on textarea at bounding box center [664, 465] width 125 height 39
type textarea "**********"
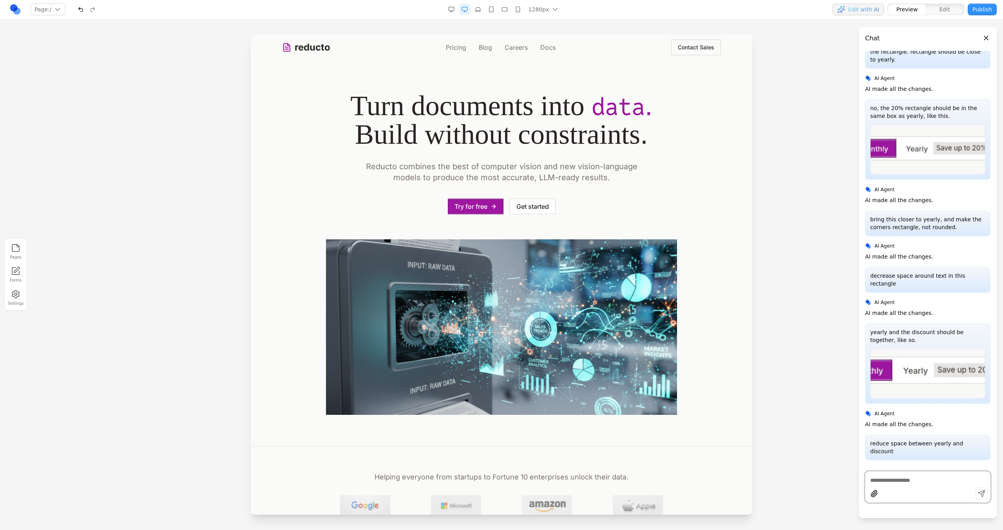
scroll to position [0, 0]
click at [447, 42] on div "reducto Pricing Blog Careers Docs Contact Sales" at bounding box center [501, 47] width 439 height 25
click at [452, 47] on link "Pricing" at bounding box center [456, 47] width 20 height 9
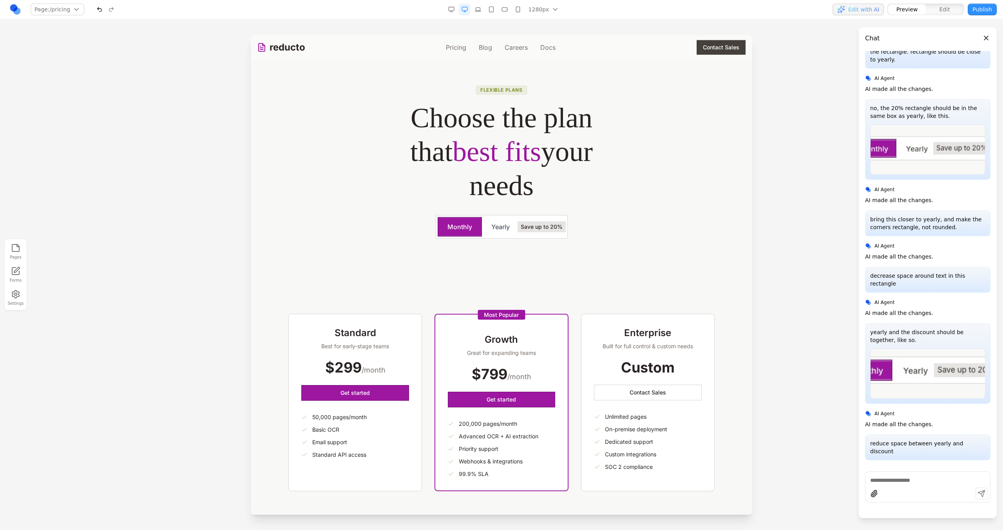
scroll to position [8, 0]
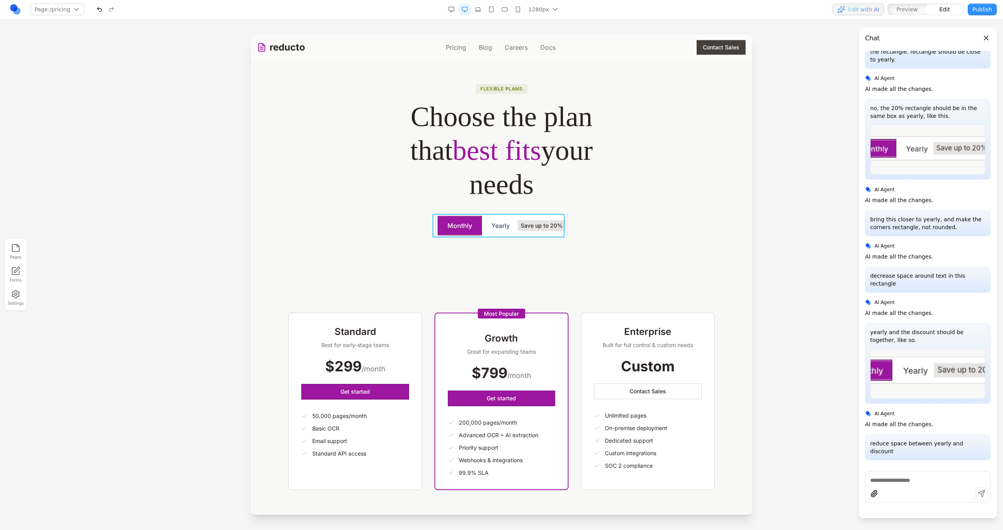
click at [551, 236] on div "Monthly Yearly Save up to 20%" at bounding box center [502, 226] width 132 height 24
click at [475, 204] on icon at bounding box center [473, 202] width 8 height 8
click at [626, 455] on textarea at bounding box center [664, 465] width 125 height 39
click at [626, 455] on textarea "**********" at bounding box center [664, 465] width 125 height 39
click at [605, 462] on textarea "**********" at bounding box center [664, 465] width 125 height 39
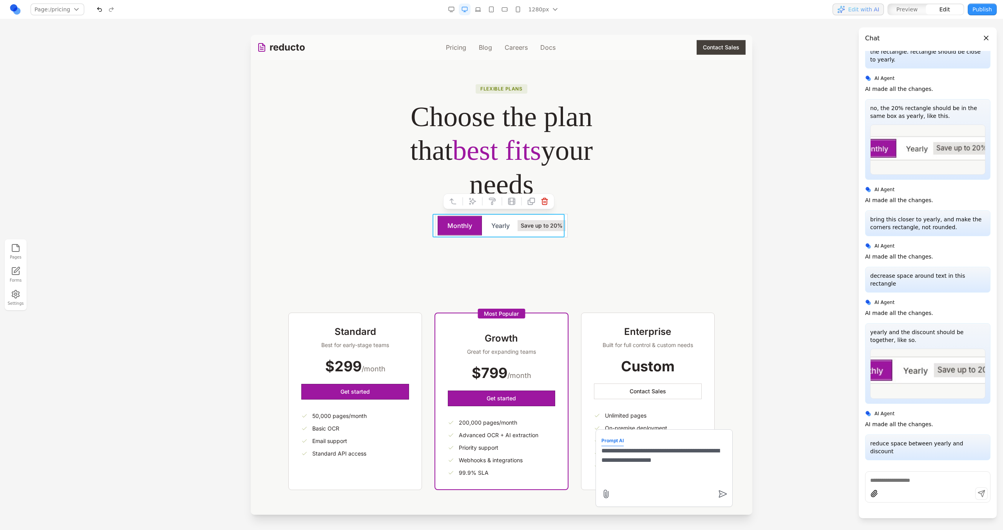
type textarea "**********"
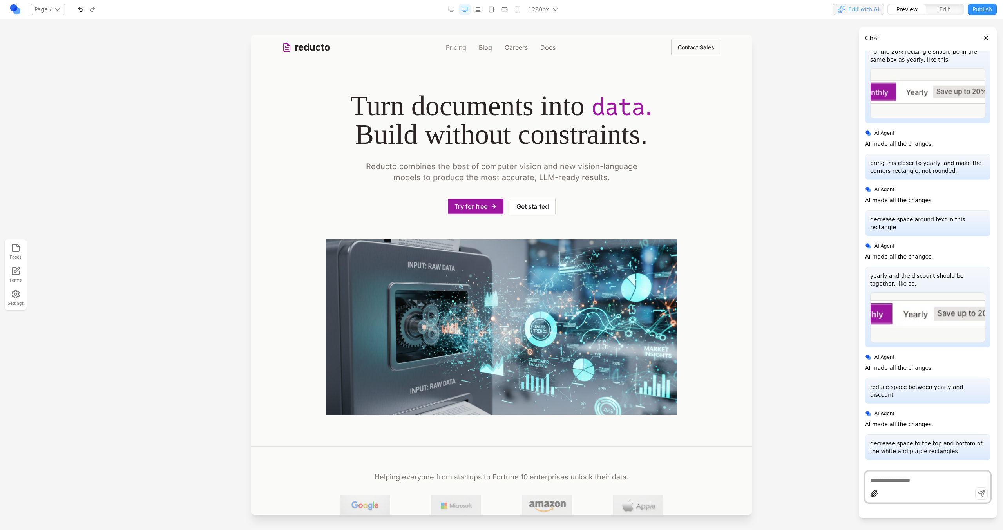
scroll to position [0, 0]
click at [451, 40] on div "reducto Pricing Blog Careers Docs Contact Sales" at bounding box center [501, 47] width 439 height 25
click at [455, 44] on link "Pricing" at bounding box center [456, 47] width 20 height 9
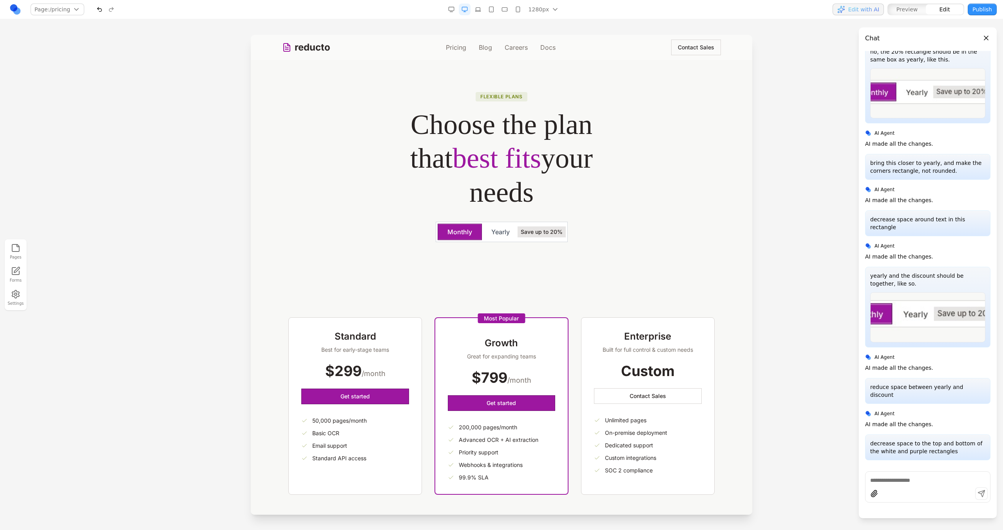
click at [463, 233] on button "Monthly" at bounding box center [460, 232] width 44 height 16
click at [463, 233] on button "*******" at bounding box center [460, 232] width 44 height 16
click at [474, 245] on section "Flexible plans Choose the plan that best fits your needs ******* Yearly Save up…" at bounding box center [502, 173] width 502 height 226
click at [504, 234] on button "Yearly" at bounding box center [500, 232] width 37 height 16
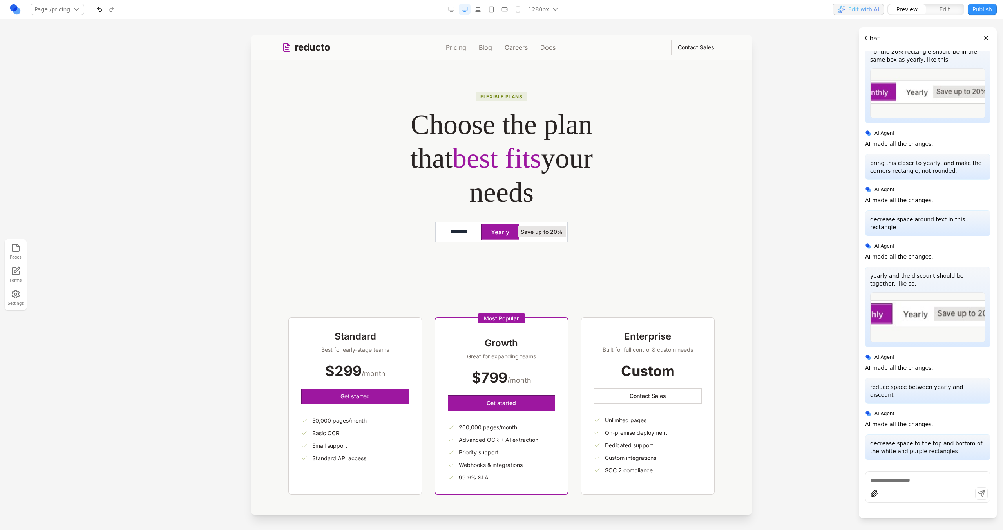
click at [466, 226] on button "*******" at bounding box center [459, 232] width 44 height 16
click at [969, 12] on button "Publish" at bounding box center [982, 10] width 29 height 12
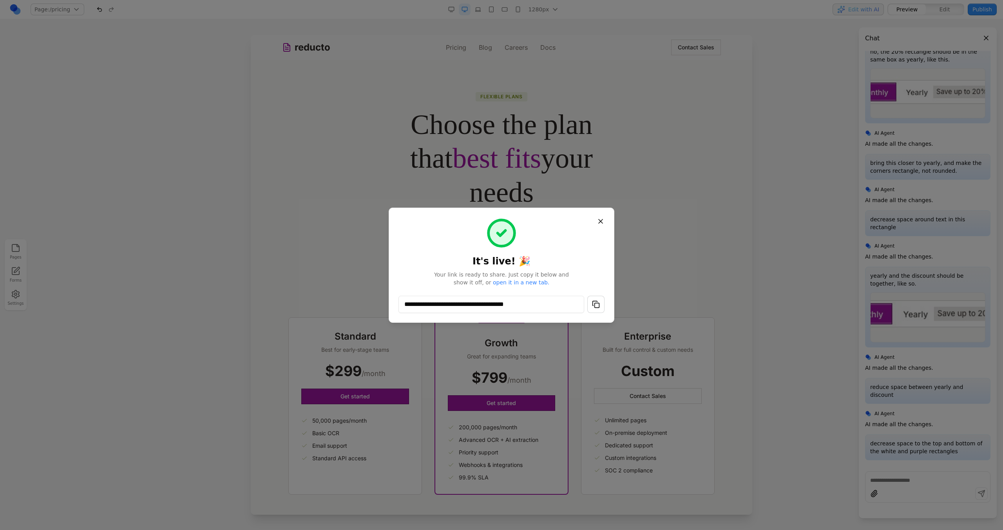
click at [596, 296] on button "button" at bounding box center [595, 304] width 17 height 17
click at [602, 225] on button "Close" at bounding box center [601, 221] width 14 height 14
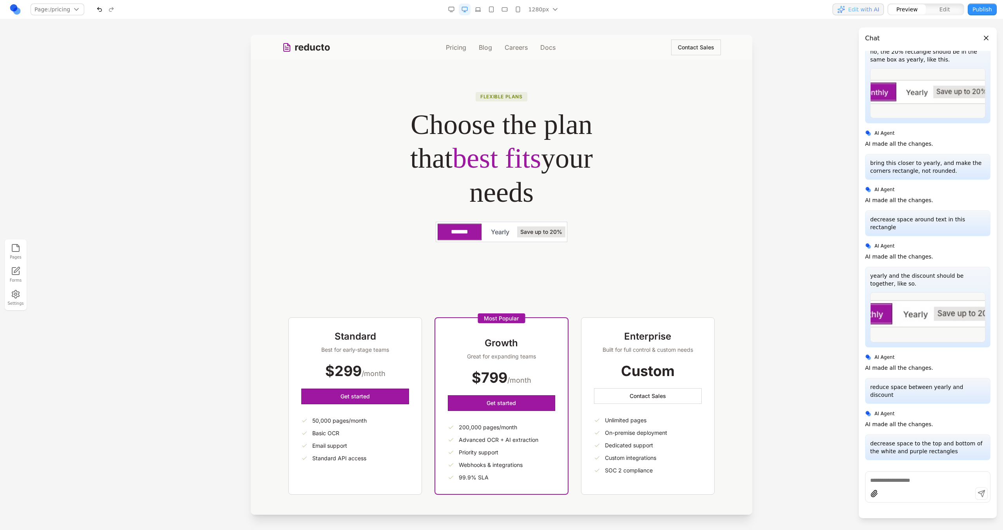
click at [458, 58] on div "reducto Pricing Blog Careers Docs Contact Sales" at bounding box center [501, 47] width 439 height 25
click at [458, 54] on div "reducto Pricing Blog Careers Docs Contact Sales" at bounding box center [501, 47] width 439 height 25
click at [510, 242] on div "******* Yearly Save up to 20%" at bounding box center [502, 232] width 132 height 20
click at [473, 209] on icon at bounding box center [473, 209] width 8 height 8
click at [632, 455] on textarea at bounding box center [664, 465] width 125 height 39
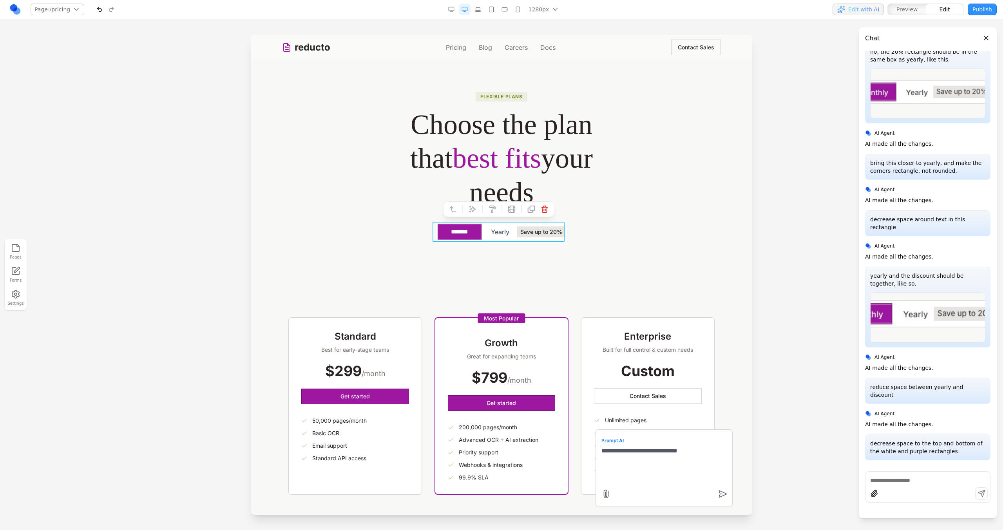
type textarea "**********"
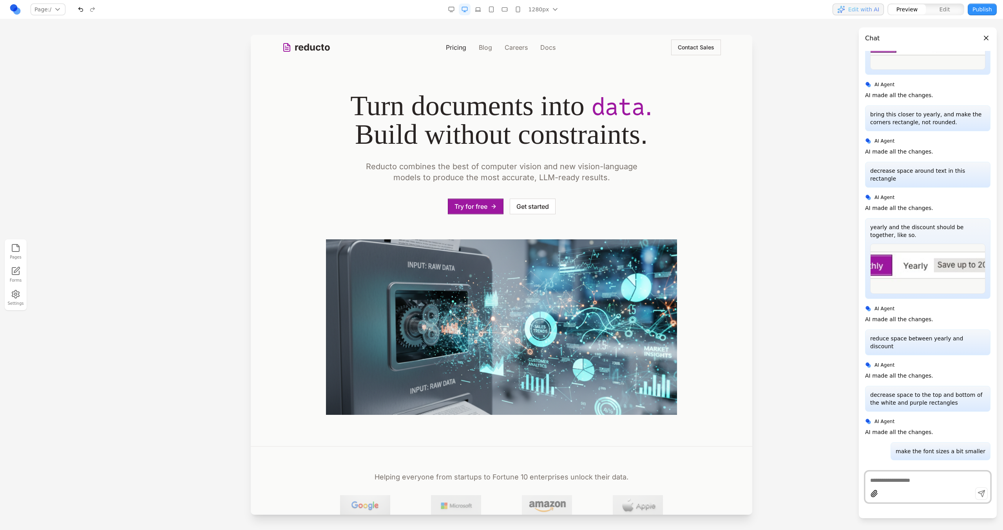
click at [460, 43] on link "Pricing" at bounding box center [456, 47] width 20 height 9
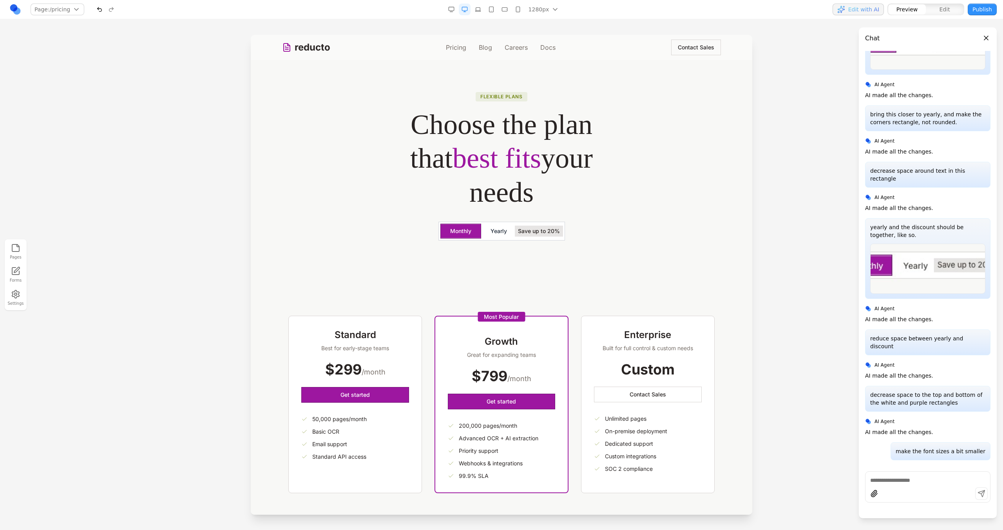
click at [502, 233] on button "Yearly" at bounding box center [498, 231] width 35 height 14
click at [535, 233] on span "Save up to 20%" at bounding box center [539, 231] width 48 height 11
click at [534, 256] on section "Flexible plans Choose the plan that best fits your needs Monthly Yearly Save up…" at bounding box center [502, 172] width 502 height 225
click at [511, 251] on section "Flexible plans Choose the plan that best fits your needs Monthly Yearly Save up…" at bounding box center [502, 172] width 502 height 225
click at [457, 220] on div "Flexible plans Choose the plan that best fits your needs Monthly Yearly Save up…" at bounding box center [501, 165] width 351 height 149
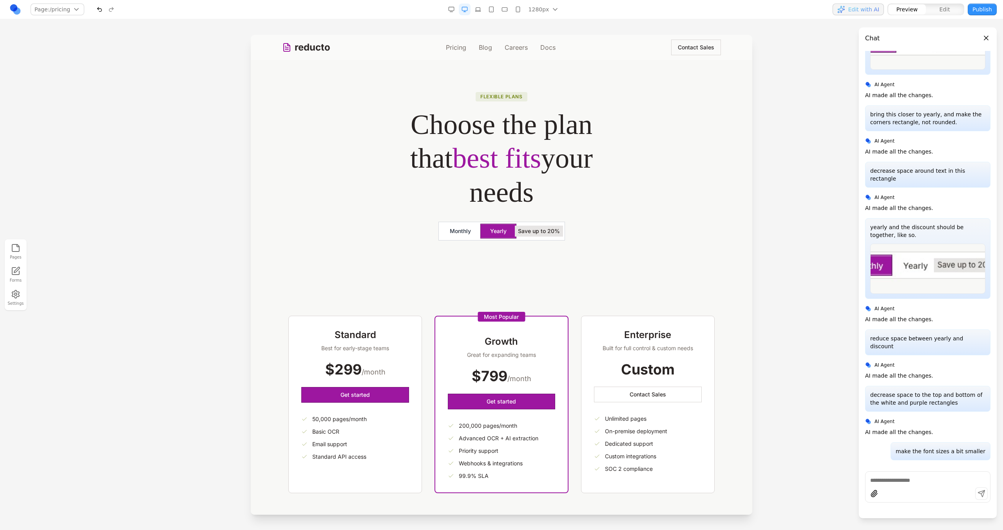
click at [459, 230] on button "Monthly" at bounding box center [460, 231] width 40 height 14
click at [547, 232] on span "Save up to 20%" at bounding box center [539, 231] width 48 height 11
click at [448, 210] on button at bounding box center [447, 214] width 13 height 13
click at [503, 263] on section "**********" at bounding box center [502, 172] width 502 height 225
click at [511, 234] on button "******" at bounding box center [498, 231] width 35 height 14
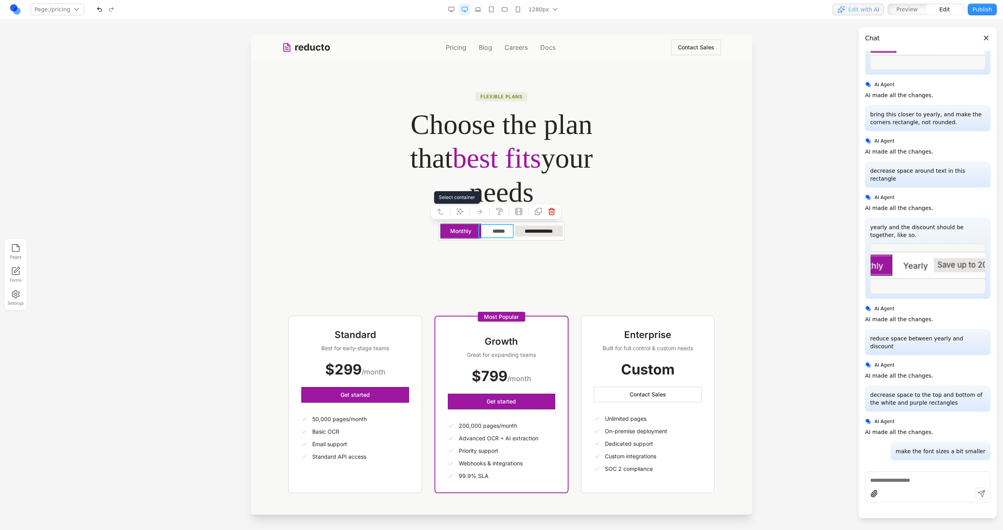
click at [443, 209] on icon at bounding box center [441, 212] width 8 height 8
click at [484, 214] on icon at bounding box center [483, 212] width 8 height 8
click at [649, 457] on textarea at bounding box center [664, 465] width 125 height 39
type textarea "**********"
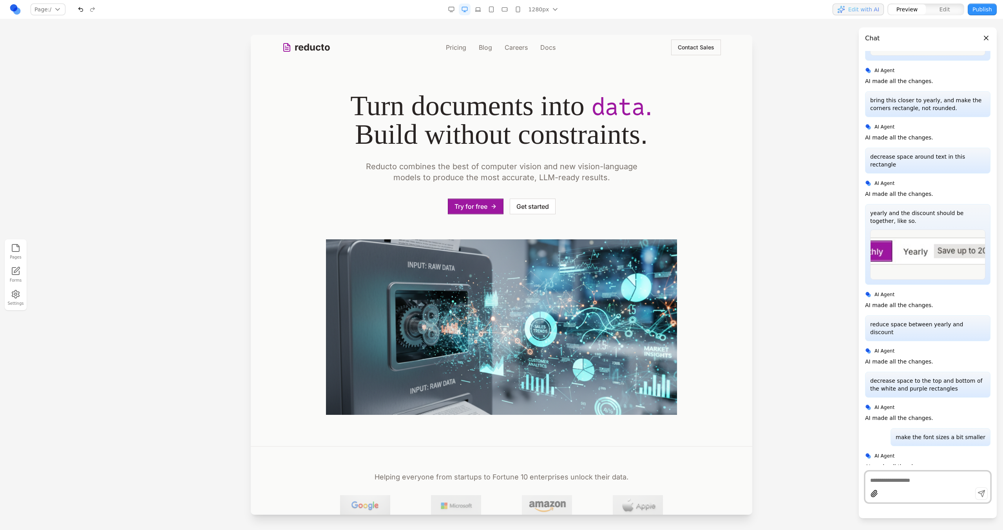
scroll to position [2556, 0]
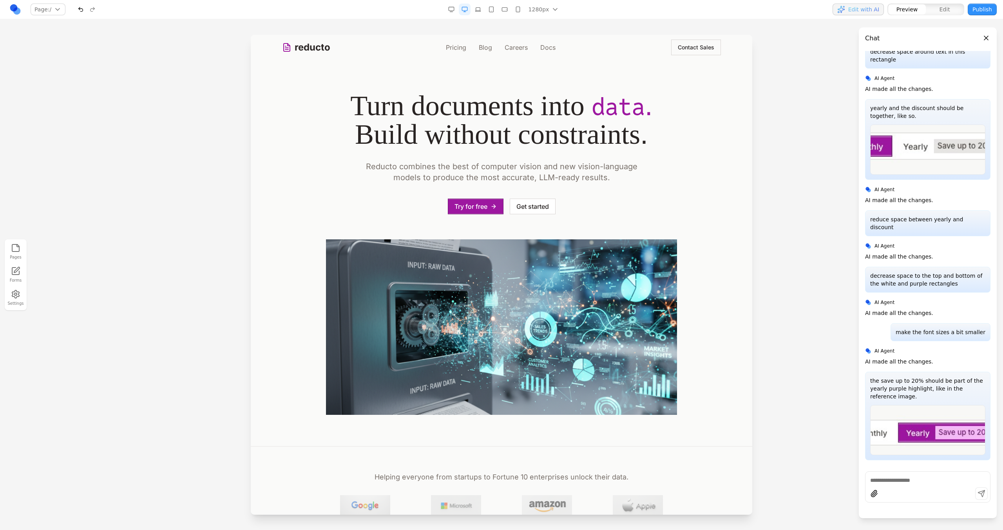
click at [455, 43] on link "Pricing" at bounding box center [456, 47] width 20 height 9
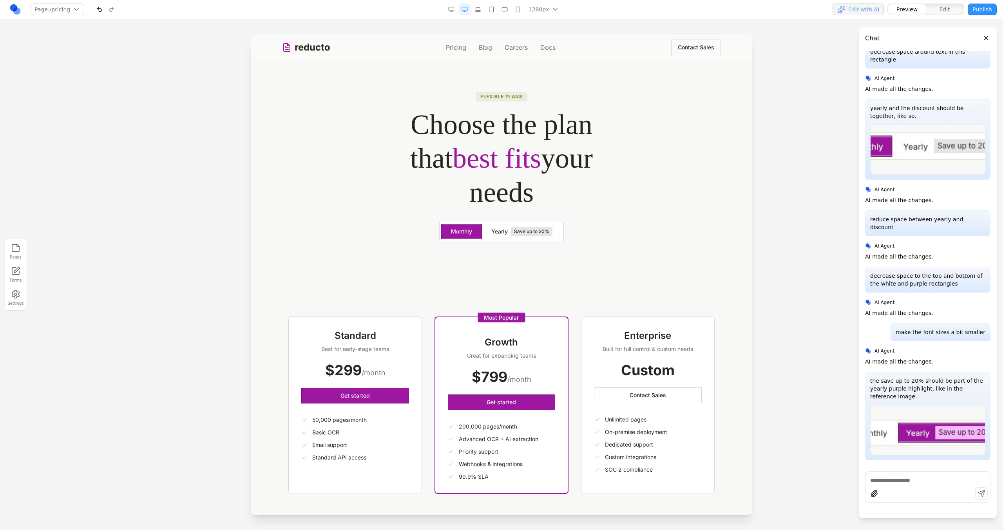
click at [502, 233] on span "Yearly" at bounding box center [499, 232] width 16 height 8
click at [462, 233] on button "Monthly" at bounding box center [461, 232] width 40 height 14
click at [513, 237] on button "Yearly Save up to 20%" at bounding box center [522, 232] width 80 height 16
click at [539, 231] on span "Save up to 20%" at bounding box center [532, 231] width 42 height 9
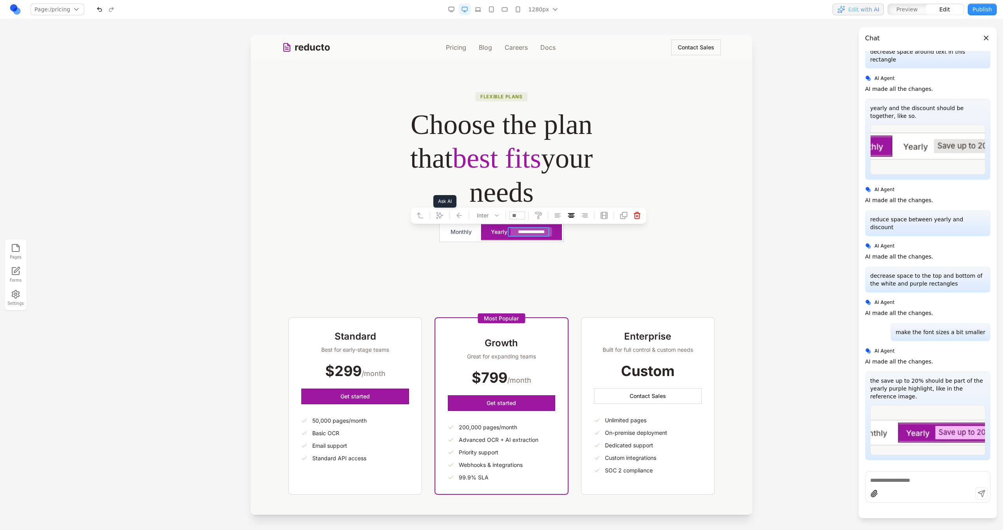
click at [440, 213] on icon at bounding box center [439, 215] width 7 height 7
click at [618, 473] on textarea at bounding box center [664, 465] width 125 height 39
click at [639, 454] on textarea "**********" at bounding box center [664, 465] width 125 height 39
type textarea "**********"
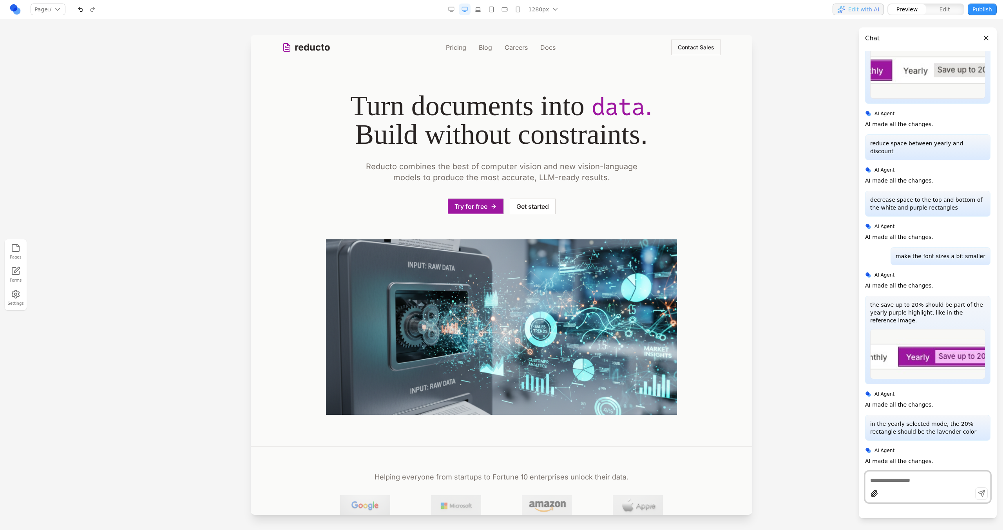
scroll to position [2612, 0]
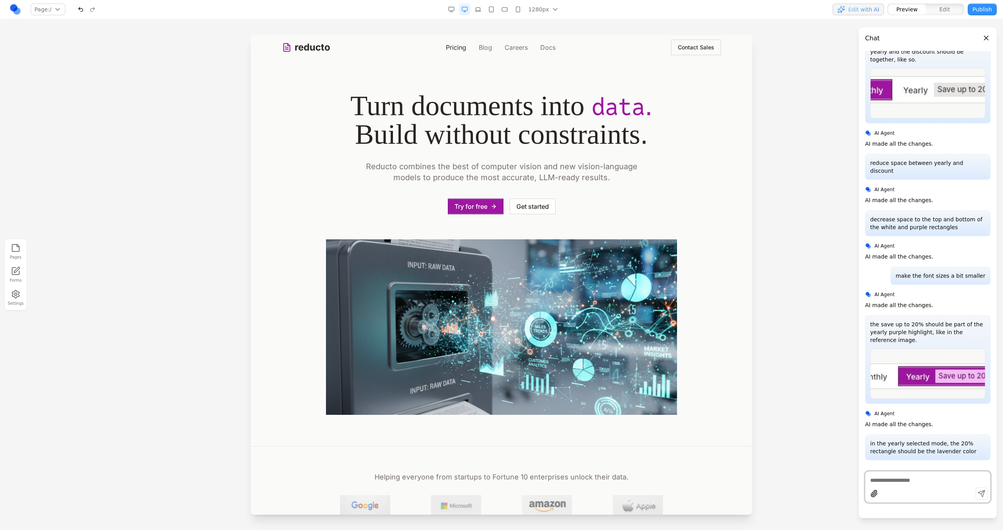
click at [449, 49] on link "Pricing" at bounding box center [456, 47] width 20 height 9
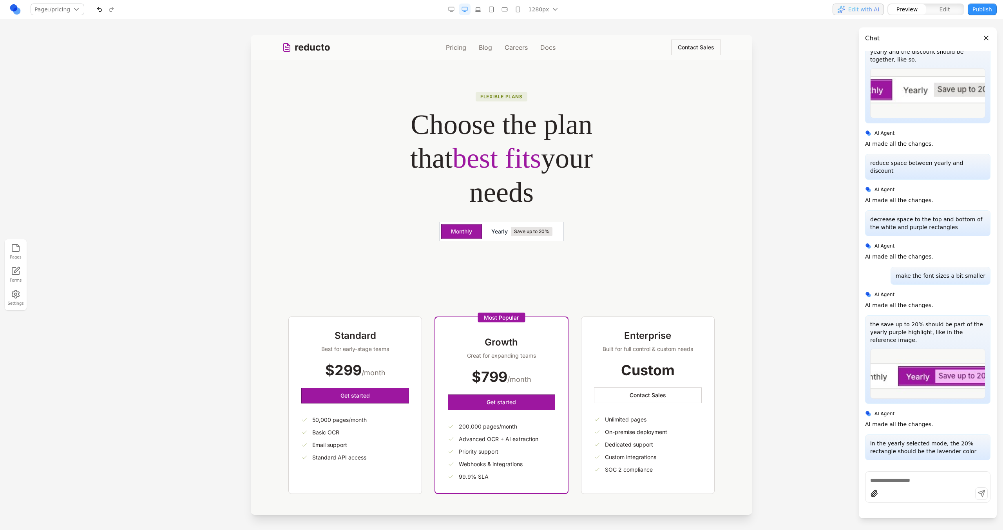
click at [545, 230] on span "Save up to 20%" at bounding box center [532, 231] width 42 height 9
click at [463, 237] on button "Monthly" at bounding box center [461, 232] width 40 height 14
click at [491, 234] on span "Yearly" at bounding box center [499, 232] width 16 height 8
click at [475, 241] on div "Monthly Yearly Save up to 20%" at bounding box center [501, 232] width 125 height 20
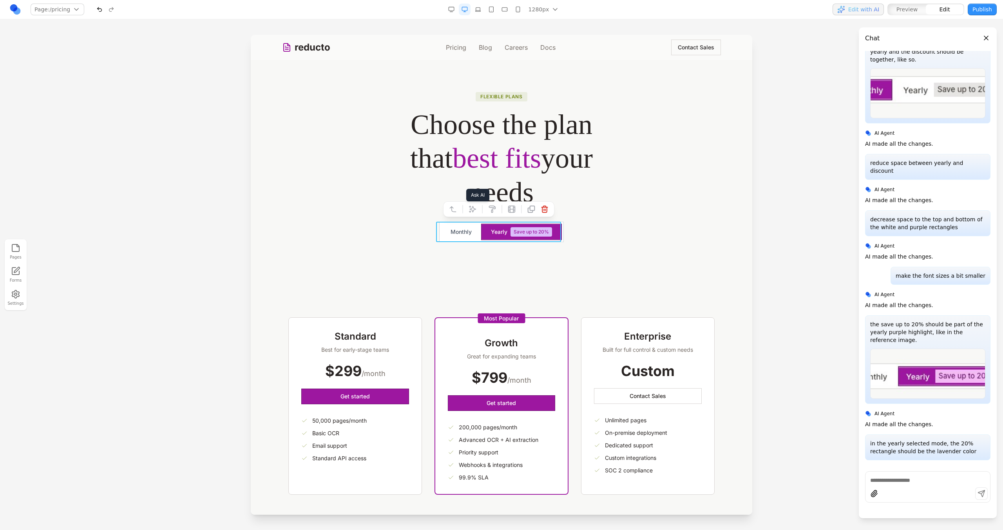
click at [469, 211] on icon at bounding box center [473, 209] width 8 height 8
click at [630, 459] on textarea at bounding box center [664, 465] width 125 height 39
type textarea "**********"
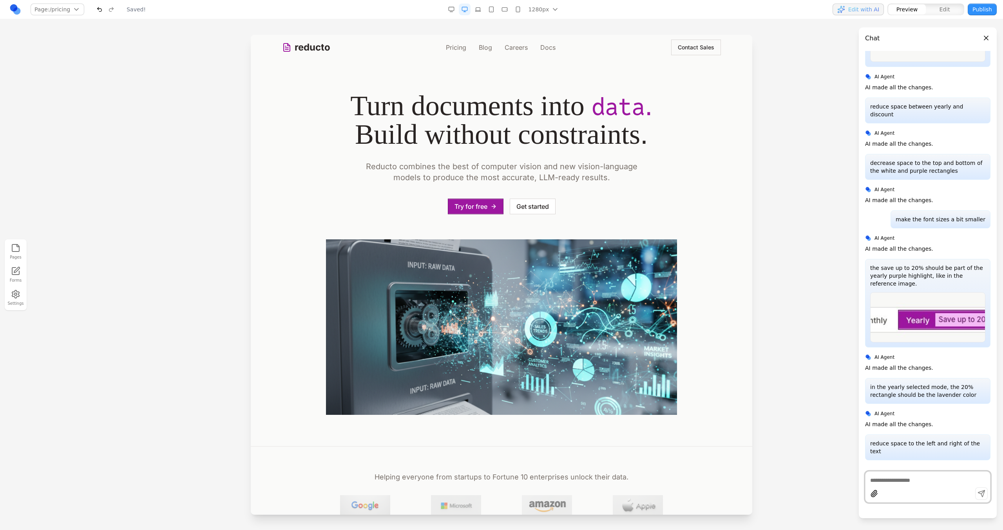
scroll to position [0, 0]
click at [450, 51] on link "Pricing" at bounding box center [456, 47] width 20 height 9
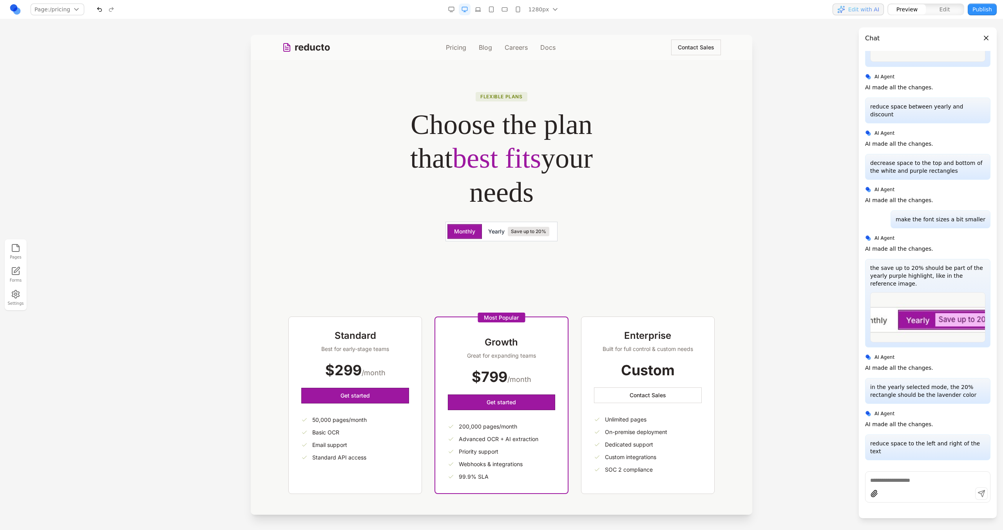
click at [508, 234] on span "Save up to 20%" at bounding box center [529, 231] width 42 height 9
click at [464, 235] on button "Monthly" at bounding box center [465, 232] width 34 height 14
click at [484, 236] on button "Yearly Save up to 20%" at bounding box center [519, 232] width 74 height 16
click at [463, 234] on button "Monthly" at bounding box center [465, 232] width 34 height 14
click at [484, 234] on button "Yearly Save up to 20%" at bounding box center [519, 232] width 74 height 16
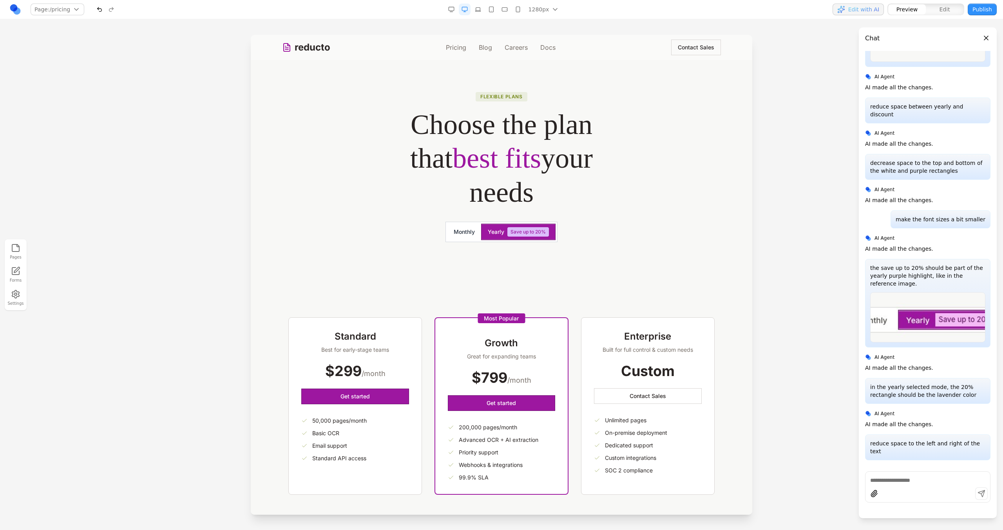
click at [462, 233] on button "Monthly" at bounding box center [465, 232] width 34 height 14
click at [482, 234] on button "Yearly Save up to 20%" at bounding box center [519, 232] width 74 height 16
click at [467, 233] on button "Monthly" at bounding box center [465, 232] width 34 height 14
click at [502, 233] on button "Yearly Save up to 20%" at bounding box center [519, 232] width 74 height 16
click at [475, 241] on div "Monthly Yearly Save up to 20%" at bounding box center [502, 232] width 112 height 20
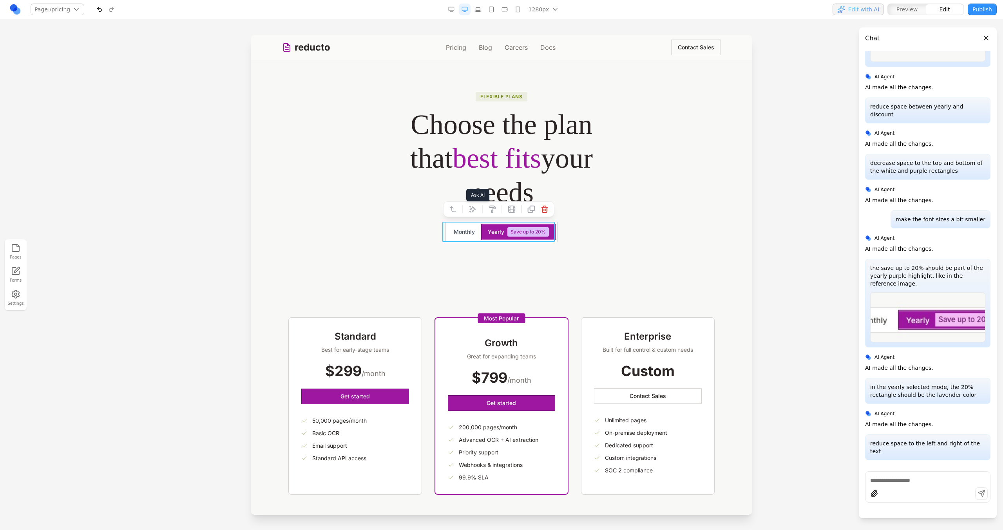
click at [471, 211] on icon at bounding box center [473, 209] width 8 height 8
click at [622, 485] on textarea at bounding box center [664, 465] width 125 height 39
type textarea "**********"
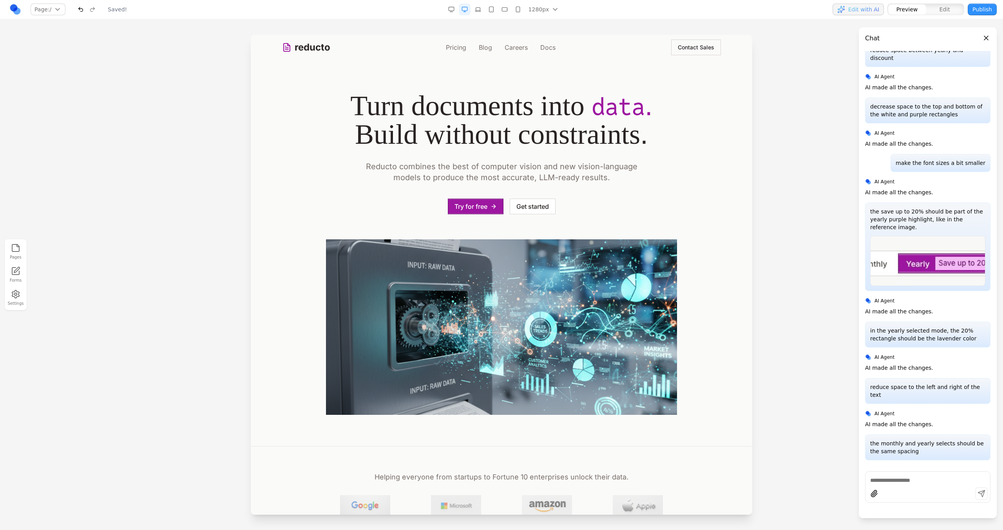
click at [452, 50] on link "Pricing" at bounding box center [456, 47] width 20 height 9
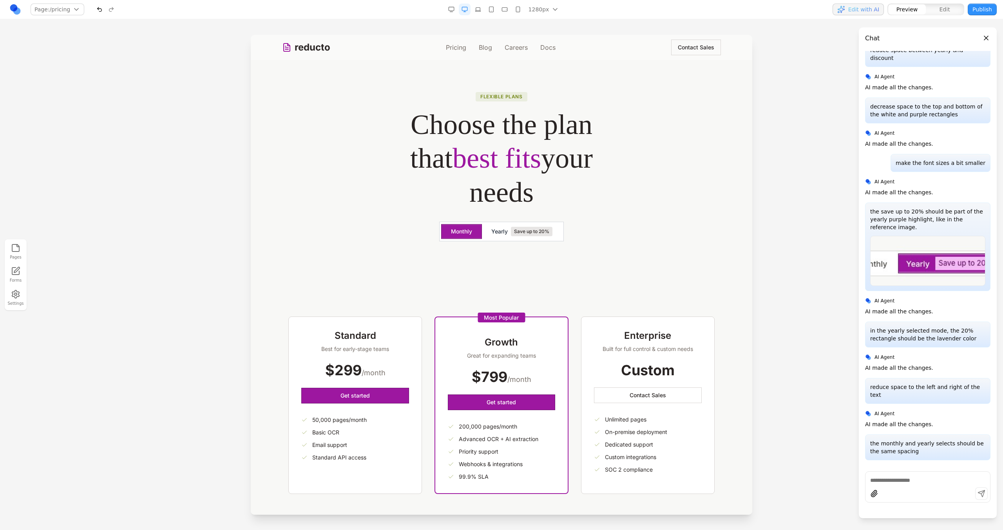
click at [507, 239] on button "Yearly Save up to 20%" at bounding box center [522, 232] width 80 height 16
click at [459, 230] on button "Monthly" at bounding box center [461, 232] width 40 height 14
click at [491, 230] on span "Yearly" at bounding box center [499, 232] width 16 height 8
click at [463, 230] on button "Monthly" at bounding box center [461, 232] width 40 height 14
click at [491, 230] on span "Yearly" at bounding box center [499, 232] width 16 height 8
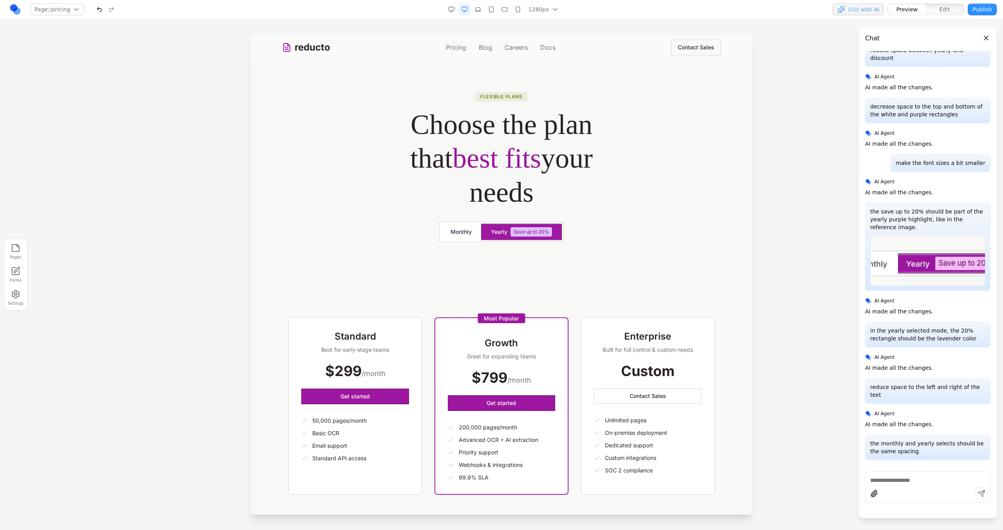
click at [467, 230] on button "Monthly" at bounding box center [461, 232] width 40 height 14
click at [491, 233] on span "Yearly" at bounding box center [499, 232] width 16 height 8
click at [464, 233] on button "Monthly" at bounding box center [461, 232] width 40 height 14
click at [494, 233] on span "Yearly" at bounding box center [499, 232] width 16 height 8
click at [475, 233] on button "Monthly" at bounding box center [461, 232] width 40 height 14
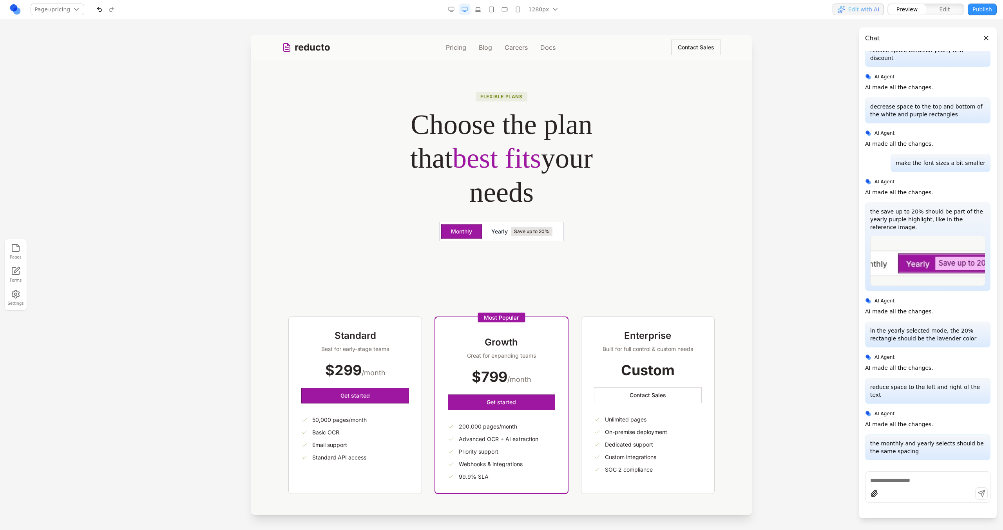
click at [515, 233] on span "Save up to 20%" at bounding box center [532, 231] width 42 height 9
click at [482, 233] on button "Yearly Save up to 20%" at bounding box center [521, 232] width 81 height 16
click at [472, 233] on button "Monthly" at bounding box center [461, 232] width 40 height 14
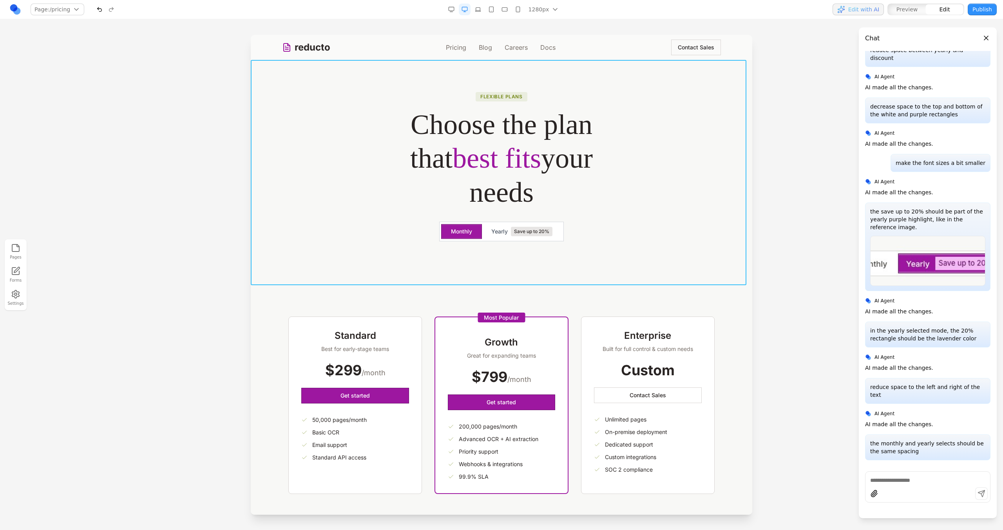
click at [479, 241] on section "Flexible plans Choose the plan that best fits your needs Monthly Yearly Save up…" at bounding box center [502, 172] width 502 height 225
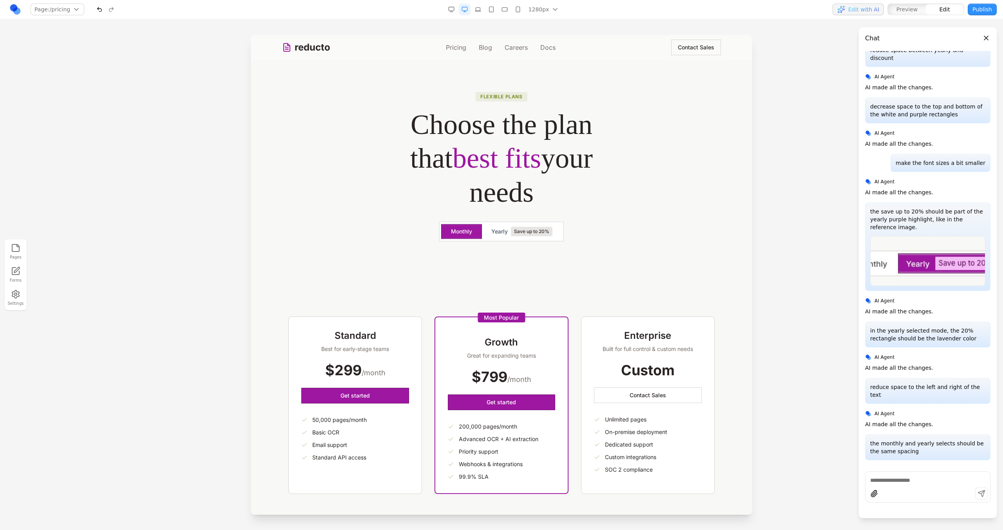
click at [493, 303] on section "Standard Best for early-stage teams $299 /month Get started 50,000 pages/month …" at bounding box center [502, 405] width 502 height 240
click at [501, 241] on div "Monthly Yearly Save up to 20%" at bounding box center [501, 232] width 125 height 20
click at [477, 211] on button at bounding box center [472, 209] width 13 height 13
click at [620, 473] on textarea at bounding box center [664, 465] width 125 height 39
type textarea "*"
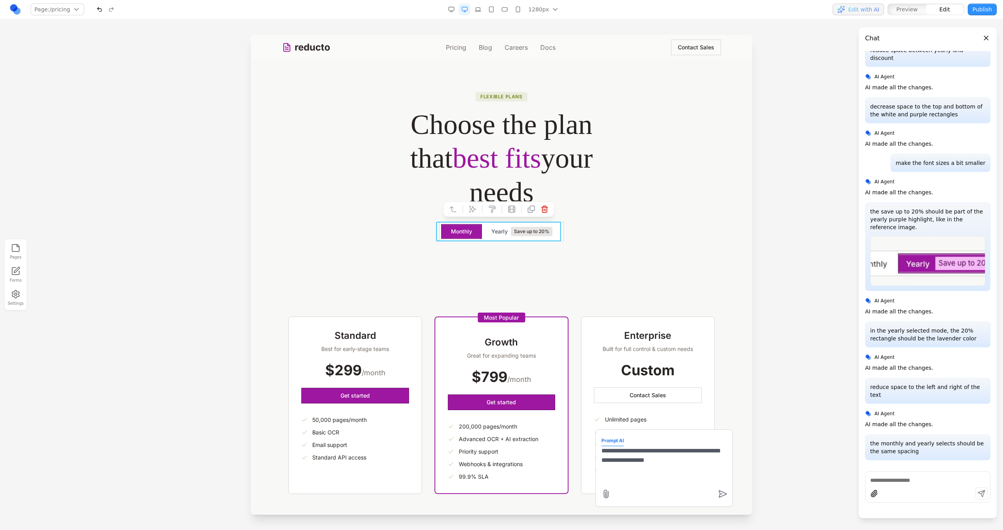
type textarea "**********"
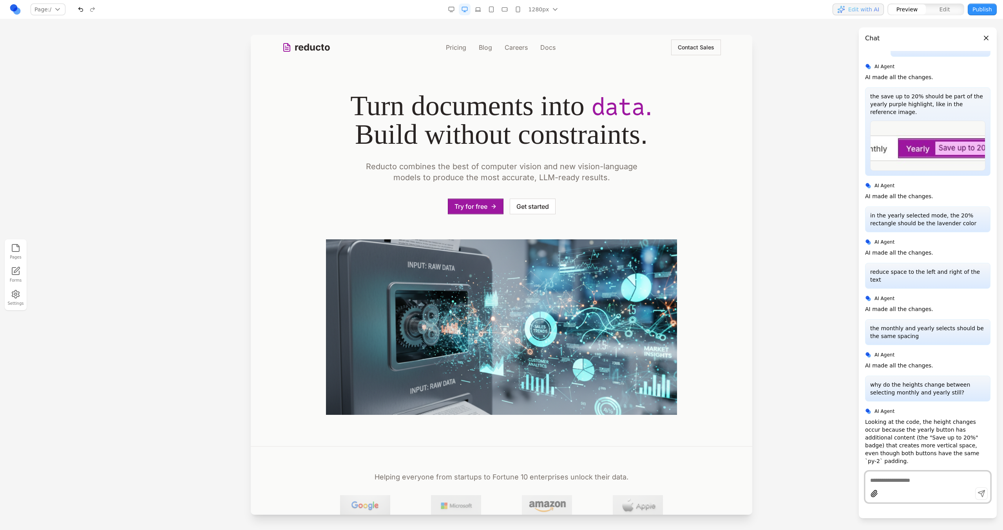
scroll to position [2821, 0]
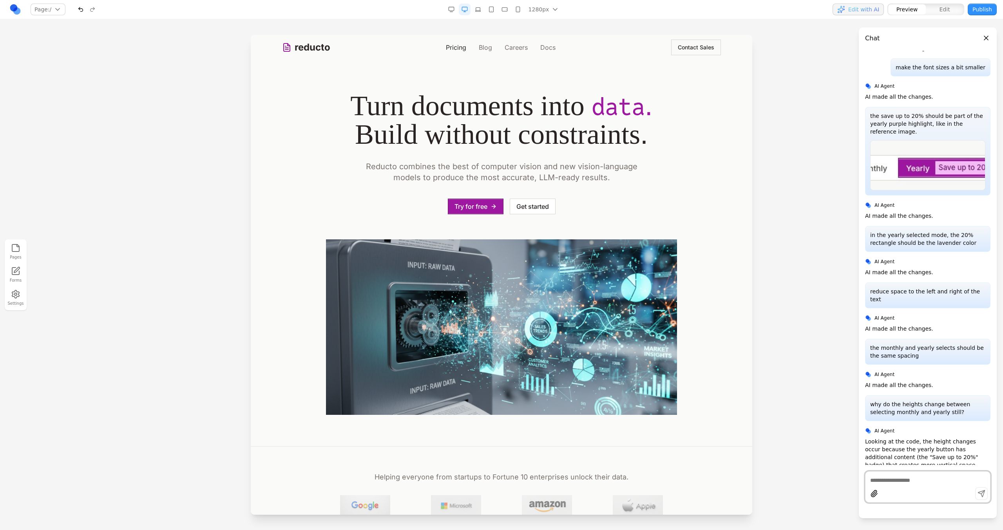
click at [450, 47] on link "Pricing" at bounding box center [456, 47] width 20 height 9
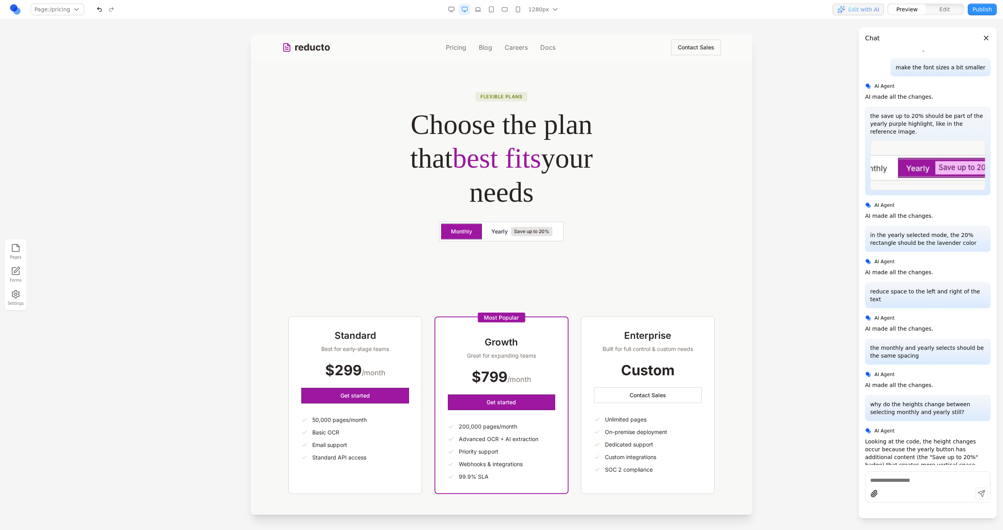
click at [527, 239] on button "Yearly Save up to 20%" at bounding box center [522, 232] width 80 height 16
click at [464, 231] on button "Monthly" at bounding box center [461, 232] width 40 height 16
click at [487, 232] on button "Yearly Save up to 20%" at bounding box center [522, 232] width 80 height 16
click at [466, 232] on button "Monthly" at bounding box center [461, 232] width 40 height 16
click at [491, 232] on span "Yearly" at bounding box center [499, 232] width 16 height 8
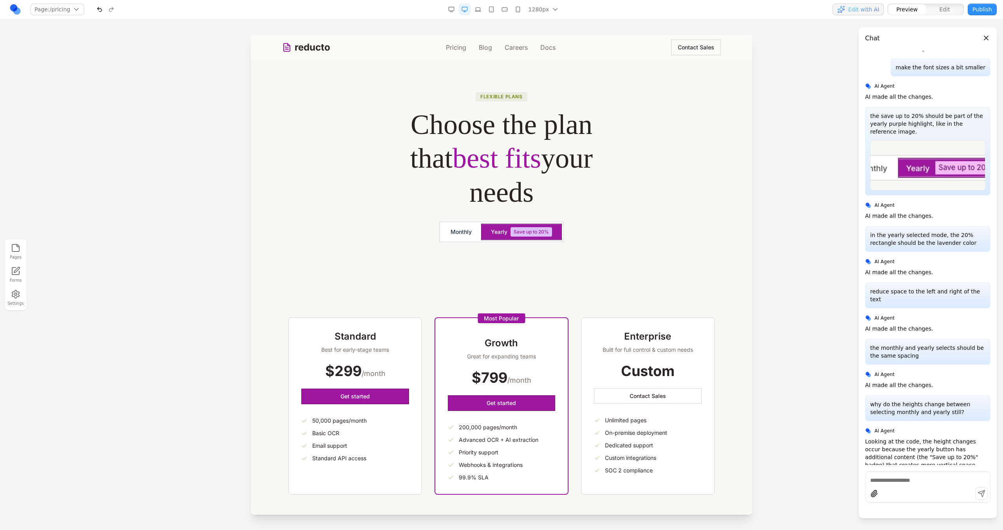
click at [467, 232] on button "Monthly" at bounding box center [461, 232] width 40 height 16
click at [498, 232] on span "Yearly" at bounding box center [499, 232] width 16 height 8
click at [475, 232] on button "Monthly" at bounding box center [461, 232] width 40 height 16
click at [485, 232] on button "Yearly Save up to 20%" at bounding box center [522, 232] width 80 height 16
click at [464, 232] on button "Monthly" at bounding box center [461, 232] width 40 height 16
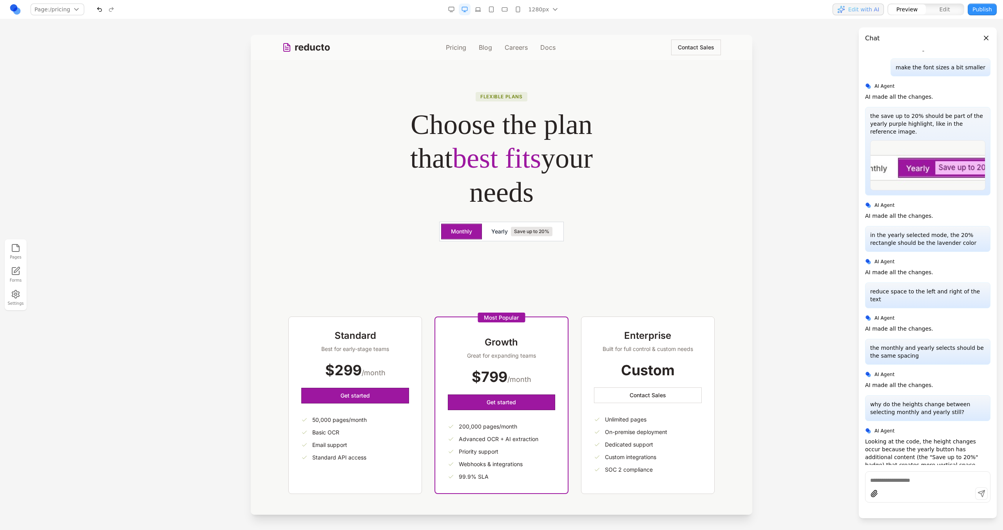
click at [486, 234] on button "Yearly Save up to 20%" at bounding box center [522, 232] width 80 height 16
click at [470, 236] on button "Monthly" at bounding box center [461, 232] width 40 height 16
click at [884, 480] on textarea at bounding box center [927, 481] width 115 height 8
type textarea "**********"
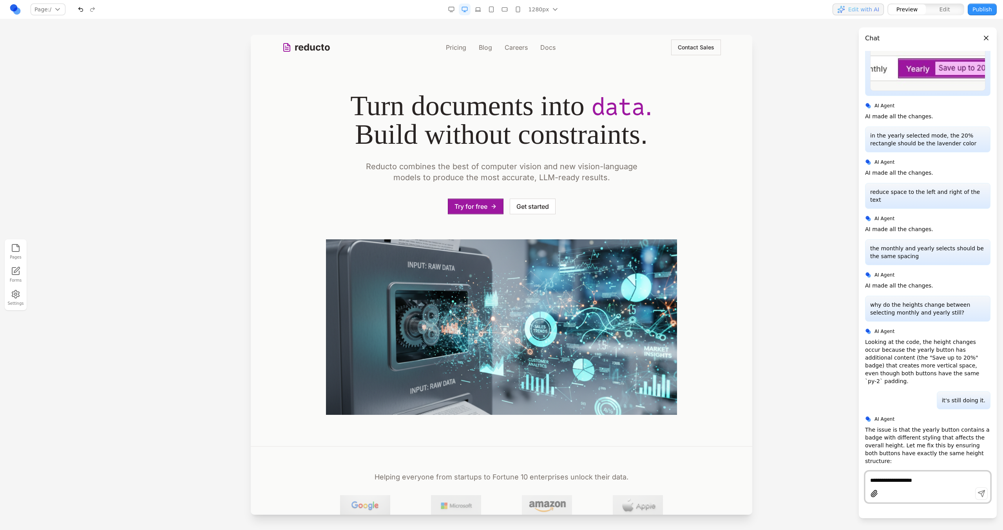
scroll to position [2908, 0]
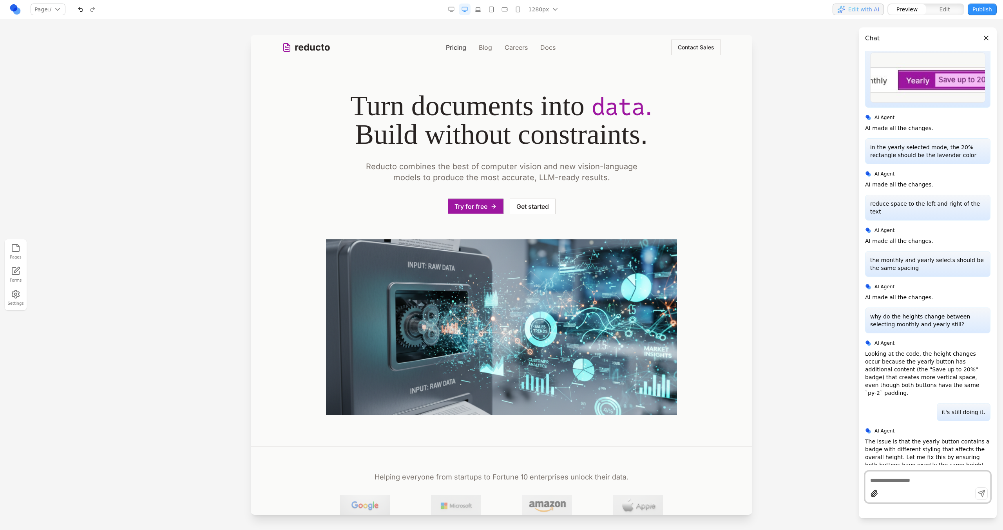
click at [450, 44] on link "Pricing" at bounding box center [456, 47] width 20 height 9
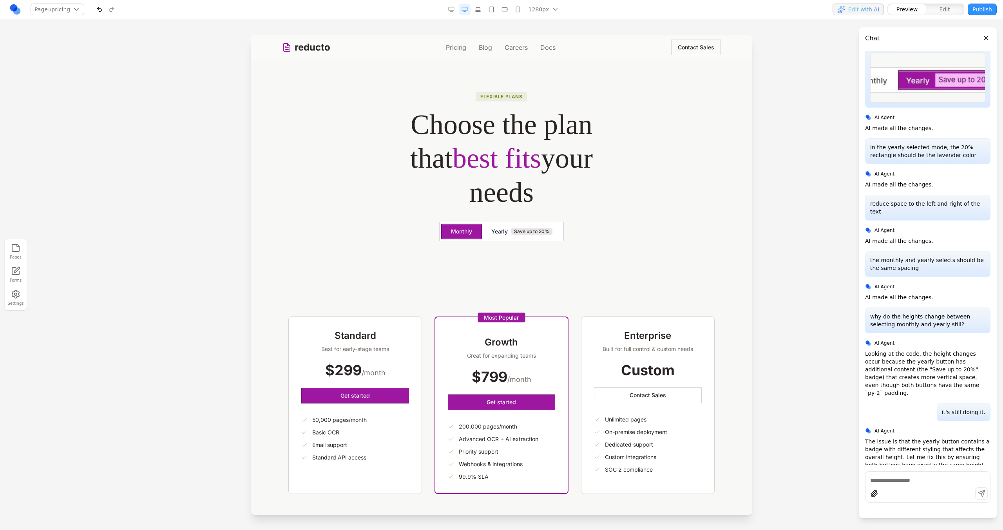
click at [511, 234] on span "Save up to 20%" at bounding box center [532, 231] width 42 height 6
click at [467, 232] on button "Monthly" at bounding box center [461, 232] width 40 height 16
click at [484, 233] on button "Yearly Save up to 20%" at bounding box center [522, 232] width 80 height 16
click at [473, 232] on button "Monthly" at bounding box center [461, 232] width 40 height 16
click at [492, 234] on span "Yearly" at bounding box center [499, 232] width 16 height 8
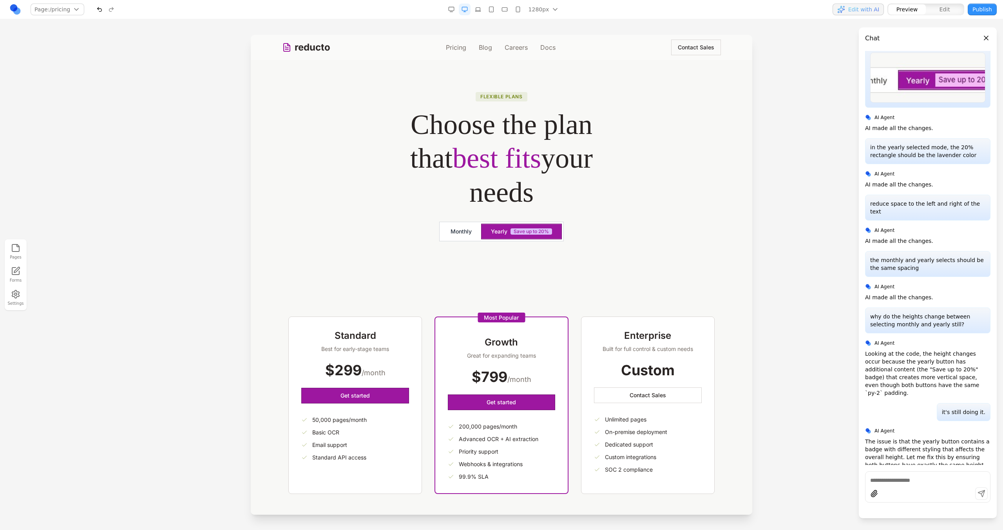
click at [475, 232] on button "Monthly" at bounding box center [461, 232] width 40 height 16
click at [491, 232] on span "Yearly" at bounding box center [499, 232] width 16 height 8
click at [476, 232] on button "Monthly" at bounding box center [461, 232] width 40 height 16
click at [485, 232] on button "Yearly Save up to 20%" at bounding box center [522, 232] width 80 height 16
click at [502, 233] on span "Yearly" at bounding box center [499, 232] width 16 height 8
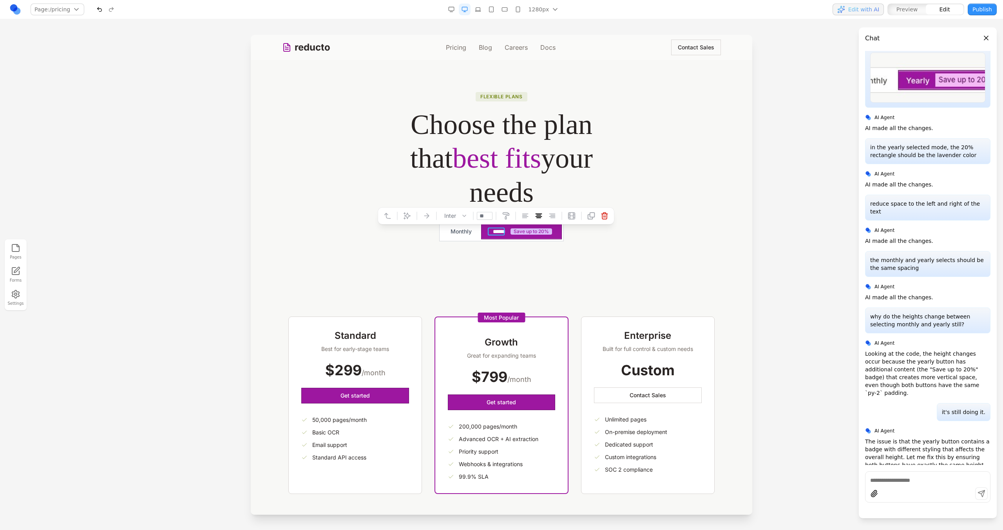
drag, startPoint x: 537, startPoint y: 248, endPoint x: 537, endPoint y: 239, distance: 9.0
click at [537, 248] on section "Flexible plans Choose the plan that best fits your needs Monthly ****** Save up…" at bounding box center [502, 172] width 502 height 225
click at [536, 231] on span "Save up to 20%" at bounding box center [532, 231] width 42 height 6
click at [443, 217] on icon at bounding box center [440, 217] width 8 height 8
click at [676, 457] on textarea at bounding box center [664, 465] width 125 height 39
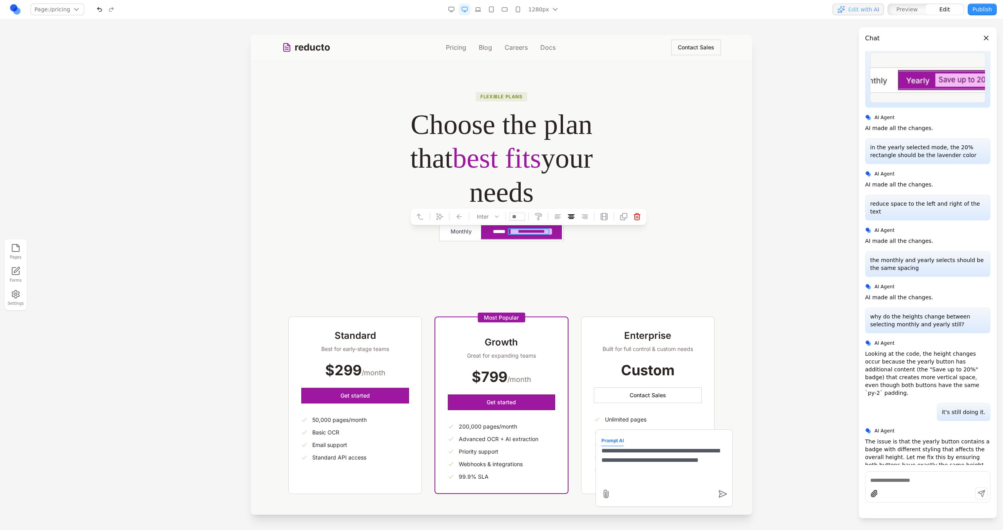
type textarea "**********"
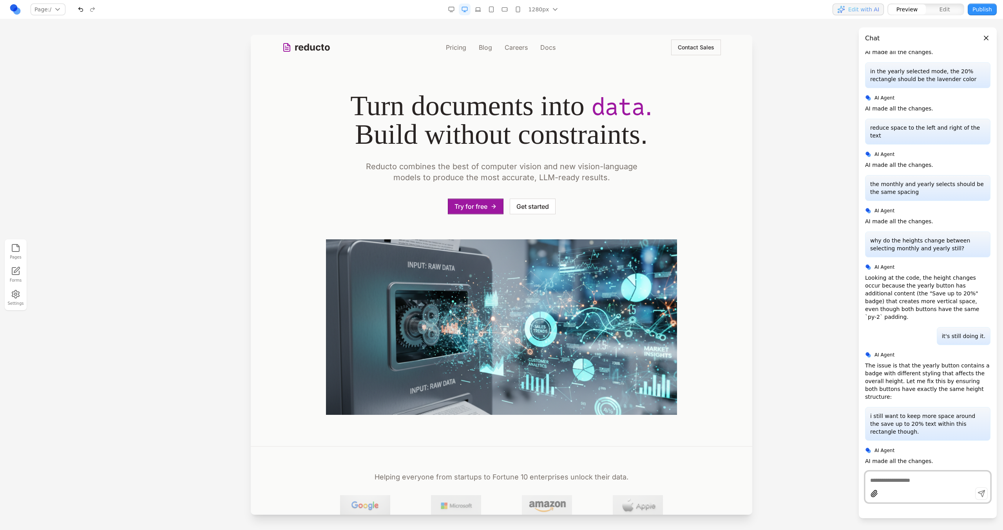
scroll to position [2973, 0]
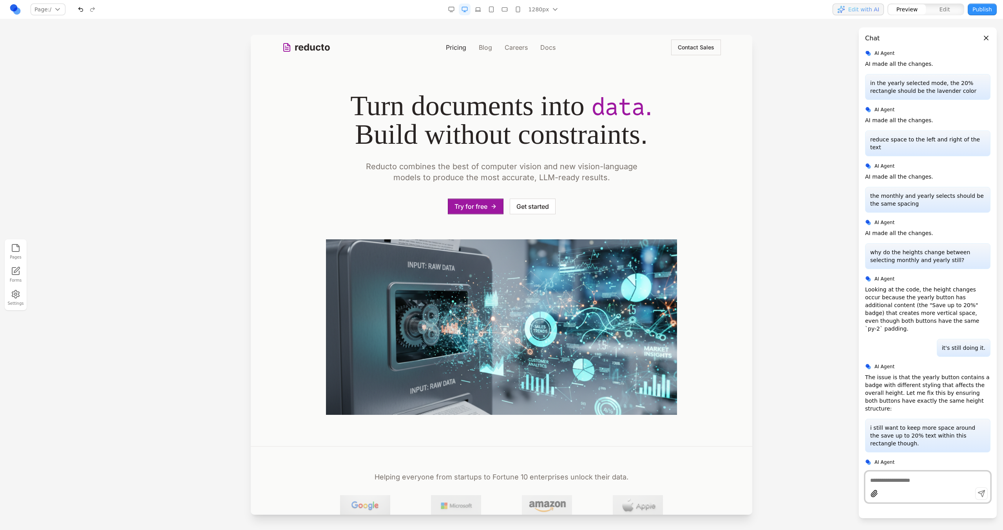
click at [456, 48] on link "Pricing" at bounding box center [456, 47] width 20 height 9
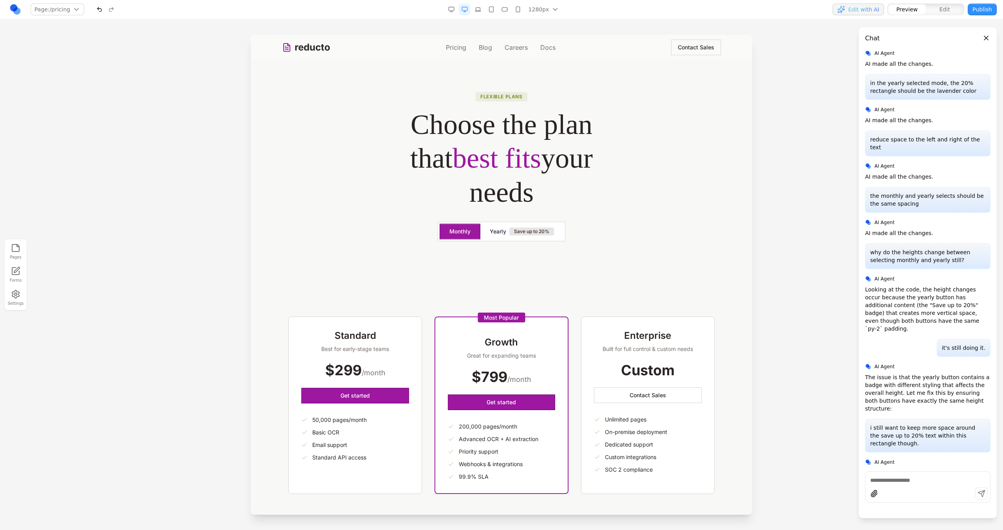
click at [547, 232] on span "Save up to 20%" at bounding box center [531, 232] width 45 height 8
click at [549, 233] on span "Save up to 20%" at bounding box center [531, 232] width 45 height 8
click at [448, 218] on div at bounding box center [449, 215] width 5 height 15
click at [442, 221] on button at bounding box center [439, 216] width 13 height 13
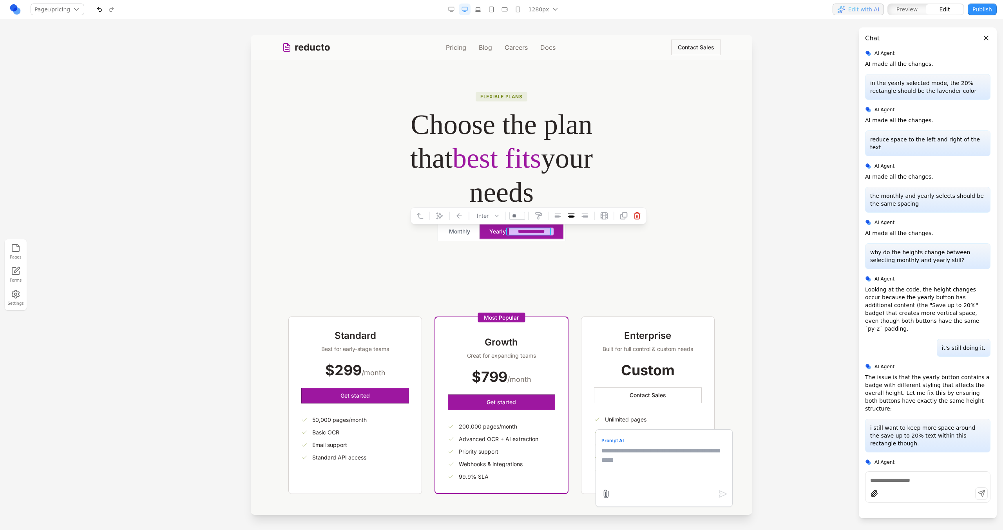
click at [657, 466] on textarea at bounding box center [664, 465] width 125 height 39
type textarea "**********"
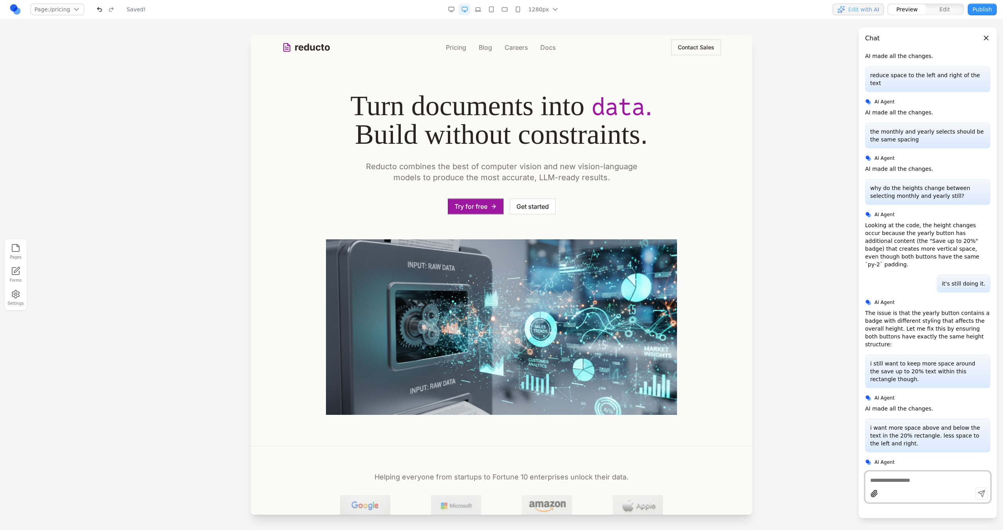
scroll to position [0, 0]
click at [470, 49] on nav "Pricing Blog Careers Docs" at bounding box center [501, 47] width 110 height 9
click at [458, 50] on link "Pricing" at bounding box center [456, 47] width 20 height 9
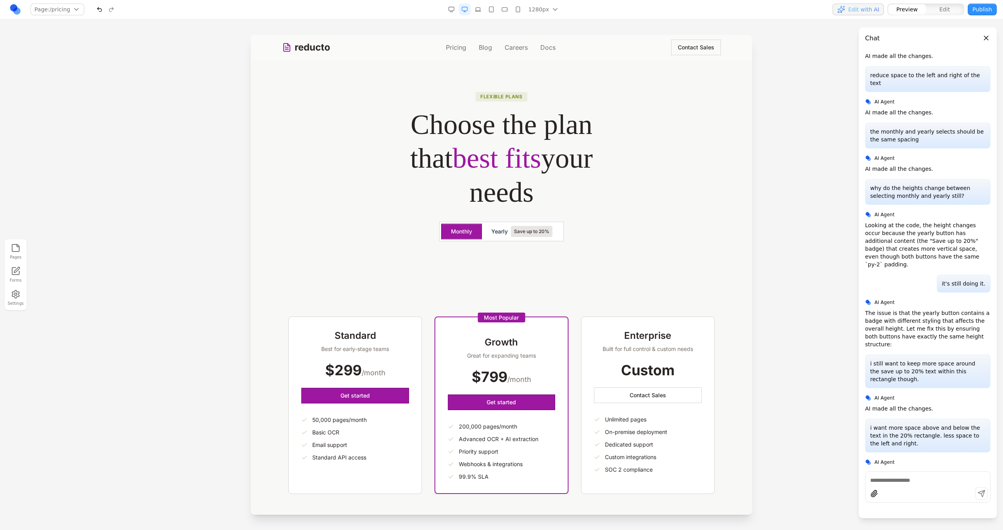
click at [555, 231] on button "Yearly Save up to 20%" at bounding box center [522, 232] width 80 height 16
click at [442, 233] on button "Monthly" at bounding box center [461, 232] width 40 height 16
click at [504, 232] on span "Yearly" at bounding box center [499, 232] width 16 height 8
click at [465, 235] on button "Monthly" at bounding box center [461, 232] width 40 height 16
click at [492, 235] on span "Yearly" at bounding box center [499, 232] width 16 height 8
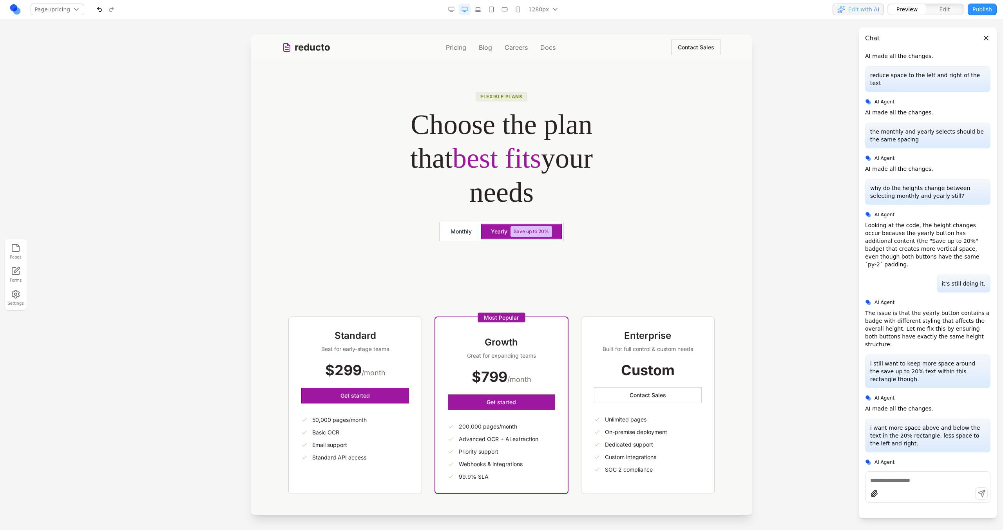
click at [474, 234] on button "Monthly" at bounding box center [461, 232] width 40 height 16
click at [501, 232] on span "Yearly" at bounding box center [499, 232] width 16 height 8
drag, startPoint x: 466, startPoint y: 232, endPoint x: 480, endPoint y: 232, distance: 14.9
click at [466, 232] on button "Monthly" at bounding box center [461, 232] width 40 height 16
click at [491, 230] on span "Yearly" at bounding box center [499, 232] width 16 height 8
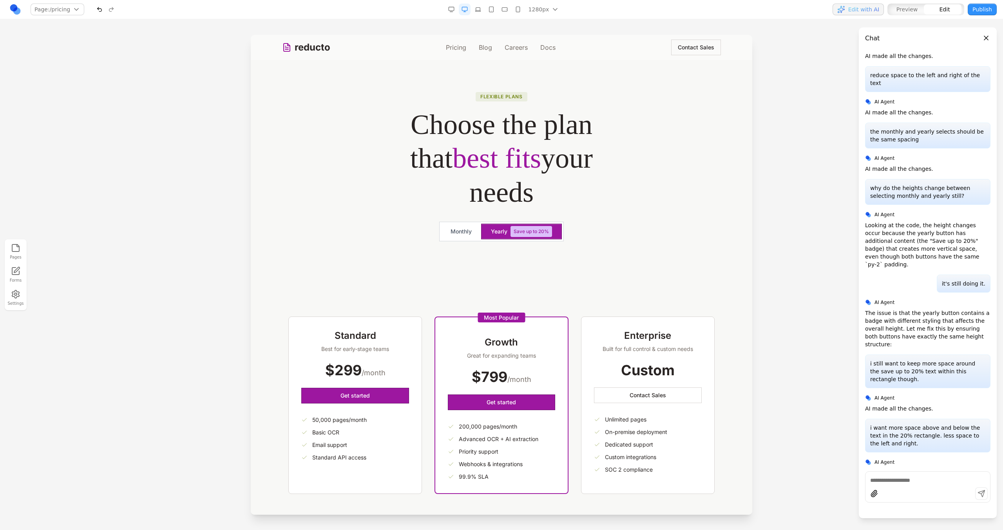
click at [545, 232] on span "Save up to 20%" at bounding box center [532, 231] width 42 height 11
click at [449, 216] on icon at bounding box center [449, 214] width 1 height 9
click at [439, 213] on icon at bounding box center [440, 214] width 8 height 8
click at [645, 473] on textarea at bounding box center [664, 465] width 125 height 39
type textarea "*"
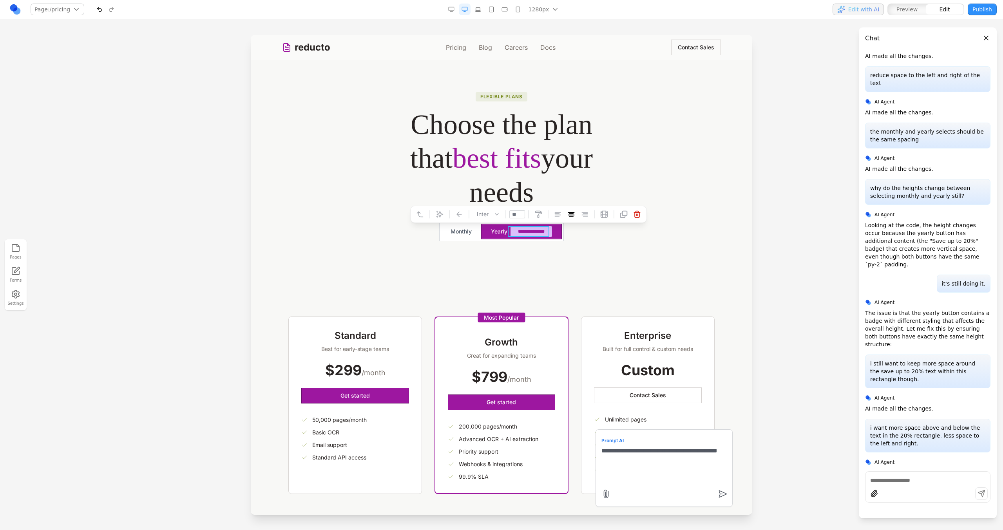
paste textarea "********"
type textarea "**********"
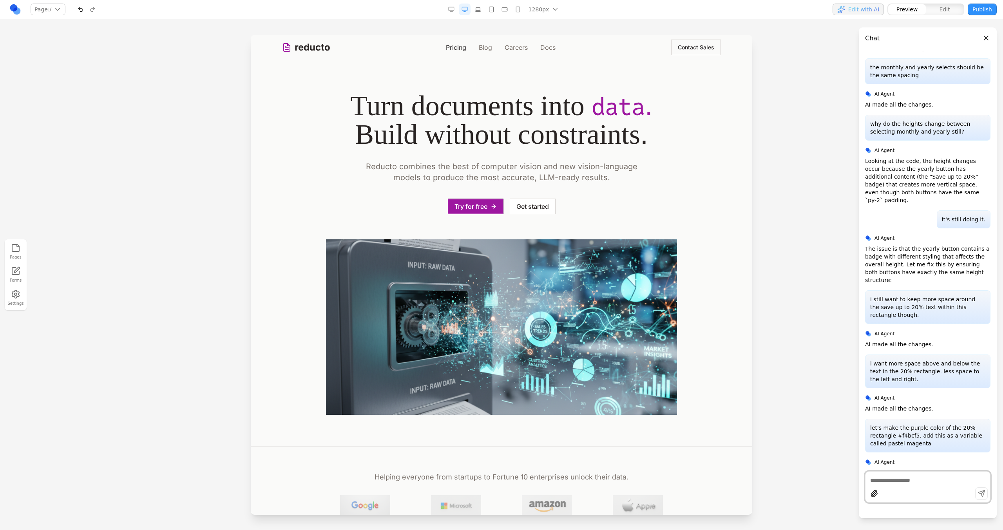
click at [453, 45] on link "Pricing" at bounding box center [456, 47] width 20 height 9
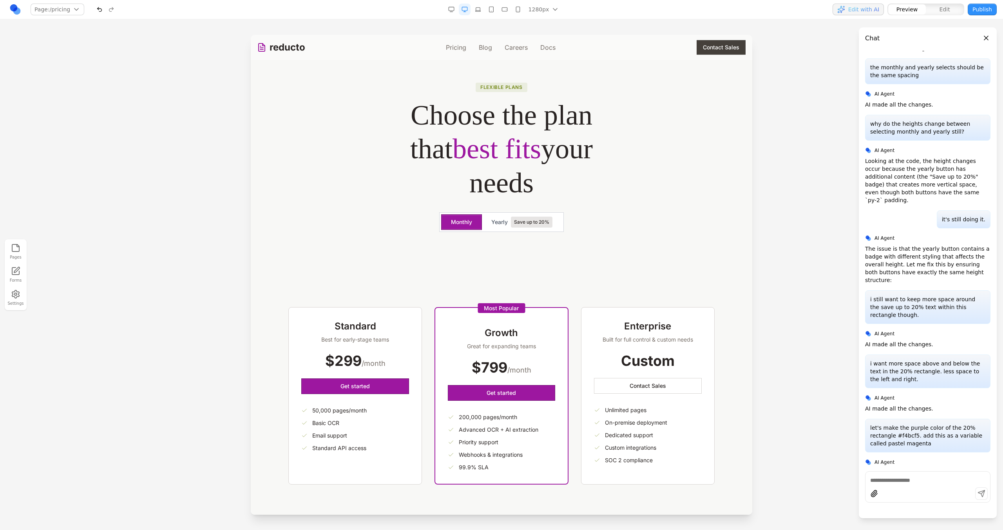
scroll to position [8, 0]
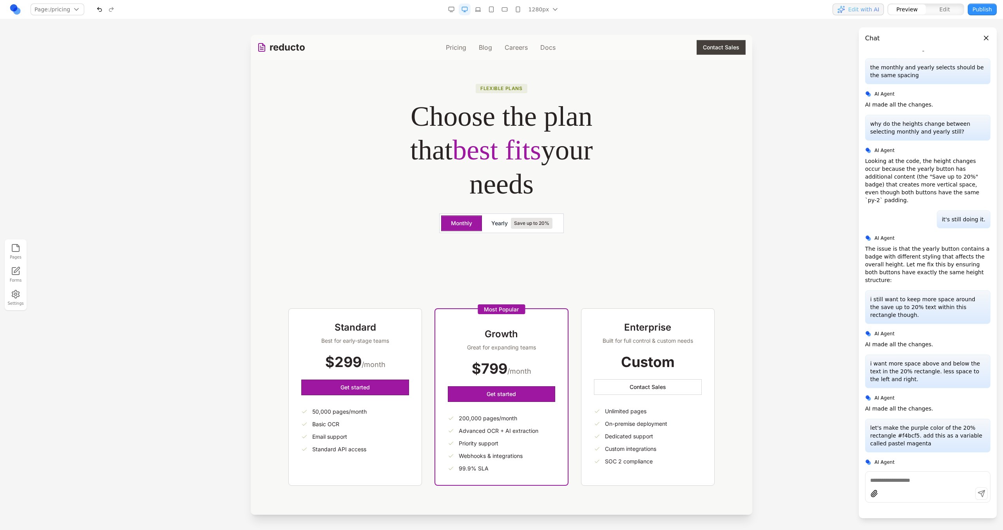
click at [540, 227] on span "Save up to 20%" at bounding box center [532, 223] width 42 height 11
click at [462, 226] on button "Monthly" at bounding box center [461, 224] width 40 height 16
click at [486, 225] on button "Yearly Save up to 20%" at bounding box center [522, 224] width 80 height 16
click at [468, 225] on button "Monthly" at bounding box center [461, 224] width 40 height 16
click at [508, 222] on button "Yearly Save up to 20%" at bounding box center [522, 224] width 80 height 16
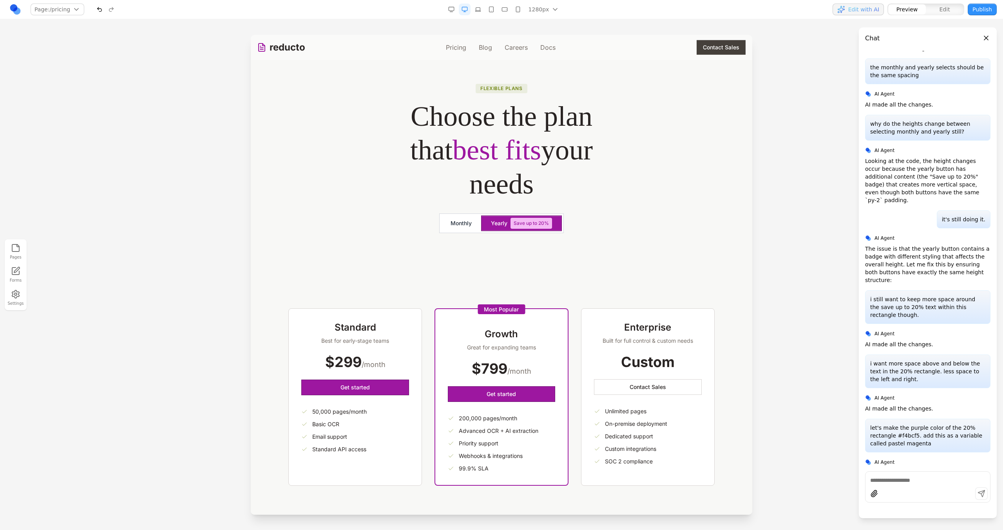
click at [465, 226] on button "Monthly" at bounding box center [461, 224] width 40 height 16
click at [492, 227] on span "Yearly" at bounding box center [499, 223] width 16 height 8
click at [468, 227] on button "Monthly" at bounding box center [461, 224] width 40 height 16
click at [540, 259] on section "Flexible plans Choose the plan that best fits your needs Monthly Yearly Save up…" at bounding box center [502, 164] width 502 height 225
click at [518, 224] on span "Save up to 20%" at bounding box center [532, 223] width 42 height 11
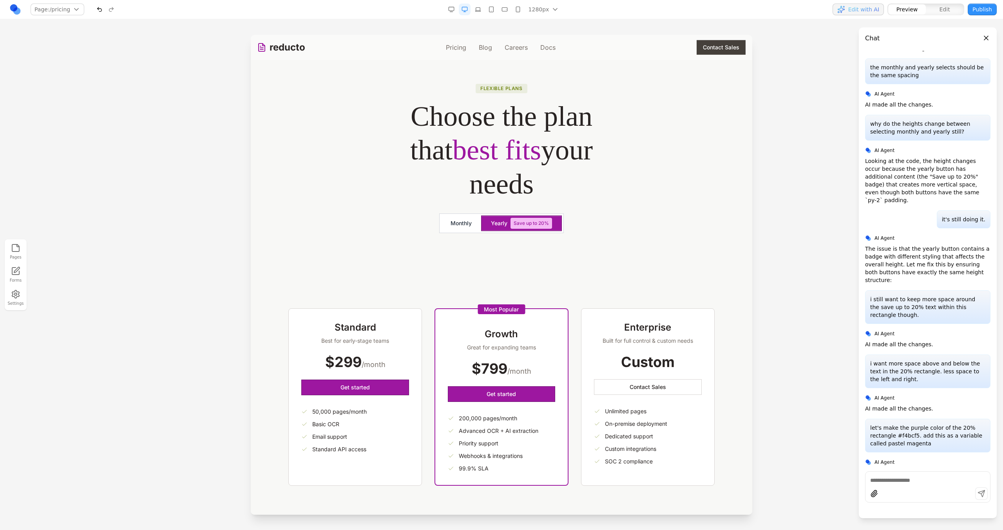
click at [469, 223] on button "Monthly" at bounding box center [461, 224] width 40 height 16
click at [502, 223] on span "Yearly" at bounding box center [499, 223] width 16 height 8
click at [451, 226] on button "Monthly" at bounding box center [461, 224] width 40 height 16
click at [493, 226] on span "Yearly" at bounding box center [499, 223] width 16 height 8
click at [506, 214] on div "Monthly Yearly Save up to 20%" at bounding box center [501, 224] width 125 height 20
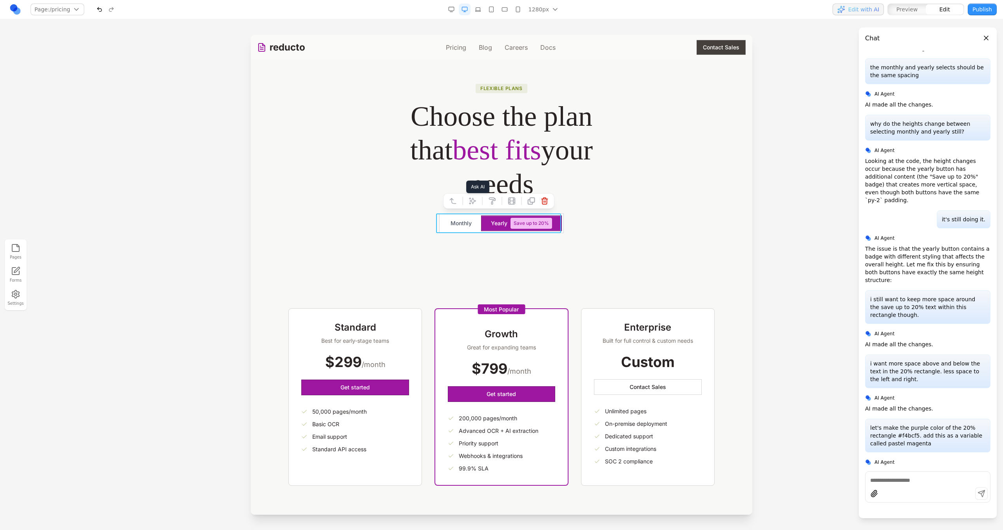
click at [472, 200] on icon at bounding box center [473, 201] width 8 height 8
click at [618, 454] on textarea at bounding box center [664, 465] width 125 height 39
type textarea "**********"
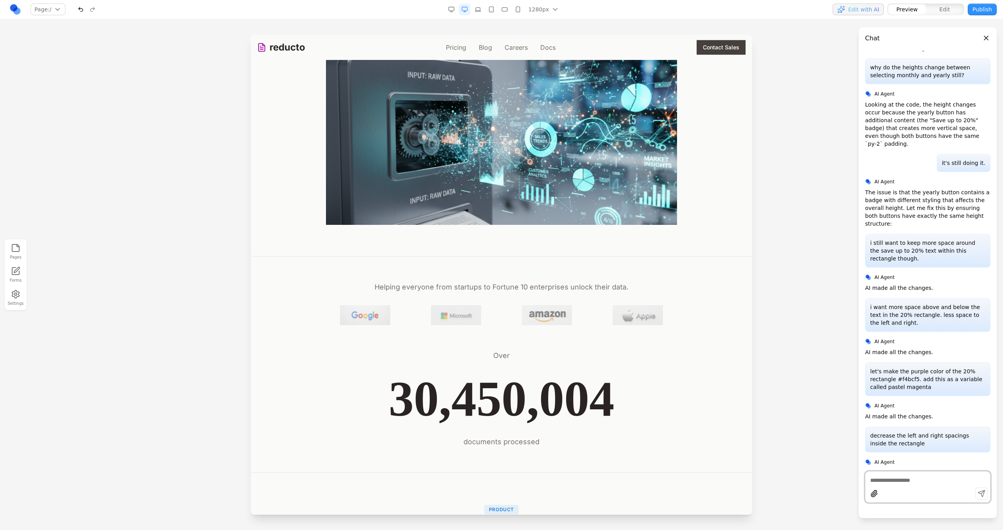
scroll to position [0, 0]
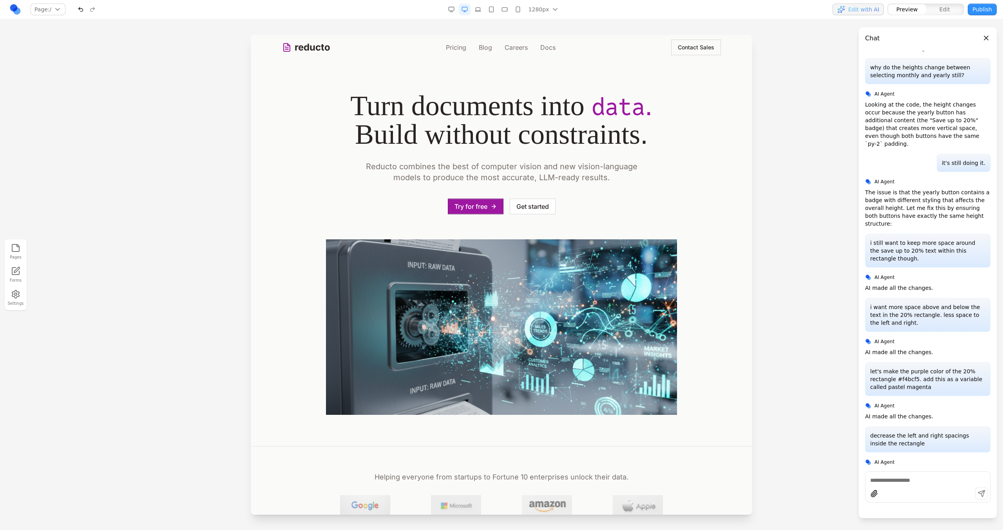
click at [458, 47] on link "Pricing" at bounding box center [456, 47] width 20 height 9
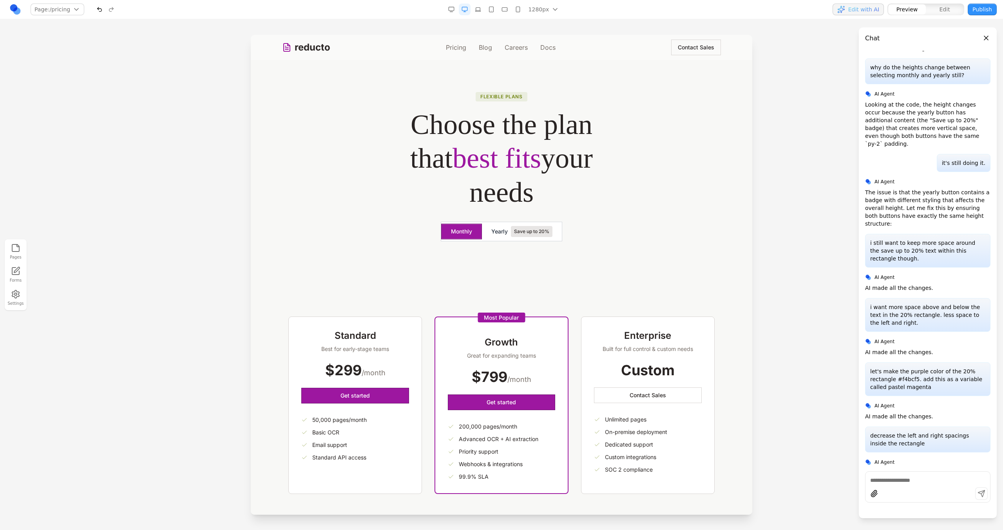
click at [500, 237] on button "Yearly Save up to 20%" at bounding box center [522, 232] width 80 height 16
click at [453, 232] on button "Monthly" at bounding box center [461, 232] width 40 height 16
click at [491, 233] on span "Yearly" at bounding box center [499, 232] width 16 height 8
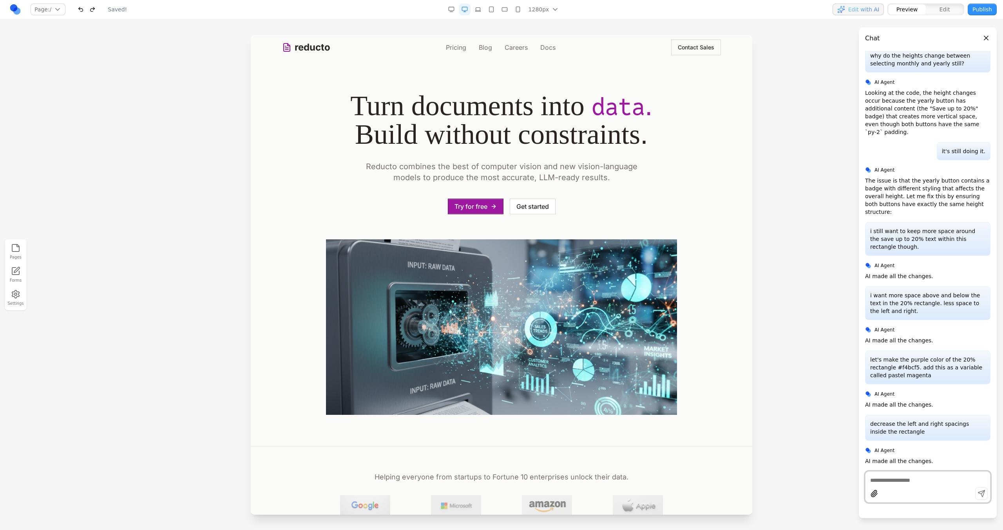
scroll to position [3158, 0]
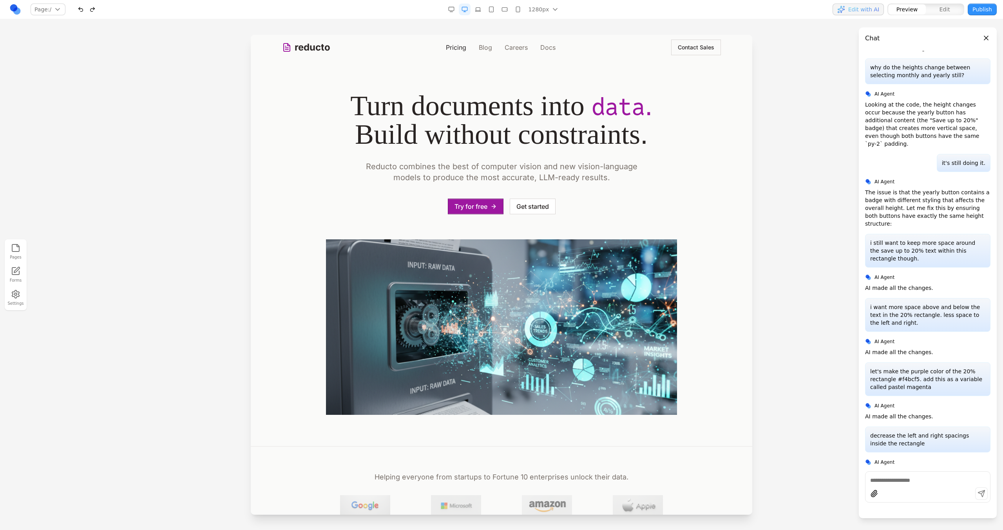
click at [454, 43] on link "Pricing" at bounding box center [456, 47] width 20 height 9
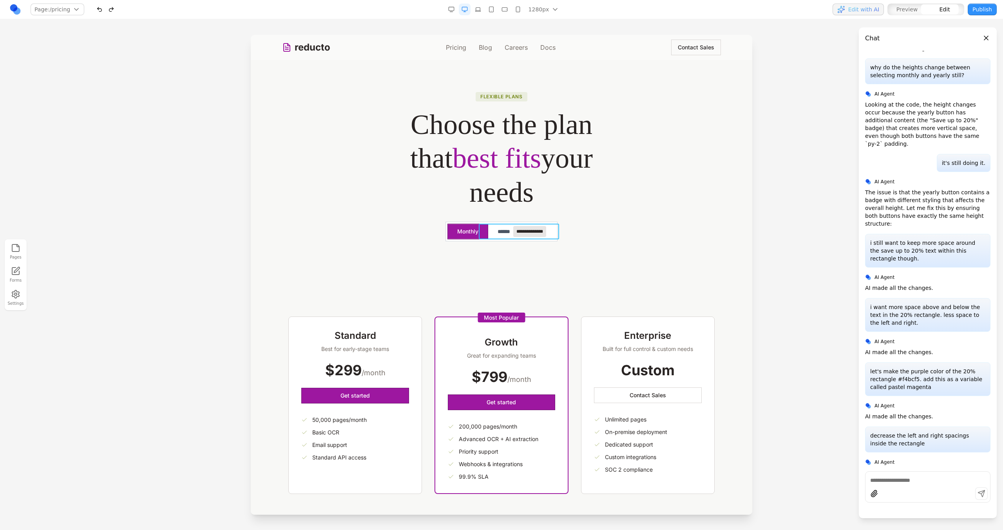
click at [488, 231] on button "**********" at bounding box center [521, 232] width 67 height 16
click at [471, 211] on div at bounding box center [473, 211] width 5 height 13
click at [469, 211] on div at bounding box center [519, 211] width 131 height 16
click at [468, 211] on button at bounding box center [463, 211] width 13 height 13
click at [474, 211] on icon at bounding box center [473, 209] width 8 height 8
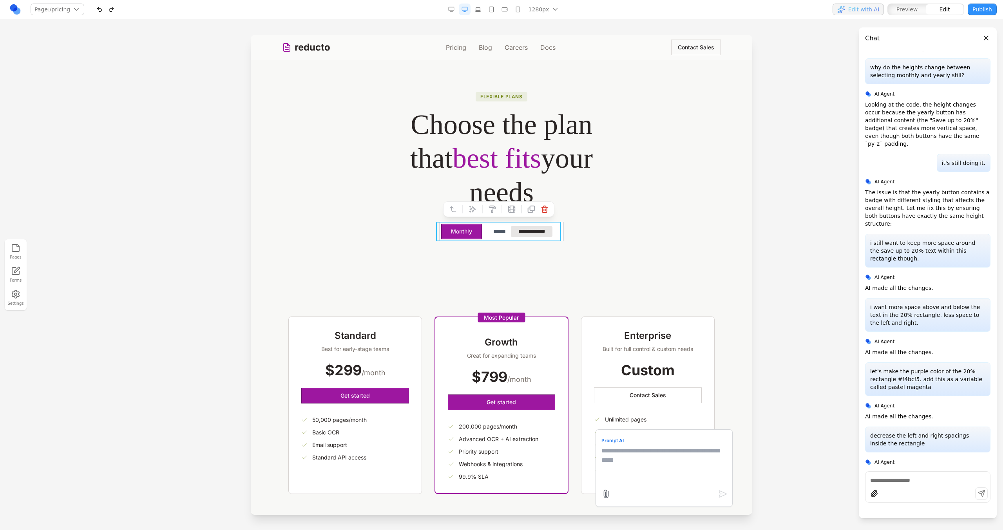
click at [628, 457] on textarea at bounding box center [664, 465] width 125 height 39
paste textarea
type textarea "**********"
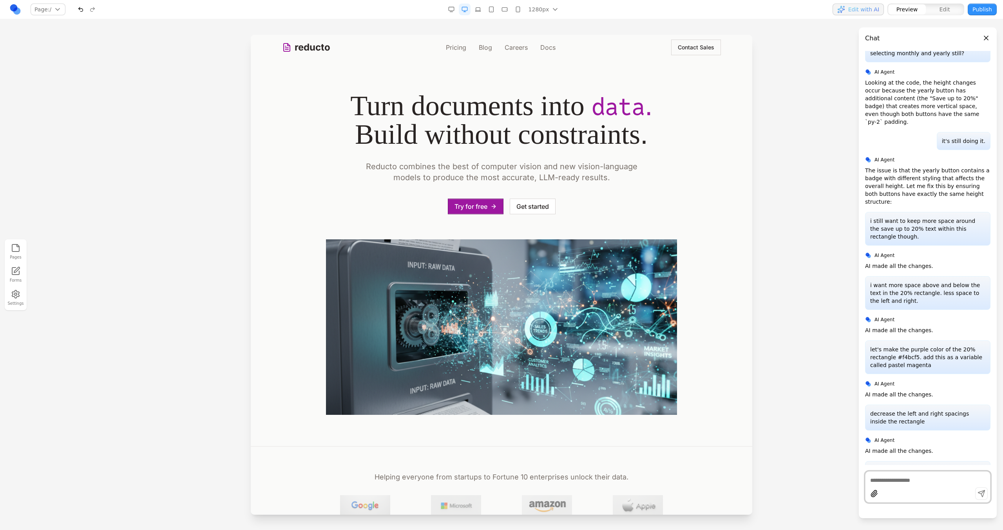
scroll to position [3283, 0]
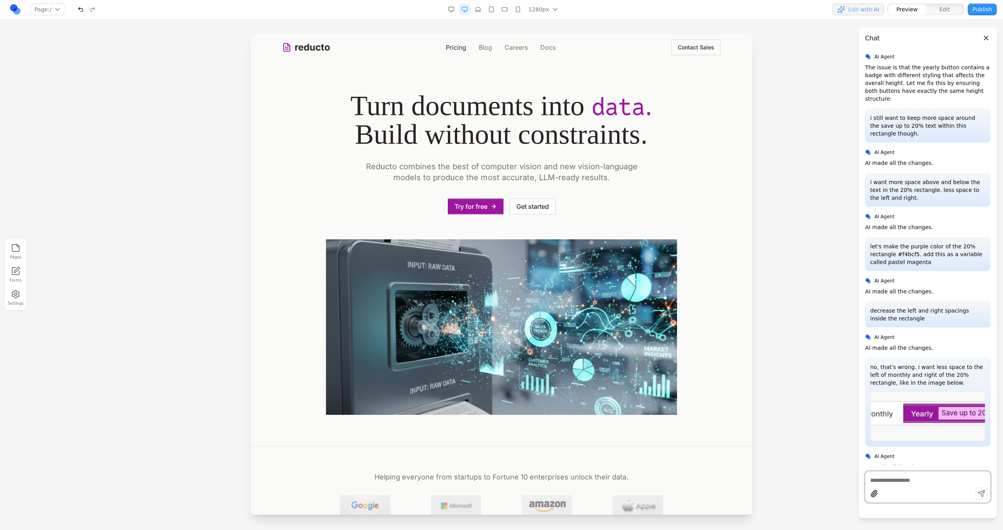
click at [450, 51] on link "Pricing" at bounding box center [456, 47] width 20 height 9
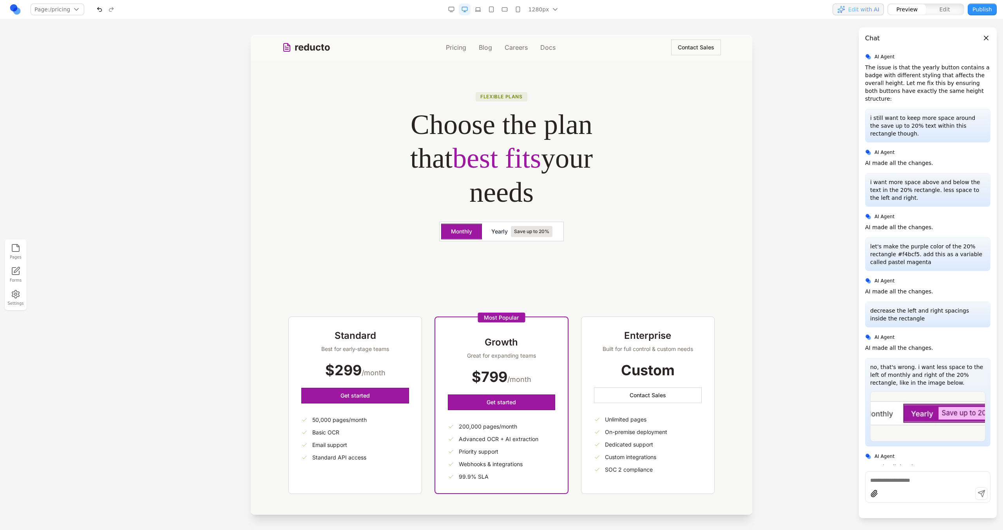
click at [492, 237] on button "Yearly Save up to 20%" at bounding box center [522, 232] width 80 height 16
click at [471, 234] on button "Monthly" at bounding box center [461, 232] width 40 height 16
click at [495, 234] on span "Yearly" at bounding box center [499, 232] width 16 height 8
click at [465, 232] on button "Monthly" at bounding box center [461, 232] width 40 height 16
click at [503, 232] on span "Yearly" at bounding box center [499, 232] width 16 height 8
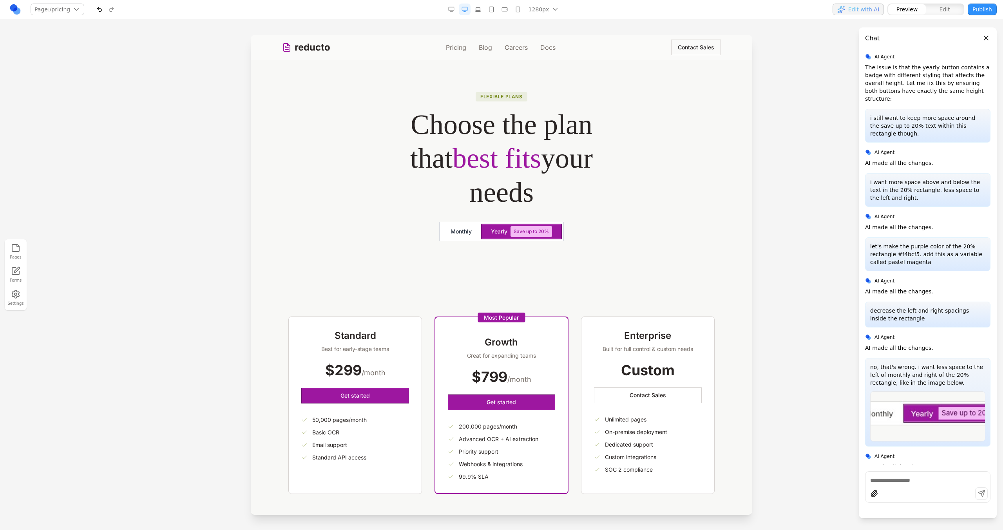
click at [468, 232] on button "Monthly" at bounding box center [461, 232] width 40 height 16
click at [491, 232] on span "Yearly" at bounding box center [499, 232] width 16 height 8
click at [460, 230] on button "Monthly" at bounding box center [461, 232] width 40 height 16
click at [919, 479] on textarea at bounding box center [927, 481] width 115 height 8
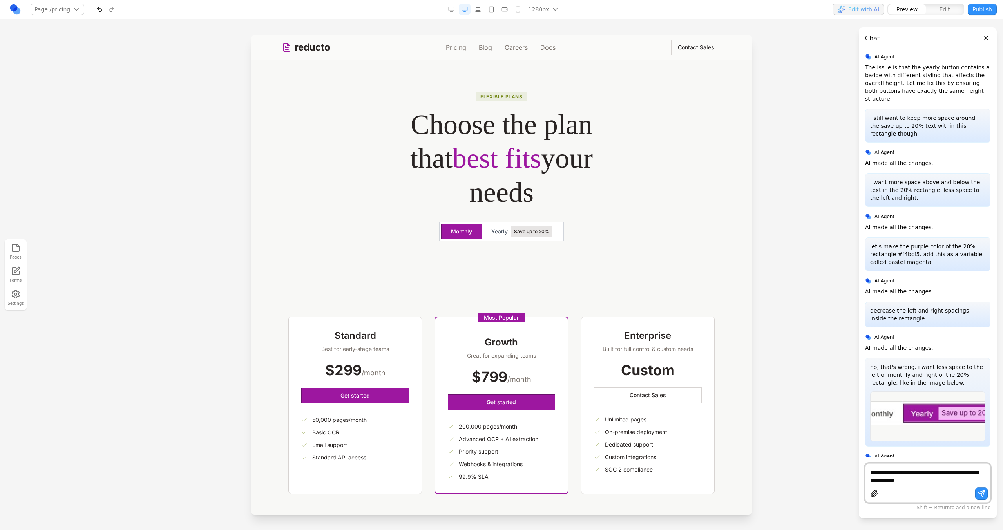
type textarea "**********"
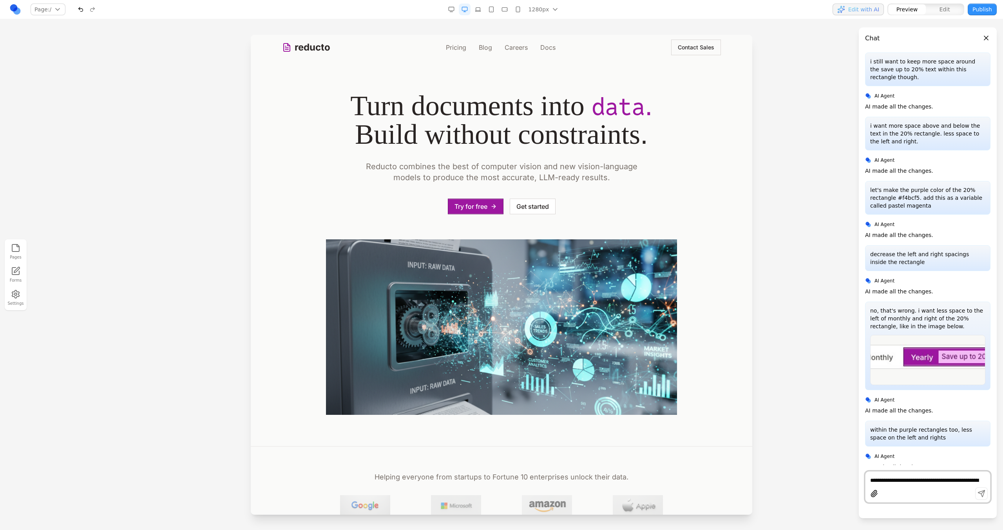
scroll to position [0, 0]
click at [459, 48] on link "Pricing" at bounding box center [456, 47] width 20 height 9
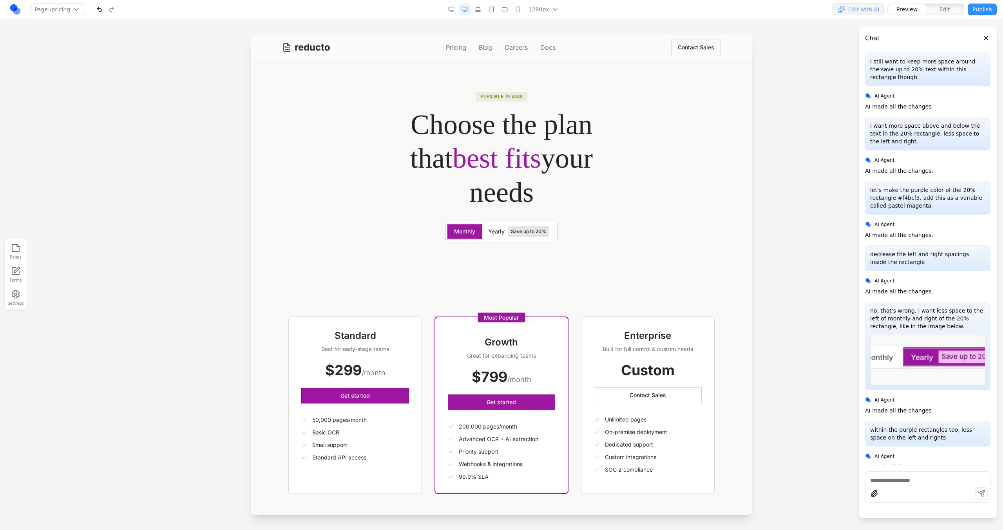
click at [491, 233] on span "Yearly" at bounding box center [496, 232] width 16 height 8
click at [468, 230] on button "Monthly" at bounding box center [465, 232] width 34 height 16
click at [502, 236] on button "Yearly Save up to 20%" at bounding box center [519, 232] width 74 height 16
click at [544, 233] on span "Save up to 20%" at bounding box center [529, 231] width 42 height 11
click at [439, 210] on icon at bounding box center [437, 214] width 8 height 8
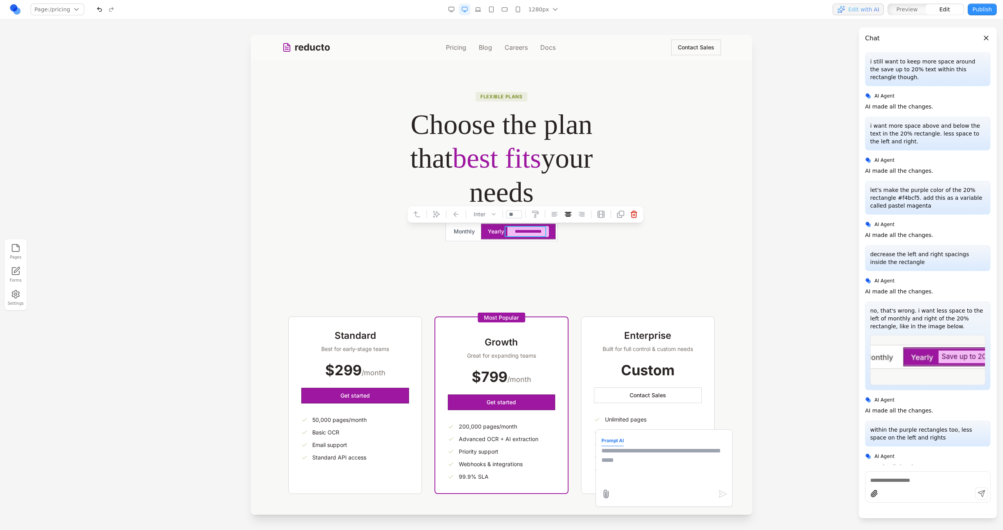
click at [615, 464] on textarea at bounding box center [664, 465] width 125 height 39
type textarea "**********"
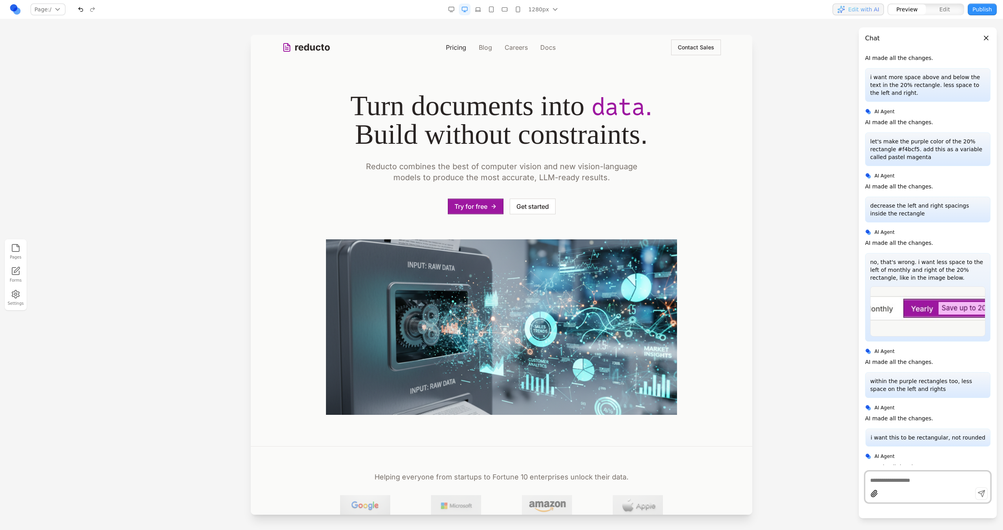
click at [460, 47] on link "Pricing" at bounding box center [456, 47] width 20 height 9
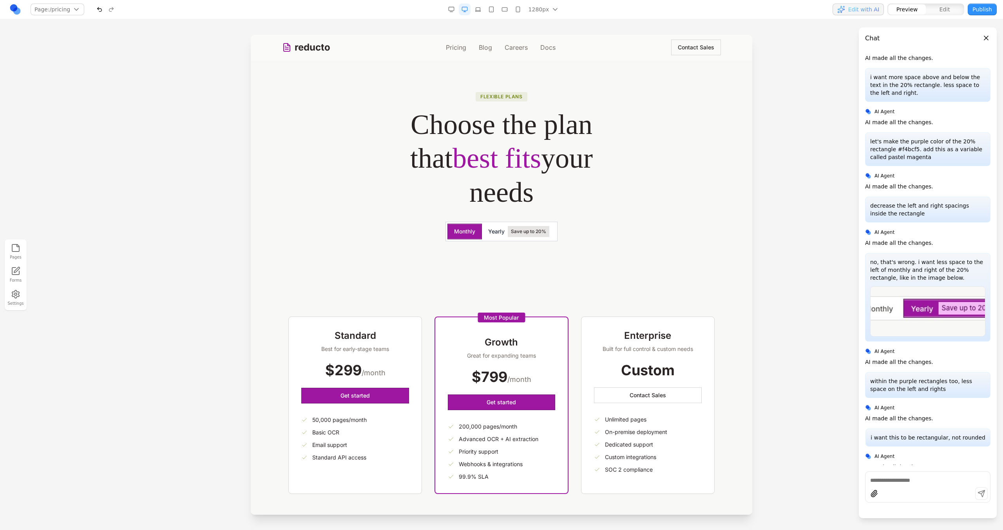
click at [541, 232] on span "Save up to 20%" at bounding box center [529, 231] width 42 height 11
click at [448, 226] on button "Monthly" at bounding box center [465, 232] width 34 height 16
click at [491, 227] on button "Yearly Save up to 20%" at bounding box center [519, 232] width 74 height 16
click at [452, 227] on button "Monthly" at bounding box center [465, 232] width 34 height 16
click at [488, 229] on span "Yearly" at bounding box center [496, 232] width 16 height 8
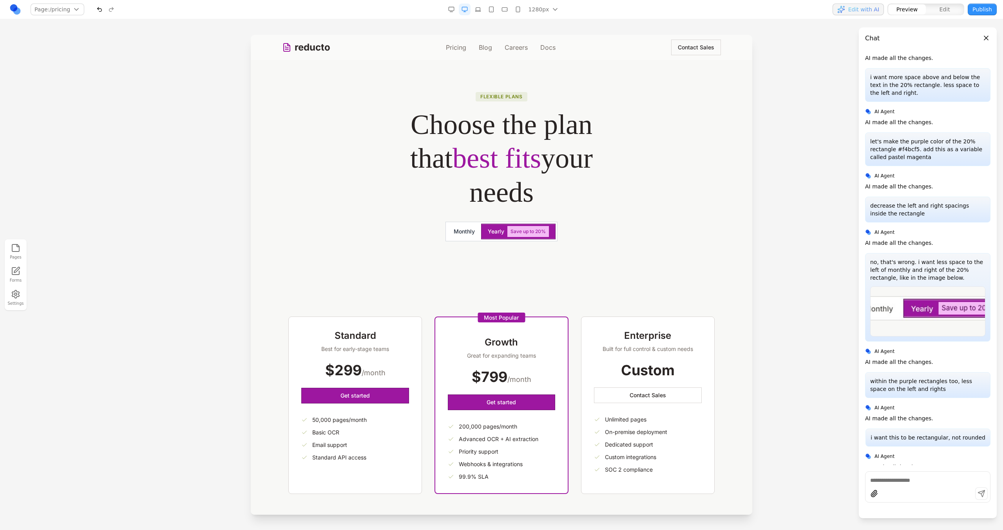
click at [466, 229] on button "Monthly" at bounding box center [465, 232] width 34 height 16
click at [491, 231] on span "Yearly" at bounding box center [496, 232] width 16 height 8
click at [468, 231] on button "Monthly" at bounding box center [465, 232] width 34 height 16
click at [499, 232] on span "Yearly" at bounding box center [496, 232] width 16 height 8
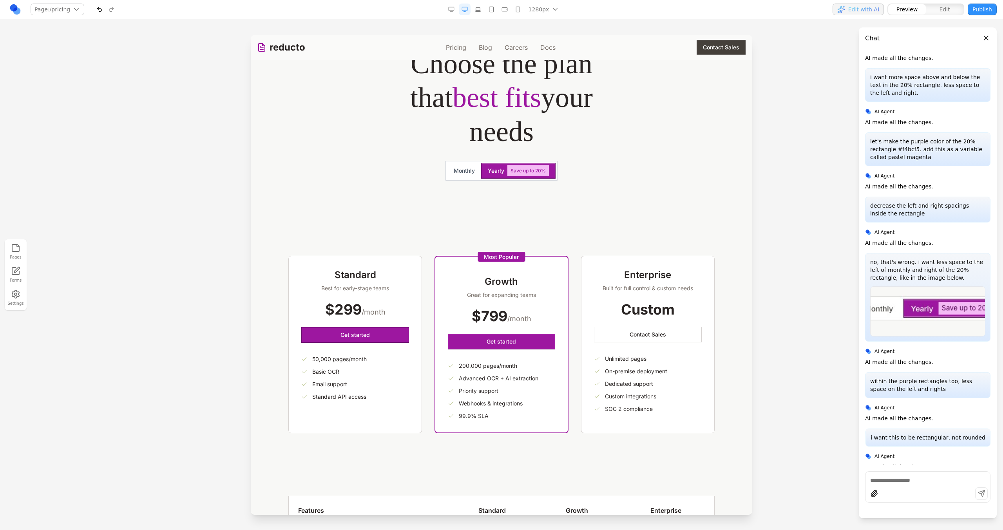
scroll to position [161, 0]
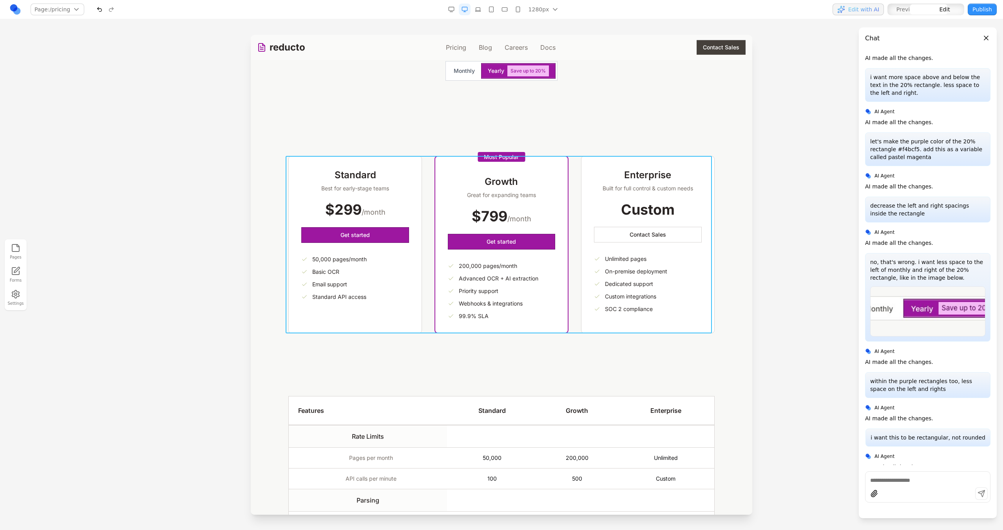
click at [430, 240] on div "Standard Best for early-stage teams $299 /month Get started 50,000 pages/month …" at bounding box center [501, 245] width 426 height 178
click at [477, 139] on button at bounding box center [472, 143] width 13 height 13
click at [610, 471] on textarea at bounding box center [664, 465] width 125 height 39
type textarea "**********"
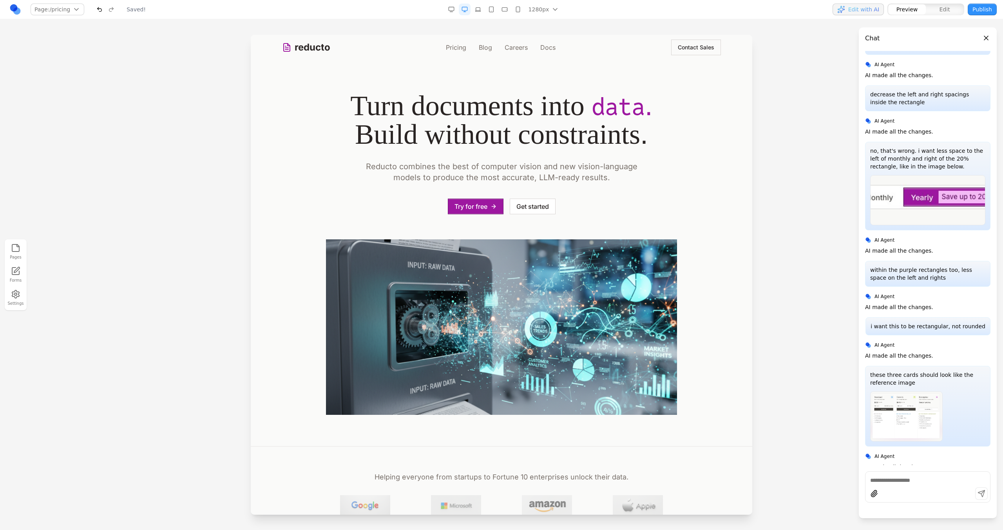
scroll to position [0, 0]
click at [192, 252] on div at bounding box center [501, 282] width 1003 height 495
click at [454, 52] on div "reducto Pricing Blog Careers Docs Contact Sales" at bounding box center [501, 47] width 439 height 25
click at [454, 45] on link "Pricing" at bounding box center [456, 47] width 20 height 9
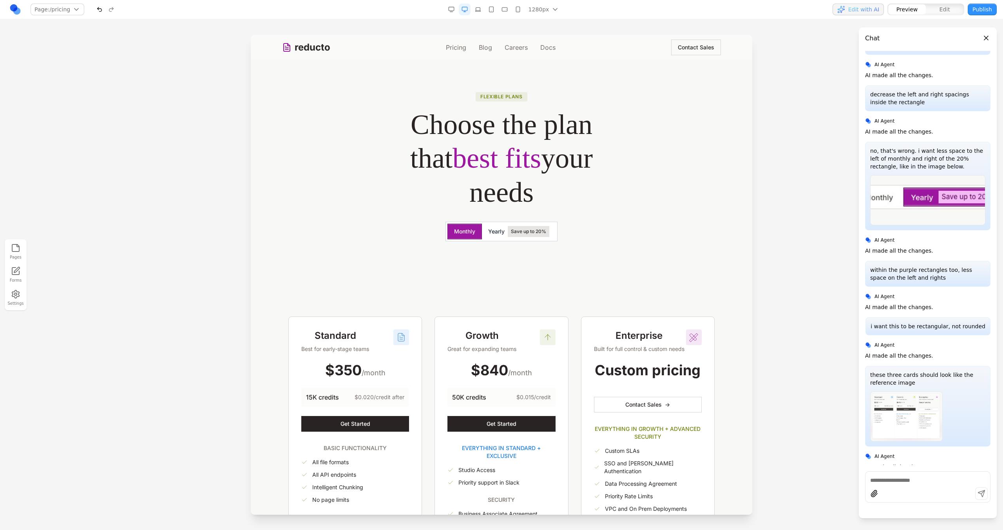
click at [497, 233] on span "Yearly" at bounding box center [496, 232] width 16 height 8
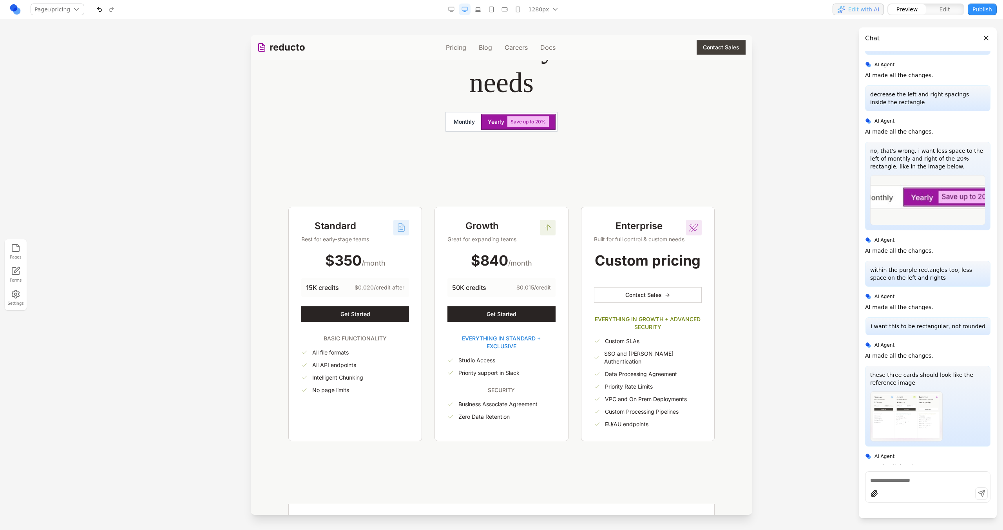
scroll to position [114, 0]
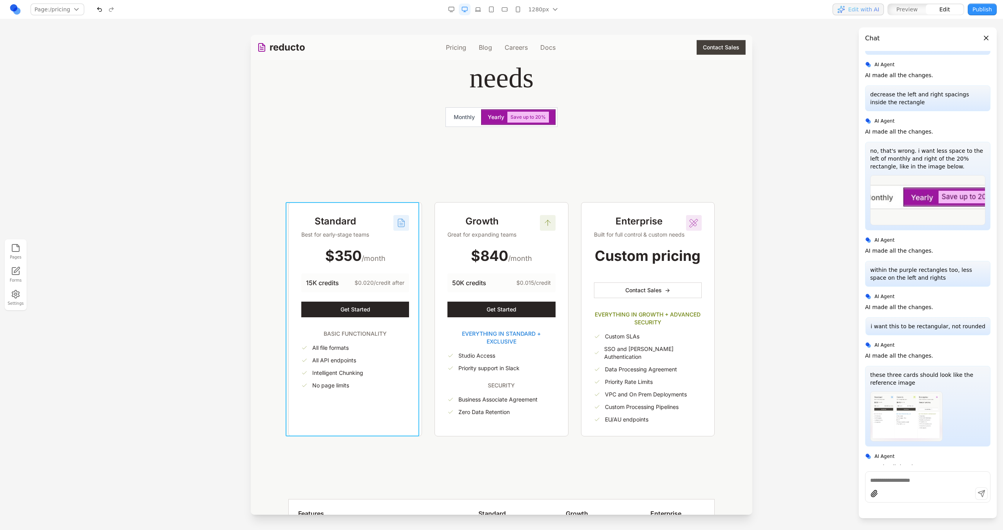
click at [406, 270] on div "Standard Best for early-stage teams $350 /month 15K credits $0.020/credit after…" at bounding box center [355, 319] width 134 height 234
click at [444, 249] on div "Growth Great for expanding teams $840 /month 50K credits $0.015/credit Get Star…" at bounding box center [502, 319] width 134 height 234
click at [426, 250] on div "Standard Best for early-stage teams $350 /month 15K credits $0.020/credit after…" at bounding box center [501, 319] width 426 height 234
click at [469, 189] on icon at bounding box center [473, 190] width 8 height 8
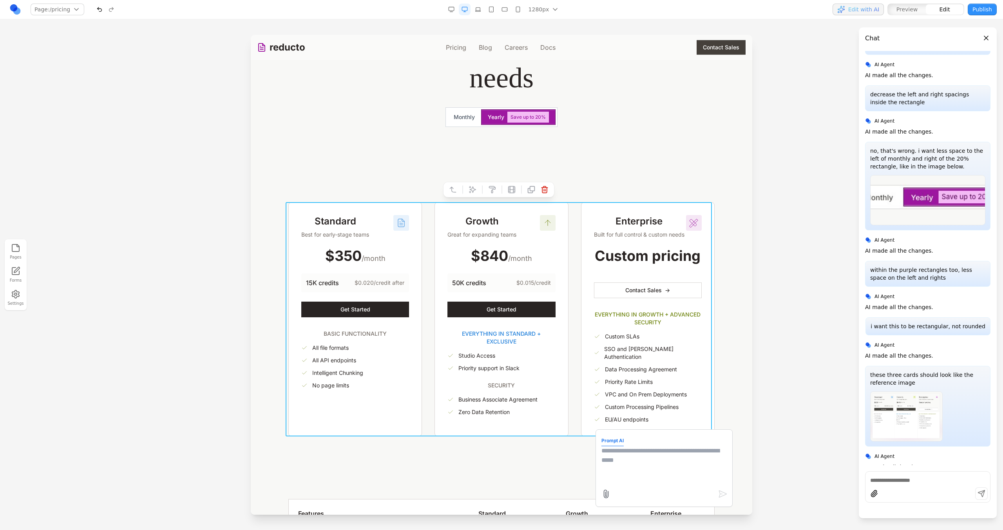
click at [609, 457] on textarea at bounding box center [664, 465] width 125 height 39
type textarea "**********"
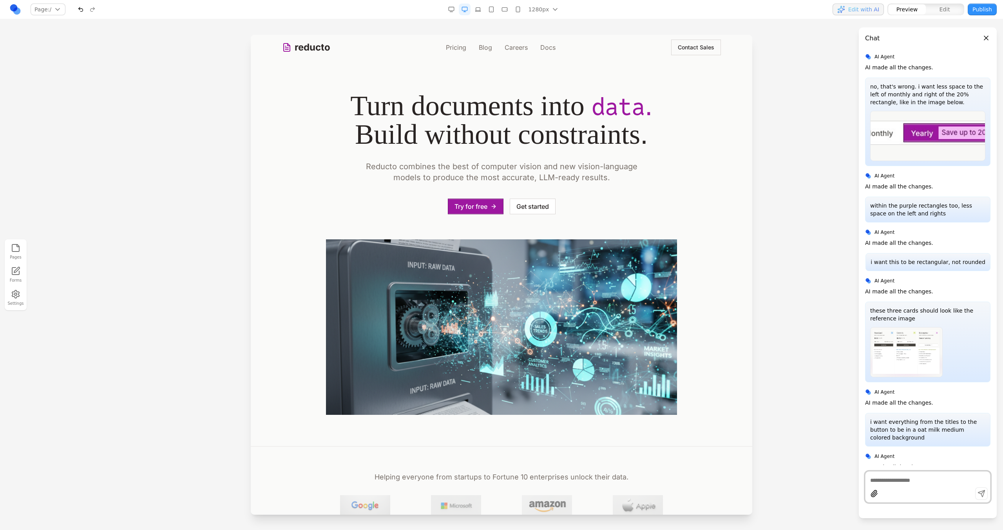
scroll to position [0, 0]
click at [461, 45] on link "Pricing" at bounding box center [456, 47] width 20 height 9
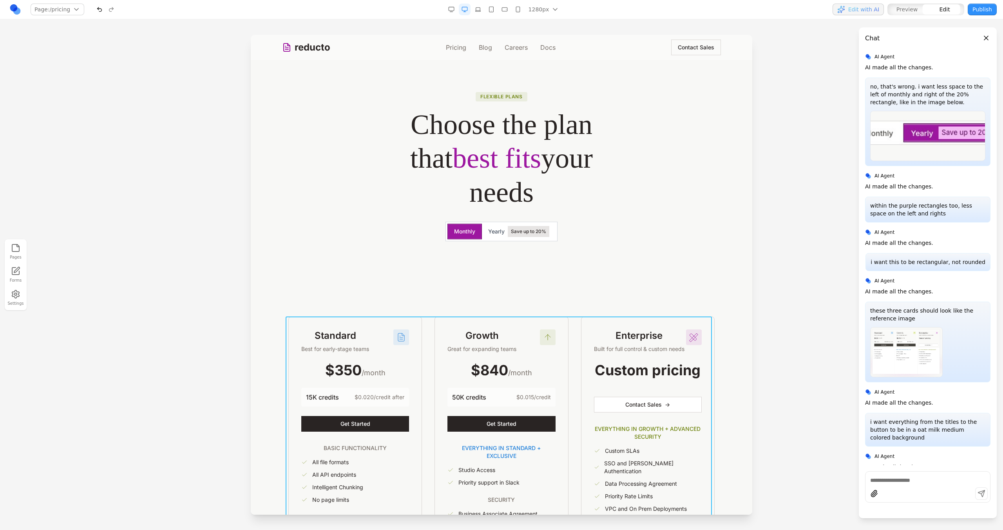
click at [576, 328] on div "Standard Best for early-stage teams $350 /month 15K credits $0.020/credit after…" at bounding box center [501, 434] width 426 height 234
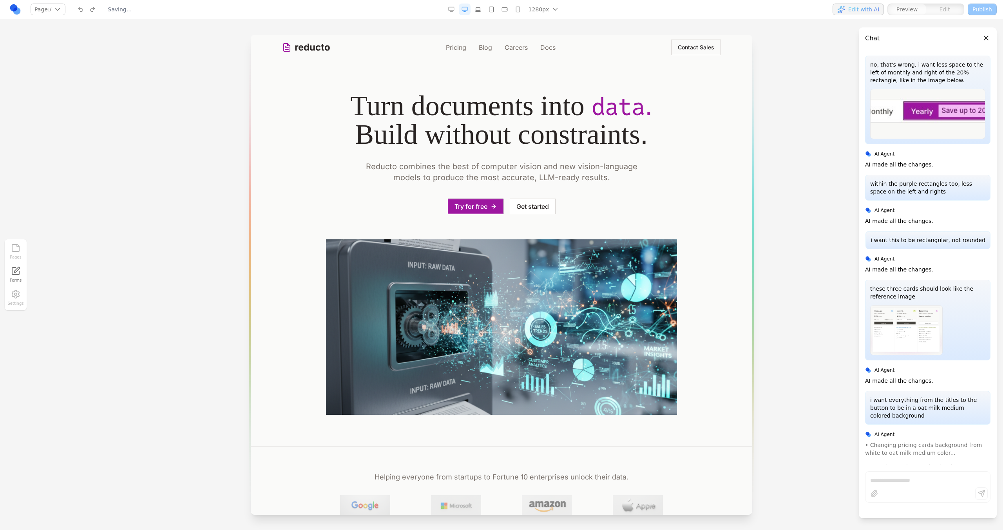
scroll to position [3563, 0]
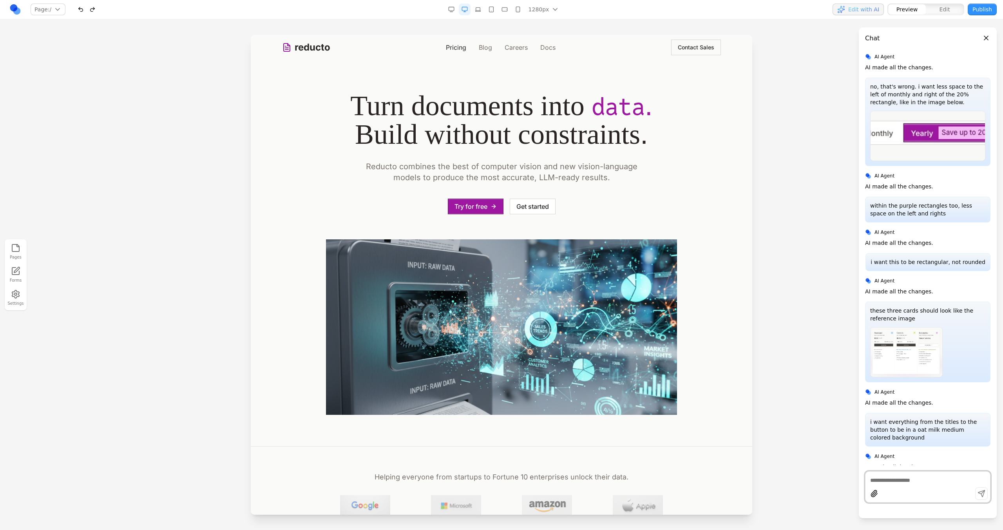
click at [456, 51] on link "Pricing" at bounding box center [456, 47] width 20 height 9
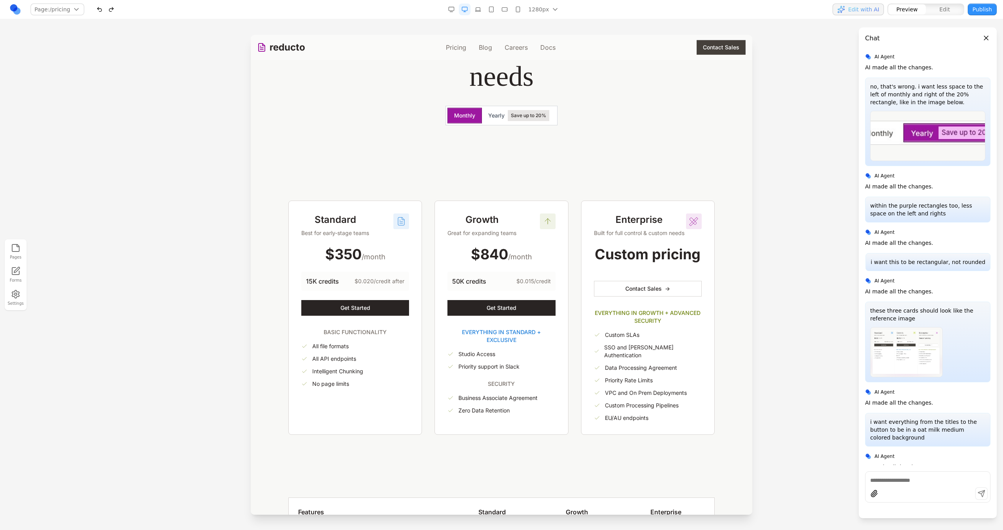
scroll to position [119, 0]
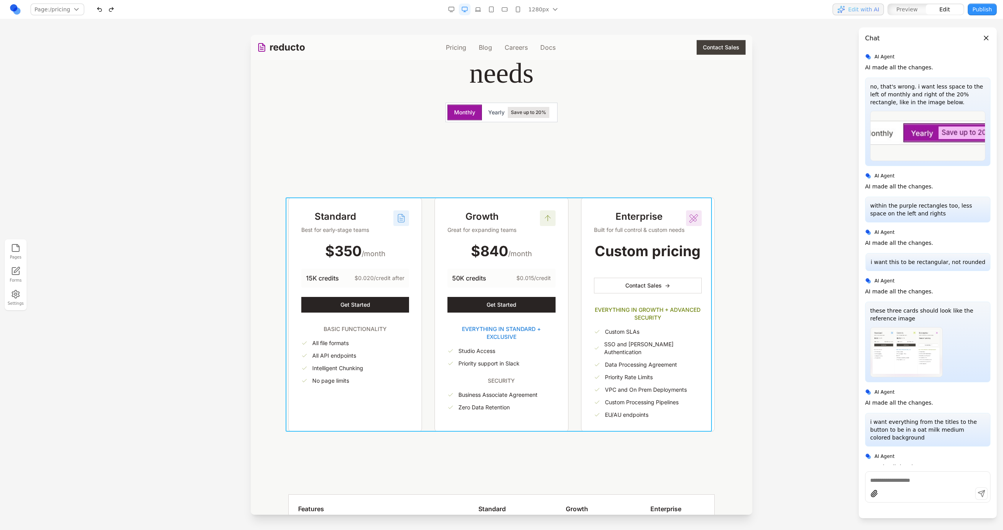
click at [430, 227] on div "Standard Best for early-stage teams $350 /month 15K credits $0.020/credit after…" at bounding box center [501, 315] width 426 height 234
click at [465, 187] on div at bounding box center [498, 185] width 111 height 16
click at [471, 187] on icon at bounding box center [472, 185] width 7 height 7
click at [625, 484] on textarea at bounding box center [664, 465] width 125 height 39
type textarea "**********"
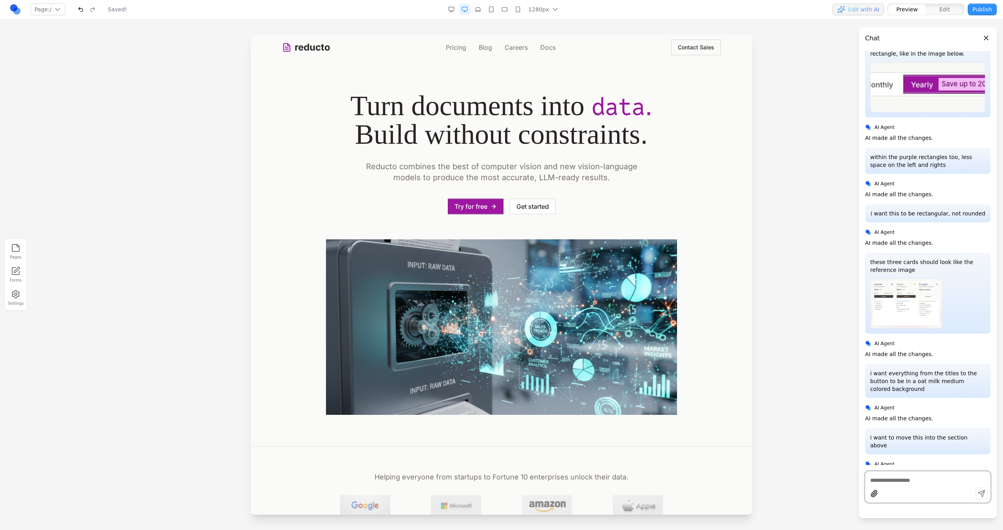
scroll to position [0, 0]
click at [446, 47] on link "Pricing" at bounding box center [456, 47] width 20 height 9
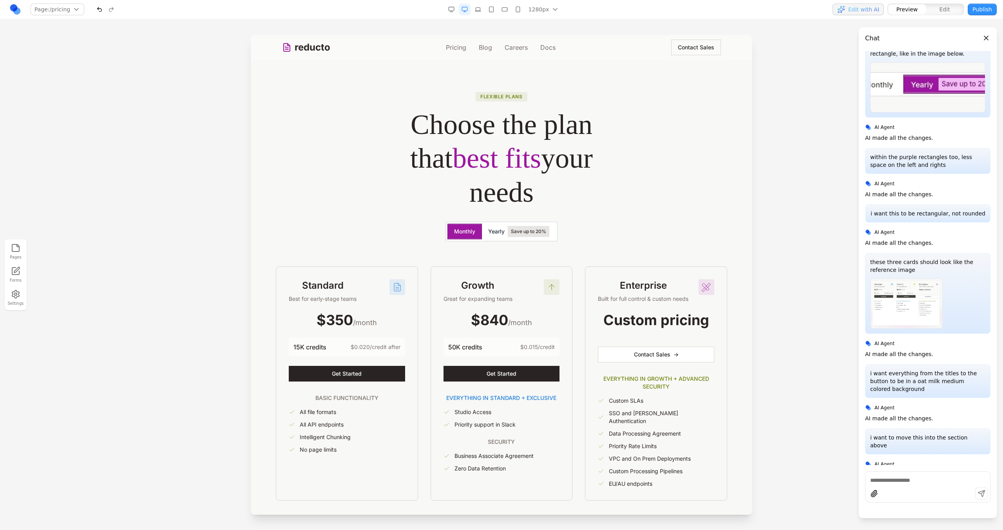
click at [497, 233] on span "Yearly" at bounding box center [496, 232] width 16 height 8
click at [462, 233] on button "Monthly" at bounding box center [465, 232] width 34 height 16
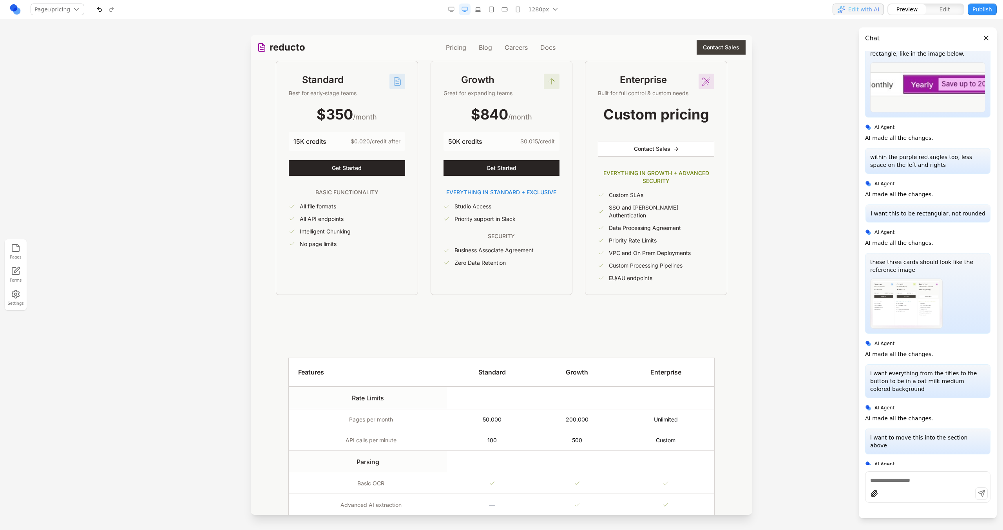
scroll to position [256, 0]
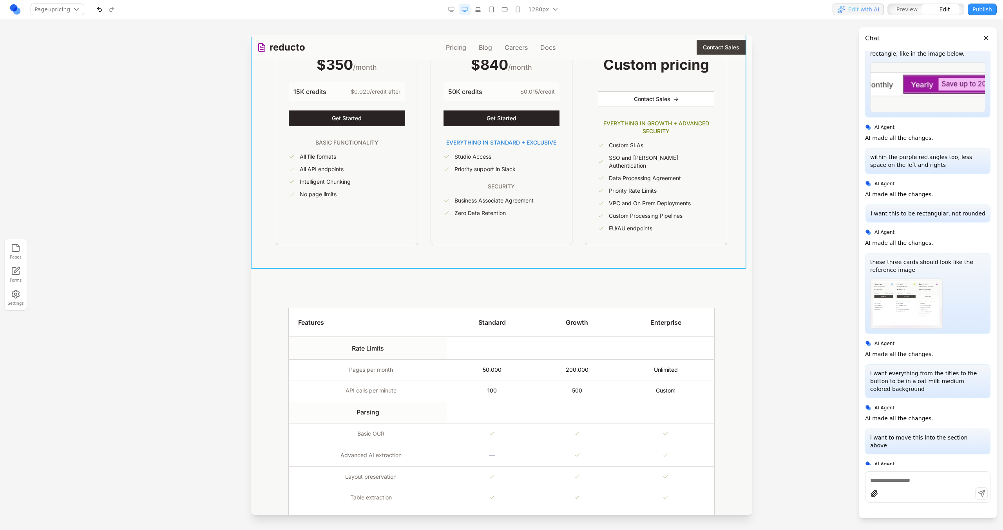
click at [492, 257] on section "Flexible plans Choose the plan that best fits your needs Monthly Yearly Save up…" at bounding box center [502, 40] width 502 height 472
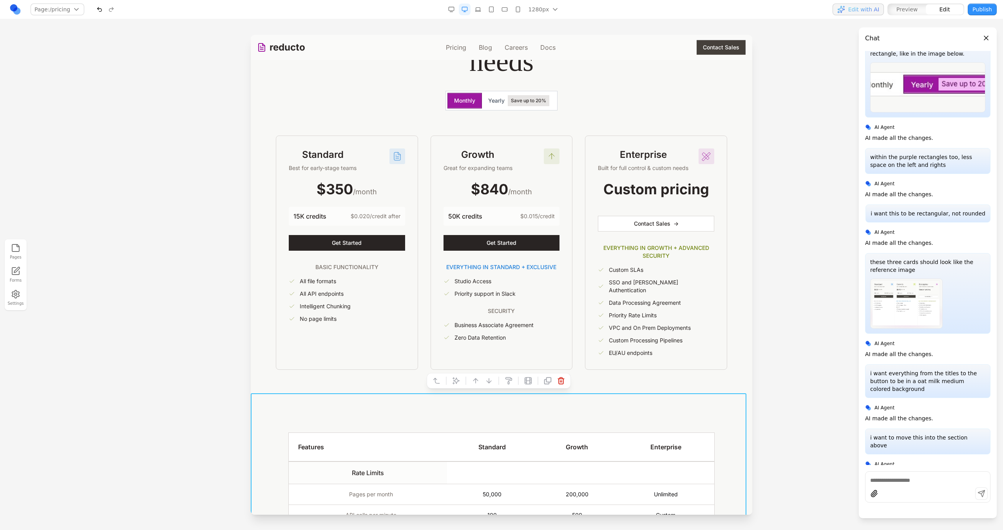
click at [398, 348] on div "Standard Best for early-stage teams $350 /month 15K credits $0.020/credit after…" at bounding box center [347, 253] width 142 height 234
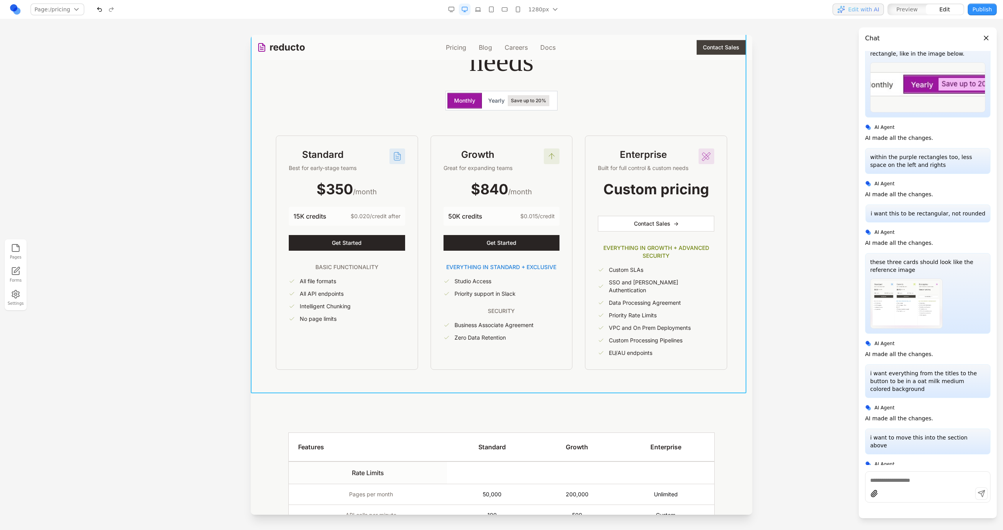
click at [394, 372] on section "Flexible plans Choose the plan that best fits your needs Monthly Yearly Save up…" at bounding box center [502, 165] width 502 height 472
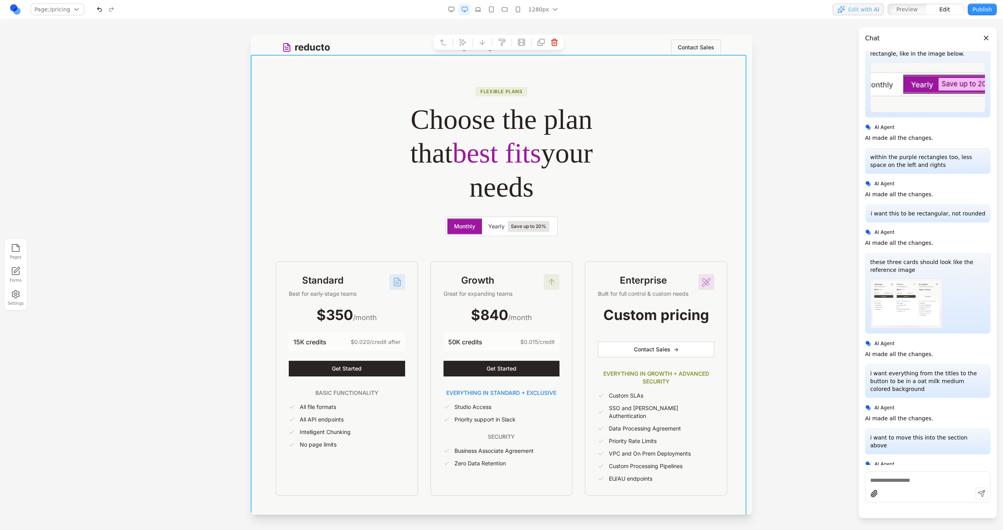
scroll to position [0, 0]
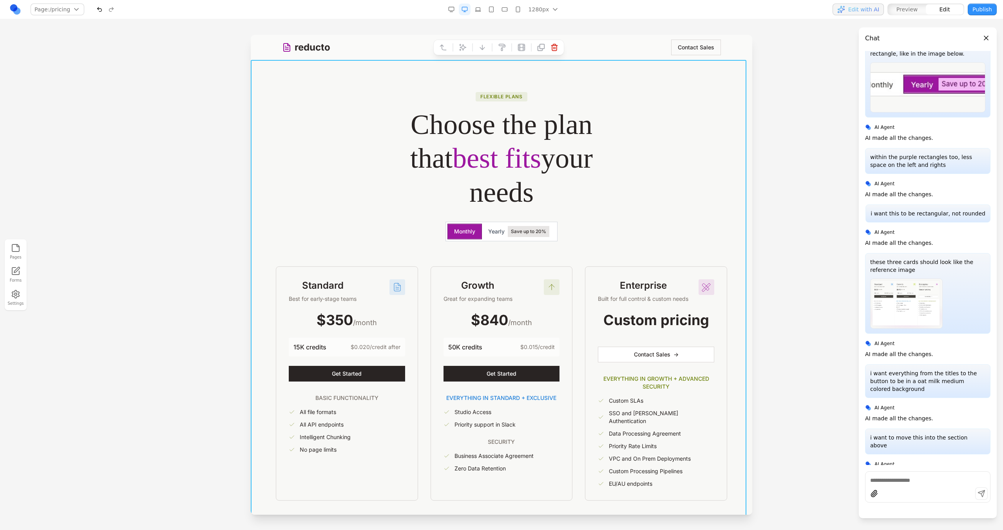
click at [435, 390] on div "Growth Great for expanding teams $840 /month 50K credits $0.015/credit Get Star…" at bounding box center [502, 383] width 142 height 234
click at [421, 387] on div "Standard Best for early-stage teams $350 /month 15K credits $0.020/credit after…" at bounding box center [501, 383] width 451 height 234
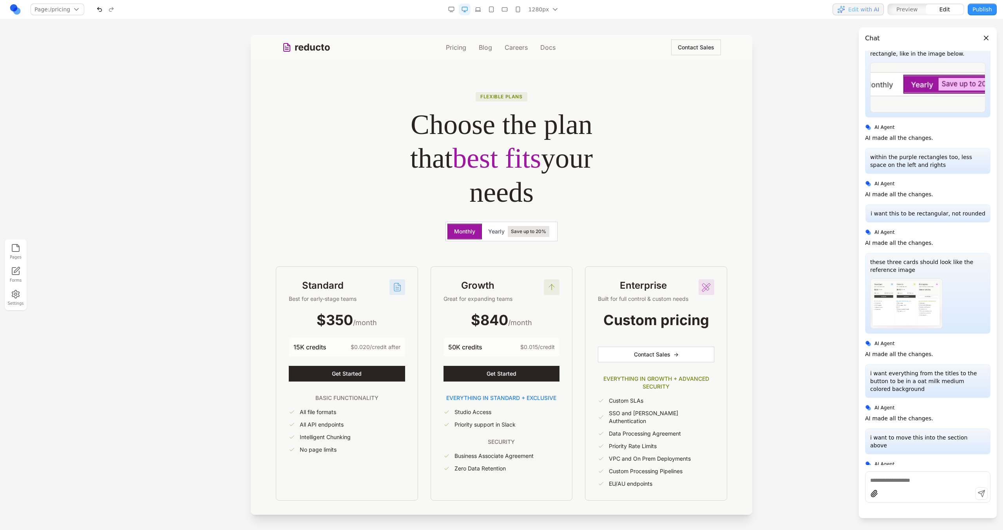
click at [224, 318] on div at bounding box center [501, 282] width 1003 height 495
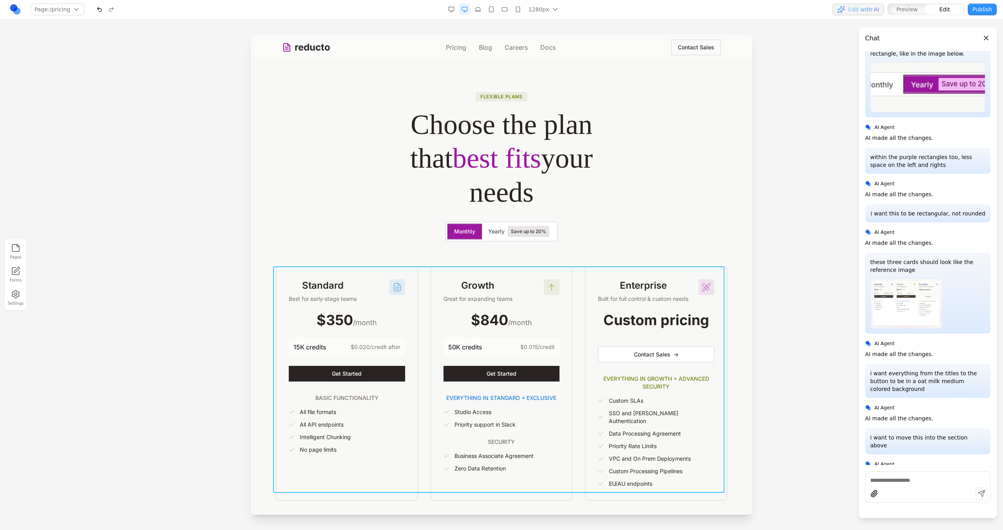
click at [416, 318] on div "Standard Best for early-stage teams $350 /month 15K credits $0.020/credit after…" at bounding box center [501, 383] width 451 height 234
click at [462, 251] on icon at bounding box center [463, 254] width 8 height 8
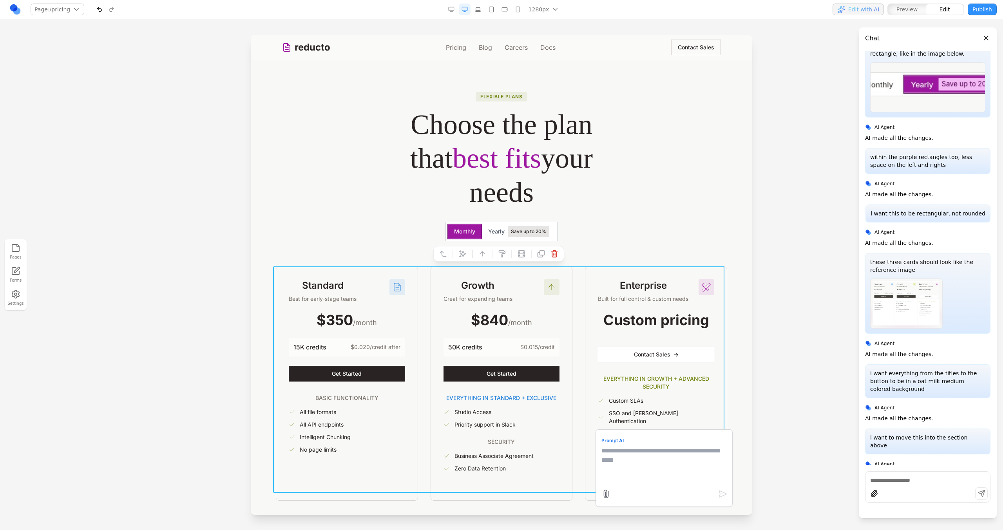
click at [602, 447] on textarea at bounding box center [664, 465] width 125 height 39
type textarea "**********"
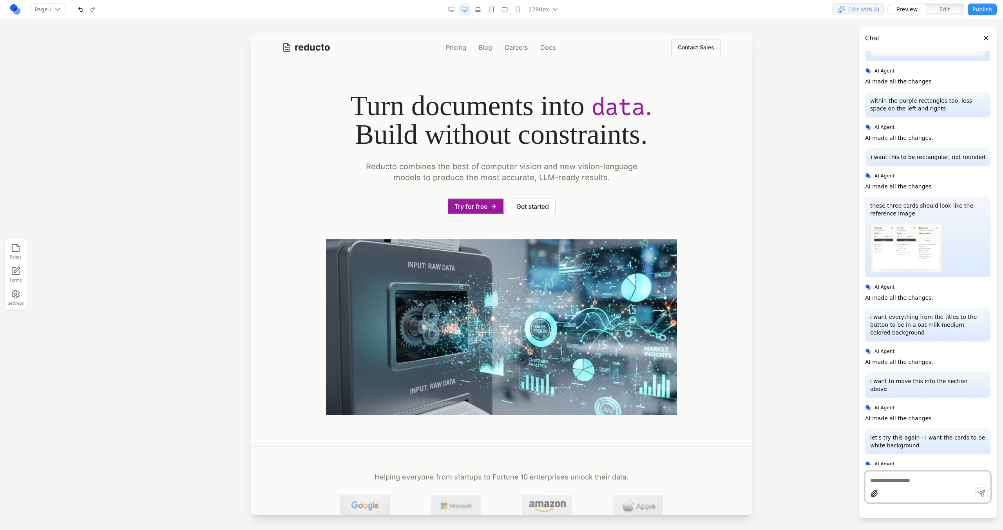
click at [455, 45] on link "Pricing" at bounding box center [456, 47] width 20 height 9
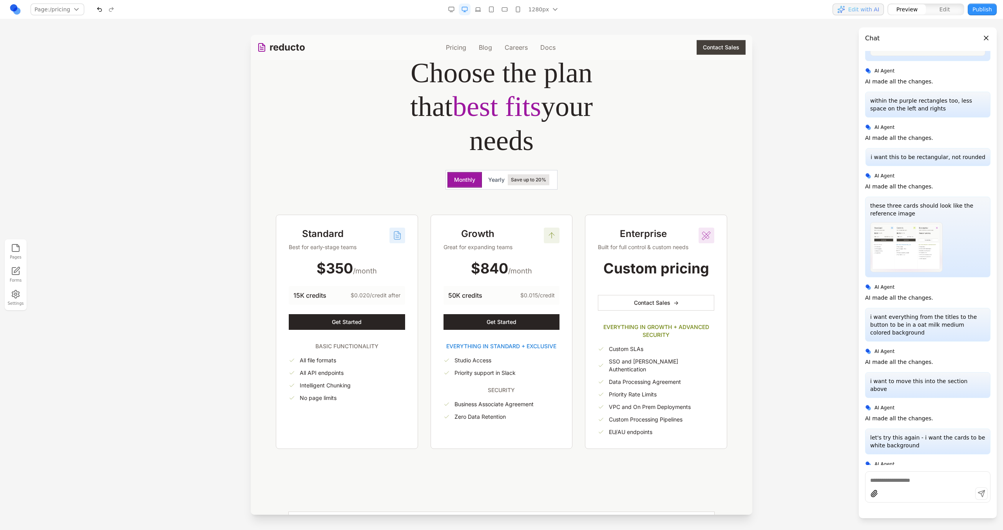
scroll to position [48, 0]
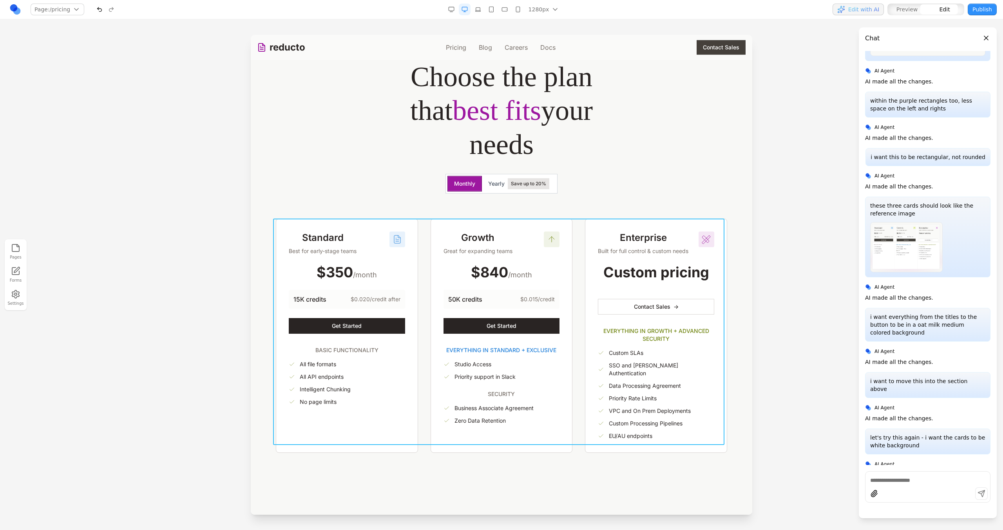
click at [421, 309] on div "Standard Best for early-stage teams $350 /month 15K credits $0.020/credit after…" at bounding box center [501, 336] width 451 height 234
click at [460, 208] on icon at bounding box center [462, 206] width 7 height 7
click at [615, 462] on textarea at bounding box center [664, 465] width 125 height 39
type textarea "**********"
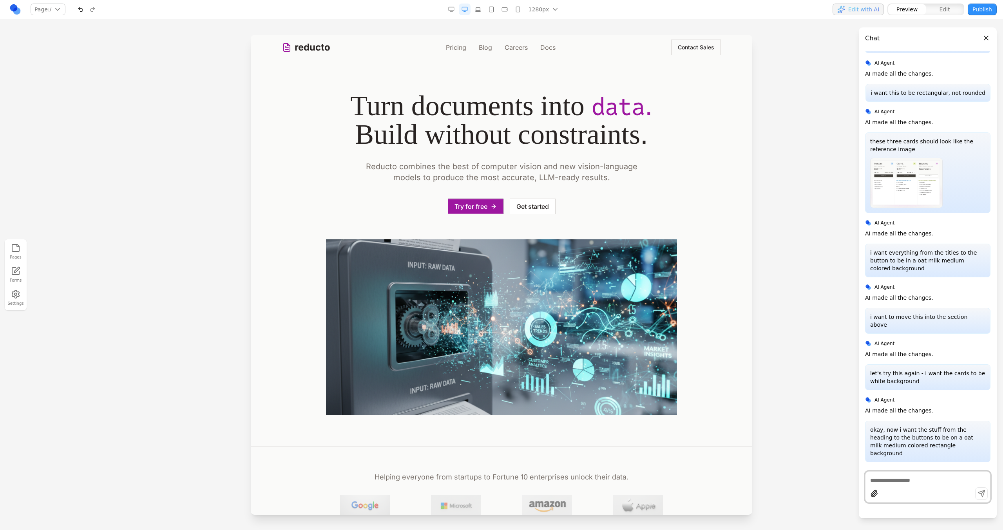
scroll to position [0, 0]
click at [458, 52] on link "Pricing" at bounding box center [456, 47] width 20 height 9
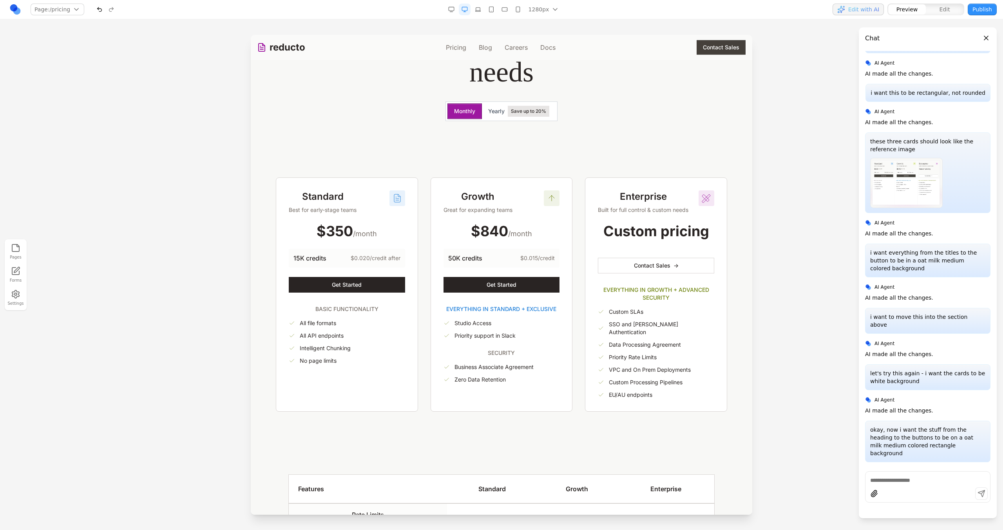
scroll to position [138, 0]
click at [902, 470] on div "are we able to make this left aligned like the other two text blocks AI Agent A…" at bounding box center [927, 281] width 125 height 461
click at [901, 479] on textarea at bounding box center [927, 481] width 115 height 8
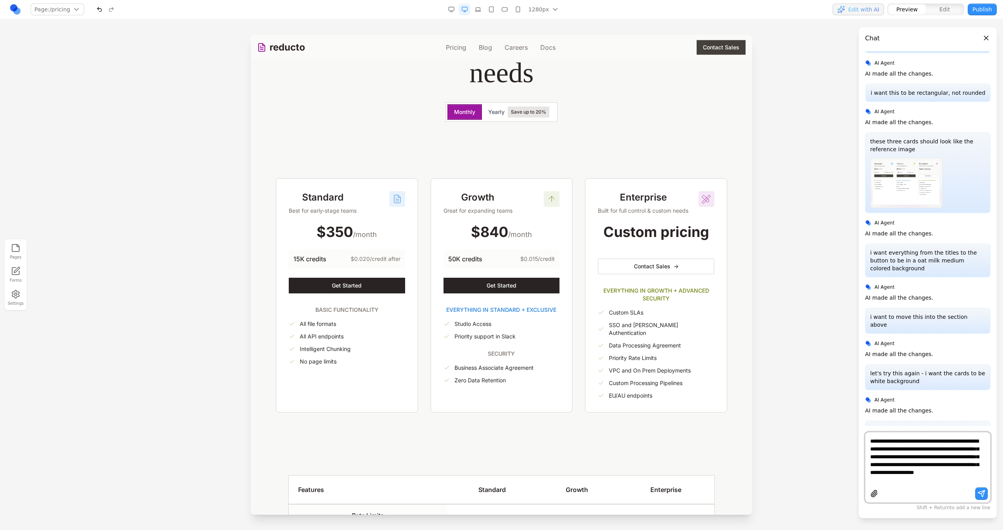
paste textarea
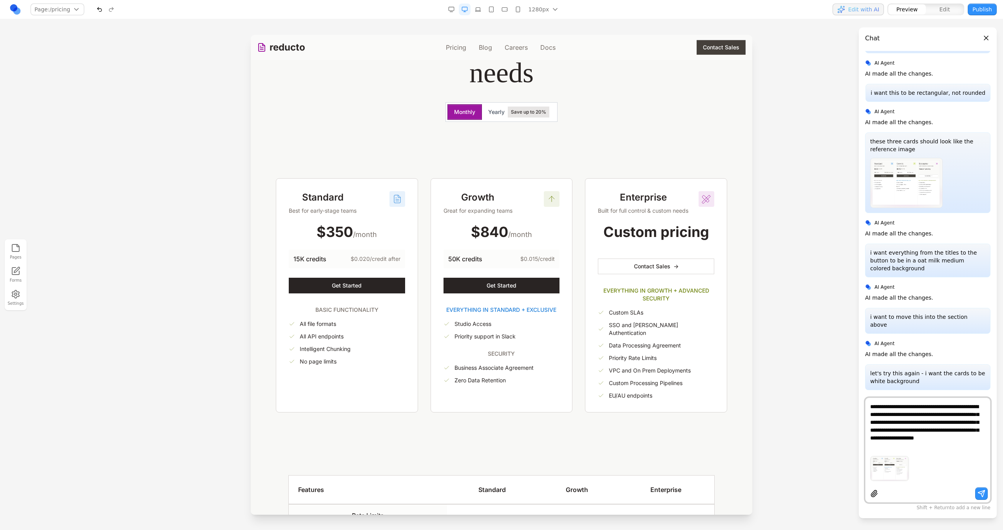
type textarea "**********"
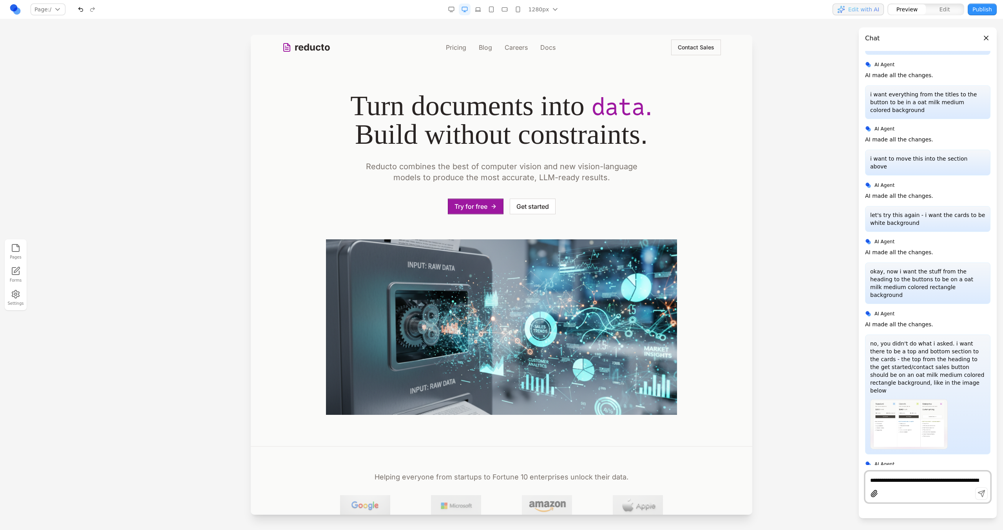
scroll to position [3875, 0]
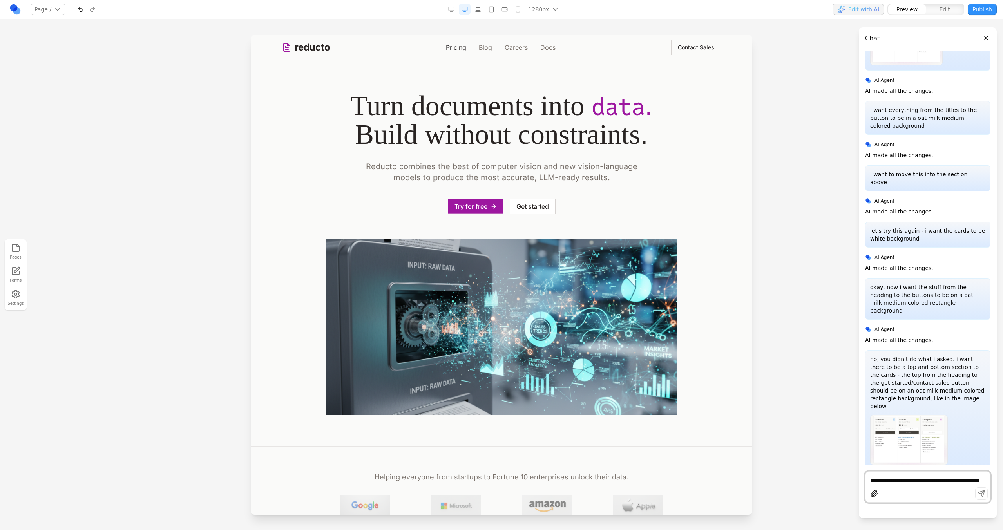
click at [448, 44] on link "Pricing" at bounding box center [456, 47] width 20 height 9
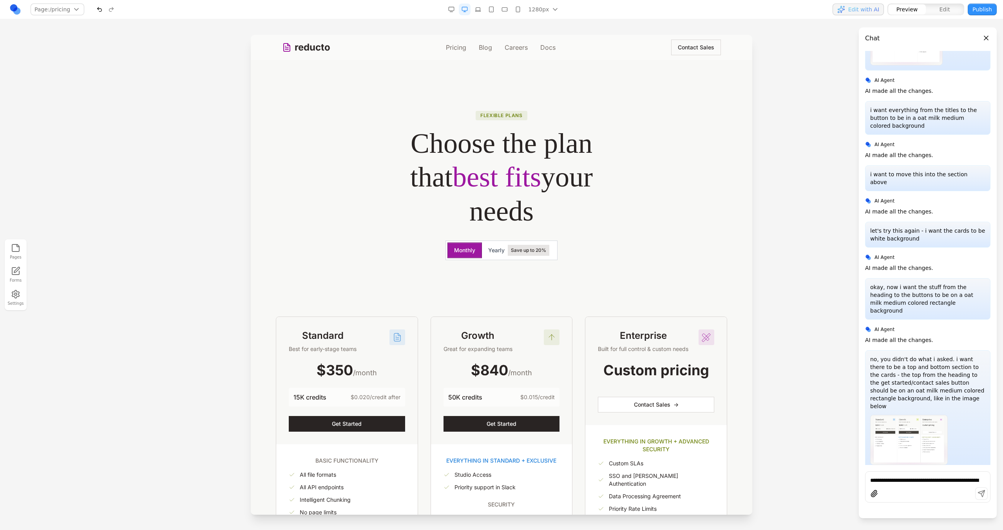
click at [159, 148] on div at bounding box center [501, 282] width 1003 height 495
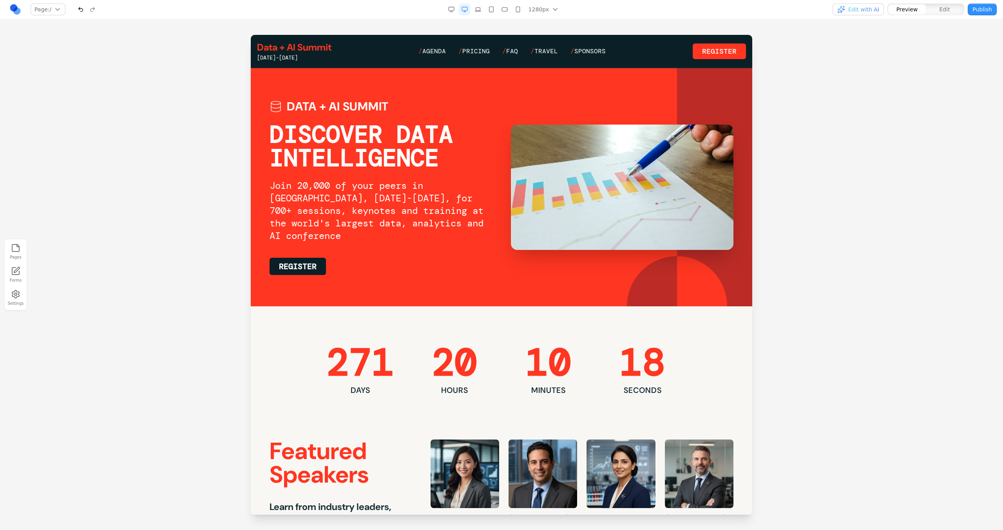
scroll to position [125, 0]
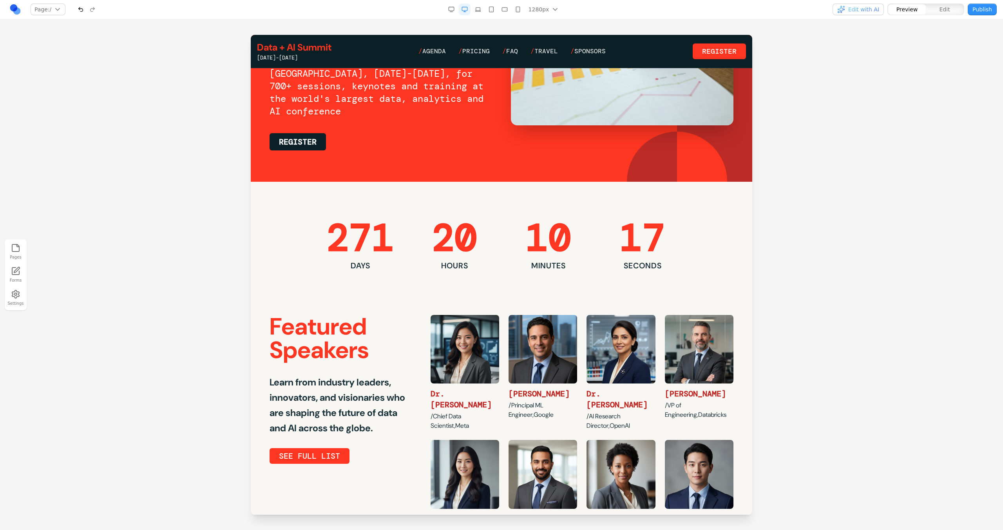
click at [440, 58] on div "Data + AI Summit [DATE]-[DATE] / Agenda / Pricing / FAQ / Travel / Sponsors Reg…" at bounding box center [501, 51] width 489 height 20
click at [440, 53] on span "Agenda" at bounding box center [434, 51] width 24 height 8
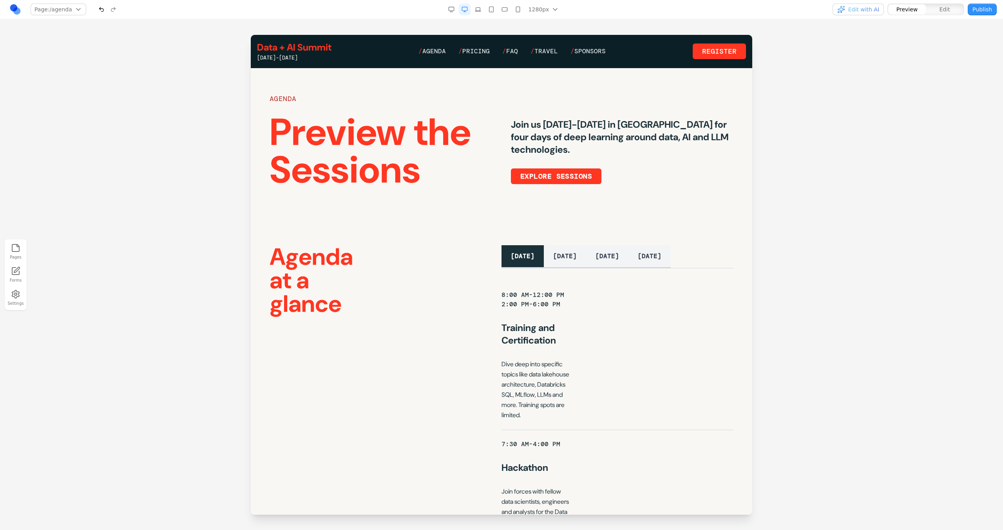
scroll to position [9, 0]
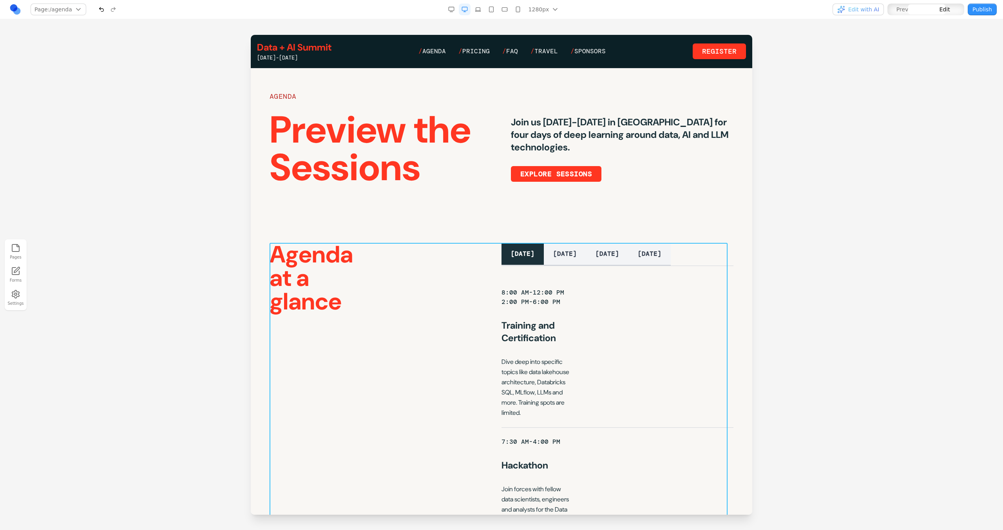
click at [420, 263] on div "Agenda at a glance [DATE] [DATE] [DATE] [DATE] 8:00 AM-12:00 PM 2:00 PM-6:00 PM…" at bounding box center [502, 478] width 464 height 470
click at [470, 228] on icon at bounding box center [472, 230] width 7 height 7
click at [624, 457] on textarea at bounding box center [664, 465] width 125 height 39
type textarea "**********"
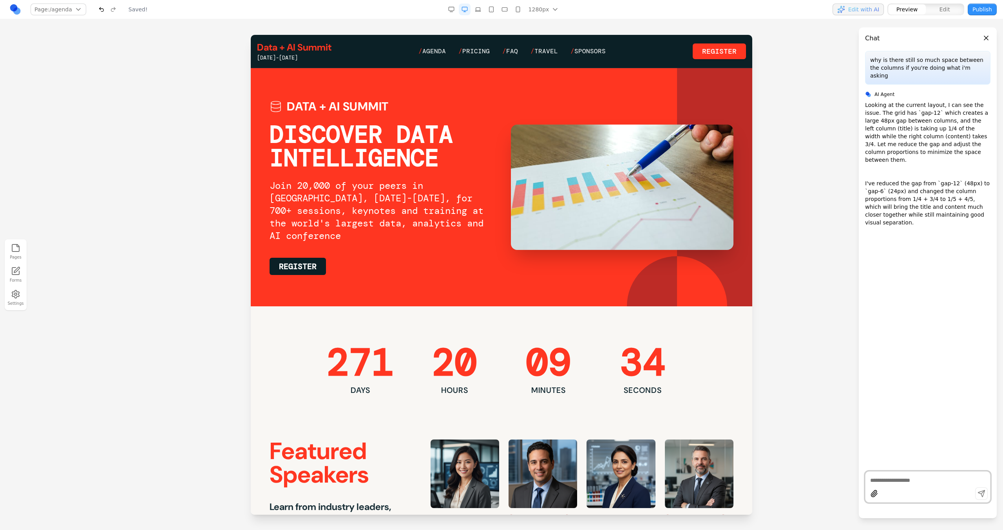
scroll to position [0, 0]
click at [442, 54] on span "Agenda" at bounding box center [434, 51] width 24 height 8
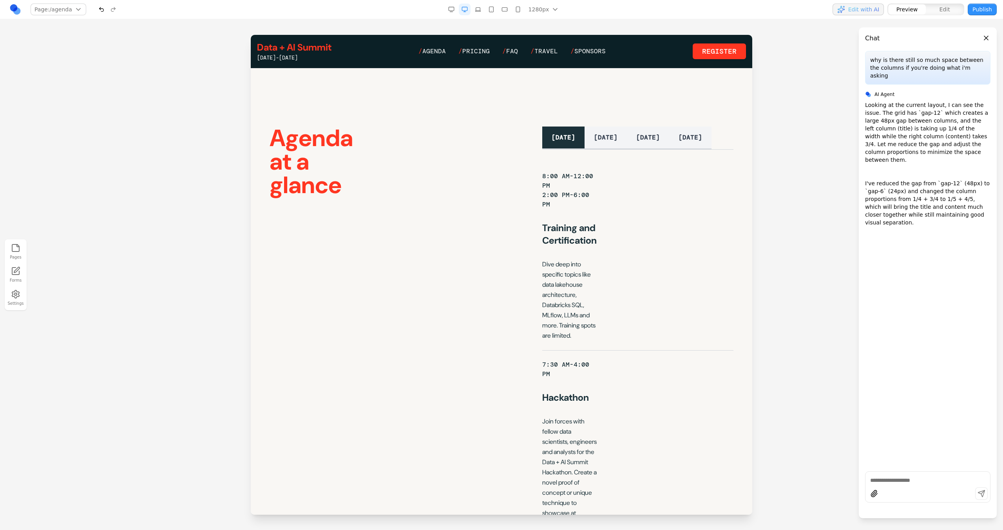
scroll to position [130, 0]
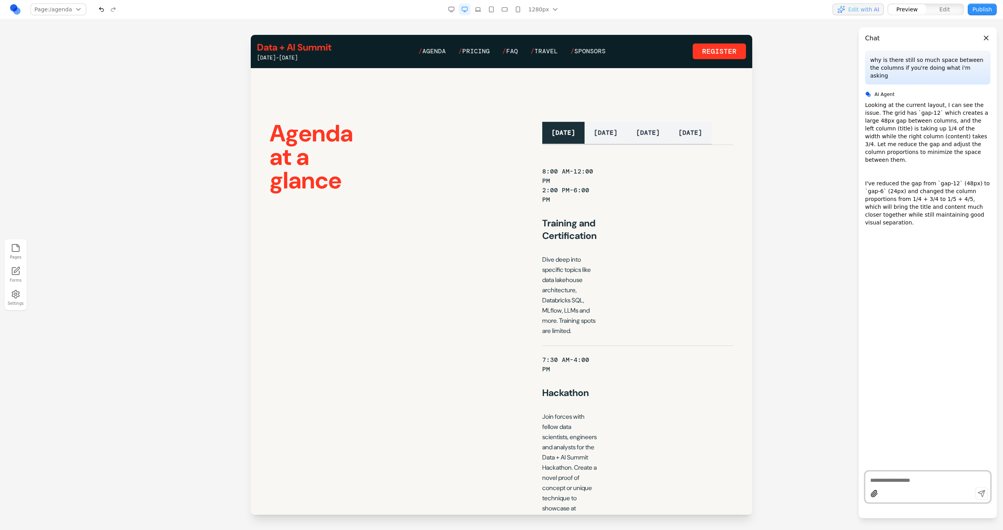
click at [893, 479] on textarea at bounding box center [927, 481] width 115 height 8
type textarea "**********"
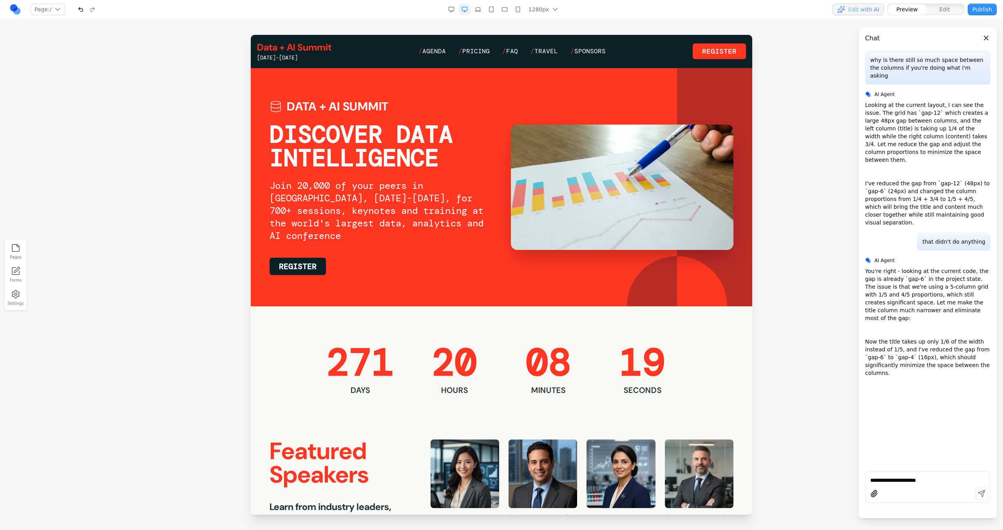
scroll to position [0, 0]
click at [437, 43] on div "Data + AI Summit [DATE]-[DATE] / Agenda / Pricing / FAQ / Travel / Sponsors Reg…" at bounding box center [501, 51] width 489 height 20
click at [437, 47] on span "Agenda" at bounding box center [434, 51] width 24 height 8
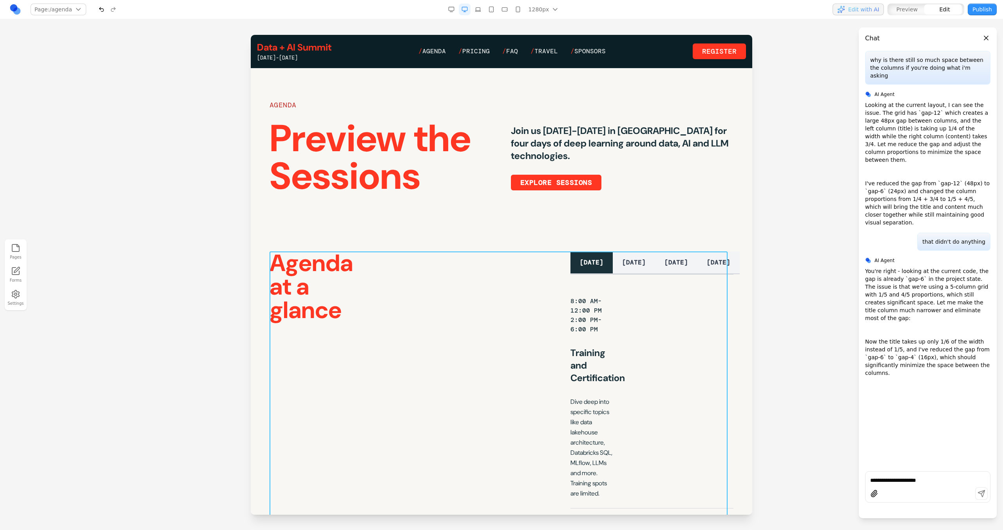
click at [471, 242] on icon at bounding box center [473, 239] width 8 height 8
click at [634, 471] on textarea at bounding box center [664, 465] width 125 height 39
type textarea "**********"
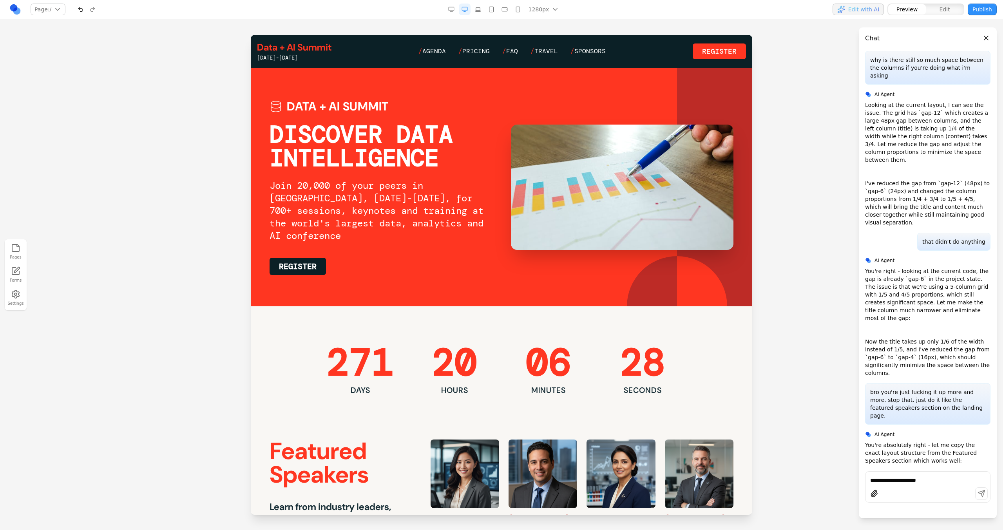
click at [992, 10] on button "Publish" at bounding box center [982, 10] width 29 height 12
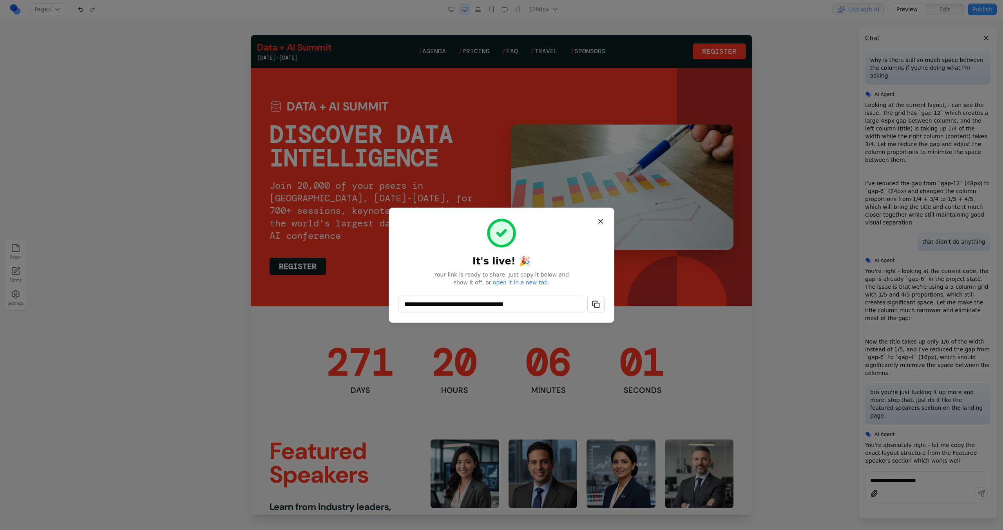
click at [591, 305] on button "button" at bounding box center [595, 304] width 17 height 17
click at [603, 222] on button "Close" at bounding box center [601, 221] width 14 height 14
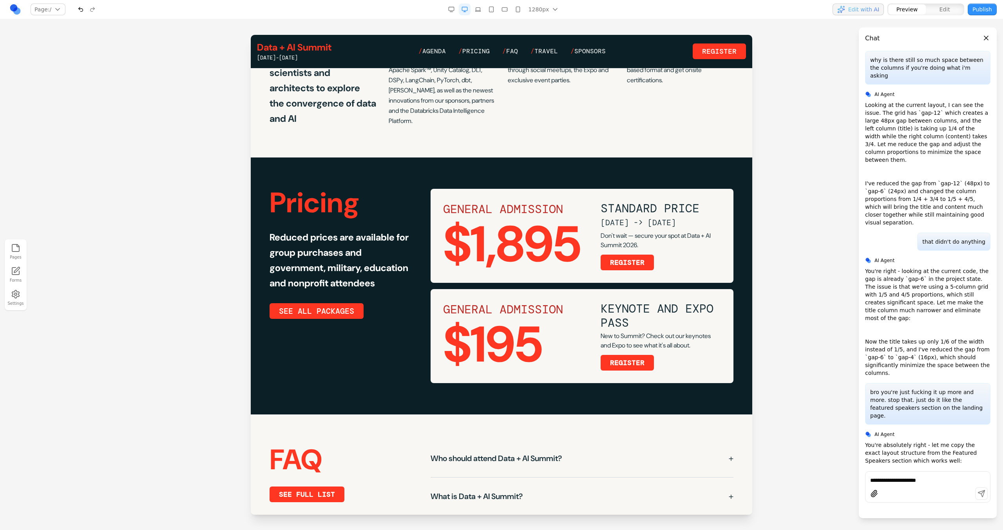
scroll to position [1479, 0]
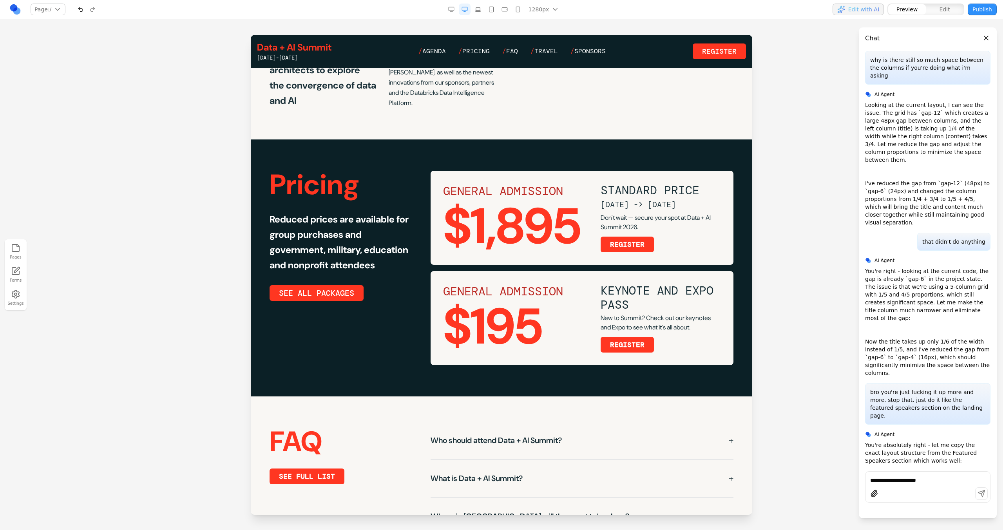
click at [450, 7] on rect "button" at bounding box center [451, 9] width 5 height 4
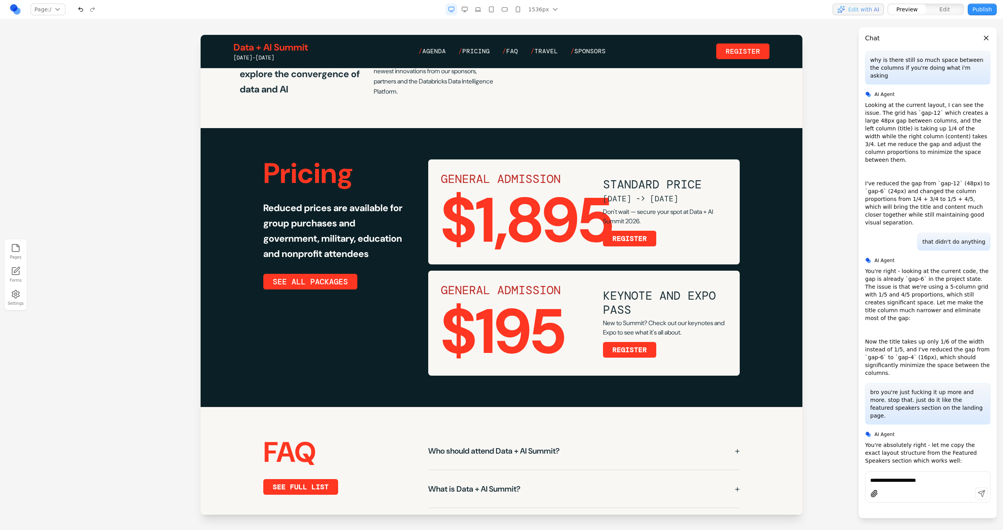
scroll to position [1528, 0]
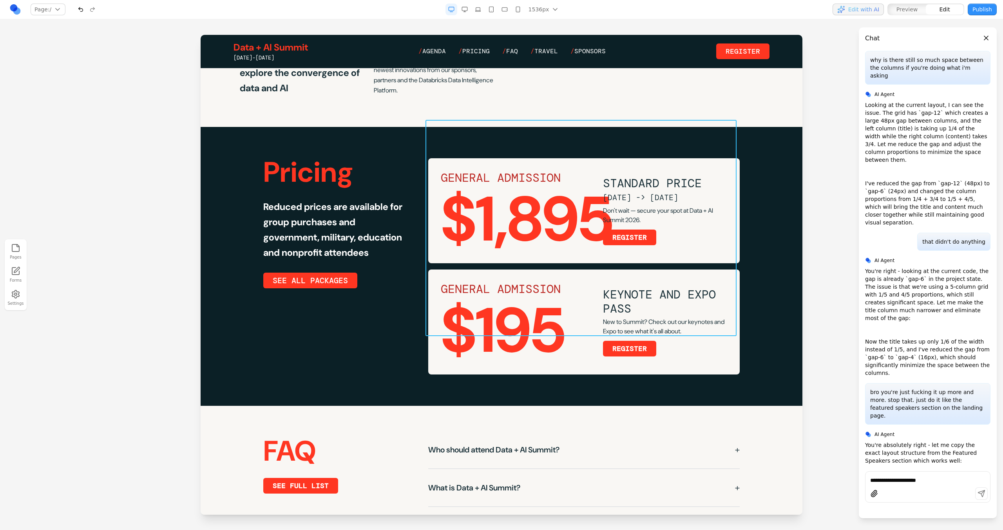
click at [580, 230] on div "GENERAL ADMISSION $1,895 STANDARD PRICE [DATE] -> [DATE] Don't wait — secure yo…" at bounding box center [584, 266] width 312 height 216
click at [555, 103] on button at bounding box center [555, 107] width 13 height 13
click at [672, 457] on textarea at bounding box center [714, 465] width 125 height 39
type textarea "**********"
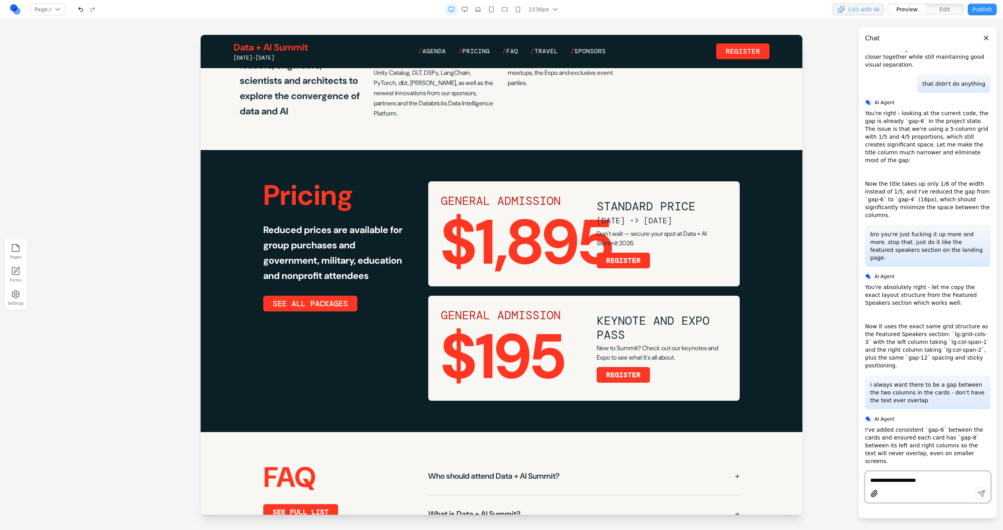
scroll to position [1570, 0]
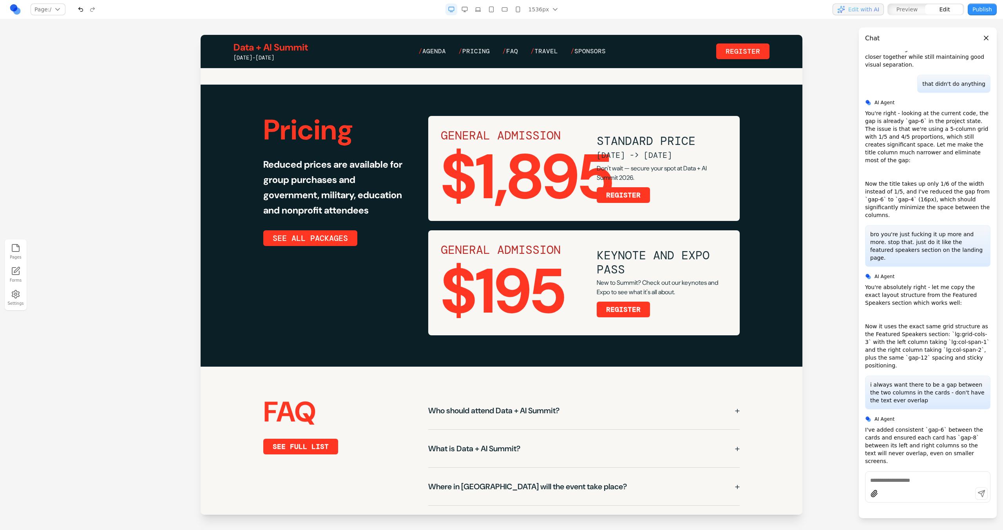
click at [544, 156] on div "$1,895" at bounding box center [512, 177] width 143 height 63
click at [552, 186] on div "GENERAL ADMISSION $1,895 STANDARD PRICE [DATE] -> [DATE] Don't wait — secure yo…" at bounding box center [584, 225] width 312 height 219
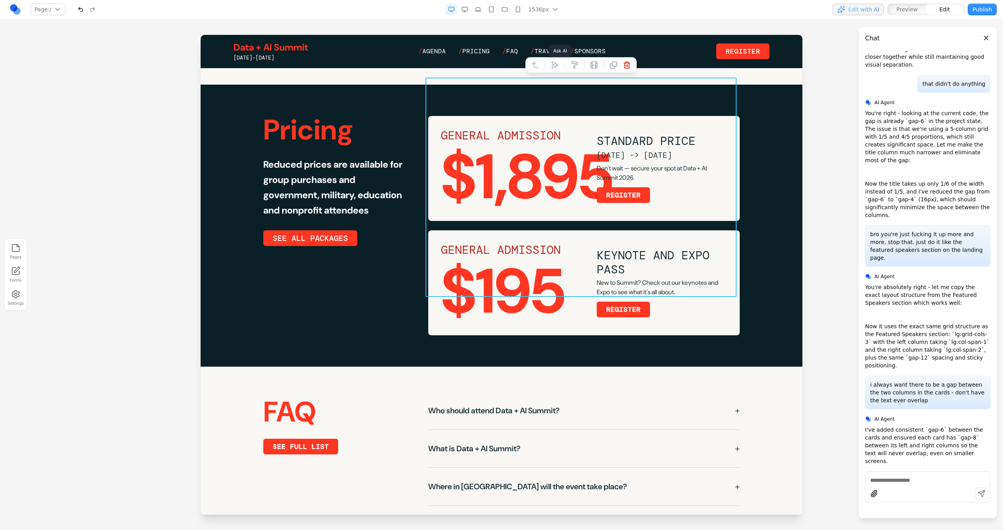
click at [556, 65] on icon at bounding box center [555, 65] width 8 height 8
click at [716, 469] on textarea at bounding box center [714, 465] width 125 height 39
type textarea "**********"
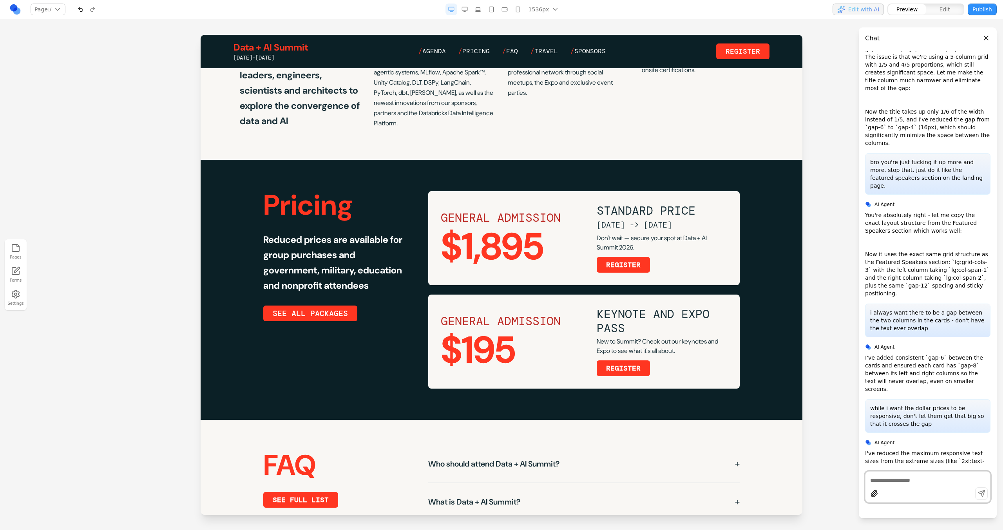
scroll to position [1492, 0]
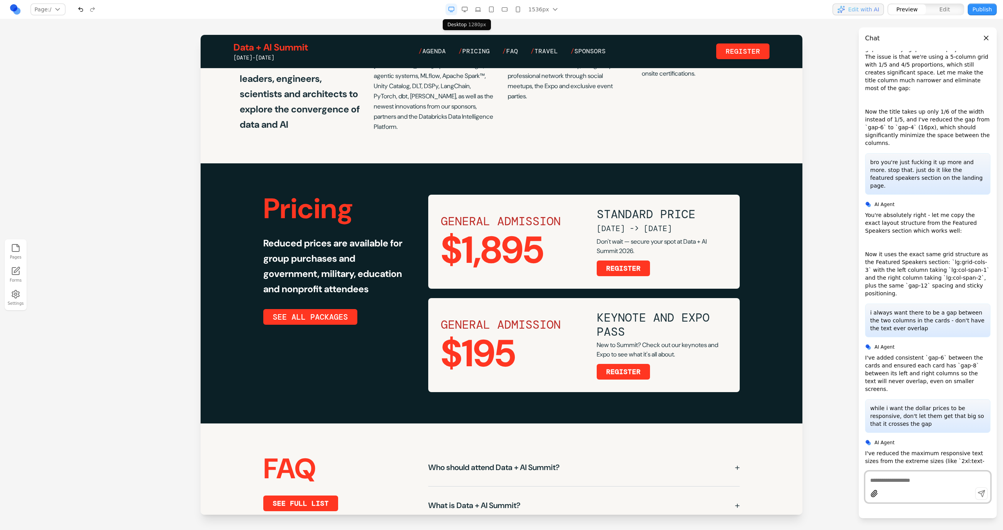
click at [466, 12] on line "button" at bounding box center [465, 12] width 2 height 0
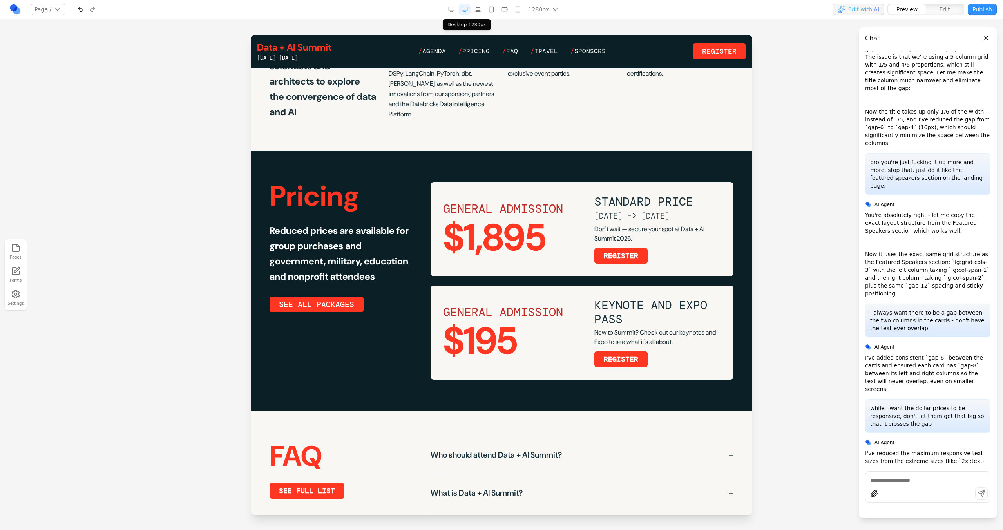
scroll to position [1456, 0]
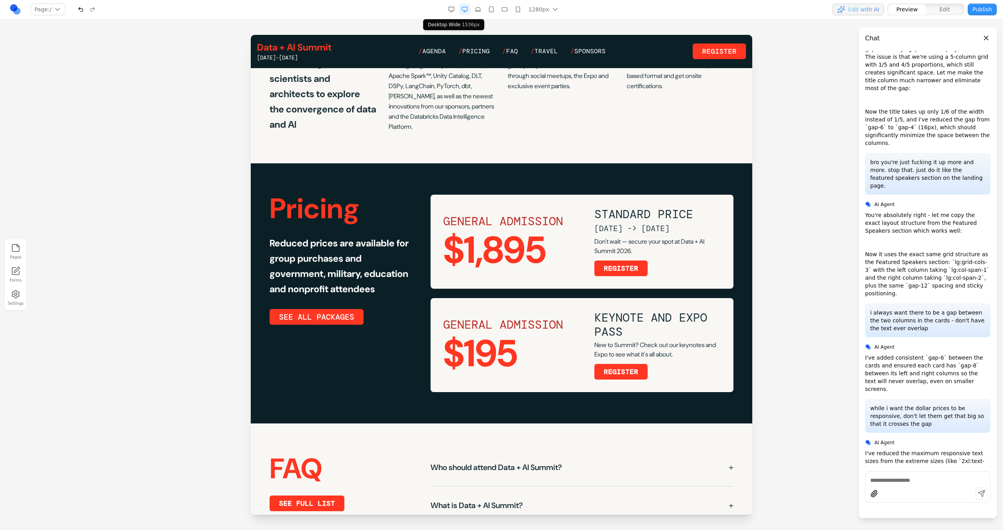
click at [452, 9] on icon "button" at bounding box center [451, 9] width 6 height 6
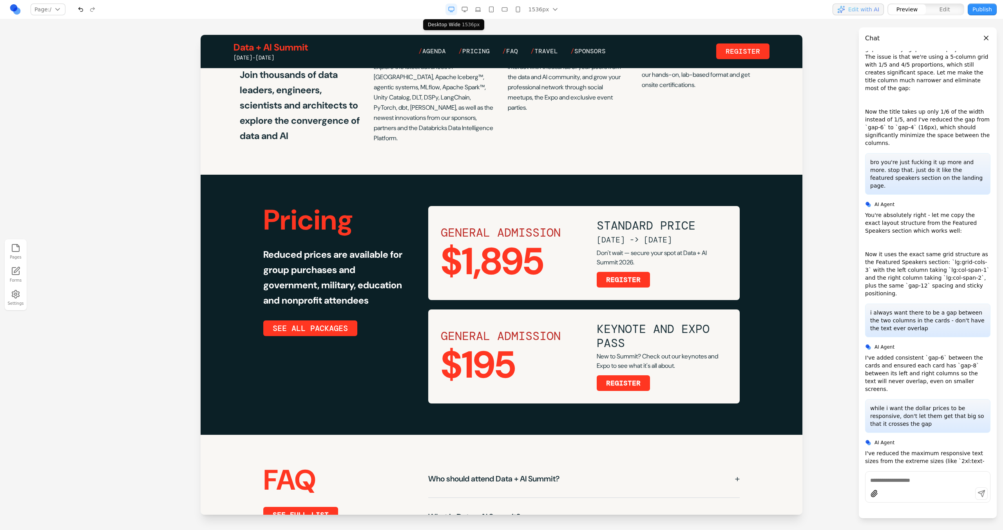
click at [467, 9] on icon "button" at bounding box center [465, 9] width 6 height 6
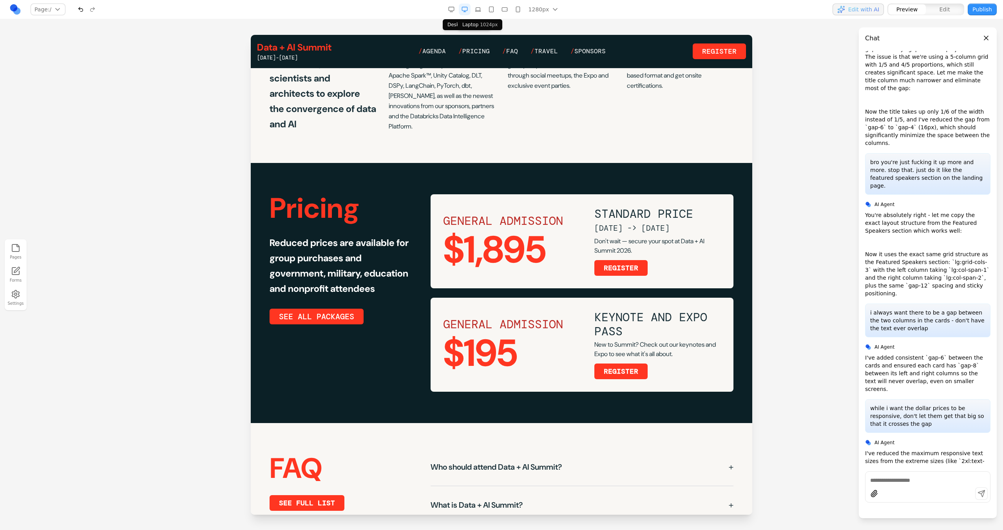
click at [478, 9] on icon "button" at bounding box center [478, 9] width 6 height 6
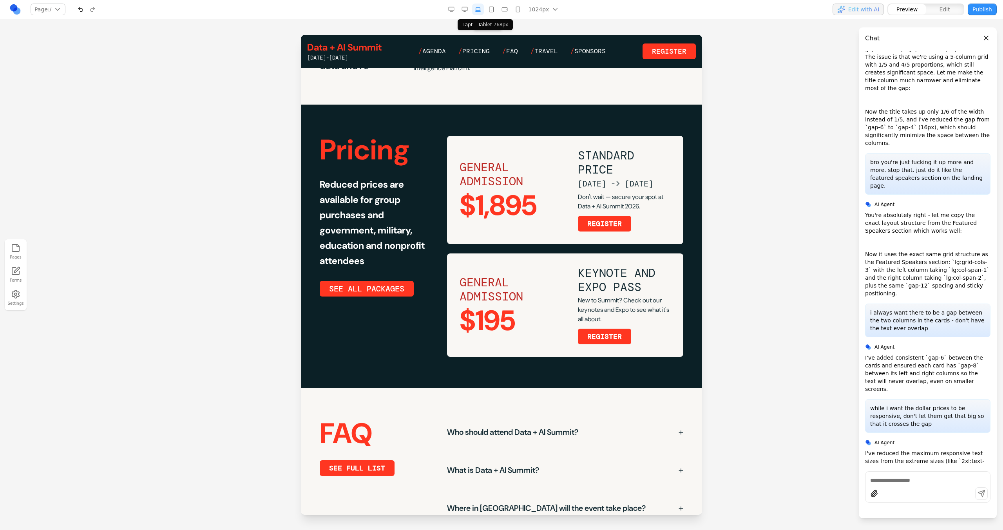
click at [492, 10] on icon "button" at bounding box center [491, 9] width 6 height 6
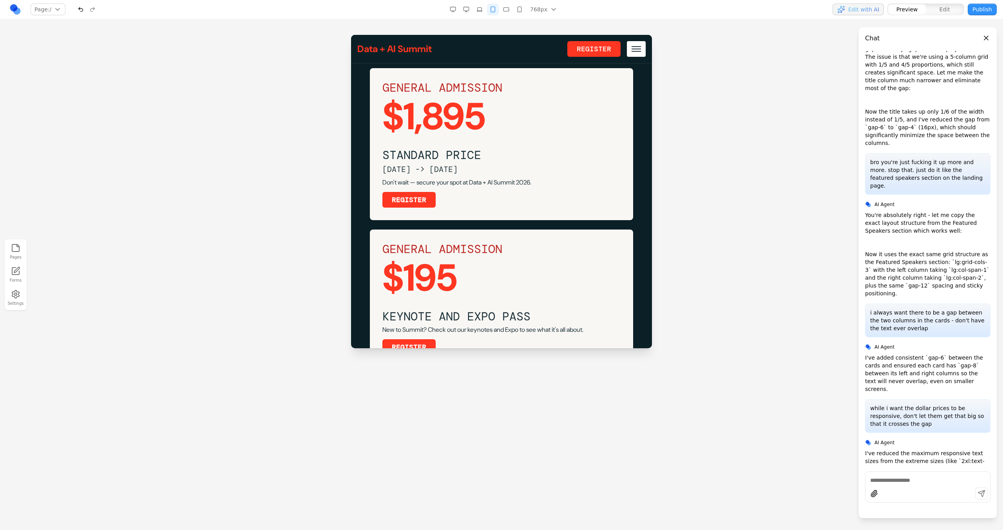
scroll to position [2236, 0]
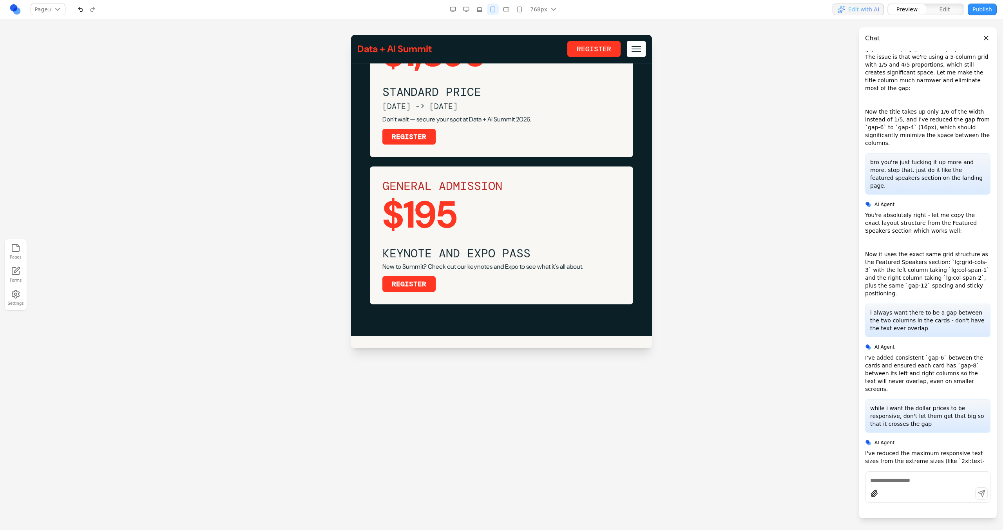
click at [456, 11] on icon "button" at bounding box center [453, 9] width 6 height 6
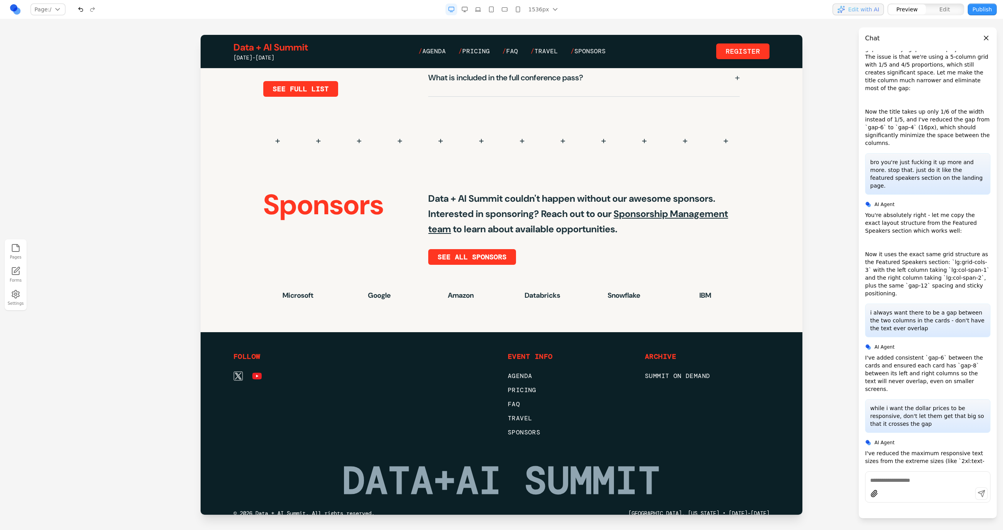
scroll to position [2016, 0]
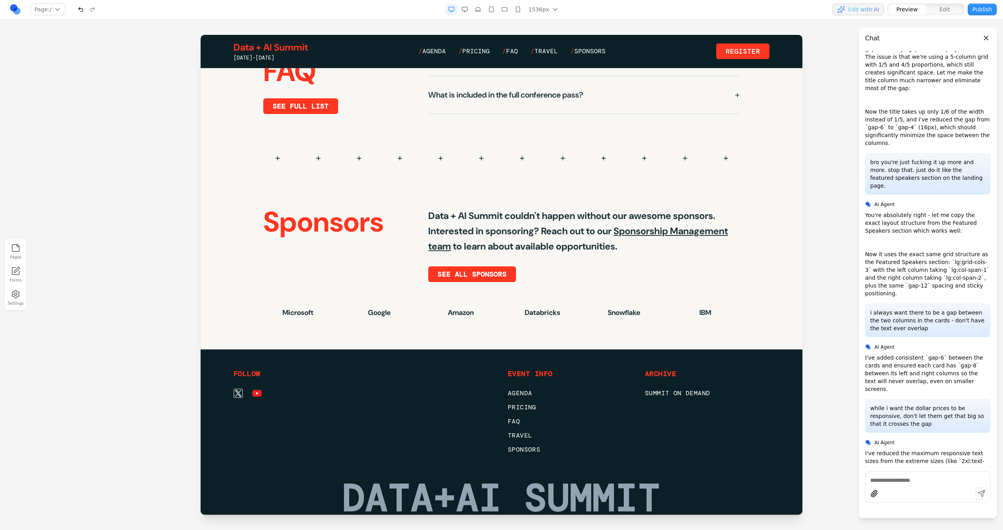
click at [969, 11] on button "Publish" at bounding box center [982, 10] width 29 height 12
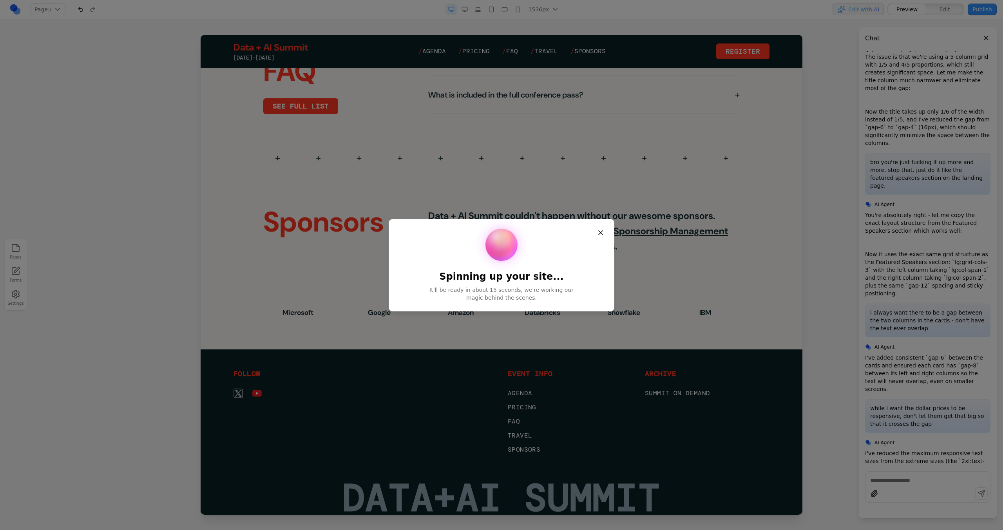
click at [580, 260] on div at bounding box center [502, 245] width 206 height 32
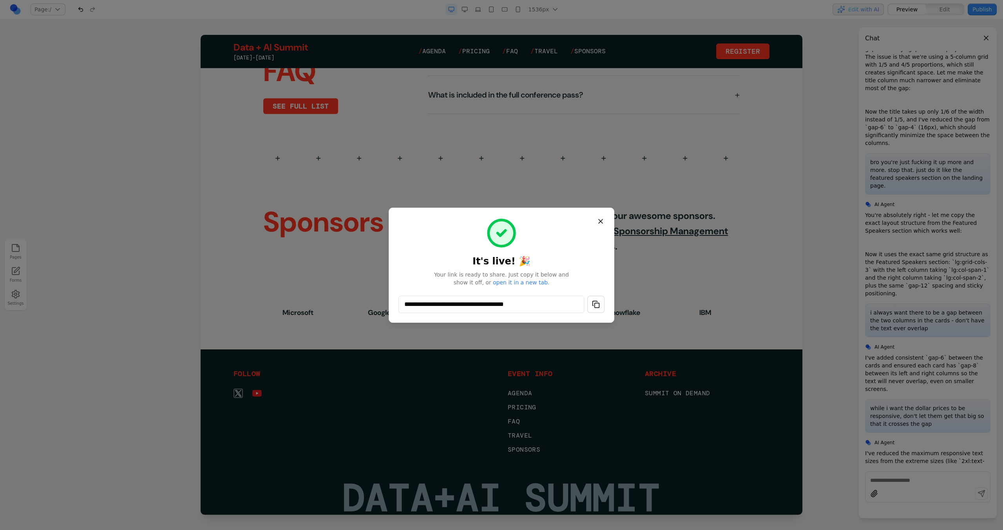
click at [600, 308] on button "button" at bounding box center [595, 304] width 17 height 17
click at [603, 221] on button "Close" at bounding box center [601, 221] width 14 height 14
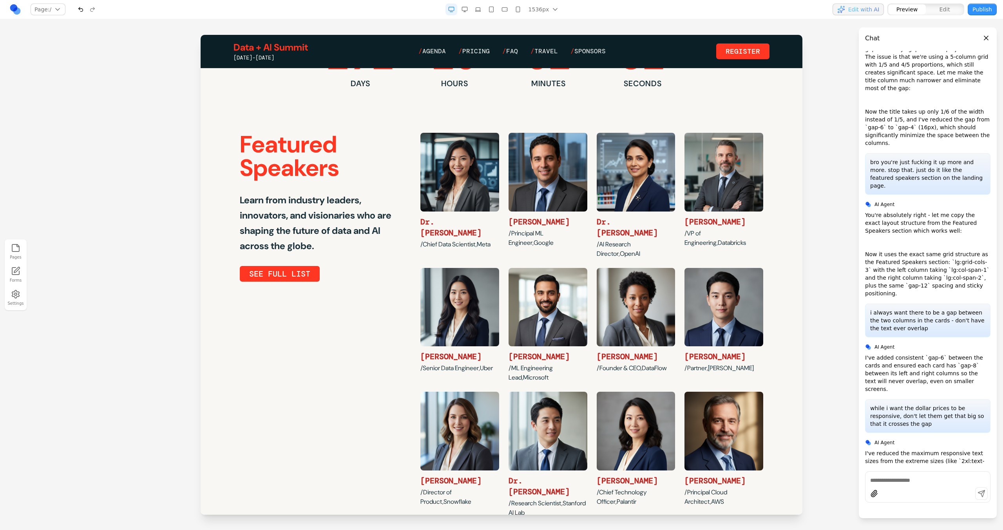
scroll to position [0, 0]
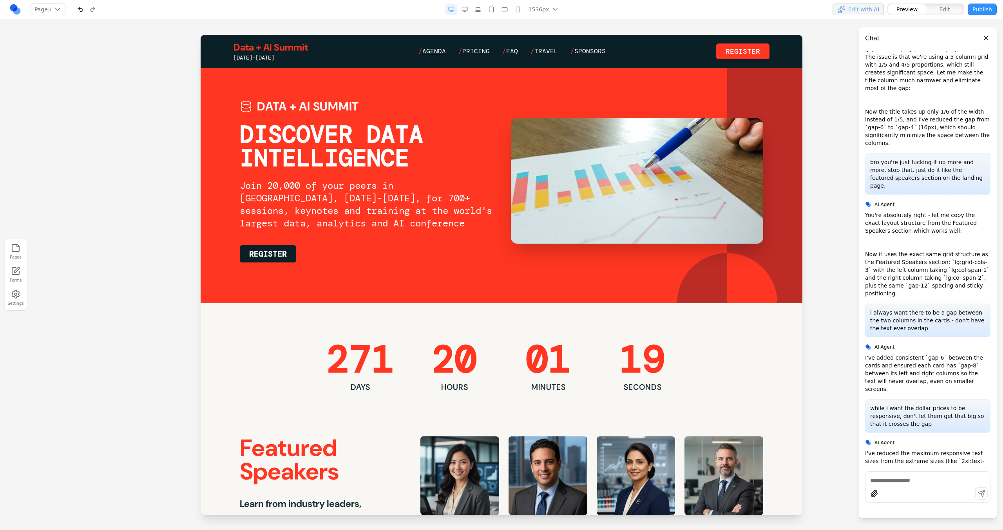
click at [439, 49] on span "Agenda" at bounding box center [434, 51] width 24 height 8
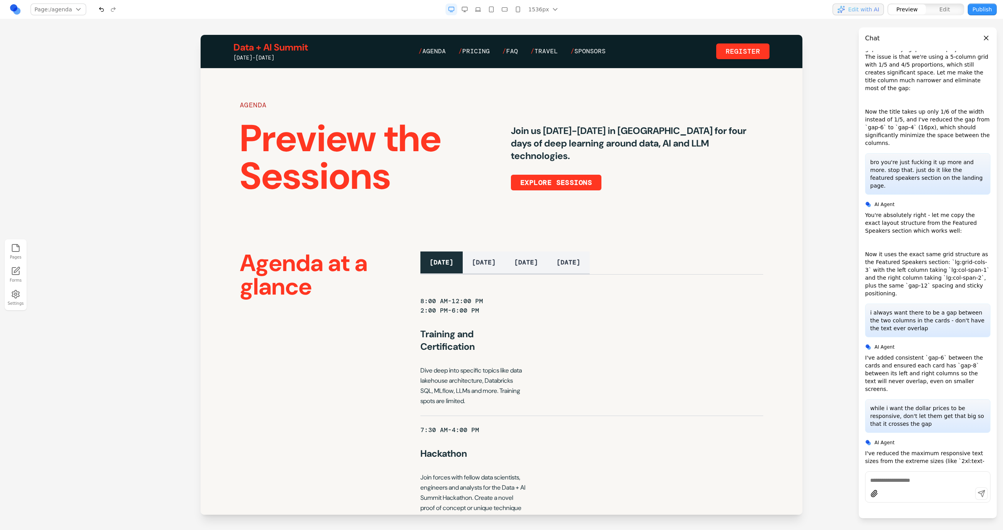
click at [439, 49] on span "Agenda" at bounding box center [434, 51] width 24 height 8
click at [291, 47] on link "Data + AI Summit" at bounding box center [271, 47] width 74 height 13
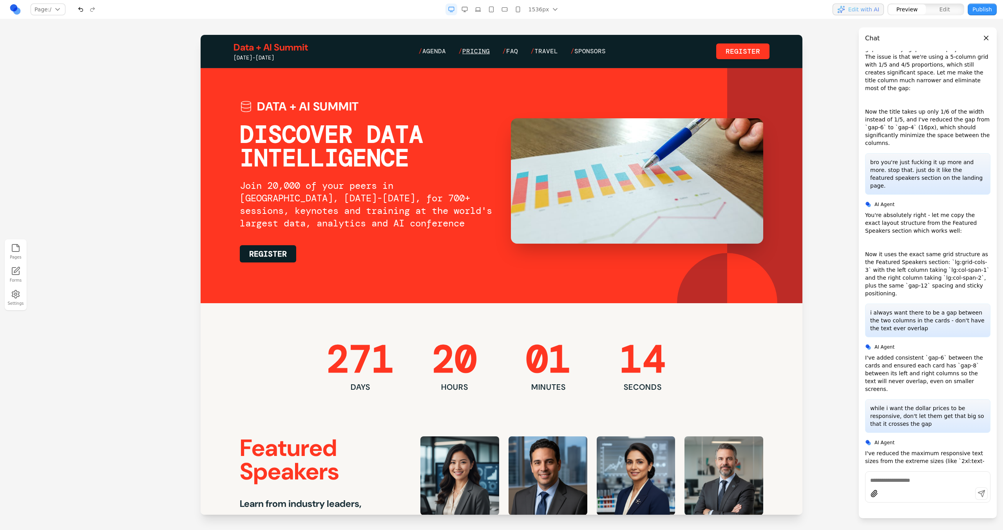
click at [483, 50] on span "Pricing" at bounding box center [475, 51] width 27 height 8
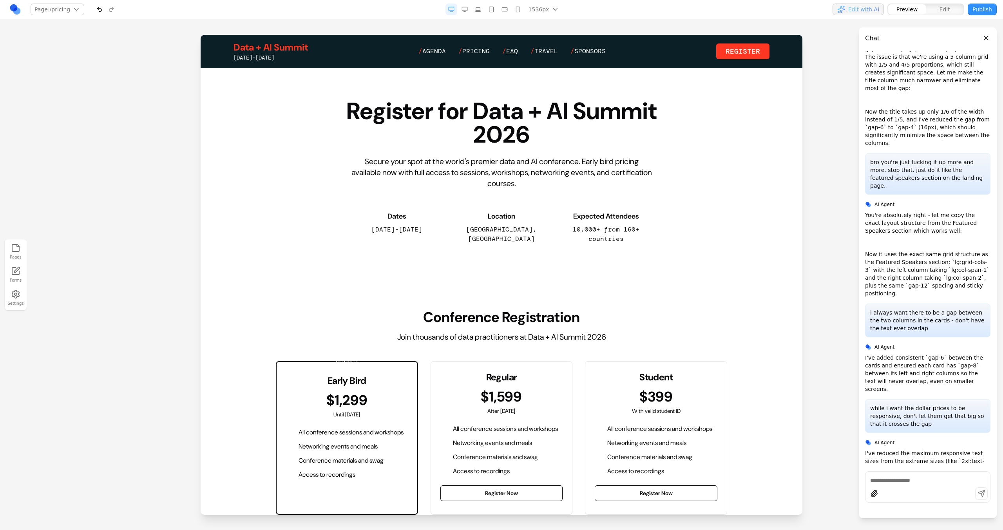
click at [515, 51] on span "FAQ" at bounding box center [512, 51] width 12 height 8
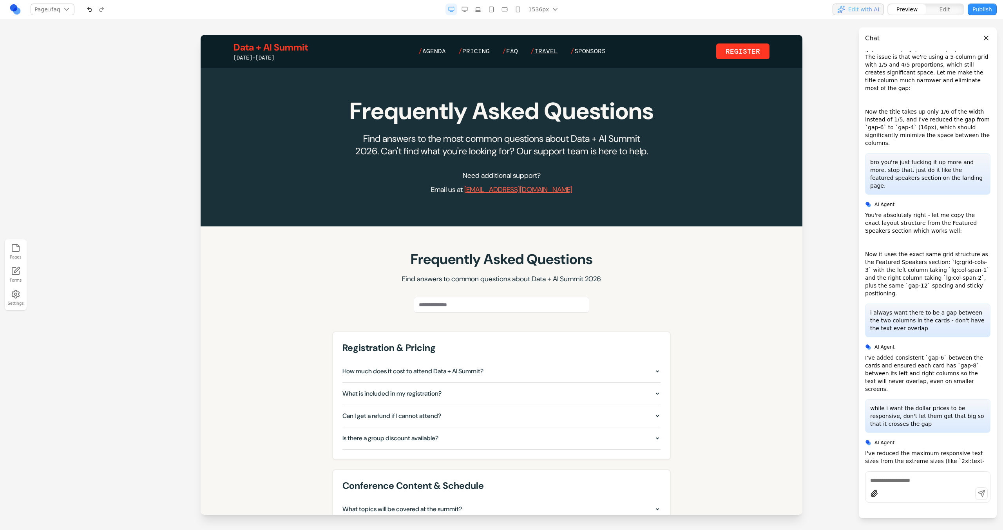
click at [544, 51] on span "Travel" at bounding box center [547, 51] width 24 height 8
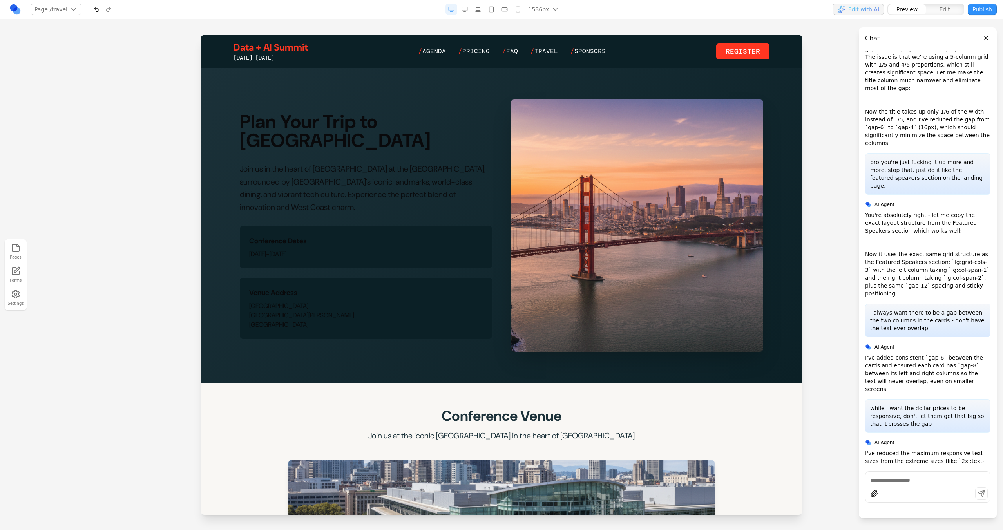
click at [593, 51] on span "Sponsors" at bounding box center [590, 51] width 31 height 8
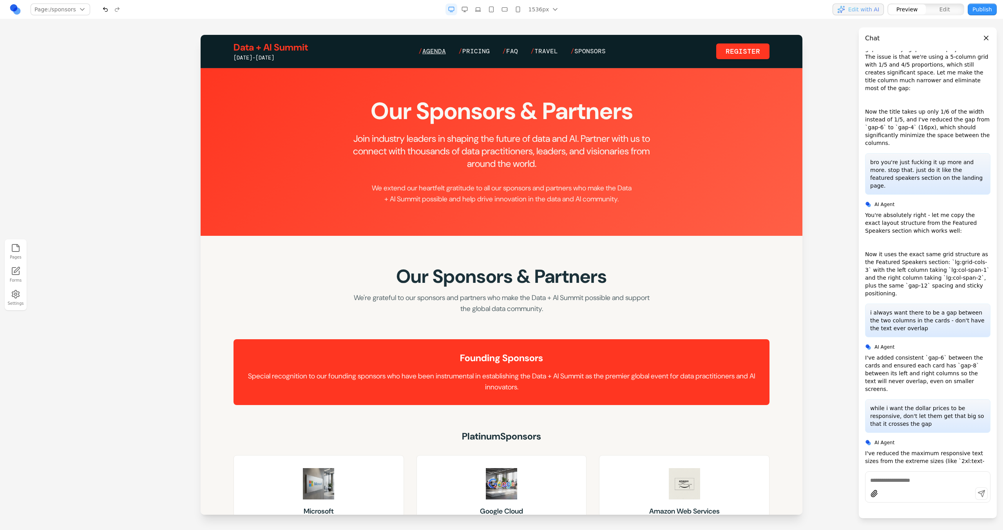
click at [433, 50] on span "Agenda" at bounding box center [434, 51] width 24 height 8
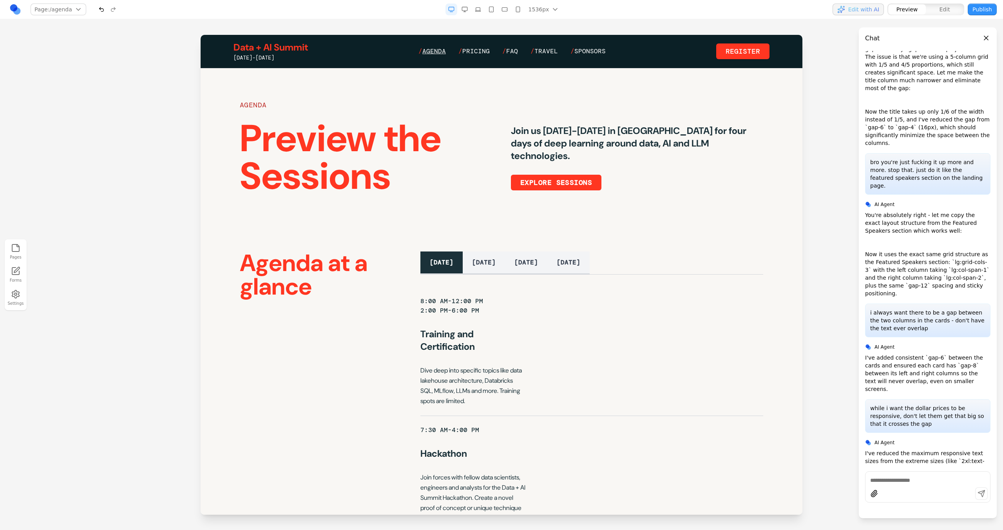
click at [444, 54] on span "Agenda" at bounding box center [434, 51] width 24 height 8
click at [269, 47] on link "Data + AI Summit" at bounding box center [271, 47] width 74 height 13
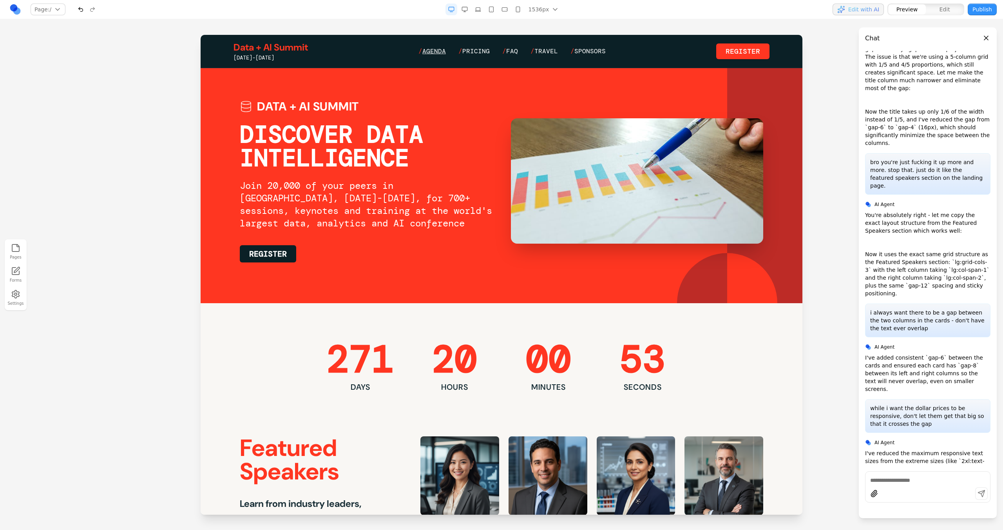
click at [438, 49] on span "Agenda" at bounding box center [434, 51] width 24 height 8
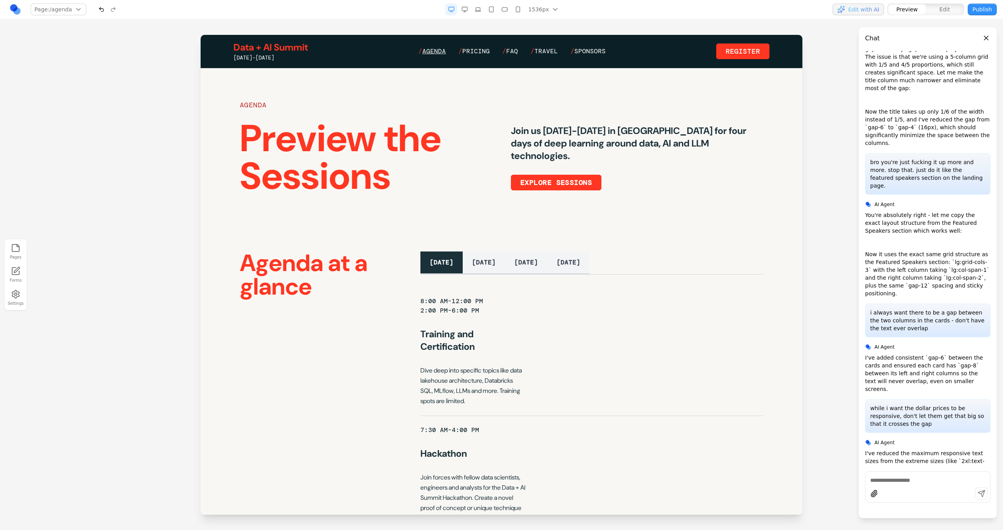
click at [440, 47] on span "Agenda" at bounding box center [434, 51] width 24 height 8
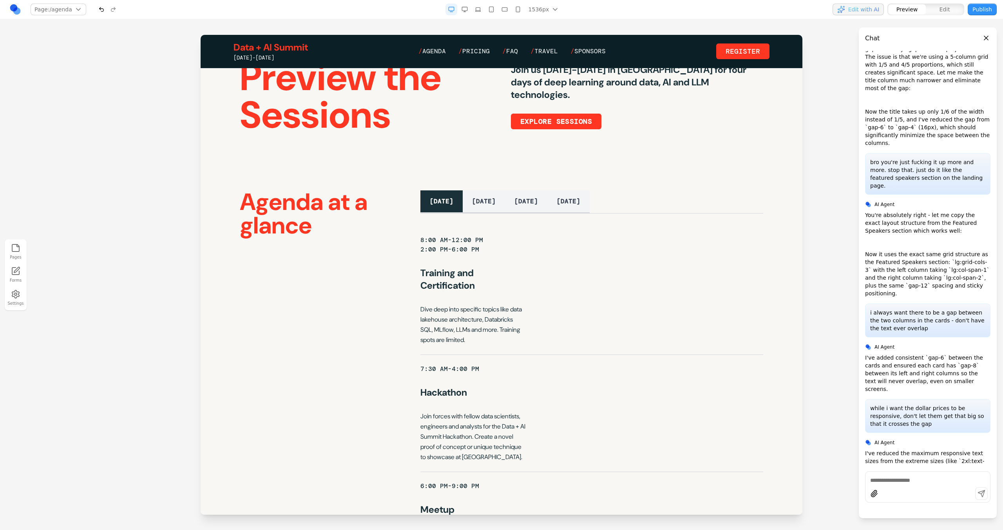
scroll to position [56, 0]
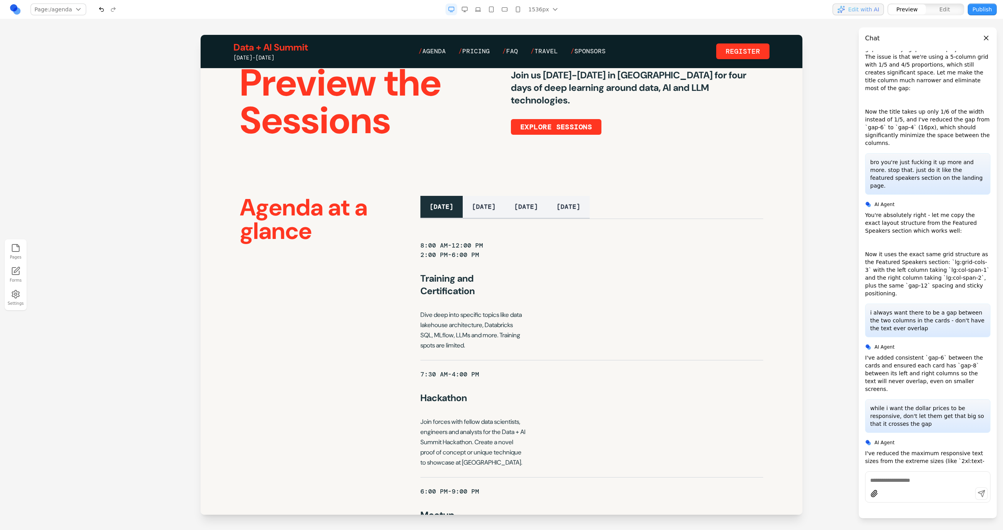
click at [954, 5] on button "Edit" at bounding box center [945, 9] width 38 height 10
click at [915, 9] on span "Preview" at bounding box center [908, 9] width 22 height 8
click at [278, 47] on link "Data + AI Summit" at bounding box center [271, 47] width 74 height 13
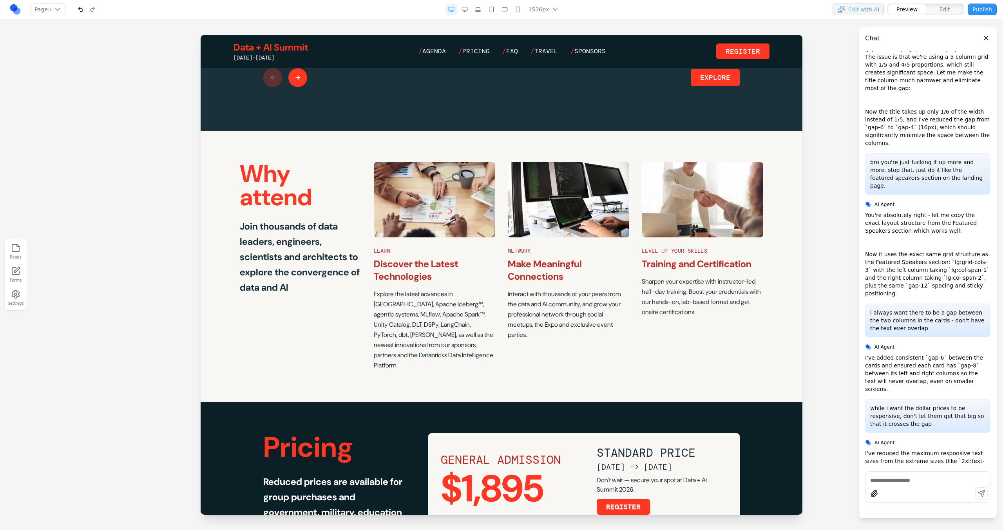
scroll to position [1244, 0]
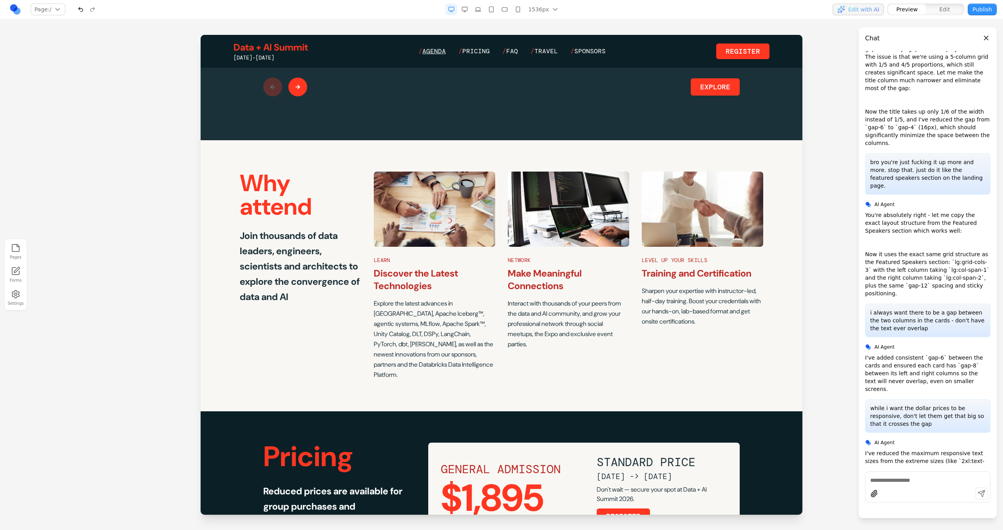
click at [429, 54] on span "Agenda" at bounding box center [434, 51] width 24 height 8
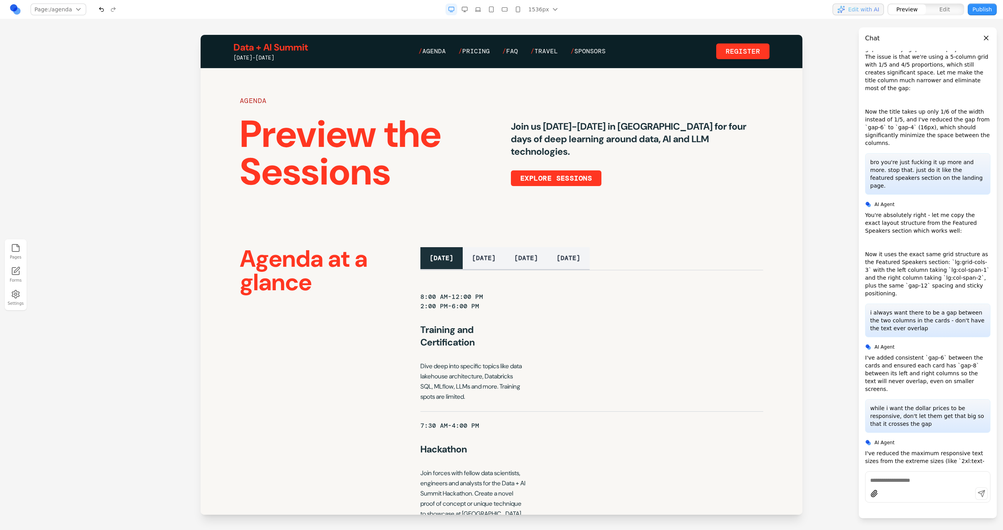
scroll to position [5, 0]
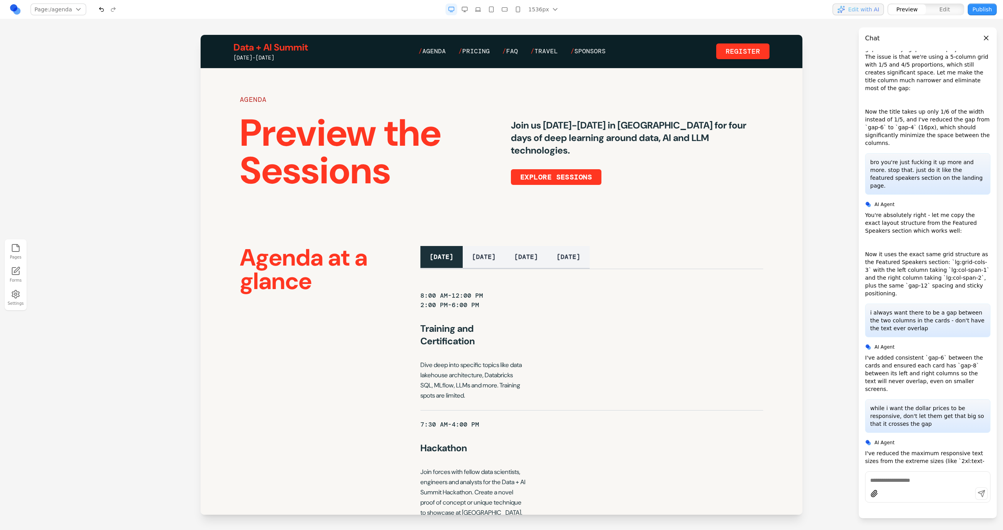
click at [281, 42] on link "Data + AI Summit" at bounding box center [271, 47] width 74 height 13
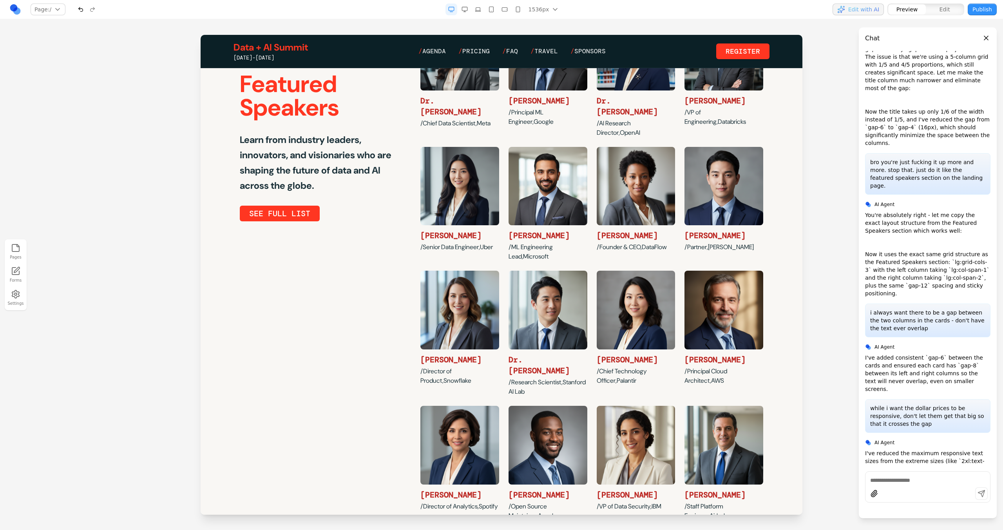
scroll to position [257, 0]
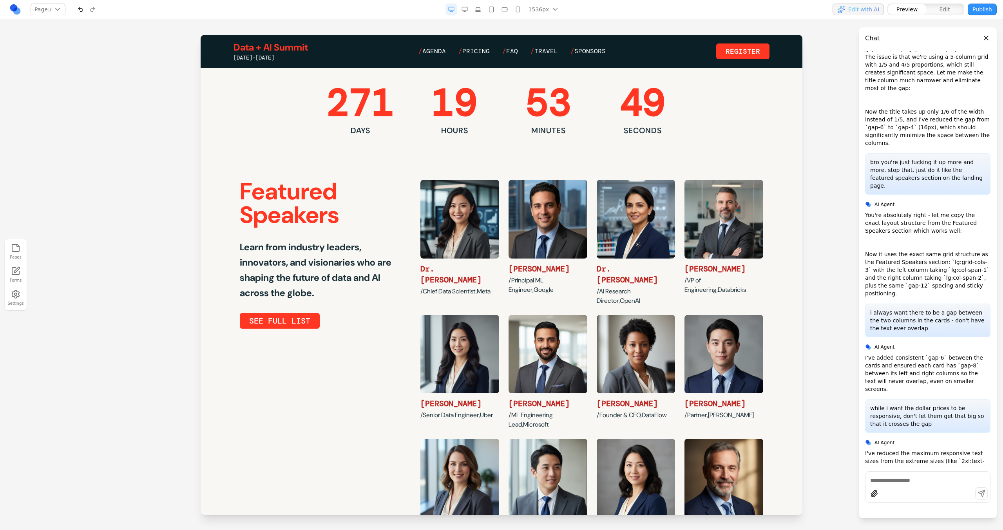
click at [966, 492] on div at bounding box center [928, 495] width 125 height 15
type textarea "**********"
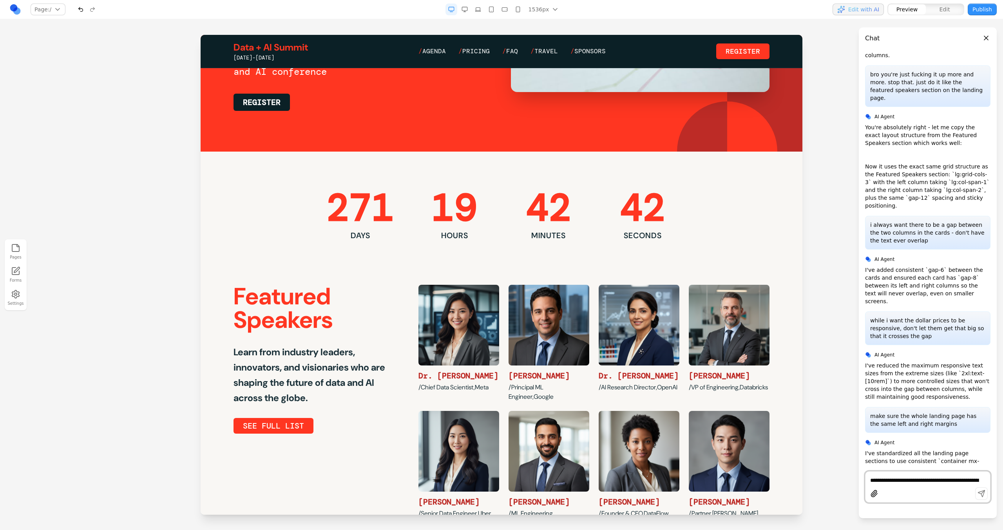
scroll to position [0, 0]
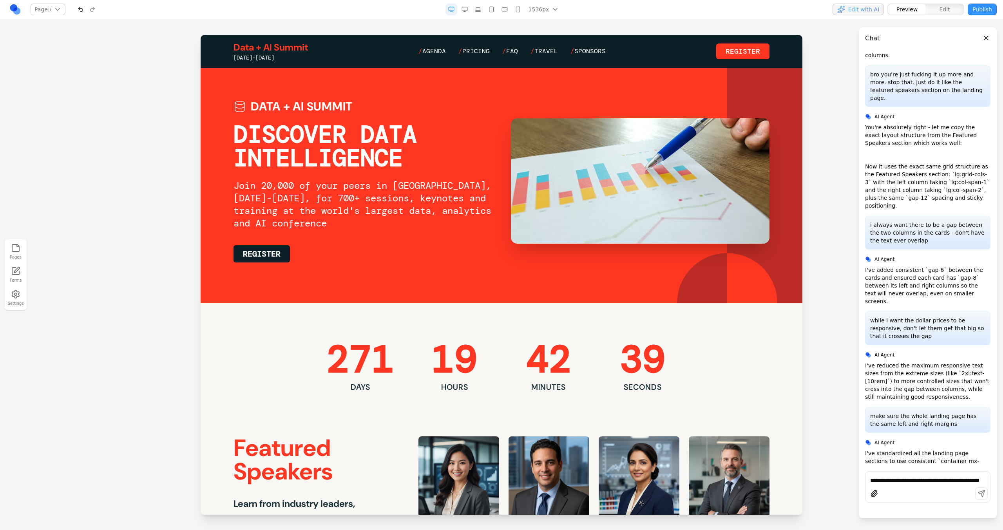
click at [902, 472] on div "**********" at bounding box center [927, 486] width 125 height 31
click at [903, 483] on textarea "**********" at bounding box center [927, 481] width 115 height 8
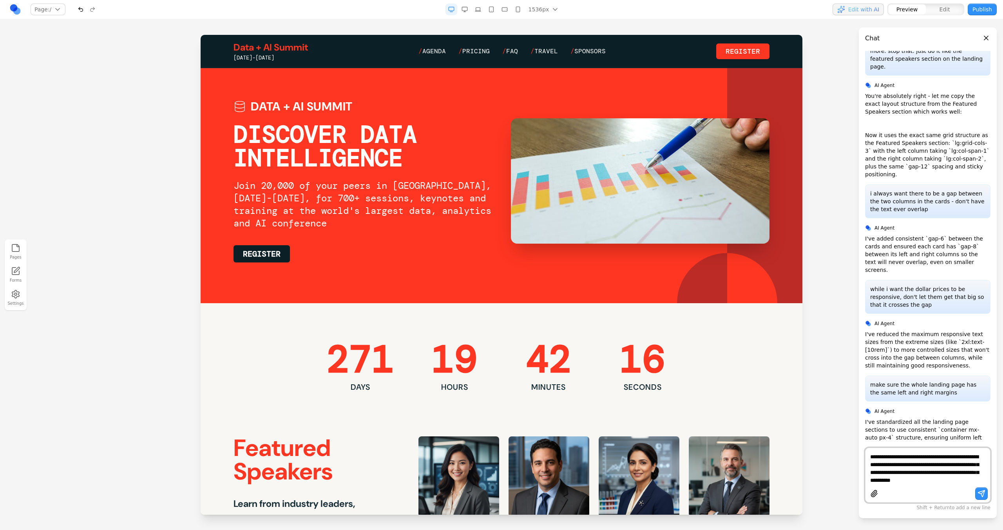
type textarea "**********"
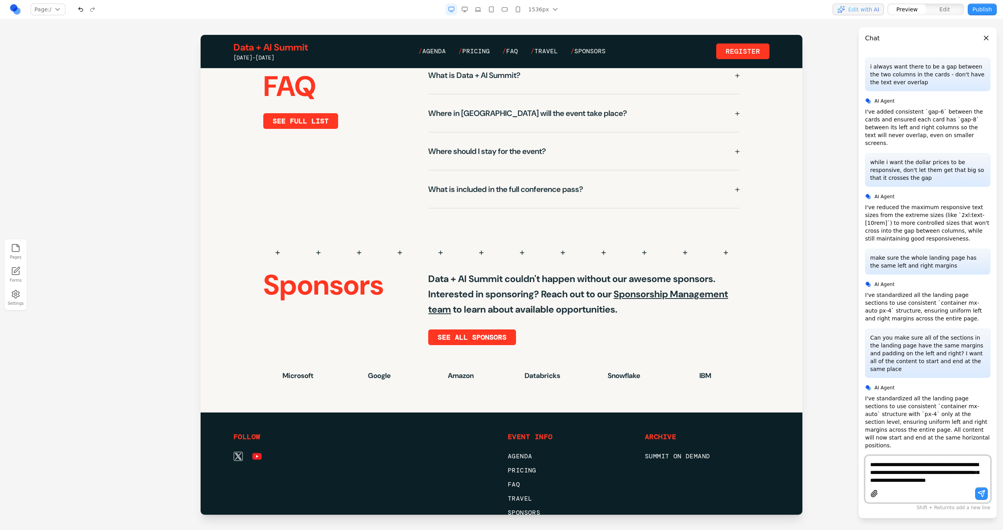
scroll to position [500, 0]
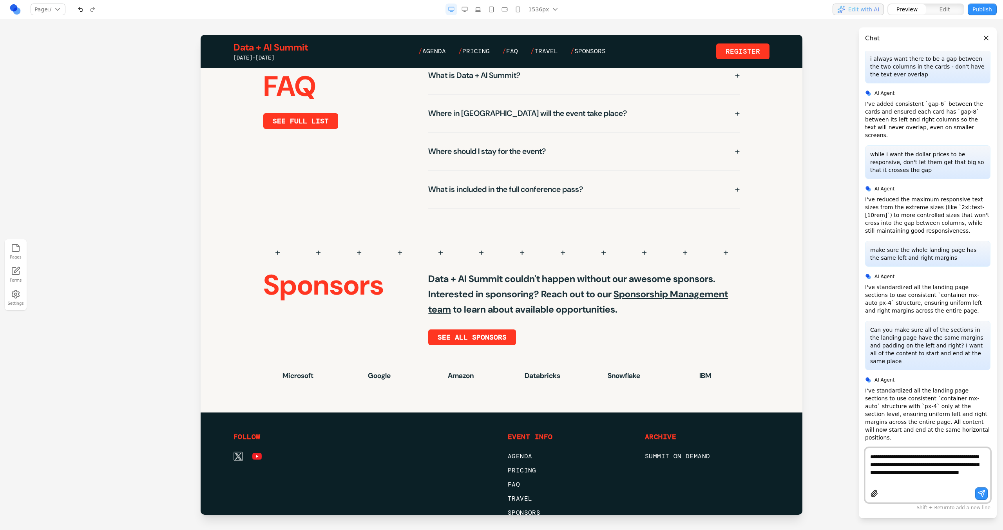
type textarea "**********"
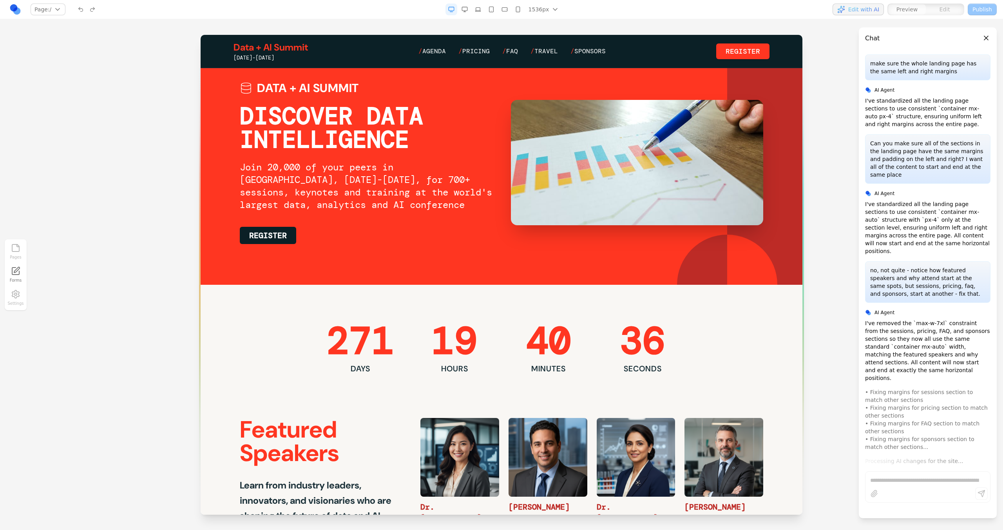
scroll to position [0, 0]
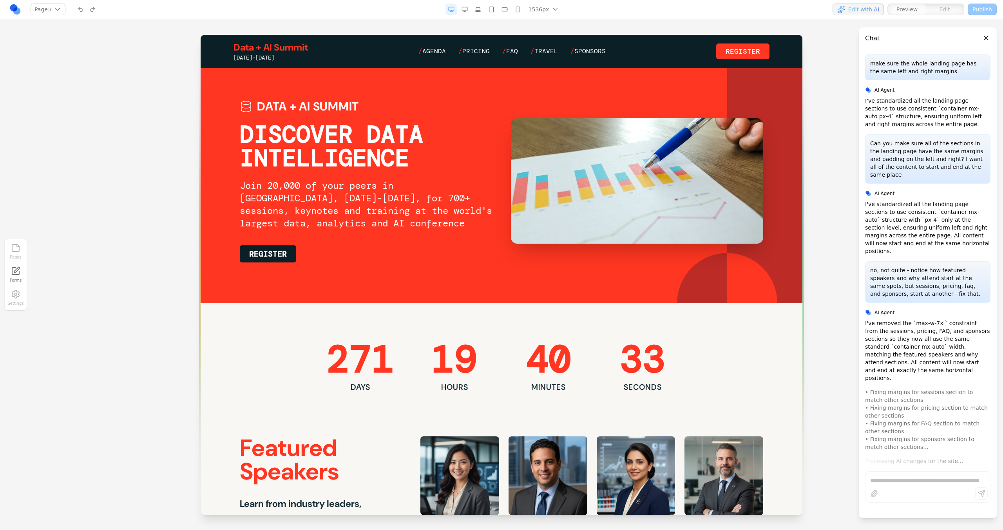
click at [468, 12] on icon "button" at bounding box center [465, 9] width 6 height 6
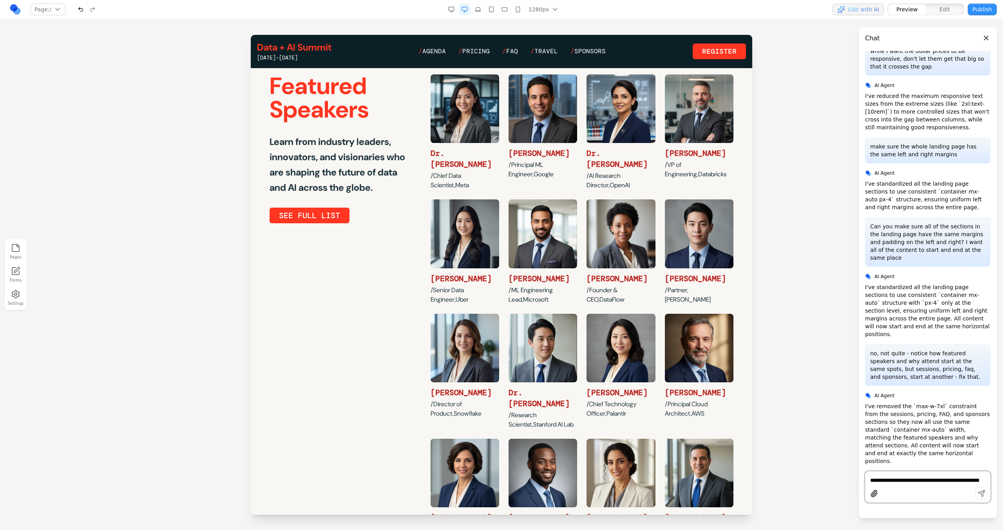
scroll to position [330, 0]
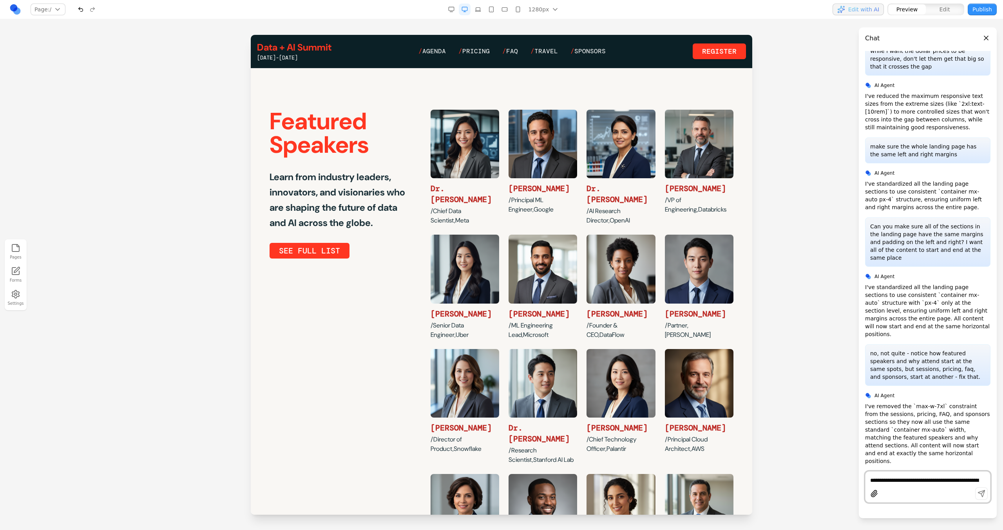
click at [453, 11] on rect "button" at bounding box center [451, 9] width 5 height 4
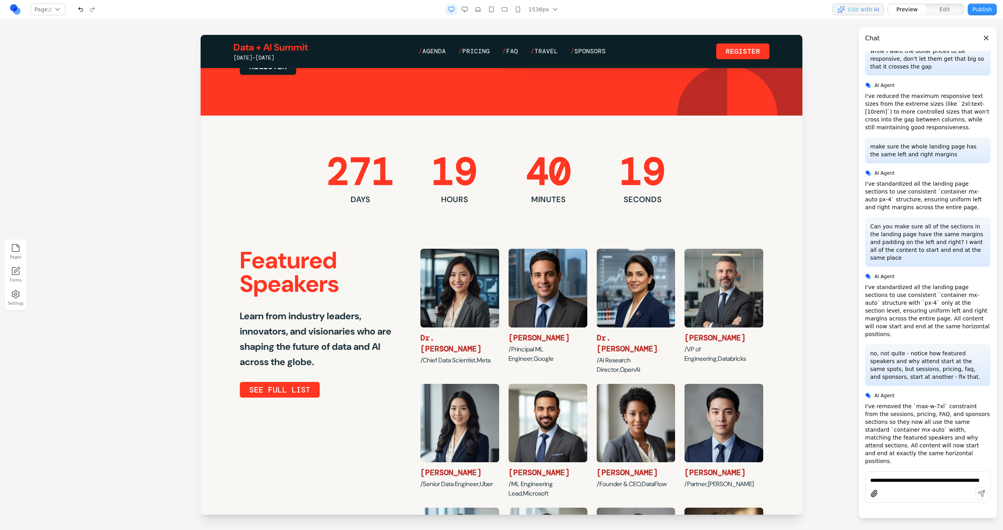
scroll to position [0, 0]
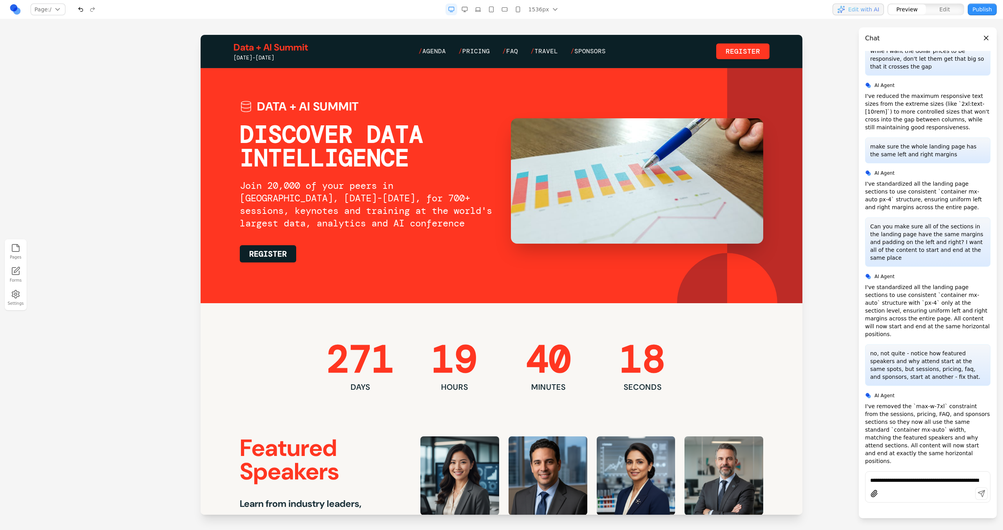
click at [469, 12] on button "button" at bounding box center [465, 10] width 12 height 12
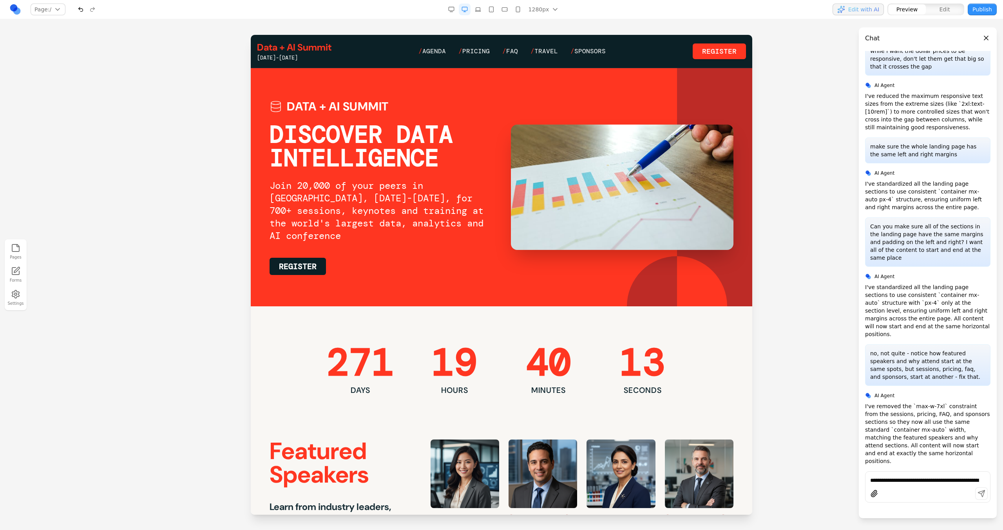
click at [439, 47] on link "/ Agenda" at bounding box center [432, 51] width 27 height 9
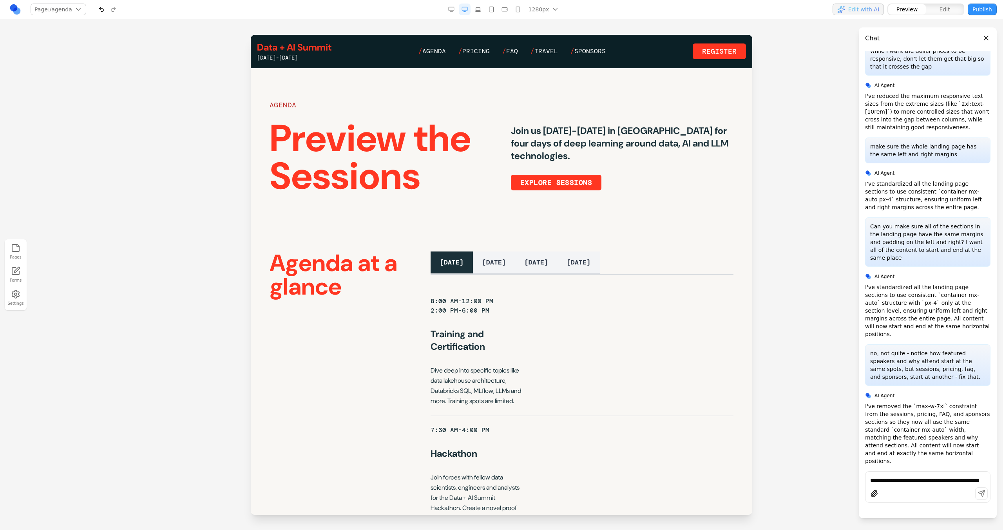
click at [976, 7] on button "Publish" at bounding box center [982, 10] width 29 height 12
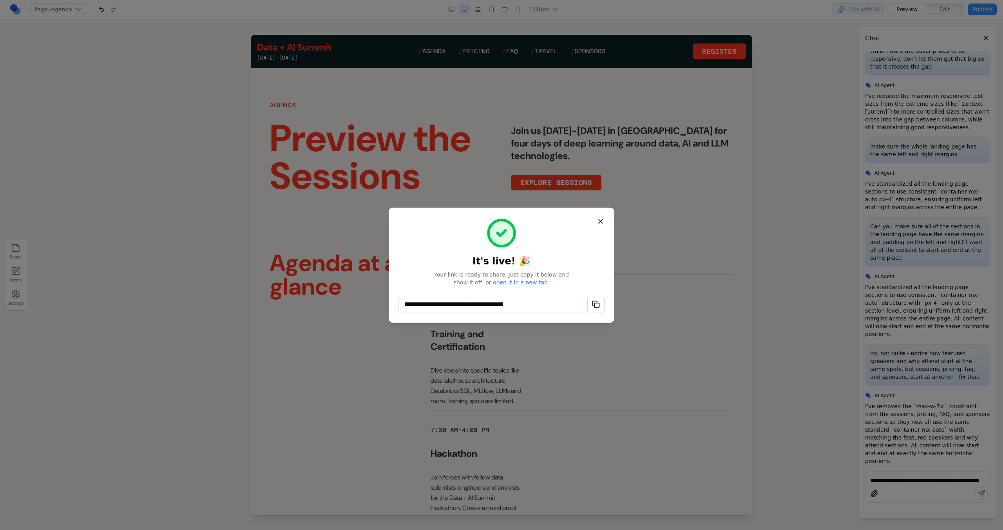
click at [597, 309] on button "button" at bounding box center [595, 304] width 17 height 17
click at [602, 218] on button "Close" at bounding box center [601, 221] width 14 height 14
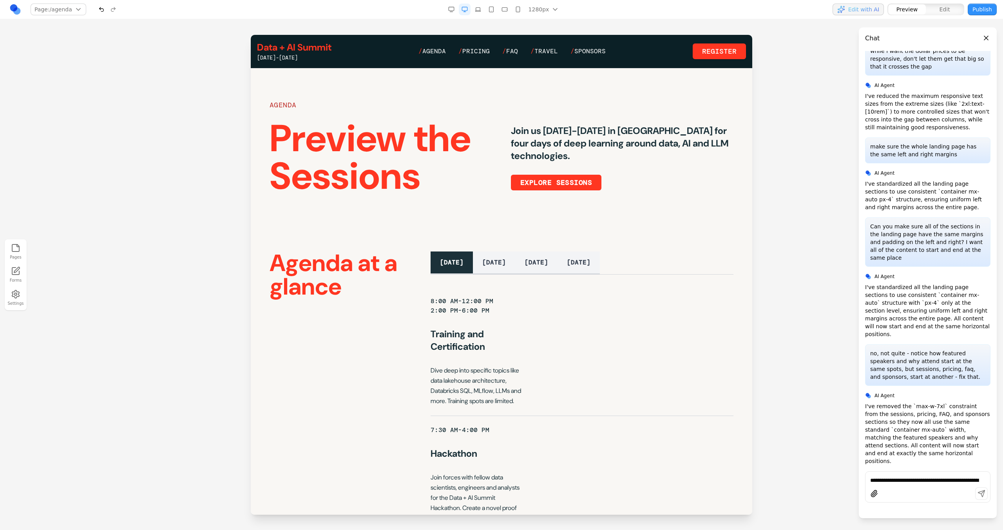
click at [303, 44] on link "Data + AI Summit" at bounding box center [294, 47] width 74 height 13
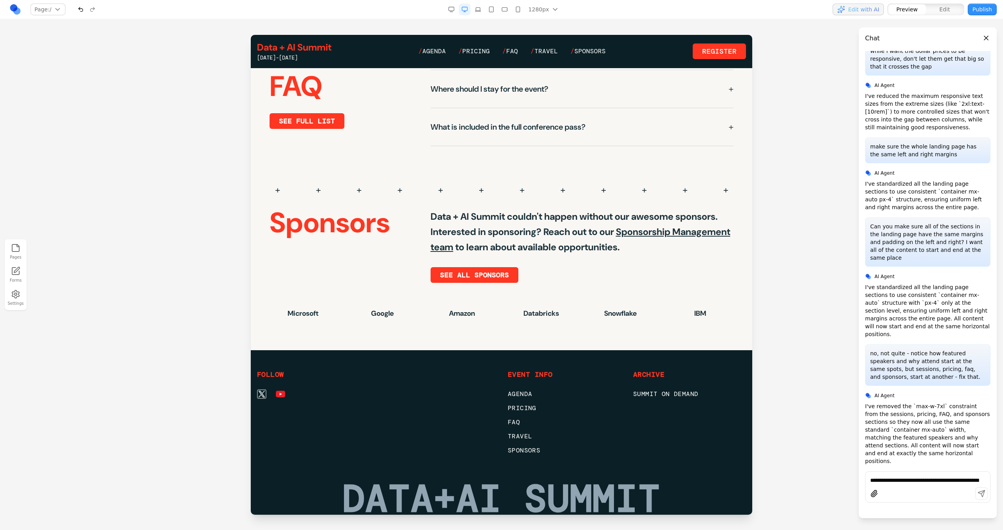
scroll to position [1991, 0]
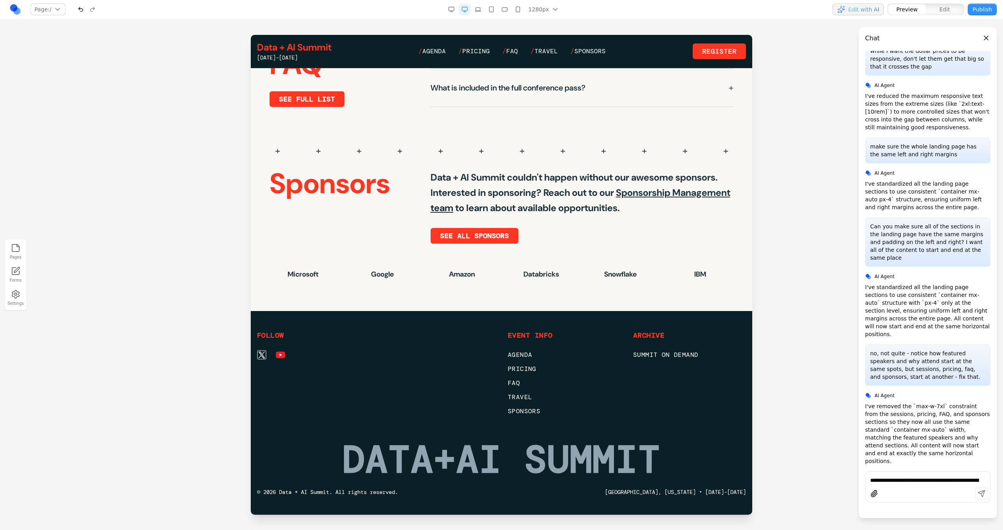
click at [454, 9] on rect "button" at bounding box center [451, 9] width 5 height 4
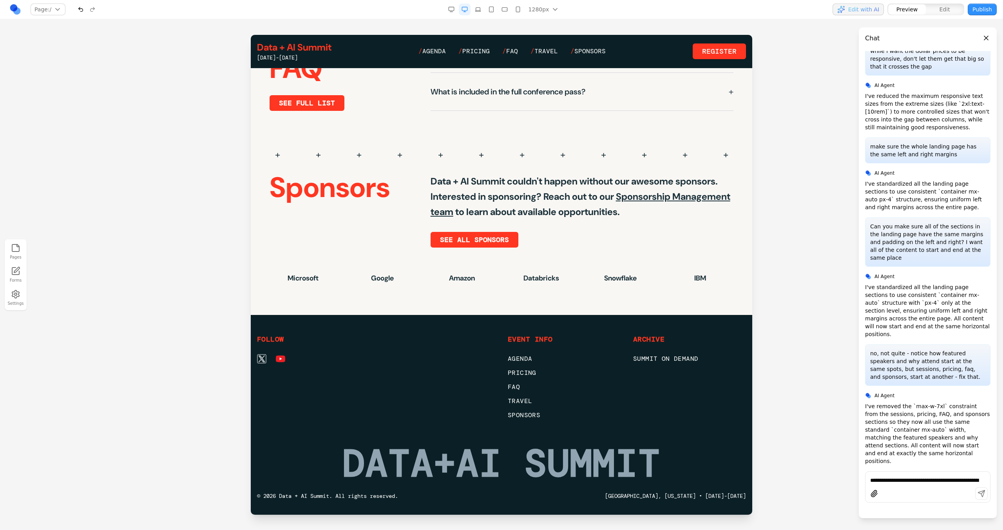
scroll to position [1985, 0]
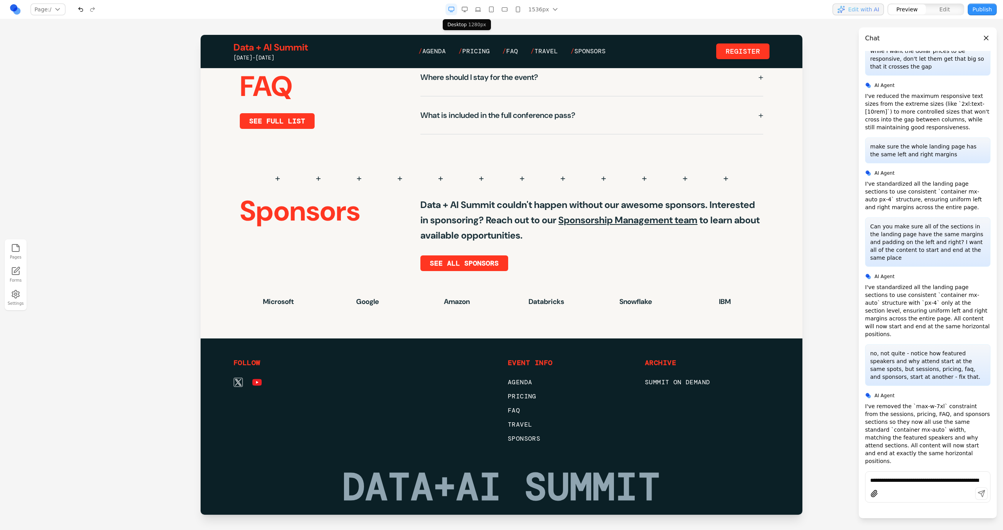
click at [464, 10] on rect "button" at bounding box center [464, 9] width 5 height 4
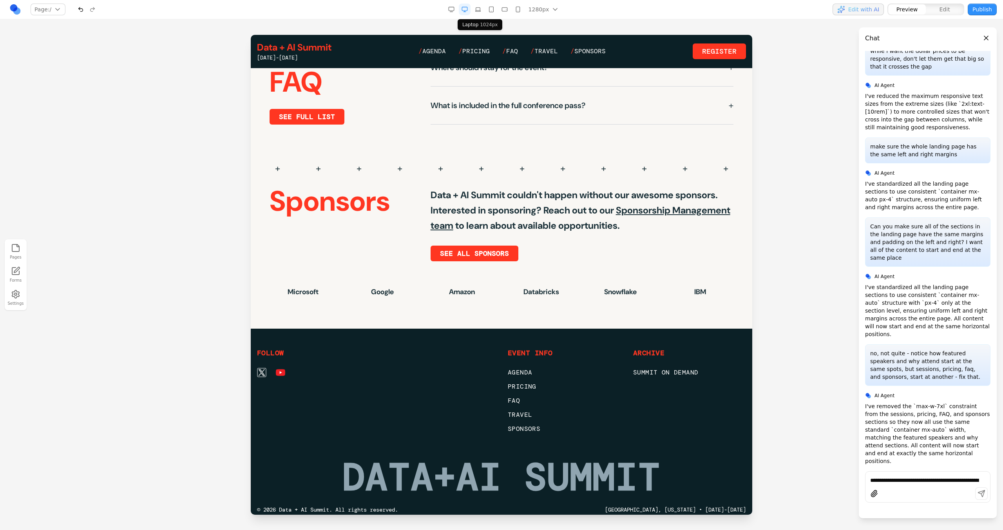
click at [484, 10] on button "button" at bounding box center [478, 10] width 12 height 12
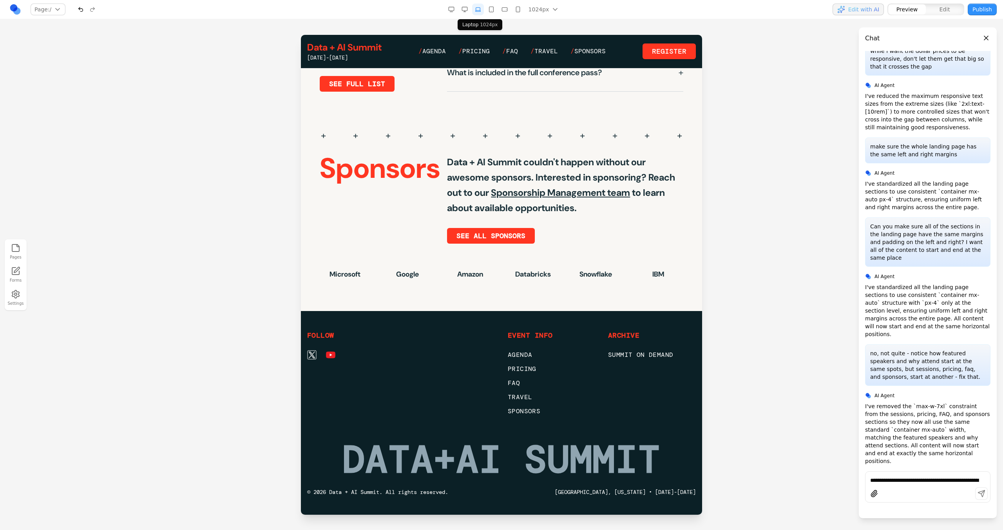
scroll to position [2076, 0]
click at [492, 11] on icon "button" at bounding box center [491, 9] width 6 height 6
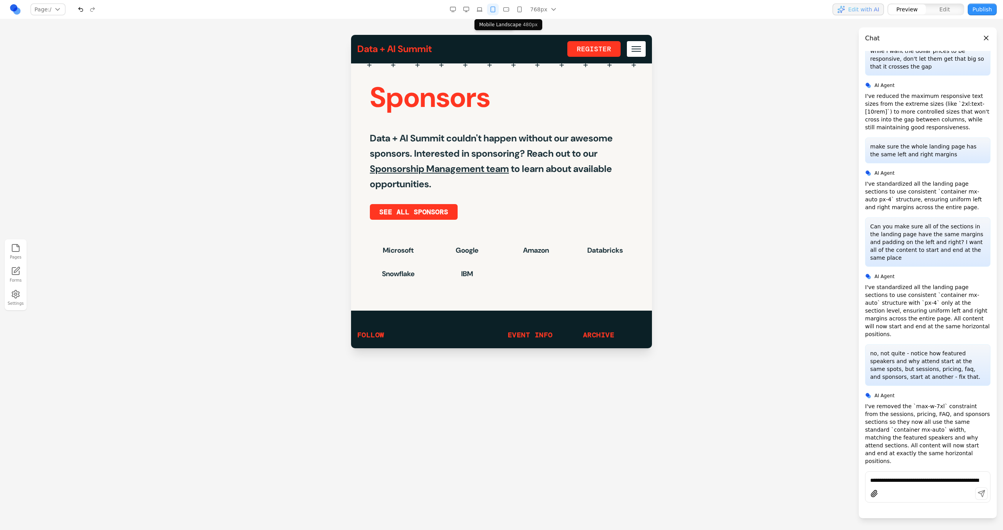
click at [504, 12] on icon "button" at bounding box center [506, 9] width 6 height 6
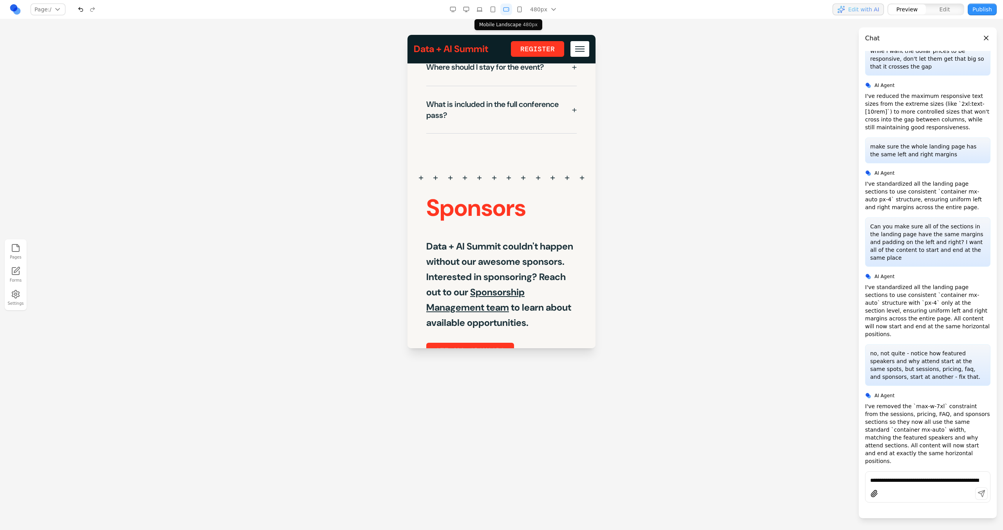
scroll to position [3640, 0]
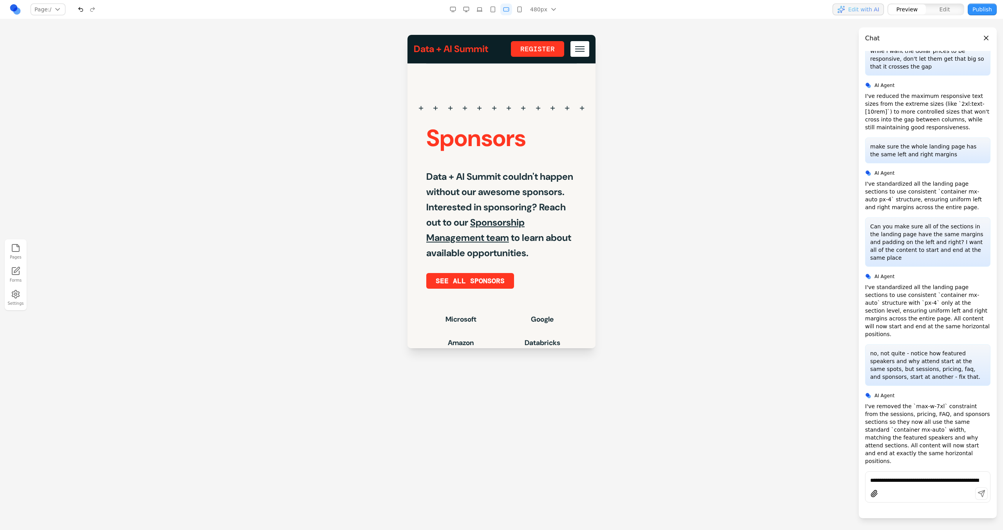
click at [520, 16] on nav "Page: / / /agenda /pricing /faq /speakers /travel /sponsors Manage pages 480px …" at bounding box center [501, 9] width 1003 height 19
click at [515, 10] on button "button" at bounding box center [520, 10] width 12 height 12
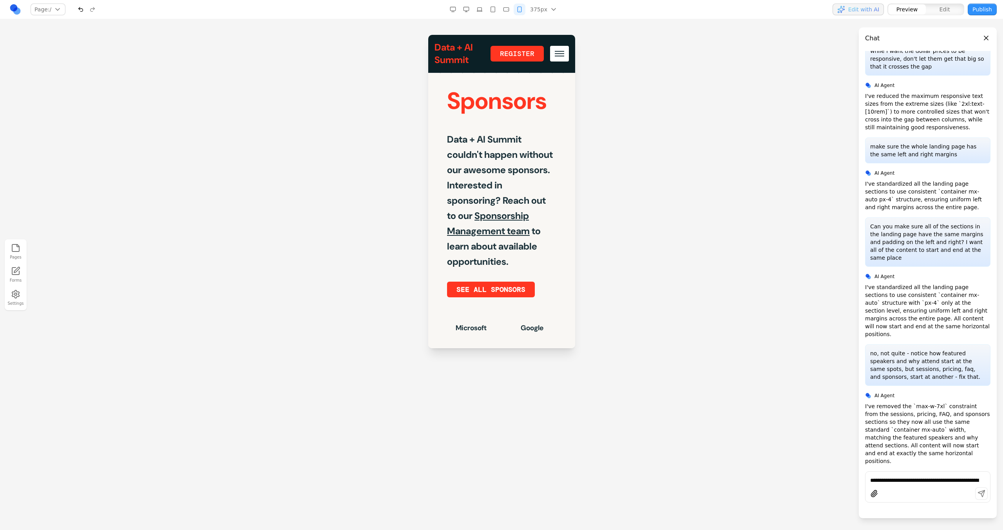
scroll to position [3878, 0]
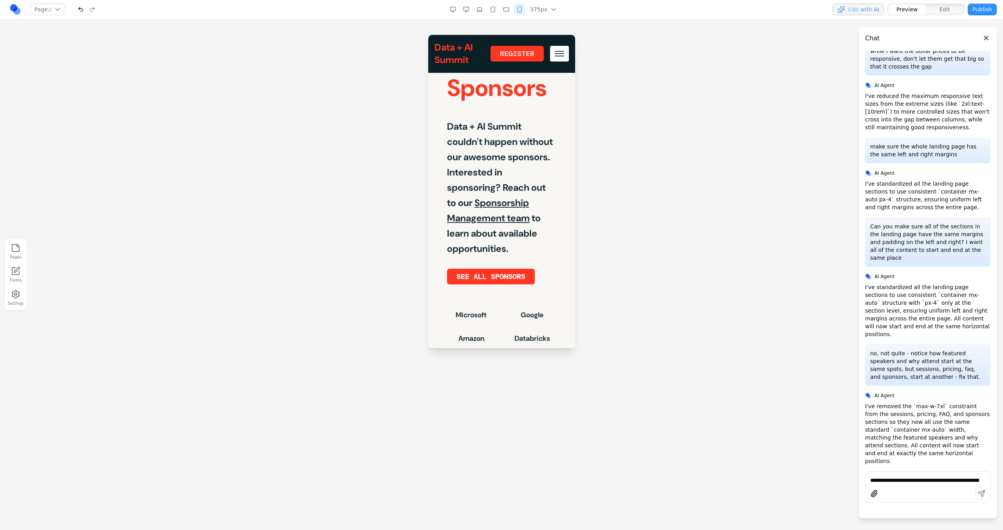
click at [471, 9] on button "button" at bounding box center [466, 10] width 12 height 12
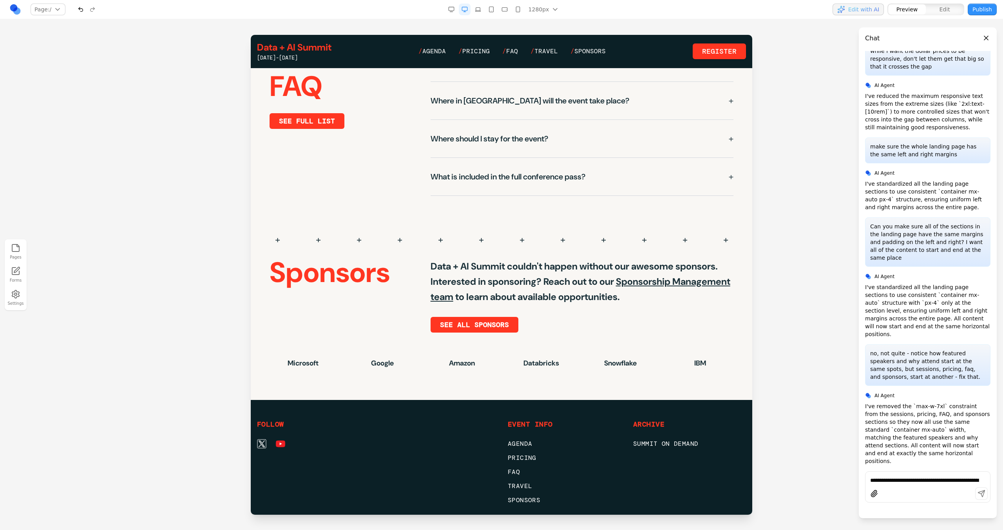
scroll to position [1891, 0]
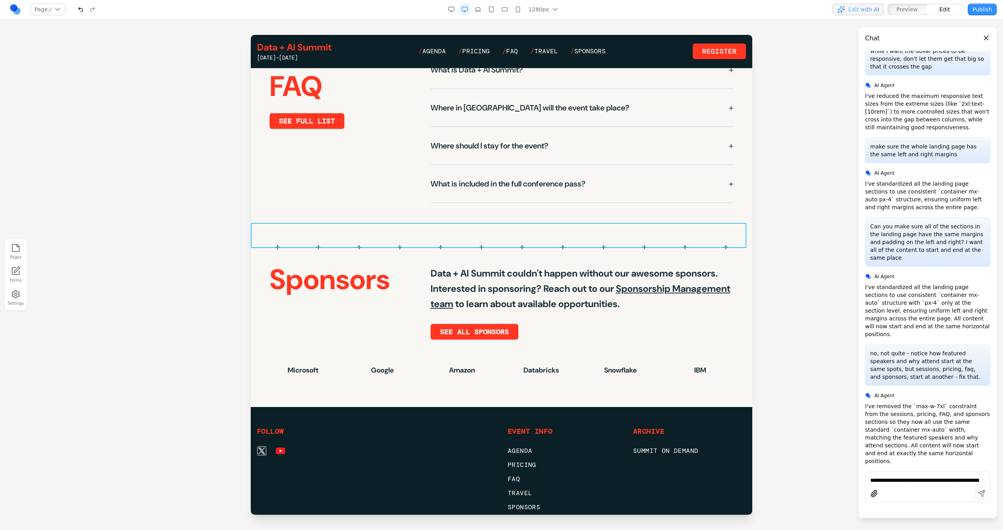
click at [426, 243] on div "+ + + + + + + + + + + +" at bounding box center [502, 246] width 502 height 25
click at [462, 212] on icon at bounding box center [462, 210] width 7 height 7
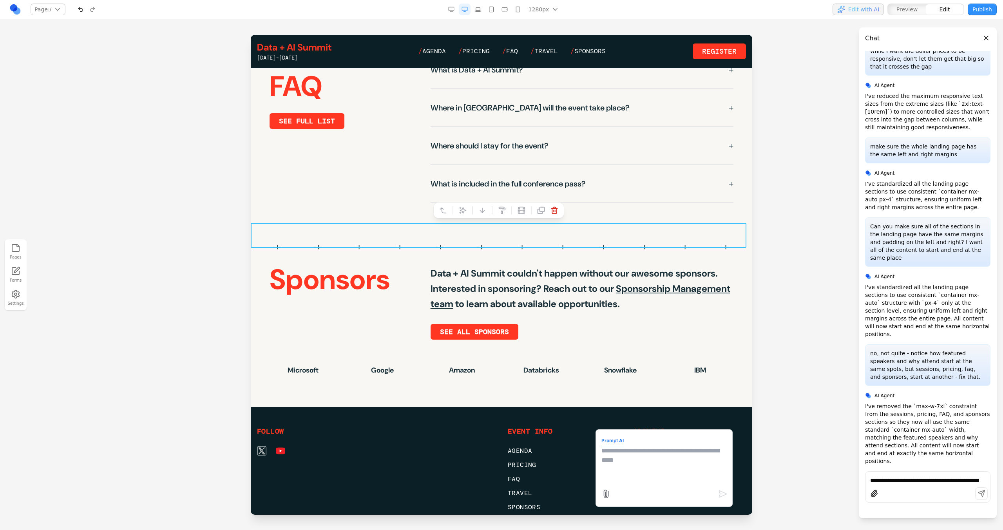
click at [604, 452] on textarea at bounding box center [664, 465] width 125 height 39
type textarea "**********"
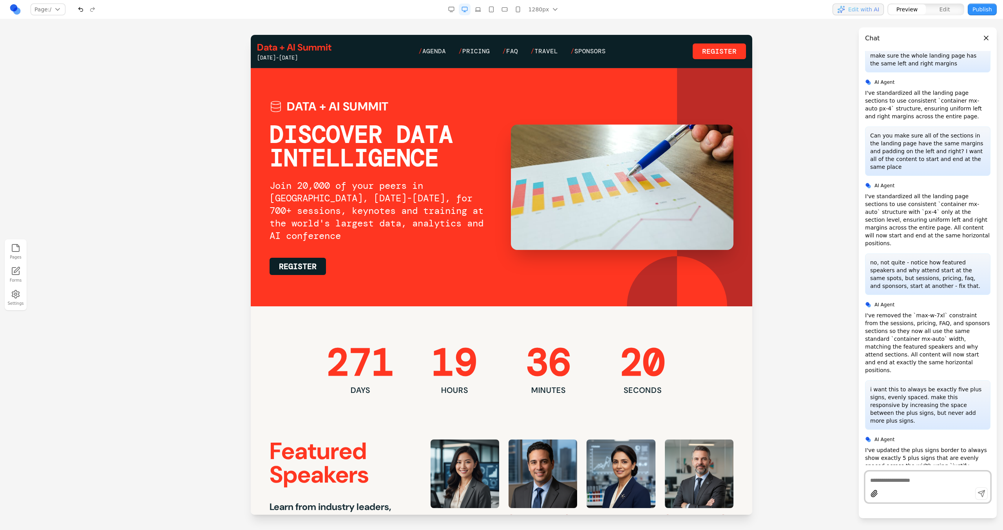
scroll to position [722, 0]
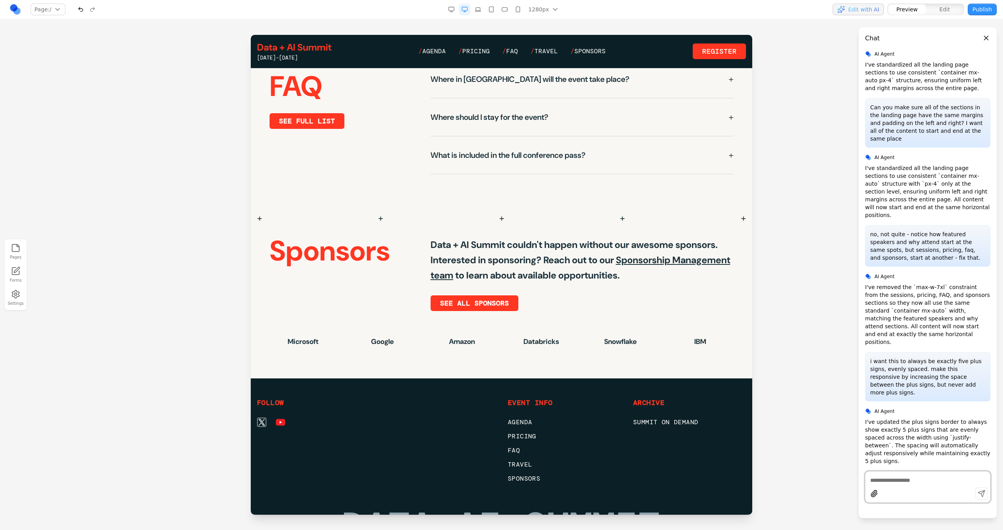
click at [454, 14] on button "button" at bounding box center [452, 10] width 12 height 12
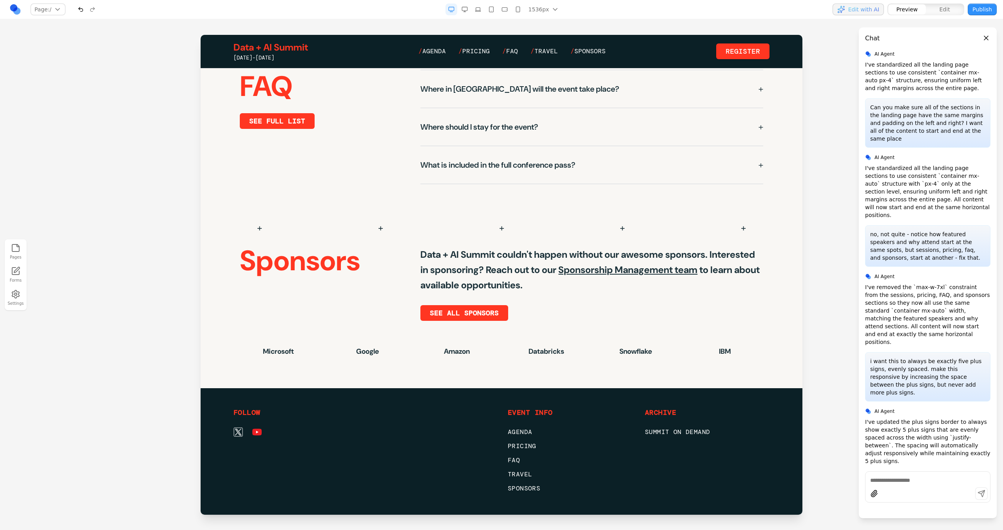
click at [466, 13] on button "button" at bounding box center [465, 10] width 12 height 12
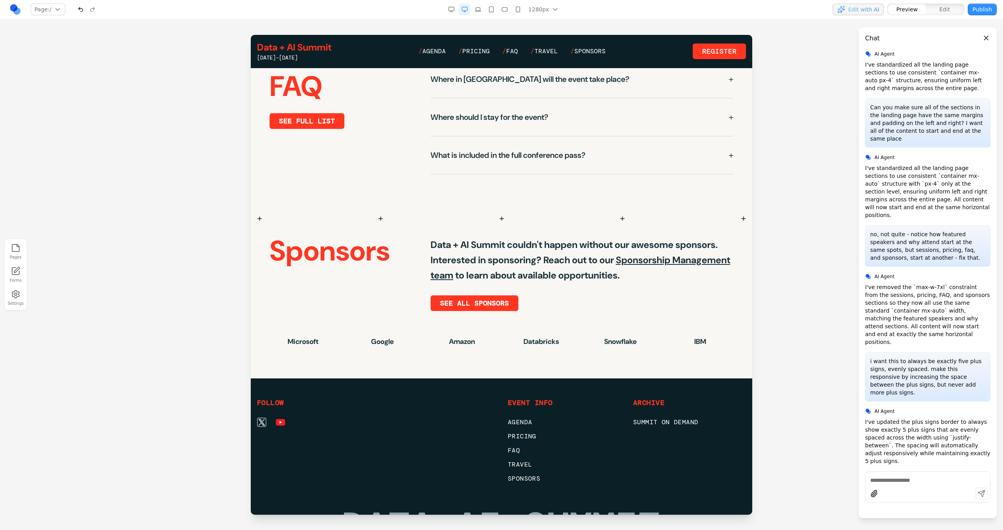
click at [483, 12] on button "button" at bounding box center [478, 10] width 12 height 12
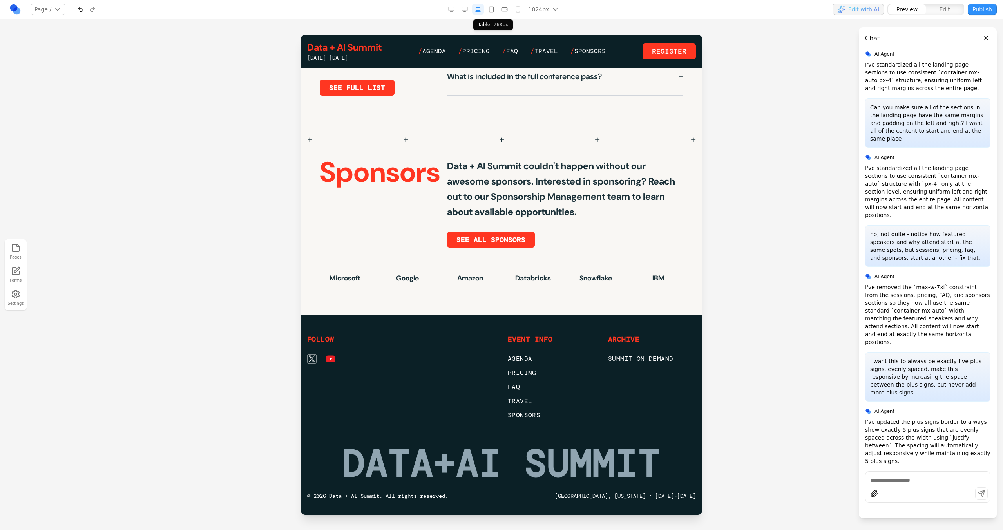
click at [492, 12] on icon "button" at bounding box center [491, 9] width 6 height 6
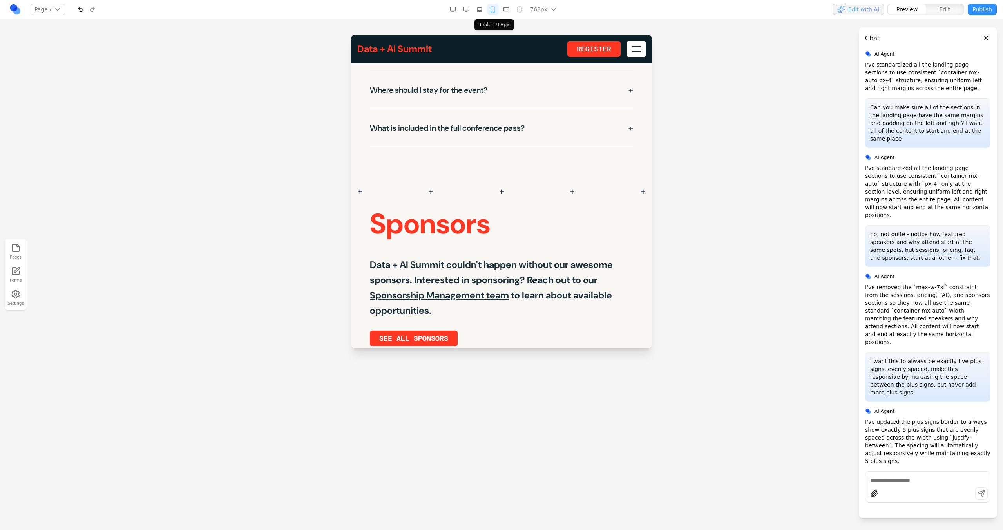
scroll to position [2792, 0]
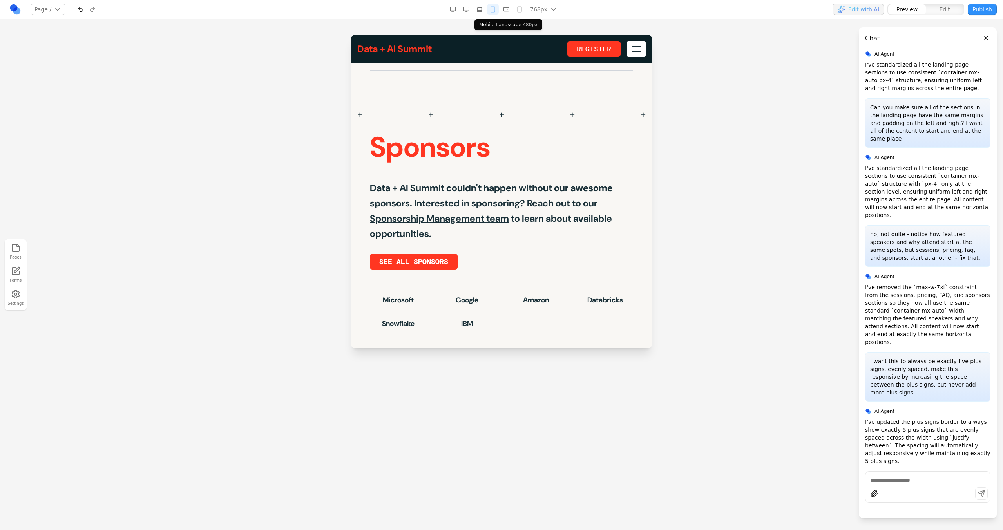
click at [504, 13] on button "button" at bounding box center [506, 10] width 12 height 12
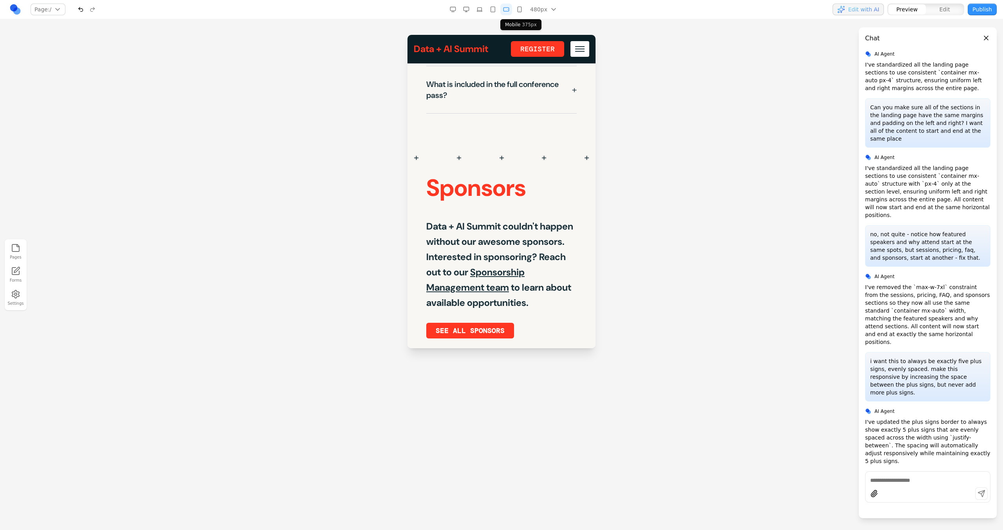
click at [516, 13] on button "button" at bounding box center [520, 10] width 12 height 12
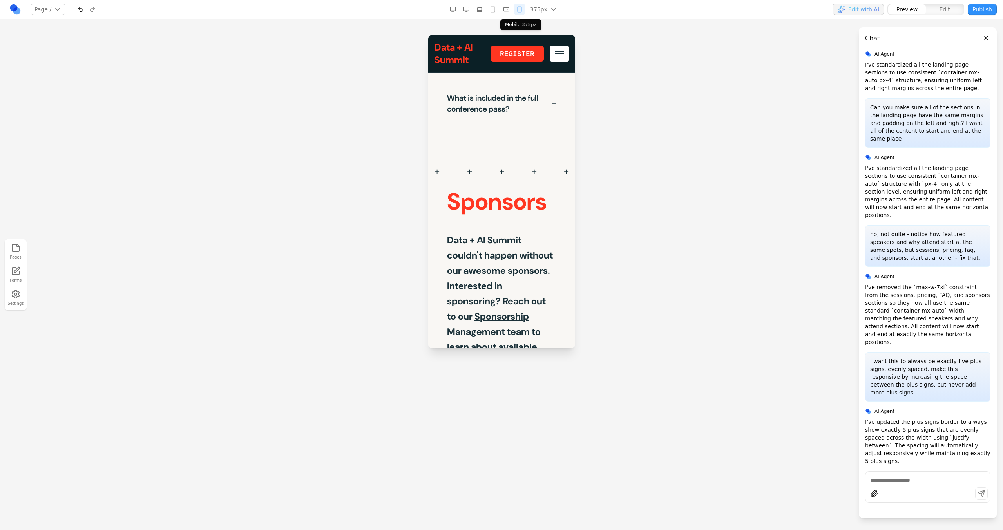
scroll to position [3818, 0]
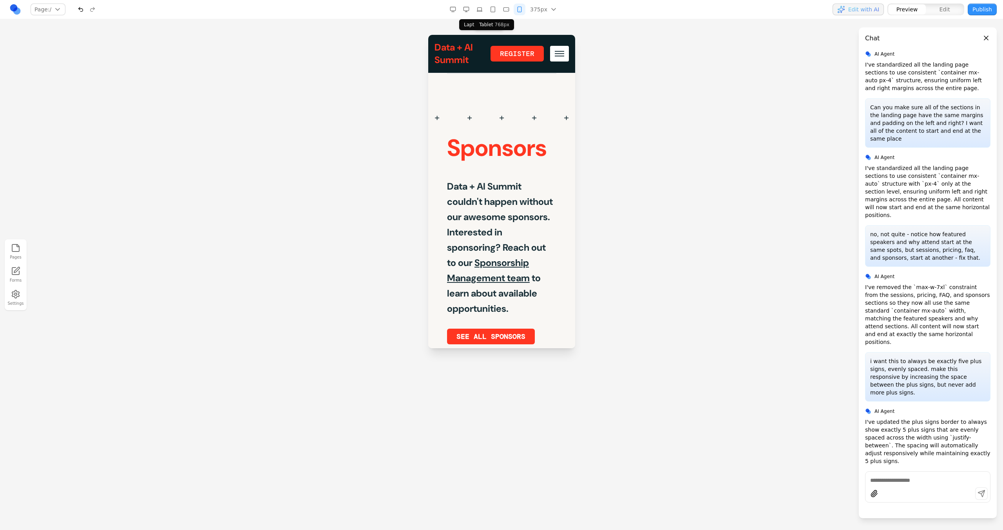
click at [475, 13] on button "button" at bounding box center [480, 10] width 12 height 12
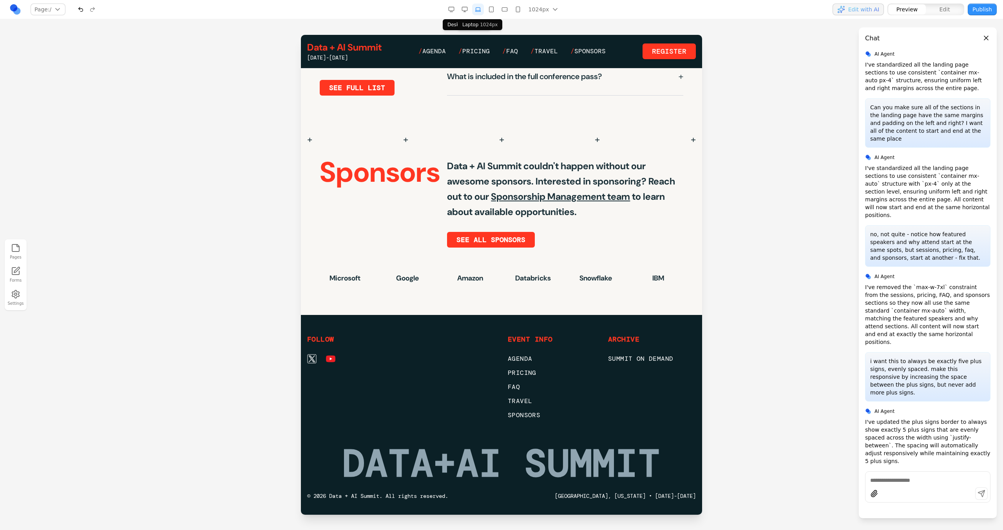
click at [465, 13] on button "button" at bounding box center [465, 10] width 12 height 12
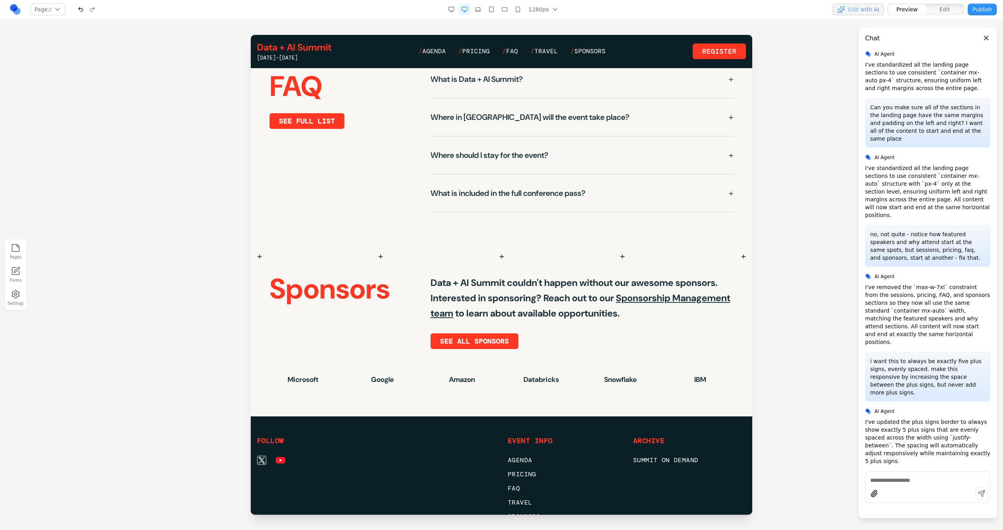
scroll to position [1883, 0]
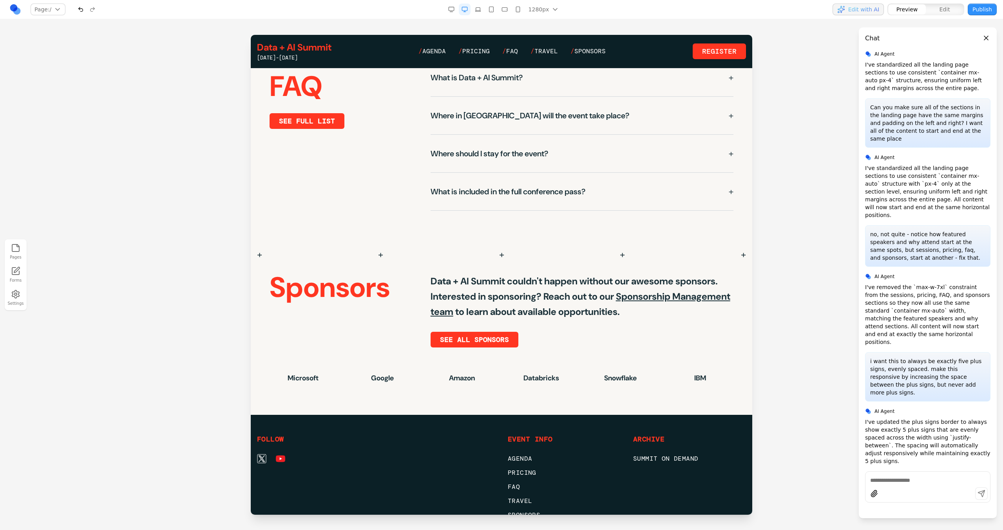
click at [460, 254] on div "+ + + + +" at bounding box center [502, 254] width 502 height 25
click at [462, 248] on div "+ + + + +" at bounding box center [502, 254] width 502 height 13
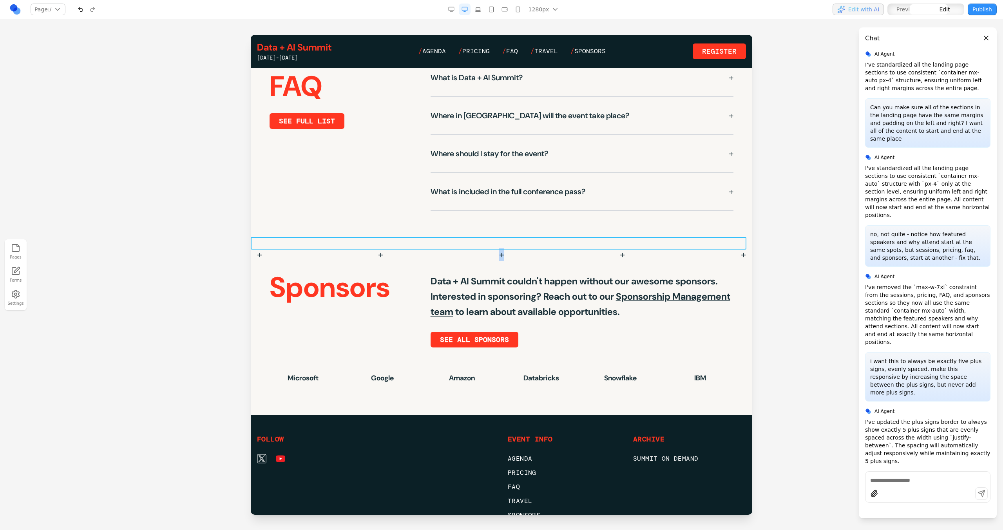
click at [462, 248] on div "+ + + + +" at bounding box center [502, 254] width 502 height 13
click at [472, 223] on icon at bounding box center [473, 225] width 8 height 8
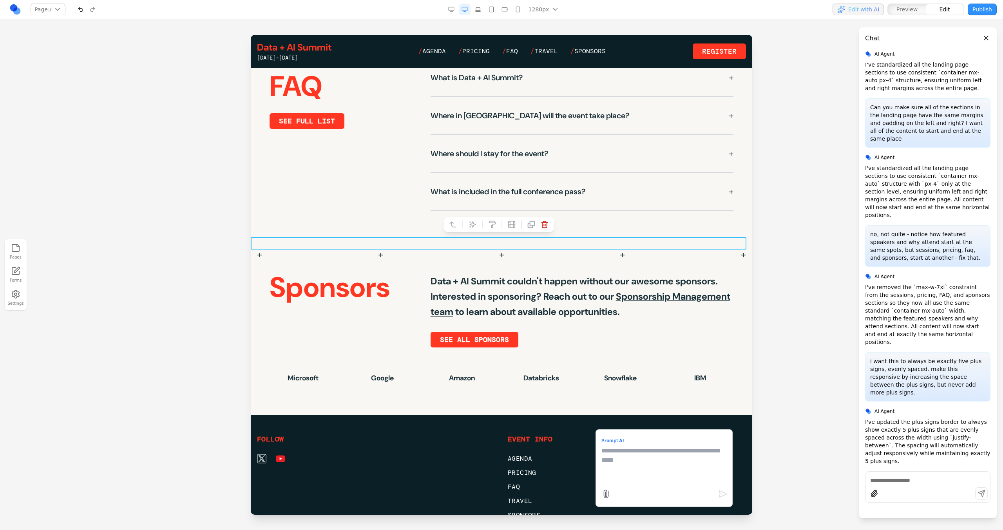
click at [621, 473] on textarea at bounding box center [664, 465] width 125 height 39
type textarea "**********"
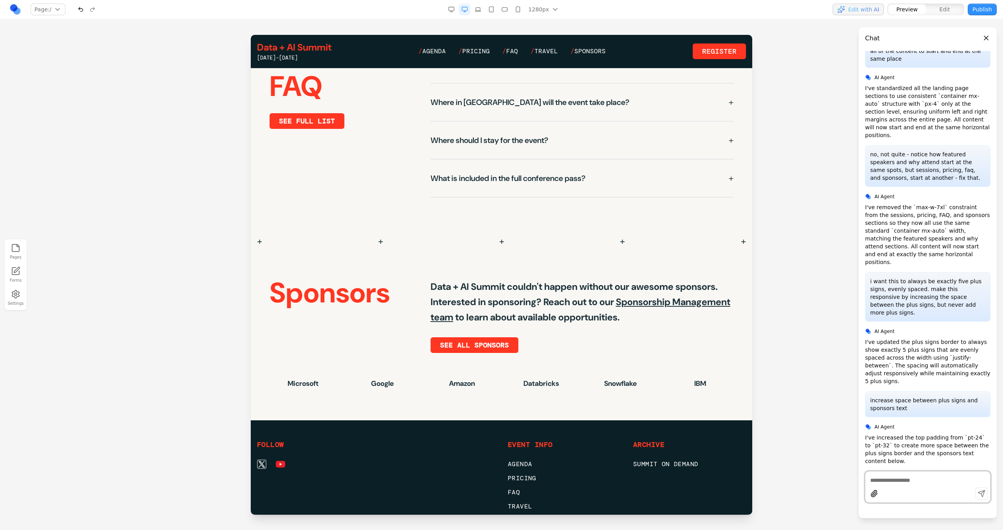
scroll to position [1920, 0]
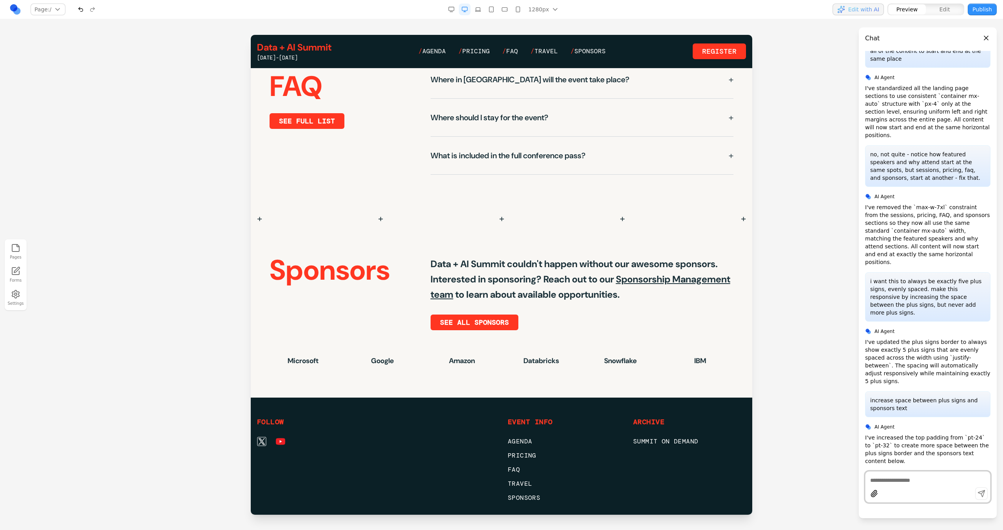
click at [452, 15] on button "button" at bounding box center [452, 10] width 12 height 12
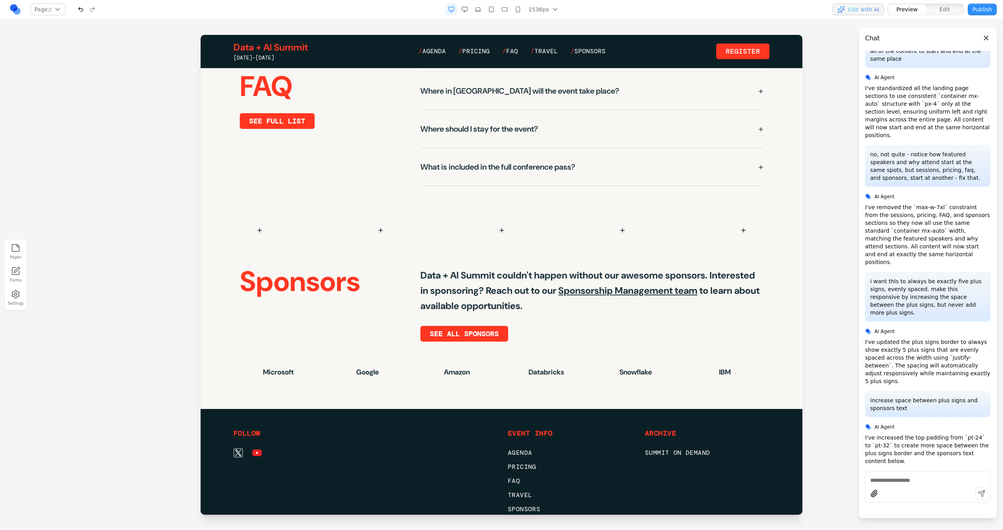
click at [453, 10] on rect "button" at bounding box center [451, 9] width 5 height 4
click at [462, 11] on icon "button" at bounding box center [465, 9] width 6 height 6
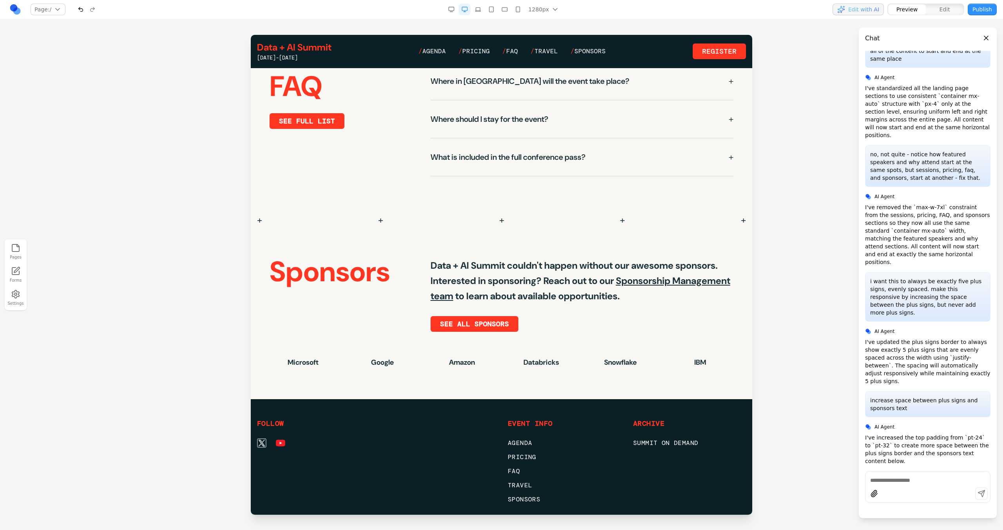
click at [483, 11] on button "button" at bounding box center [478, 10] width 12 height 12
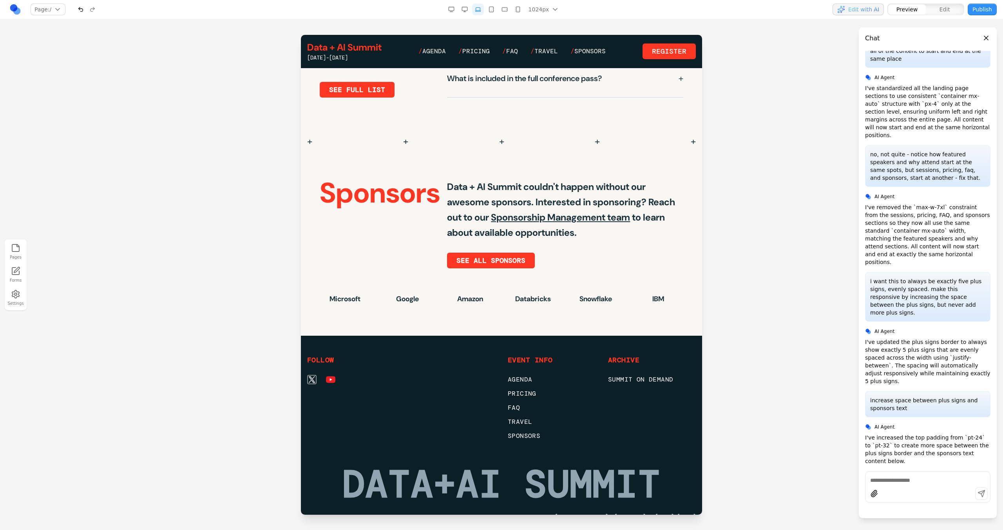
click at [492, 11] on icon "button" at bounding box center [491, 9] width 6 height 6
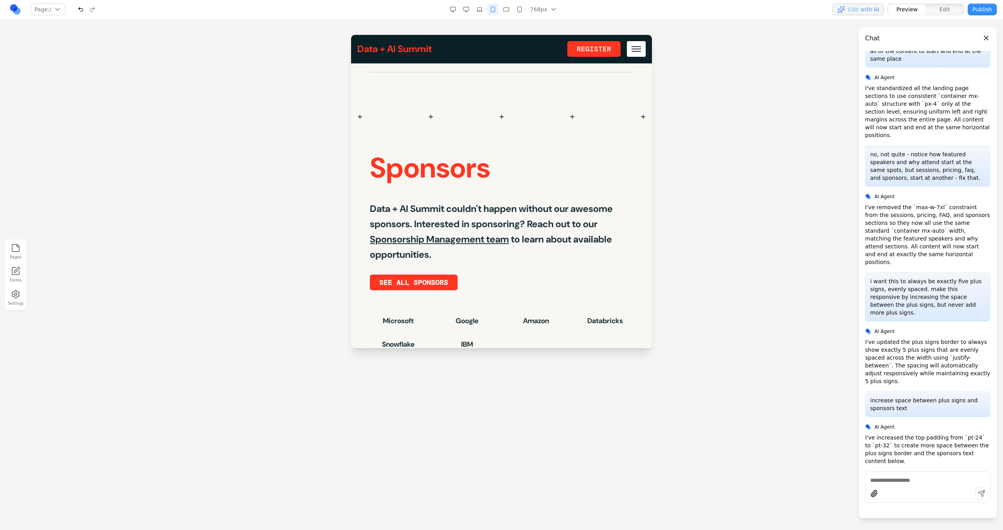
click at [503, 13] on button "button" at bounding box center [506, 10] width 12 height 12
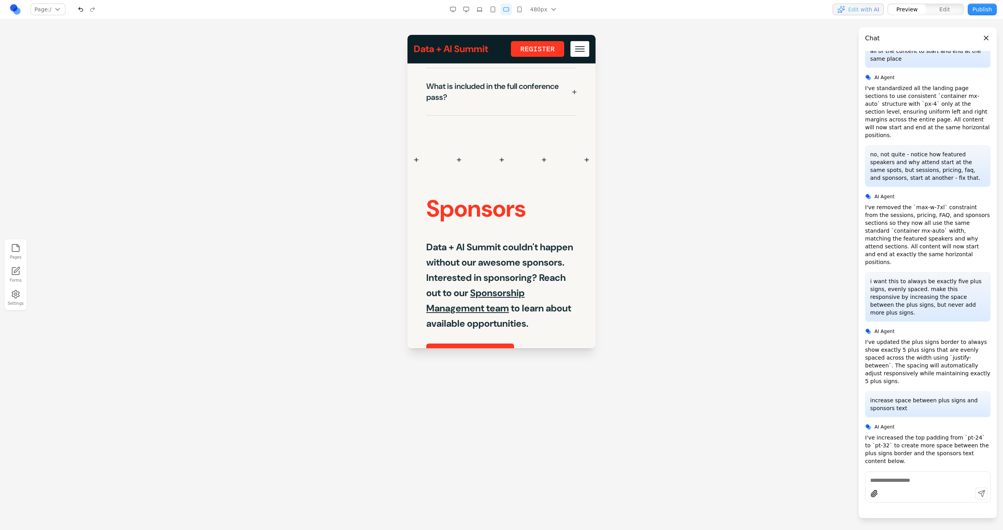
click at [520, 12] on icon "button" at bounding box center [520, 9] width 6 height 6
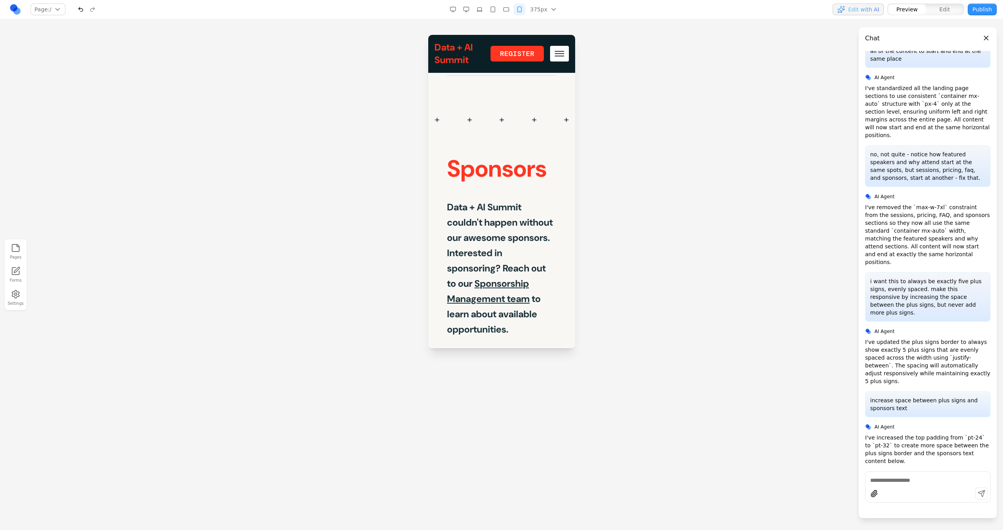
click at [492, 11] on icon "button" at bounding box center [493, 9] width 6 height 6
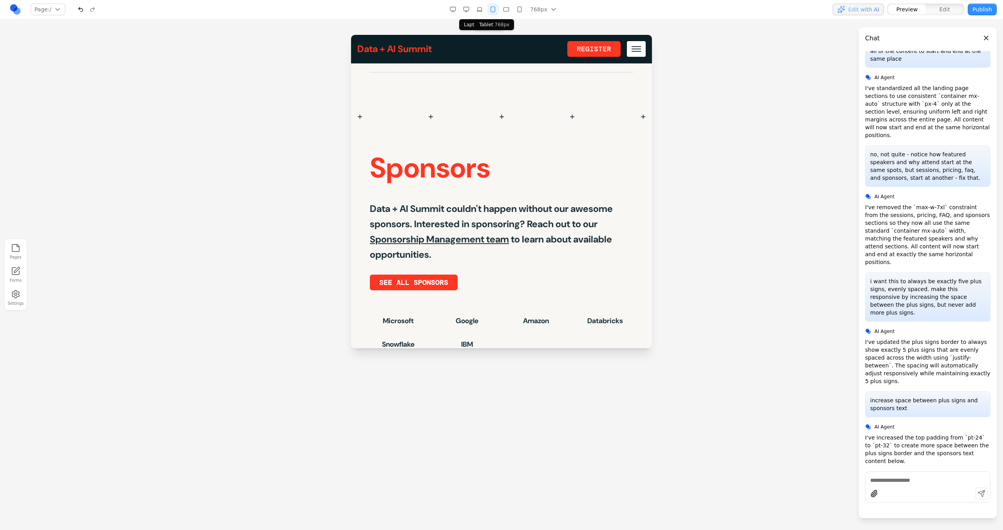
click at [478, 11] on icon "button" at bounding box center [480, 9] width 6 height 6
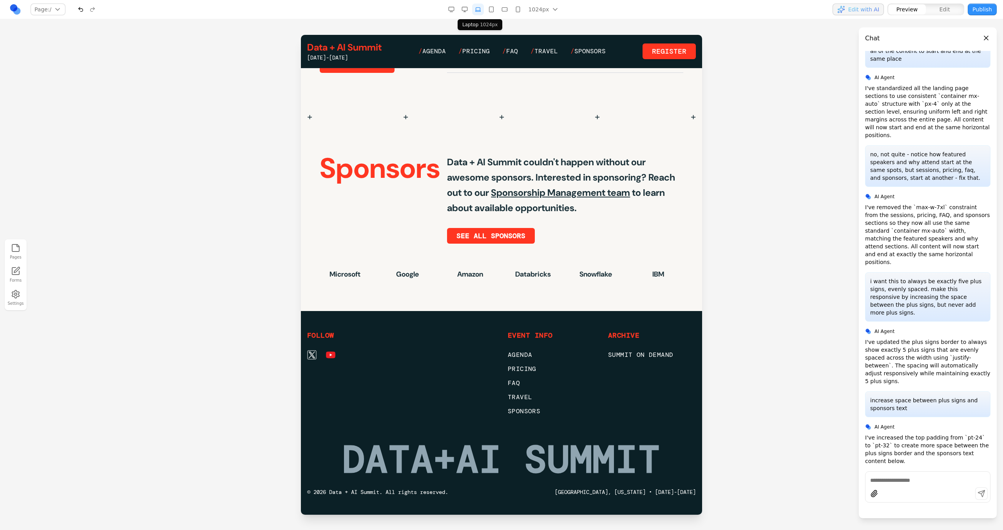
click at [469, 11] on button "button" at bounding box center [465, 10] width 12 height 12
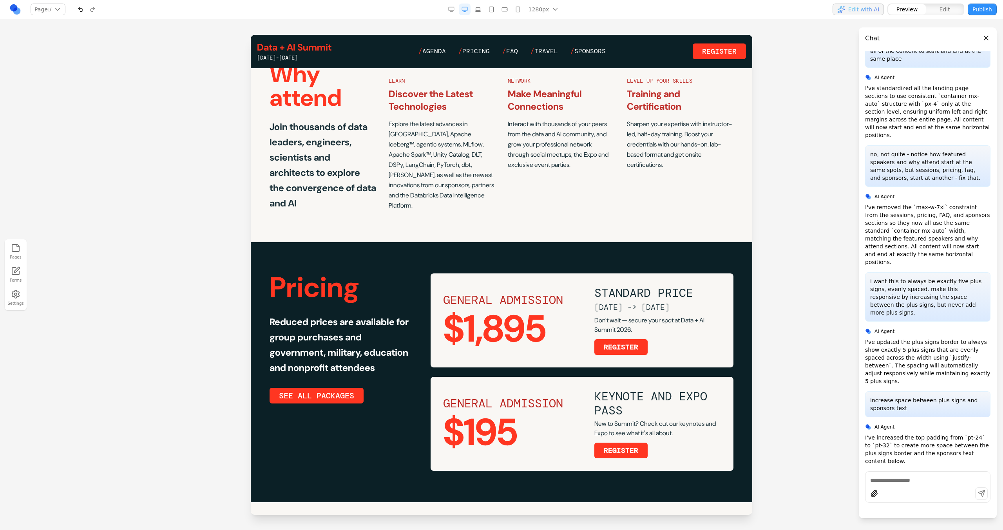
scroll to position [1358, 0]
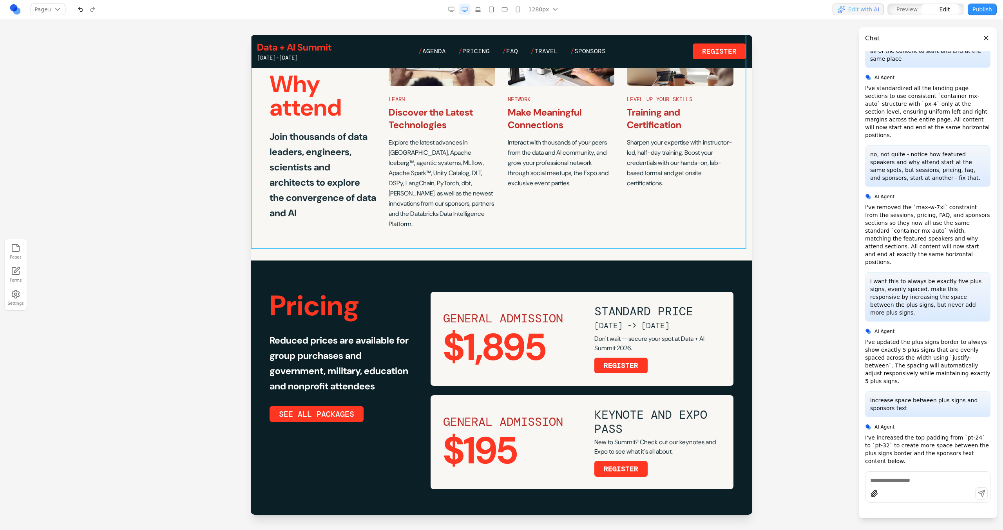
click at [340, 228] on section "Why attend Join thousands of data leaders, engineers, scientists and architects…" at bounding box center [502, 119] width 502 height 281
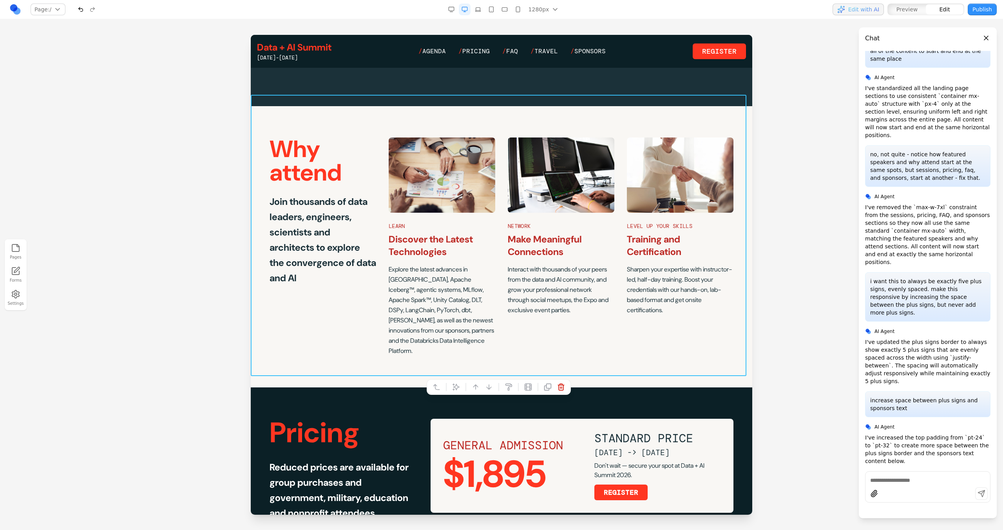
scroll to position [1198, 0]
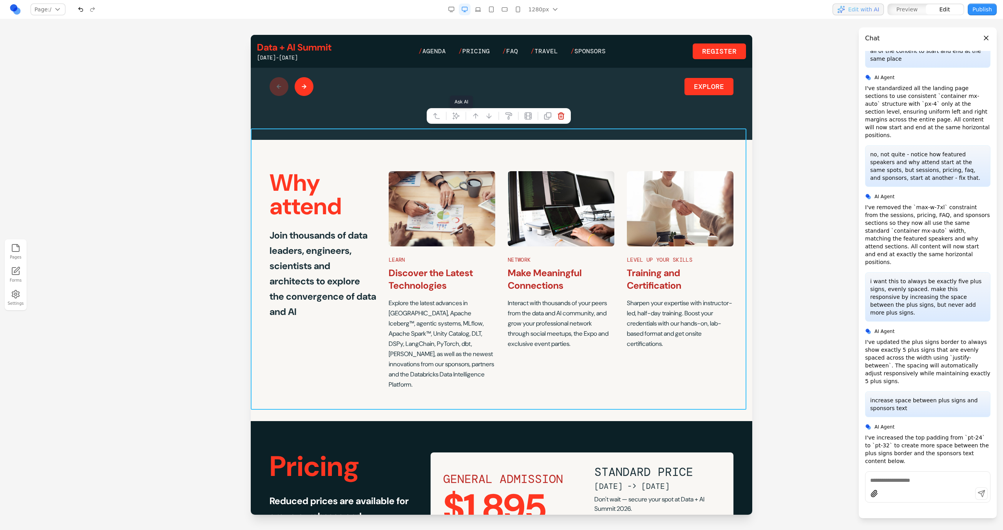
click at [460, 112] on icon at bounding box center [456, 116] width 8 height 8
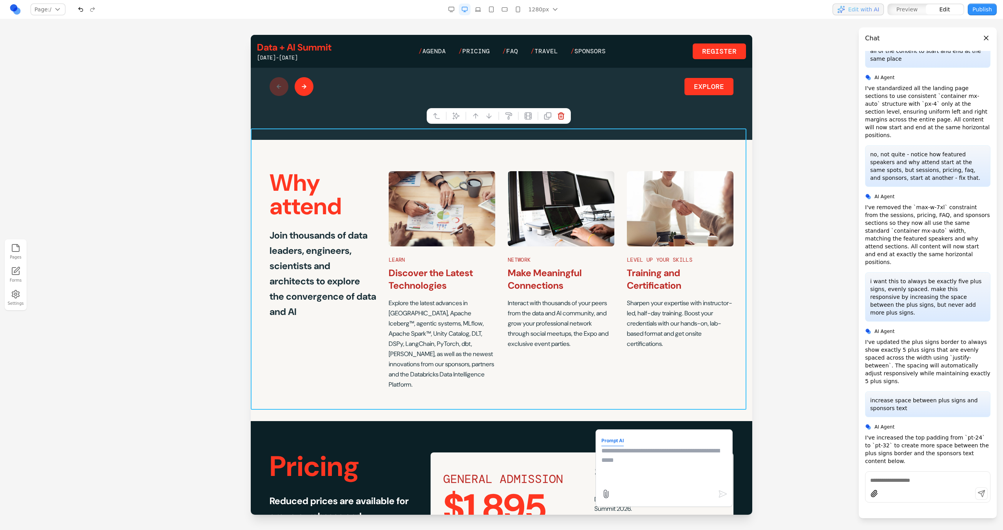
click at [620, 451] on textarea at bounding box center [664, 465] width 125 height 39
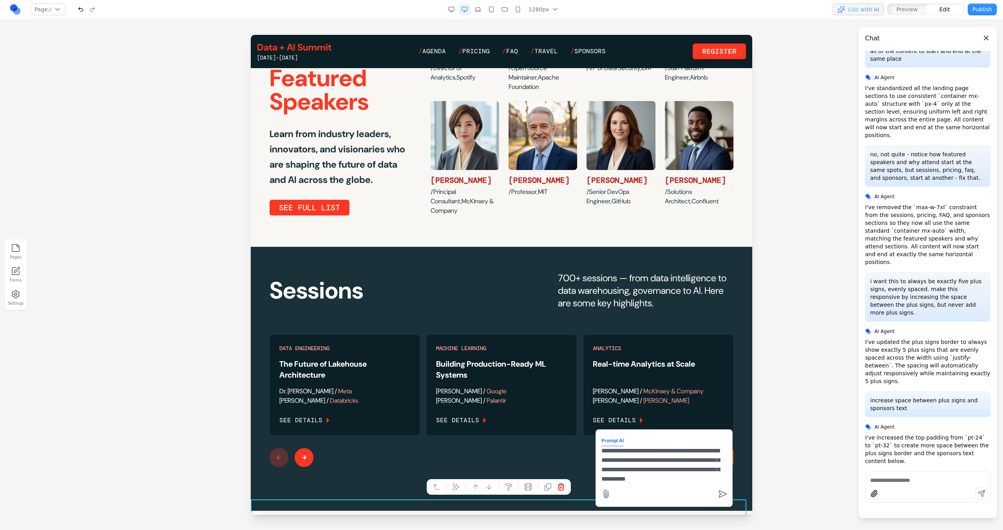
scroll to position [7, 0]
click at [607, 471] on textarea "**********" at bounding box center [664, 465] width 125 height 39
type textarea "**********"
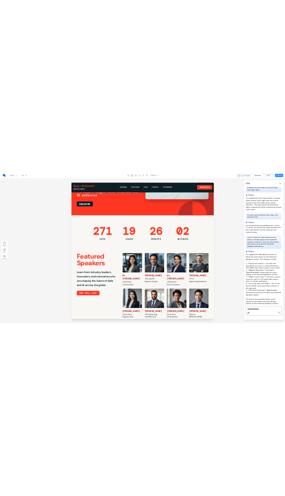
scroll to position [119, 0]
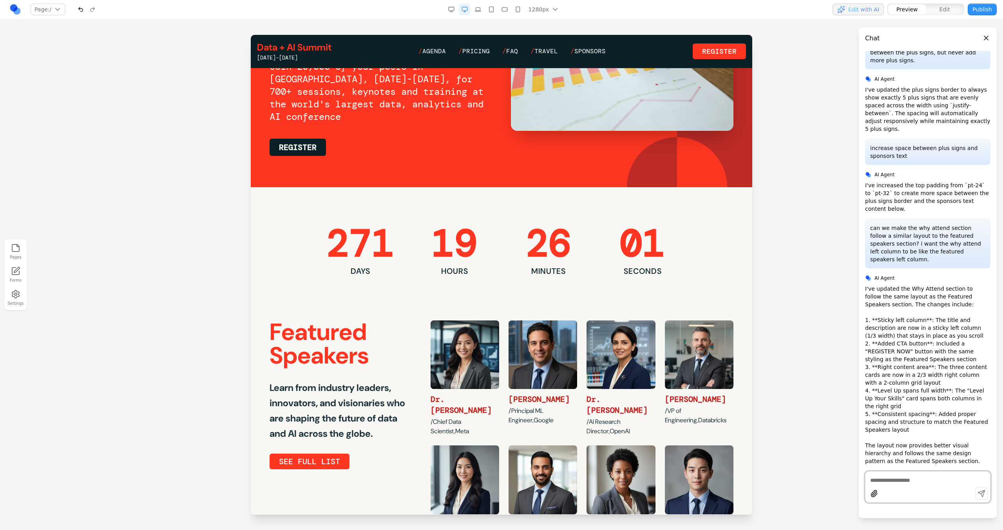
click at [288, 216] on section "271 DAYS 19 HOURS 26 MINUTES 01 SECONDS" at bounding box center [502, 238] width 502 height 102
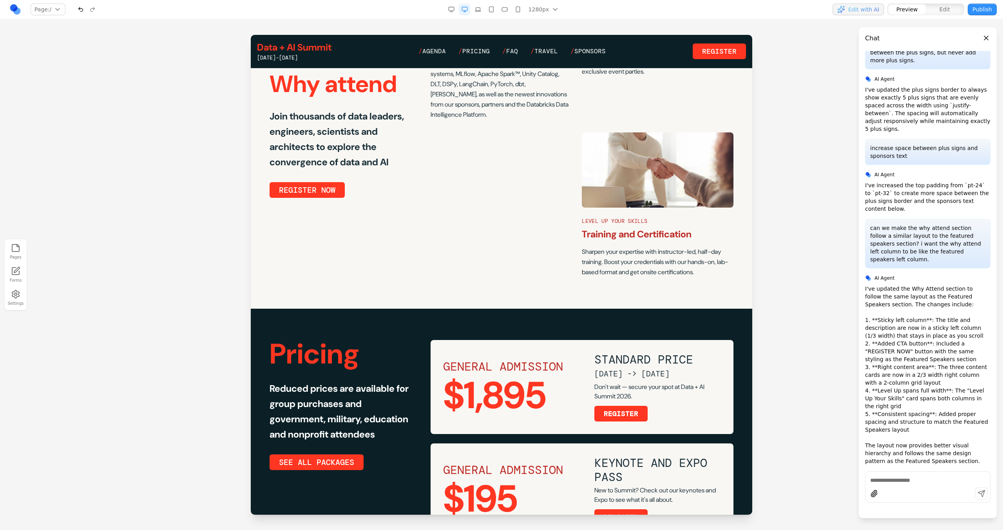
scroll to position [1356, 0]
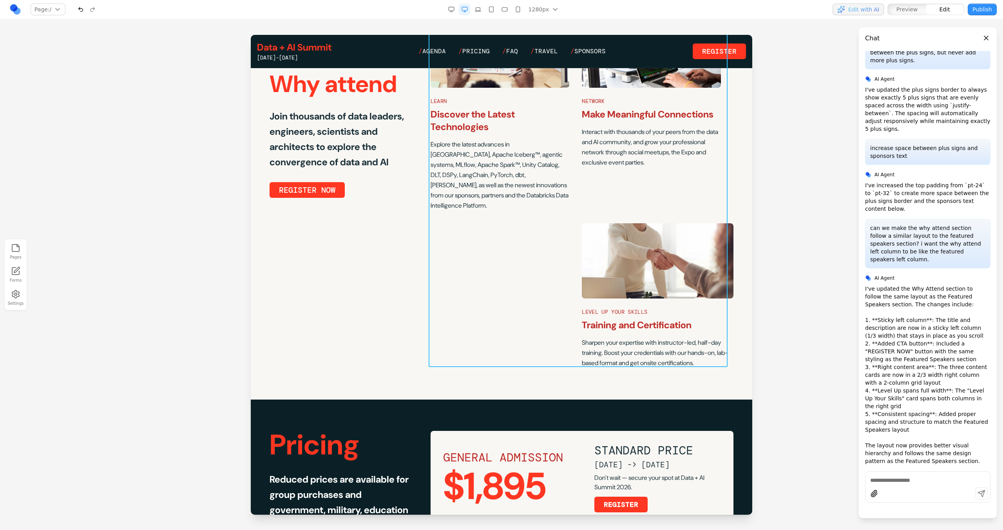
click at [508, 270] on div "LEARN Discover the Latest Technologies Explore the latest advances in [GEOGRAPH…" at bounding box center [582, 191] width 303 height 356
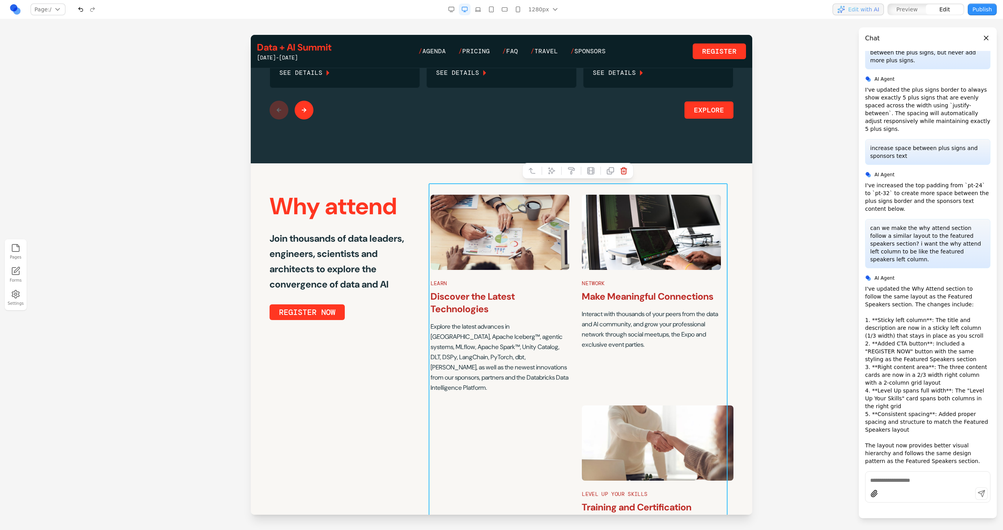
scroll to position [1142, 0]
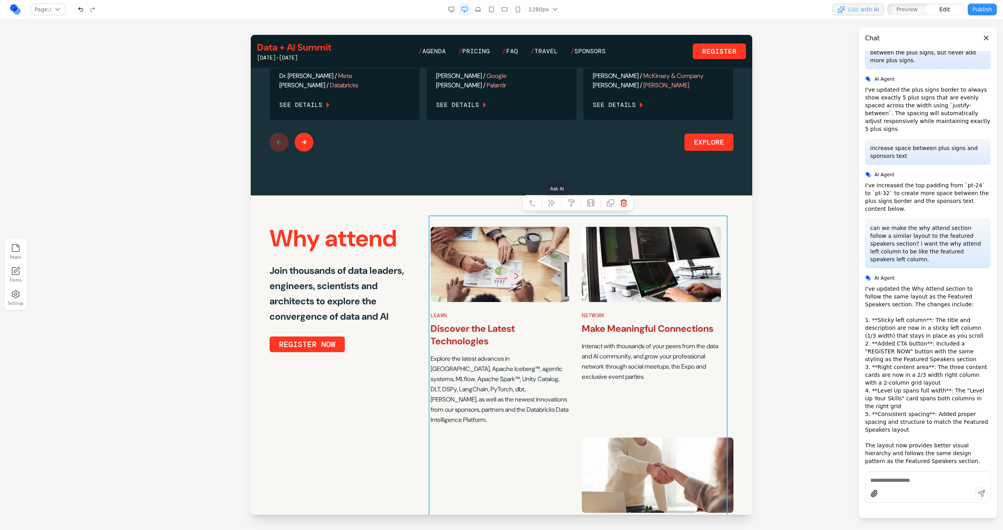
click at [551, 202] on icon at bounding box center [552, 203] width 7 height 7
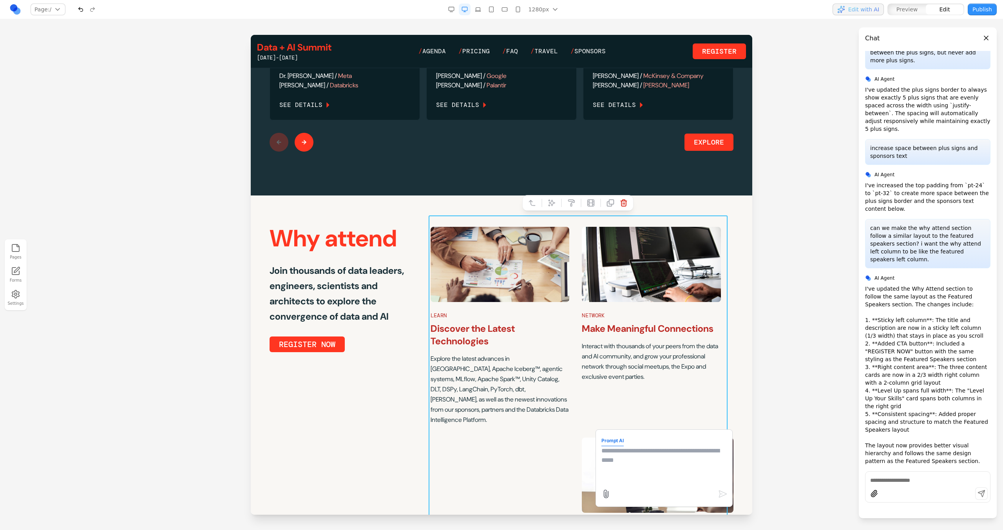
click at [628, 451] on textarea at bounding box center [664, 465] width 125 height 39
type textarea "**********"
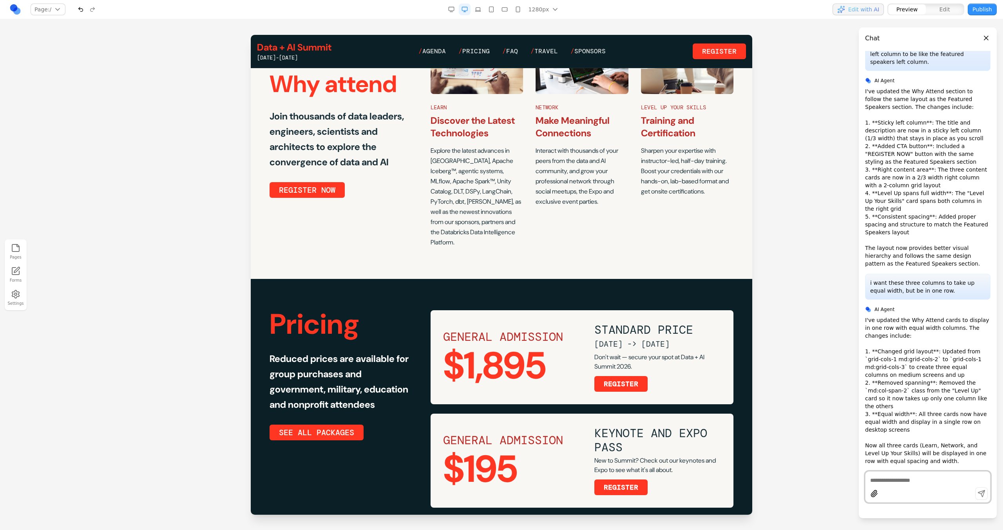
scroll to position [1350, 0]
click at [365, 190] on div "REGISTER NOW" at bounding box center [341, 190] width 142 height 16
click at [310, 173] on div at bounding box center [308, 169] width 5 height 13
click at [302, 172] on icon at bounding box center [299, 170] width 8 height 8
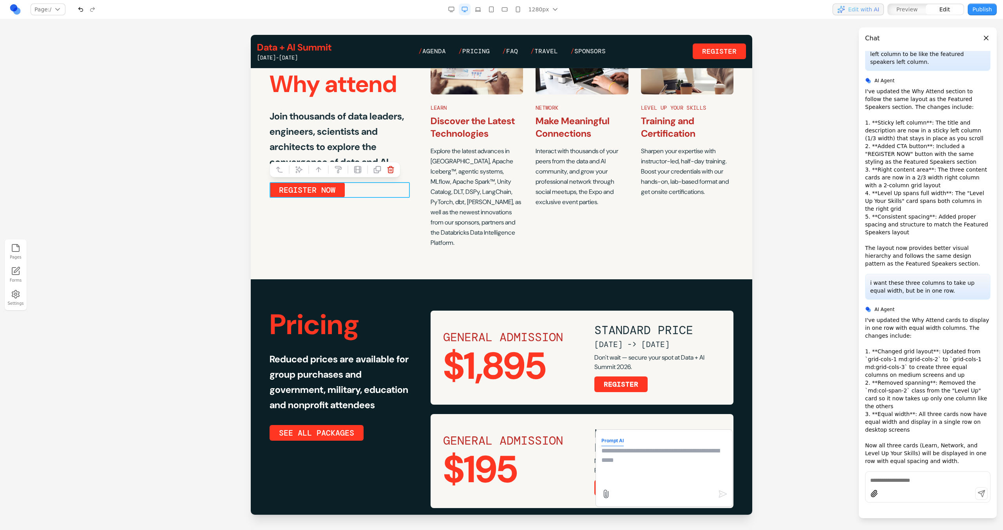
click at [645, 457] on textarea at bounding box center [664, 465] width 125 height 39
type textarea "**********"
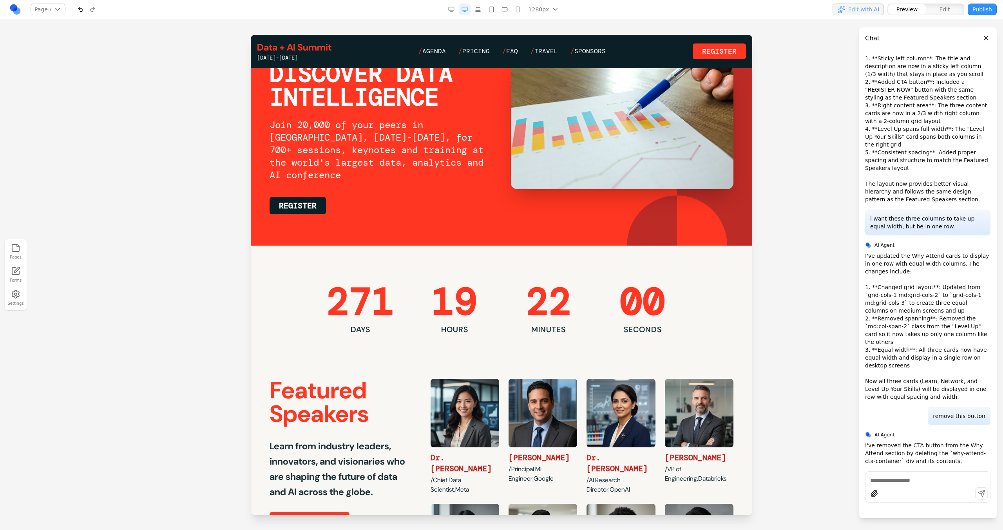
scroll to position [0, 0]
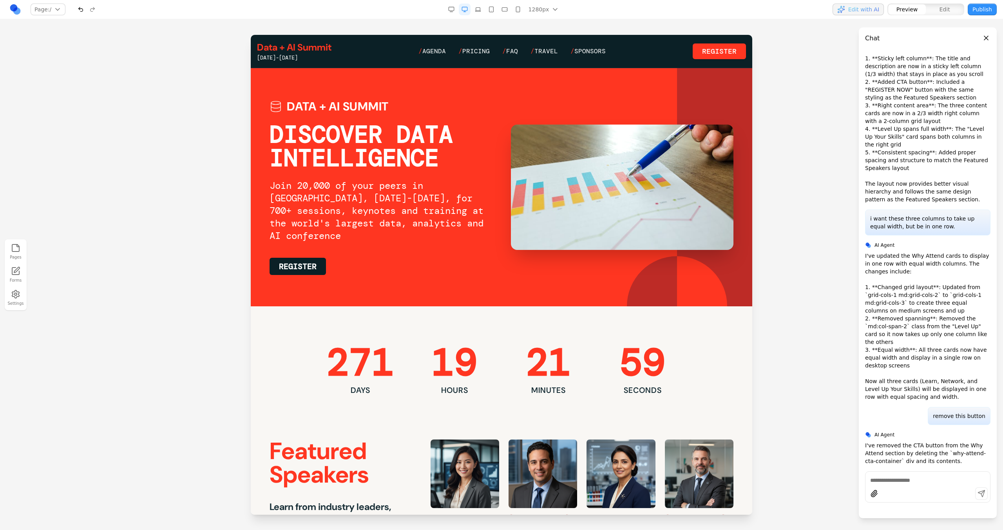
click at [453, 8] on icon "button" at bounding box center [451, 9] width 6 height 6
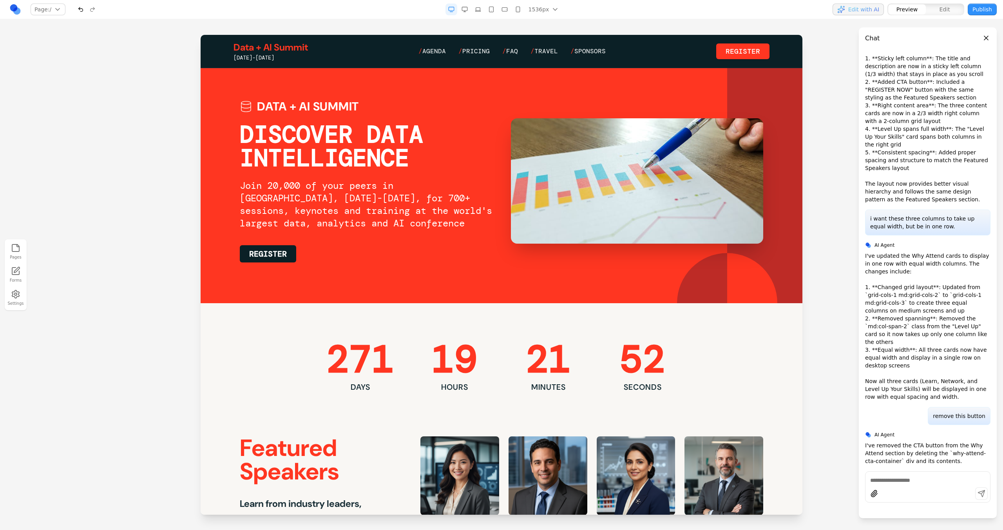
click at [482, 14] on button "button" at bounding box center [478, 10] width 12 height 12
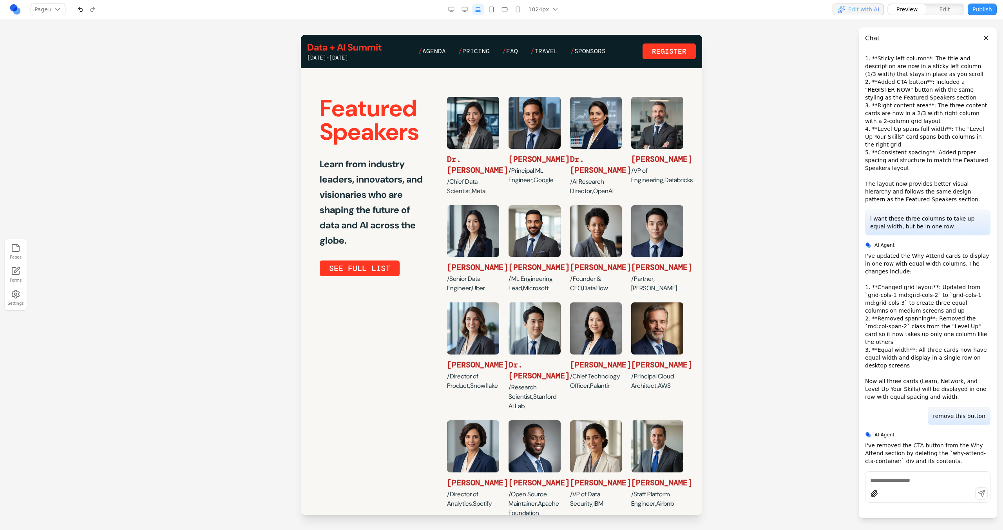
scroll to position [85, 0]
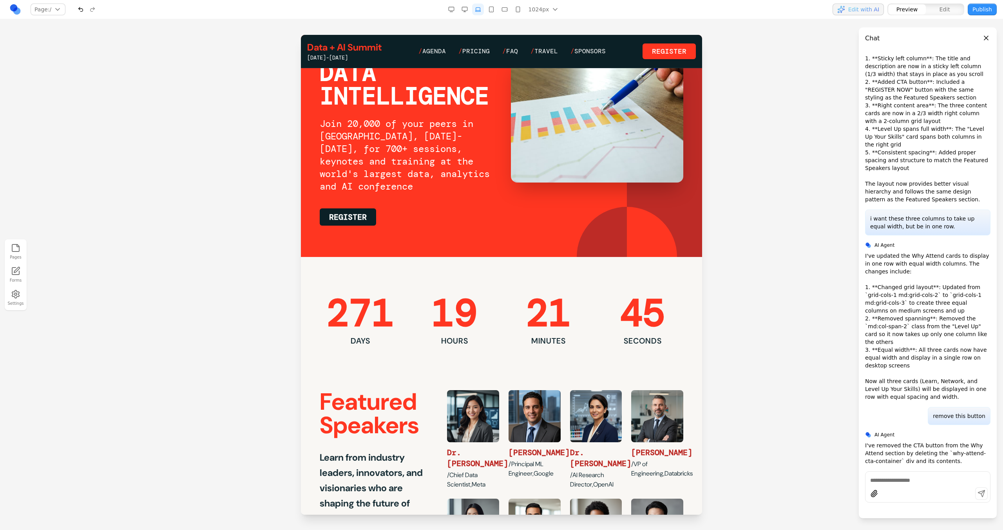
click at [496, 11] on button "button" at bounding box center [492, 10] width 12 height 12
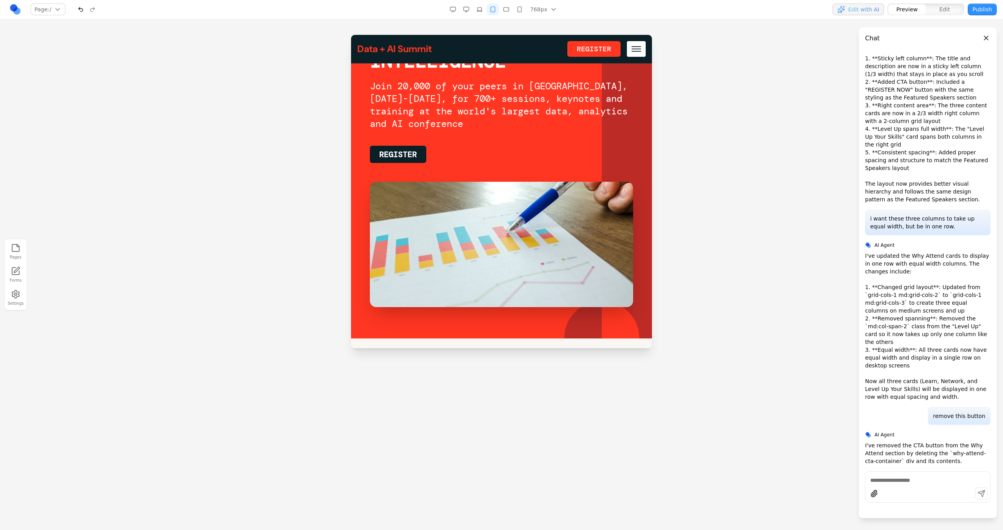
scroll to position [0, 0]
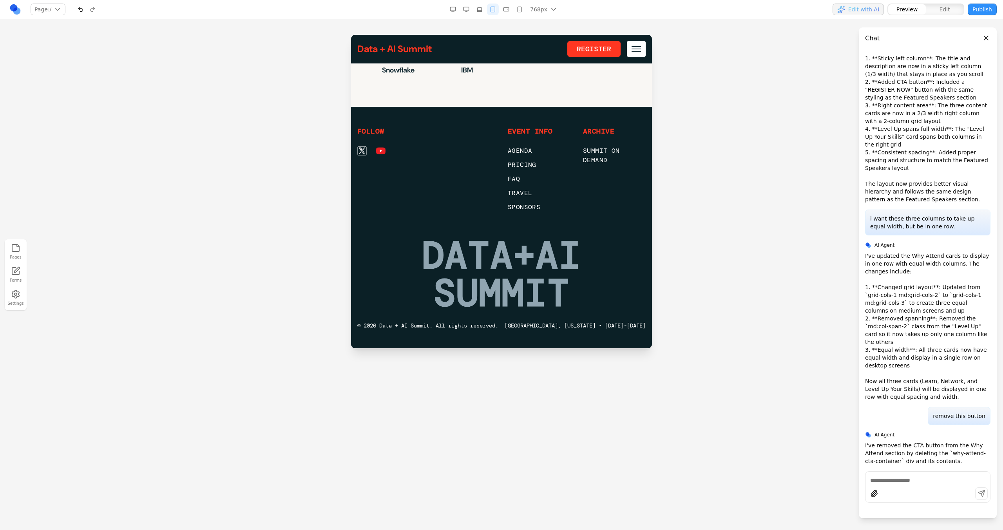
drag, startPoint x: 510, startPoint y: 4, endPoint x: 92, endPoint y: 37, distance: 418.7
click at [510, 4] on button "button" at bounding box center [506, 10] width 12 height 12
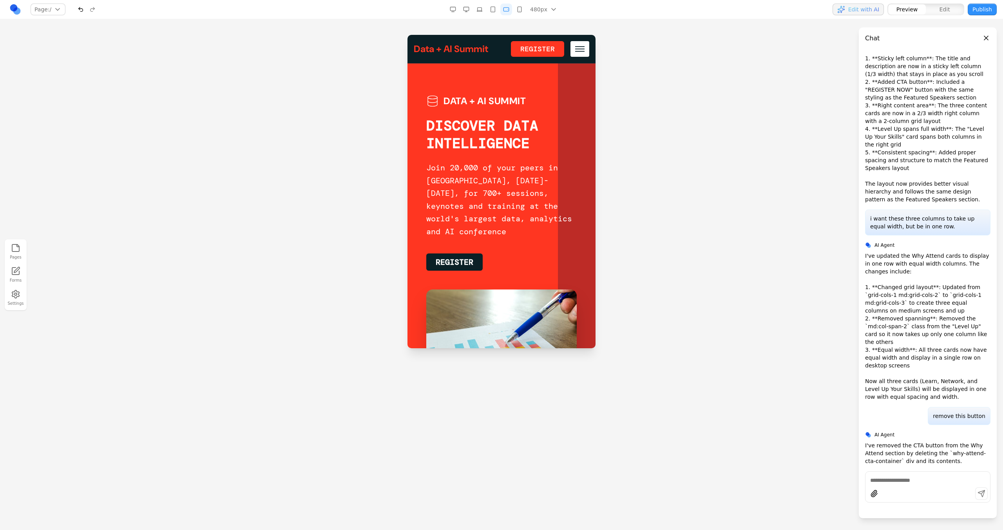
click at [525, 9] on button "button" at bounding box center [520, 10] width 12 height 12
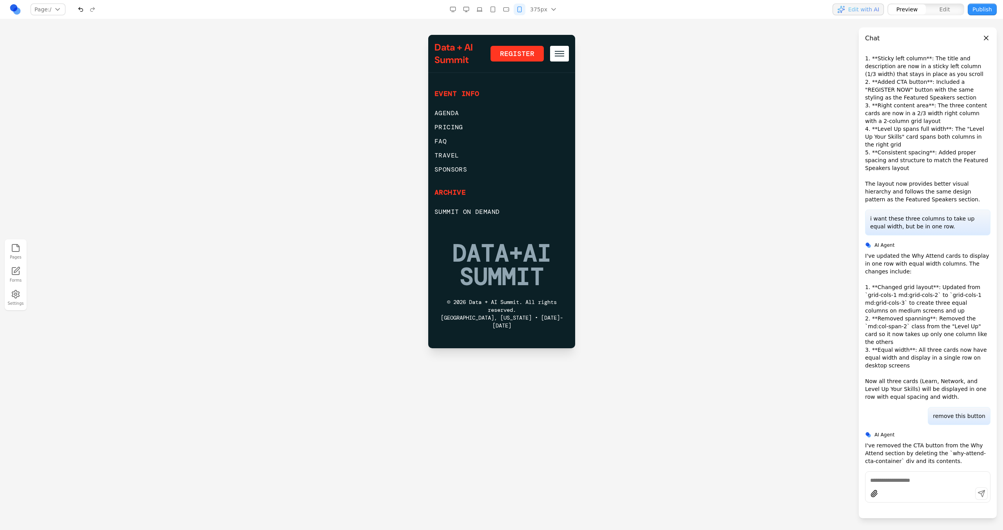
click at [467, 5] on button "button" at bounding box center [466, 10] width 12 height 12
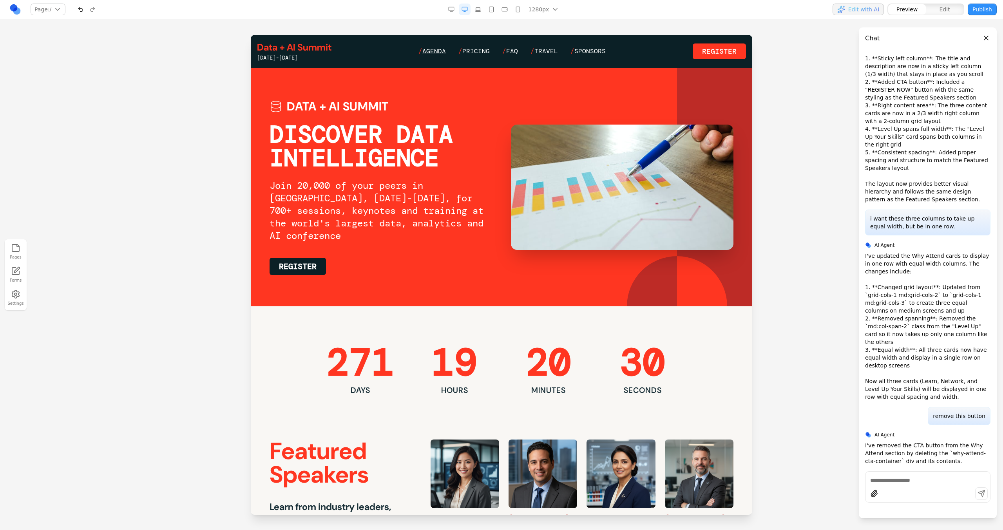
click at [429, 52] on span "Agenda" at bounding box center [434, 51] width 24 height 8
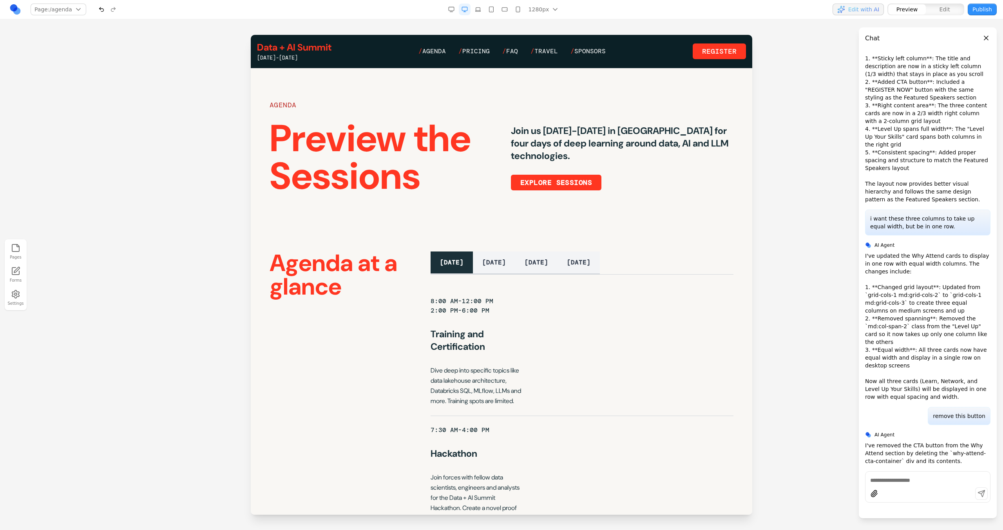
click at [311, 50] on link "Data + AI Summit" at bounding box center [294, 47] width 74 height 13
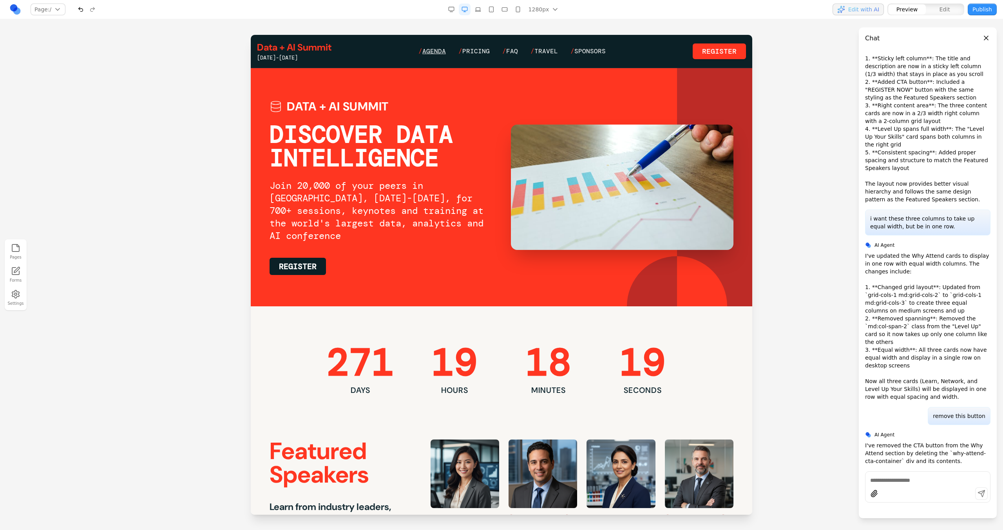
click at [437, 48] on span "Agenda" at bounding box center [434, 51] width 24 height 8
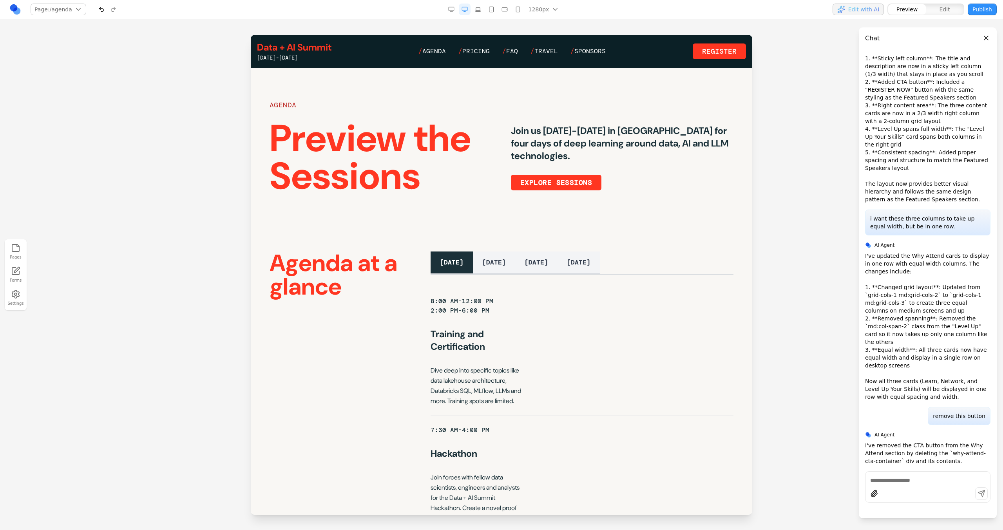
click at [888, 477] on textarea at bounding box center [927, 481] width 115 height 8
paste textarea "**********"
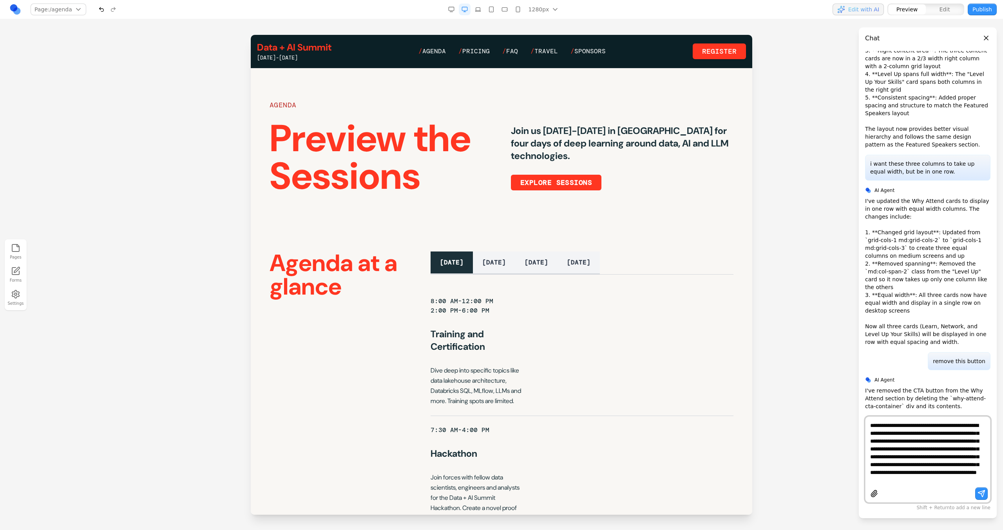
click at [968, 426] on textarea at bounding box center [927, 453] width 115 height 63
type textarea "**********"
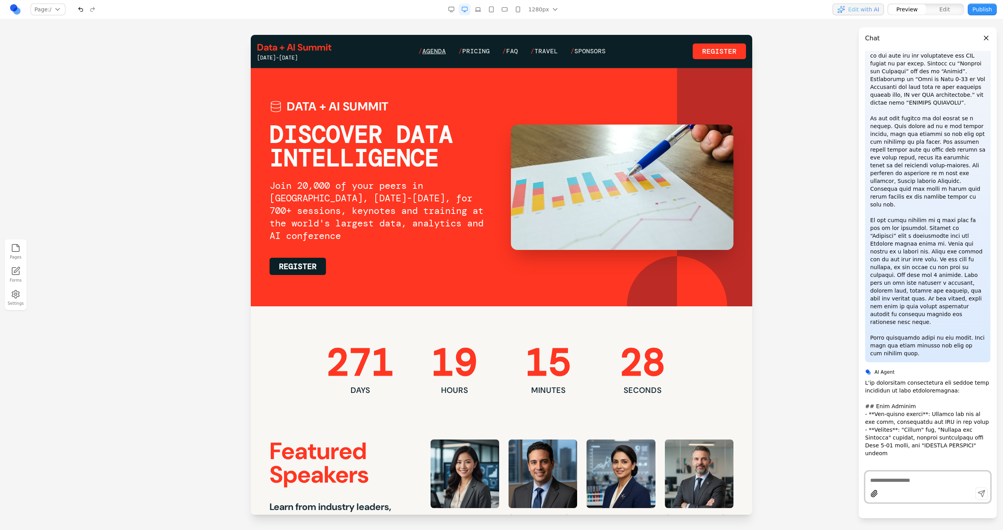
click at [432, 51] on span "Agenda" at bounding box center [434, 51] width 24 height 8
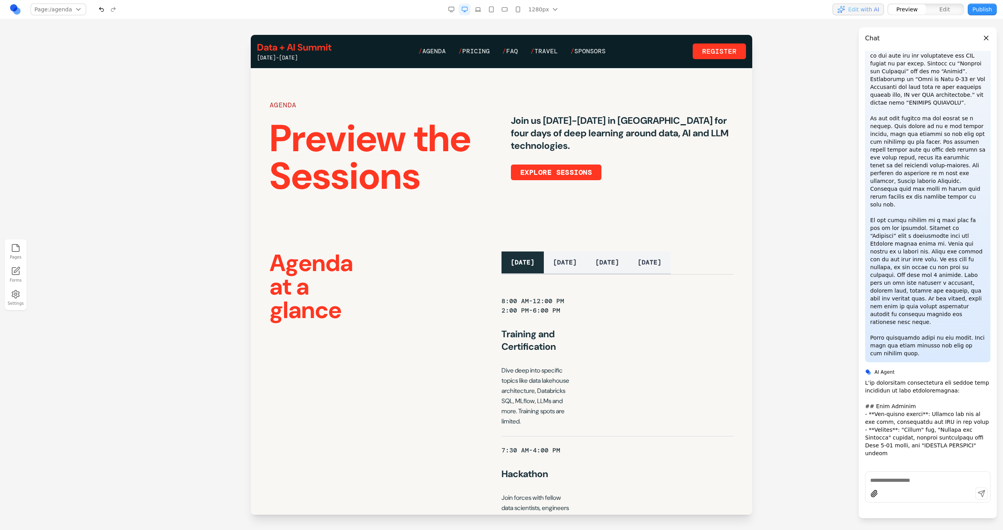
click at [301, 56] on div "[DATE]-[DATE]" at bounding box center [294, 58] width 74 height 8
click at [305, 52] on link "Data + AI Summit" at bounding box center [294, 47] width 74 height 13
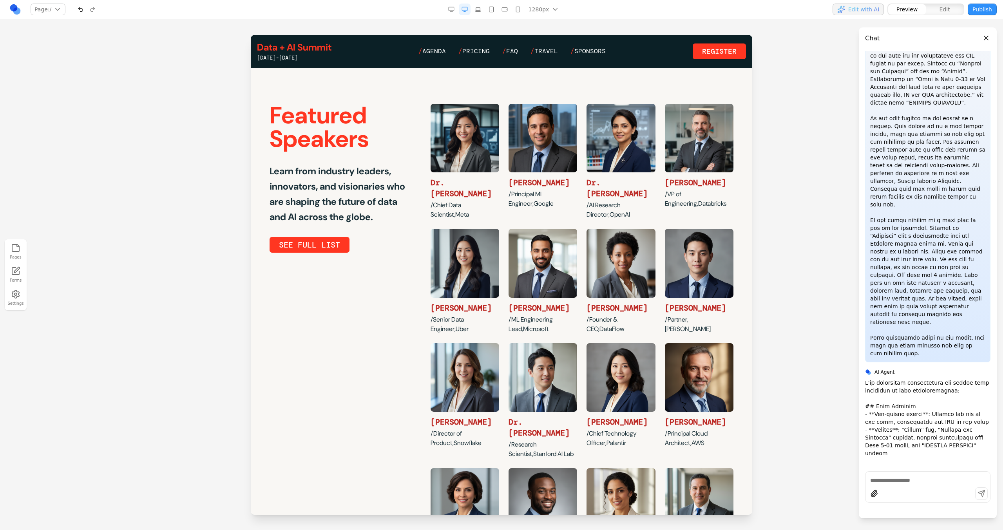
scroll to position [372, 0]
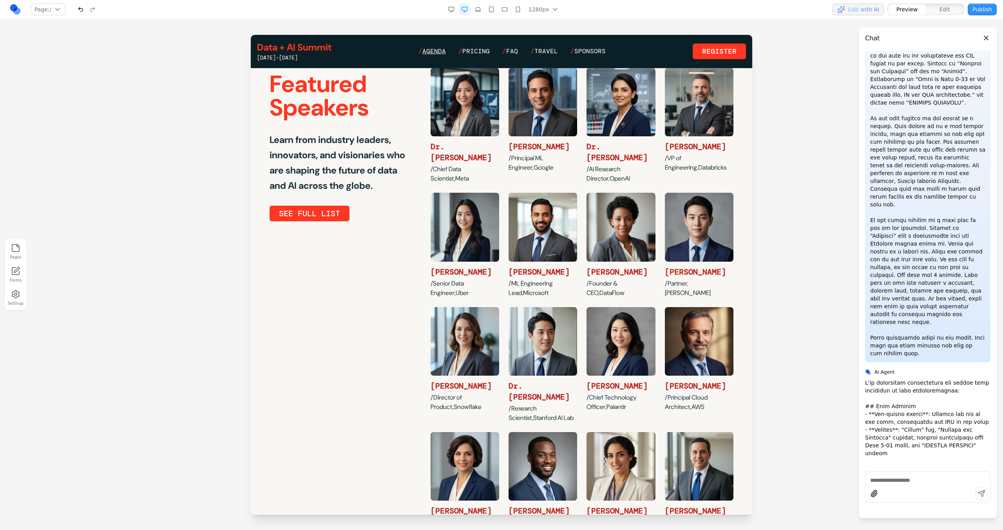
click at [428, 53] on span "Agenda" at bounding box center [434, 51] width 24 height 8
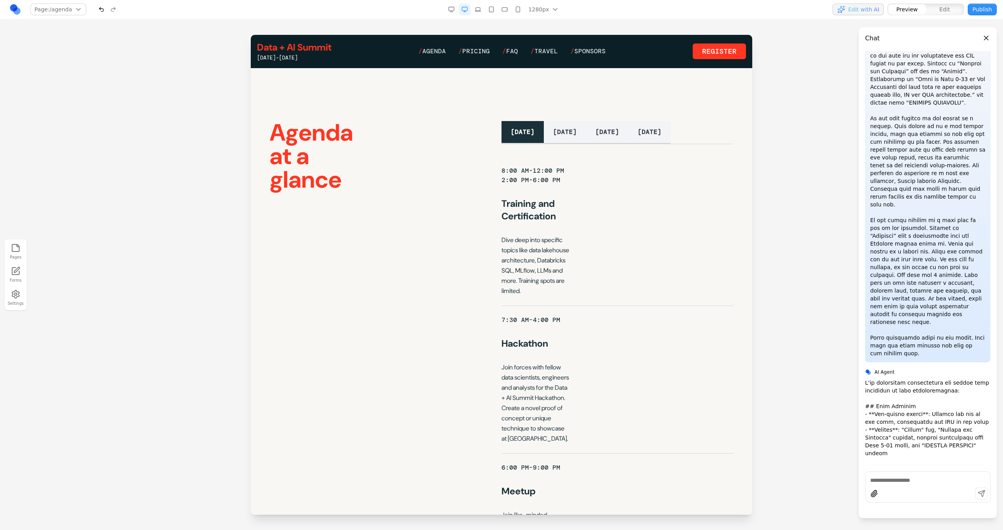
scroll to position [87, 0]
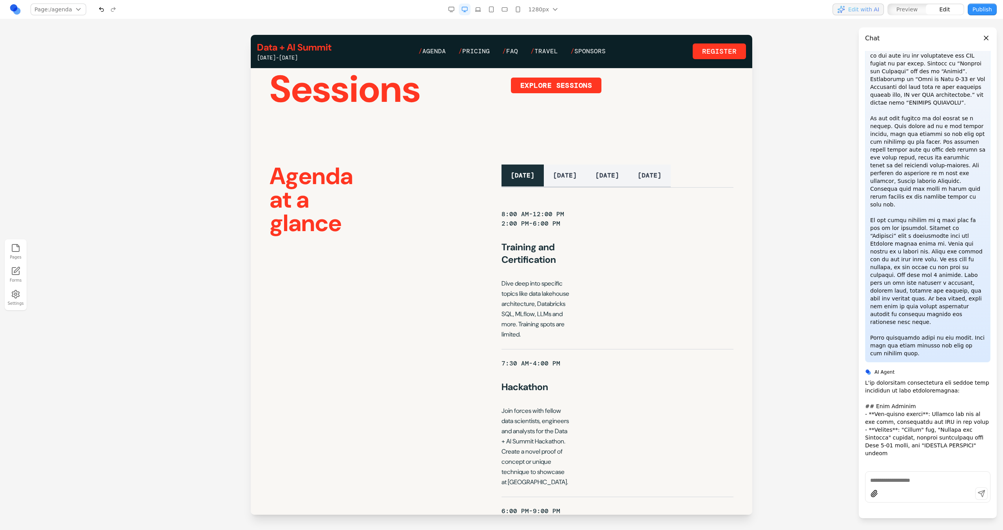
click at [399, 205] on div "Agenda at a glance [DATE] [DATE] [DATE] [DATE] 8:00 AM-12:00 PM 2:00 PM-6:00 PM…" at bounding box center [502, 400] width 464 height 470
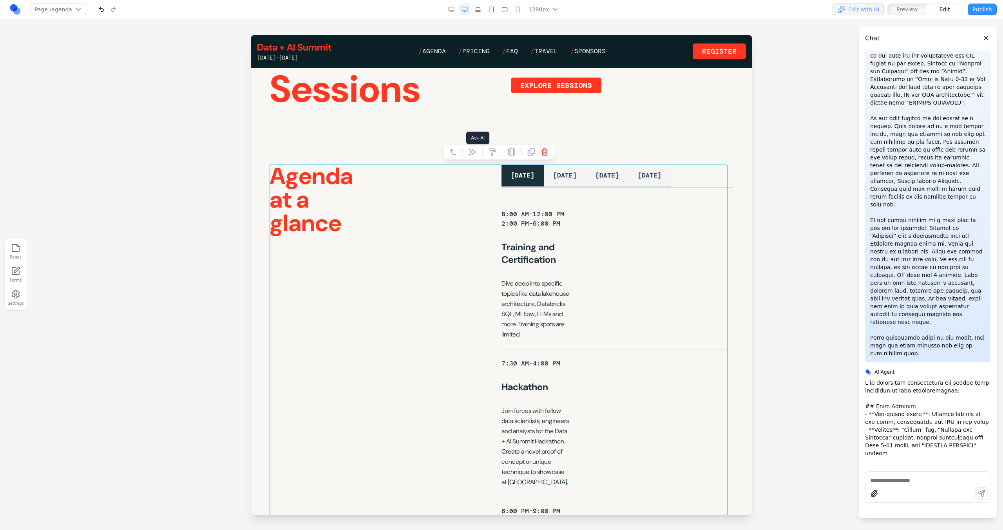
click at [469, 152] on icon at bounding box center [473, 152] width 8 height 8
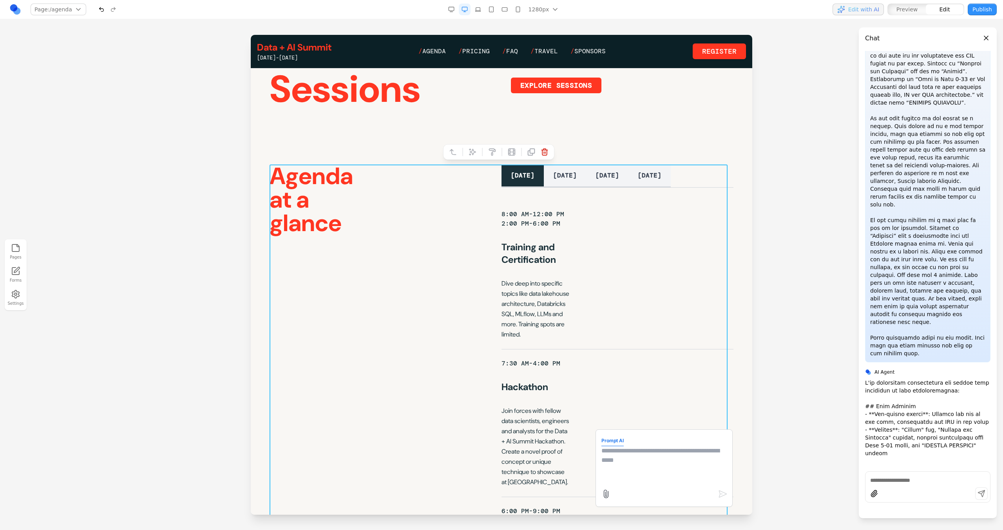
click at [624, 462] on textarea at bounding box center [664, 465] width 125 height 39
paste textarea "*"
type textarea "**********"
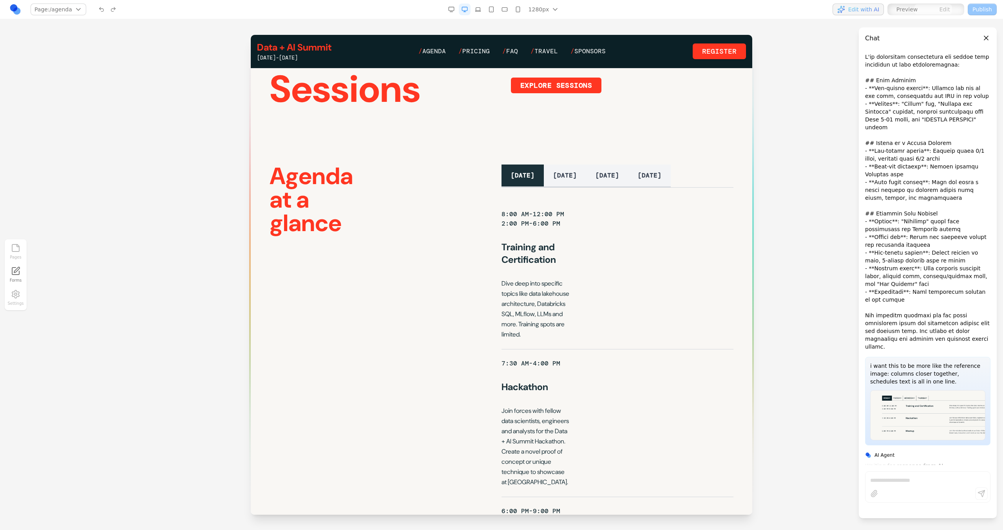
scroll to position [2111, 0]
